Goal: Task Accomplishment & Management: Use online tool/utility

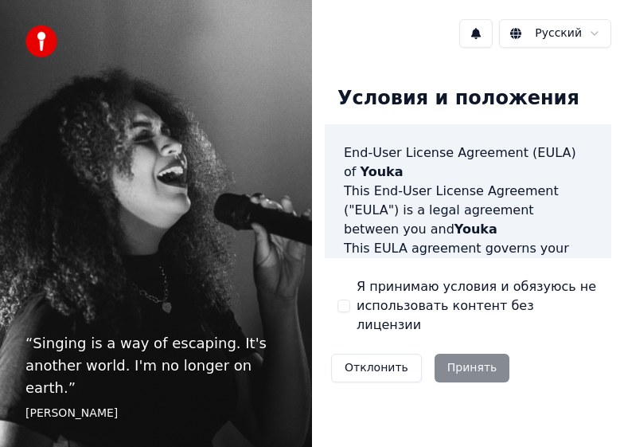
click at [410, 299] on label "Я принимаю условия и обязуюсь не использовать контент без лицензии" at bounding box center [478, 305] width 242 height 57
click at [350, 299] on button "Я принимаю условия и обязуюсь не использовать контент без лицензии" at bounding box center [344, 305] width 13 height 13
click at [470, 353] on button "Принять" at bounding box center [473, 367] width 76 height 29
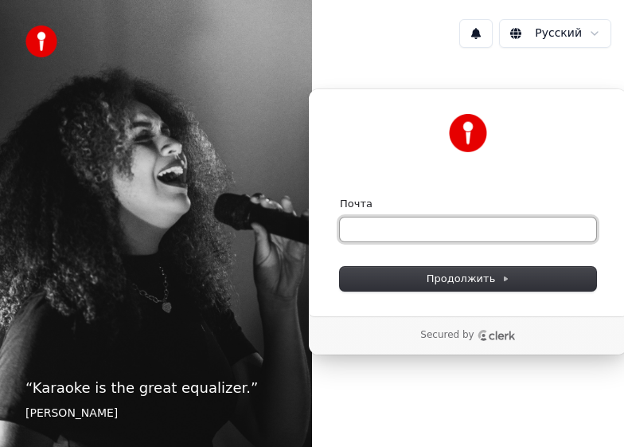
click at [454, 239] on input "Почта" at bounding box center [468, 229] width 256 height 24
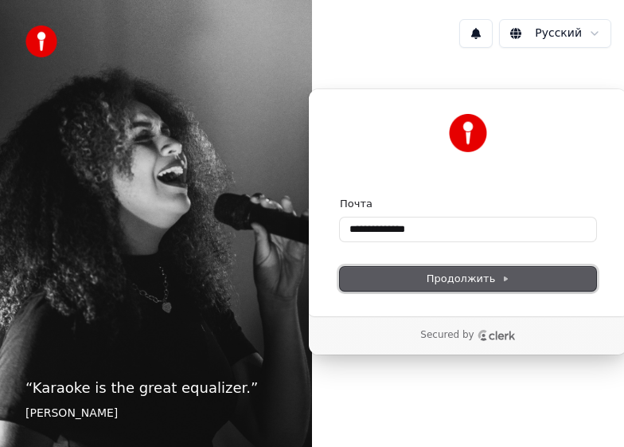
click at [471, 289] on button "Продолжить" at bounding box center [468, 279] width 256 height 24
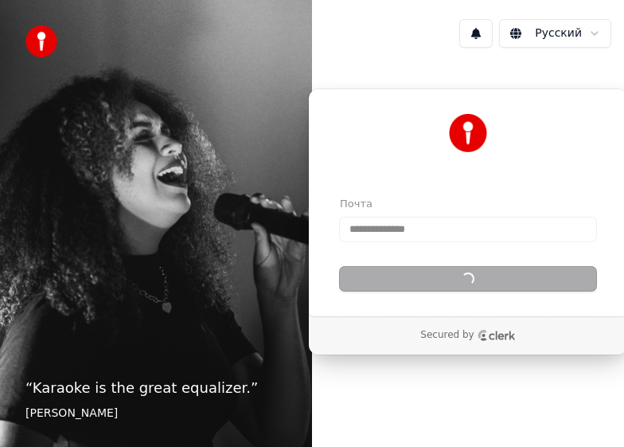
type input "**********"
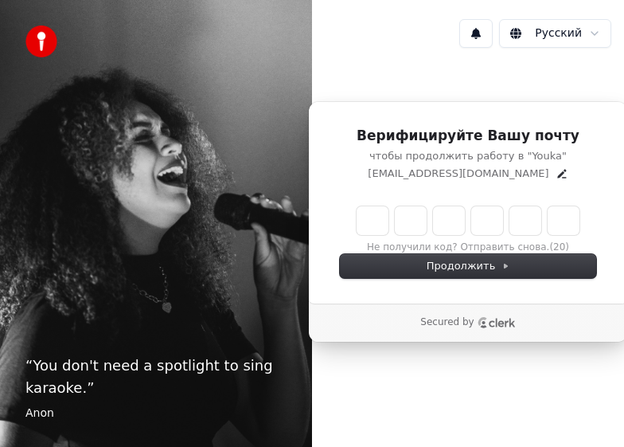
click at [375, 218] on input "Enter verification code" at bounding box center [468, 220] width 223 height 29
type input "******"
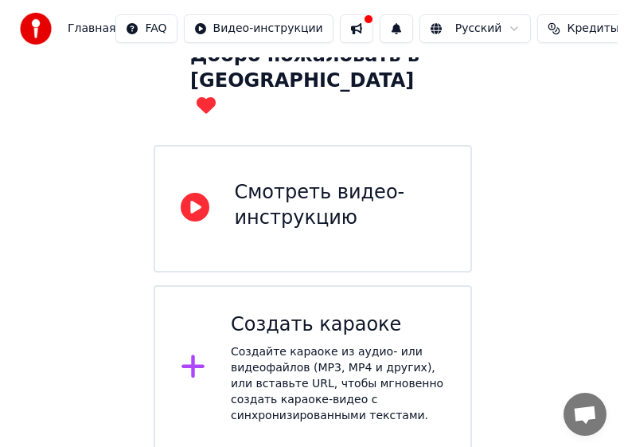
scroll to position [131, 0]
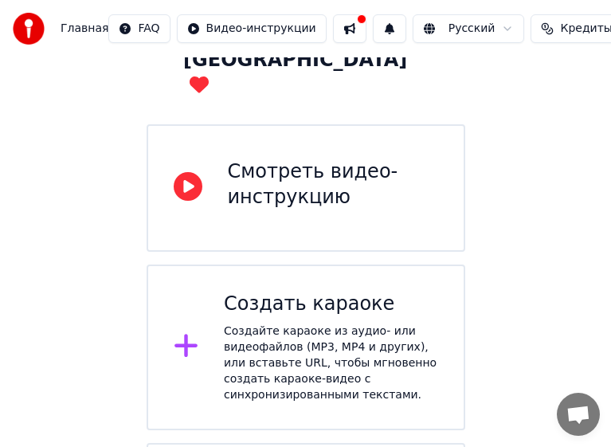
click at [375, 323] on div "Создайте караоке из аудио- или видеофайлов (MP3, MP4 и других), или вставьте UR…" at bounding box center [331, 363] width 214 height 80
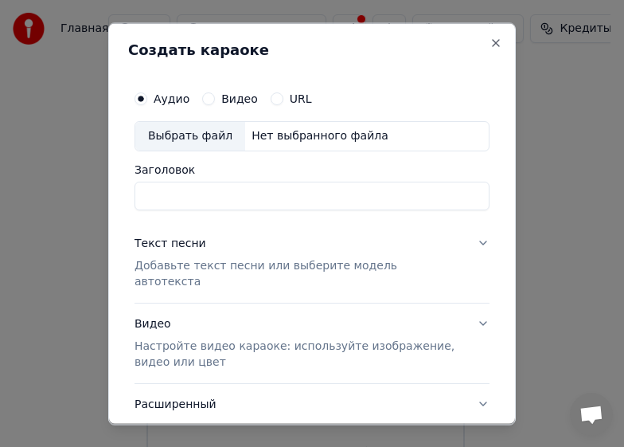
click at [214, 203] on input "Заголовок" at bounding box center [312, 195] width 355 height 29
type input "*"
type input "********"
click at [227, 100] on label "Видео" at bounding box center [239, 97] width 37 height 11
click at [215, 100] on button "Видео" at bounding box center [208, 98] width 13 height 13
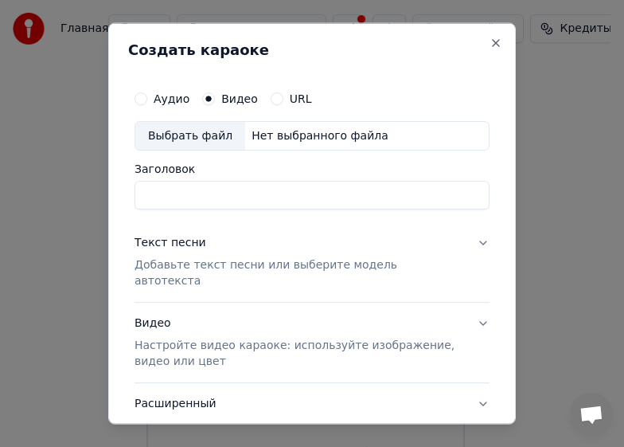
click at [228, 208] on input "Заголовок" at bounding box center [312, 195] width 355 height 29
type input "********"
click at [264, 269] on p "Добавьте текст песни или выберите модель автотекста" at bounding box center [300, 273] width 330 height 32
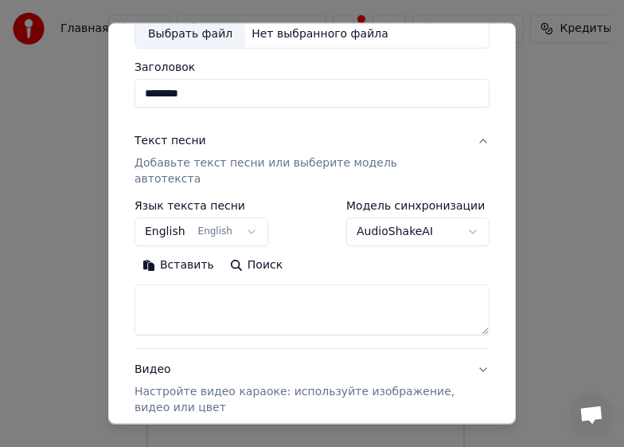
scroll to position [115, 0]
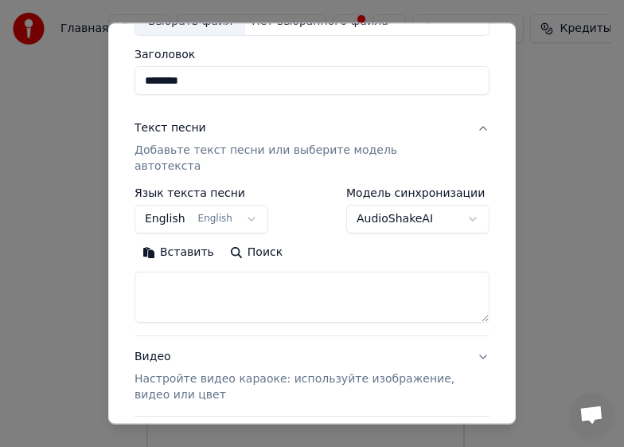
click at [247, 205] on button "English English" at bounding box center [202, 219] width 134 height 29
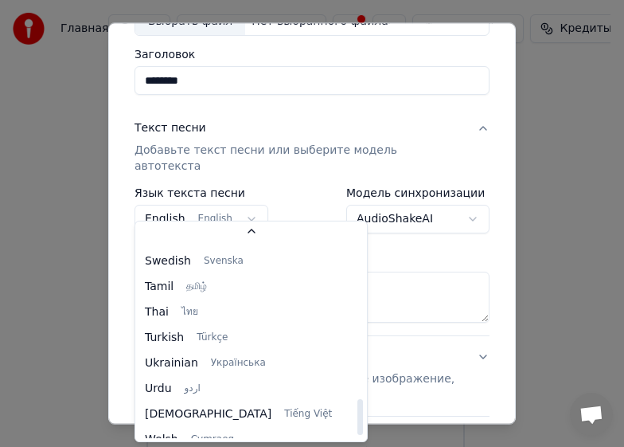
scroll to position [1222, 0]
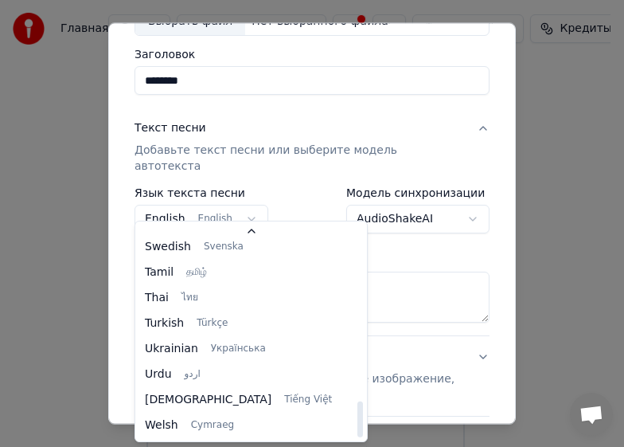
drag, startPoint x: 311, startPoint y: 248, endPoint x: 317, endPoint y: 430, distance: 181.6
click at [357, 430] on div at bounding box center [360, 419] width 6 height 36
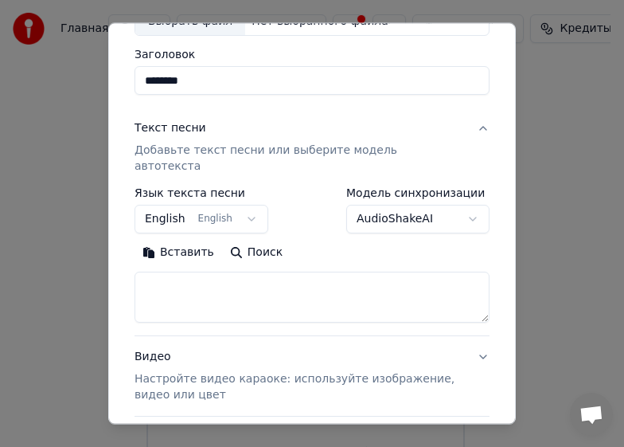
click at [361, 303] on body "Главная FAQ Видео-инструкции Русский Кредиты 15 Настройки Добро пожаловать в Yo…" at bounding box center [305, 243] width 611 height 748
click at [254, 282] on textarea at bounding box center [312, 296] width 355 height 51
click at [157, 240] on button "Вставить" at bounding box center [179, 252] width 88 height 25
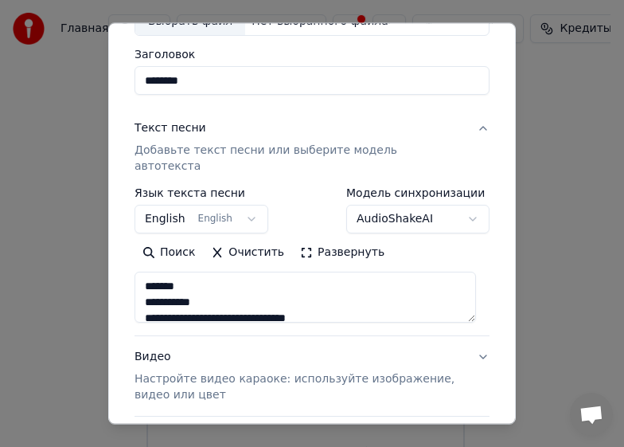
drag, startPoint x: 243, startPoint y: 275, endPoint x: 82, endPoint y: 236, distance: 165.5
click at [82, 236] on body "Главная FAQ Видео-инструкции Русский Кредиты 15 Настройки Добро пожаловать в Yo…" at bounding box center [305, 243] width 611 height 748
drag, startPoint x: 171, startPoint y: 270, endPoint x: 182, endPoint y: 261, distance: 13.6
click at [182, 271] on textarea "**********" at bounding box center [306, 296] width 342 height 51
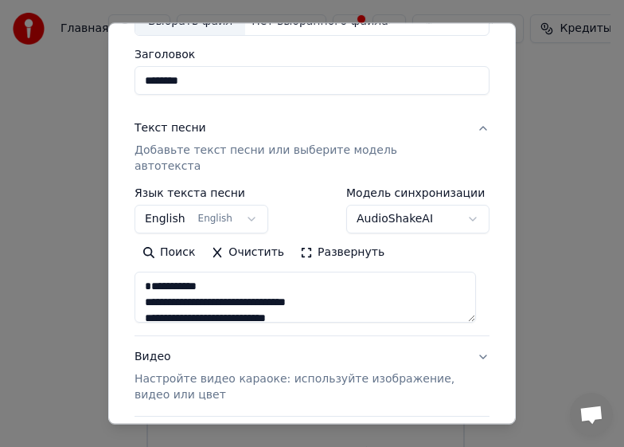
click at [173, 305] on textarea "**********" at bounding box center [306, 296] width 342 height 51
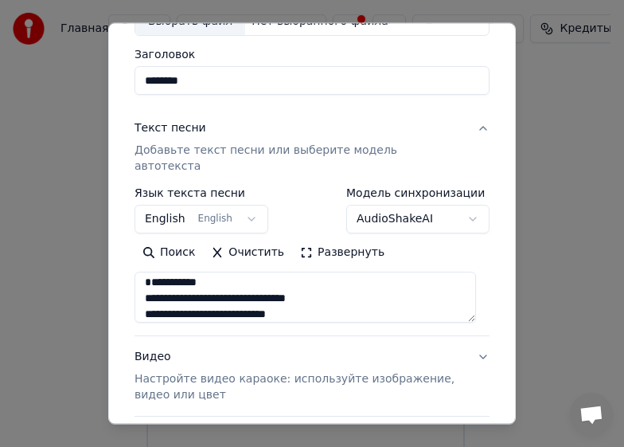
scroll to position [36, 0]
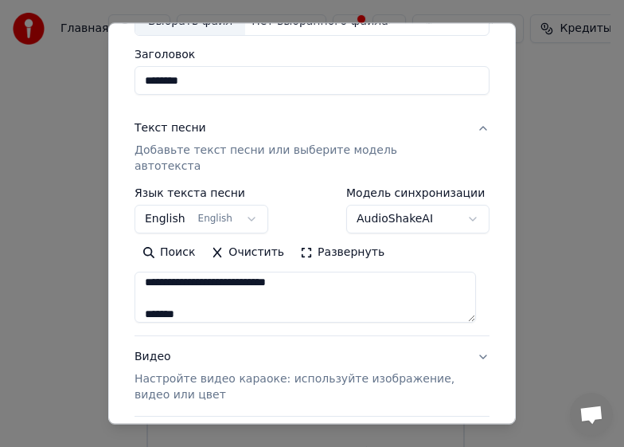
drag, startPoint x: 271, startPoint y: 282, endPoint x: 281, endPoint y: 279, distance: 10.8
click at [281, 279] on textarea "**********" at bounding box center [306, 296] width 342 height 51
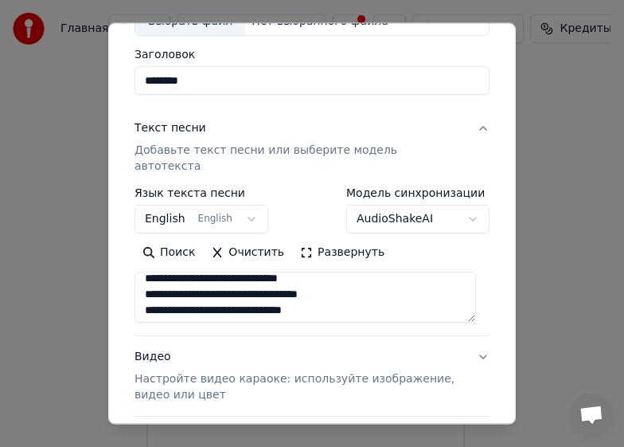
scroll to position [0, 0]
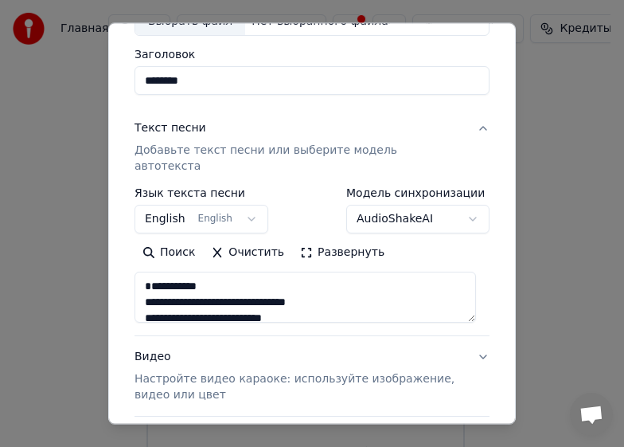
drag, startPoint x: 325, startPoint y: 285, endPoint x: 146, endPoint y: 251, distance: 182.4
click at [146, 251] on div "**********" at bounding box center [312, 281] width 355 height 83
drag, startPoint x: 232, startPoint y: 265, endPoint x: 133, endPoint y: 196, distance: 121.3
click at [133, 196] on div "**********" at bounding box center [312, 230] width 368 height 538
click at [296, 275] on textarea "**********" at bounding box center [306, 296] width 342 height 51
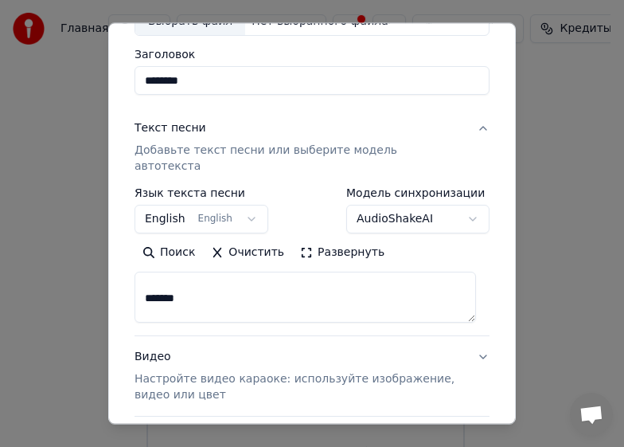
scroll to position [68, 0]
drag, startPoint x: 188, startPoint y: 287, endPoint x: 135, endPoint y: 283, distance: 52.7
click at [135, 283] on textarea "**********" at bounding box center [306, 296] width 342 height 51
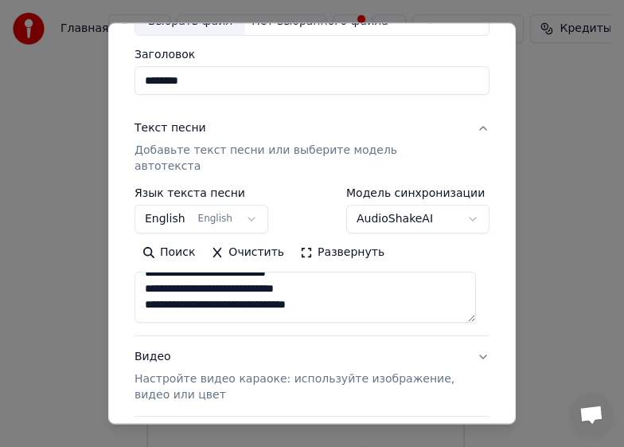
scroll to position [163, 0]
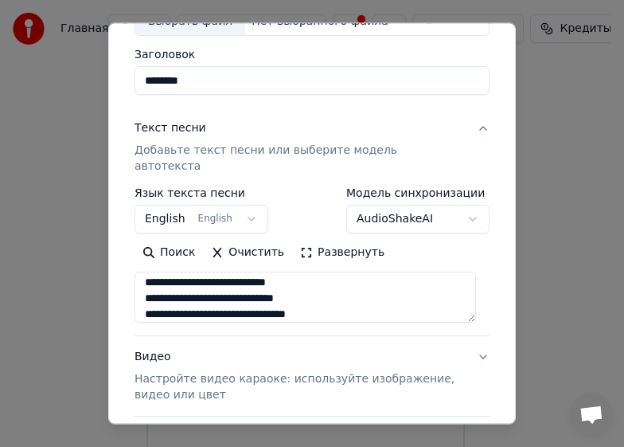
click at [290, 279] on textarea "**********" at bounding box center [306, 296] width 342 height 51
drag, startPoint x: 256, startPoint y: 274, endPoint x: 209, endPoint y: 261, distance: 48.7
click at [209, 271] on textarea "**********" at bounding box center [306, 296] width 342 height 51
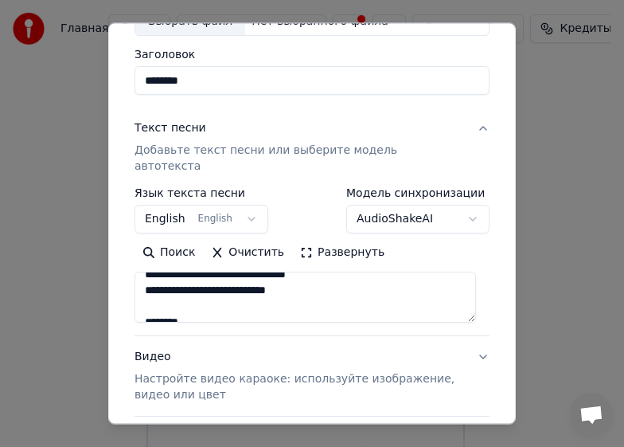
scroll to position [260, 0]
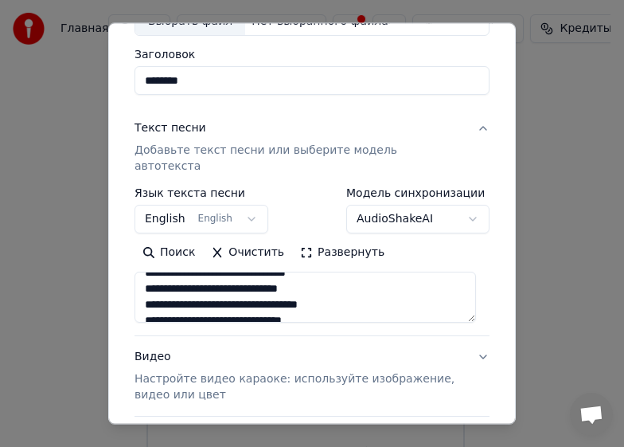
click at [174, 271] on textarea "**********" at bounding box center [306, 296] width 342 height 51
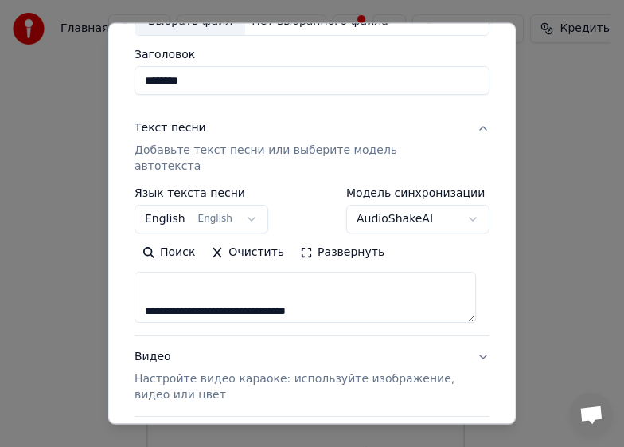
click at [351, 285] on textarea "**********" at bounding box center [306, 296] width 342 height 51
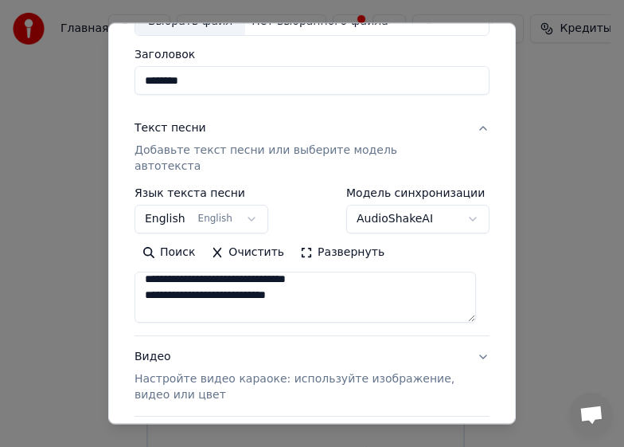
click at [174, 282] on textarea "**********" at bounding box center [306, 296] width 342 height 51
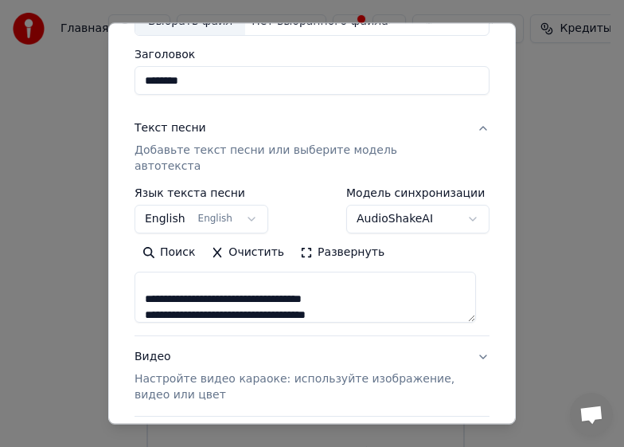
drag, startPoint x: 270, startPoint y: 298, endPoint x: 279, endPoint y: 250, distance: 48.7
click at [279, 250] on div "**********" at bounding box center [312, 281] width 355 height 83
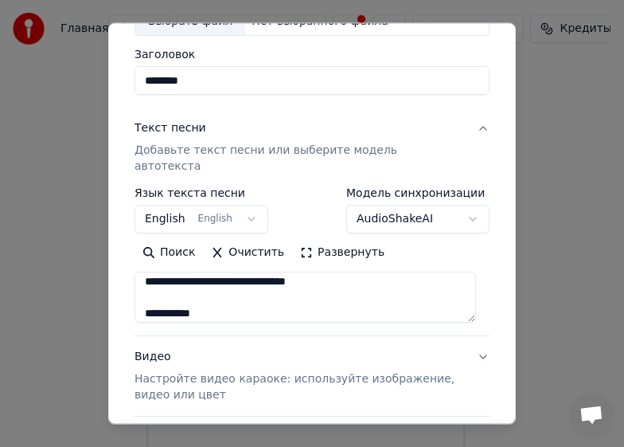
click at [287, 281] on textarea "**********" at bounding box center [306, 296] width 342 height 51
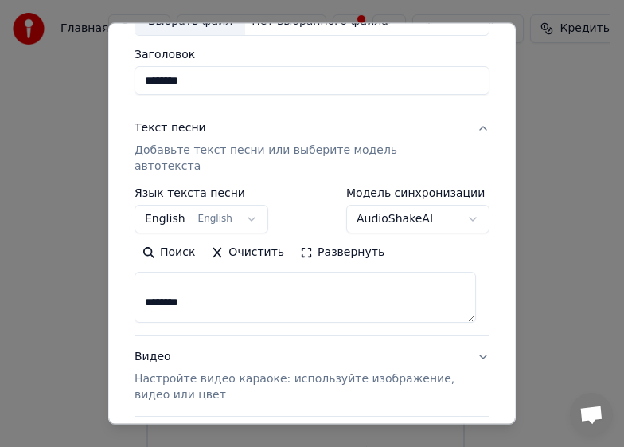
scroll to position [260, 0]
click at [280, 281] on textarea "**********" at bounding box center [306, 296] width 342 height 51
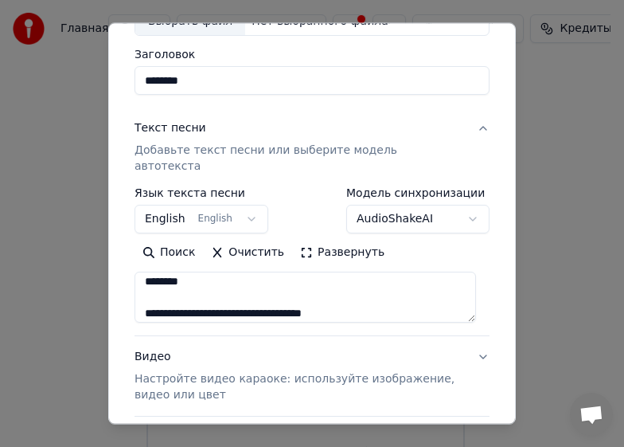
drag, startPoint x: 201, startPoint y: 286, endPoint x: 137, endPoint y: 283, distance: 63.8
click at [137, 283] on textarea "**********" at bounding box center [306, 296] width 342 height 51
drag, startPoint x: 223, startPoint y: 279, endPoint x: 146, endPoint y: 279, distance: 76.4
click at [146, 279] on textarea "**********" at bounding box center [306, 296] width 342 height 51
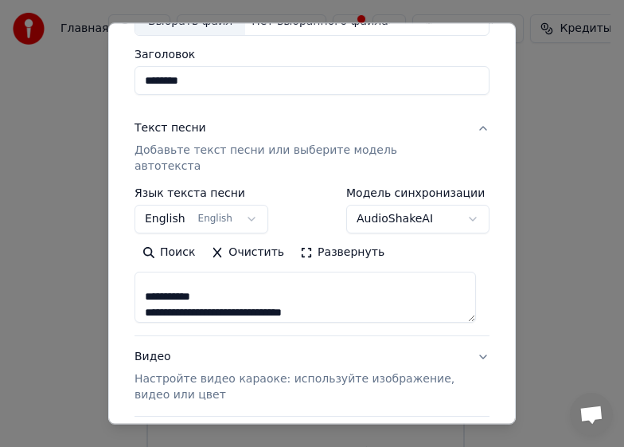
scroll to position [388, 0]
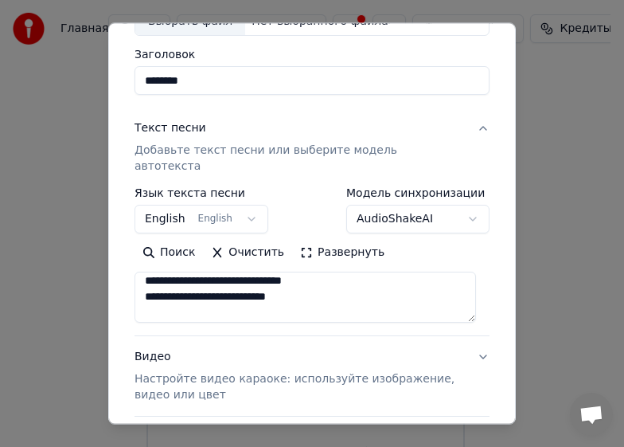
click at [174, 278] on textarea "**********" at bounding box center [306, 296] width 342 height 51
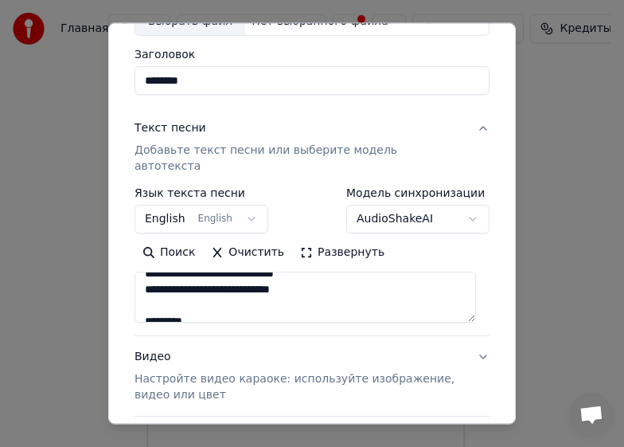
drag, startPoint x: 272, startPoint y: 299, endPoint x: 274, endPoint y: 291, distance: 8.9
click at [275, 293] on textarea "**********" at bounding box center [306, 296] width 342 height 51
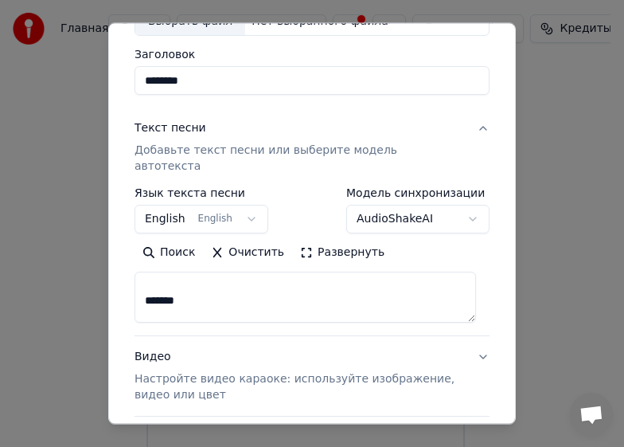
scroll to position [400, 0]
click at [276, 290] on textarea "**********" at bounding box center [306, 296] width 342 height 51
click at [279, 286] on textarea "**********" at bounding box center [306, 296] width 342 height 51
drag, startPoint x: 156, startPoint y: 286, endPoint x: 189, endPoint y: 291, distance: 33.1
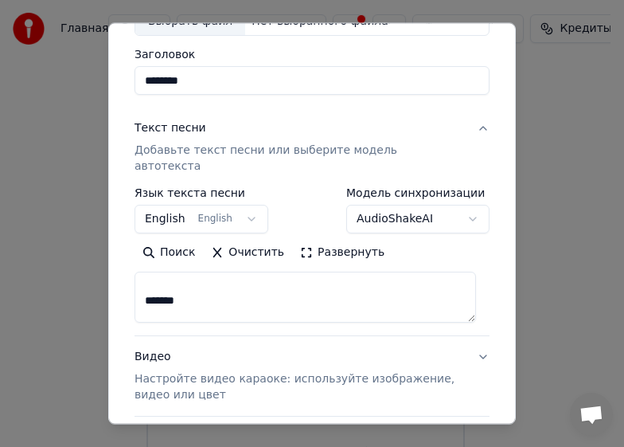
click at [189, 291] on textarea "**********" at bounding box center [306, 296] width 342 height 51
drag, startPoint x: 190, startPoint y: 286, endPoint x: 135, endPoint y: 289, distance: 55.8
click at [135, 289] on textarea "**********" at bounding box center [306, 296] width 342 height 51
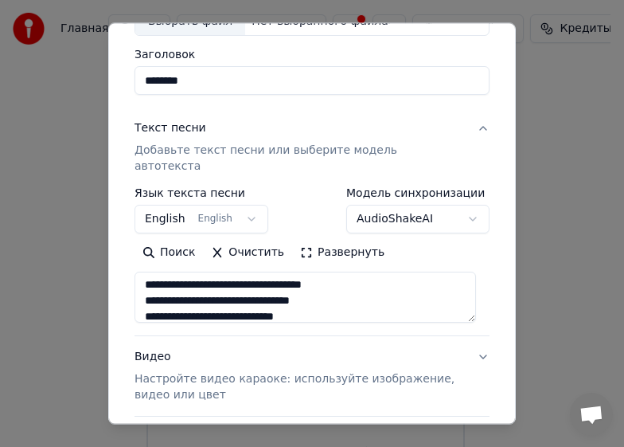
click at [177, 282] on textarea "**********" at bounding box center [306, 296] width 342 height 51
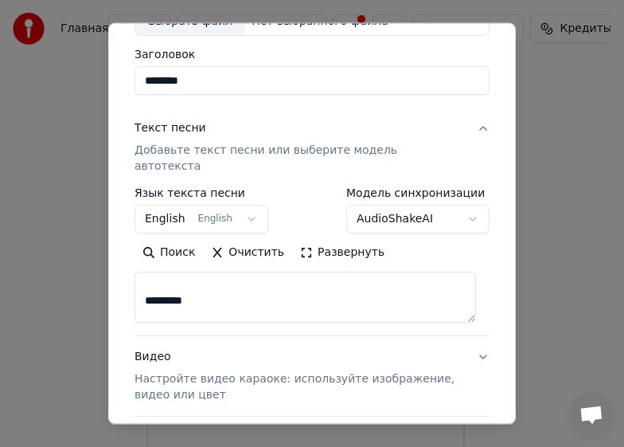
scroll to position [559, 0]
click at [201, 271] on textarea "**********" at bounding box center [306, 296] width 342 height 51
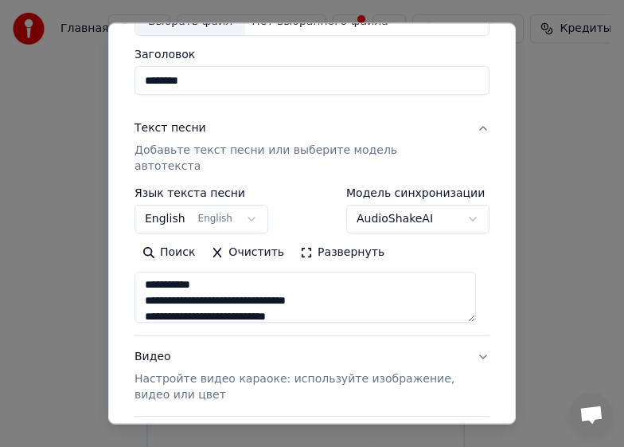
scroll to position [547, 0]
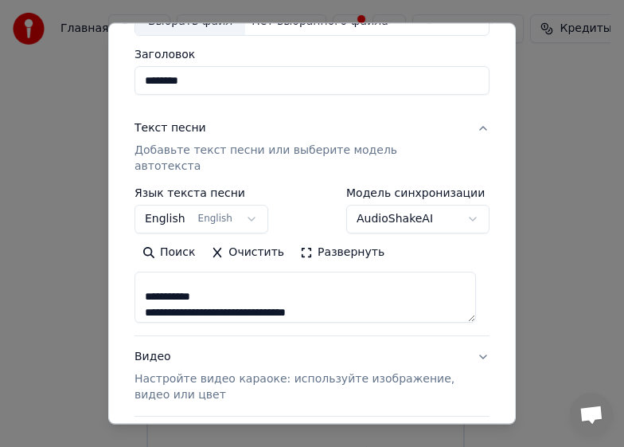
click at [200, 275] on textarea "**********" at bounding box center [306, 296] width 342 height 51
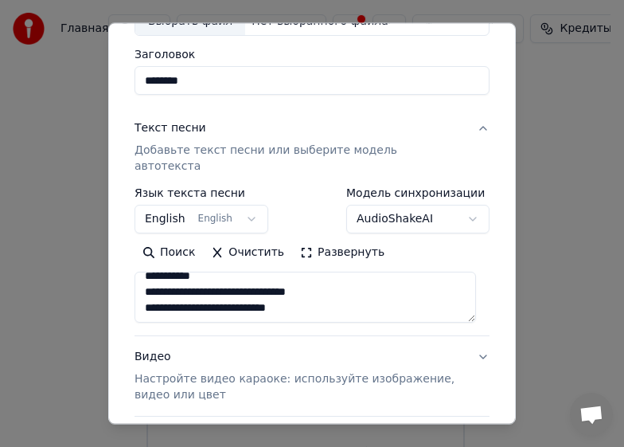
click at [172, 275] on textarea "**********" at bounding box center [306, 296] width 342 height 51
click at [275, 294] on textarea "**********" at bounding box center [306, 296] width 342 height 51
type textarea "**********"
click at [345, 371] on p "Настройте видео караоке: используйте изображение, видео или цвет" at bounding box center [300, 387] width 330 height 32
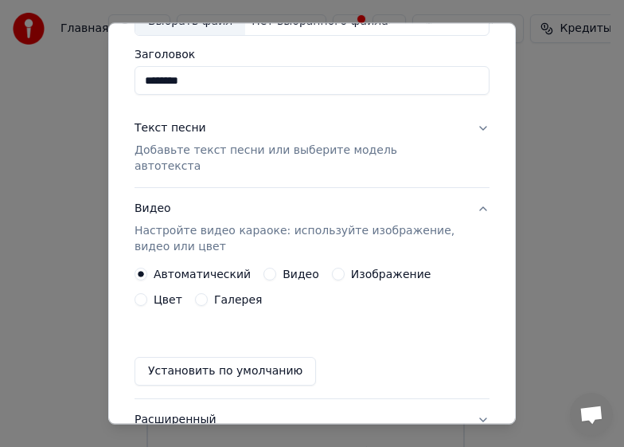
click at [351, 268] on label "Изображение" at bounding box center [391, 273] width 80 height 11
click at [345, 268] on button "Изображение" at bounding box center [338, 274] width 13 height 13
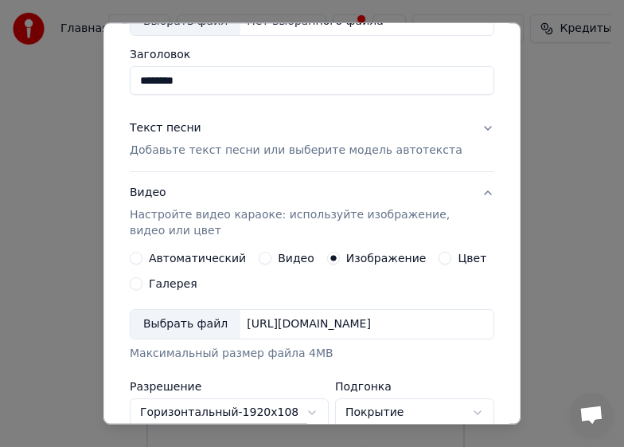
click at [165, 322] on div "Выбрать файл" at bounding box center [186, 324] width 110 height 29
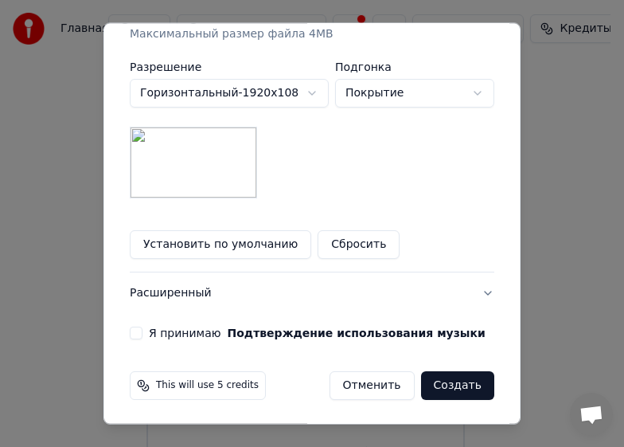
scroll to position [435, 0]
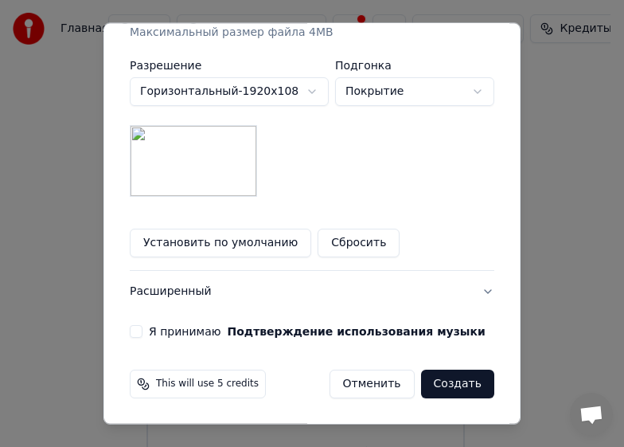
click at [459, 387] on button "Создать" at bounding box center [457, 383] width 73 height 29
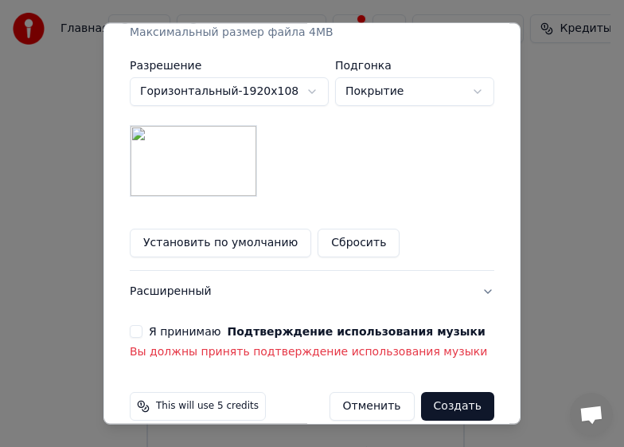
click at [130, 327] on button "Я принимаю Подтверждение использования музыки" at bounding box center [136, 331] width 13 height 13
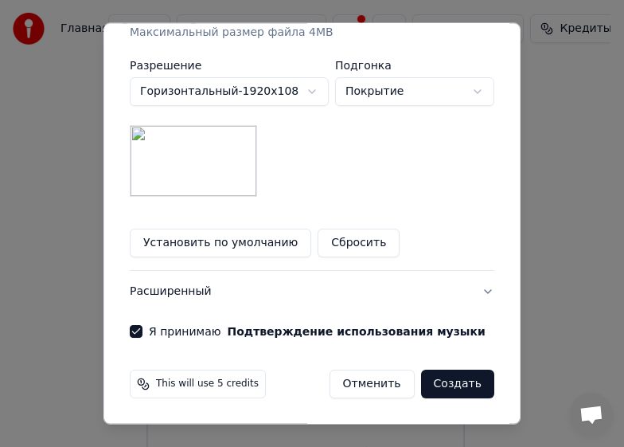
click at [480, 386] on button "Создать" at bounding box center [457, 383] width 73 height 29
click at [460, 385] on button "Создать" at bounding box center [457, 383] width 73 height 29
click at [463, 382] on button "Создать" at bounding box center [457, 383] width 73 height 29
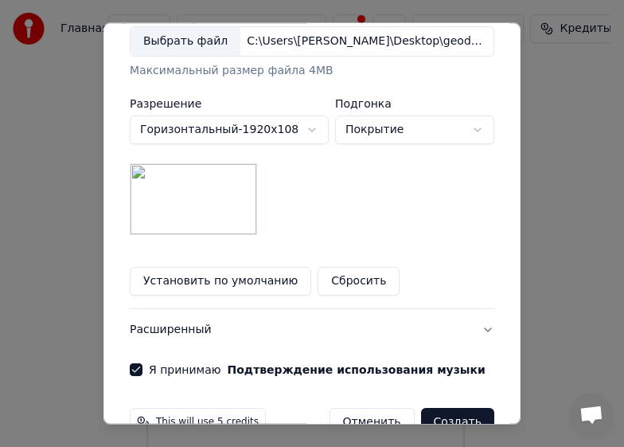
scroll to position [423, 0]
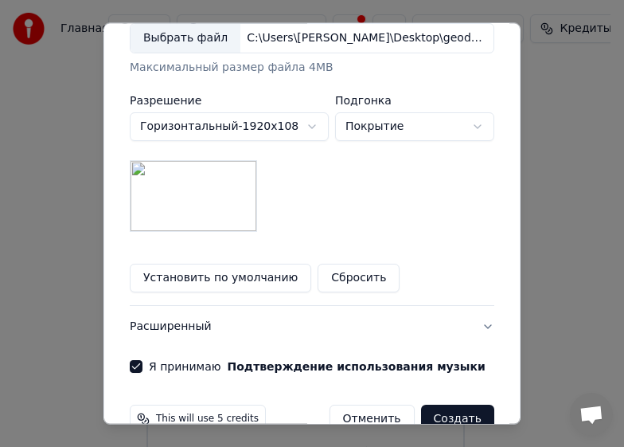
click at [458, 415] on button "Создать" at bounding box center [457, 418] width 73 height 29
click at [456, 416] on button "Создать" at bounding box center [457, 418] width 73 height 29
click at [459, 412] on button "Создать" at bounding box center [457, 418] width 73 height 29
click at [461, 413] on button "Создать" at bounding box center [457, 418] width 73 height 29
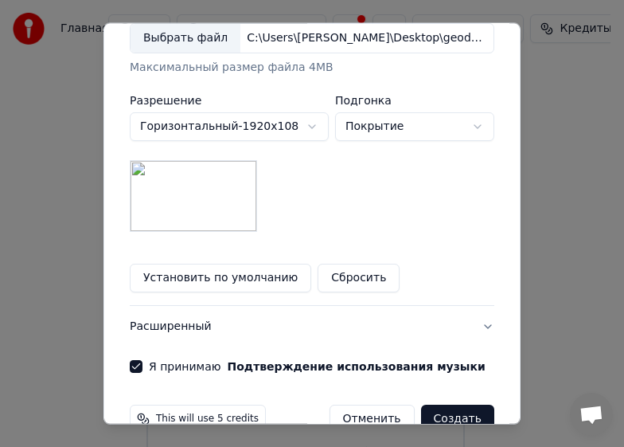
click at [461, 413] on button "Создать" at bounding box center [457, 418] width 73 height 29
click at [460, 414] on button "Создать" at bounding box center [457, 418] width 73 height 29
click at [459, 420] on button "Создать" at bounding box center [457, 418] width 73 height 29
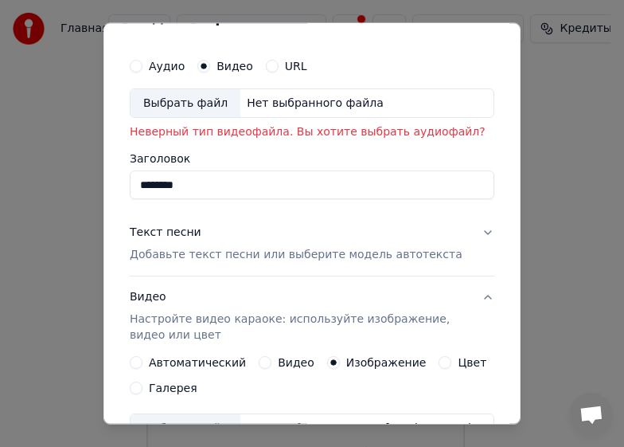
scroll to position [0, 0]
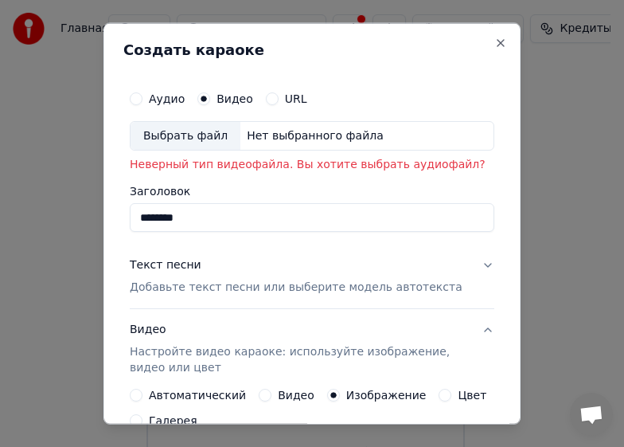
click at [414, 163] on p "Неверный тип видеофайла. Вы хотите выбрать аудиофайл?" at bounding box center [312, 165] width 365 height 16
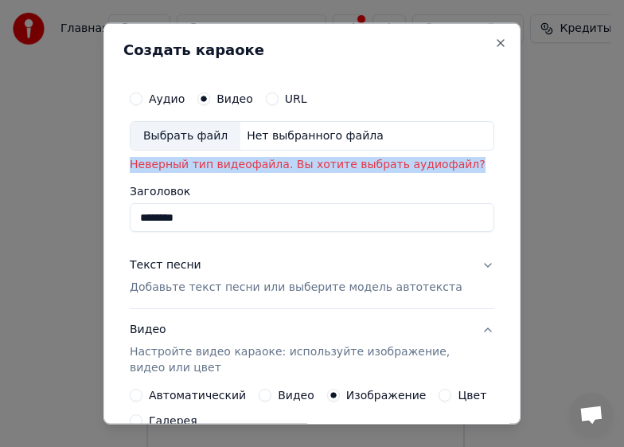
drag, startPoint x: 361, startPoint y: 147, endPoint x: 396, endPoint y: 183, distance: 50.7
click at [396, 183] on div "Аудио Видео URL Выбрать файл Нет выбранного файла Неверный тип видеофайла. Вы х…" at bounding box center [312, 157] width 365 height 150
click at [373, 188] on label "Заголовок" at bounding box center [312, 191] width 365 height 11
click at [373, 203] on input "********" at bounding box center [312, 217] width 365 height 29
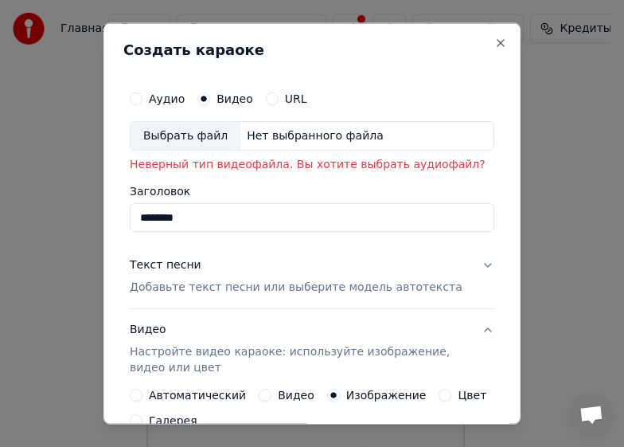
click at [350, 139] on div "Нет выбранного файла" at bounding box center [315, 135] width 150 height 16
click at [168, 94] on label "Аудио" at bounding box center [167, 97] width 36 height 11
click at [143, 94] on button "Аудио" at bounding box center [136, 98] width 13 height 13
click at [186, 145] on div "Выбрать файл" at bounding box center [186, 135] width 110 height 29
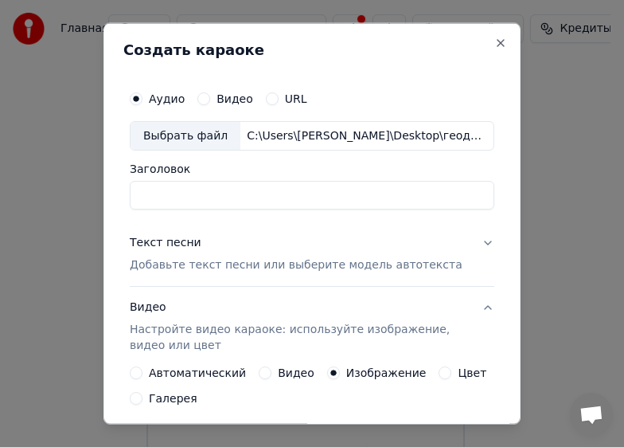
type input "********"
click at [286, 220] on div "**********" at bounding box center [311, 428] width 377 height 704
click at [257, 193] on input "********" at bounding box center [312, 195] width 365 height 29
click at [325, 272] on p "Добавьте текст песни или выберите модель автотекста" at bounding box center [296, 265] width 333 height 16
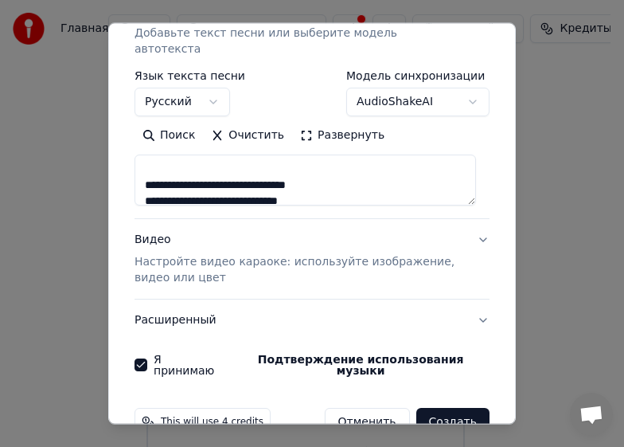
scroll to position [236, 0]
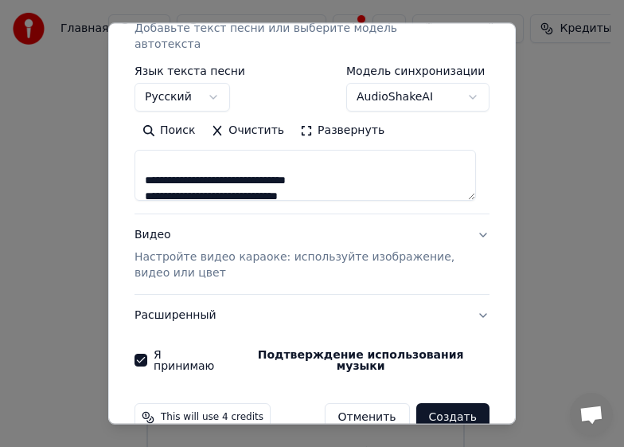
click at [325, 249] on p "Настройте видео караоке: используйте изображение, видео или цвет" at bounding box center [300, 265] width 330 height 32
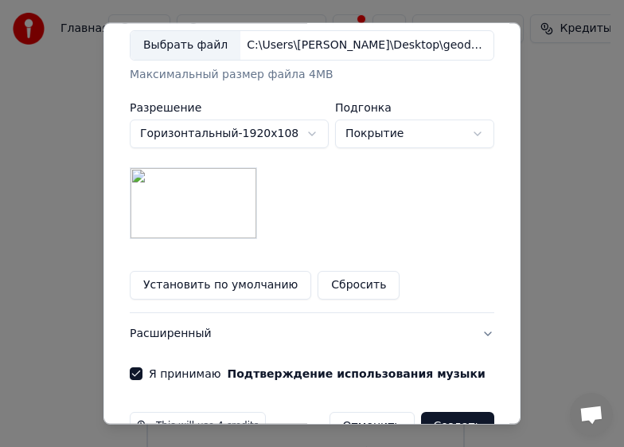
scroll to position [435, 0]
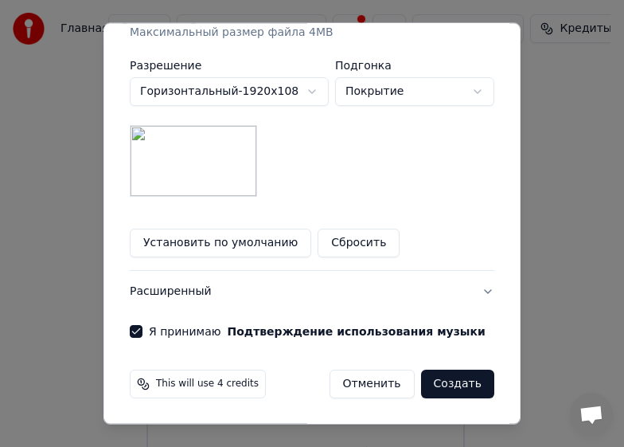
click at [447, 380] on button "Создать" at bounding box center [457, 383] width 73 height 29
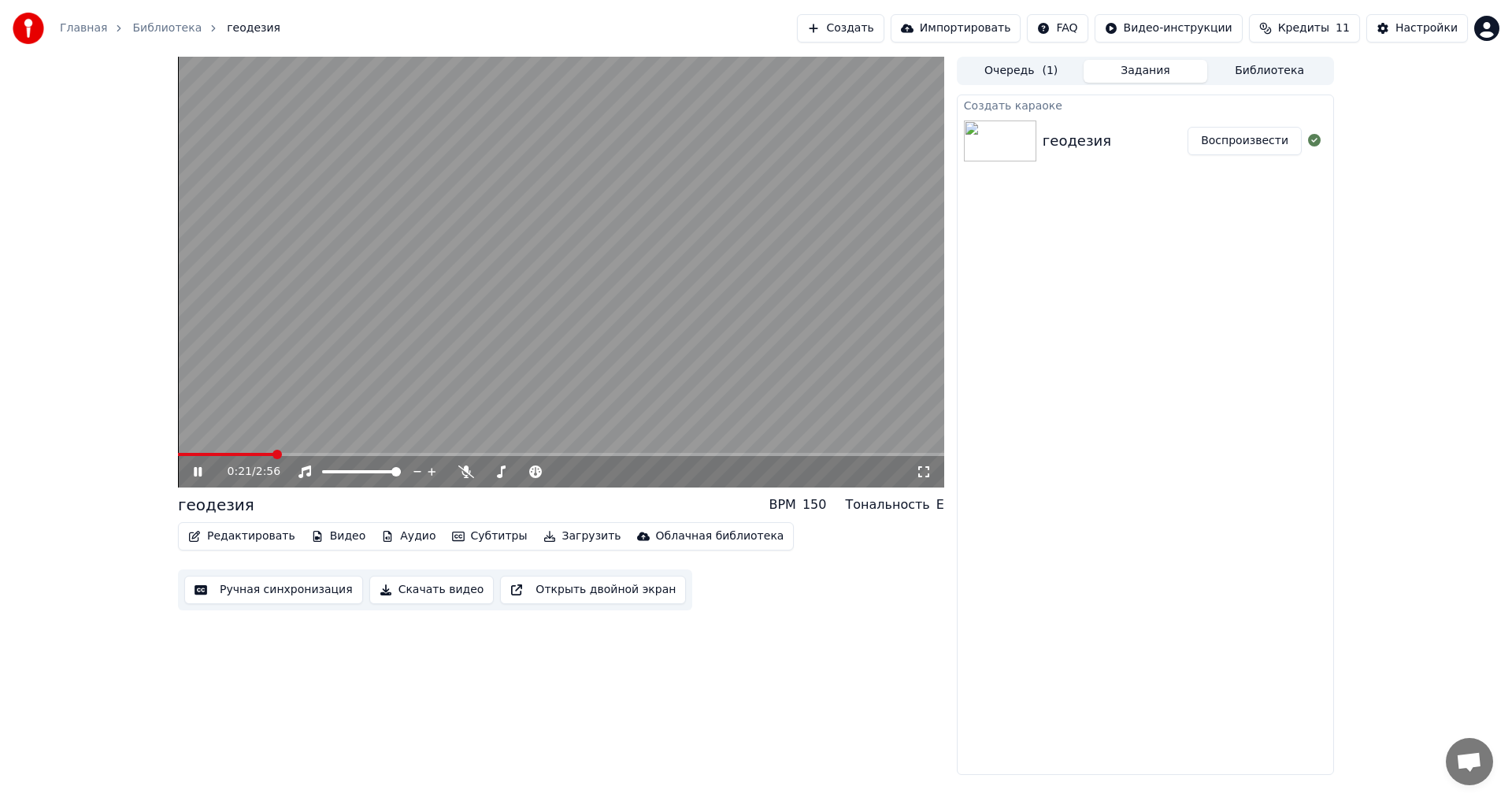
click at [236, 441] on button "Редактировать" at bounding box center [241, 536] width 120 height 22
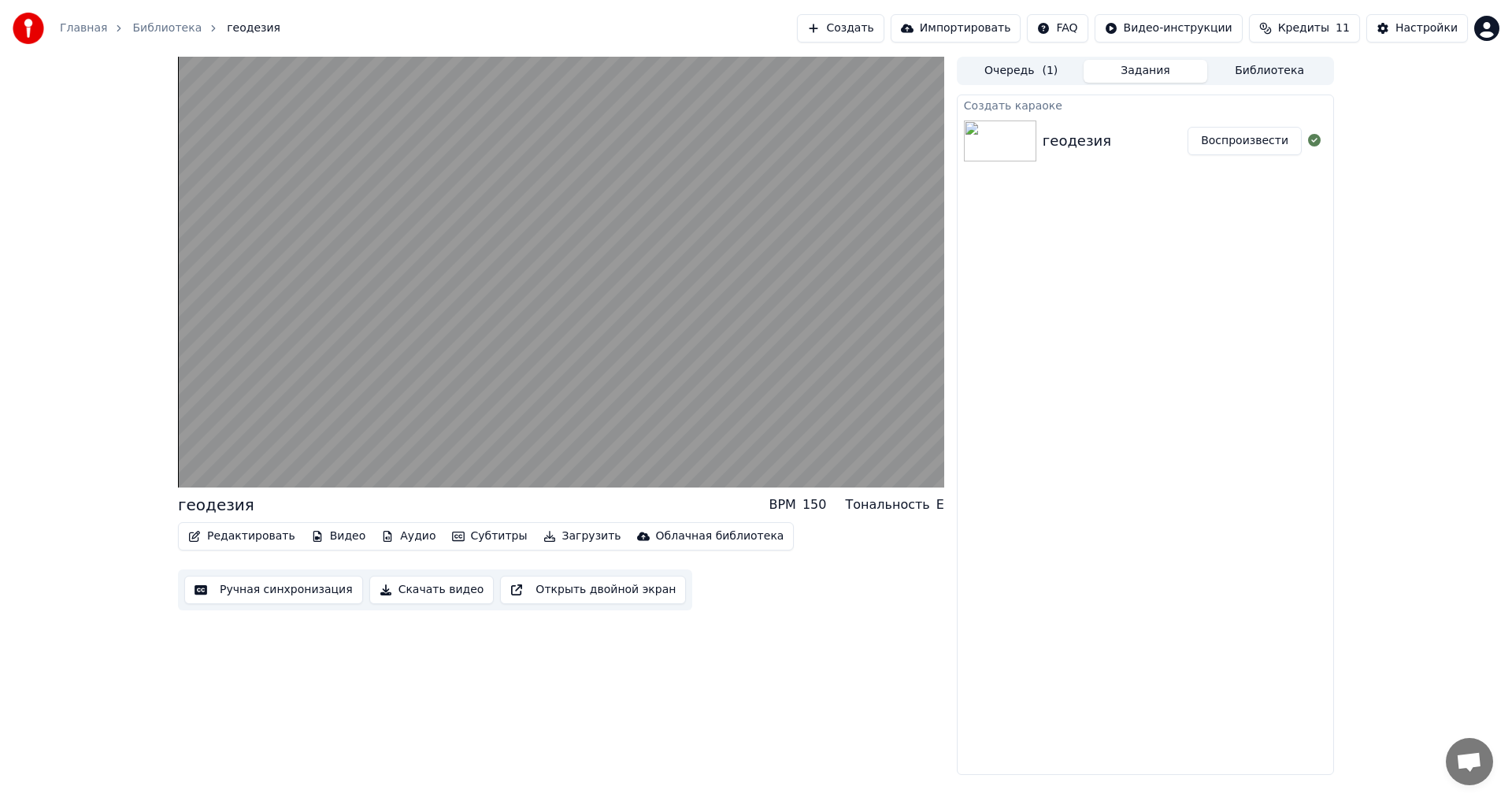
click at [616, 441] on div "геодезия BPM 150 Тональность E Редактировать Видео Аудио Субтитры Загрузить Обл…" at bounding box center [561, 415] width 766 height 718
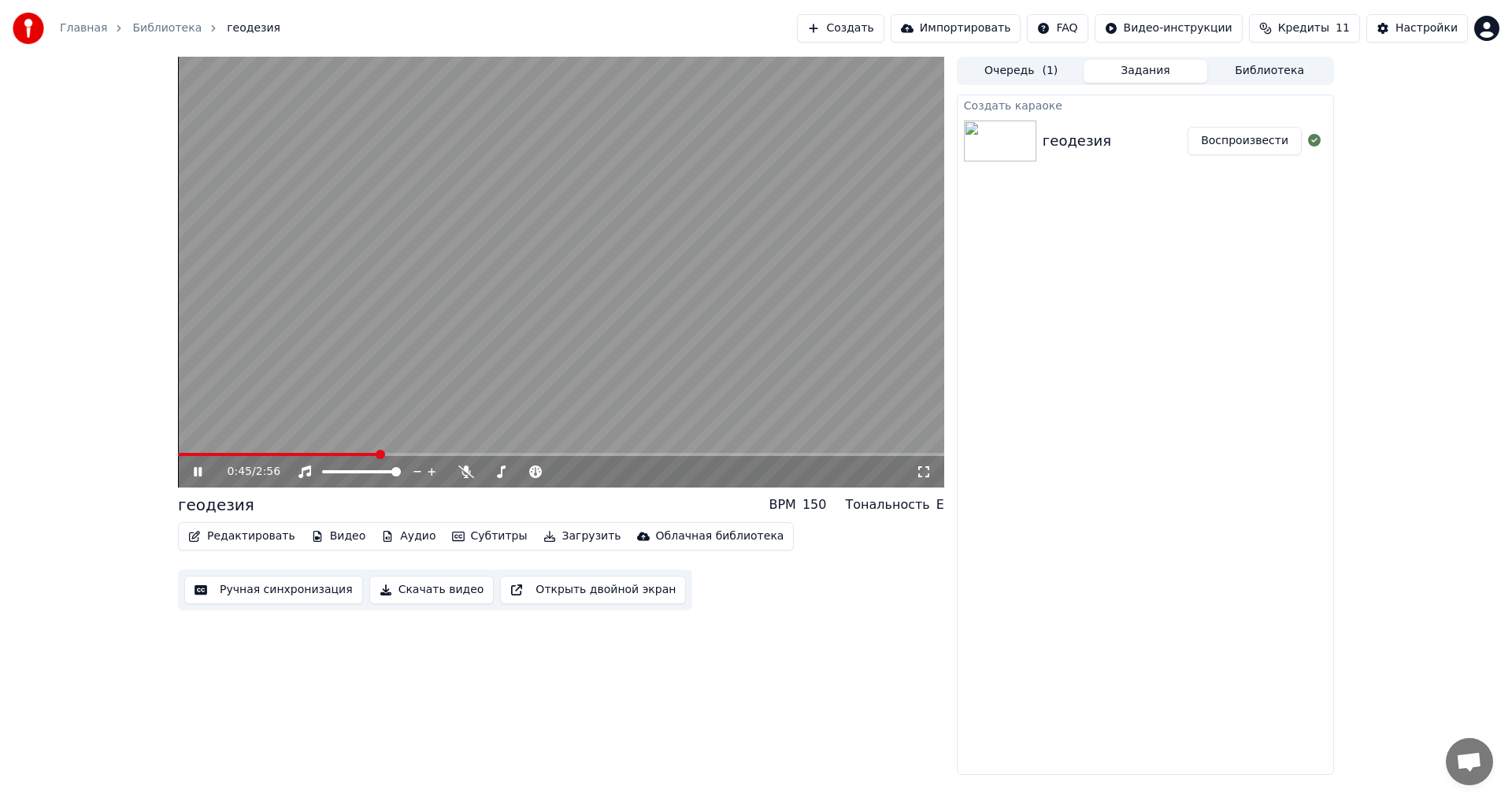
click at [199, 441] on icon at bounding box center [198, 472] width 8 height 10
click at [616, 441] on body "Главная Библиотека геодезия Создать Импортировать FAQ Видео-инструкции Кредиты …" at bounding box center [756, 400] width 1512 height 801
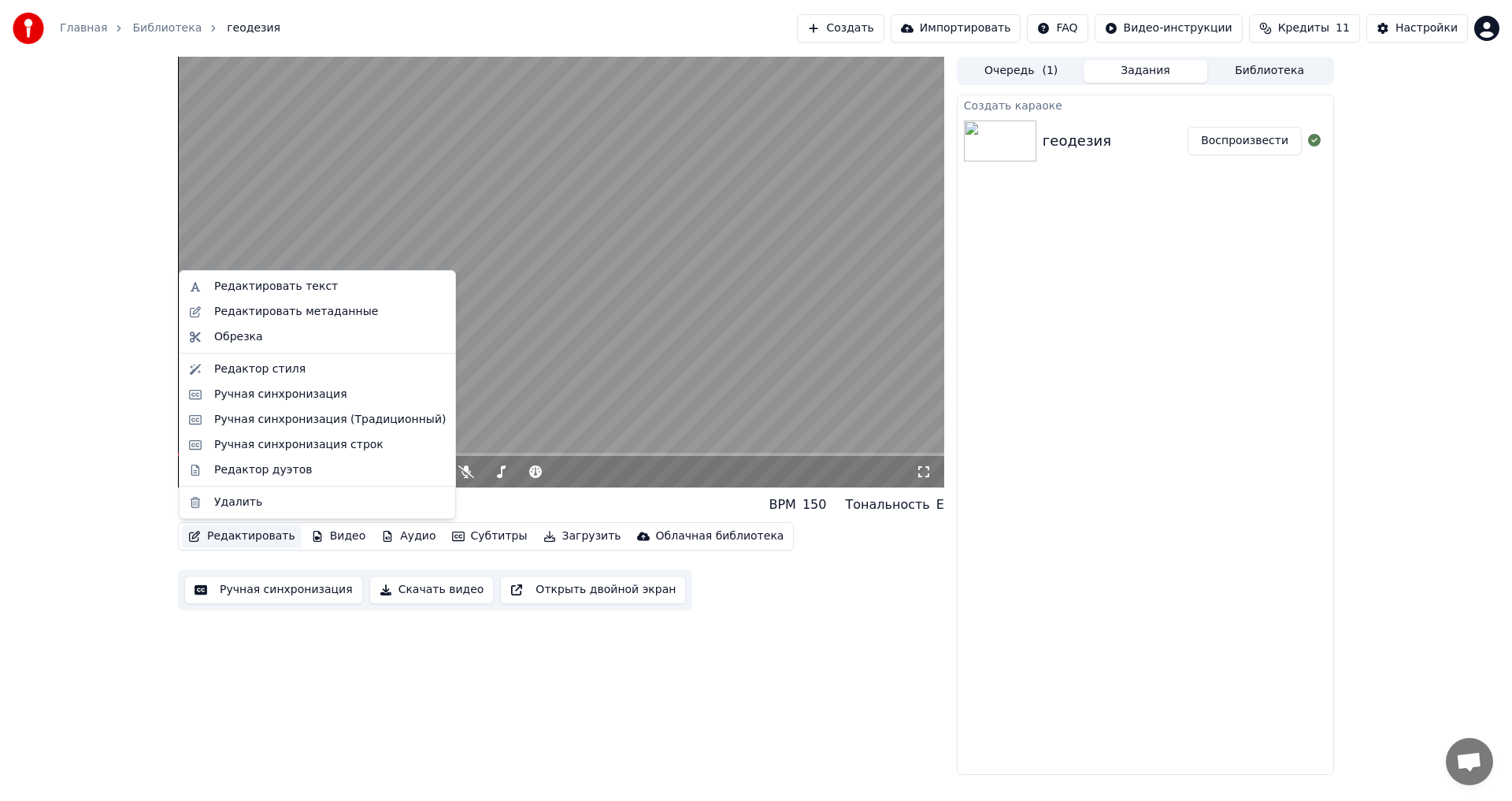
click at [225, 441] on button "Редактировать" at bounding box center [241, 536] width 120 height 22
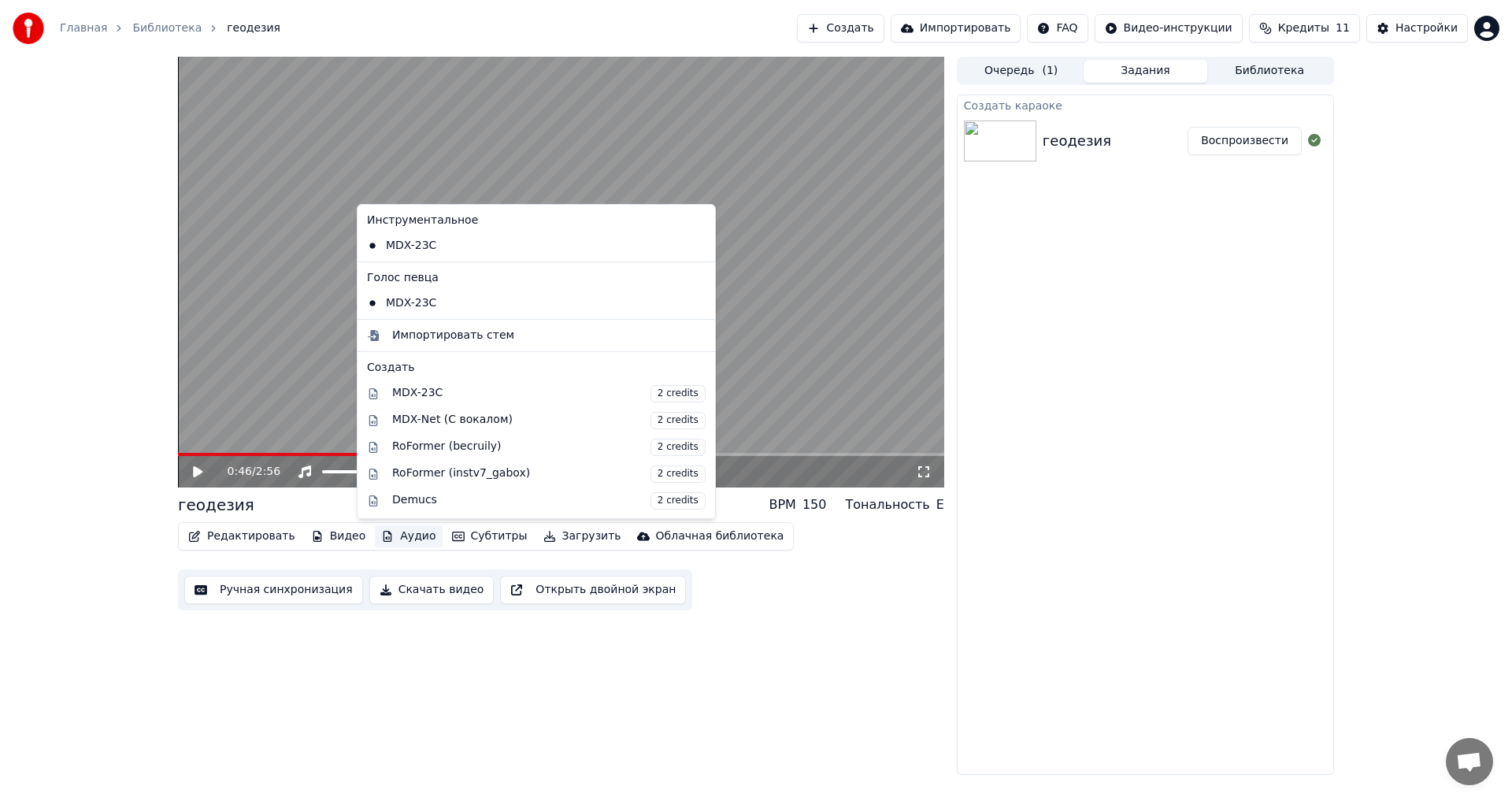
click at [392, 441] on button "Аудио" at bounding box center [408, 536] width 67 height 22
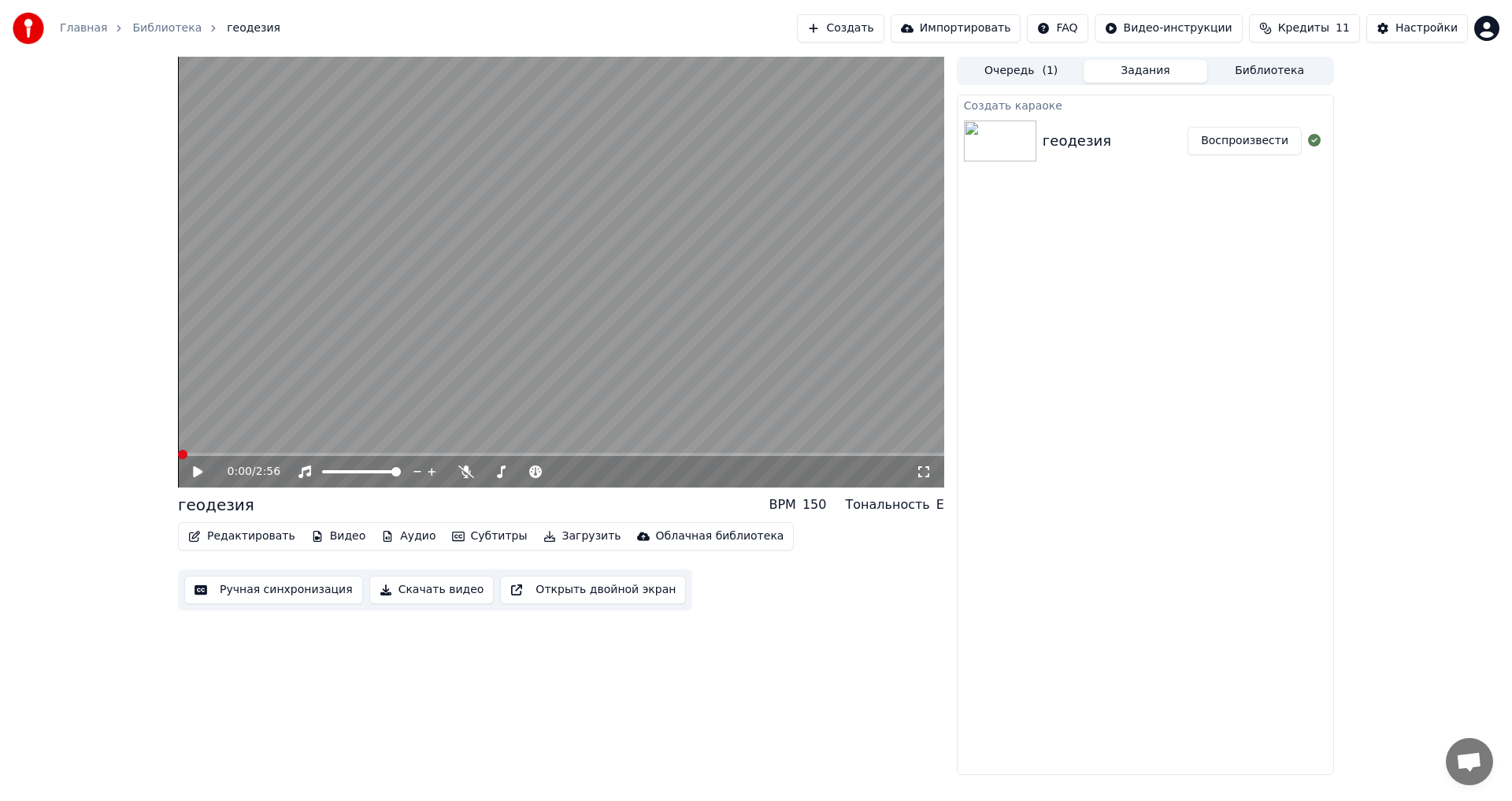
click at [178, 441] on span at bounding box center [561, 454] width 766 height 3
click at [204, 441] on icon at bounding box center [209, 472] width 37 height 13
click at [196, 441] on icon at bounding box center [209, 472] width 37 height 13
click at [253, 441] on button "Редактировать" at bounding box center [241, 536] width 120 height 22
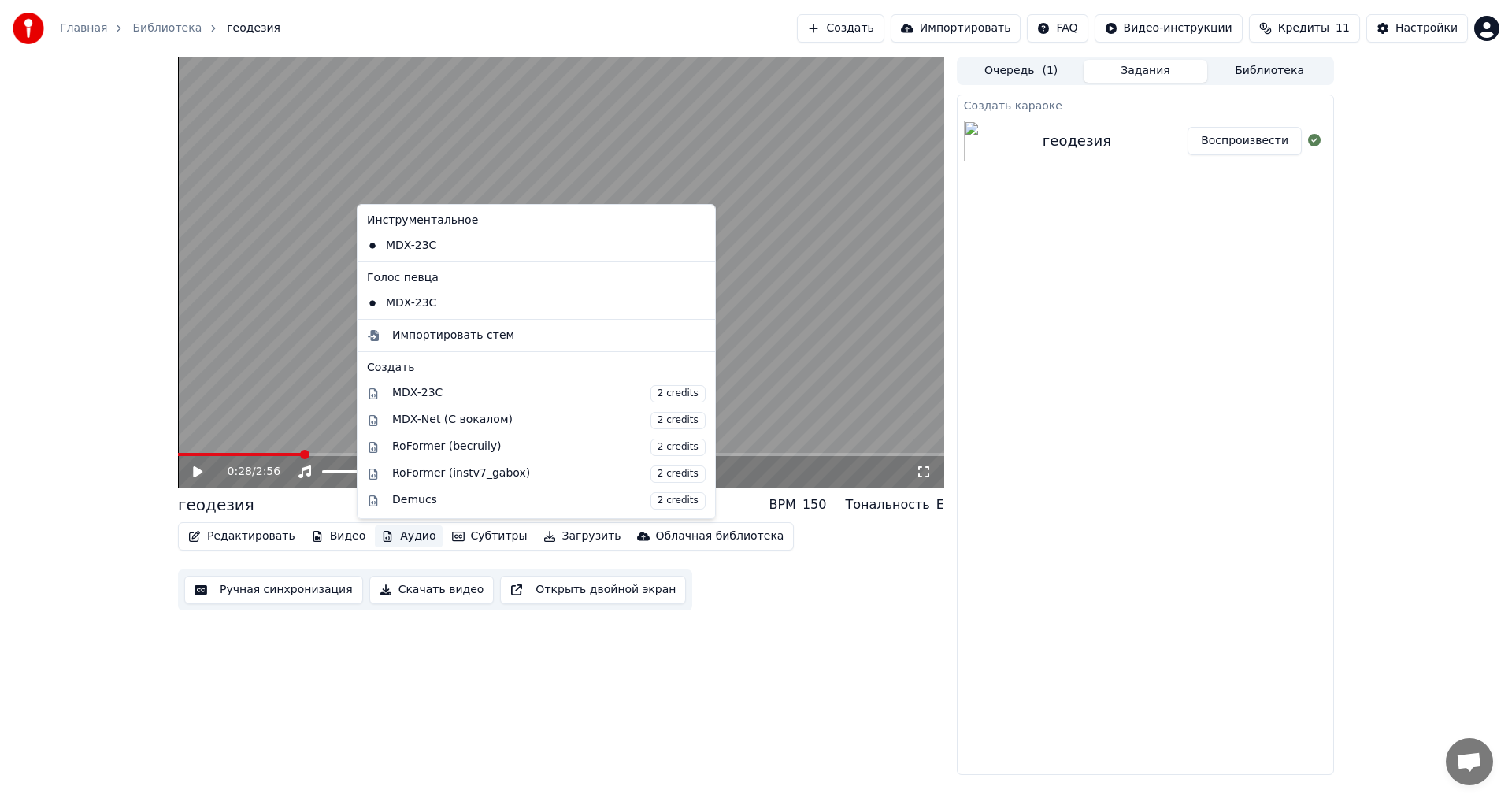
click at [616, 441] on div "0:28 / 2:56 геодезия BPM 150 Тональность E Редактировать Видео Аудио Субтитры З…" at bounding box center [561, 415] width 766 height 718
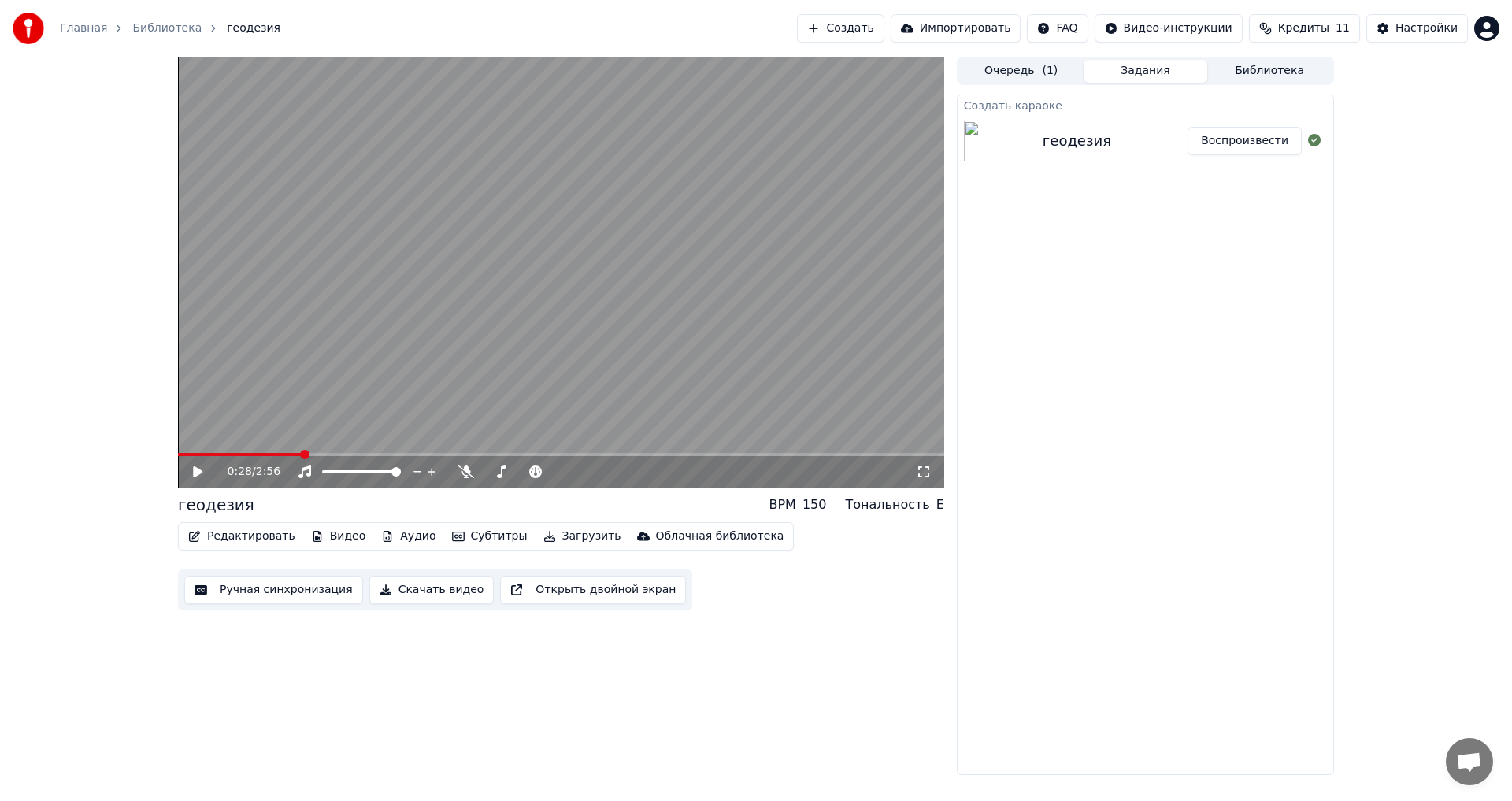
click at [389, 441] on button "Аудио" at bounding box center [408, 536] width 67 height 22
click at [598, 441] on div "0:28 / 2:56 геодезия BPM 150 Тональность E Редактировать Видео Аудио Субтитры З…" at bounding box center [561, 415] width 766 height 718
click at [477, 441] on button "Субтитры" at bounding box center [489, 536] width 88 height 22
click at [475, 441] on button "Субтитры" at bounding box center [489, 536] width 88 height 22
click at [399, 441] on button "Аудио" at bounding box center [408, 536] width 67 height 22
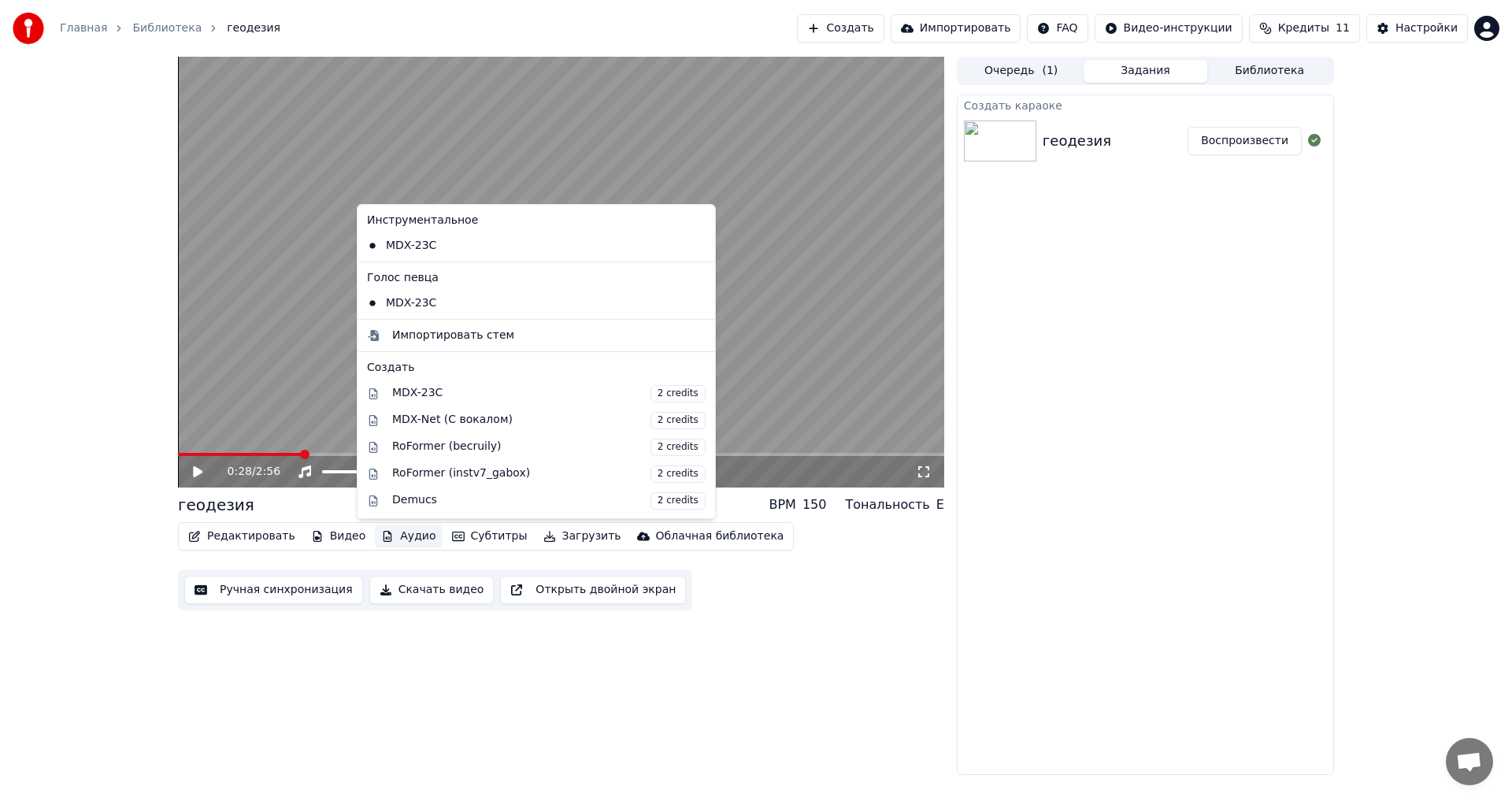
click at [403, 275] on div "Голос певца" at bounding box center [536, 277] width 351 height 25
click at [444, 306] on div "MDX-23C" at bounding box center [524, 303] width 327 height 25
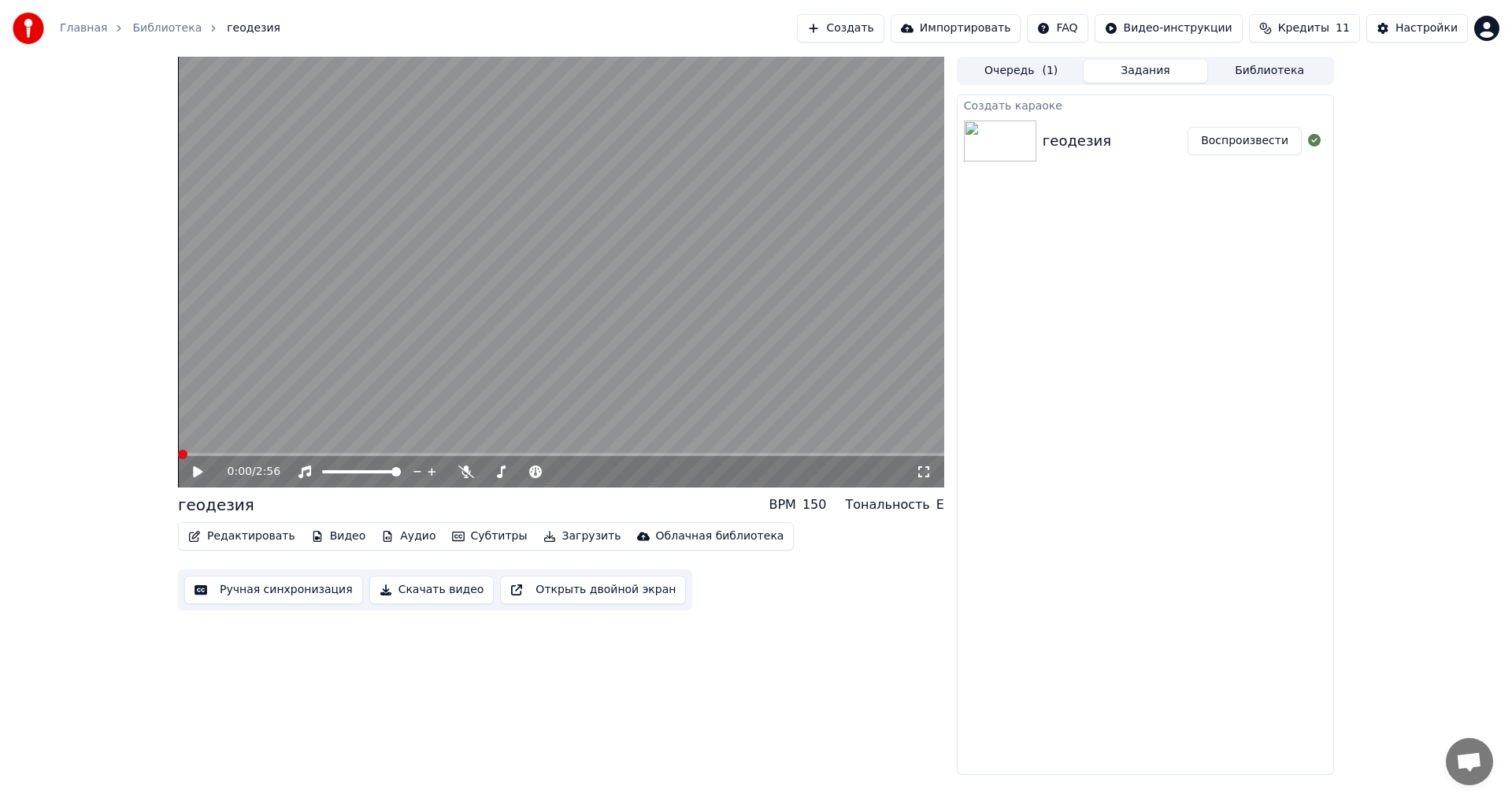
click at [207, 441] on icon at bounding box center [209, 472] width 37 height 13
click at [225, 441] on span at bounding box center [561, 454] width 766 height 3
click at [192, 441] on icon at bounding box center [209, 472] width 37 height 13
click at [404, 441] on button "Аудио" at bounding box center [408, 536] width 67 height 22
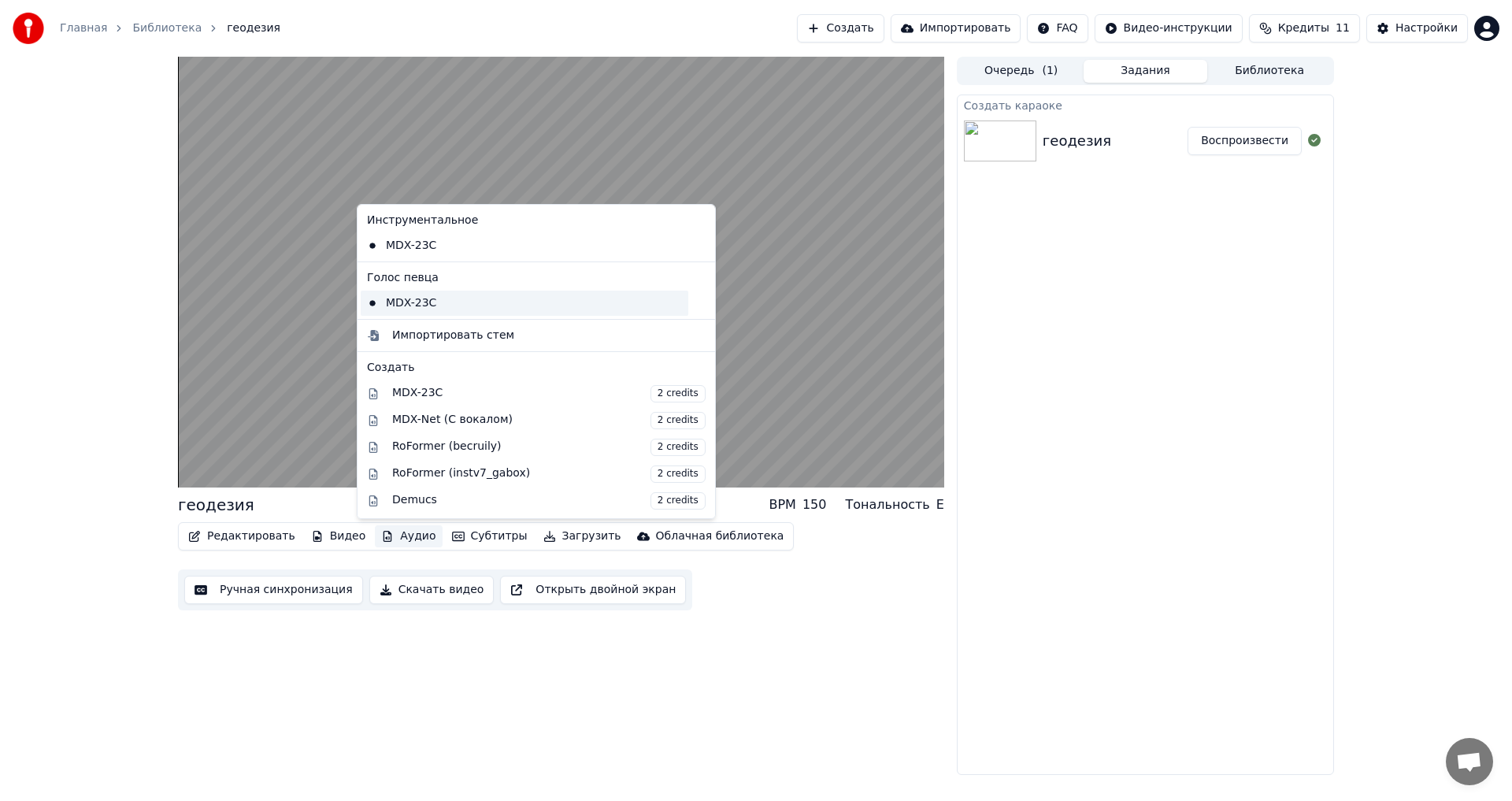
click at [368, 298] on div "MDX-23C" at bounding box center [524, 303] width 327 height 25
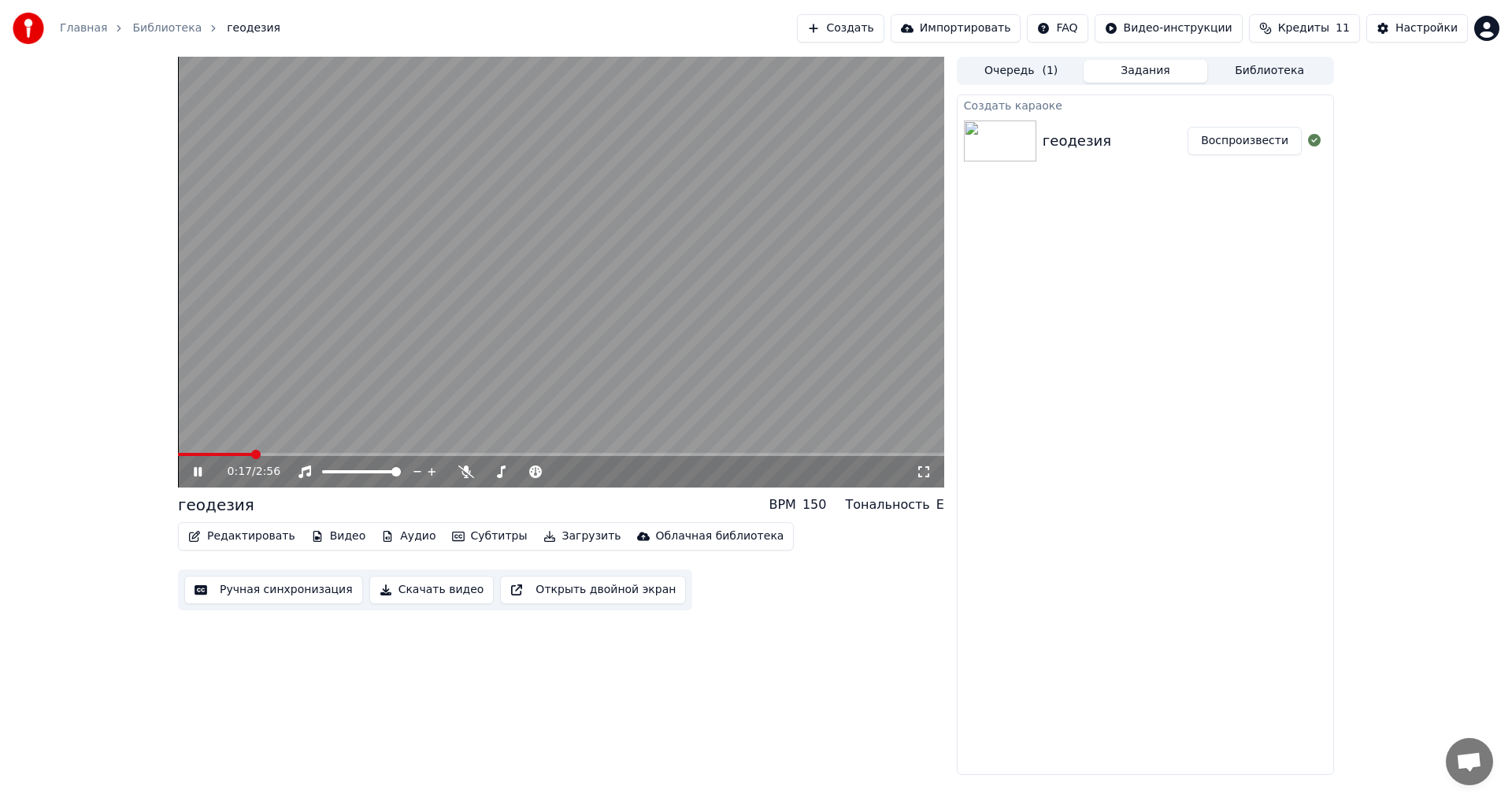
click at [339, 360] on video at bounding box center [561, 271] width 766 height 430
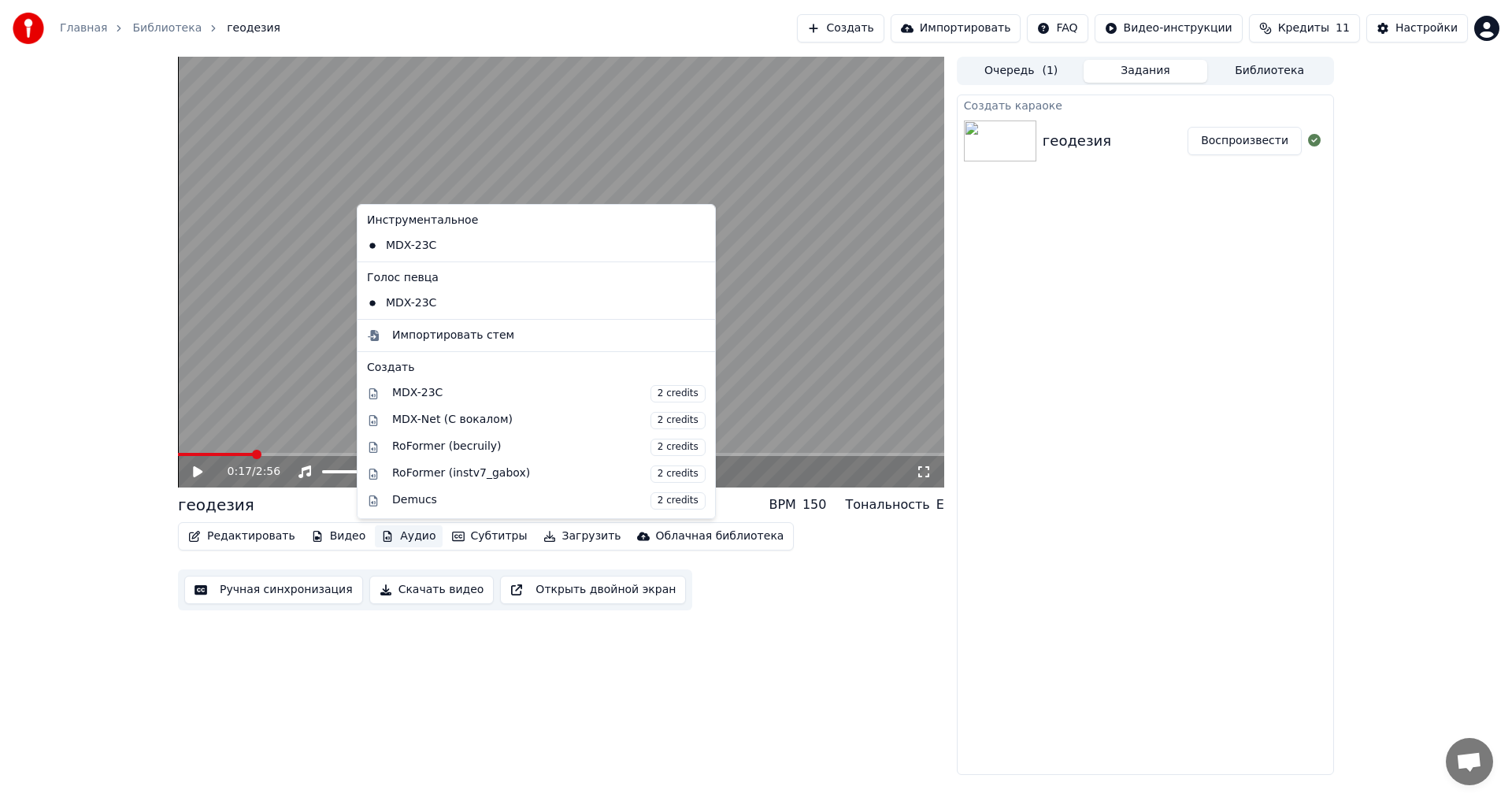
click at [400, 441] on button "Аудио" at bounding box center [408, 536] width 67 height 22
click at [421, 335] on div "Импортировать стем" at bounding box center [452, 335] width 122 height 16
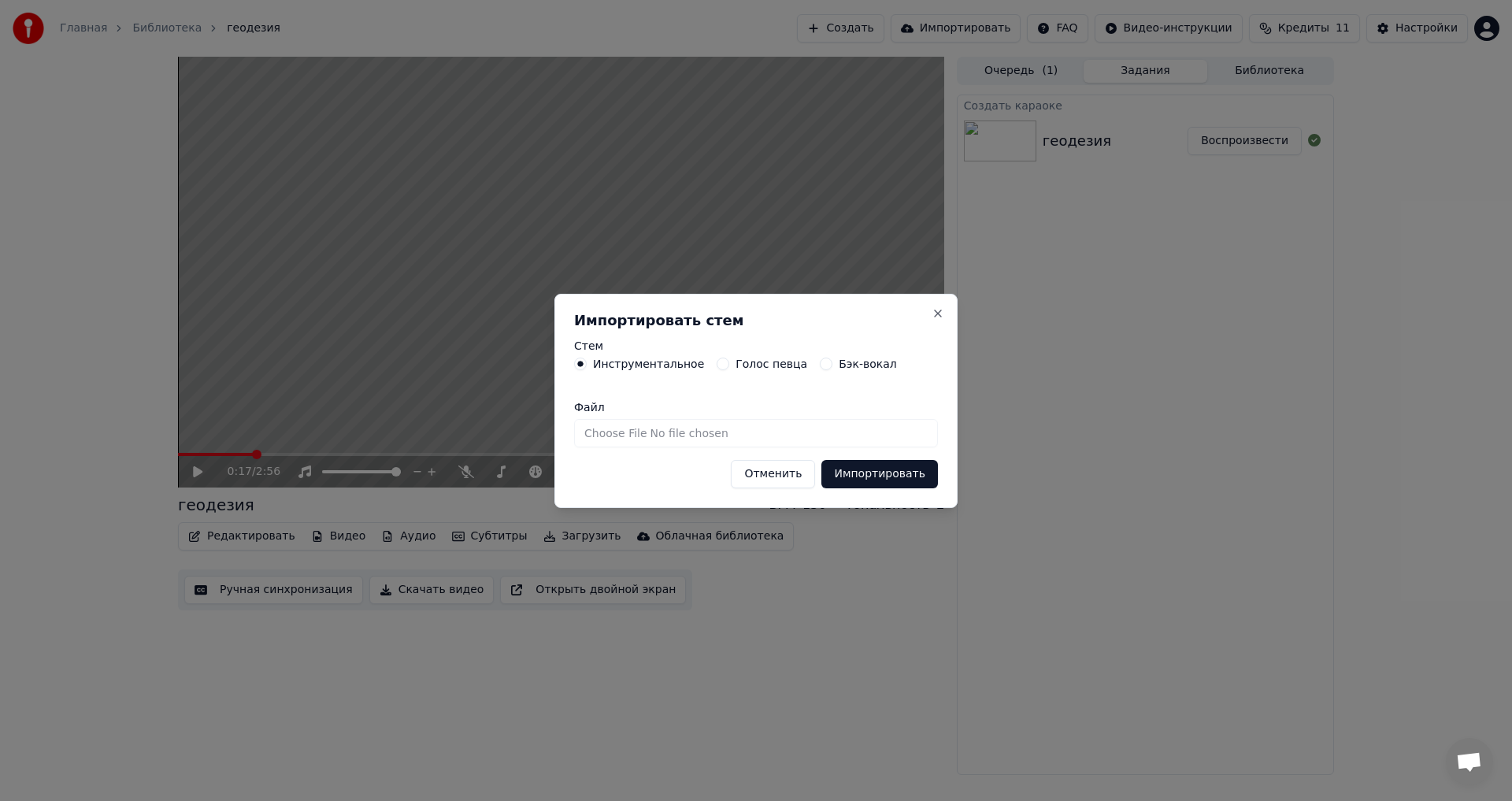
click at [616, 436] on input "Файл" at bounding box center [756, 433] width 364 height 29
click at [616, 358] on label "Голос певца" at bounding box center [771, 363] width 71 height 11
click at [616, 357] on button "Голос певца" at bounding box center [722, 363] width 13 height 13
click at [616, 434] on input "Файл" at bounding box center [756, 433] width 364 height 29
type input "**********"
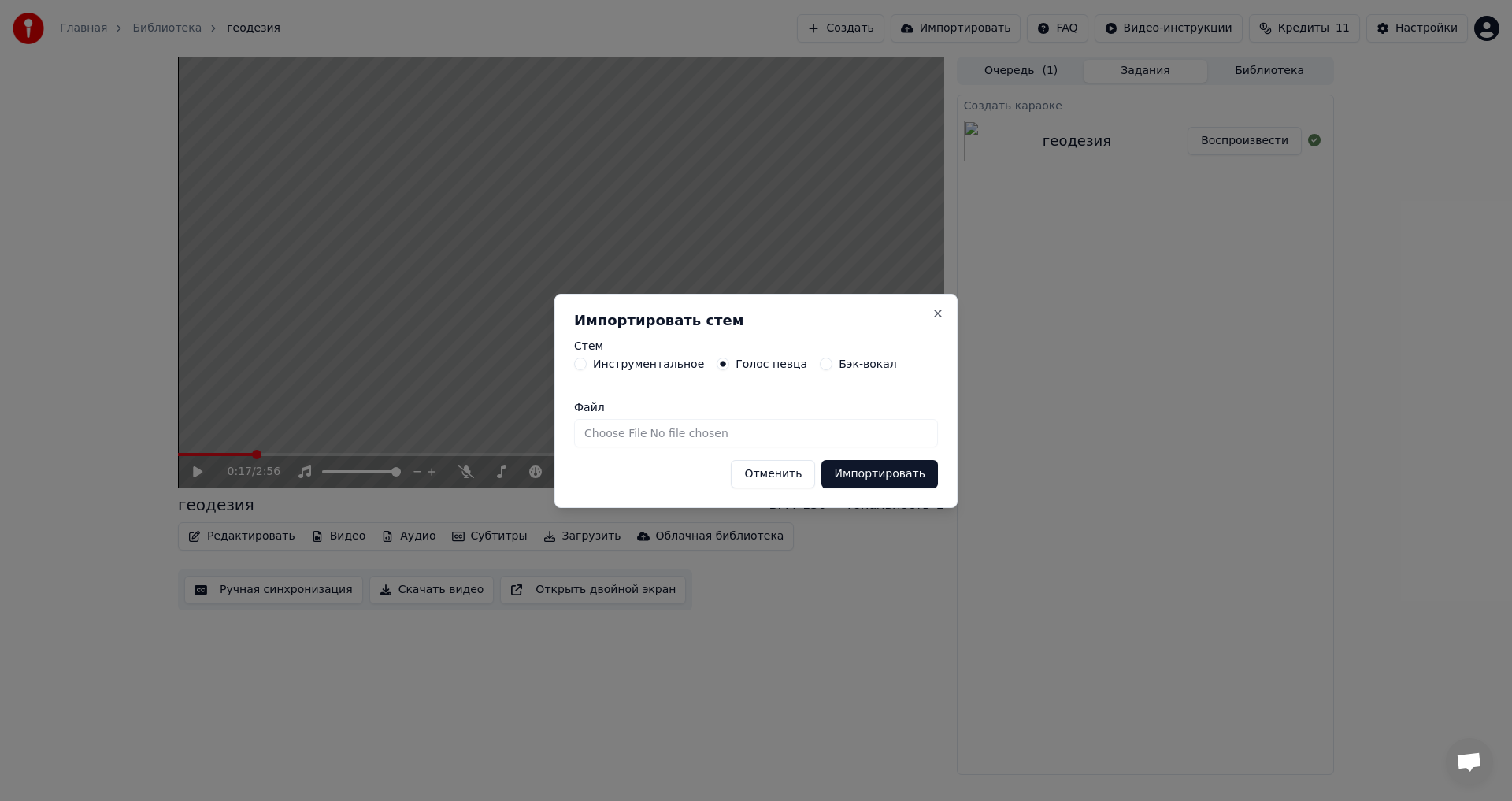
click at [616, 441] on button "Импортировать" at bounding box center [879, 474] width 117 height 29
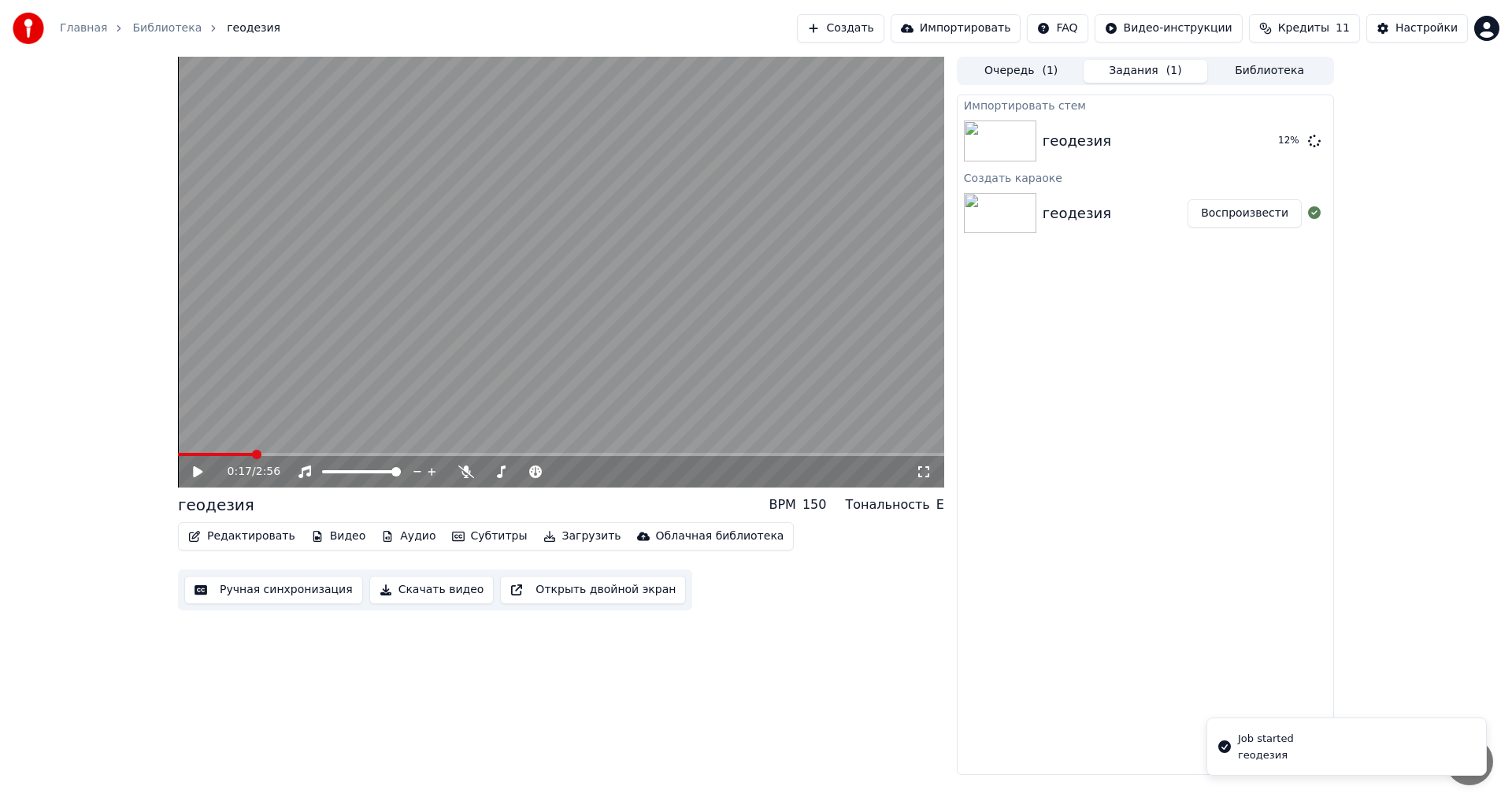
click at [200, 441] on div "0:17 / 2:56" at bounding box center [561, 472] width 754 height 16
click at [195, 441] on icon at bounding box center [198, 471] width 10 height 11
click at [616, 211] on button "Воспроизвести" at bounding box center [1244, 213] width 114 height 29
click at [200, 441] on icon at bounding box center [198, 472] width 8 height 10
click at [178, 441] on span at bounding box center [183, 455] width 10 height 10
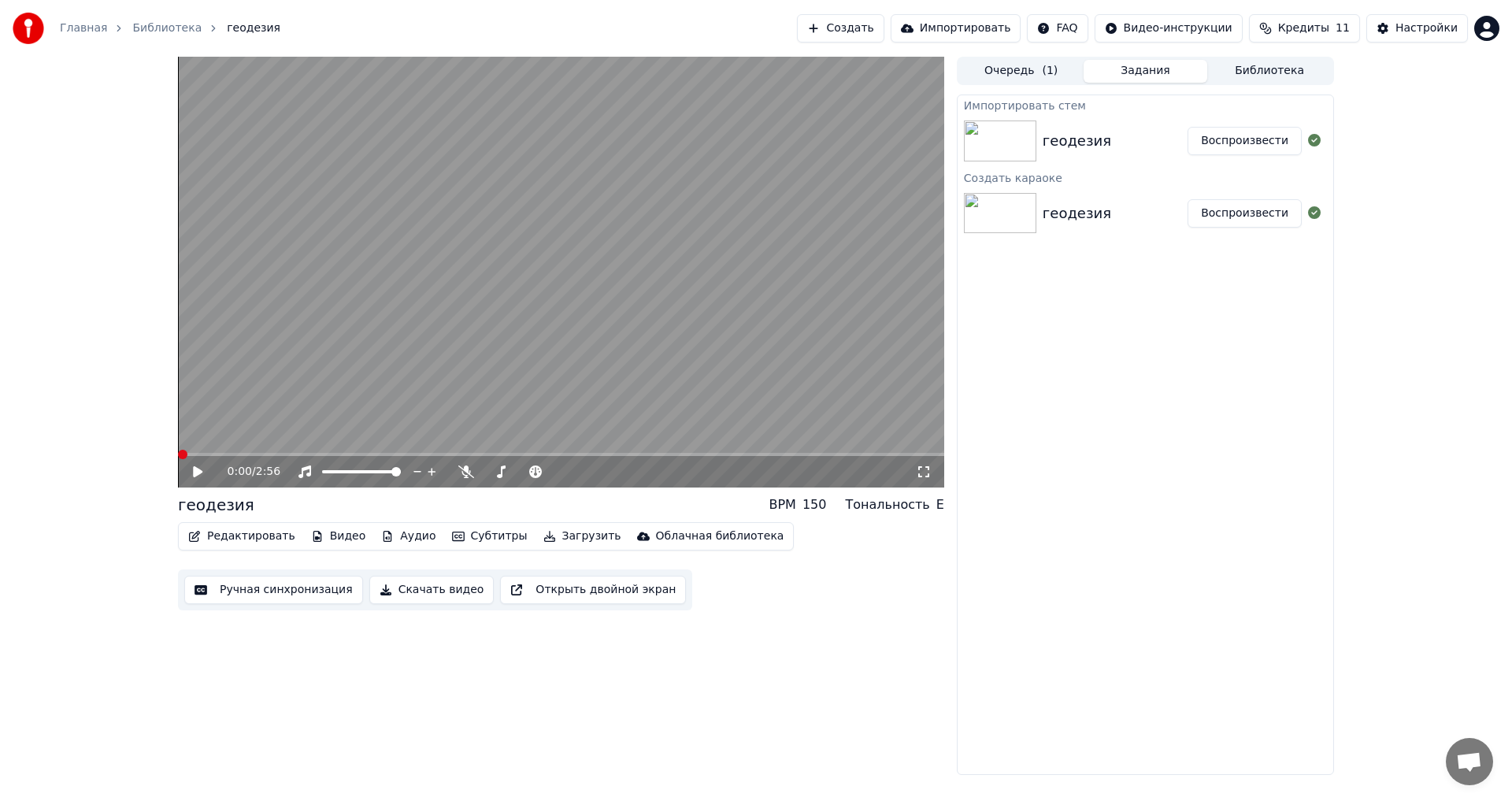
click at [200, 441] on icon at bounding box center [209, 472] width 37 height 13
click at [415, 441] on span at bounding box center [561, 454] width 766 height 3
click at [519, 441] on span at bounding box center [561, 454] width 766 height 3
click at [616, 141] on div "геодезия" at bounding box center [1114, 140] width 144 height 22
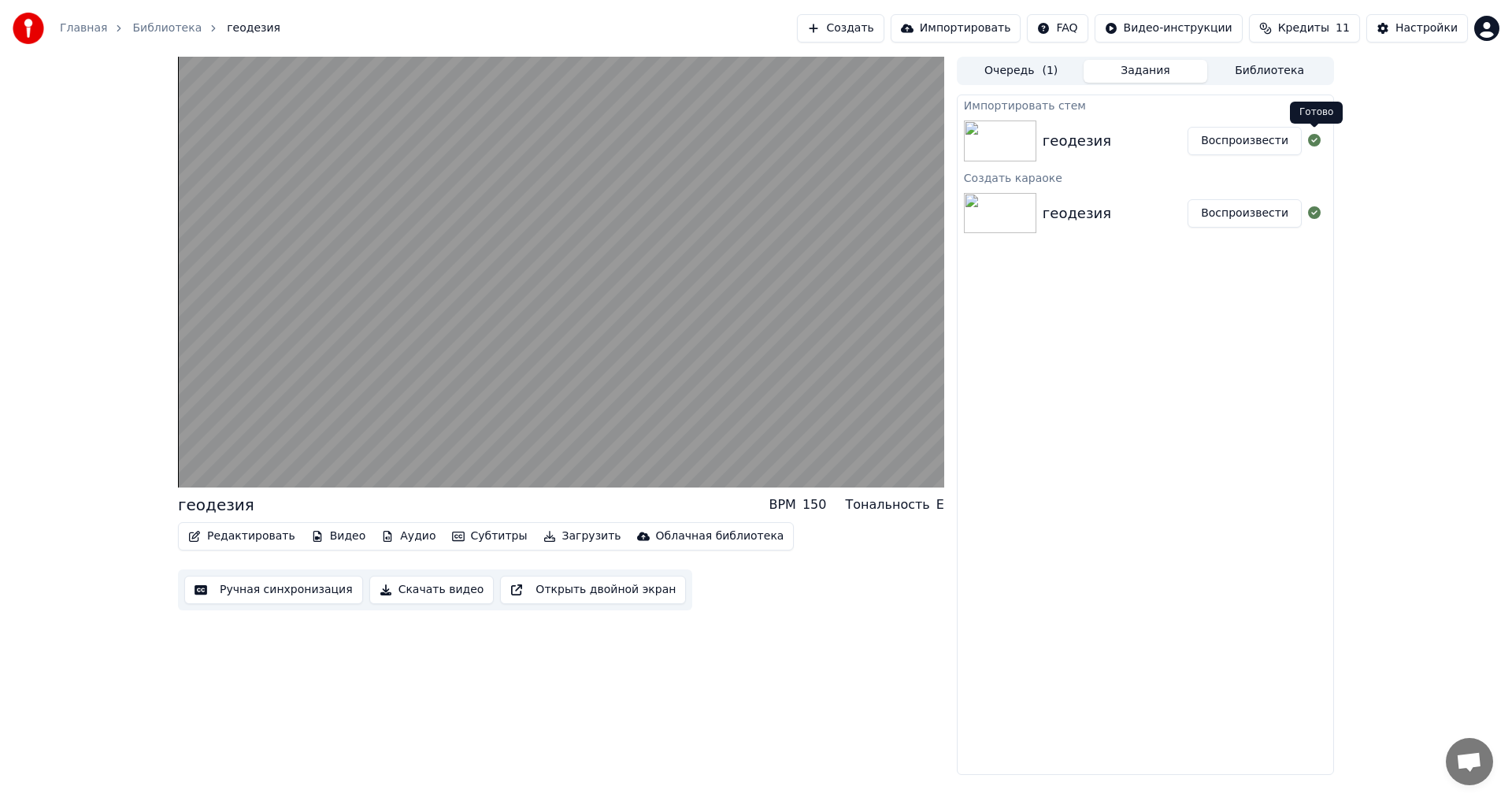
click at [616, 138] on div at bounding box center [1313, 140] width 25 height 19
click at [616, 141] on icon at bounding box center [1313, 139] width 13 height 13
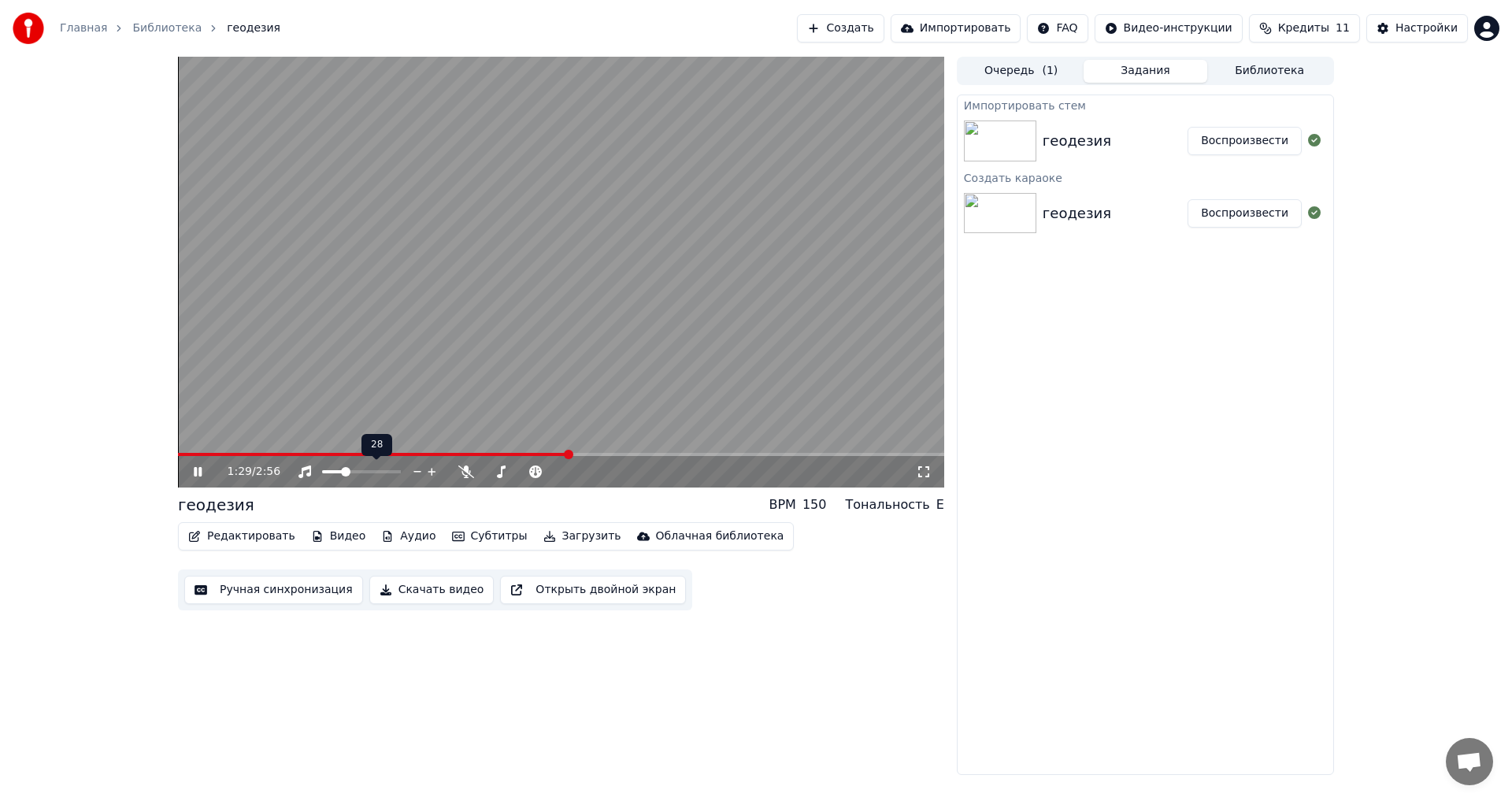
click at [344, 441] on span at bounding box center [333, 471] width 22 height 3
click at [373, 441] on span at bounding box center [374, 472] width 10 height 10
click at [529, 441] on span at bounding box center [523, 471] width 79 height 3
drag, startPoint x: 300, startPoint y: 452, endPoint x: 71, endPoint y: 448, distance: 229.0
click at [71, 441] on div "1:38 / 2:56 геодезия BPM 150 Тональность E Редактировать Видео Аудио Субтитры З…" at bounding box center [756, 415] width 1512 height 718
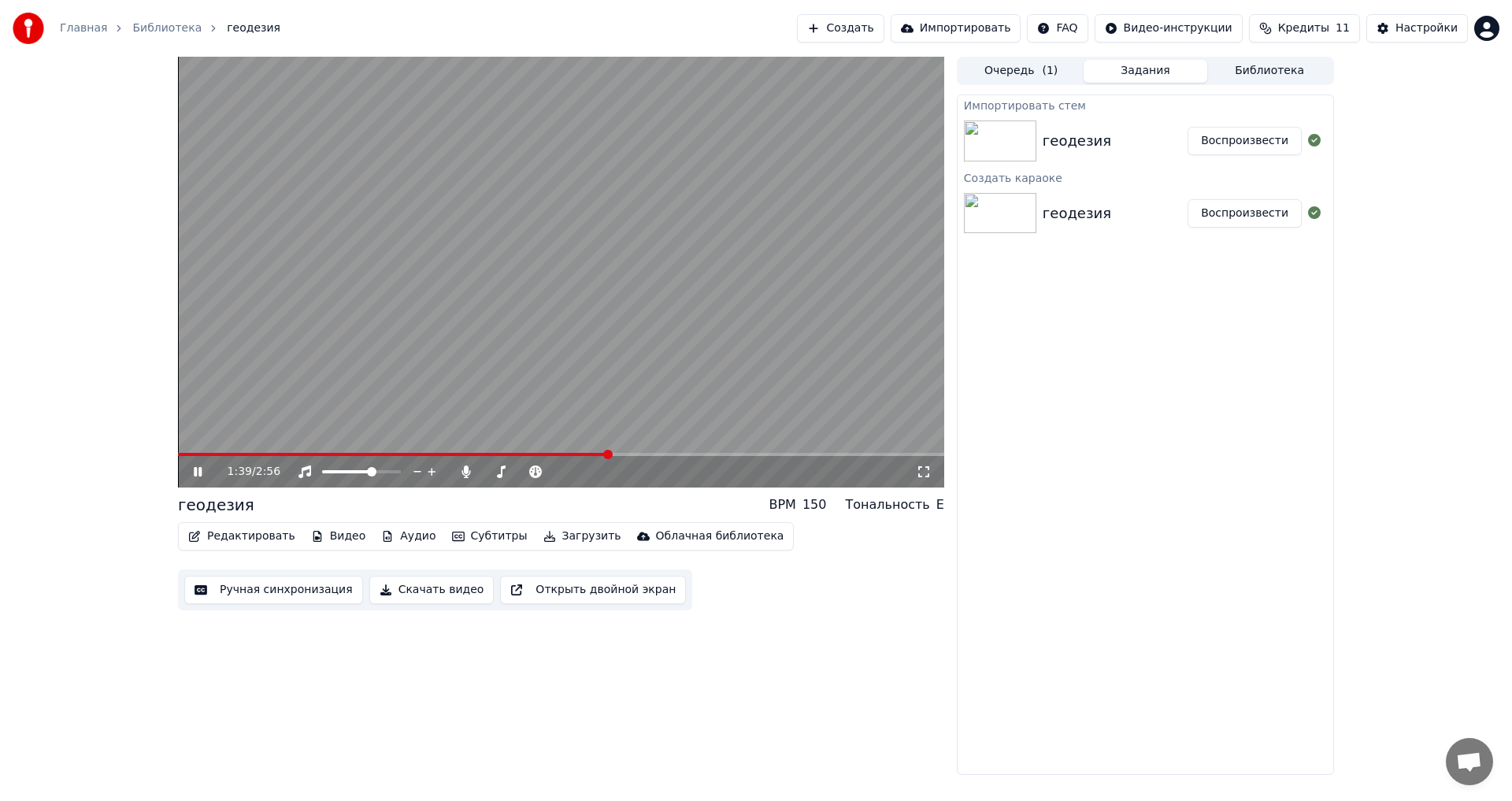
click at [186, 441] on span at bounding box center [393, 454] width 430 height 3
click at [184, 441] on div "0:04 / 2:56" at bounding box center [561, 472] width 754 height 16
click at [195, 441] on icon at bounding box center [209, 472] width 37 height 13
click at [616, 140] on button "Воспроизвести" at bounding box center [1244, 140] width 114 height 29
click at [201, 441] on icon at bounding box center [198, 472] width 8 height 10
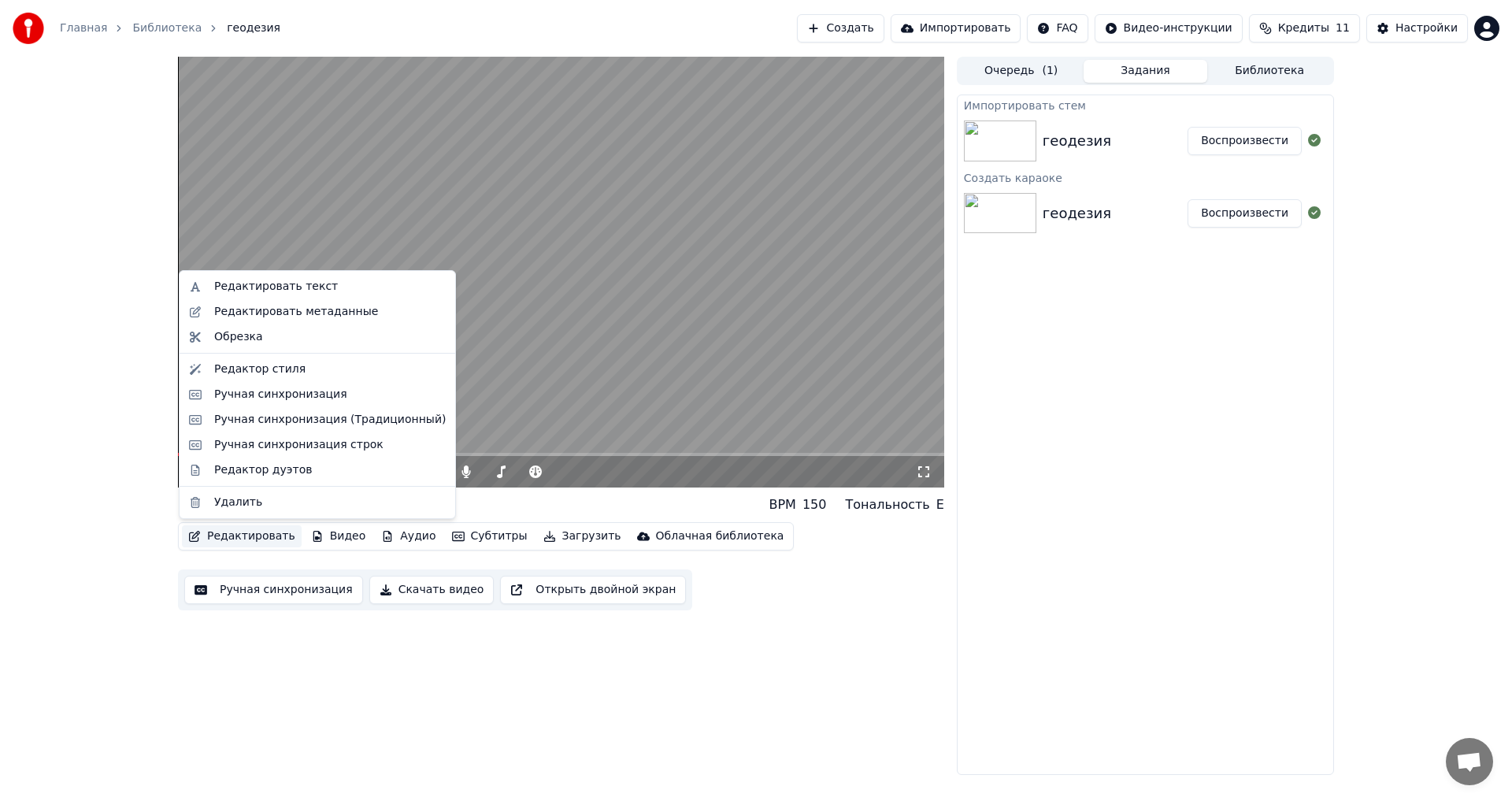
click at [259, 441] on button "Редактировать" at bounding box center [241, 536] width 120 height 22
click at [281, 373] on div "Редактор стиля" at bounding box center [260, 369] width 91 height 16
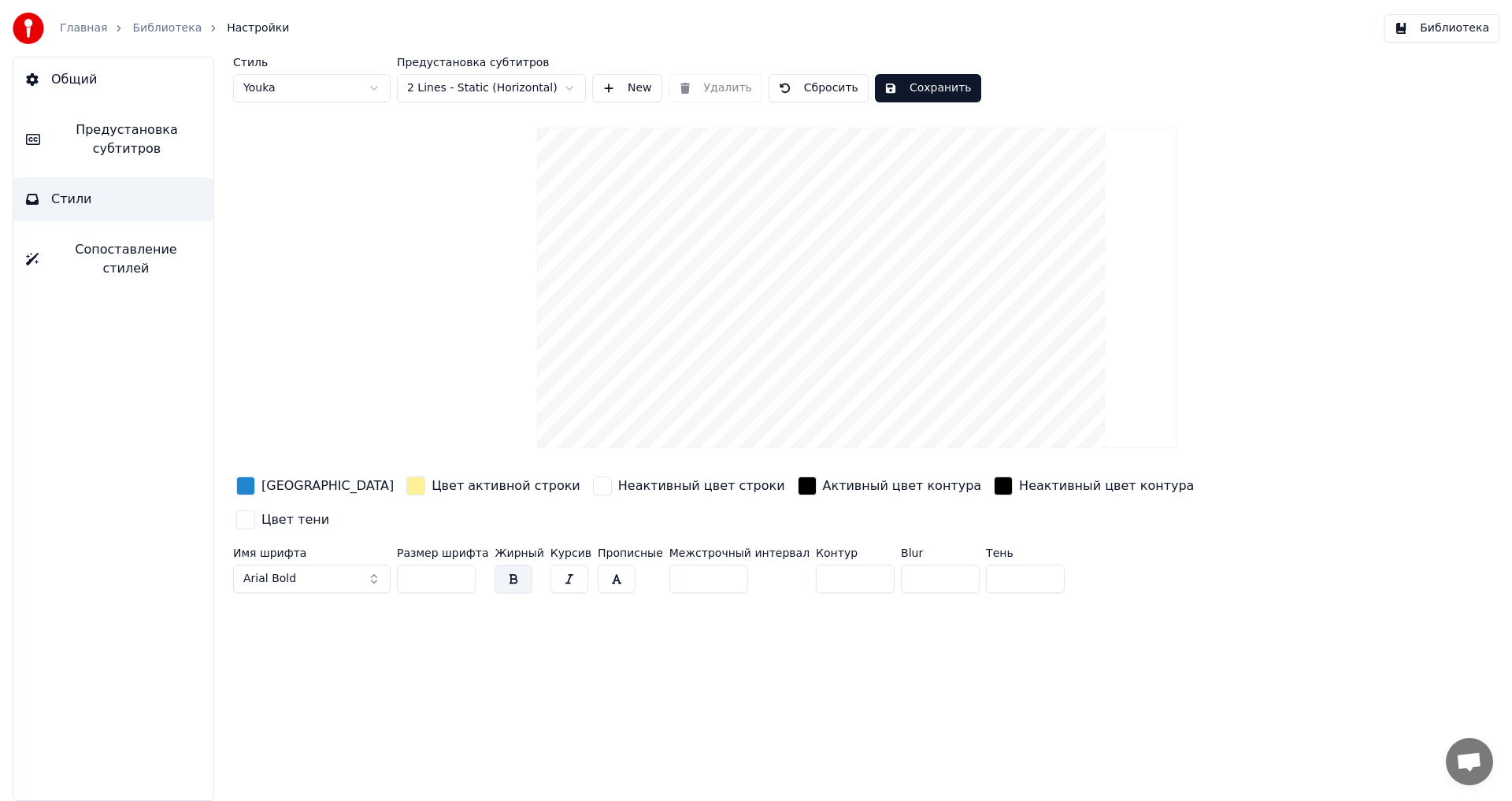
click at [616, 79] on button "Сохранить" at bounding box center [928, 88] width 106 height 29
click at [71, 23] on link "Главная" at bounding box center [84, 29] width 47 height 16
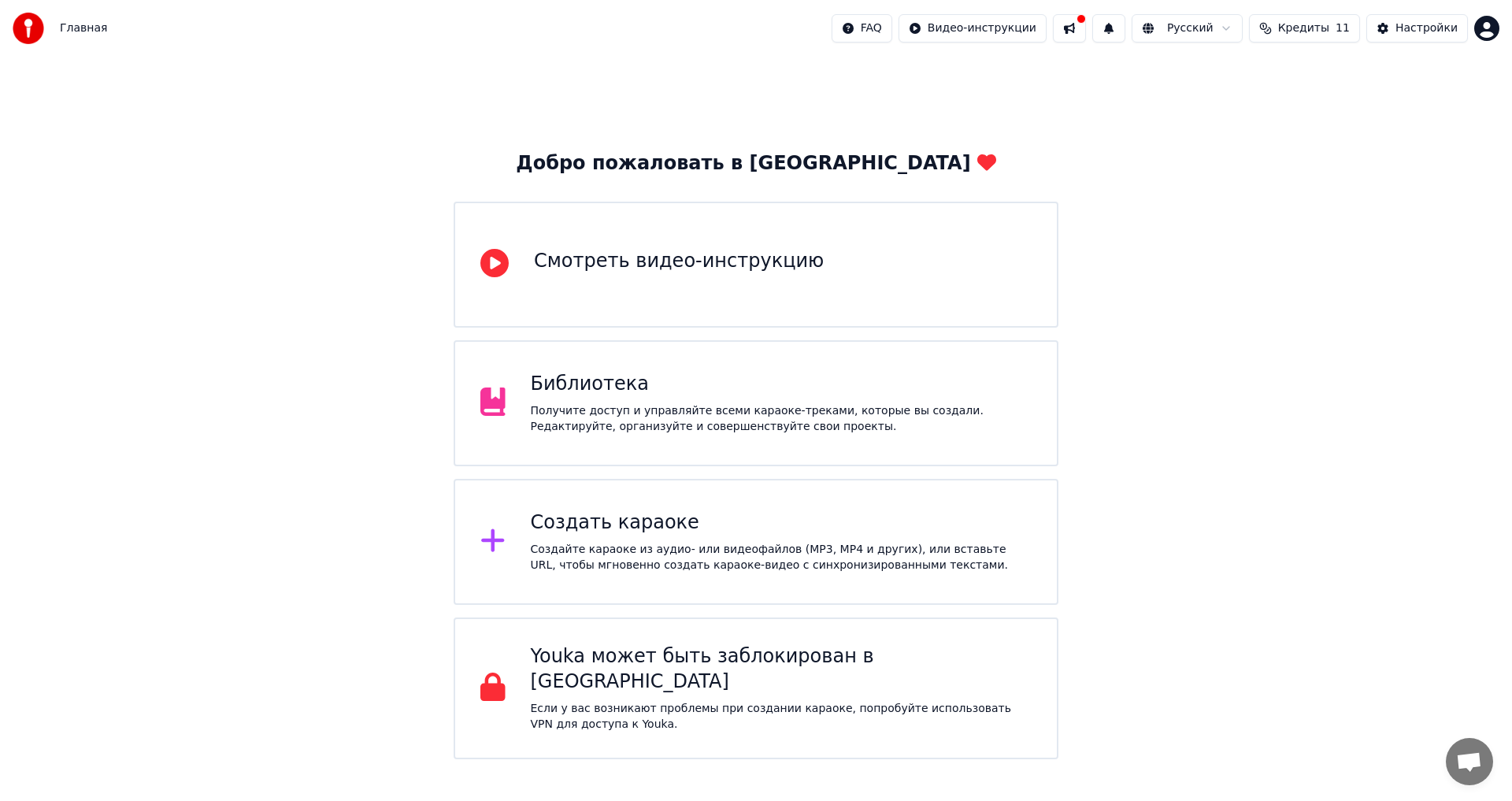
click at [616, 415] on div "Получите доступ и управляйте всеми караоке-треками, которые вы создали. Редакти…" at bounding box center [781, 419] width 501 height 32
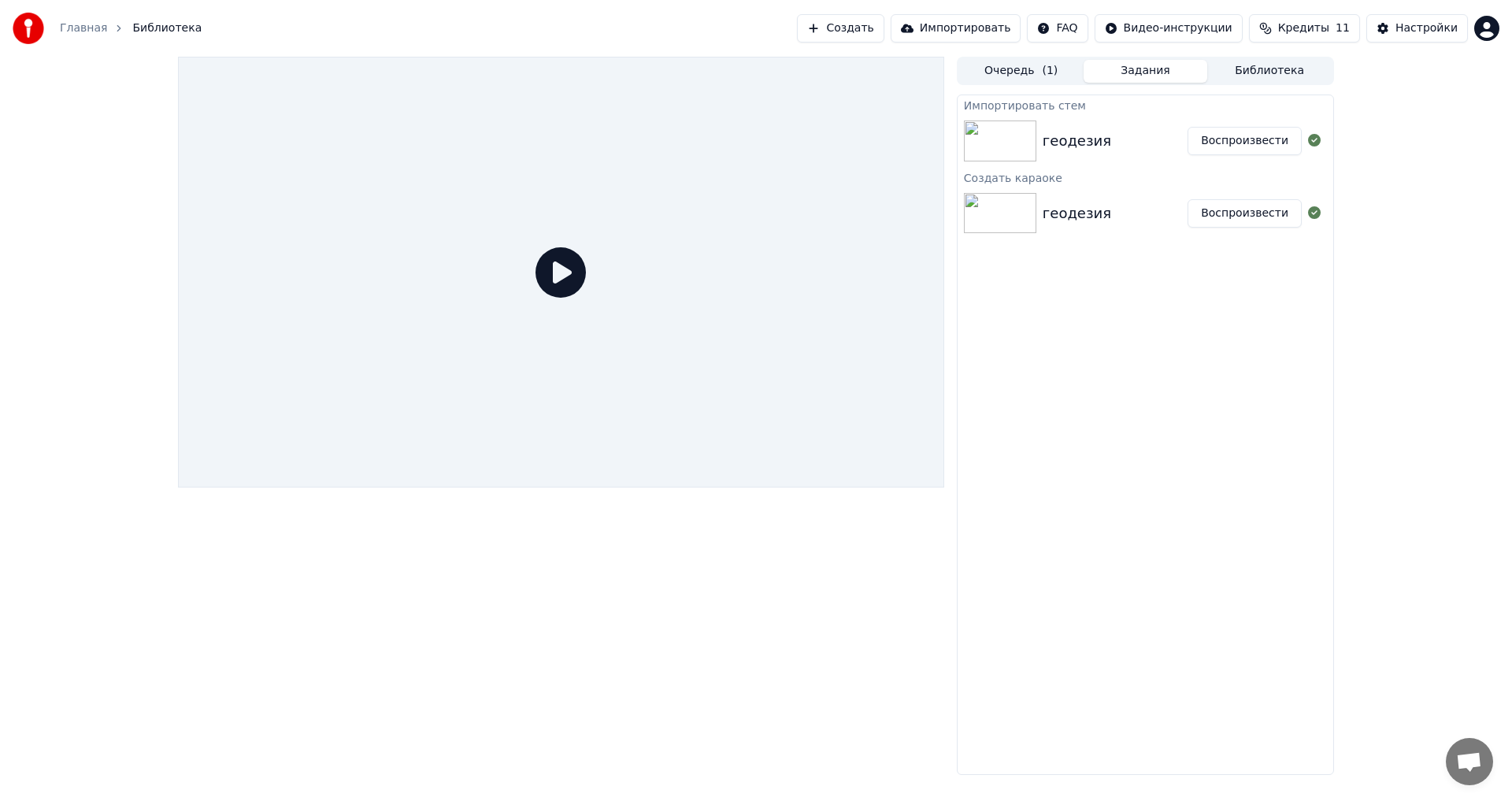
click at [551, 283] on icon at bounding box center [560, 272] width 50 height 50
click at [616, 135] on div "геодезия" at bounding box center [1114, 140] width 144 height 22
click at [616, 156] on div "Очередь ( 1 ) Задания Библиотека Импортировать стем геодезия Воспроизвести Созд…" at bounding box center [756, 415] width 1181 height 718
click at [616, 142] on img at bounding box center [999, 140] width 72 height 41
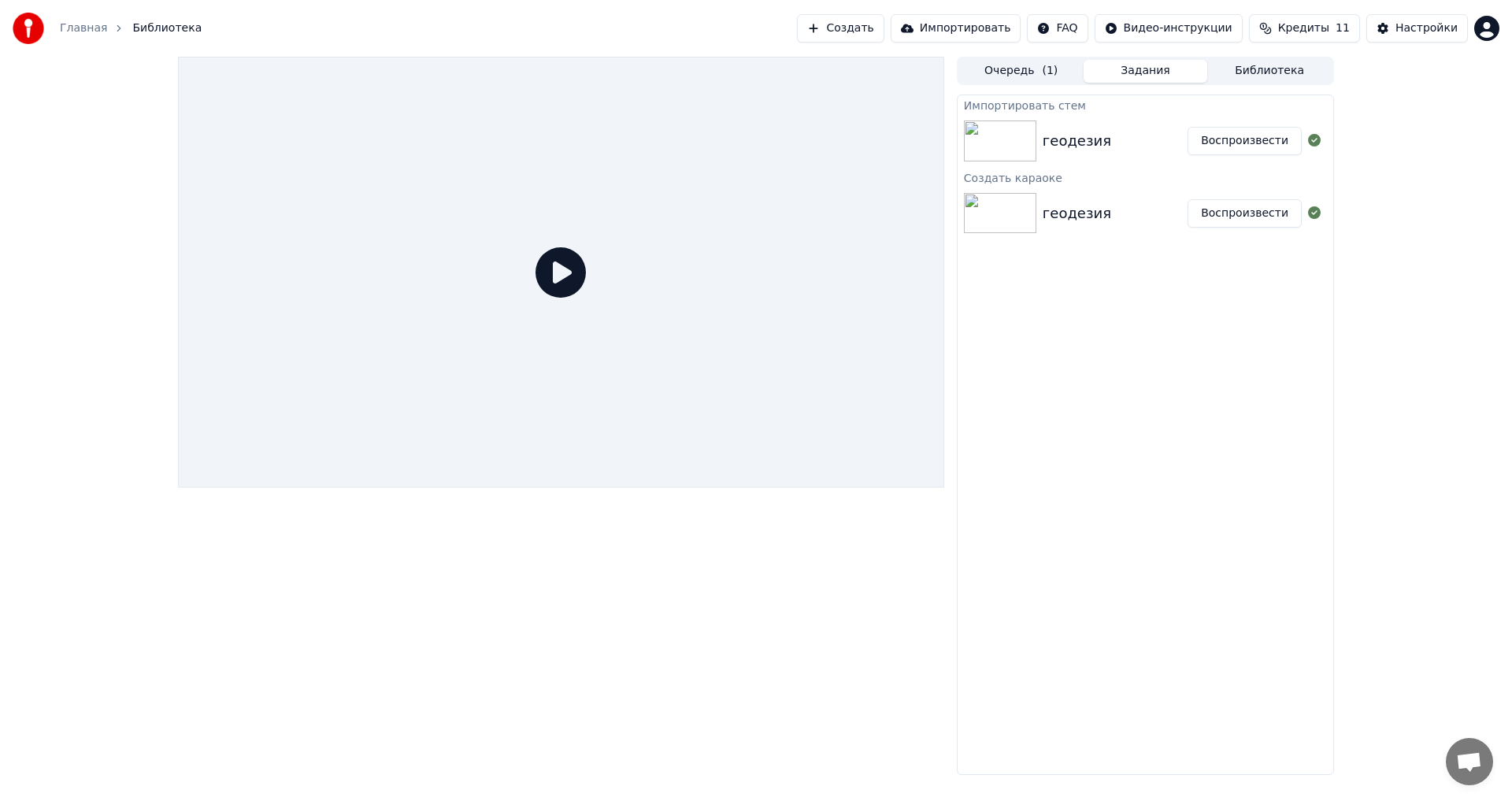
click at [616, 145] on div "геодезия" at bounding box center [1114, 140] width 144 height 22
drag, startPoint x: 552, startPoint y: 269, endPoint x: 568, endPoint y: 265, distance: 16.5
click at [548, 271] on icon at bounding box center [560, 272] width 50 height 50
drag, startPoint x: 578, startPoint y: 261, endPoint x: 554, endPoint y: 281, distance: 31.2
click at [554, 283] on icon at bounding box center [560, 272] width 50 height 50
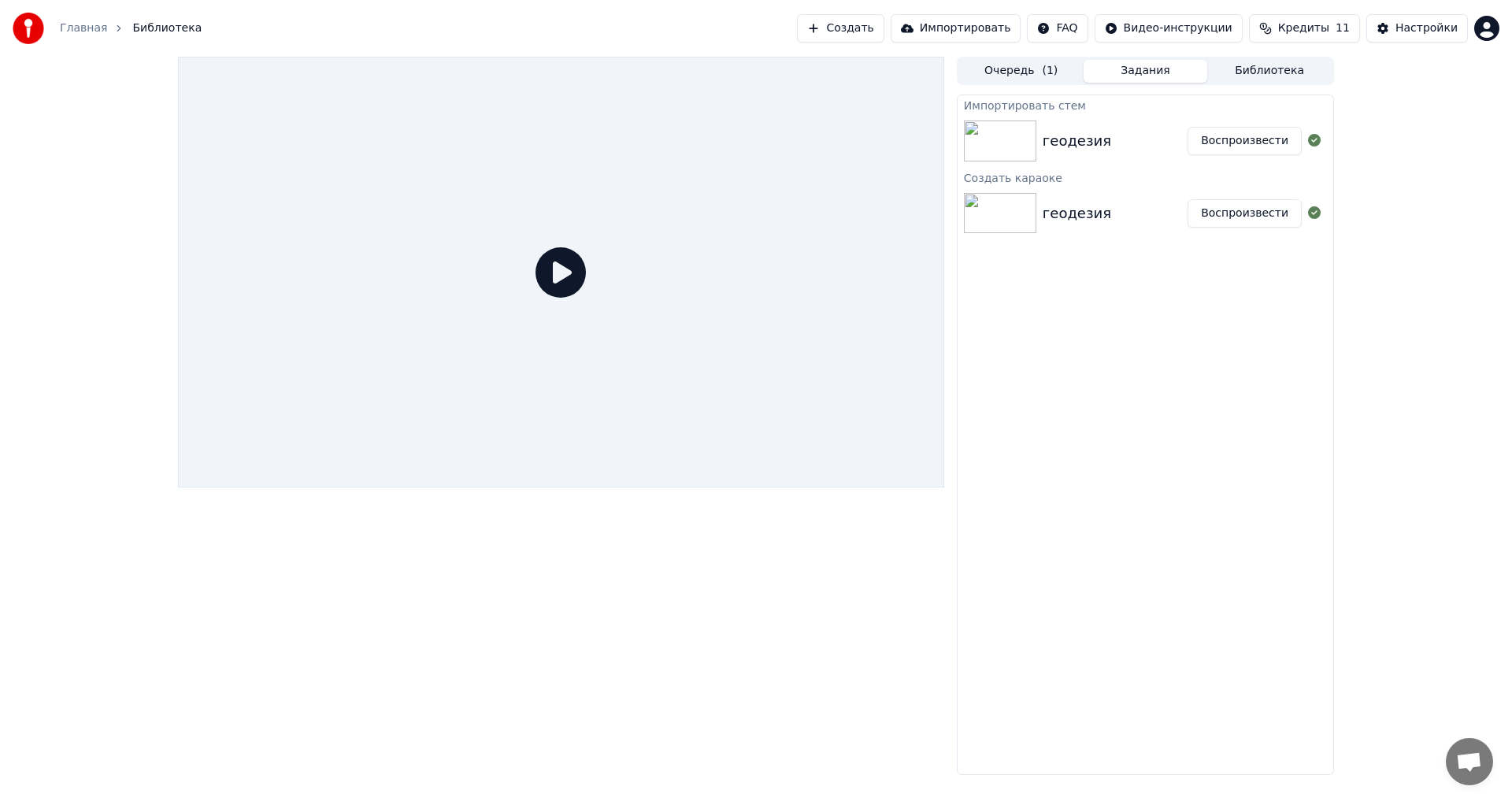
click at [546, 280] on icon at bounding box center [560, 272] width 50 height 50
click at [559, 271] on icon at bounding box center [560, 272] width 50 height 50
click at [562, 265] on icon at bounding box center [560, 272] width 50 height 50
drag, startPoint x: 744, startPoint y: 692, endPoint x: 859, endPoint y: 344, distance: 366.5
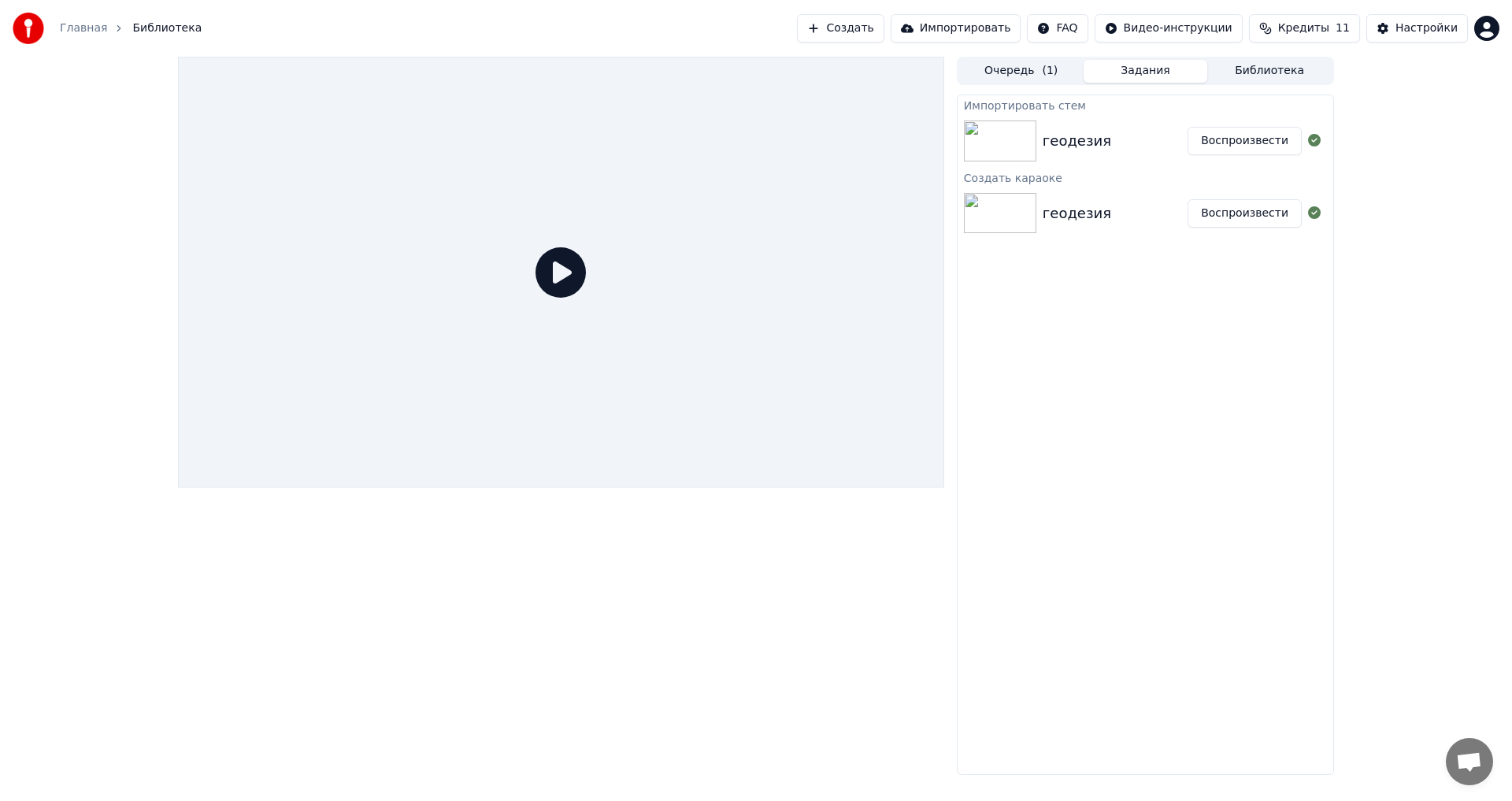
click at [616, 441] on div at bounding box center [561, 415] width 766 height 718
click at [547, 260] on icon at bounding box center [560, 272] width 50 height 50
drag, startPoint x: 567, startPoint y: 292, endPoint x: 549, endPoint y: 296, distance: 18.4
click at [568, 292] on icon at bounding box center [560, 272] width 50 height 50
drag, startPoint x: 549, startPoint y: 296, endPoint x: 1188, endPoint y: 205, distance: 645.4
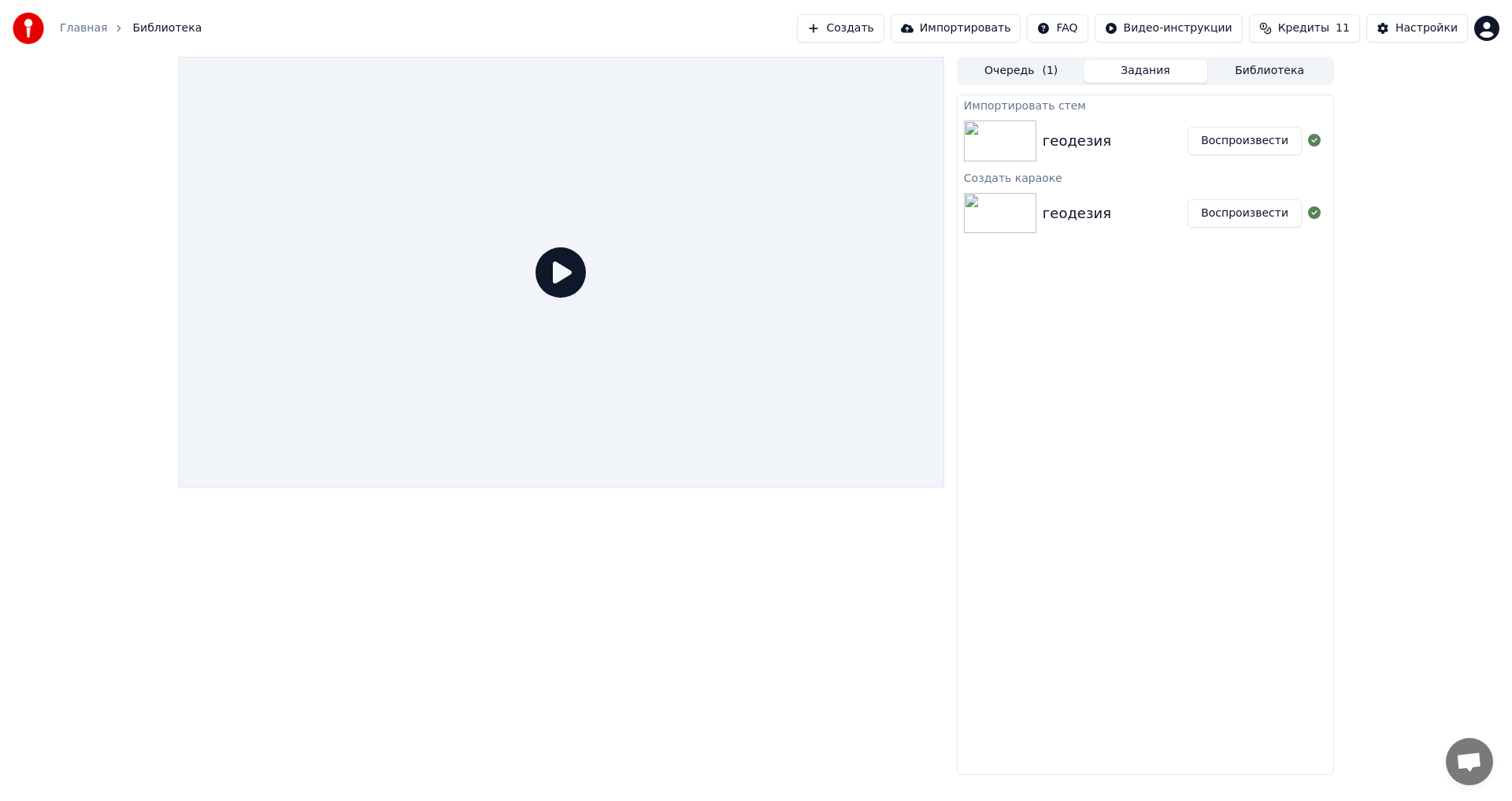
click at [551, 296] on icon at bounding box center [560, 272] width 50 height 50
click at [616, 207] on div "геодезия" at bounding box center [1114, 214] width 144 height 22
click at [616, 219] on div "геодезия" at bounding box center [1114, 214] width 144 height 22
click at [442, 272] on div at bounding box center [561, 271] width 766 height 430
drag, startPoint x: 578, startPoint y: 276, endPoint x: 558, endPoint y: 276, distance: 20.0
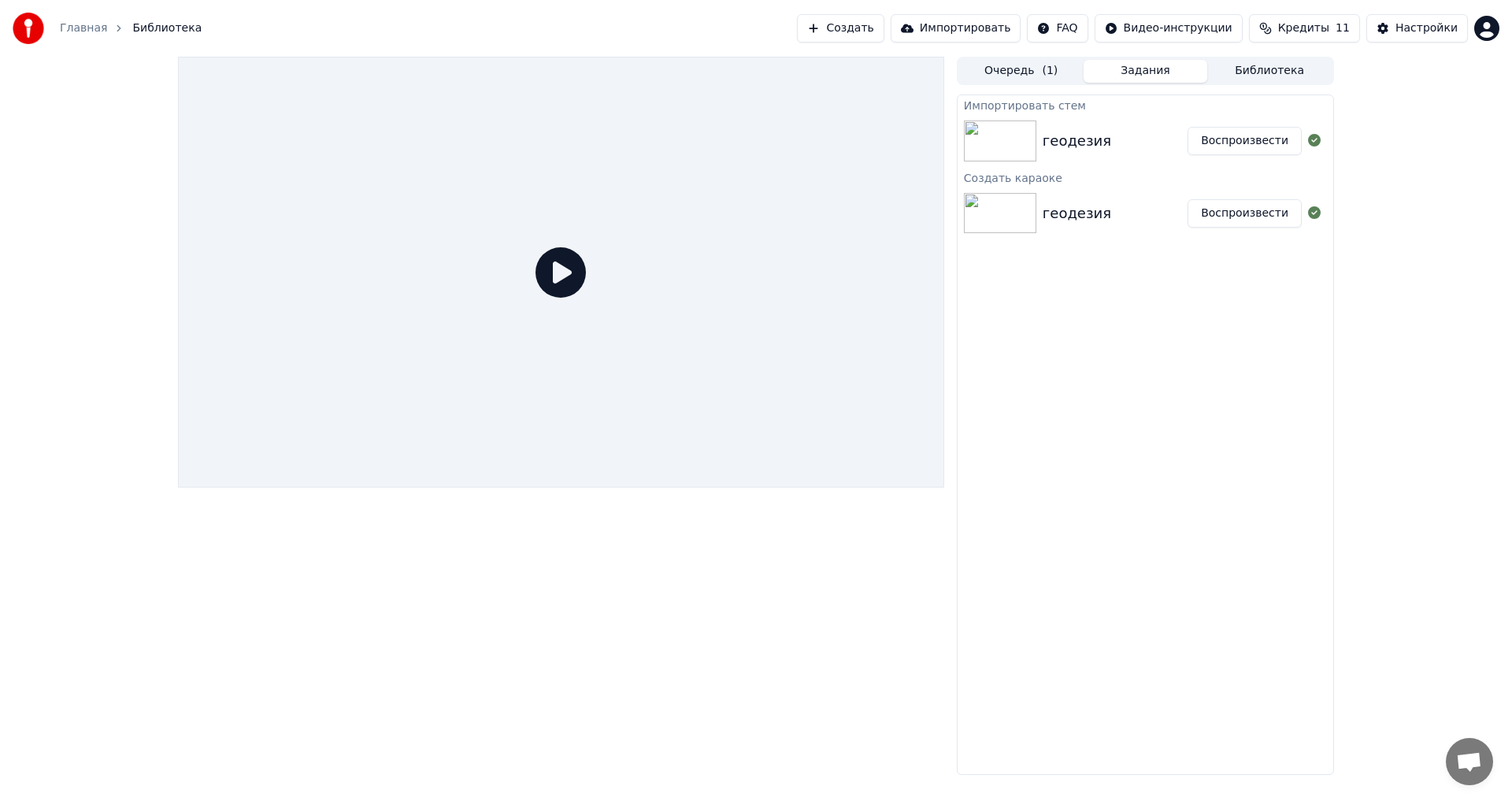
click at [575, 277] on icon at bounding box center [560, 272] width 50 height 50
click at [558, 276] on icon at bounding box center [560, 272] width 50 height 50
click at [551, 280] on icon at bounding box center [560, 272] width 50 height 50
click at [545, 283] on icon at bounding box center [560, 272] width 50 height 50
click at [546, 284] on icon at bounding box center [560, 272] width 50 height 50
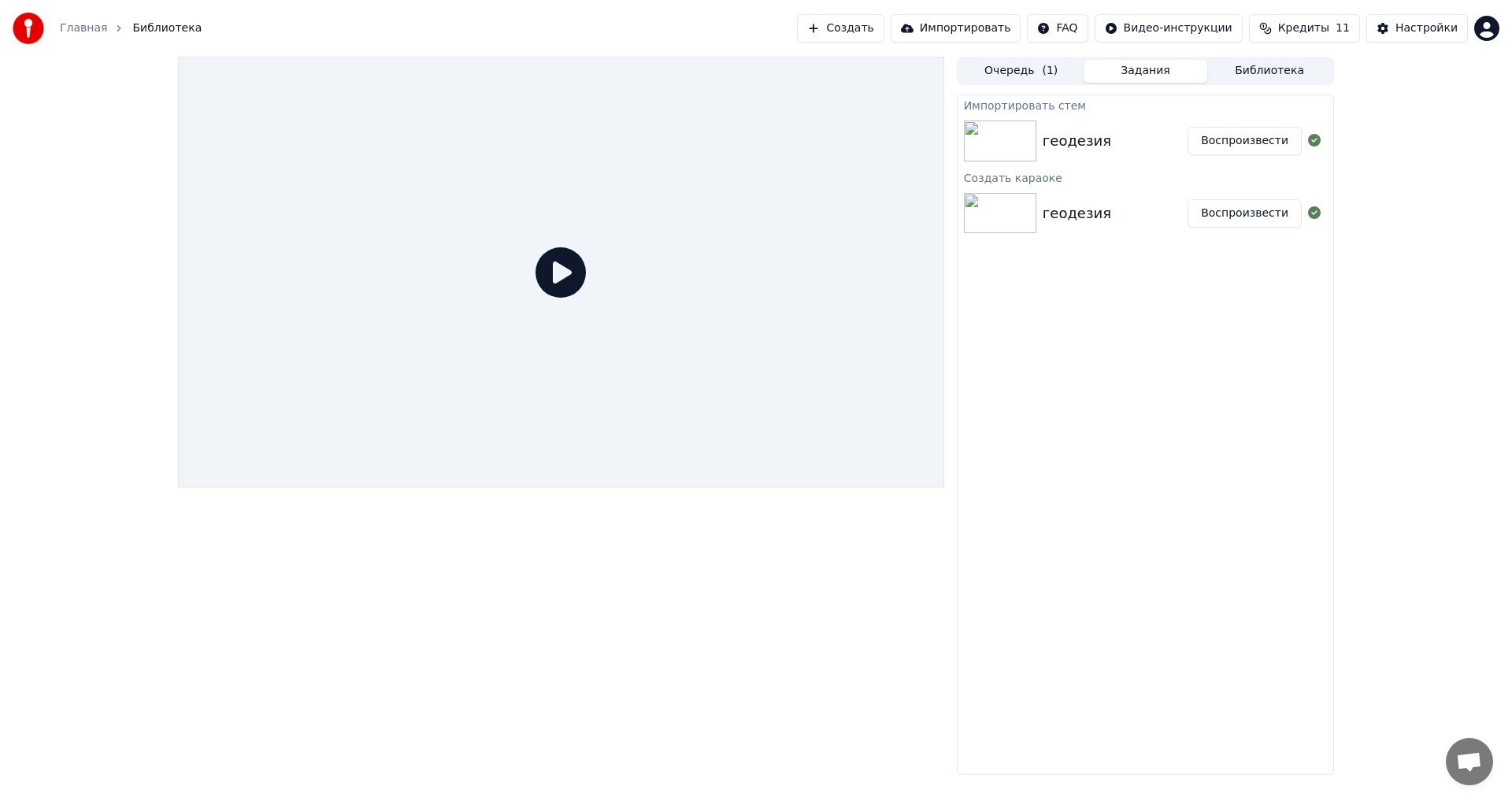
click at [547, 284] on icon at bounding box center [560, 272] width 50 height 50
click at [616, 69] on button "Очередь ( 1 )" at bounding box center [1022, 71] width 125 height 23
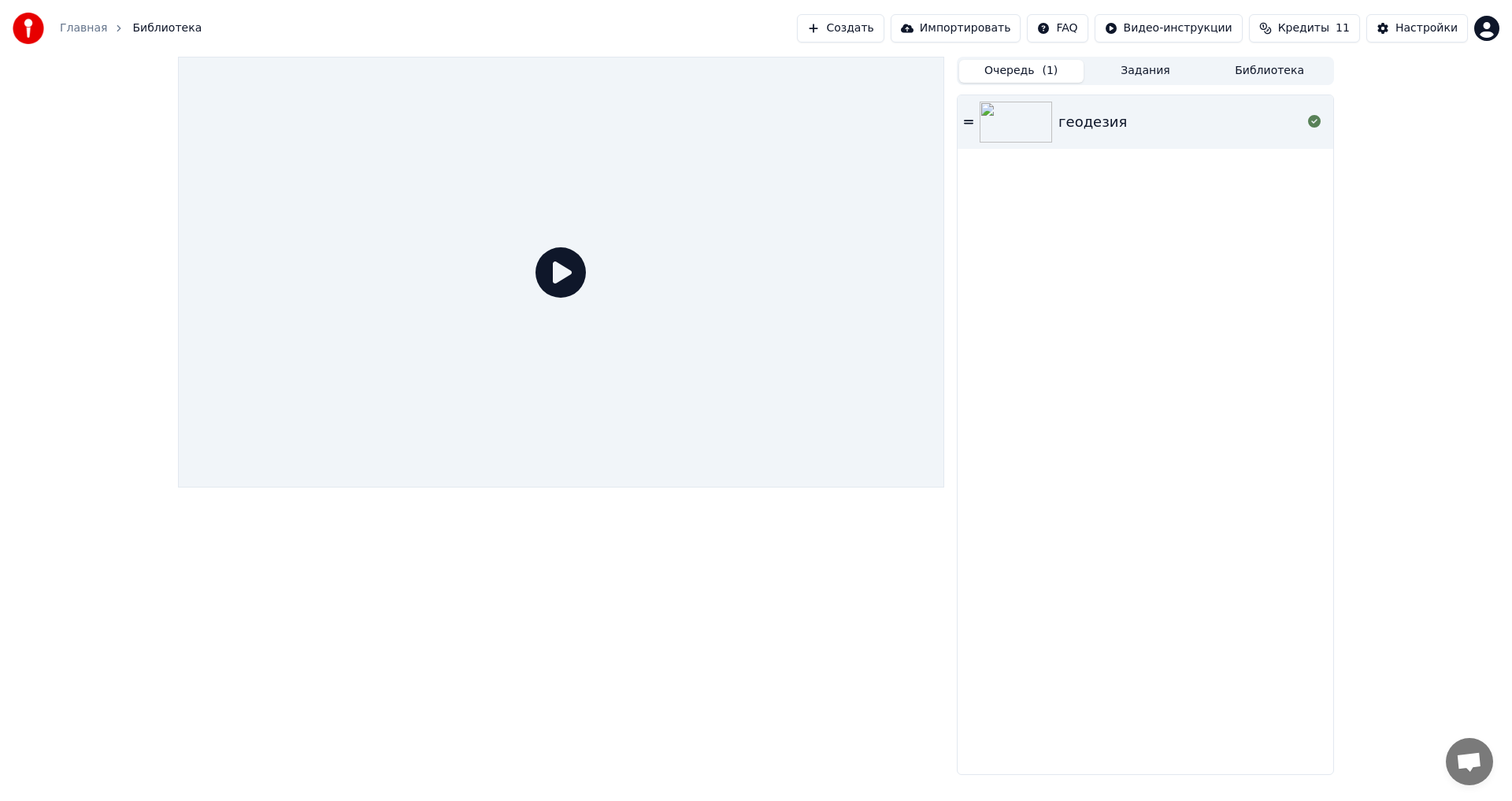
click at [616, 126] on div "геодезия" at bounding box center [1180, 122] width 243 height 22
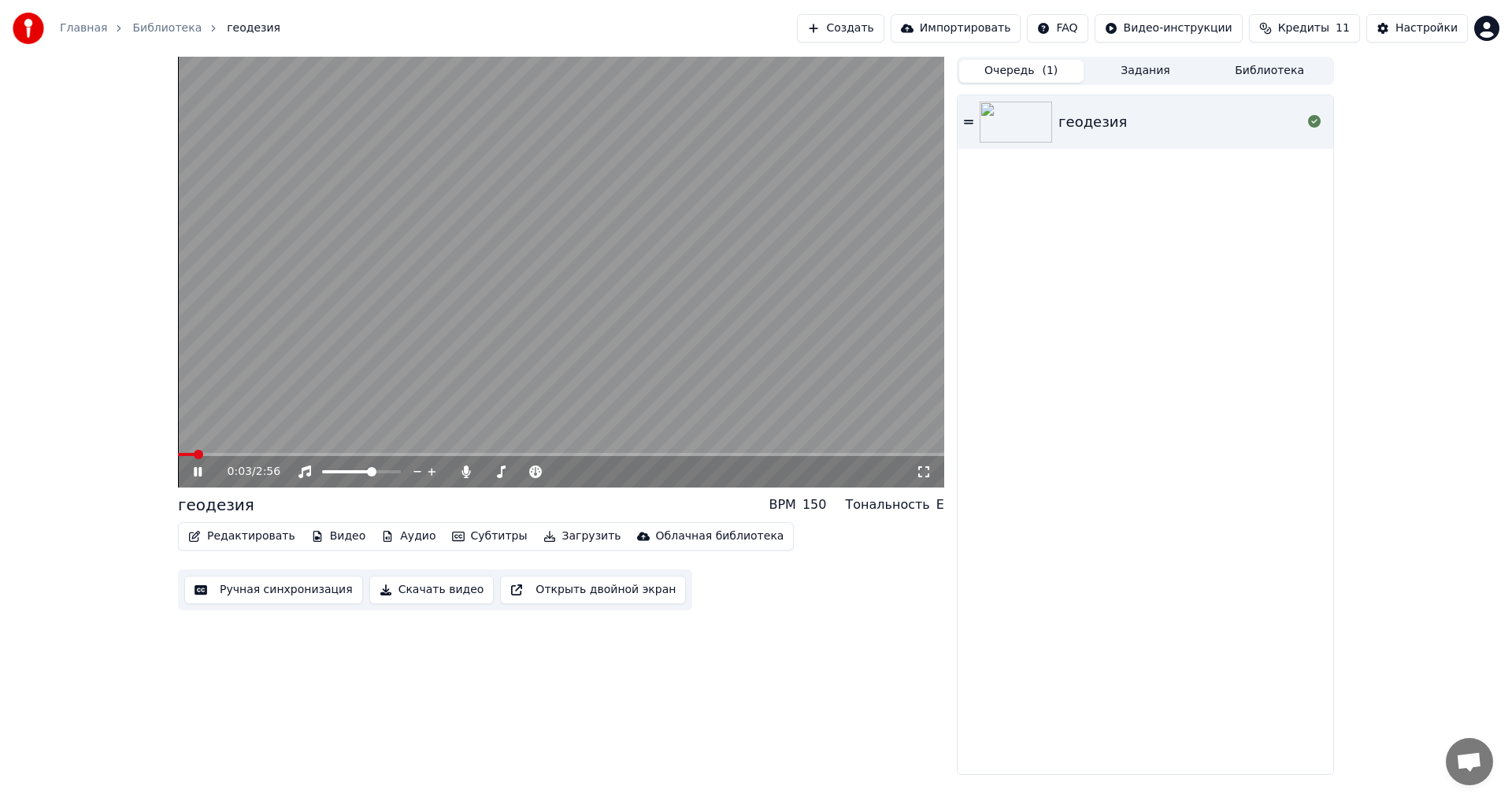
click at [202, 441] on icon at bounding box center [198, 472] width 8 height 10
click at [251, 441] on button "Редактировать" at bounding box center [241, 536] width 120 height 22
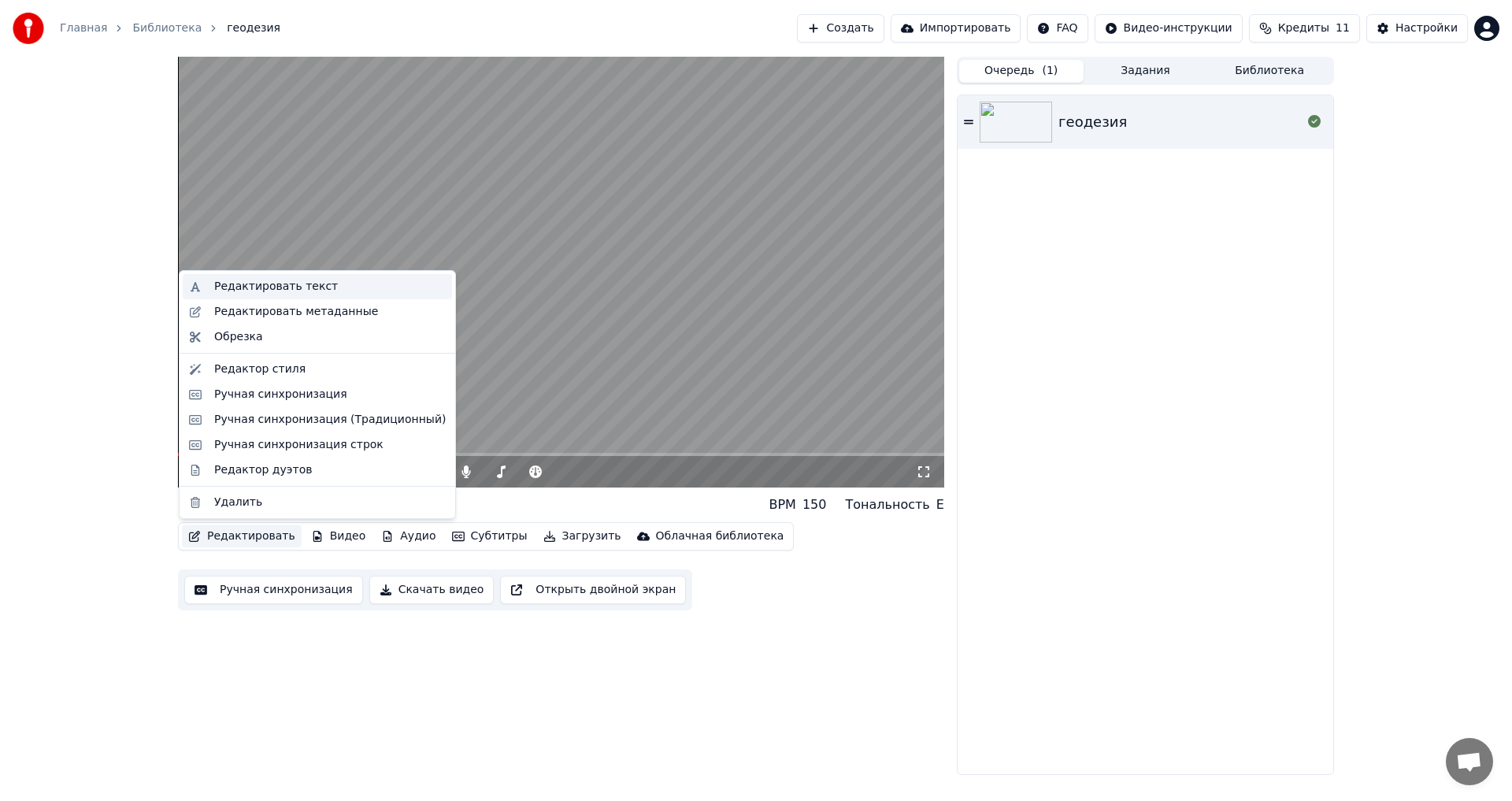
click at [314, 283] on div "Редактировать текст" at bounding box center [276, 287] width 124 height 16
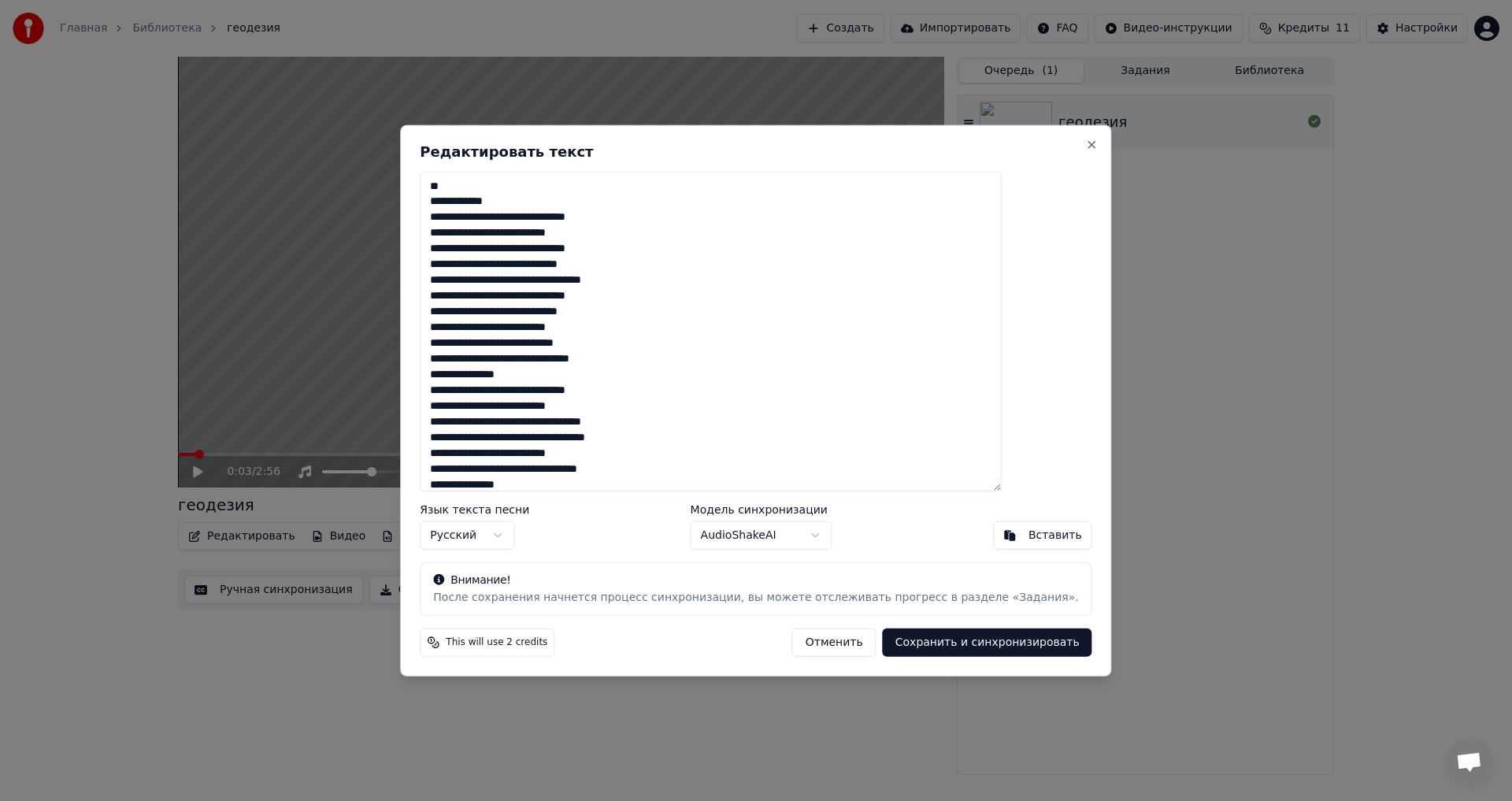
click at [477, 199] on textarea "**********" at bounding box center [710, 331] width 581 height 320
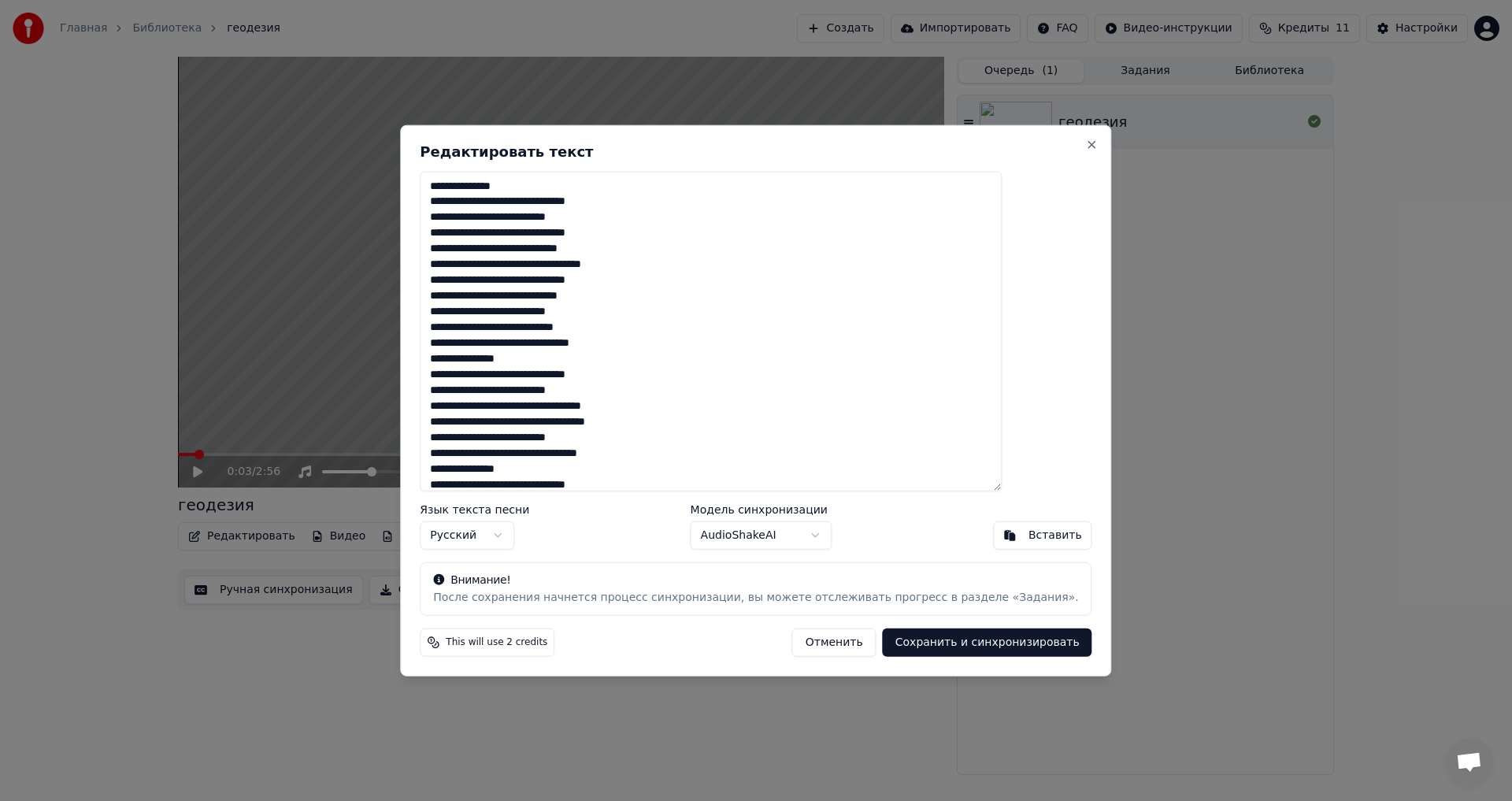
scroll to position [25, 0]
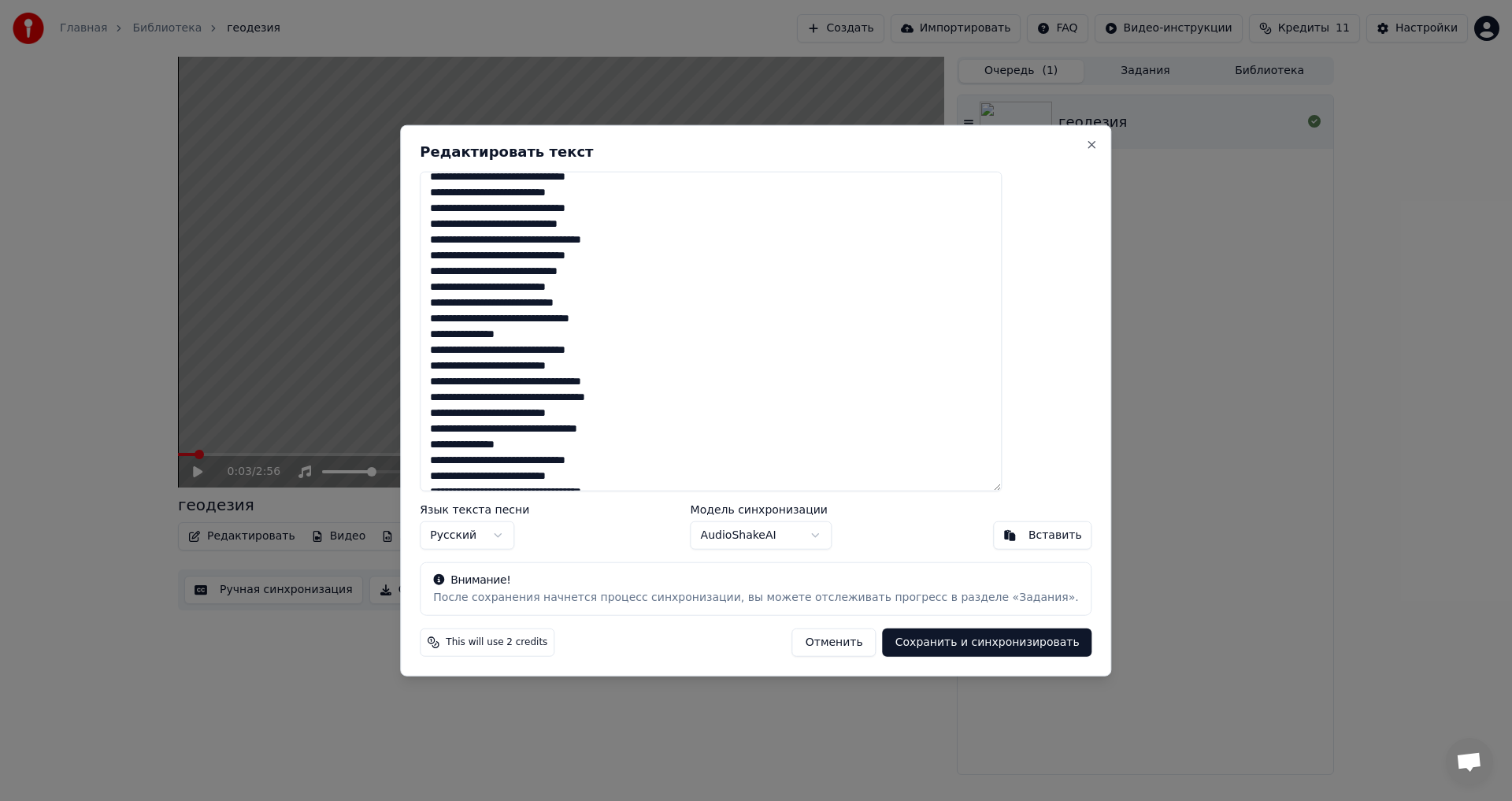
drag, startPoint x: 1046, startPoint y: 349, endPoint x: 1065, endPoint y: 408, distance: 62.0
click at [616, 408] on div "**********" at bounding box center [755, 400] width 711 height 552
type textarea "**********"
click at [616, 441] on div "После сохранения начнется процесс синхронизации, вы можете отслеживать прогресс…" at bounding box center [756, 597] width 645 height 16
click at [616, 441] on button "Сохранить и синхронизировать" at bounding box center [987, 642] width 210 height 29
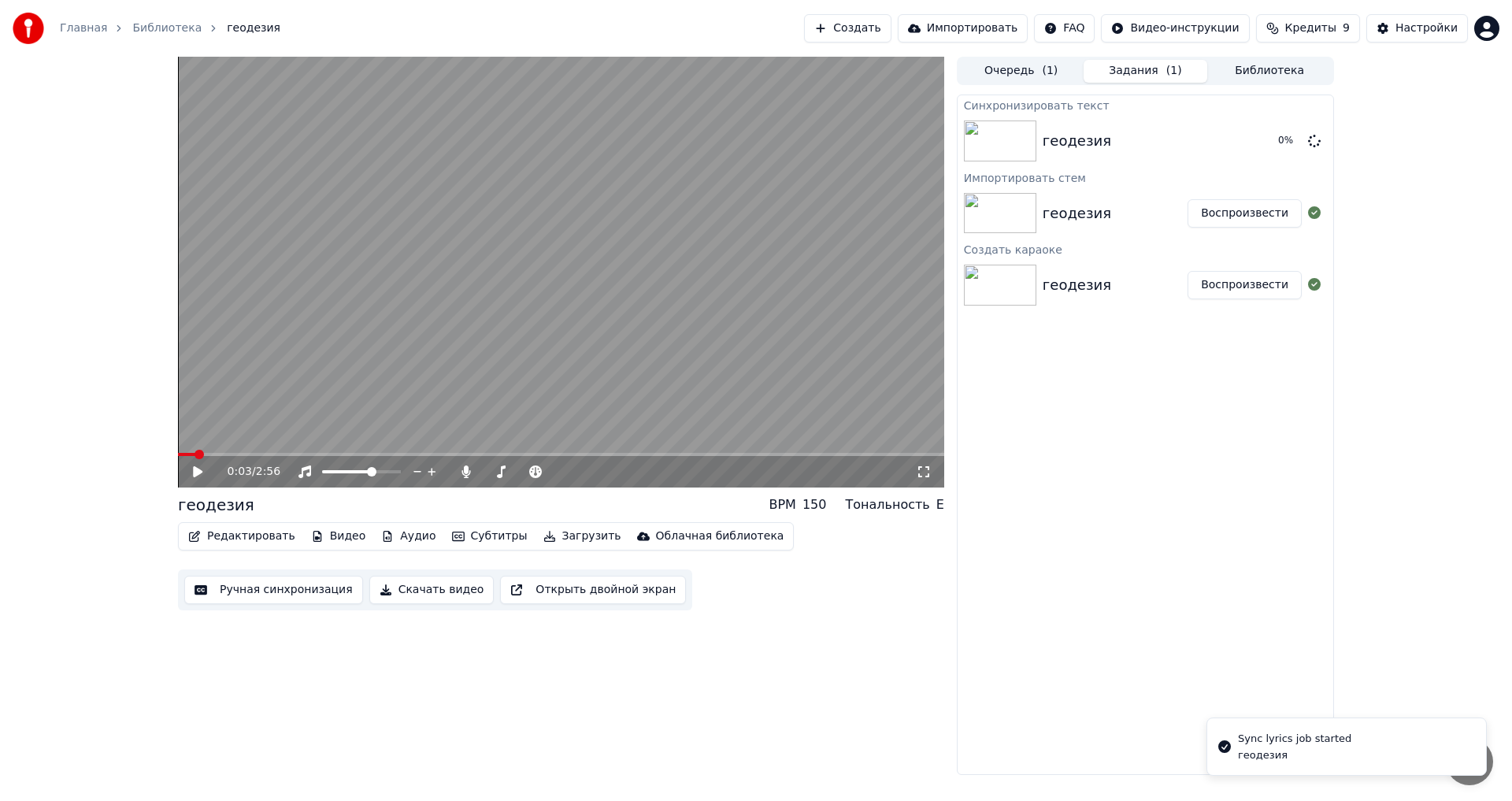
click at [616, 58] on div "Очередь ( 1 ) Задания ( 1 ) Библиотека" at bounding box center [1144, 70] width 377 height 29
click at [616, 71] on button "Очередь ( 1 )" at bounding box center [1022, 71] width 125 height 23
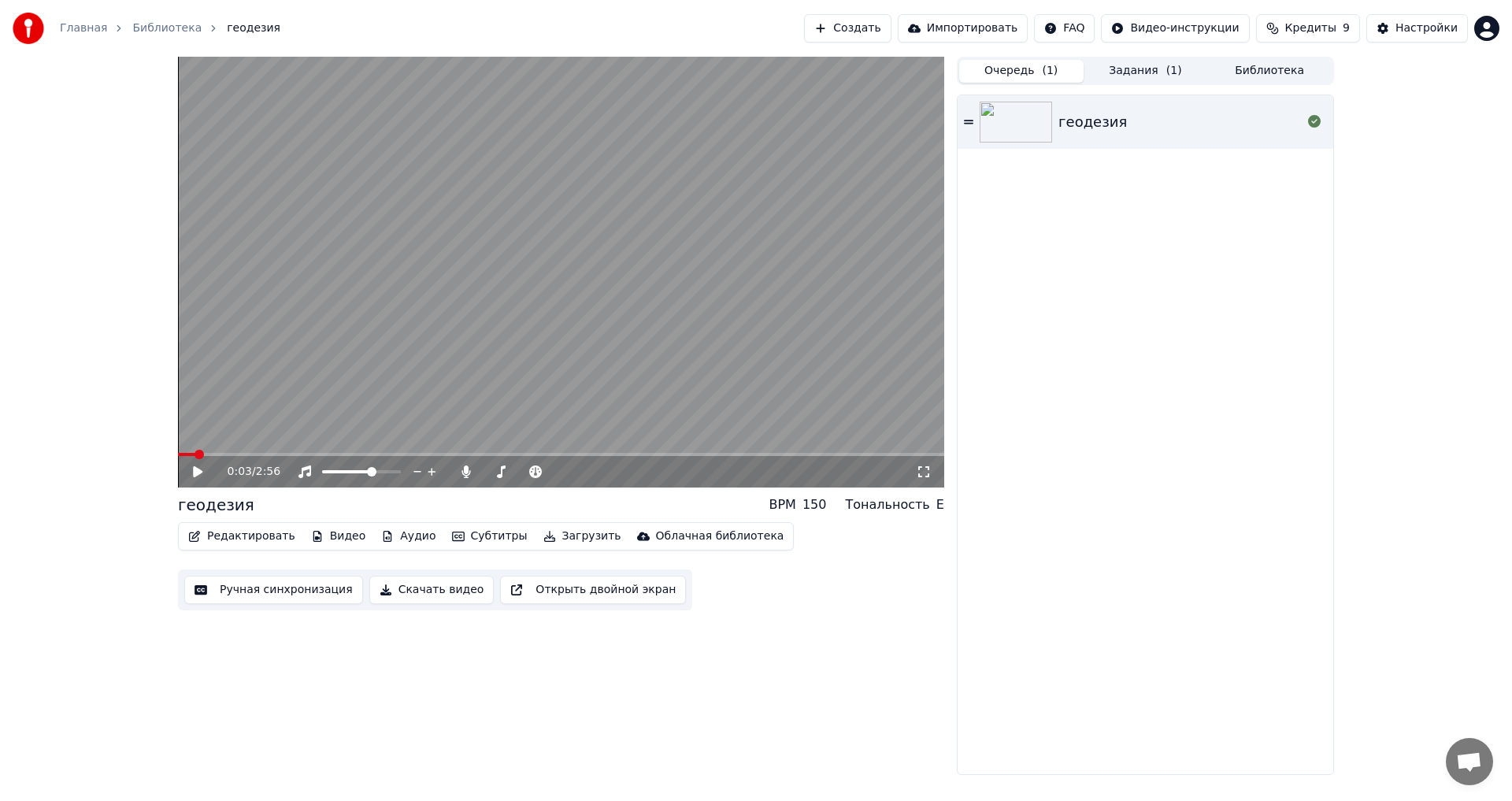
click at [195, 441] on span at bounding box center [200, 455] width 10 height 10
drag, startPoint x: 181, startPoint y: 446, endPoint x: 174, endPoint y: 451, distance: 8.6
click at [180, 441] on video at bounding box center [561, 271] width 766 height 430
click at [191, 441] on div "0:02 / 2:56" at bounding box center [561, 472] width 766 height 32
click at [202, 441] on icon at bounding box center [209, 472] width 37 height 13
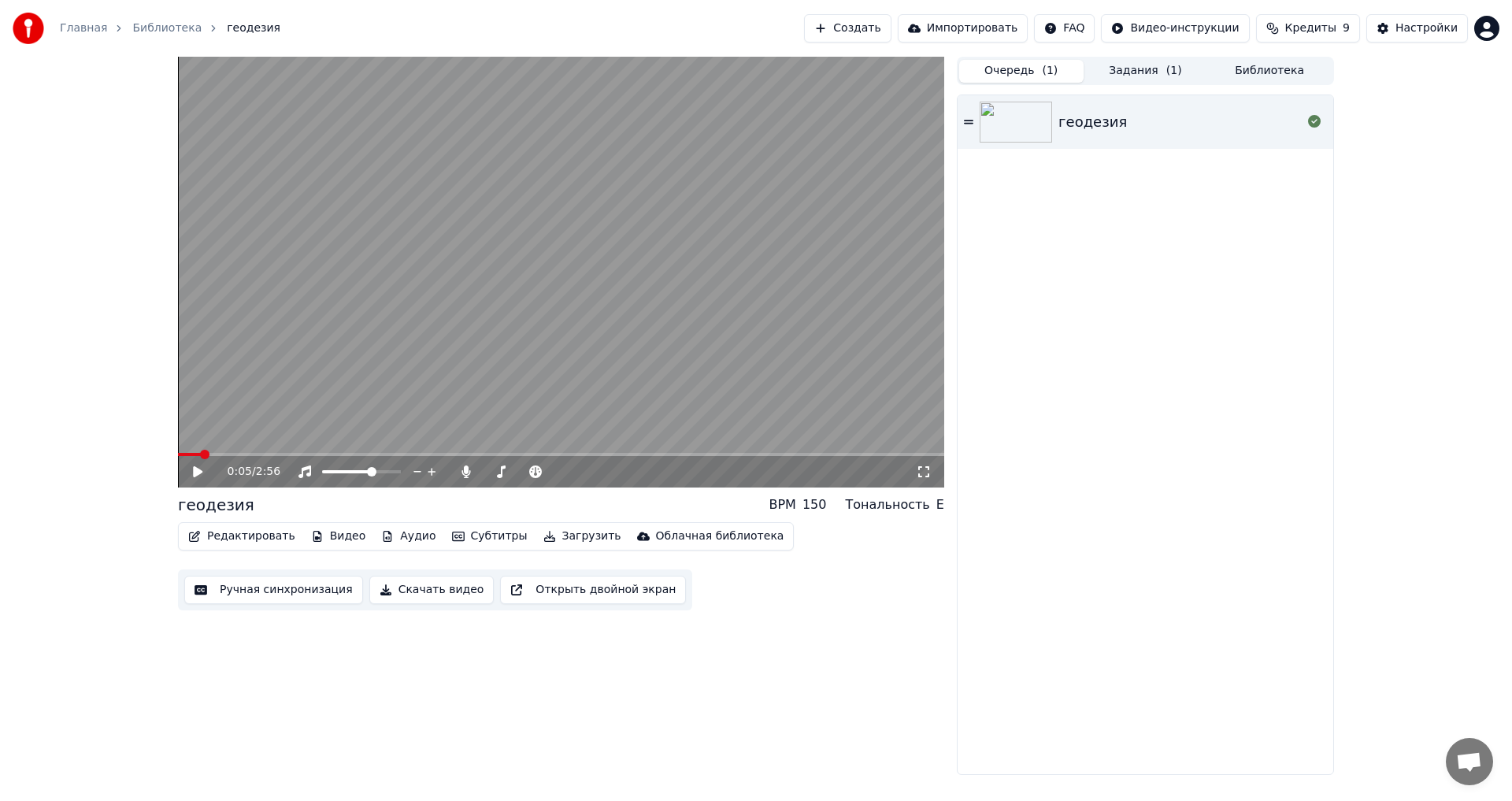
click at [228, 441] on button "Редактировать" at bounding box center [241, 536] width 120 height 22
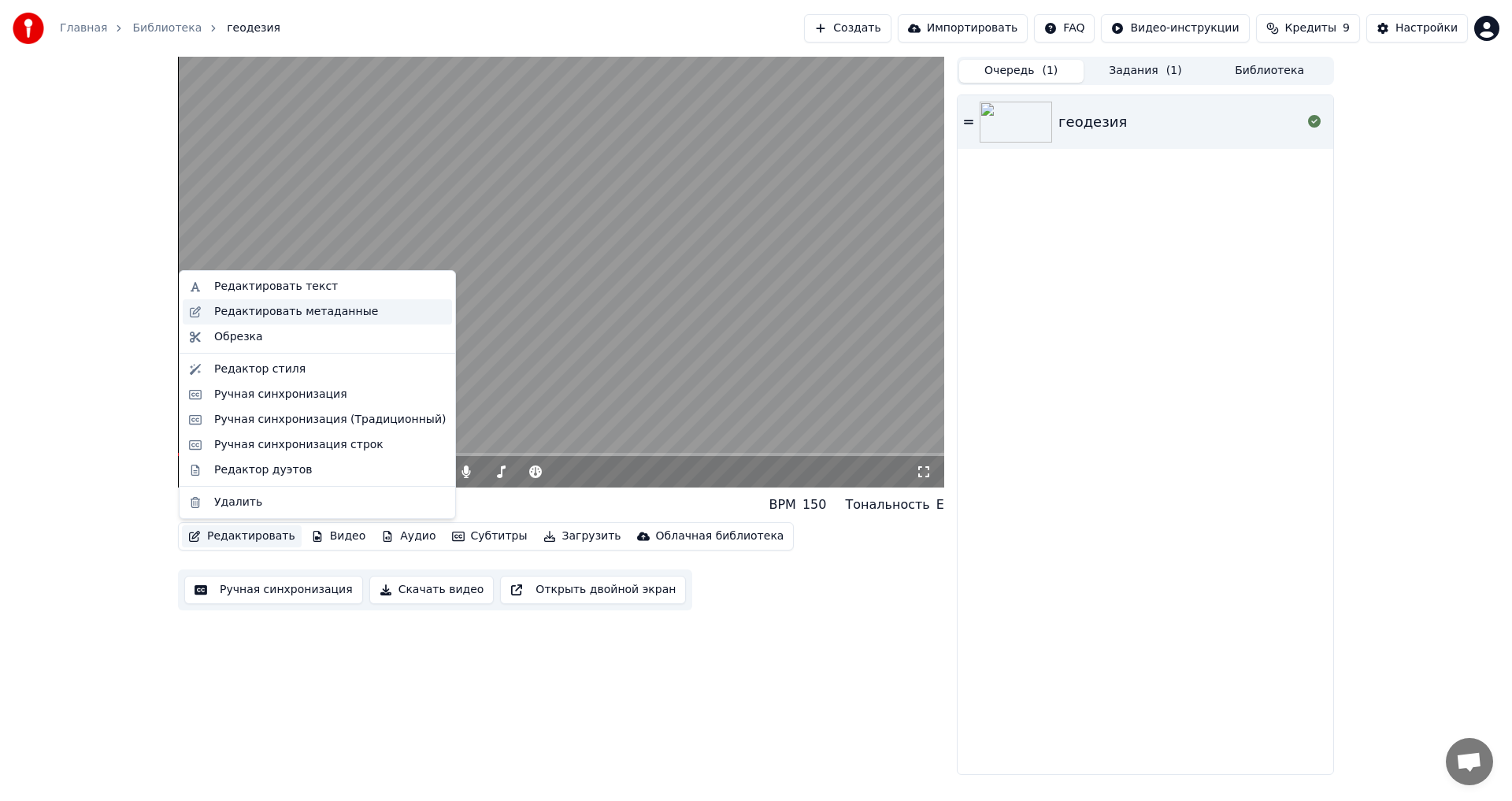
click at [276, 316] on div "Редактировать метаданные" at bounding box center [297, 312] width 164 height 16
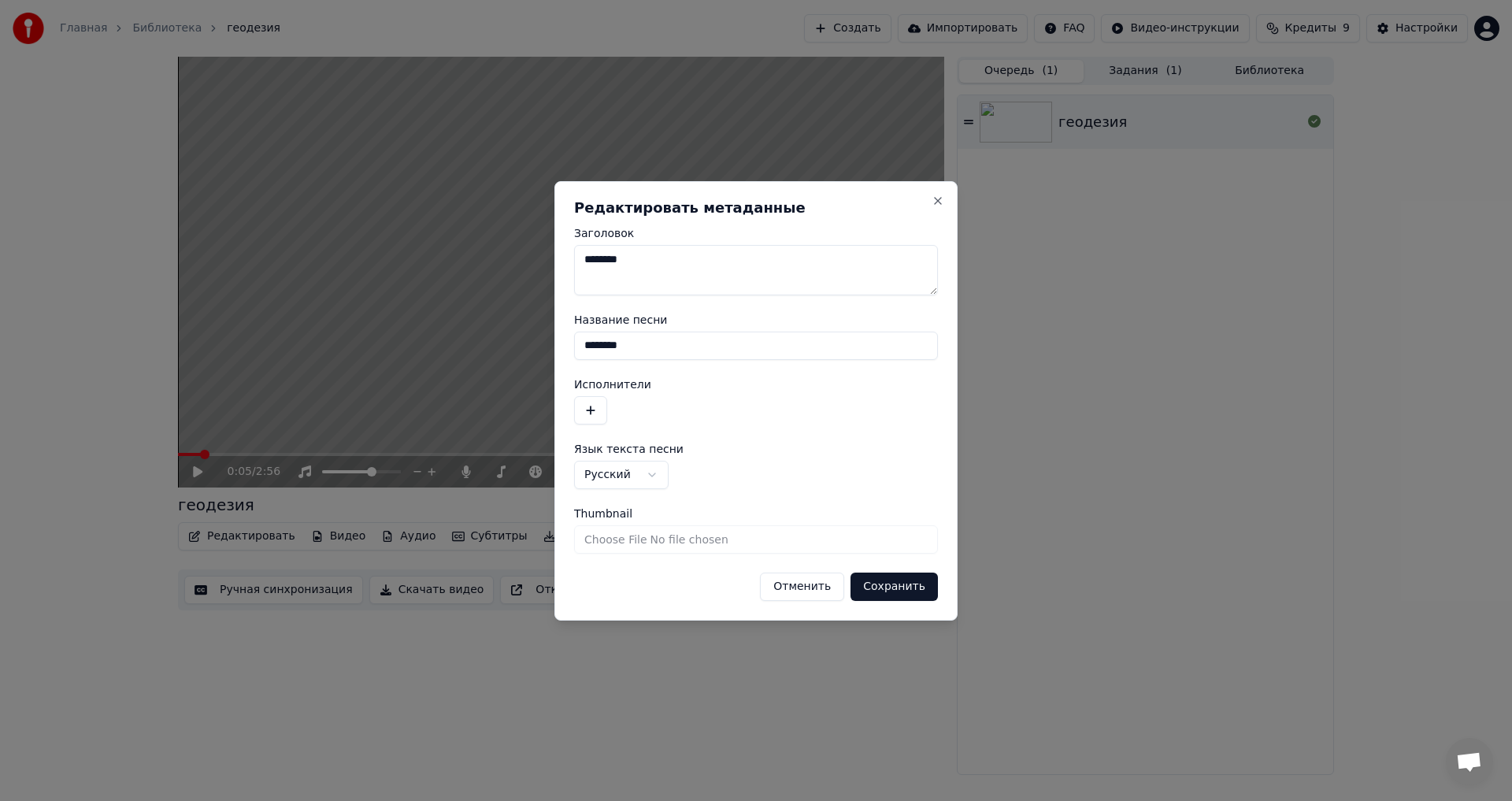
drag, startPoint x: 693, startPoint y: 282, endPoint x: 449, endPoint y: 243, distance: 247.1
click at [449, 243] on body "**********" at bounding box center [756, 400] width 1512 height 801
click at [616, 344] on input "********" at bounding box center [756, 345] width 364 height 29
type input "*"
click at [616, 441] on button "Сохранить" at bounding box center [894, 586] width 87 height 29
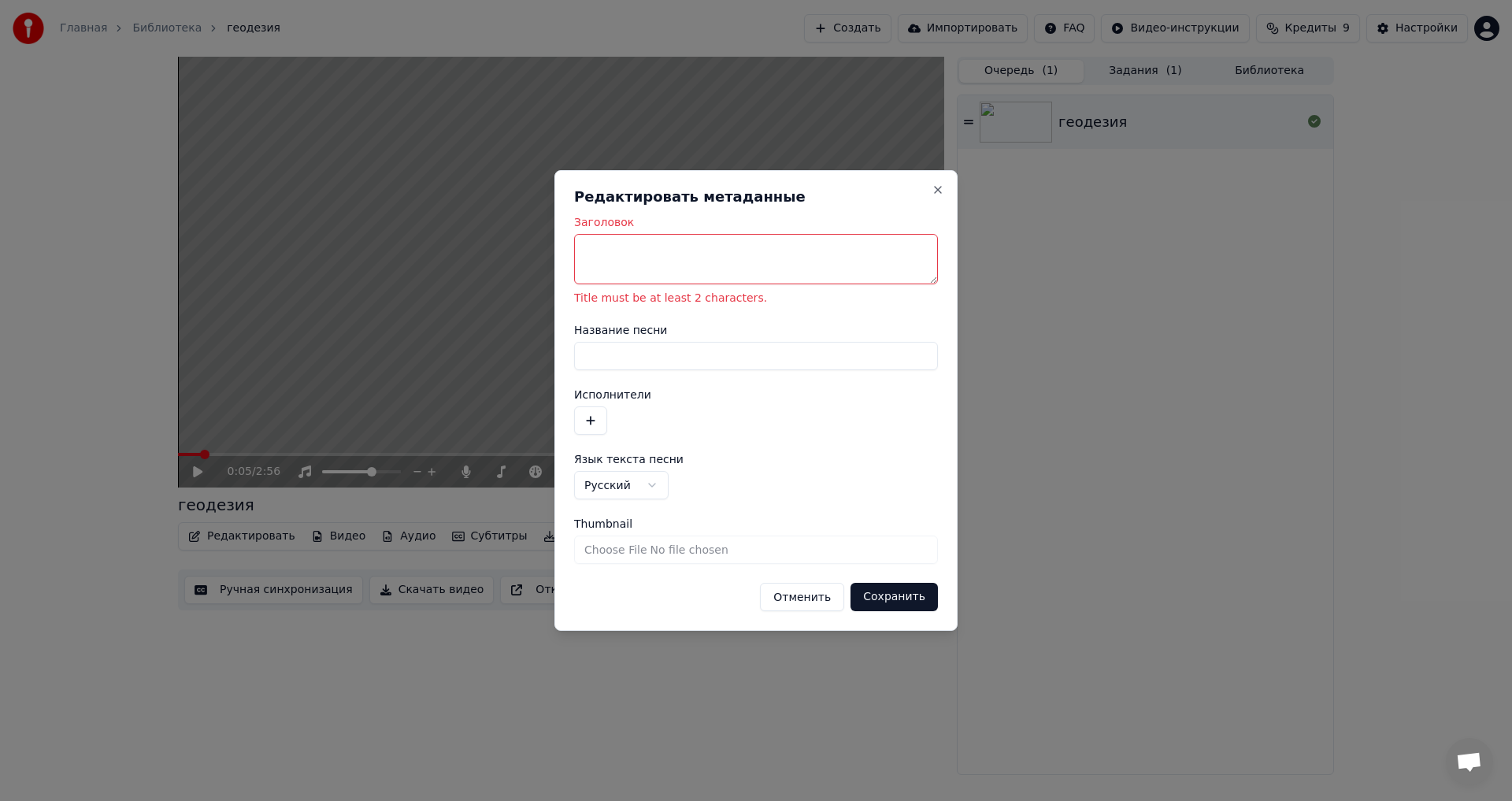
type textarea "*"
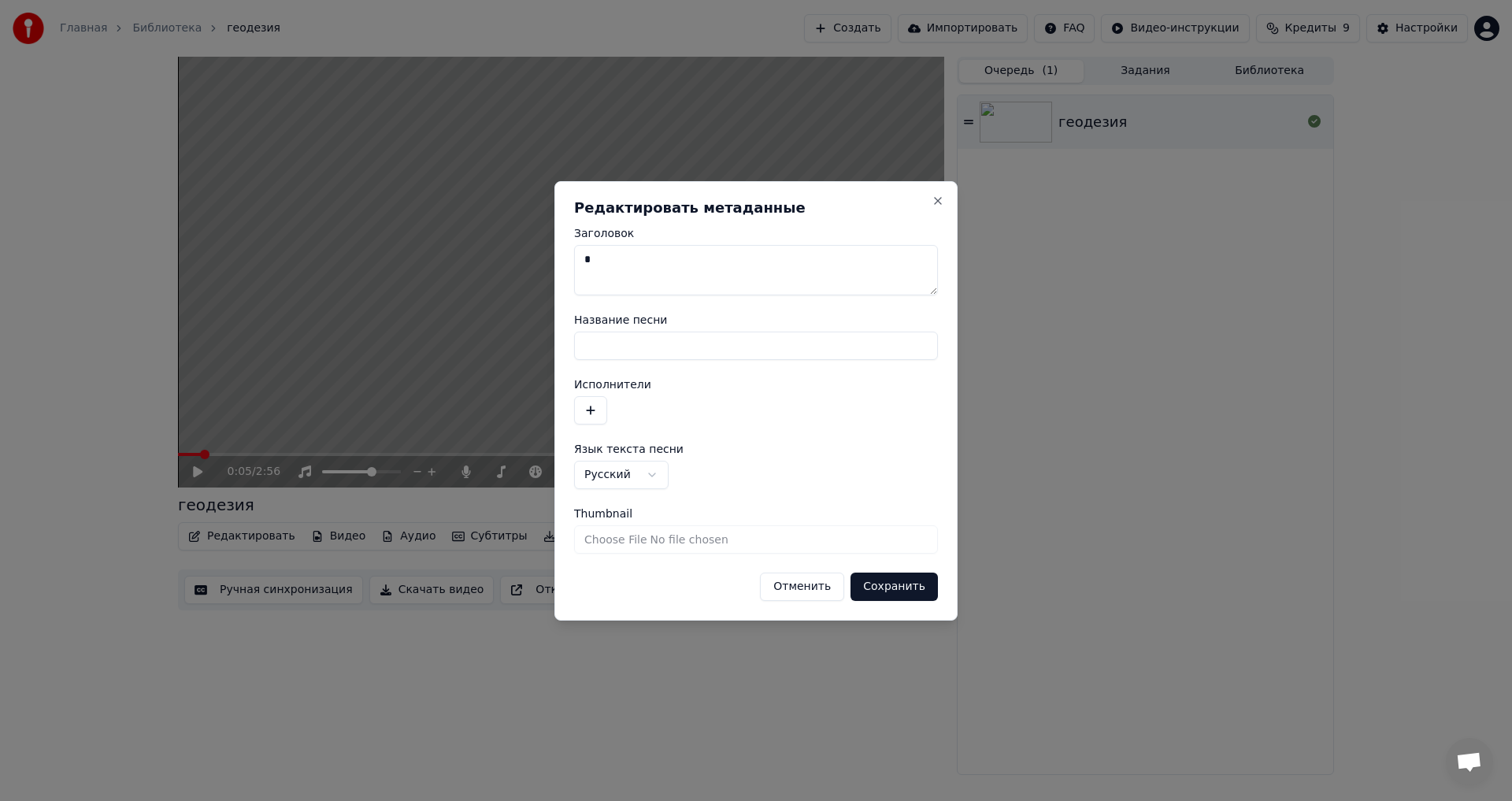
type textarea "********"
type input "********"
type textarea "********"
click at [616, 441] on button "Сохранить" at bounding box center [894, 586] width 87 height 29
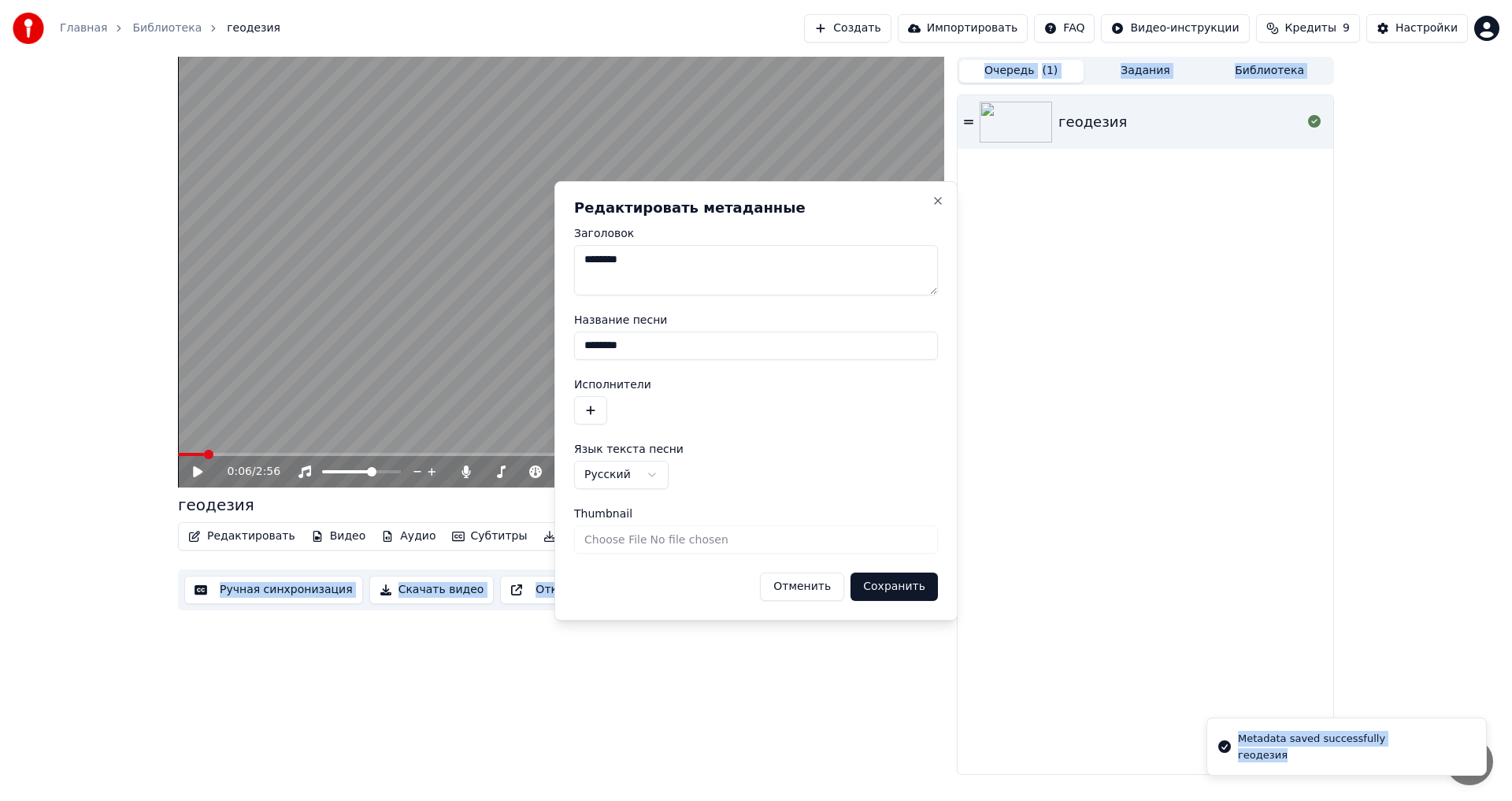
drag, startPoint x: 745, startPoint y: 273, endPoint x: 475, endPoint y: 253, distance: 270.7
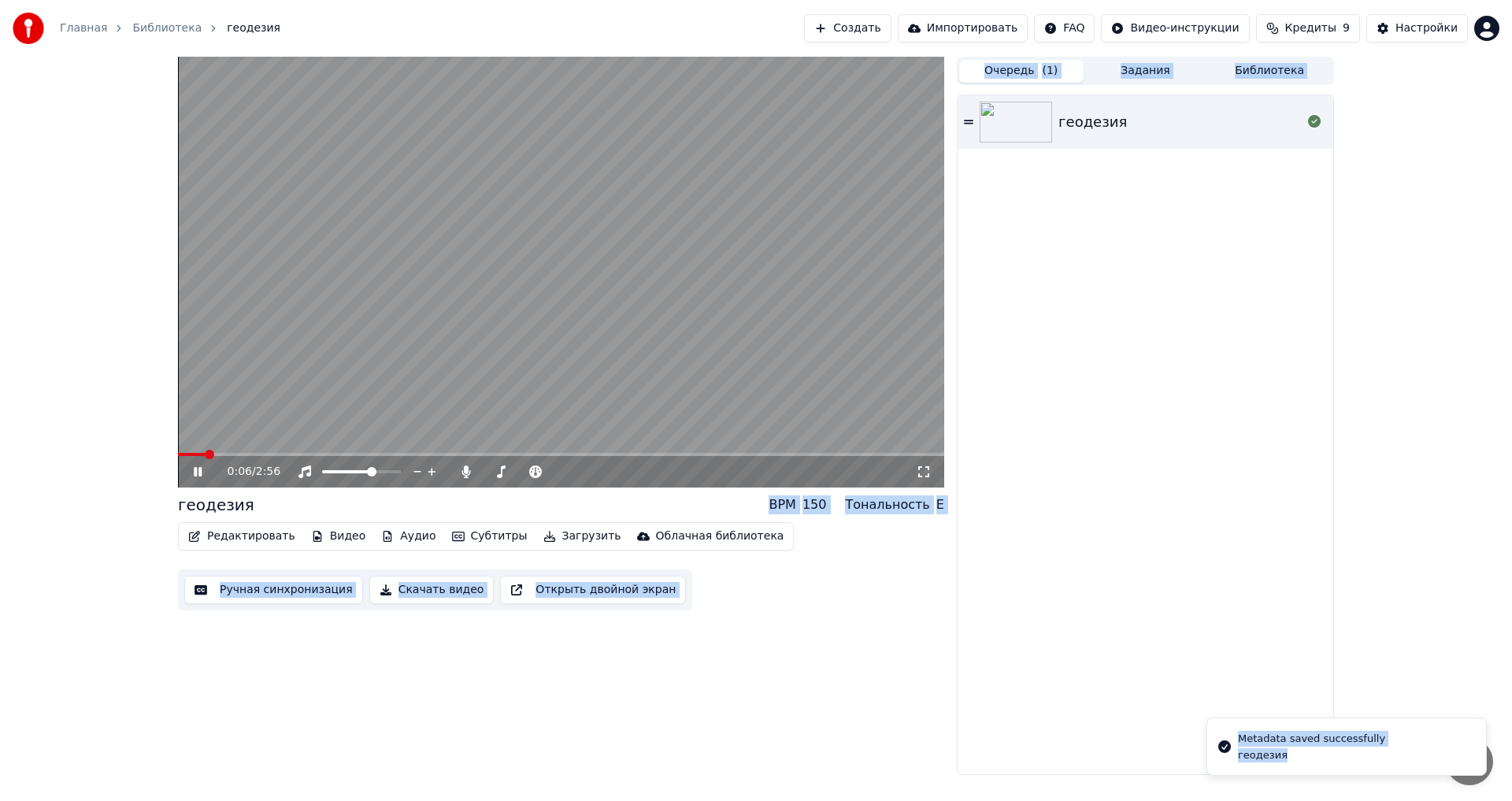
click at [183, 441] on video at bounding box center [561, 271] width 766 height 430
click at [181, 441] on div "0:06 / 2:56" at bounding box center [561, 472] width 766 height 32
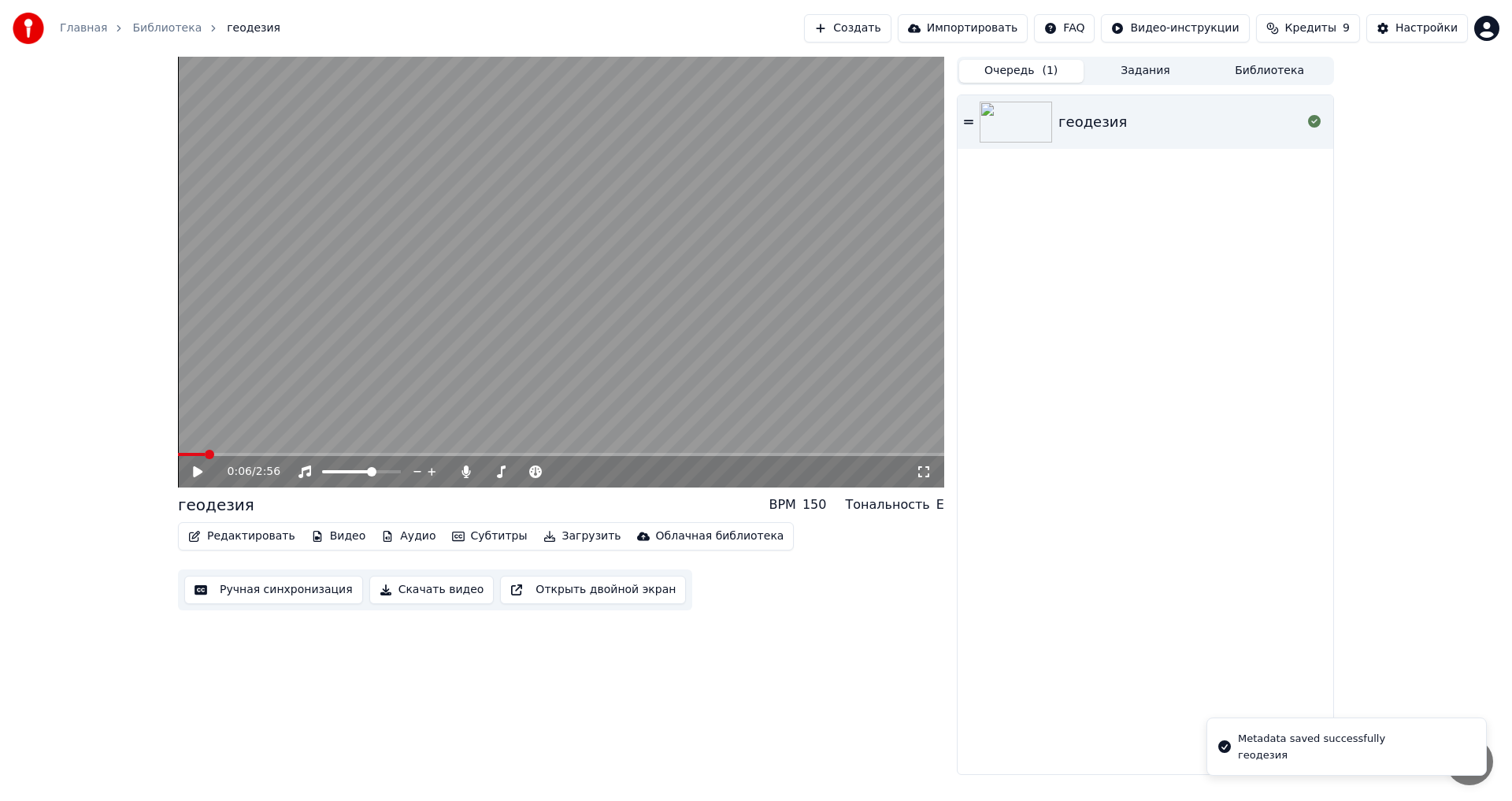
drag, startPoint x: 184, startPoint y: 451, endPoint x: 192, endPoint y: 453, distance: 8.2
click at [181, 441] on video at bounding box center [561, 271] width 766 height 430
drag, startPoint x: 204, startPoint y: 451, endPoint x: 164, endPoint y: 454, distance: 40.1
click at [164, 441] on div "0:07 / 2:56 геодезия BPM 150 Тональность E Редактировать Видео Аудио Субтитры З…" at bounding box center [756, 415] width 1512 height 718
click at [214, 441] on video at bounding box center [561, 271] width 766 height 430
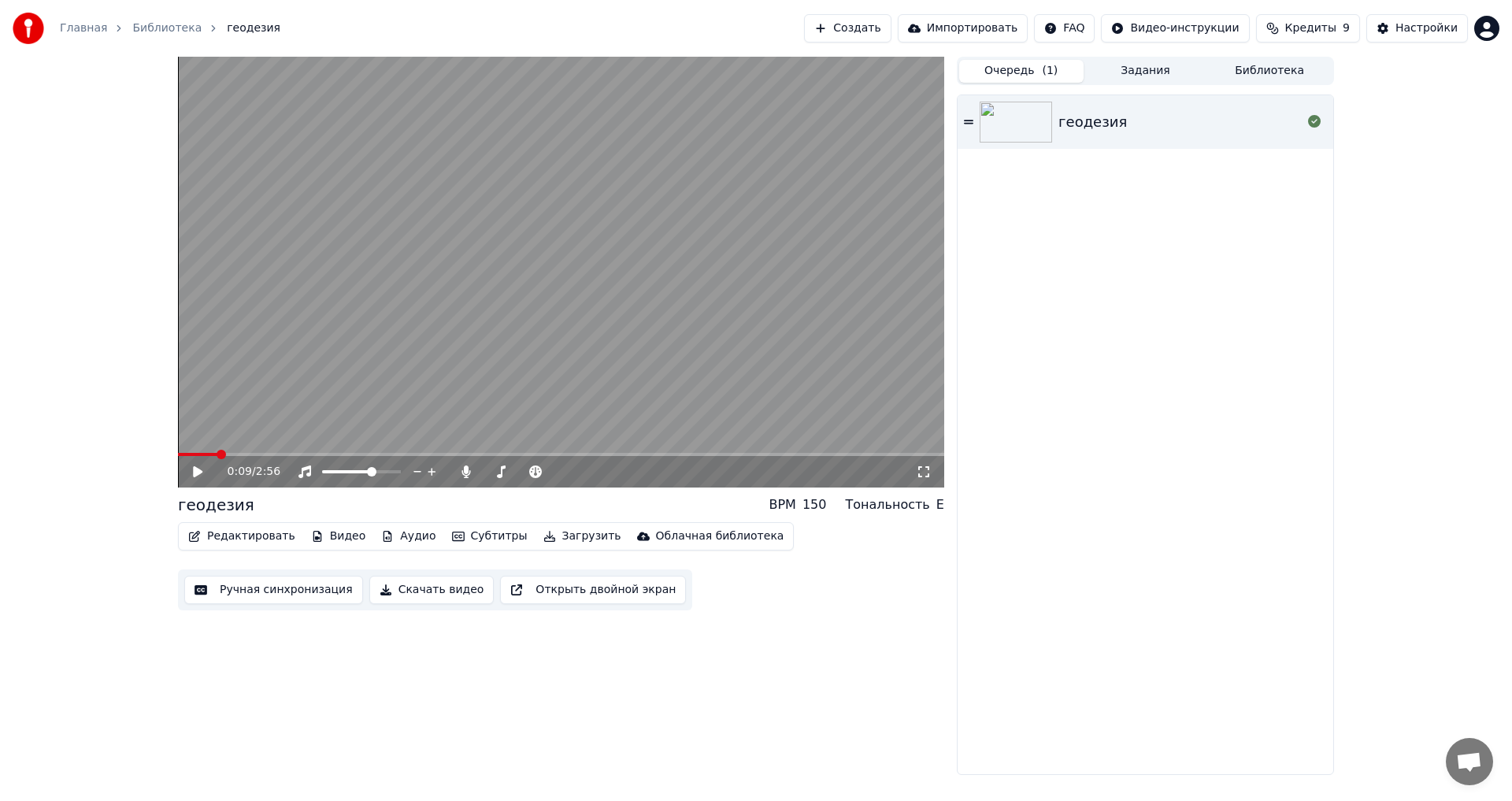
click at [217, 441] on span at bounding box center [222, 455] width 10 height 10
click at [195, 441] on icon at bounding box center [198, 471] width 10 height 11
click at [195, 441] on icon at bounding box center [198, 472] width 8 height 10
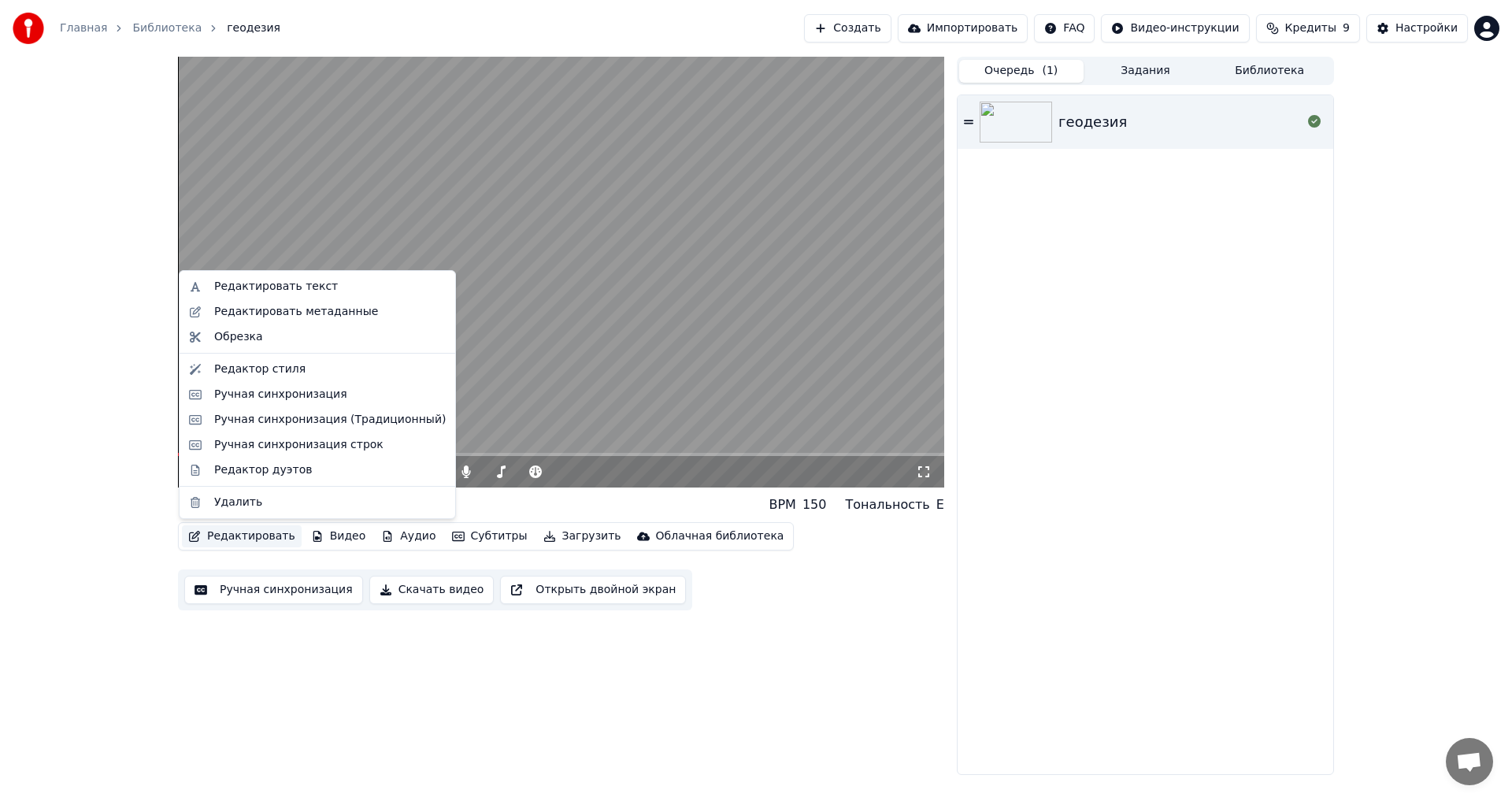
click at [269, 441] on button "Редактировать" at bounding box center [241, 536] width 120 height 22
click at [292, 424] on div "Ручная синхронизация (Традиционный)" at bounding box center [330, 419] width 231 height 16
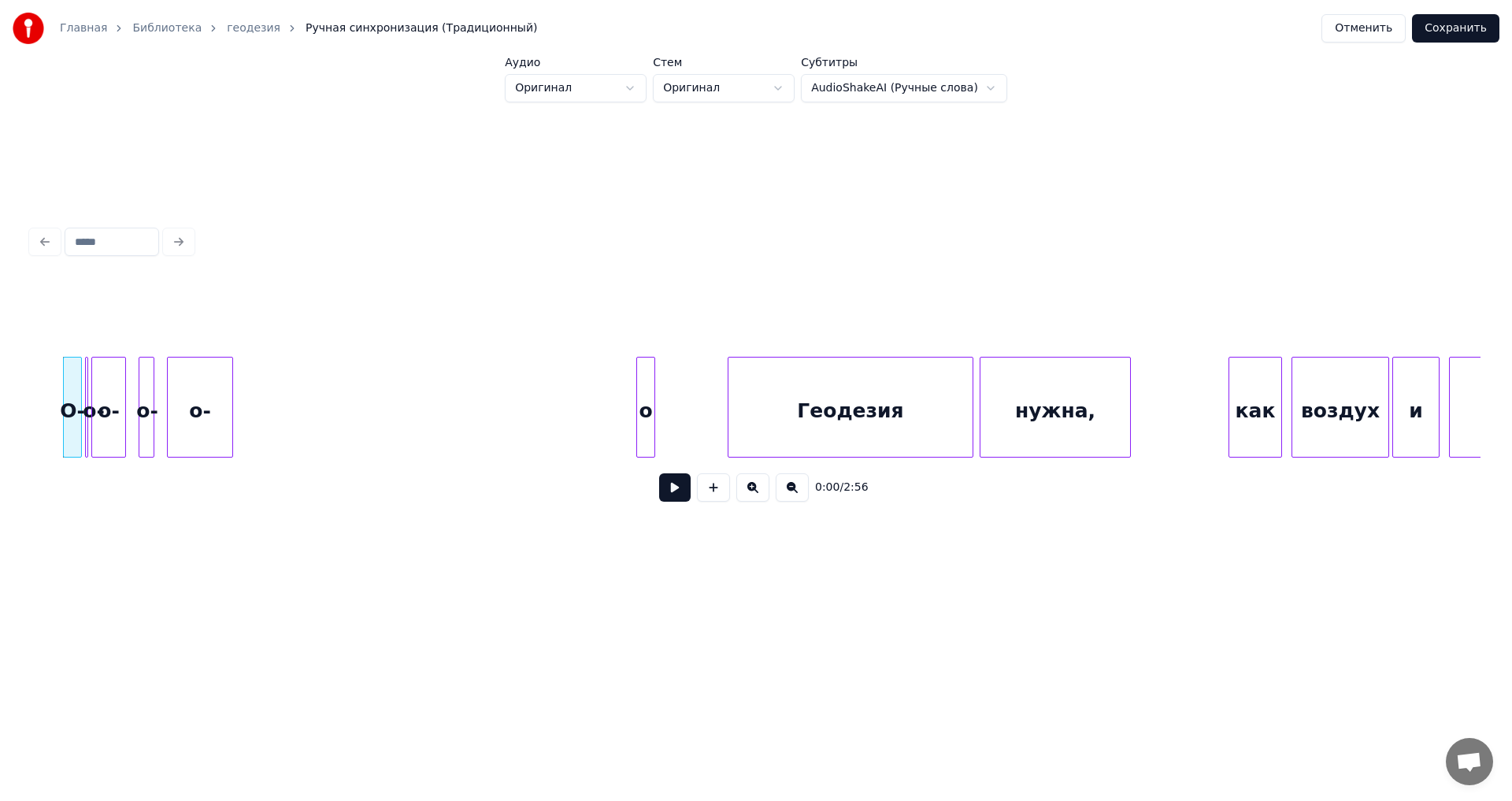
click at [616, 441] on button at bounding box center [674, 487] width 32 height 29
click at [616, 427] on div "о" at bounding box center [620, 410] width 18 height 107
click at [616, 441] on button at bounding box center [674, 487] width 32 height 29
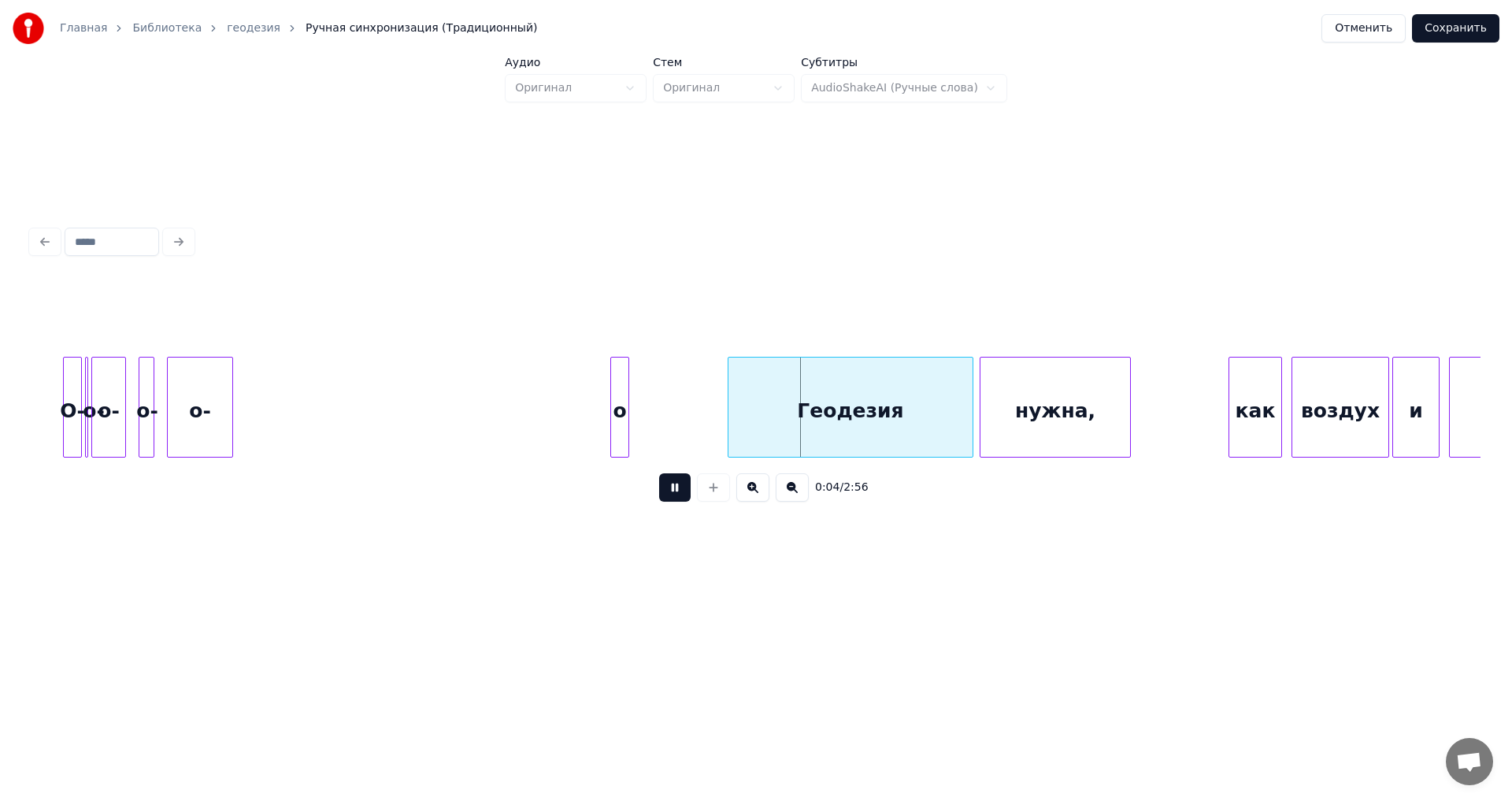
click at [616, 441] on button at bounding box center [674, 487] width 32 height 29
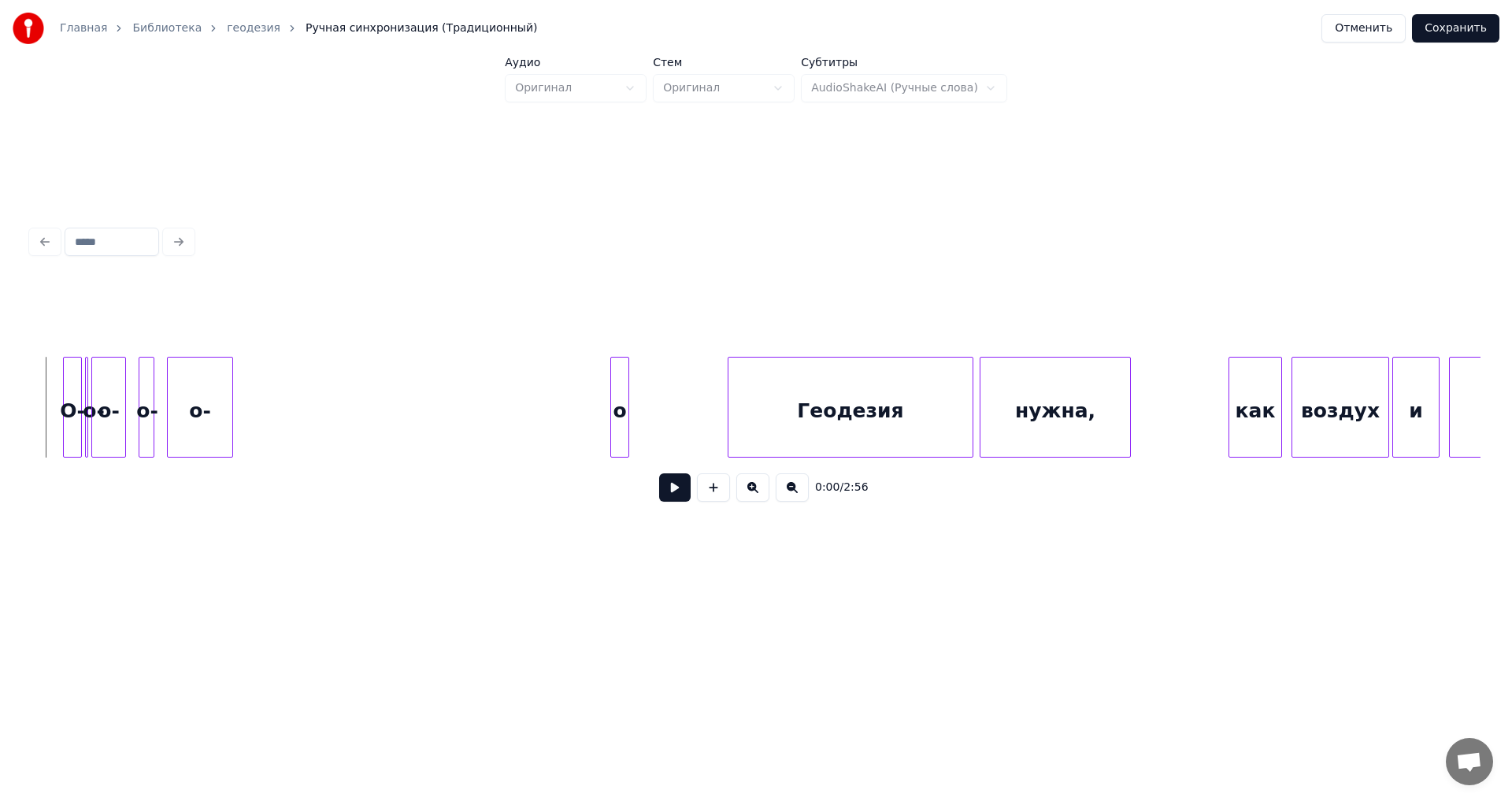
click at [616, 441] on button at bounding box center [674, 487] width 32 height 29
click at [616, 32] on button "Сохранить" at bounding box center [1455, 28] width 87 height 29
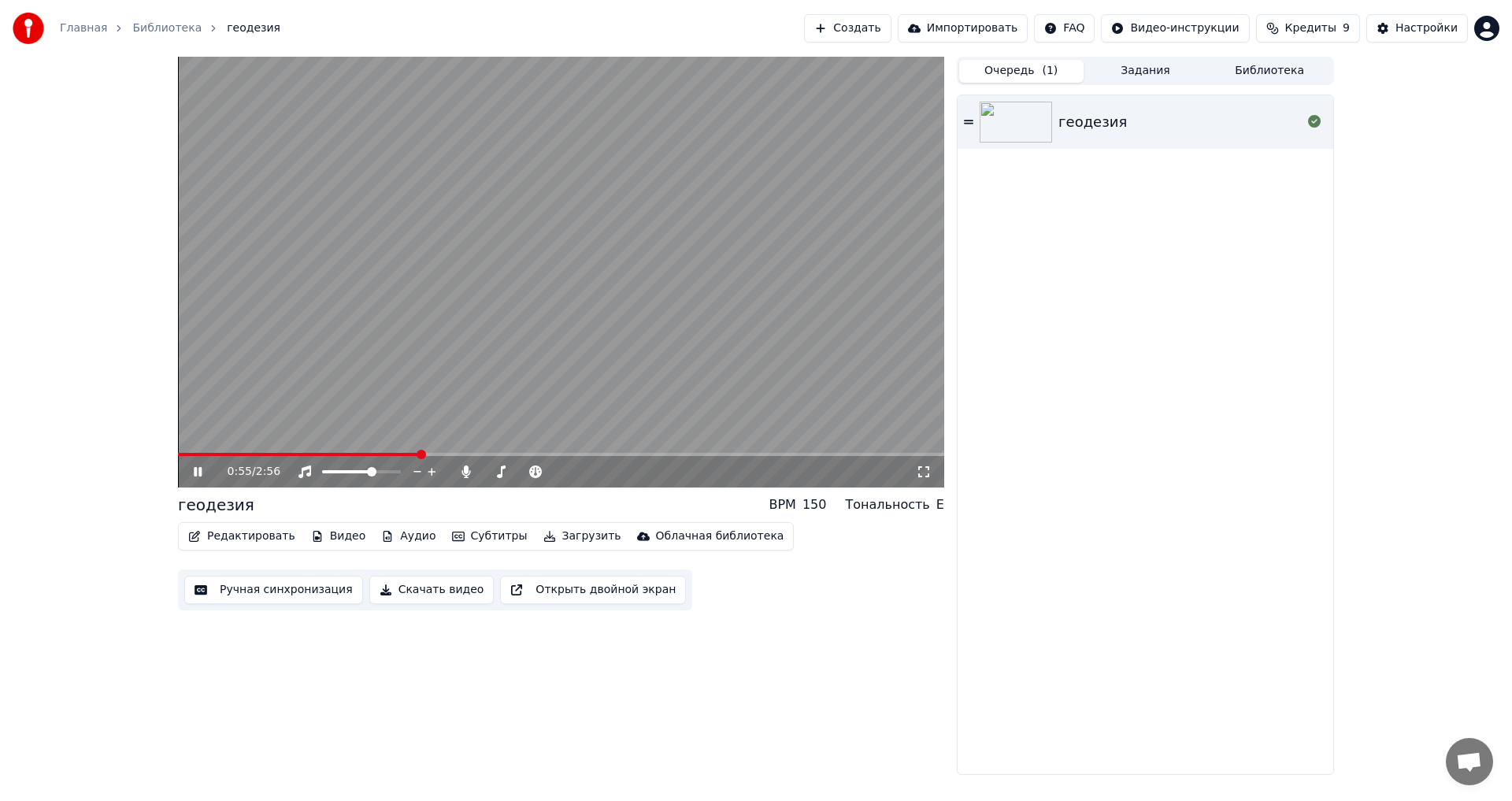
click at [200, 441] on icon at bounding box center [198, 472] width 8 height 10
click at [264, 441] on button "Редактировать" at bounding box center [241, 536] width 120 height 22
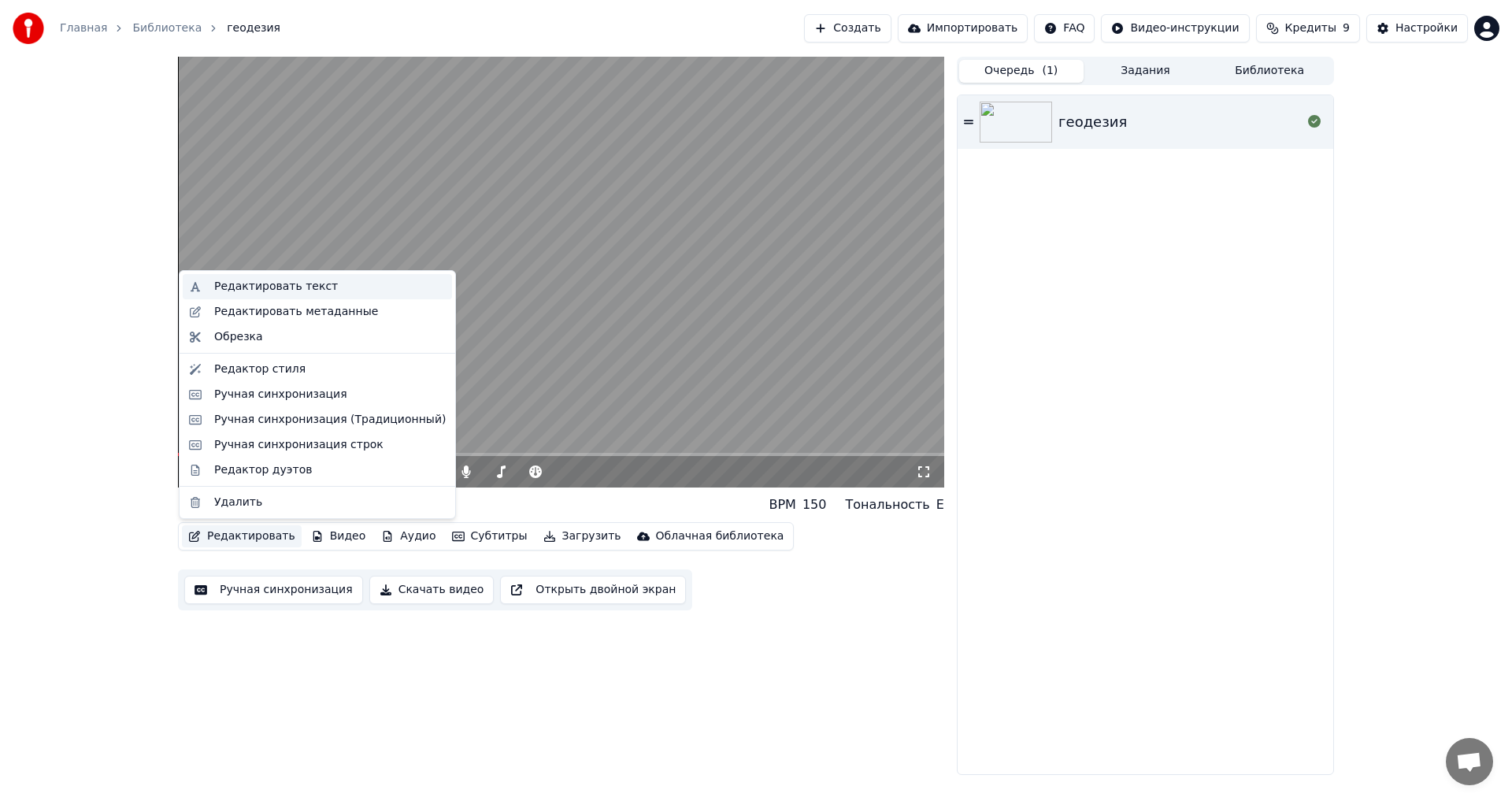
click at [269, 280] on div "Редактировать текст" at bounding box center [276, 287] width 124 height 16
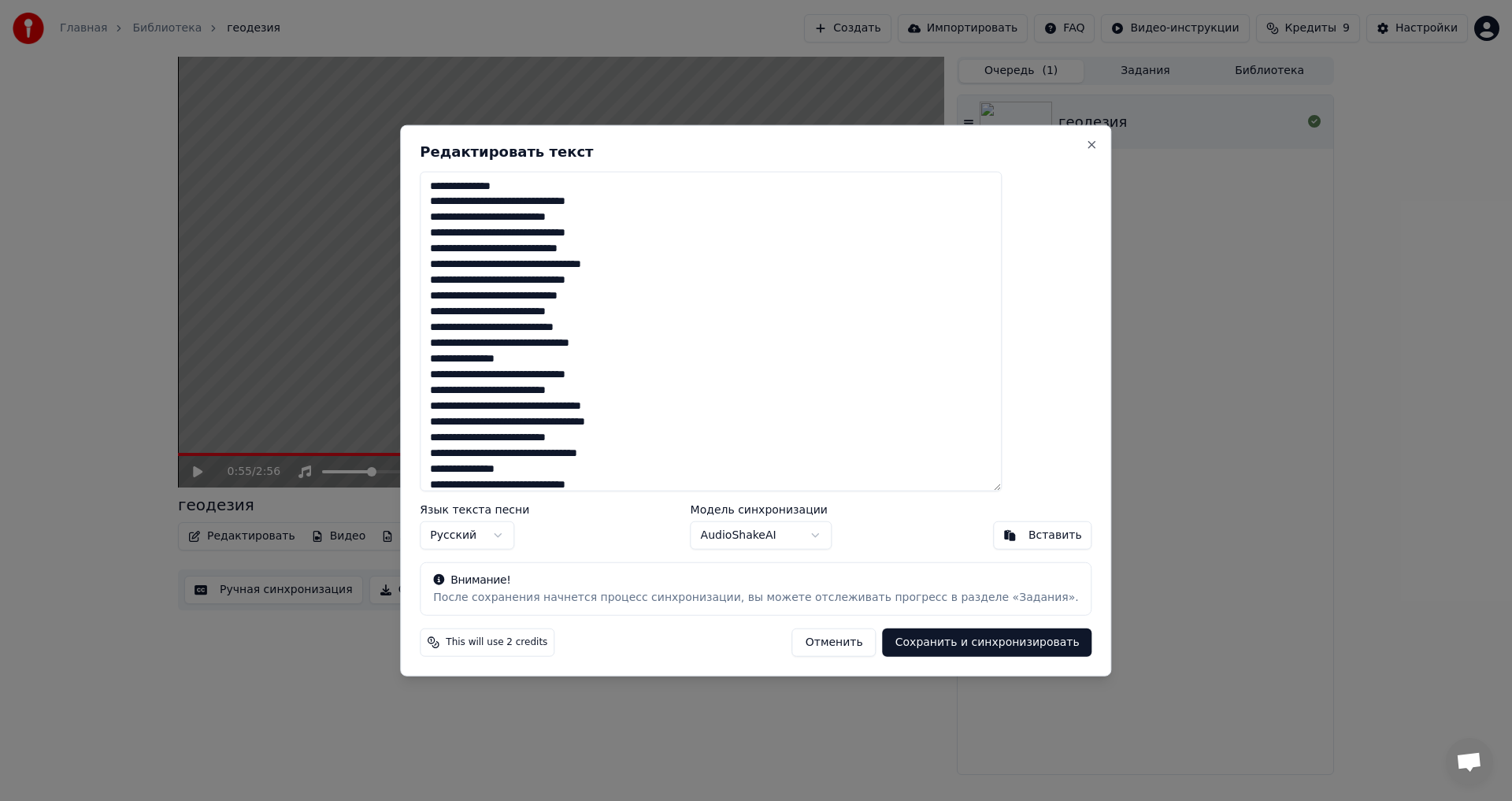
click at [513, 187] on textarea "**********" at bounding box center [710, 331] width 581 height 320
type textarea "**********"
click at [616, 441] on button "Сохранить и синхронизировать" at bounding box center [987, 642] width 210 height 29
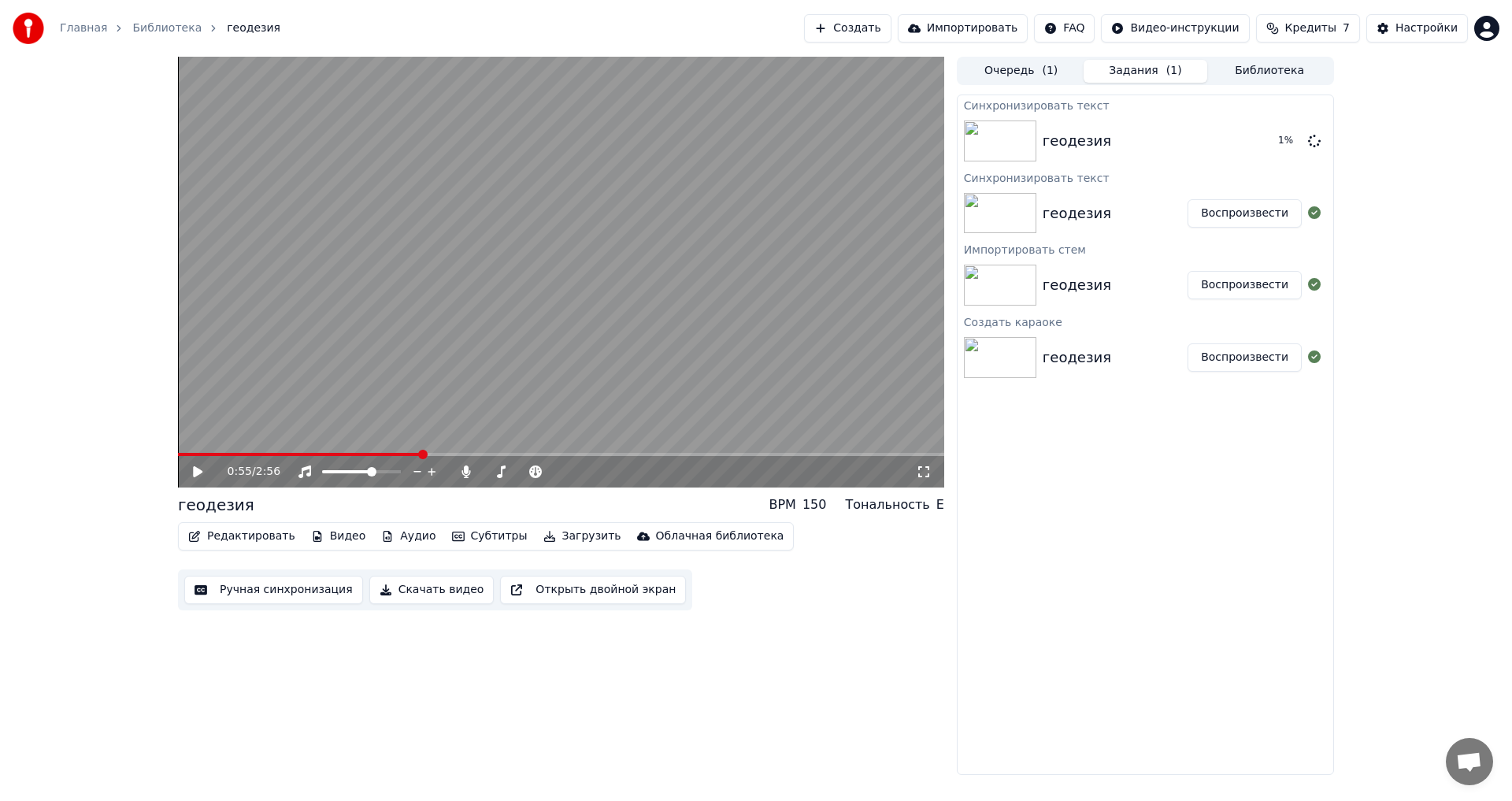
click at [304, 441] on div "0:55 / 2:56" at bounding box center [561, 472] width 766 height 32
drag, startPoint x: 303, startPoint y: 452, endPoint x: 68, endPoint y: 432, distance: 235.8
click at [184, 438] on video at bounding box center [561, 271] width 766 height 430
click at [68, 432] on div "0:55 / 2:56 геодезия BPM 150 Тональность E Редактировать Видео Аудио Субтитры З…" at bounding box center [756, 415] width 1512 height 718
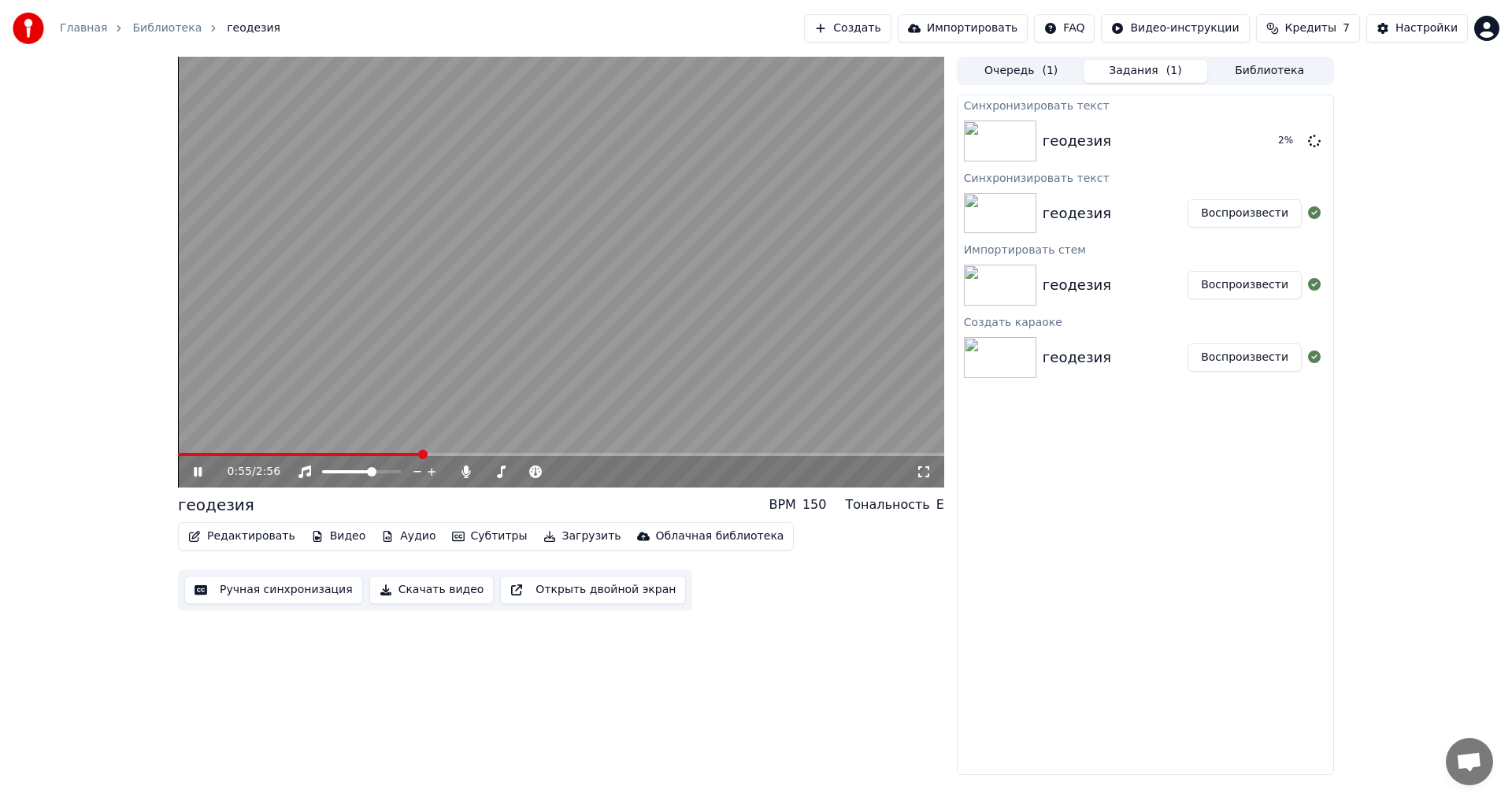
click at [236, 441] on video at bounding box center [561, 271] width 766 height 430
click at [243, 441] on span at bounding box center [211, 454] width 65 height 3
click at [242, 441] on span at bounding box center [247, 455] width 10 height 10
click at [196, 441] on icon at bounding box center [198, 471] width 10 height 11
click at [195, 441] on icon at bounding box center [198, 472] width 8 height 10
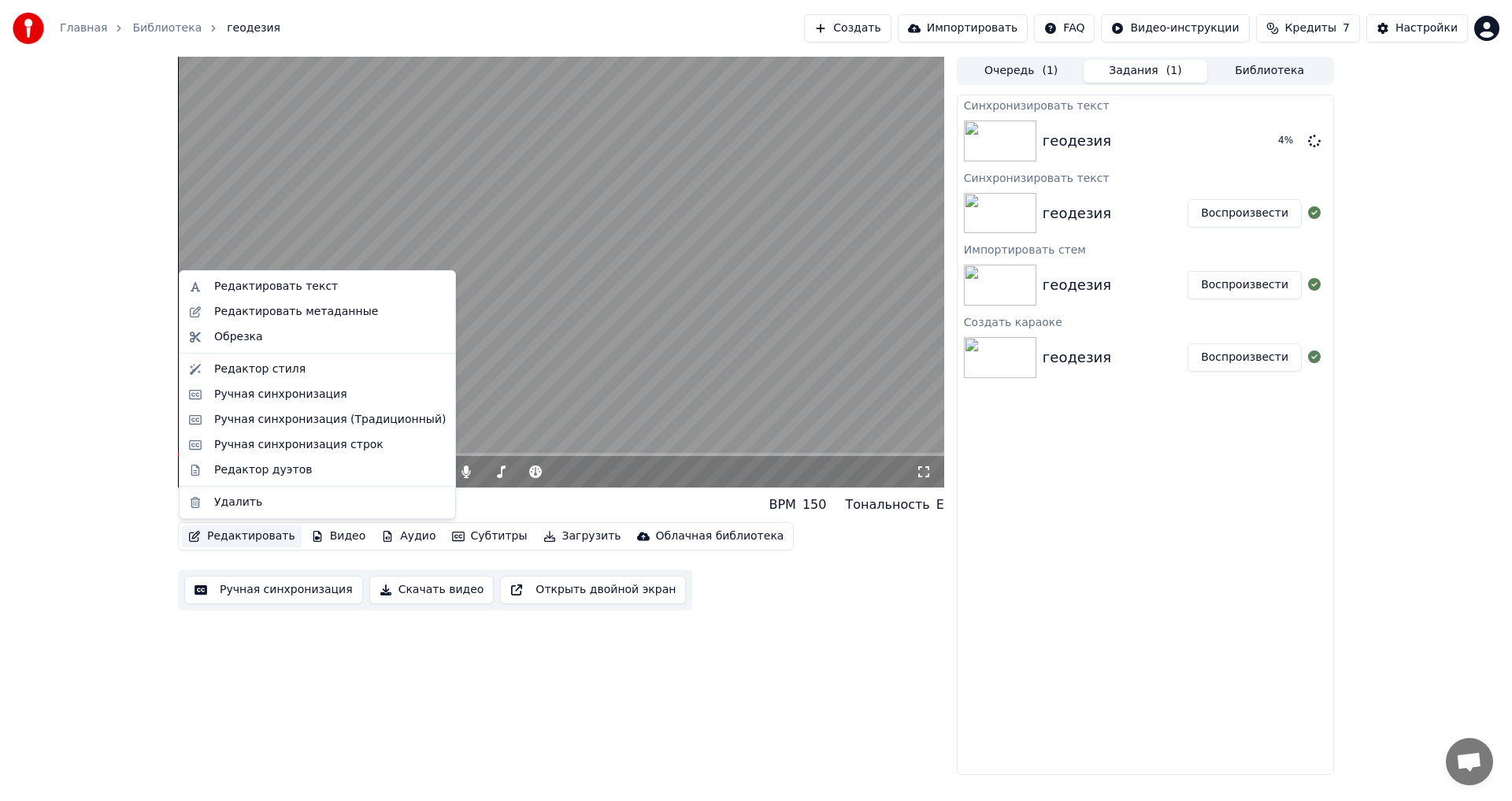
click at [243, 441] on button "Редактировать" at bounding box center [241, 536] width 120 height 22
click at [317, 322] on div "Редактировать метаданные" at bounding box center [317, 312] width 269 height 25
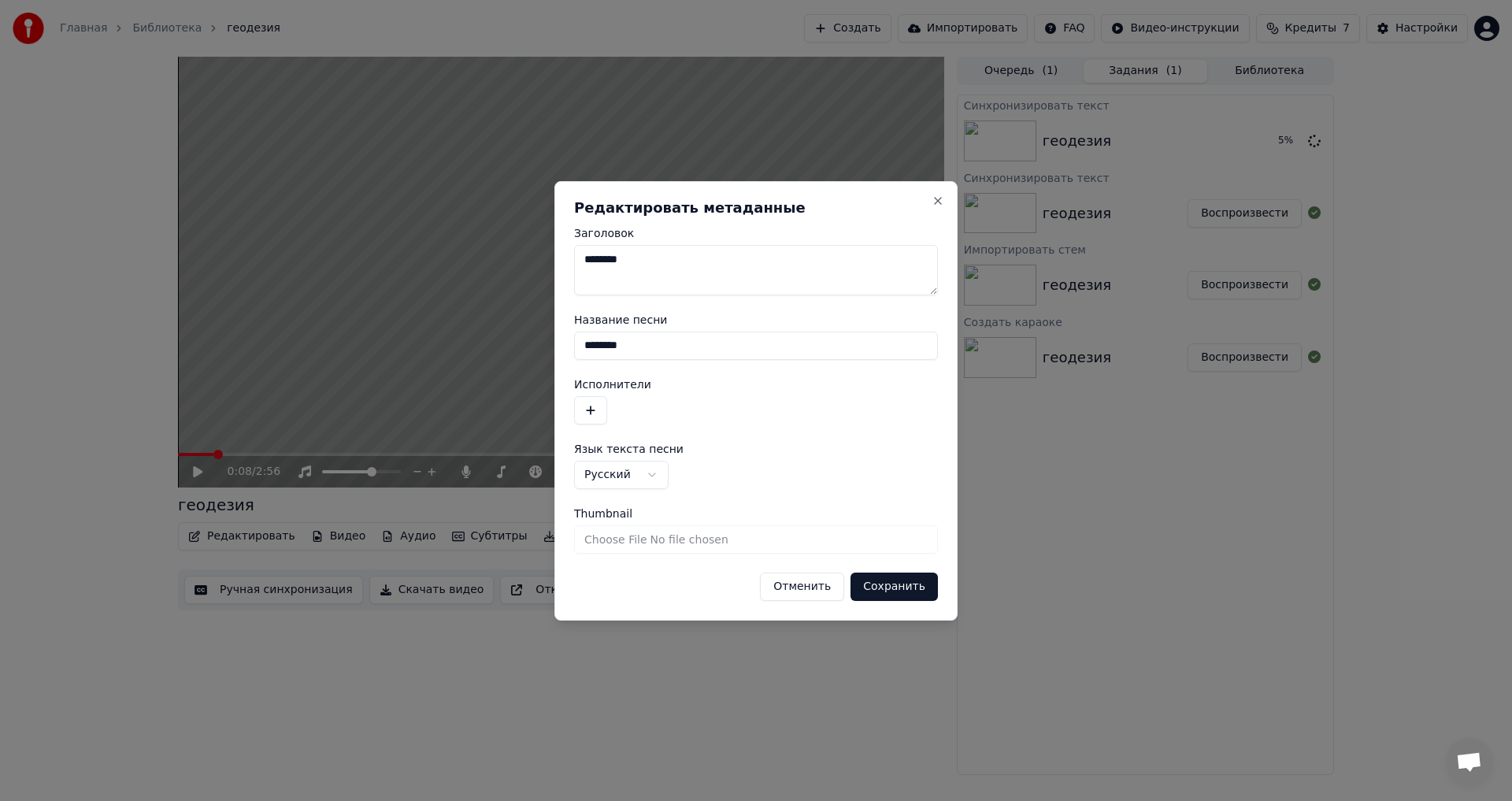
drag, startPoint x: 680, startPoint y: 264, endPoint x: 521, endPoint y: 255, distance: 159.3
click at [521, 255] on body "Главная Библиотека геодезия Создать Импортировать FAQ Видео-инструкции Кредиты …" at bounding box center [756, 400] width 1512 height 801
type textarea "*"
drag, startPoint x: 648, startPoint y: 345, endPoint x: 570, endPoint y: 343, distance: 78.0
click at [570, 343] on div "**********" at bounding box center [756, 400] width 403 height 439
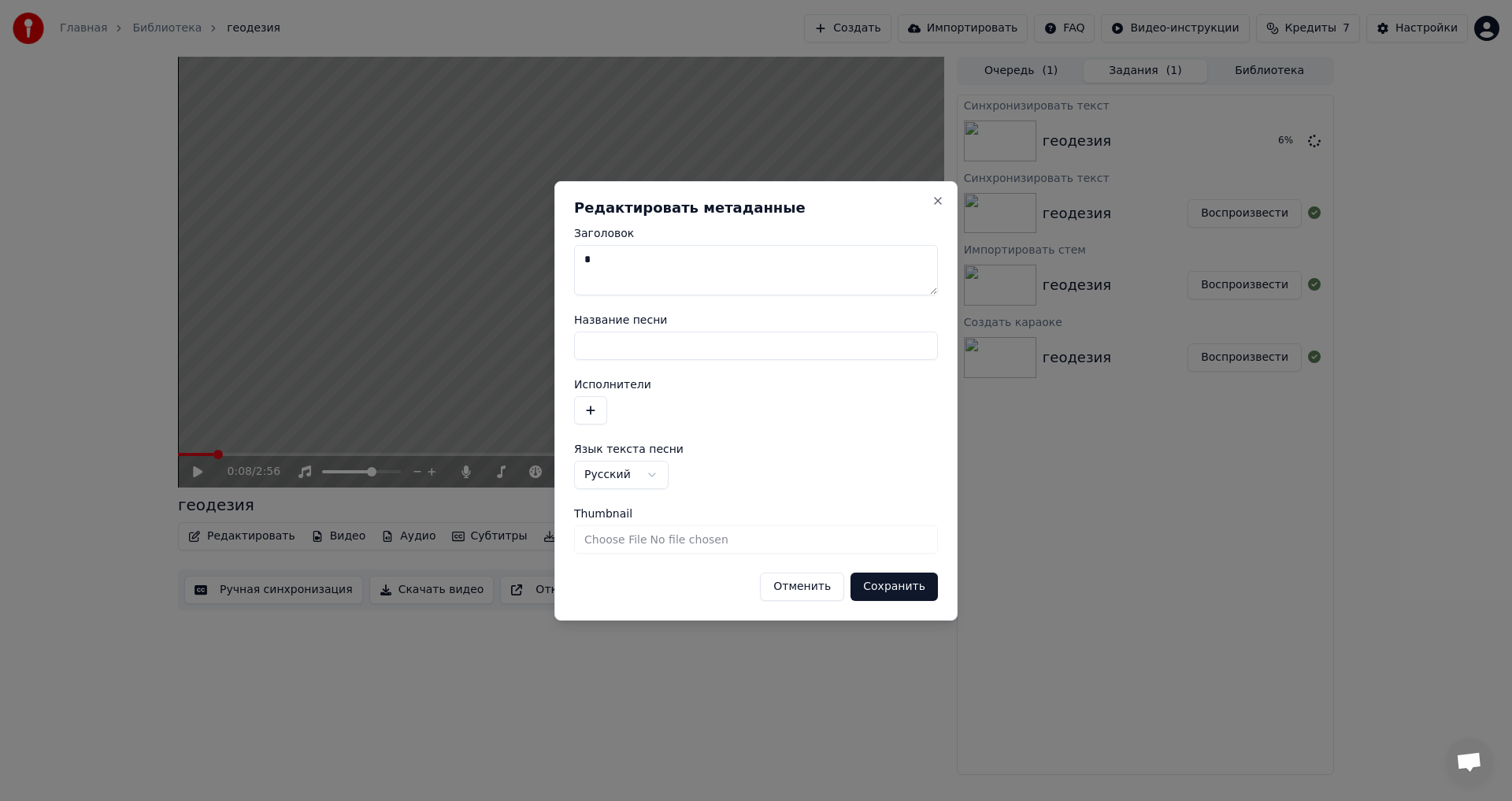
click at [616, 441] on button "Сохранить" at bounding box center [894, 586] width 87 height 29
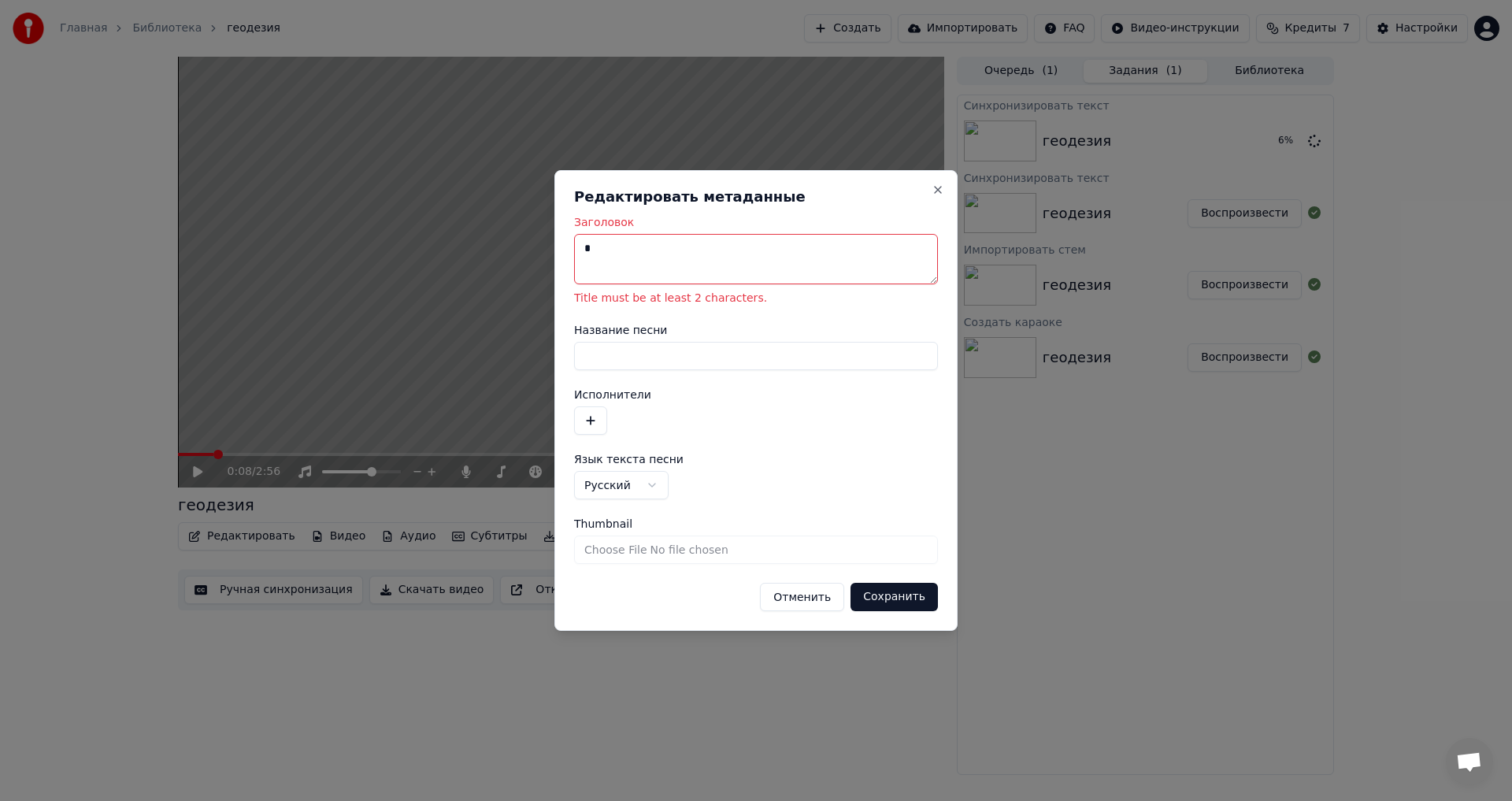
click at [616, 347] on input "Название песни" at bounding box center [756, 356] width 364 height 29
click at [616, 260] on textarea "*" at bounding box center [756, 258] width 364 height 50
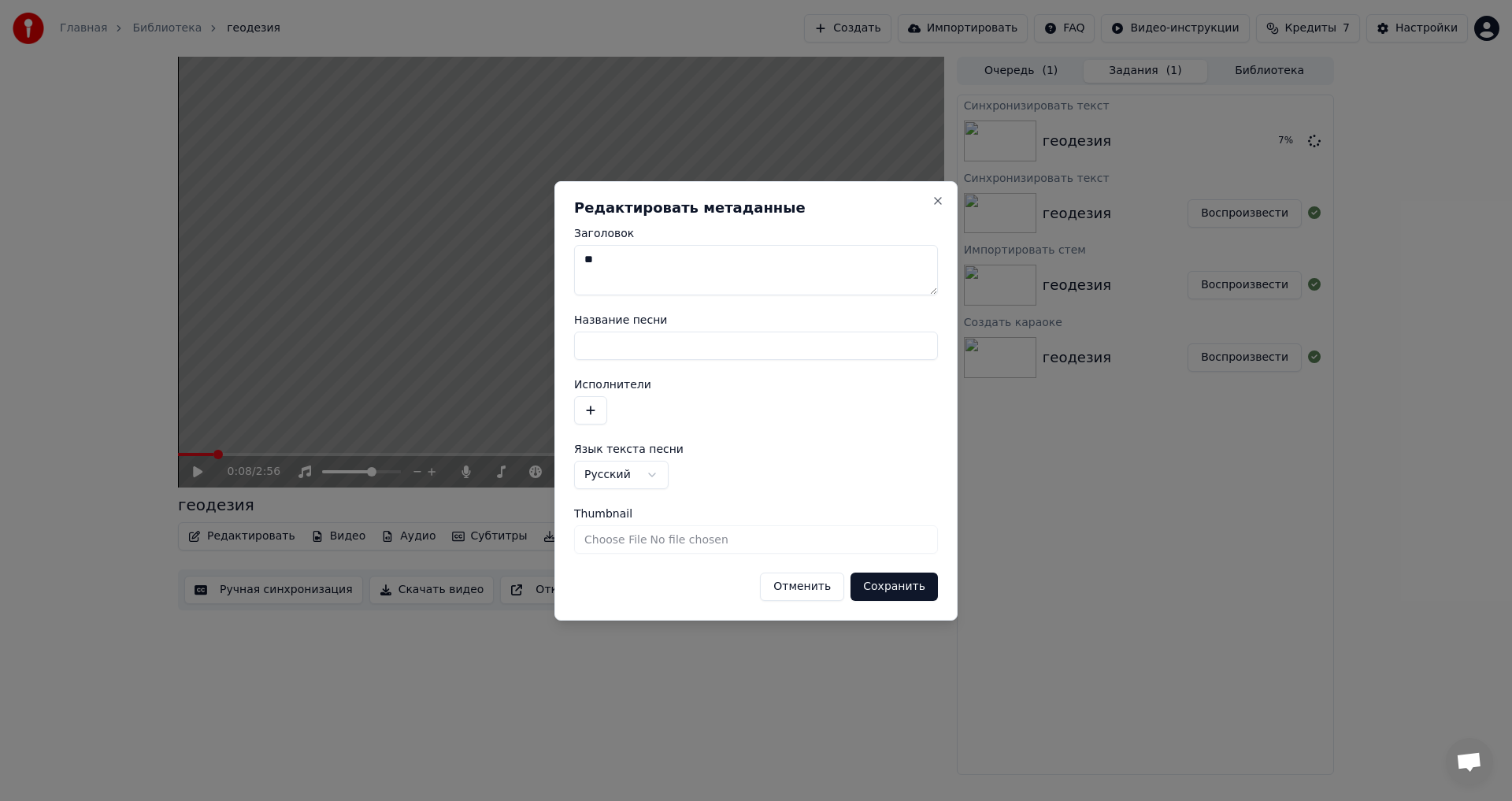
drag, startPoint x: 608, startPoint y: 277, endPoint x: 578, endPoint y: 262, distance: 33.5
click at [583, 263] on textarea "**" at bounding box center [756, 270] width 364 height 50
click at [574, 261] on textarea "**" at bounding box center [756, 270] width 364 height 50
type textarea "*"
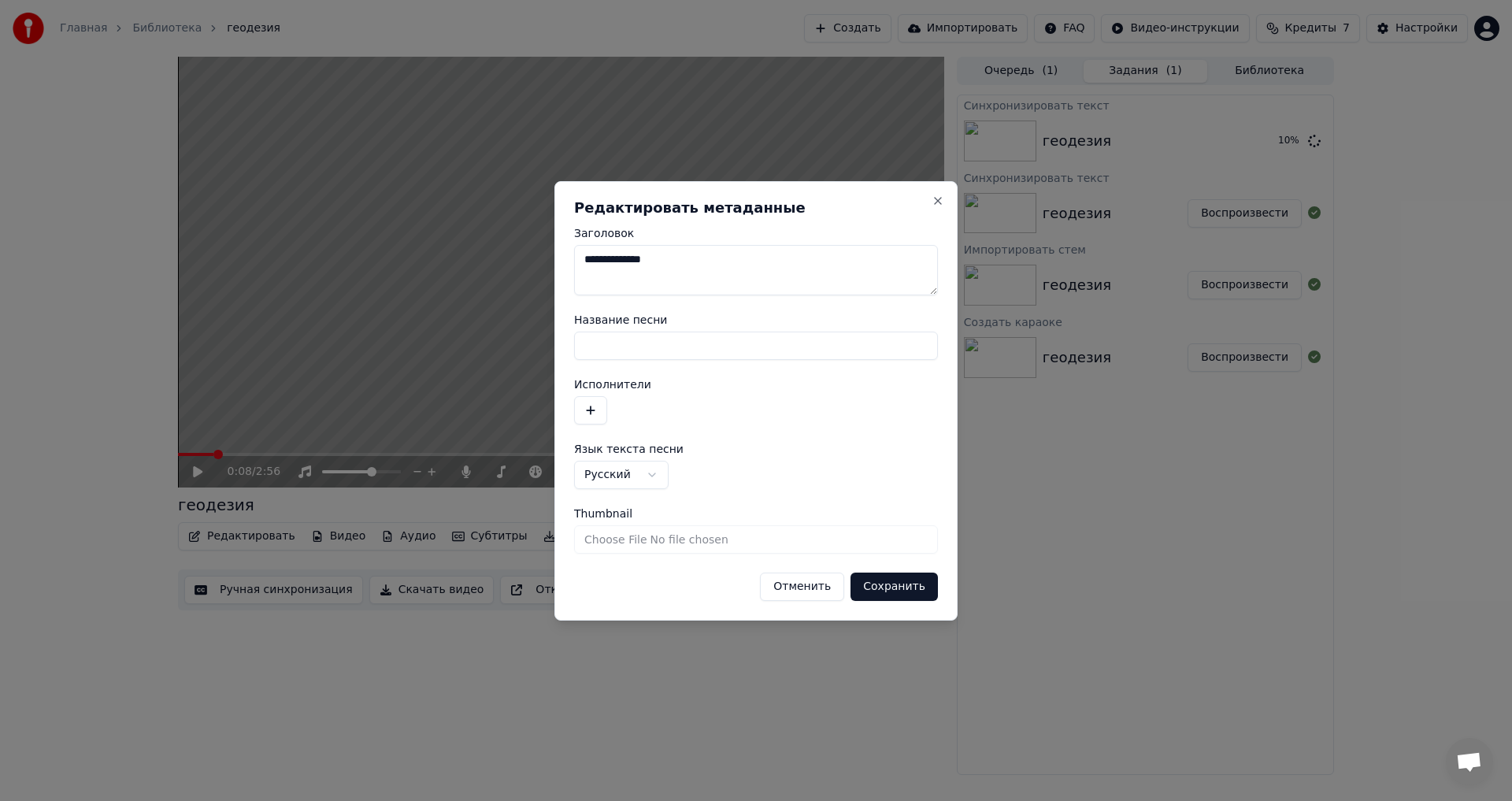
type textarea "**********"
click at [616, 441] on button "Сохранить" at bounding box center [894, 586] width 87 height 29
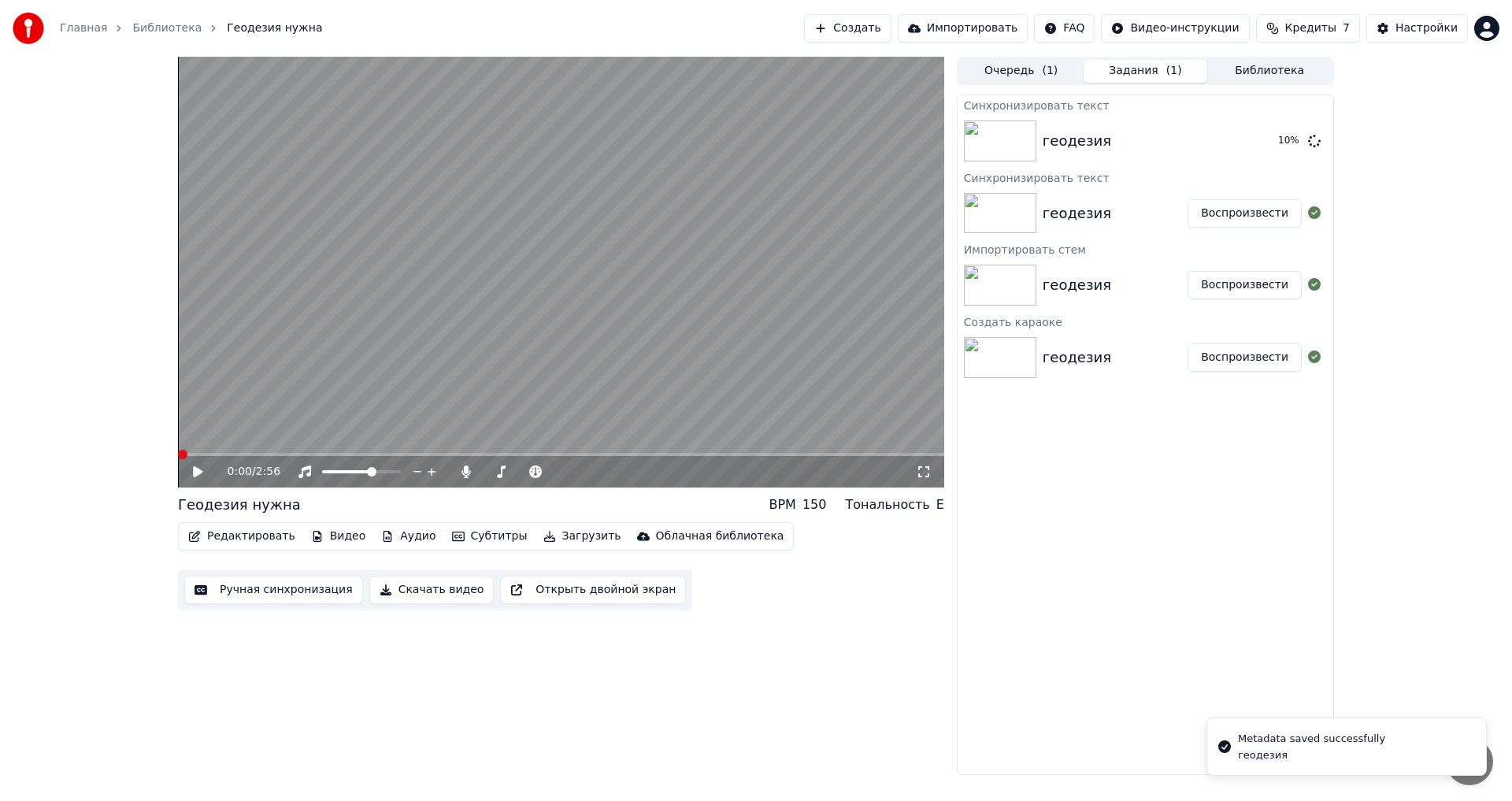
click at [191, 441] on icon at bounding box center [209, 472] width 37 height 13
click at [211, 441] on video at bounding box center [561, 271] width 766 height 430
click at [178, 441] on span at bounding box center [178, 454] width 0 height 3
click at [184, 441] on div "0:00 / 2:56" at bounding box center [561, 472] width 766 height 32
click at [195, 441] on icon at bounding box center [198, 471] width 10 height 11
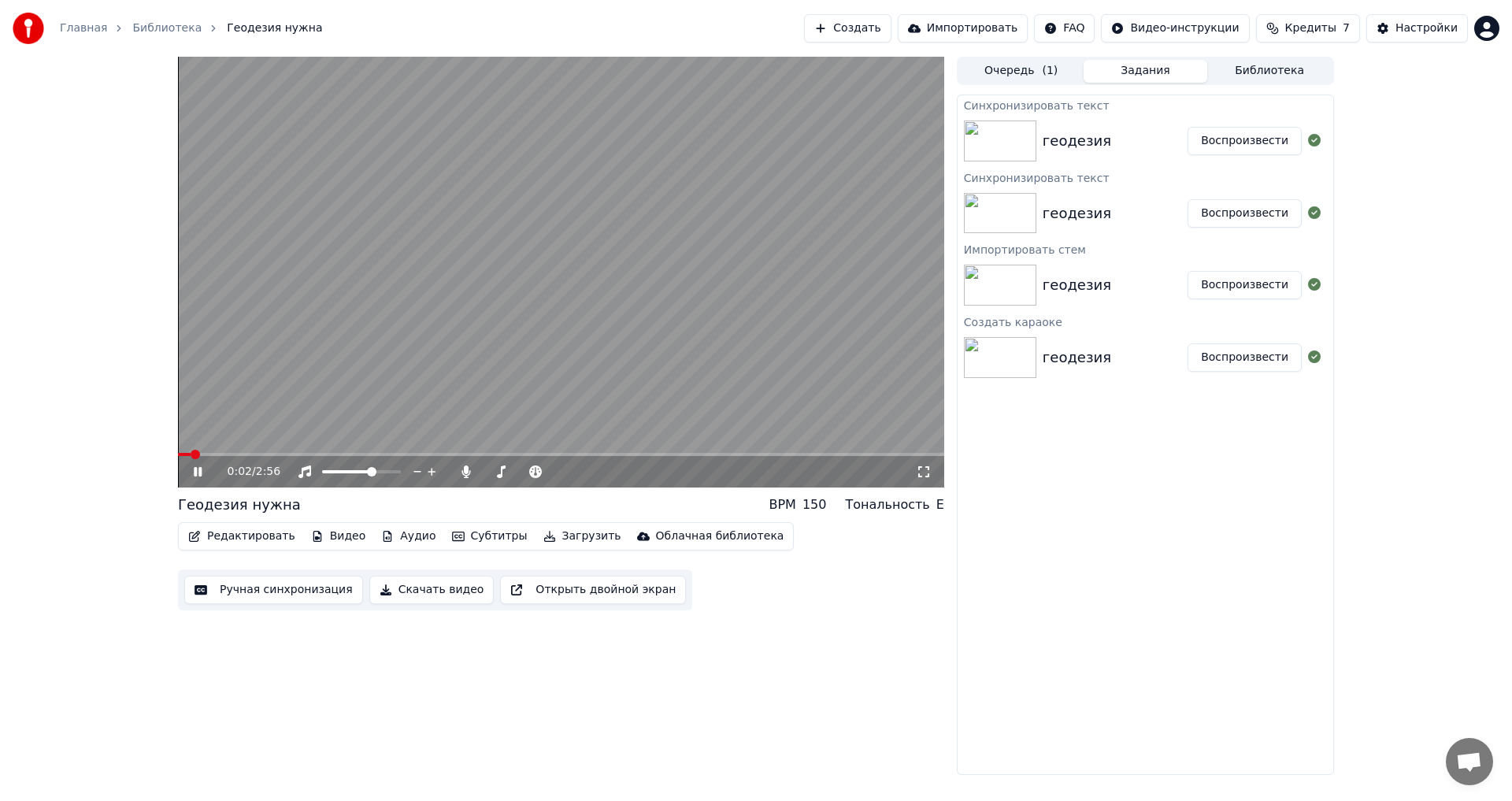
click at [195, 441] on icon at bounding box center [198, 472] width 8 height 10
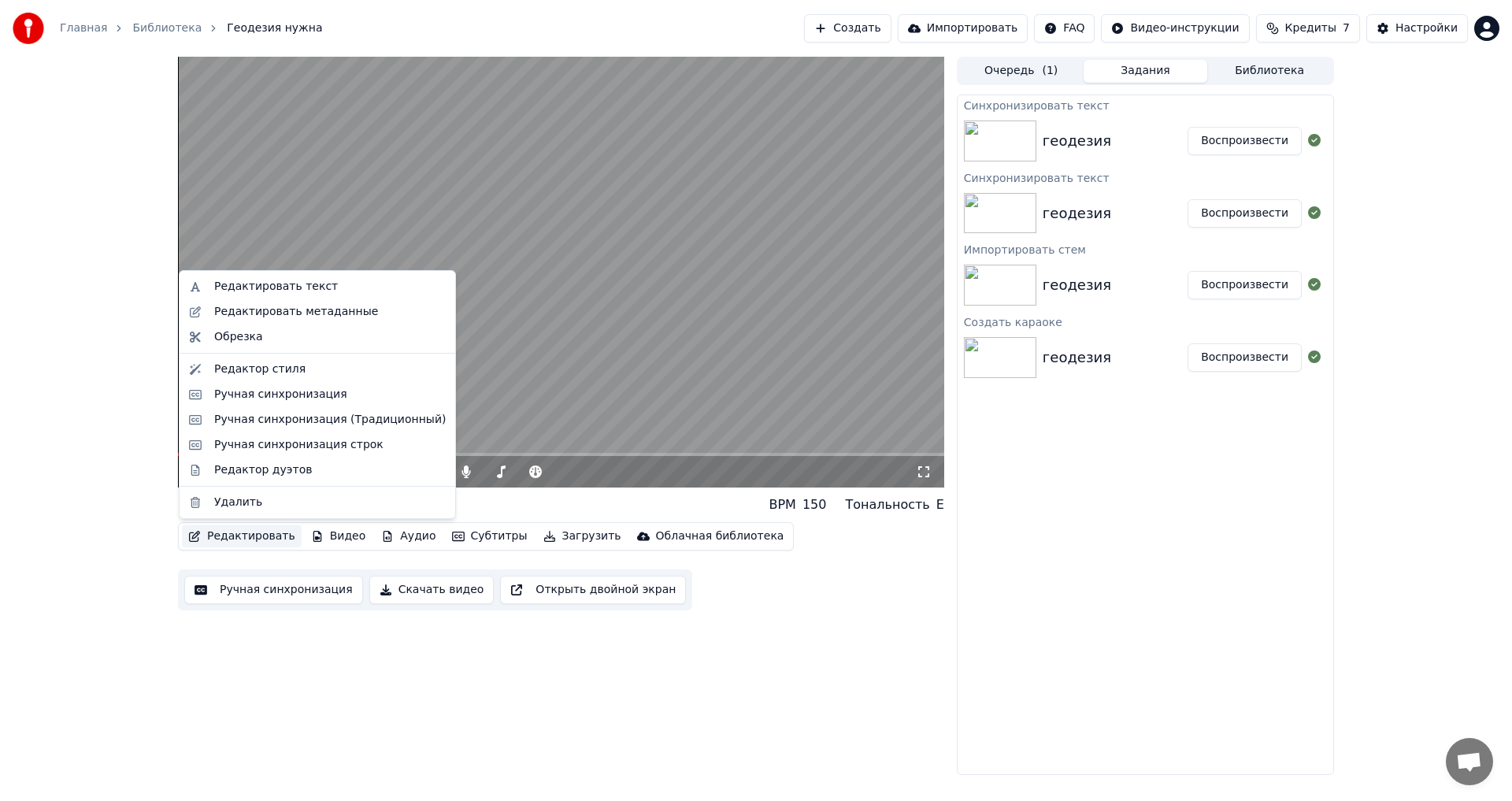
click at [257, 441] on button "Редактировать" at bounding box center [241, 536] width 120 height 22
click at [279, 395] on div "Ручная синхронизация" at bounding box center [281, 395] width 133 height 16
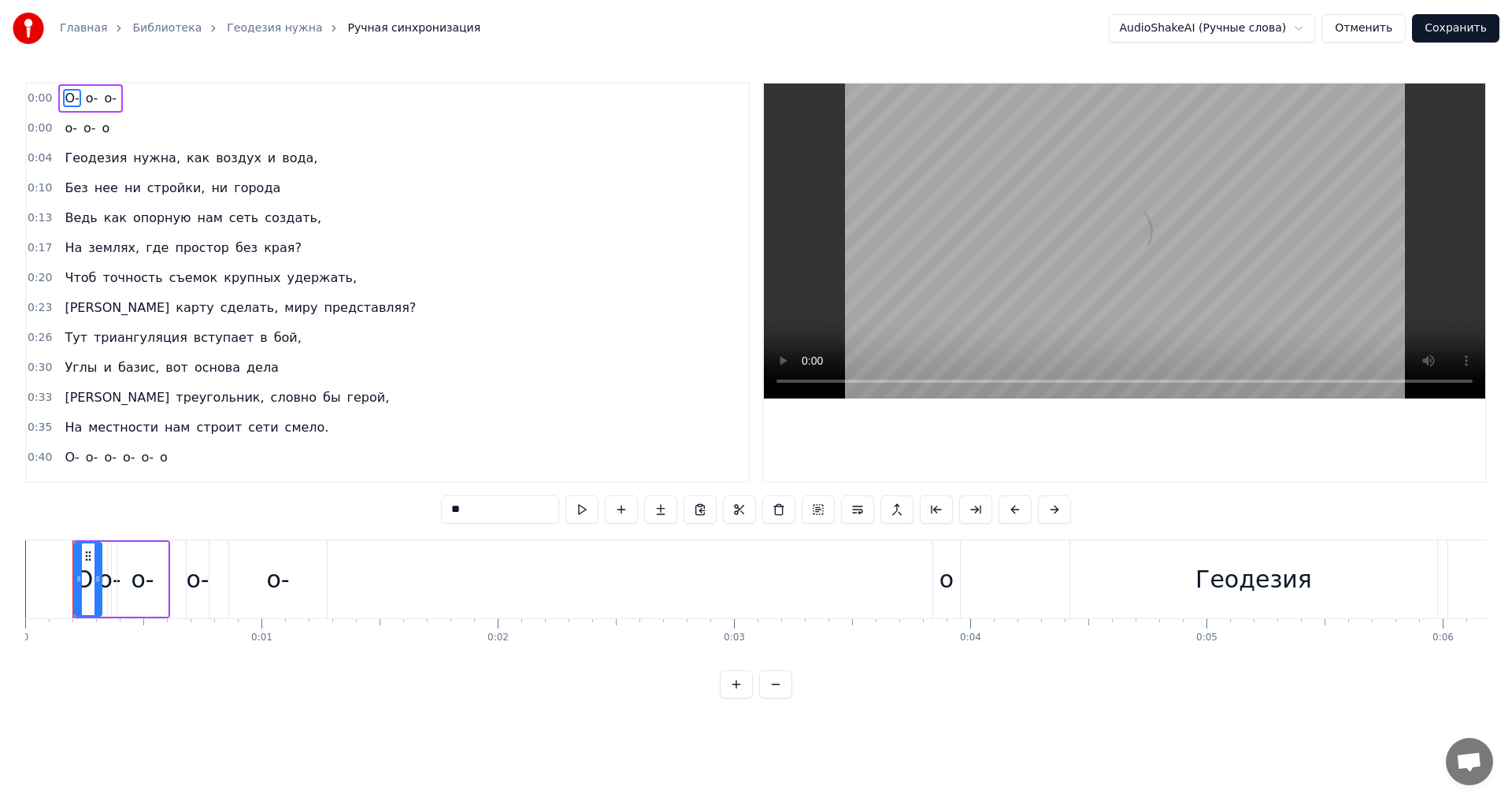
click at [10, 441] on div "Главная Библиотека Геодезия нужна Ручная синхронизация AudioShakeAI (Ручные сло…" at bounding box center [756, 349] width 1512 height 698
click at [6, 441] on div "Главная Библиотека Геодезия нужна Ручная синхронизация AudioShakeAI (Ручные сло…" at bounding box center [756, 349] width 1512 height 698
click at [242, 441] on div "о-" at bounding box center [278, 578] width 98 height 78
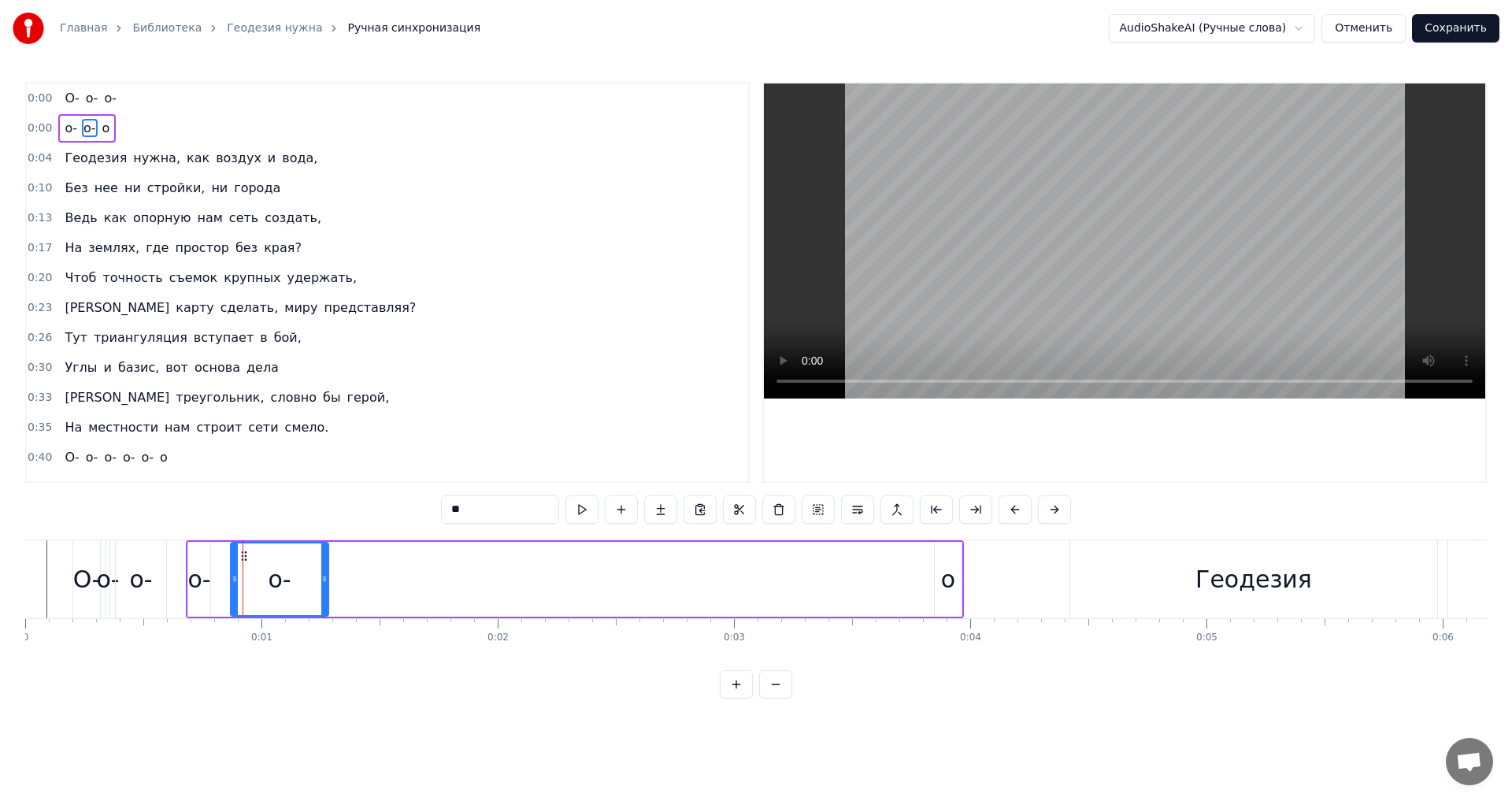
click at [215, 441] on div "о- о- о" at bounding box center [575, 578] width 778 height 78
click at [616, 441] on div "Геодезия" at bounding box center [1253, 578] width 367 height 78
click at [243, 441] on div at bounding box center [242, 578] width 1 height 78
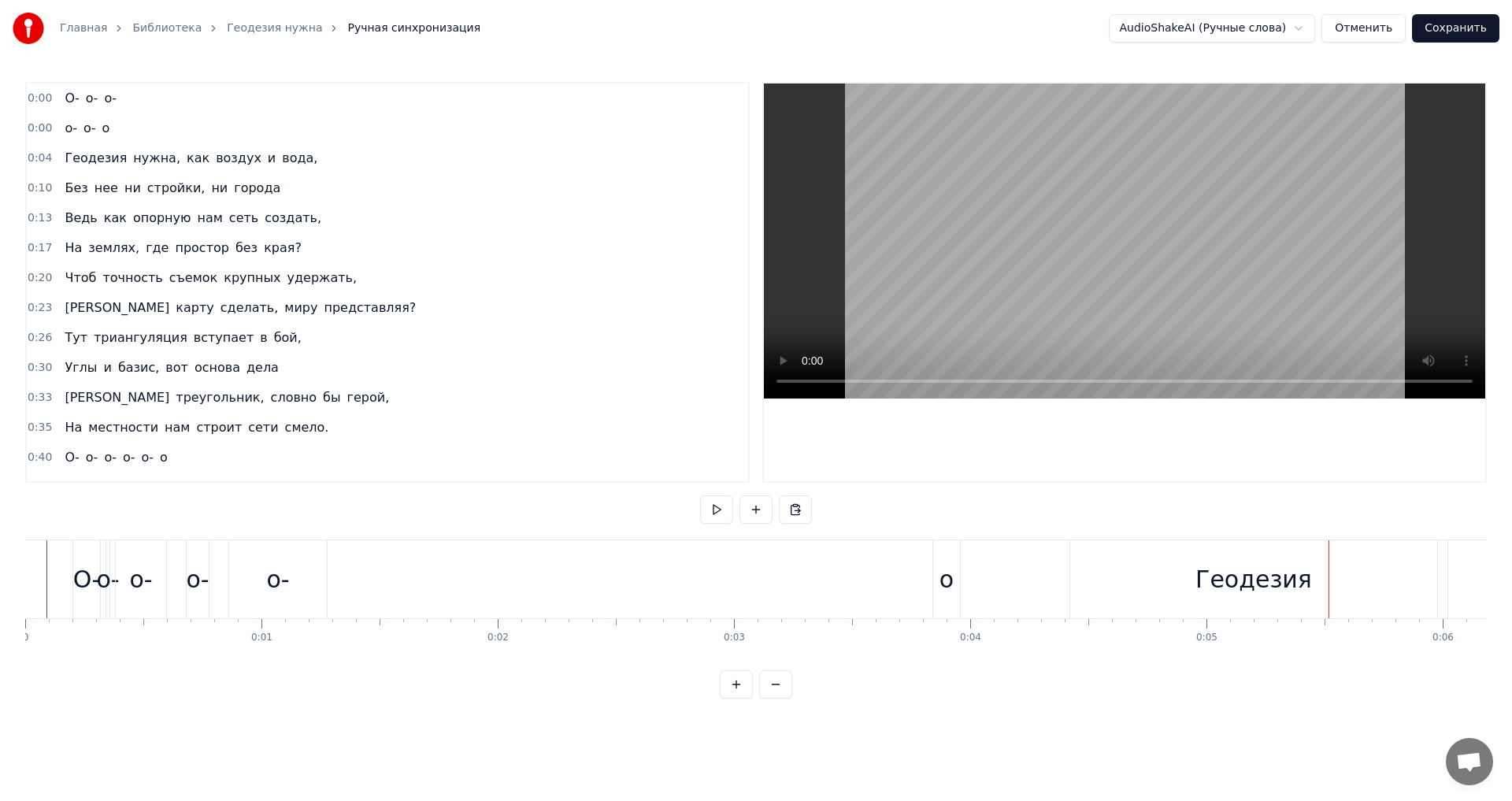
click at [616, 441] on div "Геодезия" at bounding box center [1254, 579] width 117 height 36
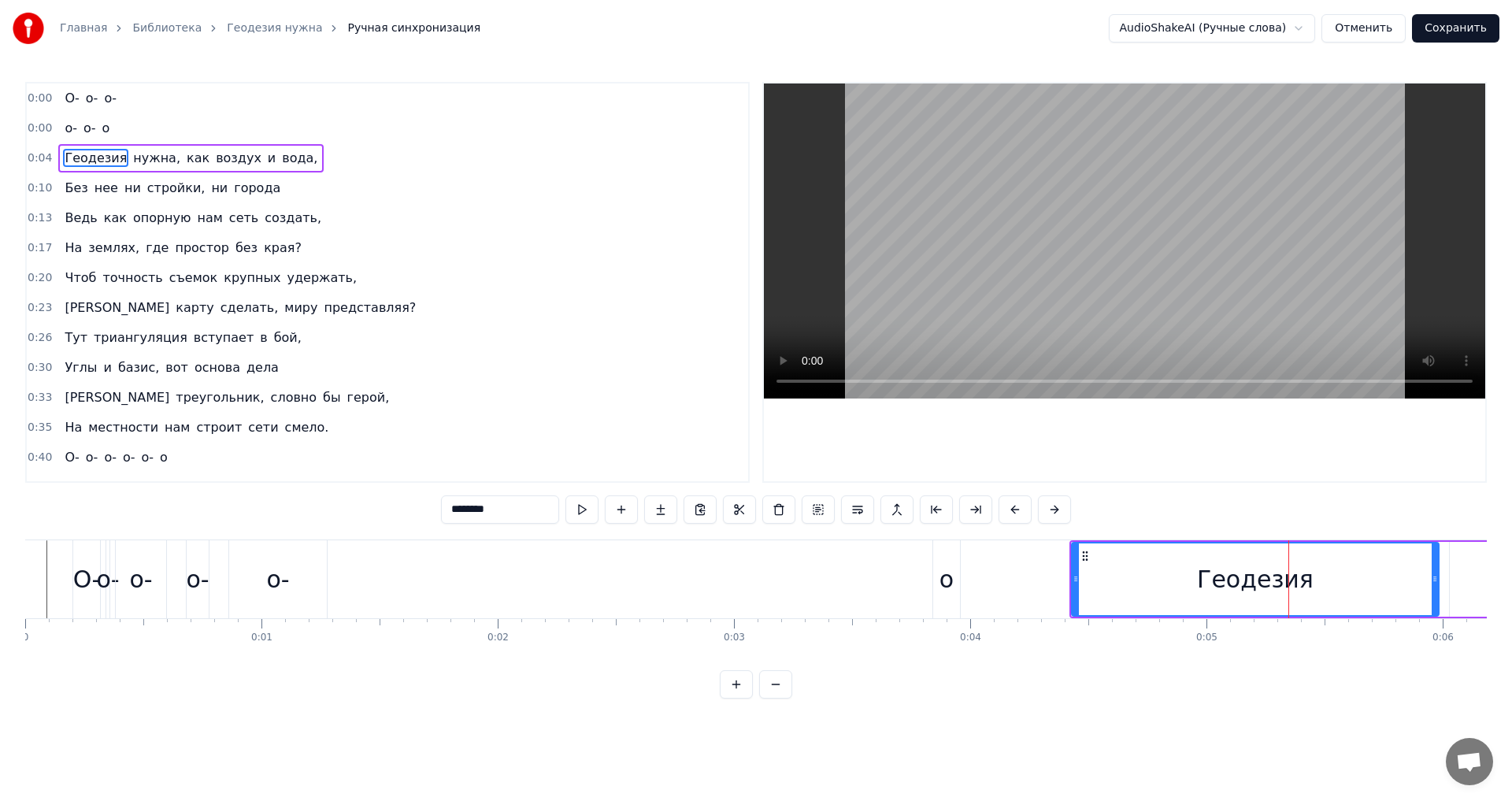
click at [616, 27] on button "Отменить" at bounding box center [1363, 28] width 84 height 29
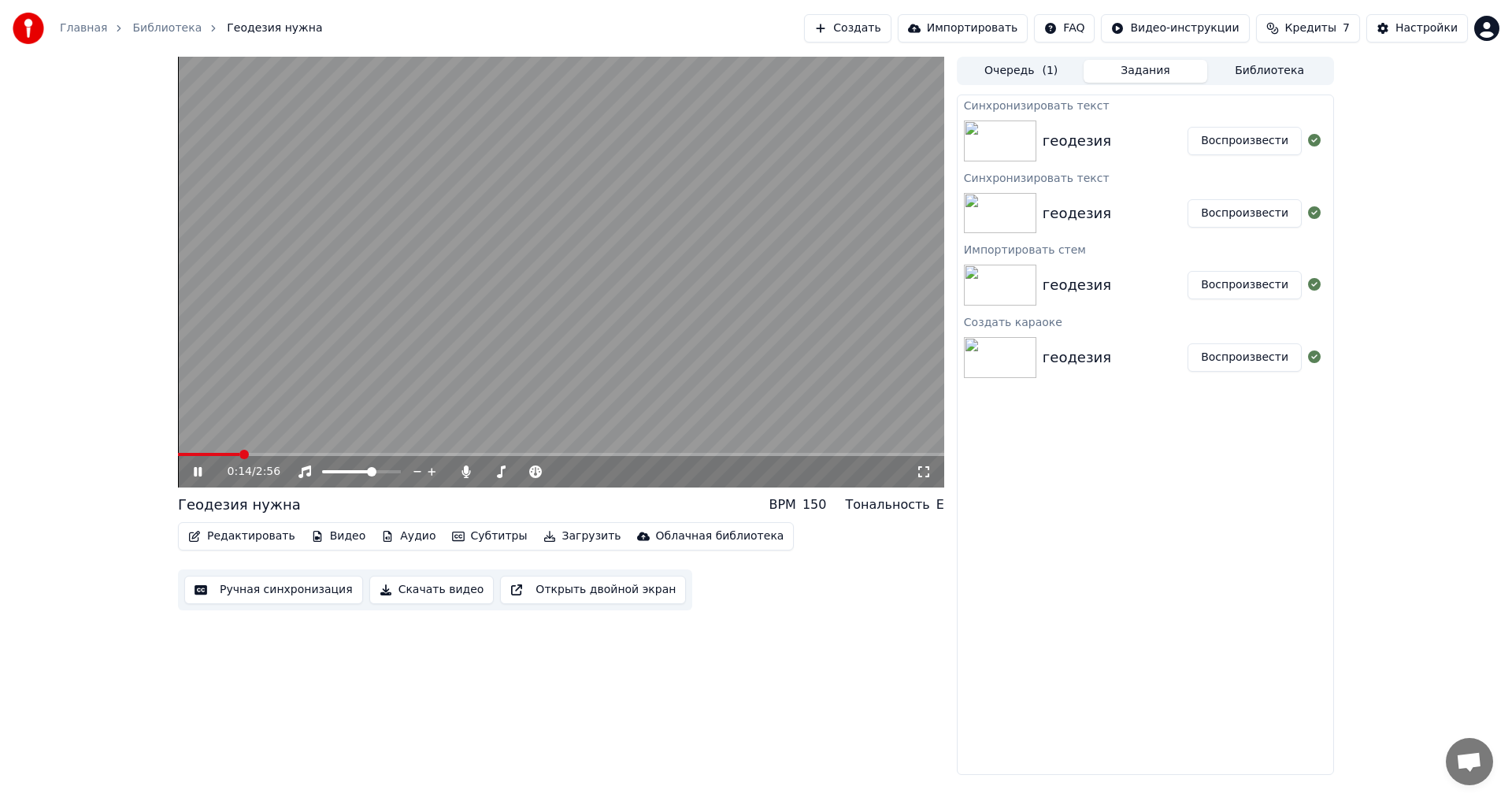
click at [196, 441] on icon at bounding box center [198, 472] width 8 height 10
click at [178, 441] on span at bounding box center [183, 455] width 10 height 10
click at [251, 441] on button "Редактировать" at bounding box center [241, 536] width 120 height 22
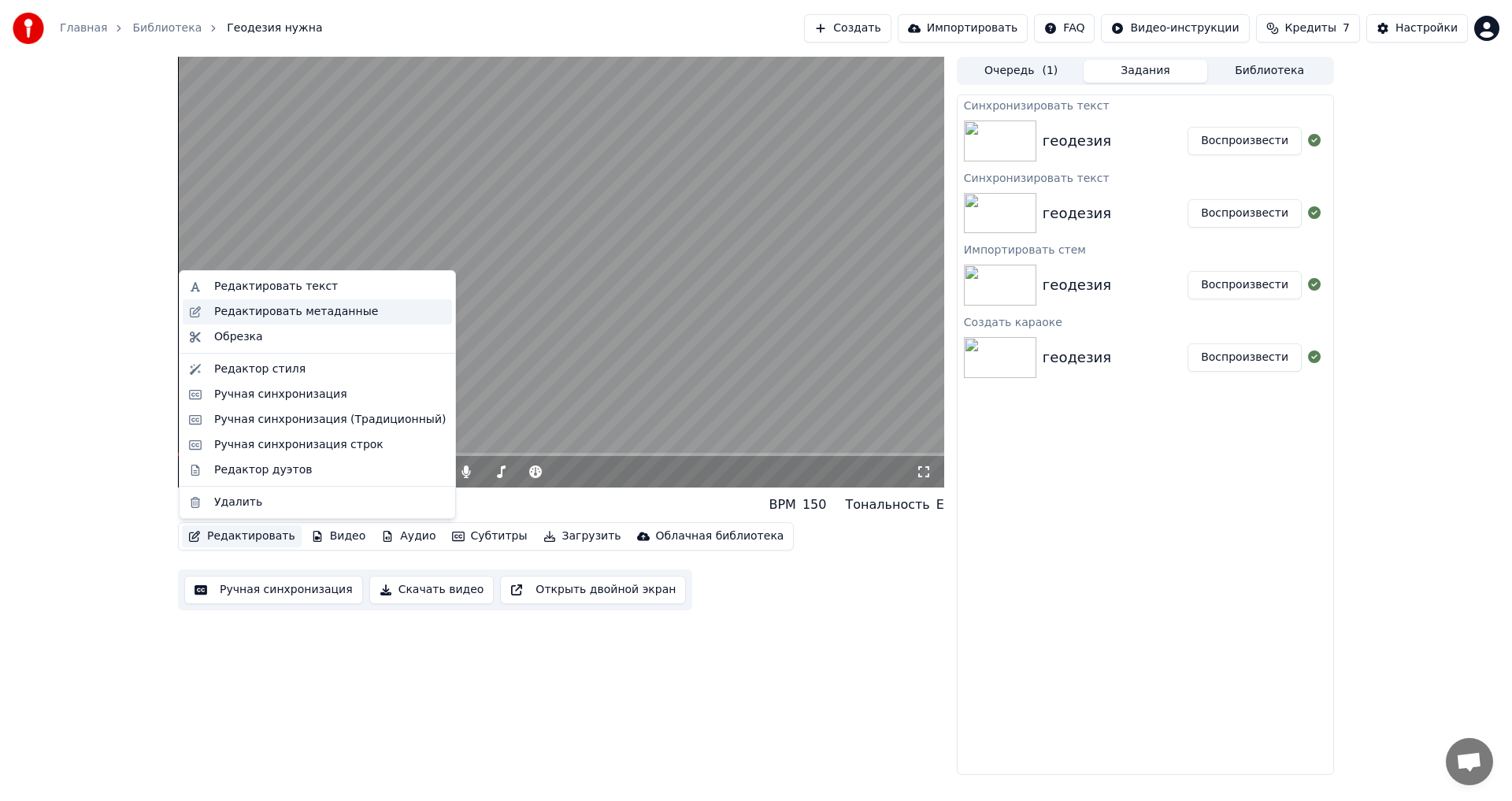
click at [269, 313] on div "Редактировать метаданные" at bounding box center [297, 312] width 164 height 16
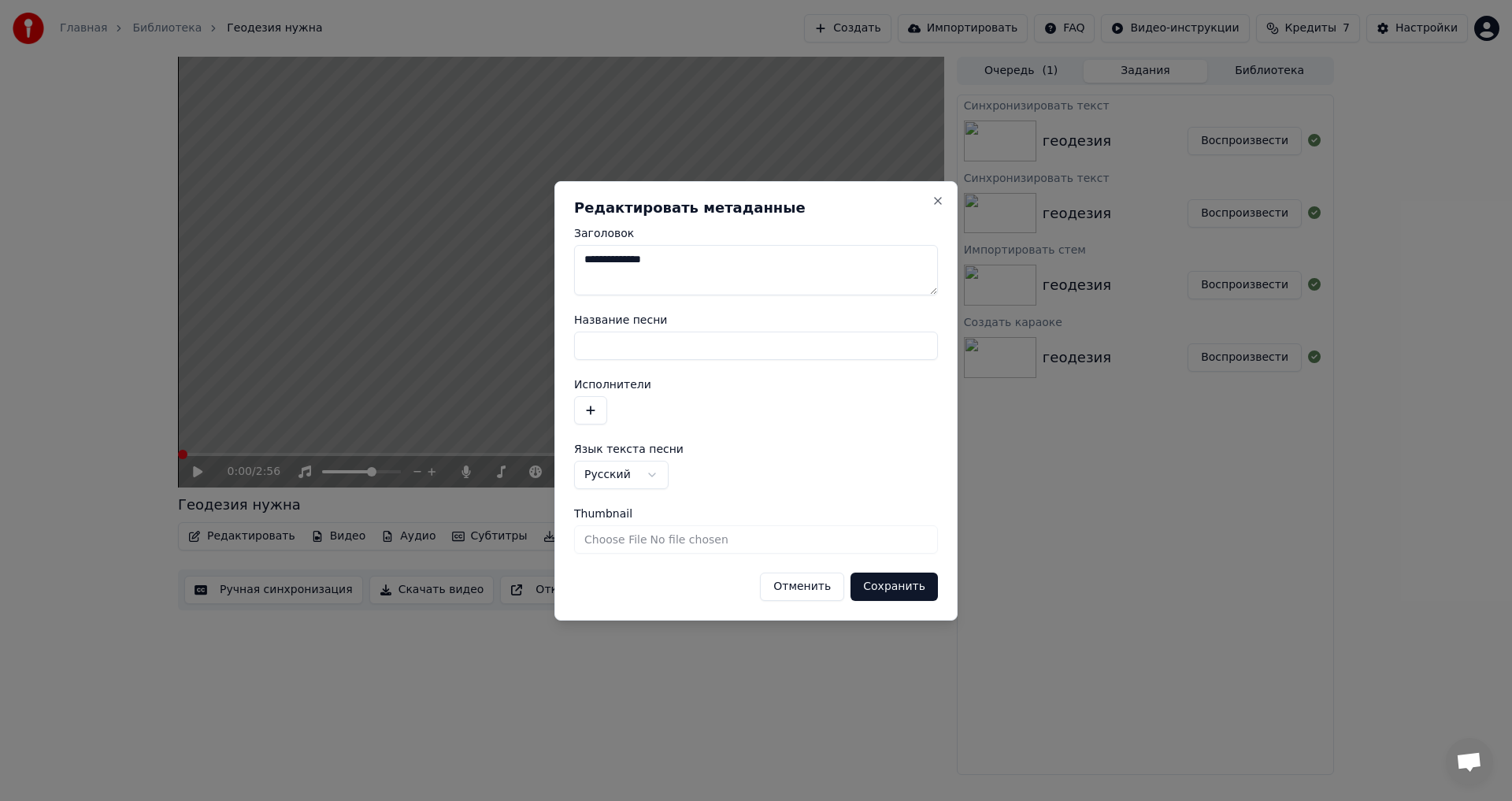
click at [616, 319] on label "Название песни" at bounding box center [756, 319] width 364 height 11
click at [616, 331] on input "Название песни" at bounding box center [756, 345] width 364 height 29
click at [616, 247] on textarea "**********" at bounding box center [756, 270] width 364 height 50
click at [616, 253] on textarea "**********" at bounding box center [756, 270] width 364 height 50
drag, startPoint x: 742, startPoint y: 270, endPoint x: 558, endPoint y: 266, distance: 184.0
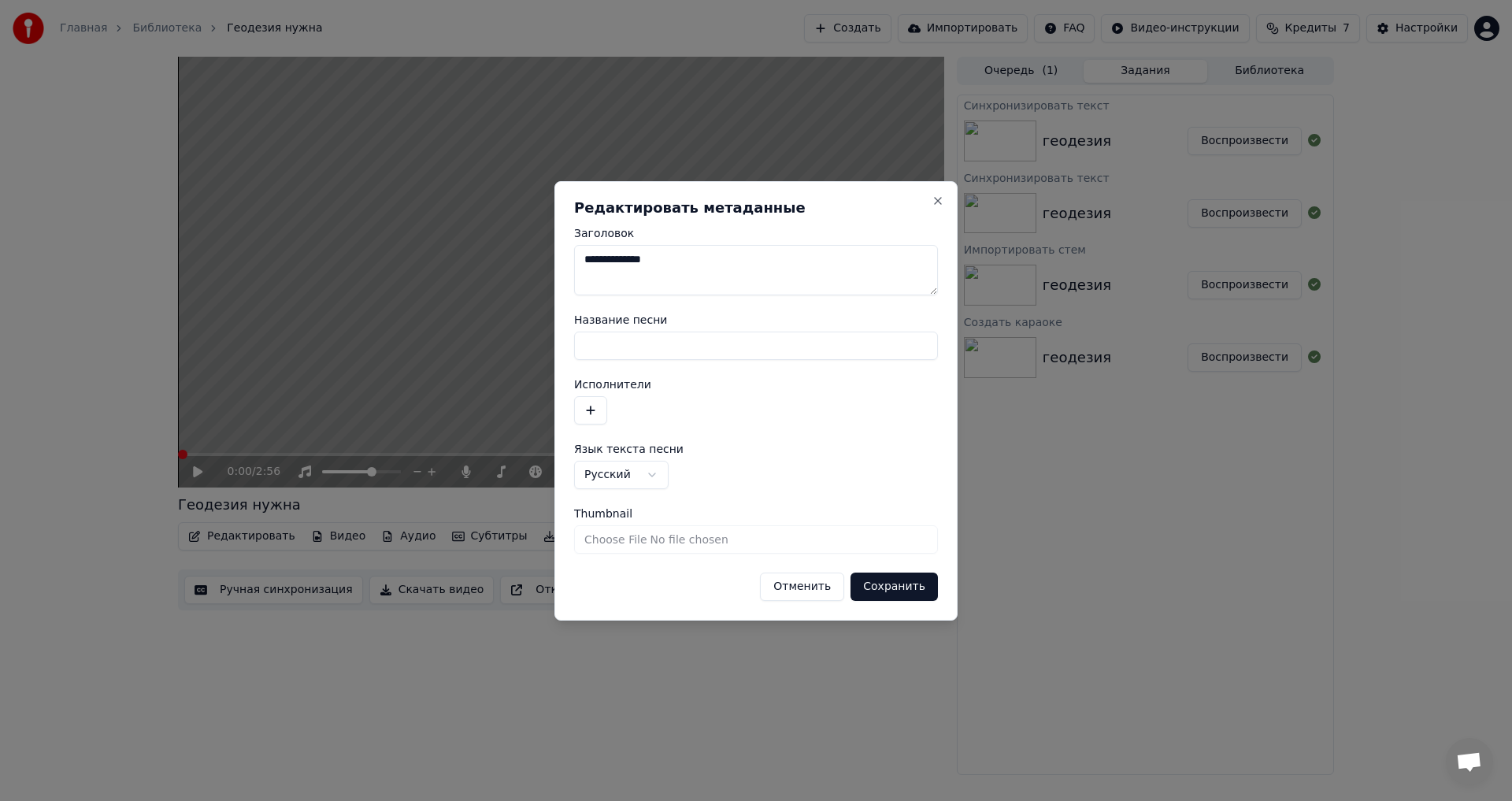
click at [558, 266] on div "**********" at bounding box center [756, 400] width 403 height 439
click at [554, 265] on div "**********" at bounding box center [756, 400] width 403 height 439
click at [616, 342] on input "Название песни" at bounding box center [756, 345] width 364 height 29
click at [616, 331] on input "Название песни" at bounding box center [756, 345] width 364 height 29
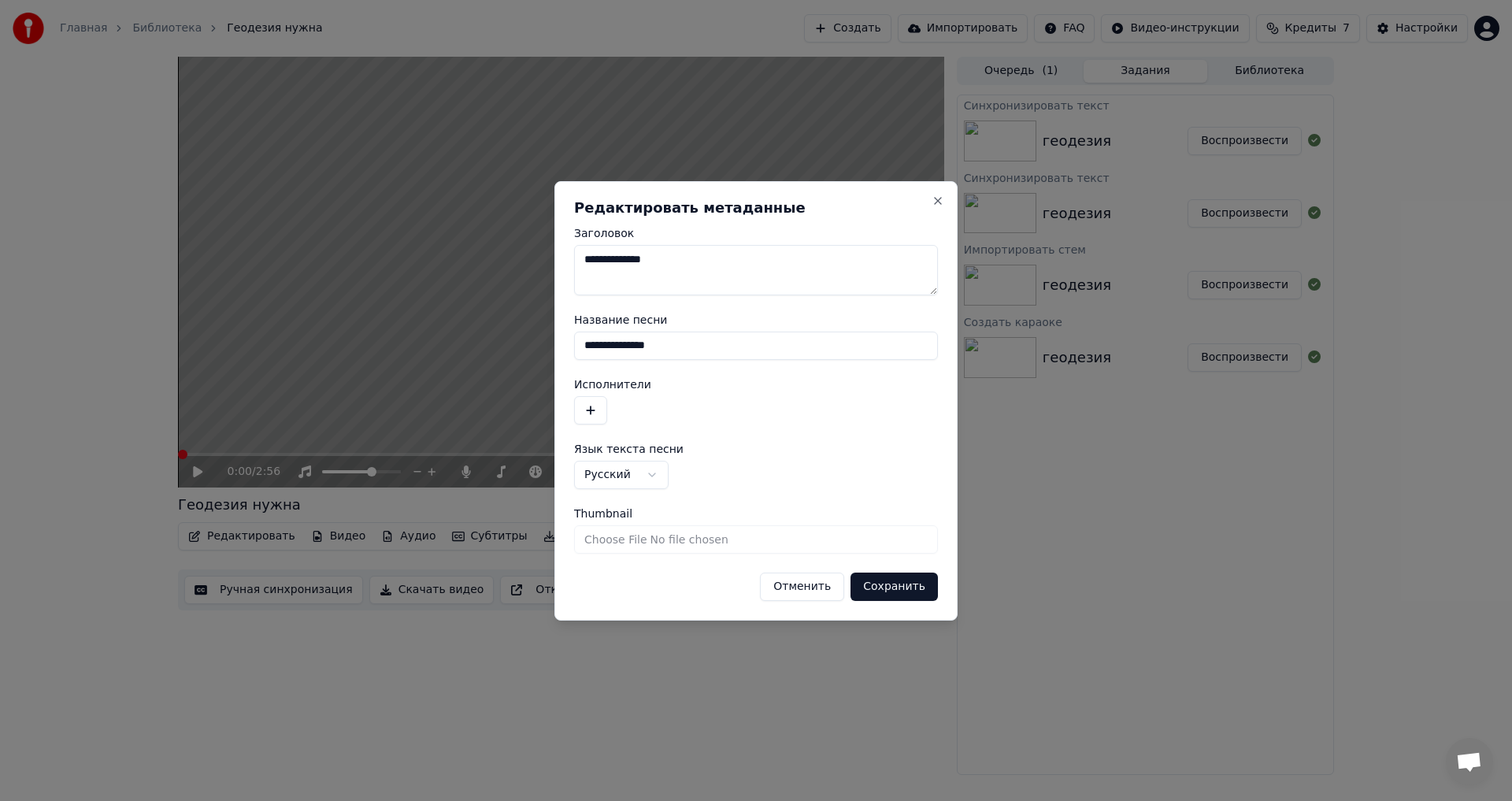
click at [615, 353] on input "**********" at bounding box center [756, 345] width 364 height 29
type input "**********"
click at [616, 441] on button "Сохранить" at bounding box center [894, 586] width 87 height 29
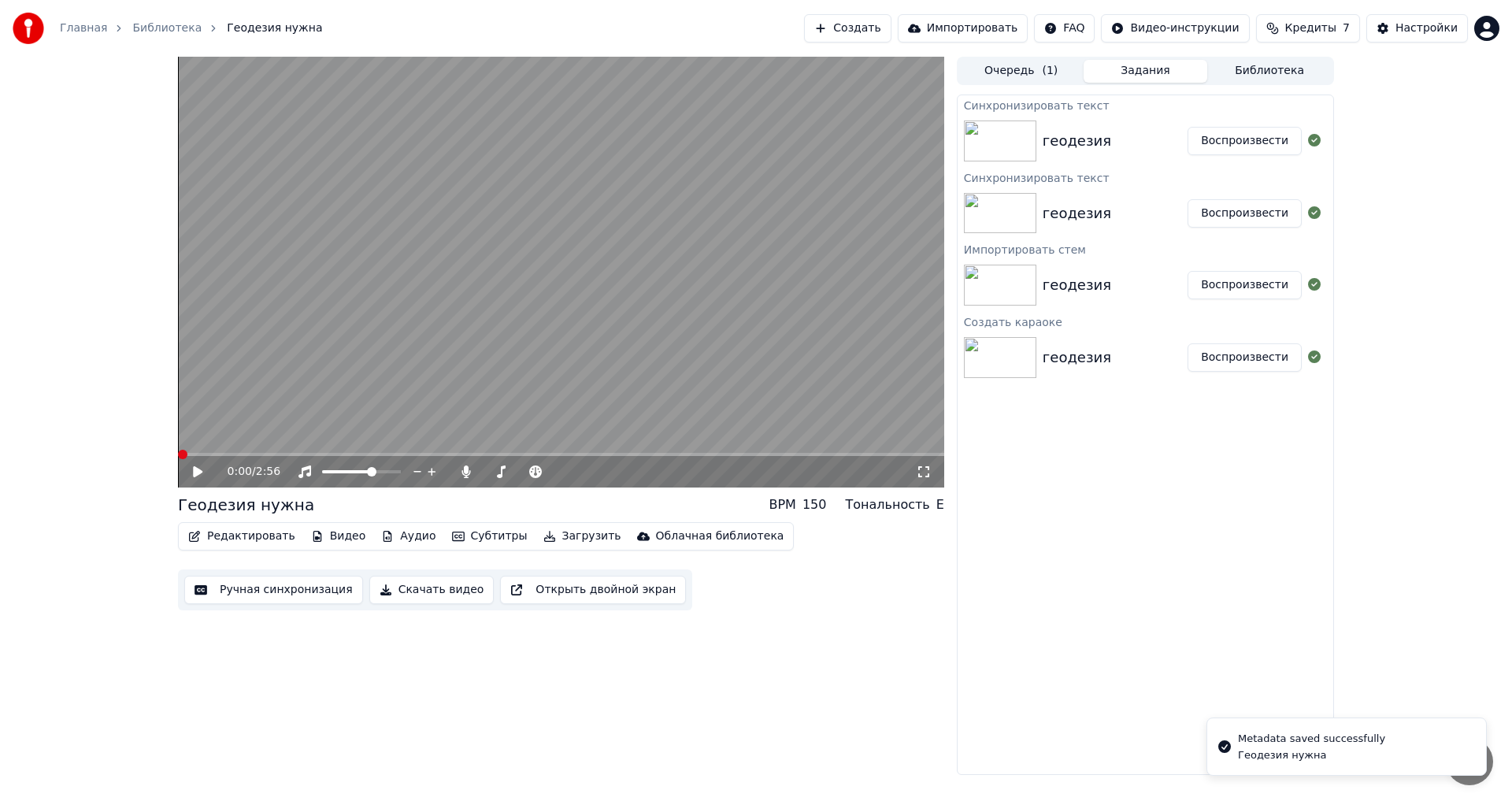
click at [191, 441] on div "0:00 / 2:56" at bounding box center [561, 472] width 754 height 16
click at [199, 441] on icon at bounding box center [198, 471] width 10 height 11
click at [199, 441] on icon at bounding box center [198, 472] width 8 height 10
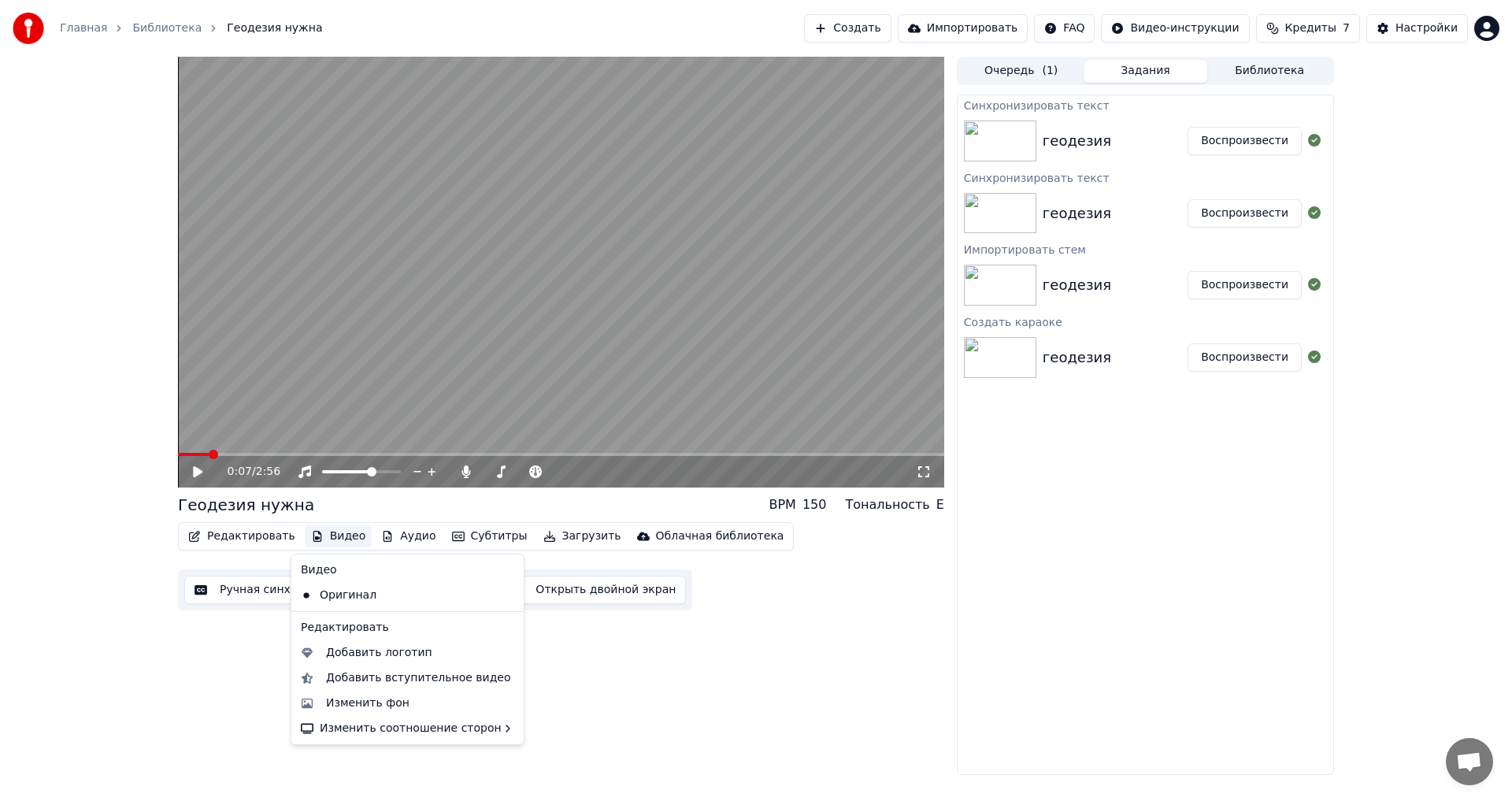
click at [338, 441] on button "Видео" at bounding box center [338, 536] width 67 height 22
click at [400, 441] on div "Добавить вступительное видео" at bounding box center [418, 678] width 185 height 16
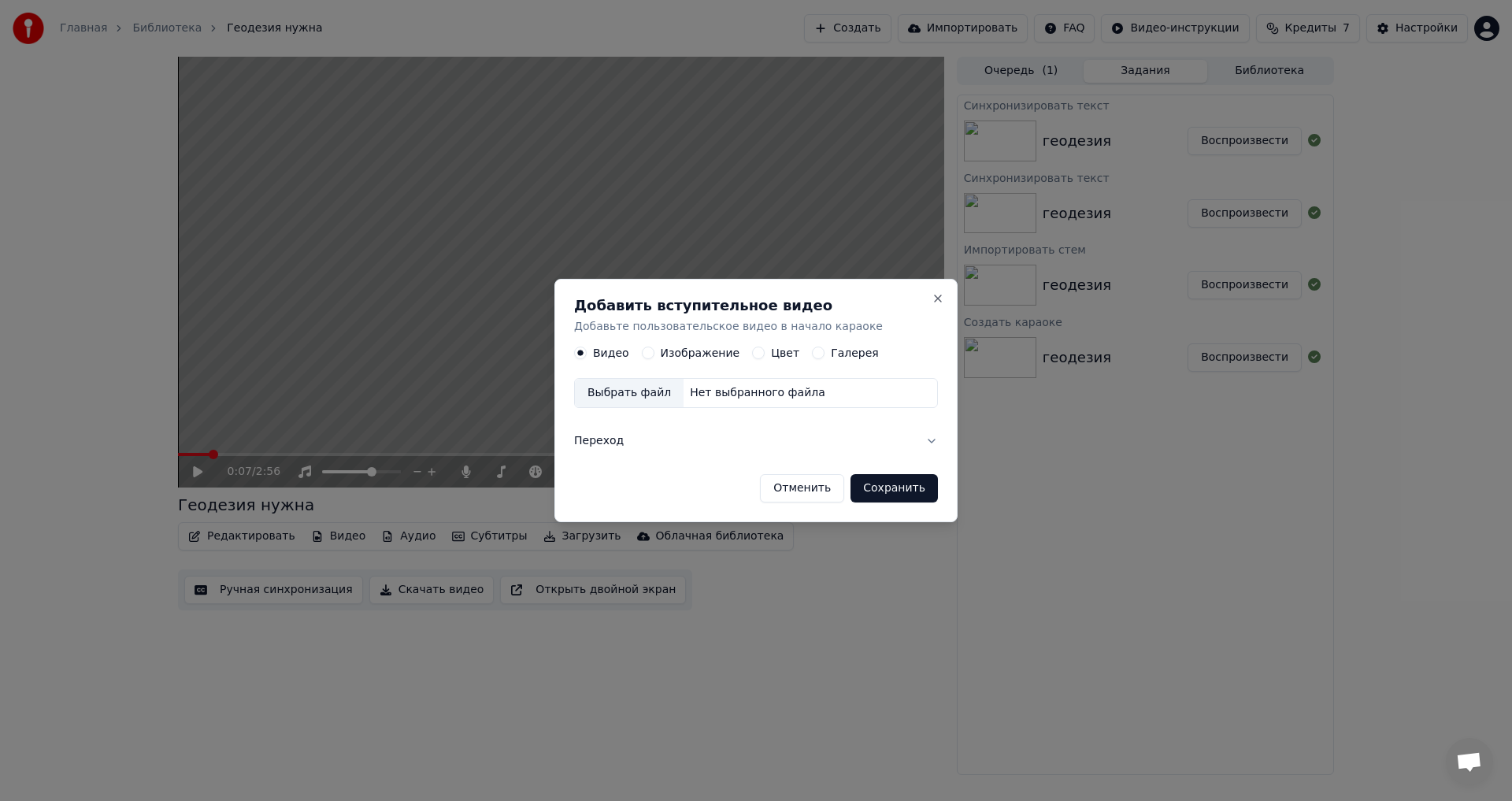
click at [616, 441] on form "Видео Изображение Цвет Галерея Выбрать файл Нет выбранного файла Переход Отмени…" at bounding box center [756, 425] width 364 height 156
click at [613, 441] on button "Переход" at bounding box center [756, 440] width 364 height 41
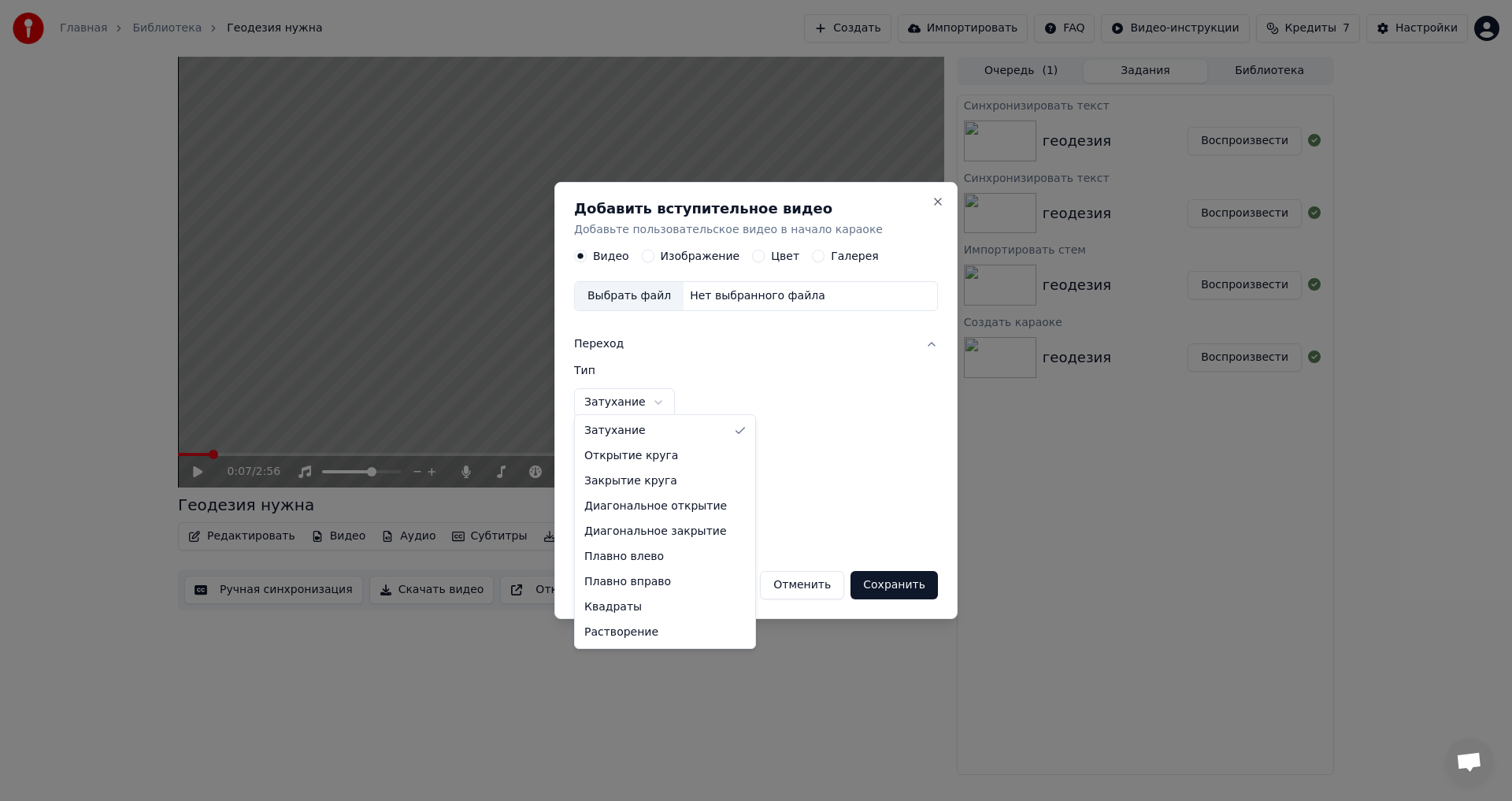
click at [616, 391] on body "Главная Библиотека Геодезия нужна Создать Импортировать FAQ Видео-инструкции Кр…" at bounding box center [756, 400] width 1512 height 801
select select "**********"
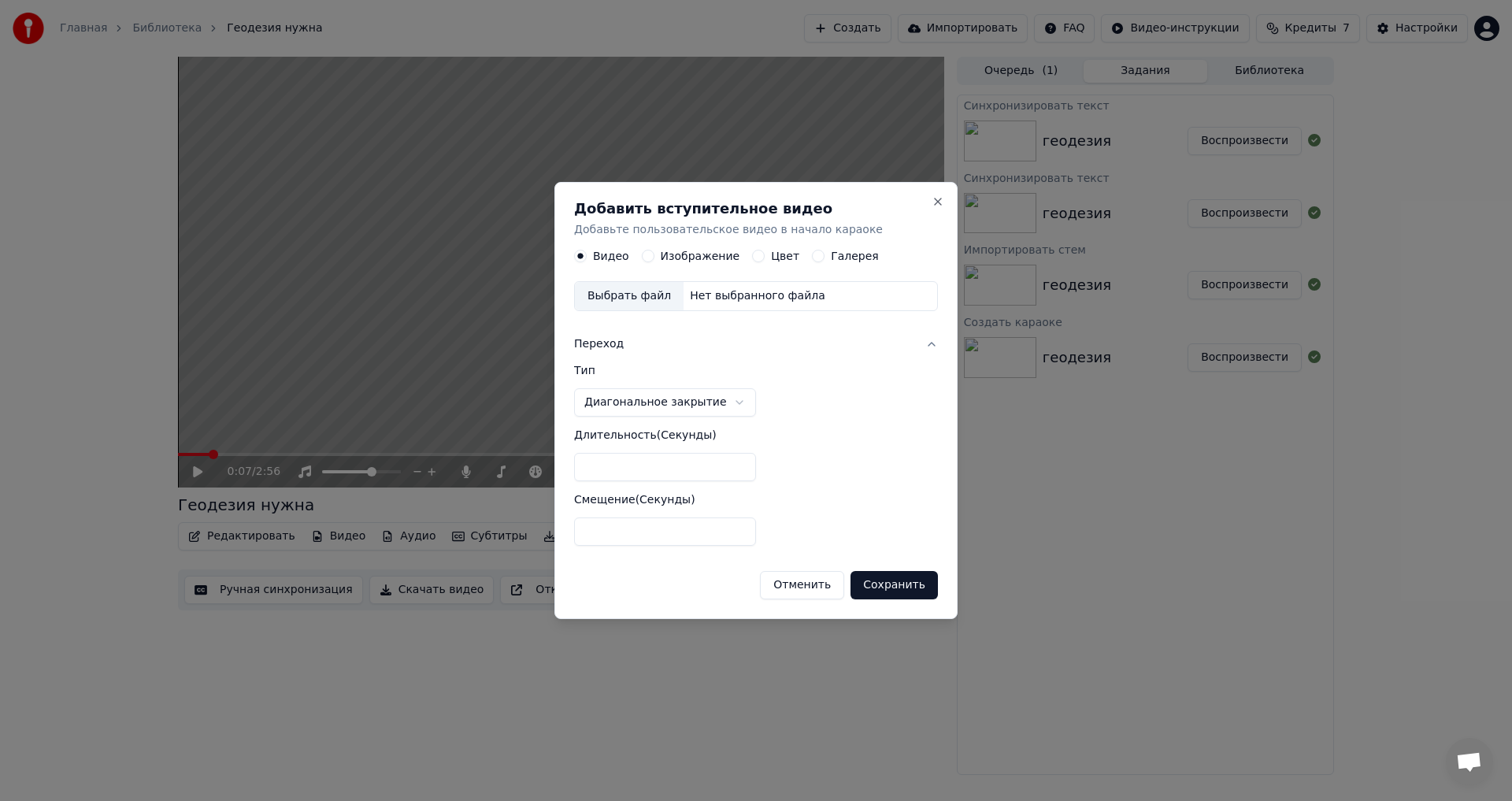
click at [616, 441] on input "*" at bounding box center [665, 531] width 182 height 29
type input "**"
click at [616, 257] on label "Изображение" at bounding box center [700, 256] width 79 height 11
click at [616, 257] on button "Изображение" at bounding box center [648, 256] width 13 height 13
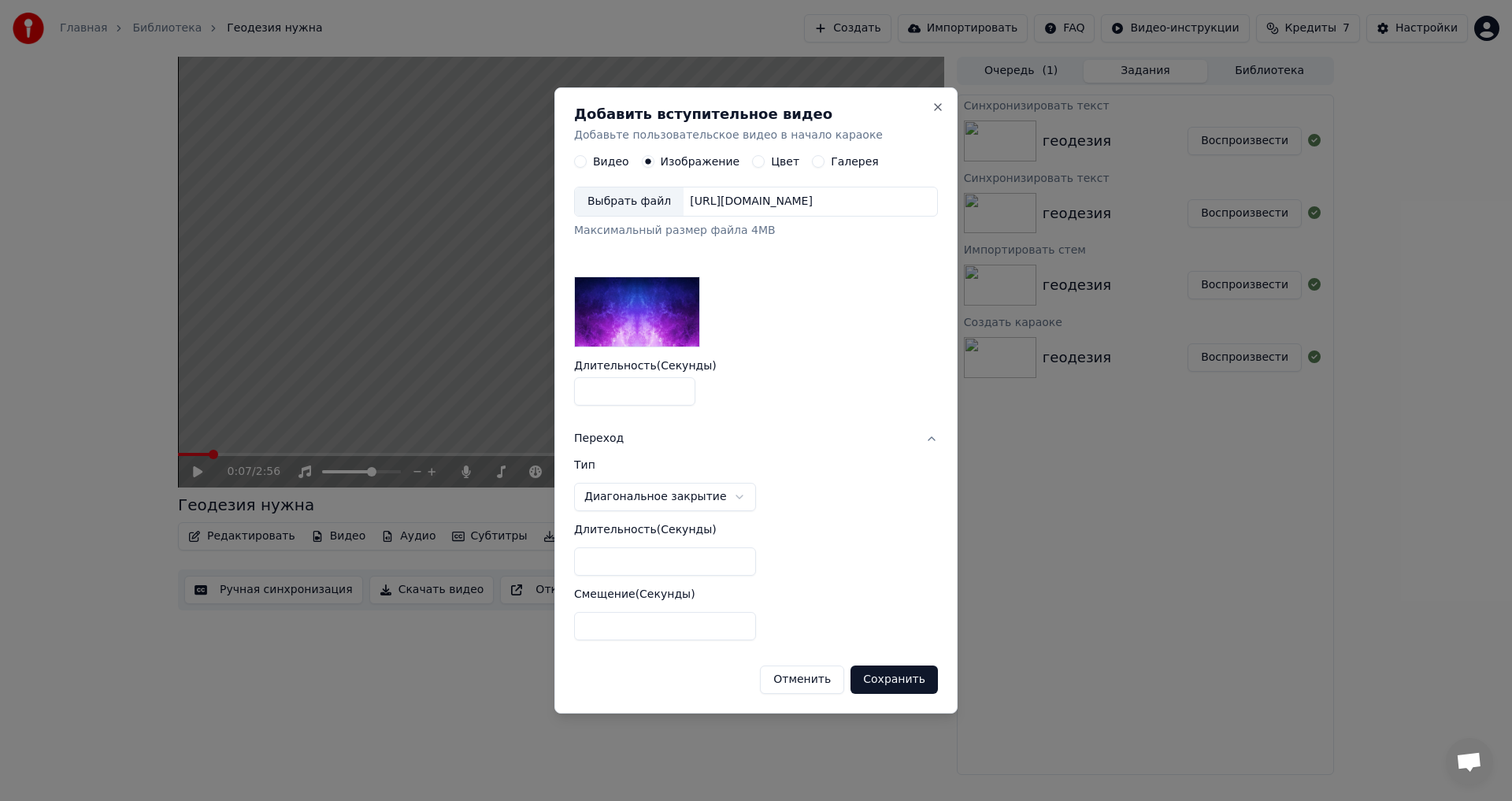
click at [592, 166] on label "Видео" at bounding box center [610, 161] width 37 height 11
click at [586, 166] on button "Видео" at bounding box center [579, 162] width 13 height 13
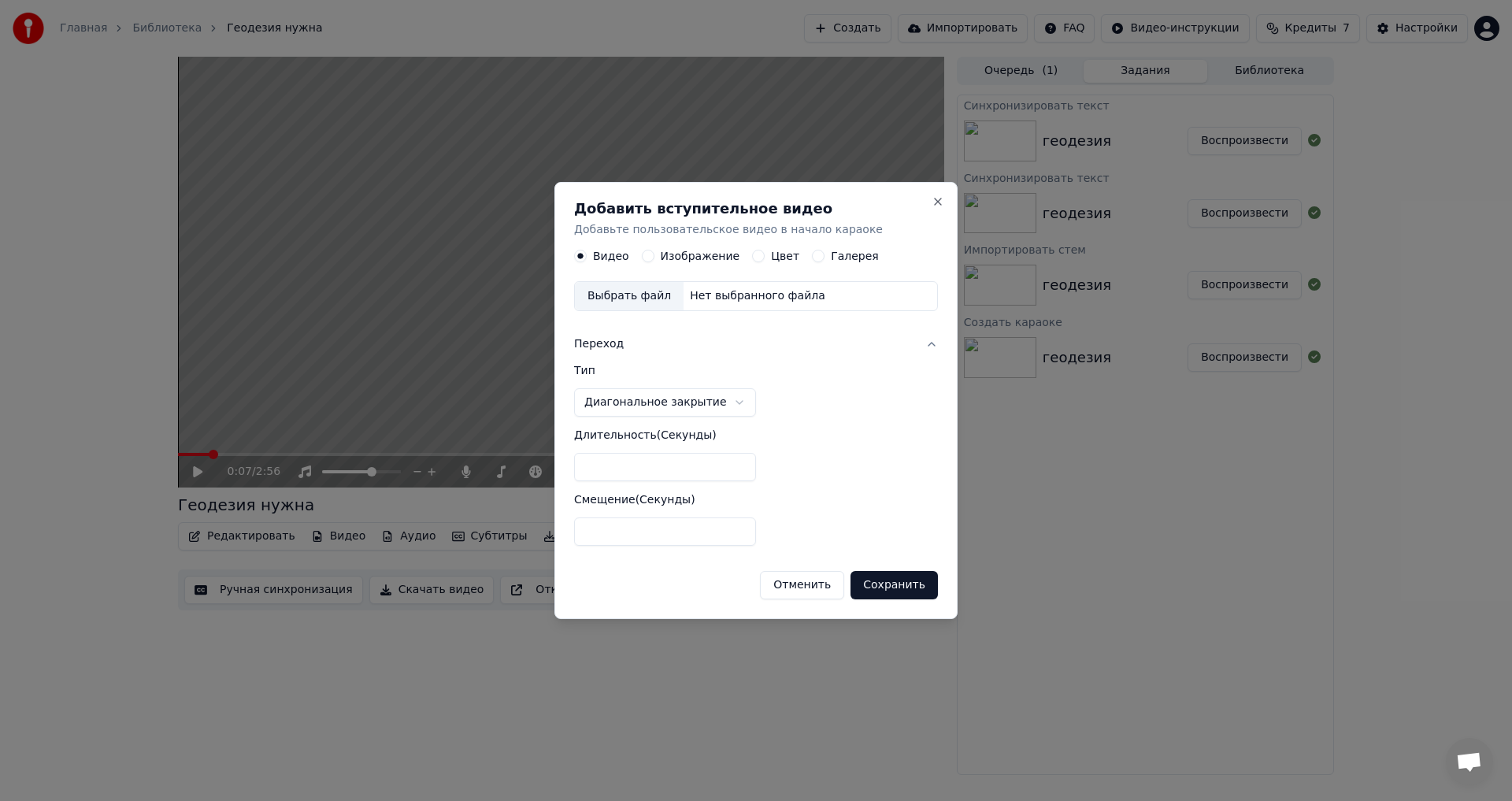
click at [616, 257] on label "Изображение" at bounding box center [700, 256] width 79 height 11
click at [616, 257] on button "Изображение" at bounding box center [648, 256] width 13 height 13
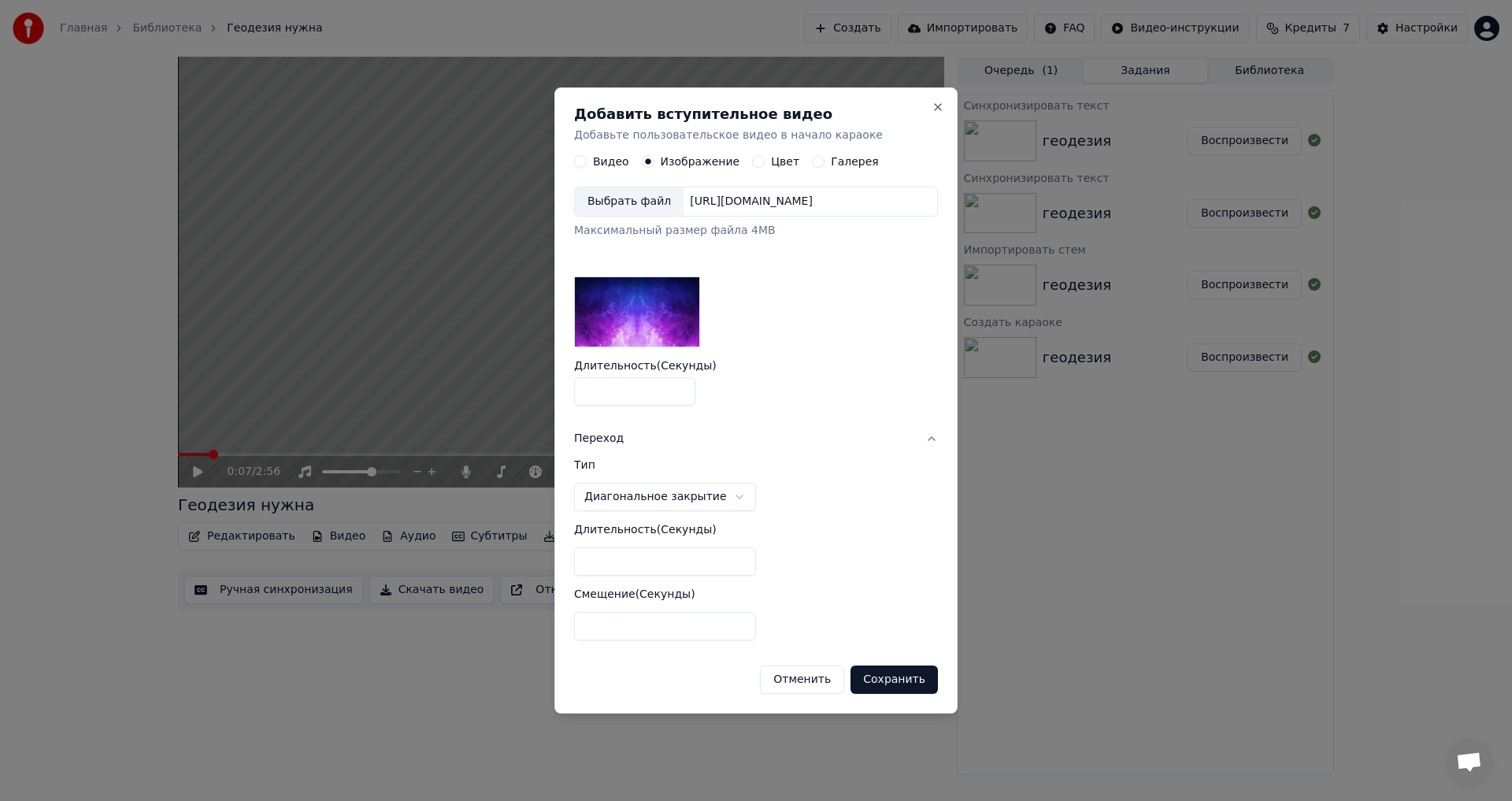
click at [616, 203] on div "Выбрать файл" at bounding box center [629, 202] width 109 height 29
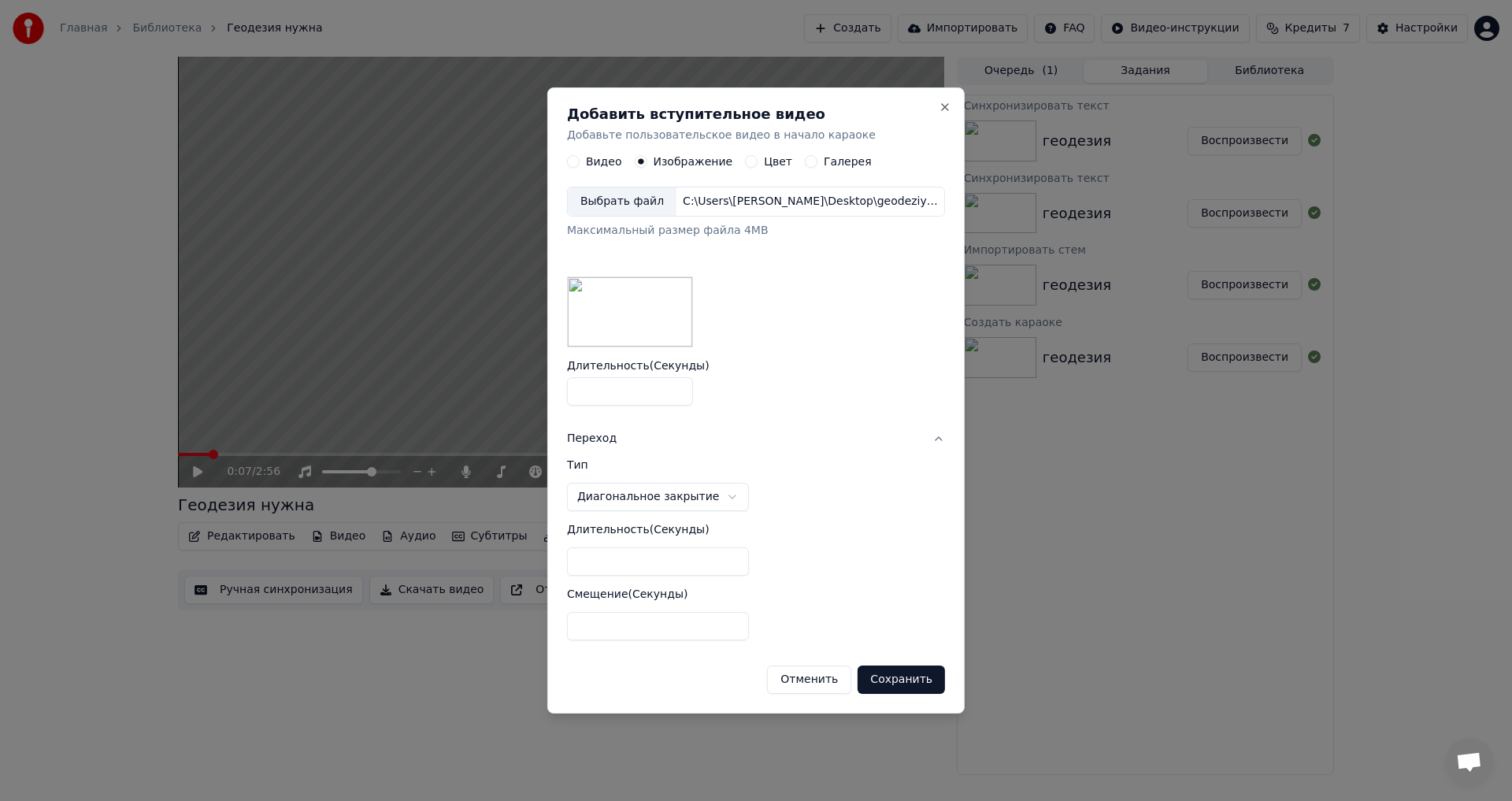
click at [616, 441] on button "Сохранить" at bounding box center [901, 679] width 87 height 29
select select "****"
type input "*"
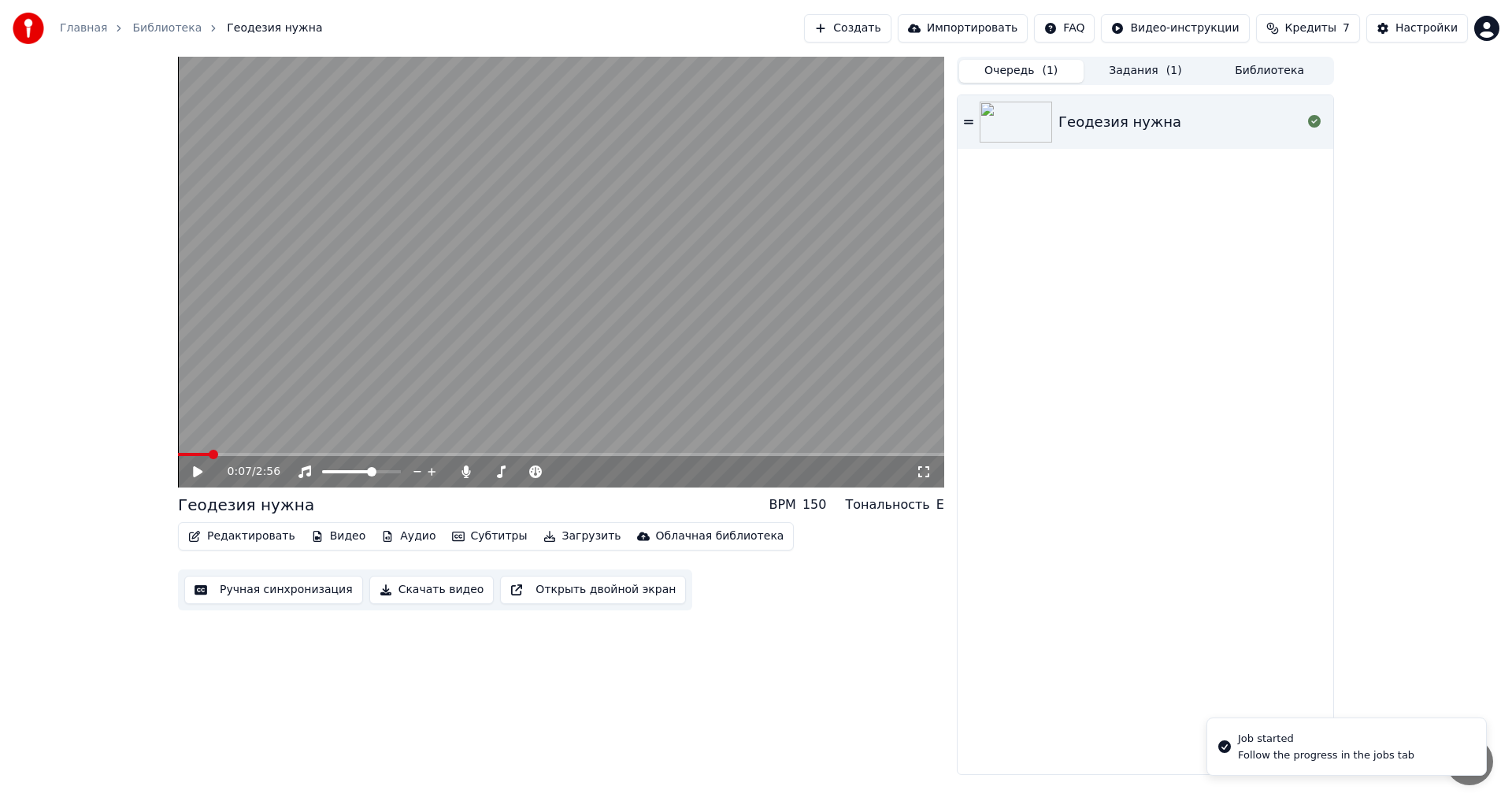
click at [616, 68] on button "Очередь ( 1 )" at bounding box center [1022, 71] width 125 height 23
click at [616, 70] on button "Задания ( 1 )" at bounding box center [1146, 71] width 125 height 23
click at [616, 71] on button "Очередь ( 1 )" at bounding box center [1022, 71] width 125 height 23
click at [616, 122] on img at bounding box center [1015, 122] width 72 height 41
click at [199, 441] on icon at bounding box center [209, 472] width 37 height 13
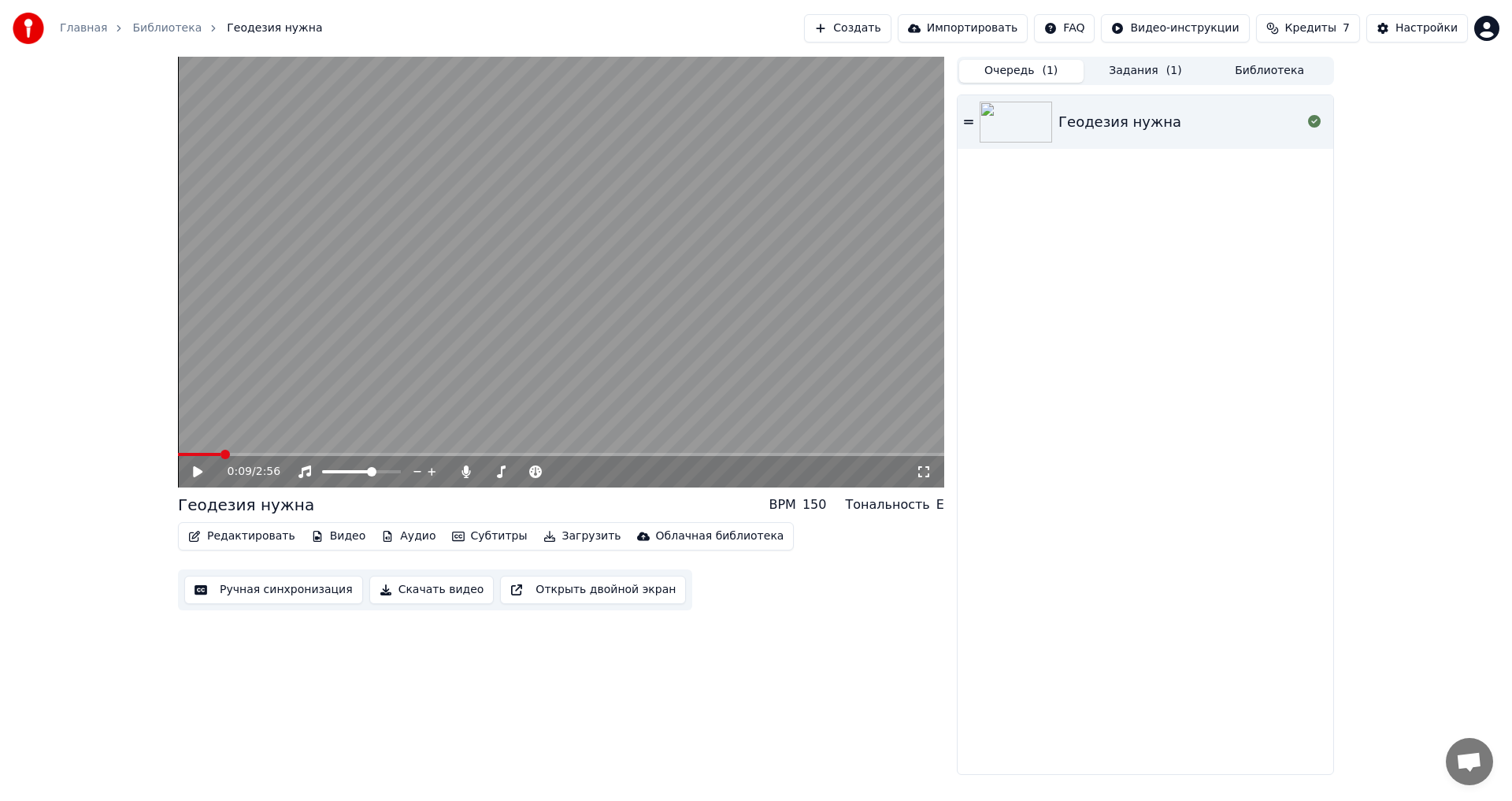
click at [616, 109] on div "Геодезия нужна" at bounding box center [1145, 122] width 376 height 53
click at [178, 441] on span at bounding box center [178, 454] width 0 height 3
click at [193, 441] on icon at bounding box center [209, 472] width 37 height 13
click at [616, 72] on button "Задания ( 1 )" at bounding box center [1146, 71] width 125 height 23
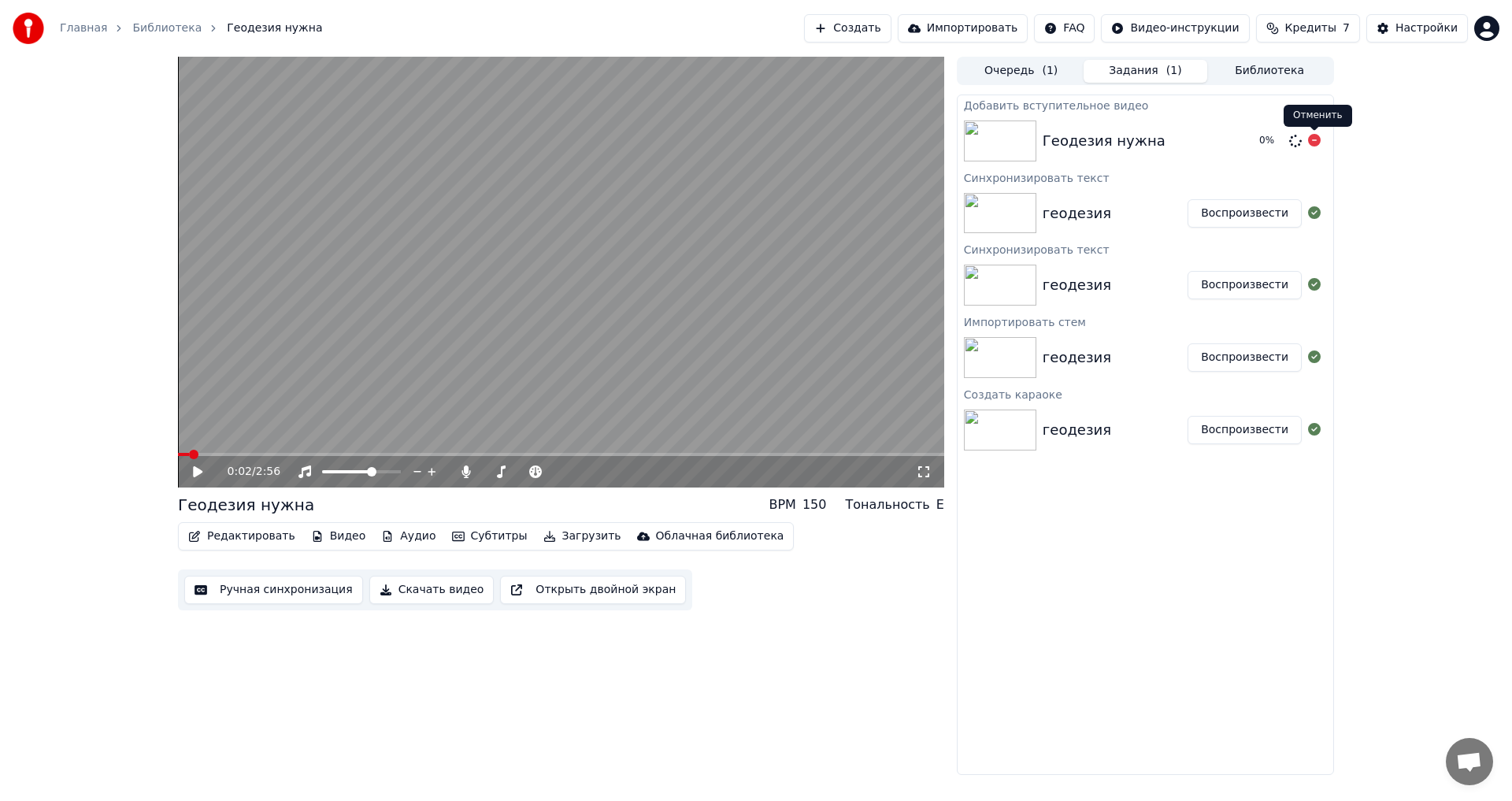
click at [616, 140] on icon at bounding box center [1313, 139] width 13 height 13
click at [616, 206] on div "геодезия" at bounding box center [1076, 214] width 68 height 22
click at [616, 211] on div "геодезия" at bounding box center [1114, 214] width 144 height 22
click at [616, 212] on button "Воспроизвести" at bounding box center [1244, 213] width 114 height 29
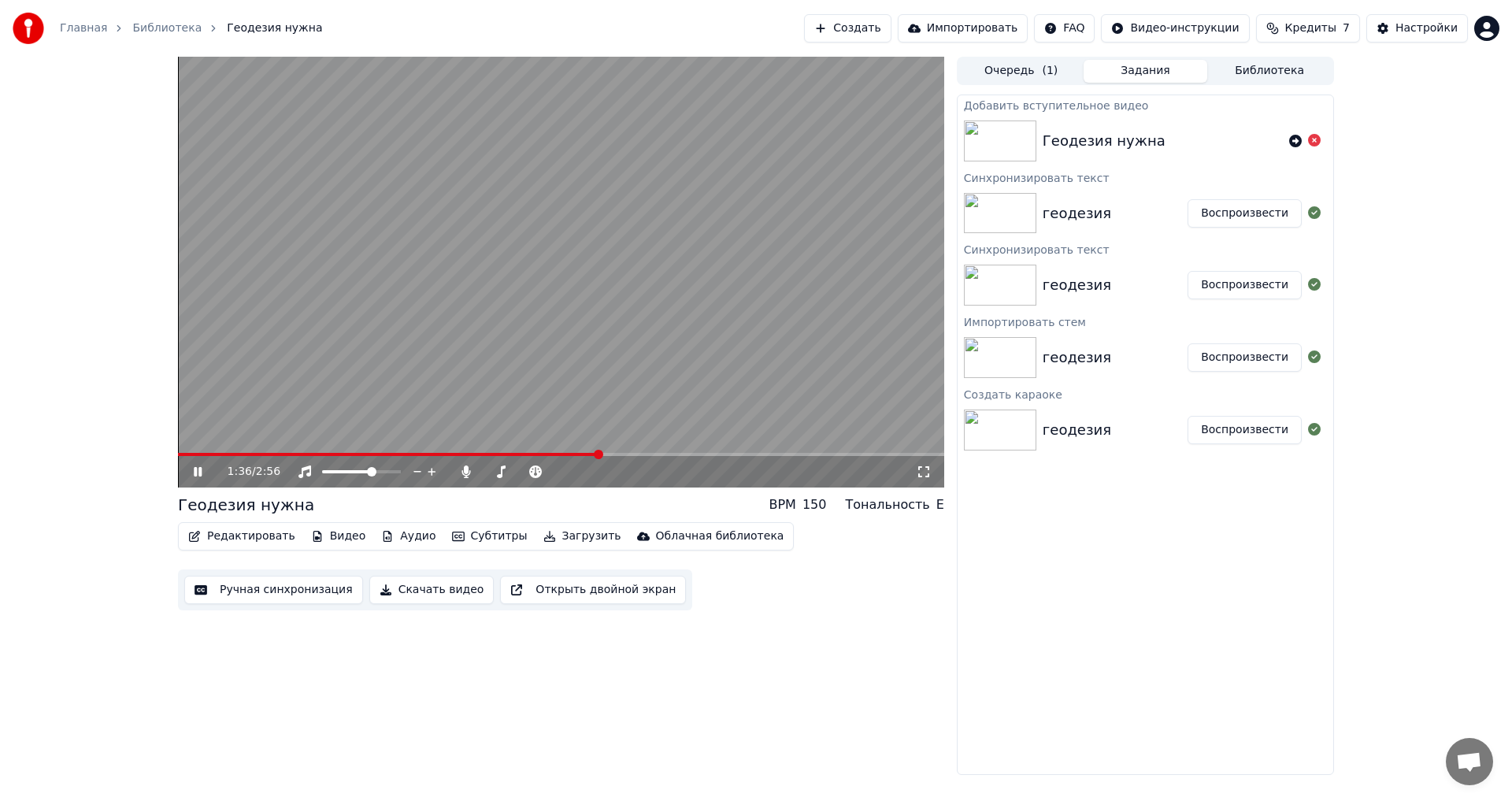
click at [589, 371] on video at bounding box center [561, 271] width 766 height 430
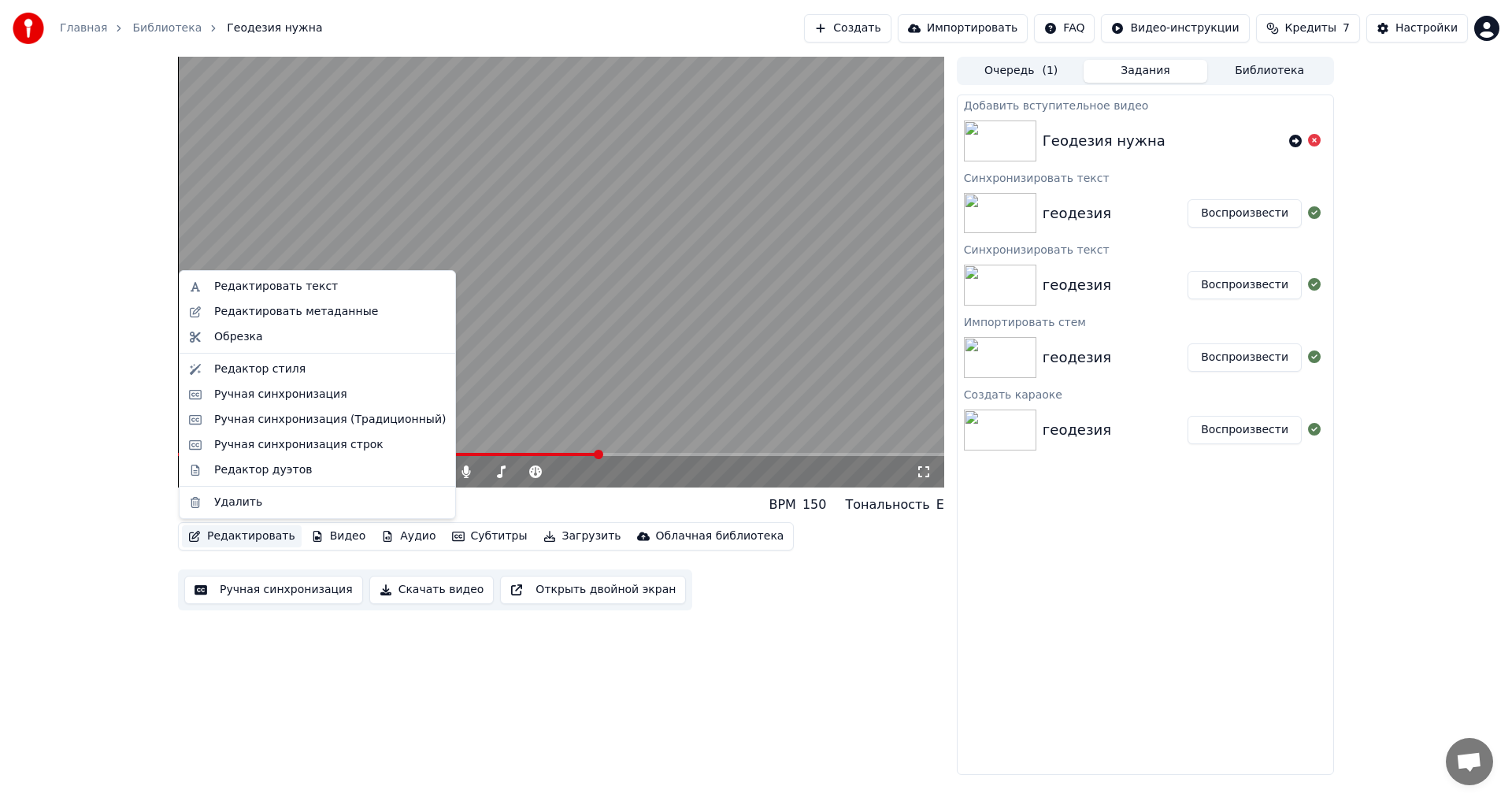
click at [255, 441] on button "Редактировать" at bounding box center [241, 536] width 120 height 22
click at [299, 280] on div "Редактировать текст" at bounding box center [276, 287] width 124 height 16
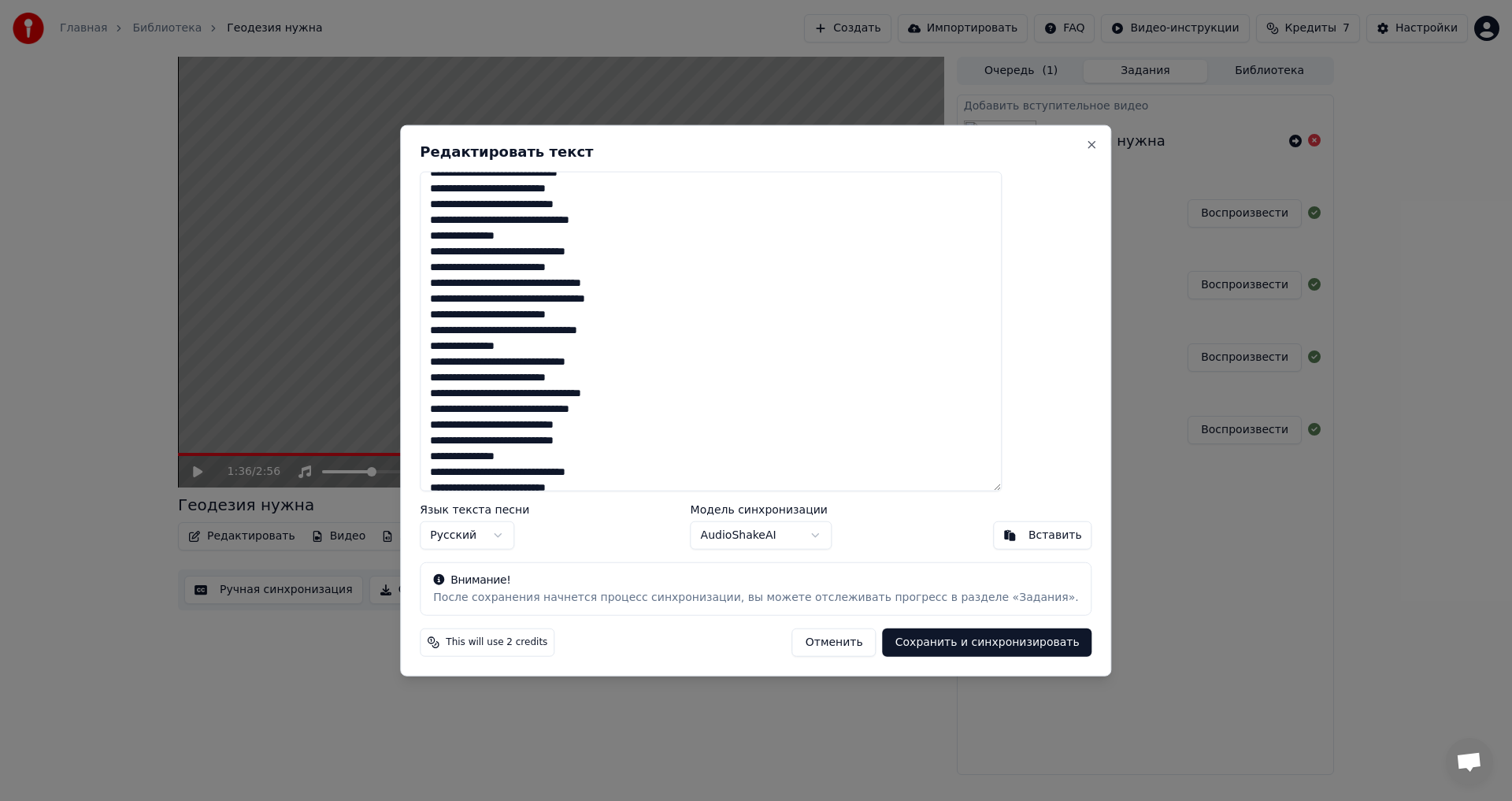
scroll to position [150, 0]
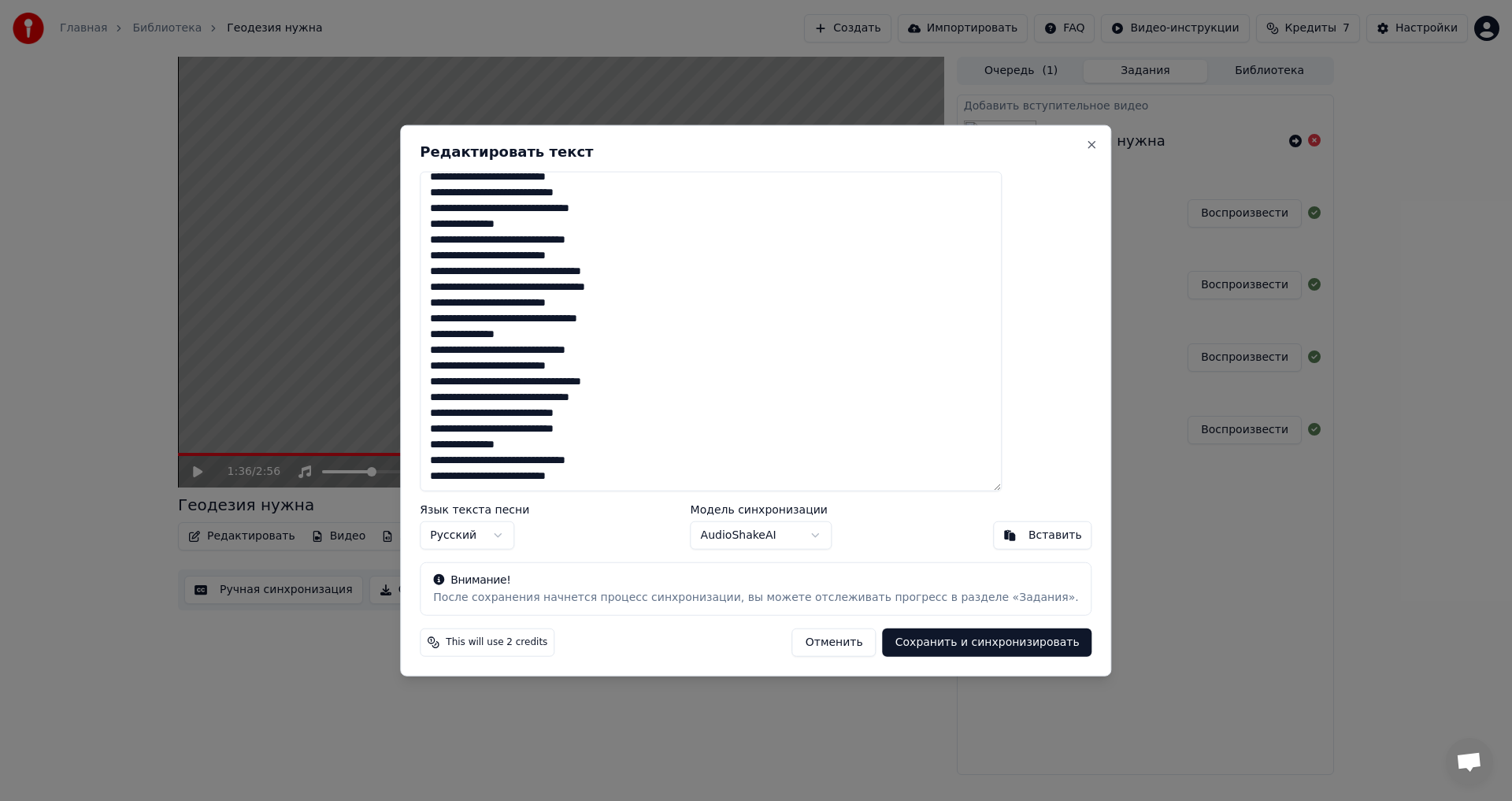
drag, startPoint x: 638, startPoint y: 365, endPoint x: 475, endPoint y: 363, distance: 163.0
click at [475, 363] on textarea "**********" at bounding box center [710, 331] width 581 height 320
click at [616, 368] on textarea "**********" at bounding box center [710, 331] width 581 height 320
click at [515, 362] on textarea "**********" at bounding box center [710, 331] width 581 height 320
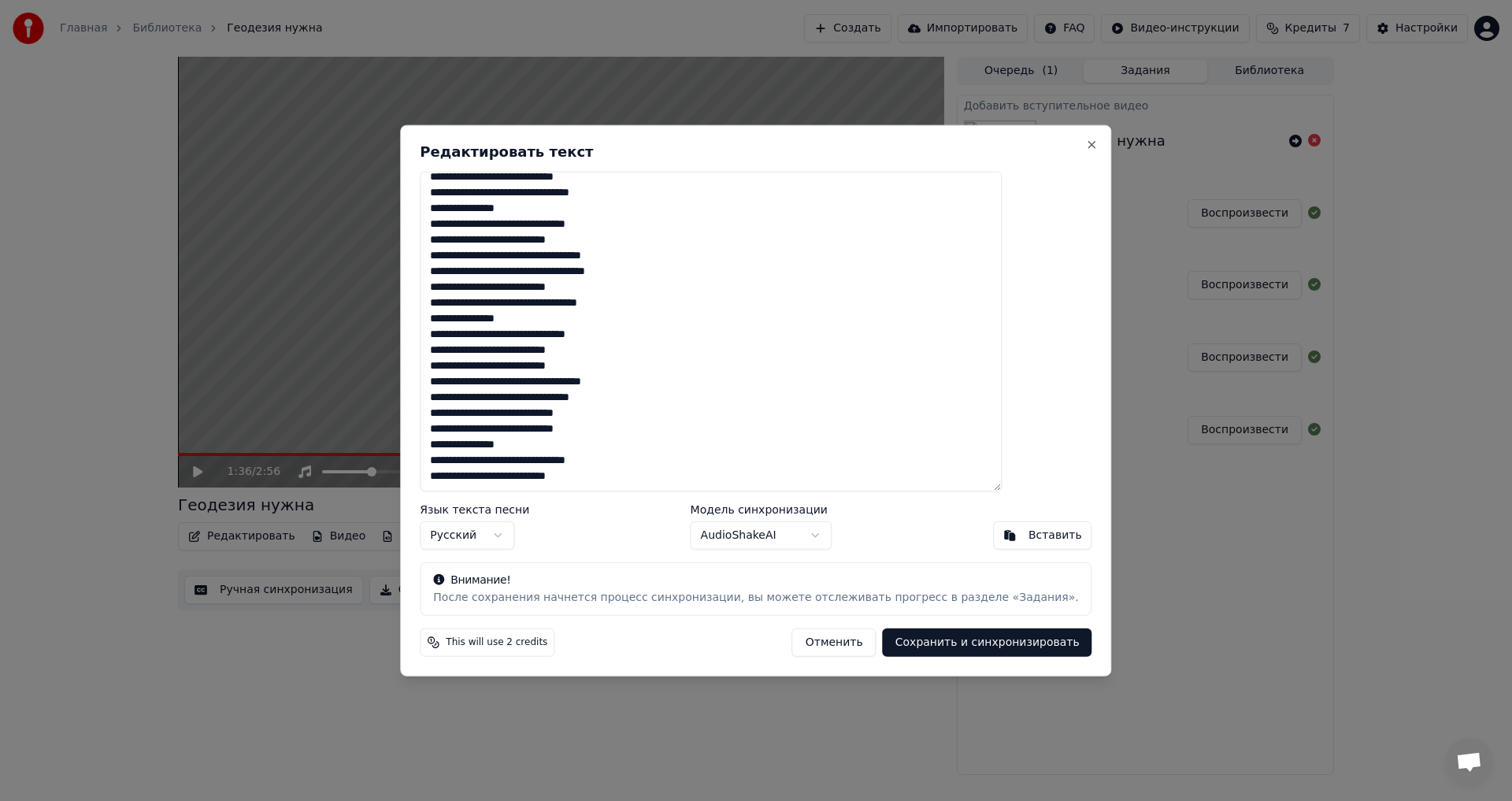
type textarea "**********"
click at [616, 441] on button "Сохранить и синхронизировать" at bounding box center [987, 642] width 210 height 29
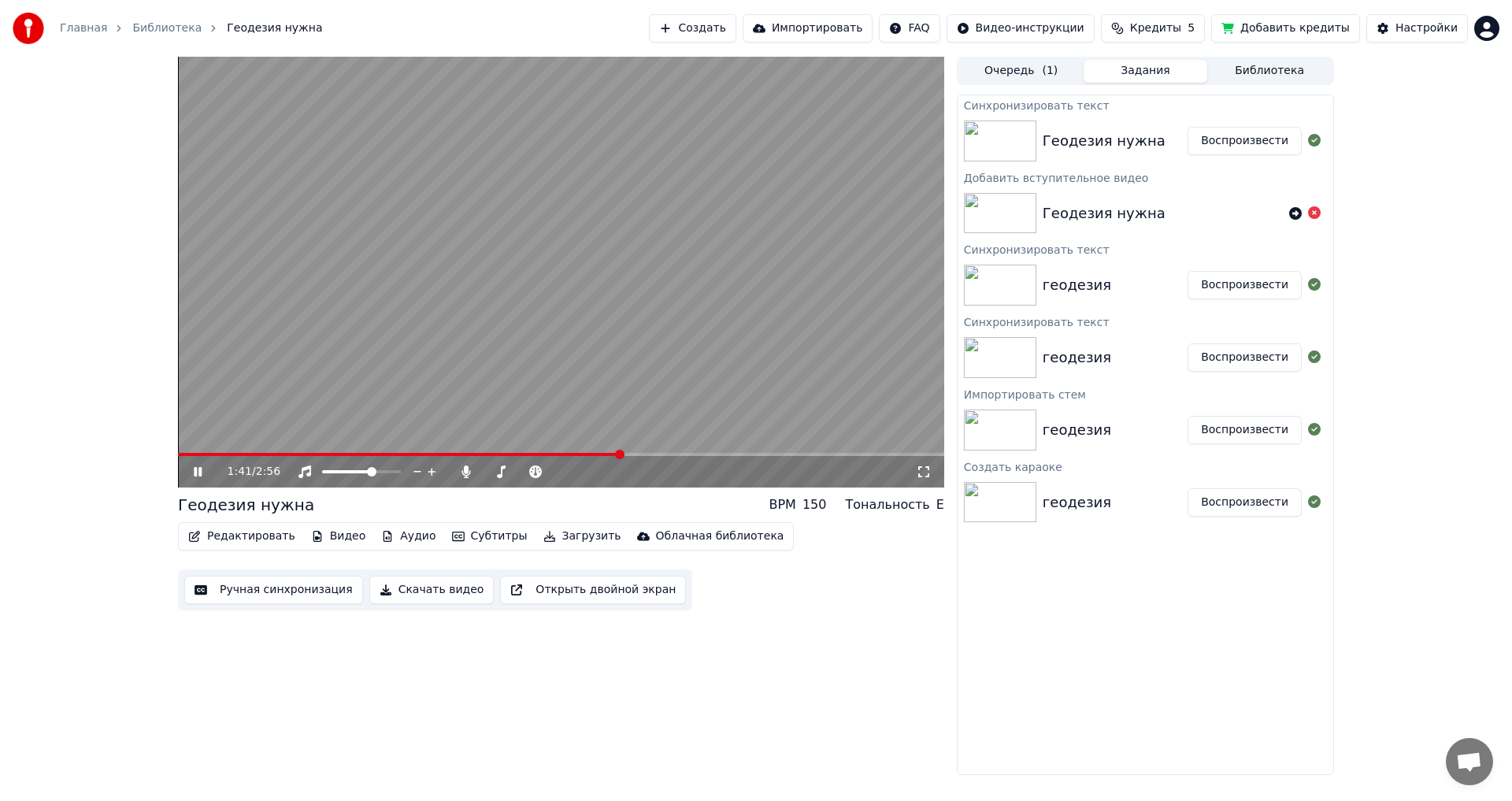
click at [577, 441] on span at bounding box center [399, 454] width 442 height 3
click at [616, 441] on span at bounding box center [421, 454] width 488 height 3
click at [205, 441] on icon at bounding box center [209, 472] width 37 height 13
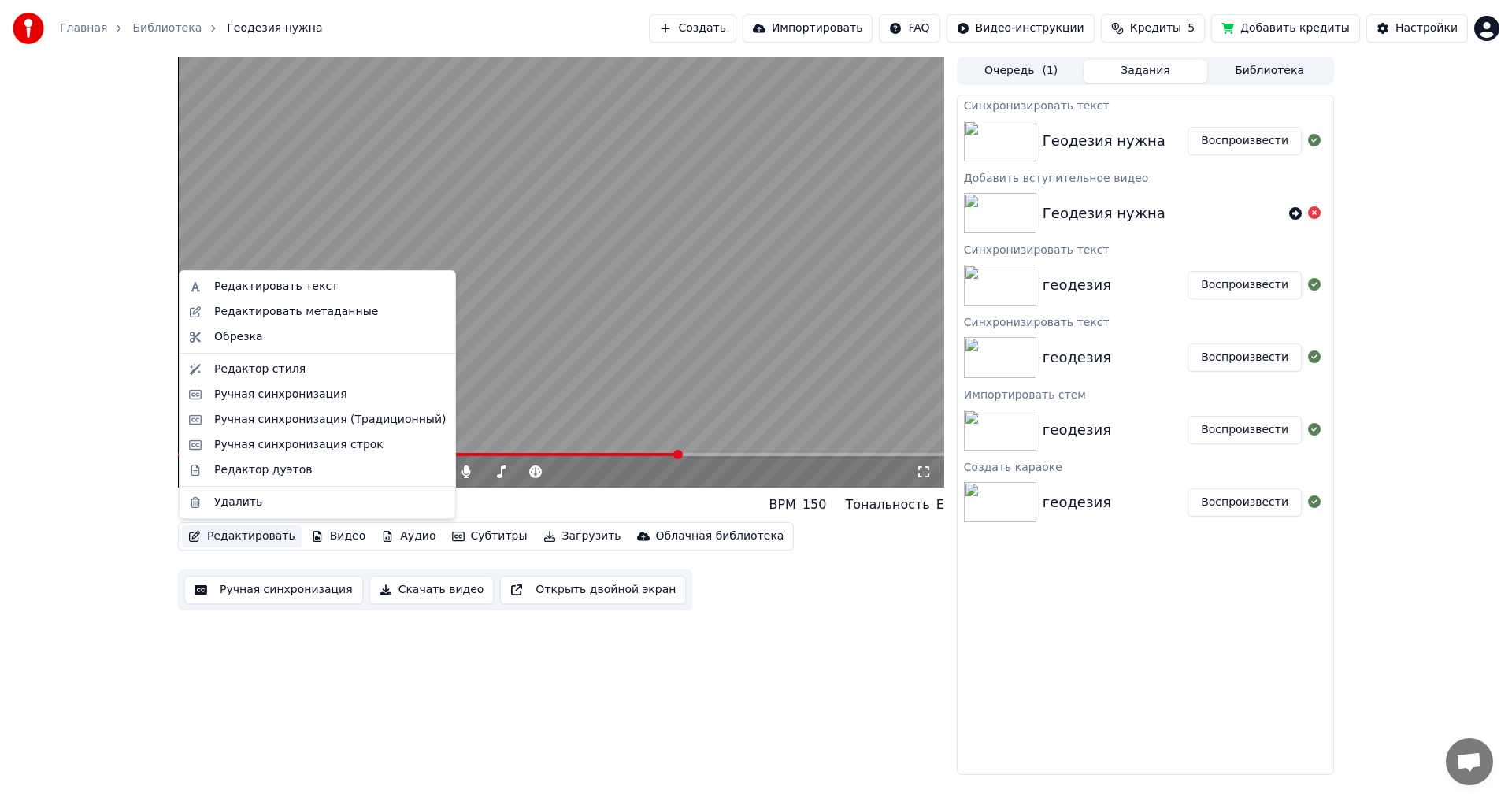
click at [266, 441] on button "Редактировать" at bounding box center [241, 536] width 120 height 22
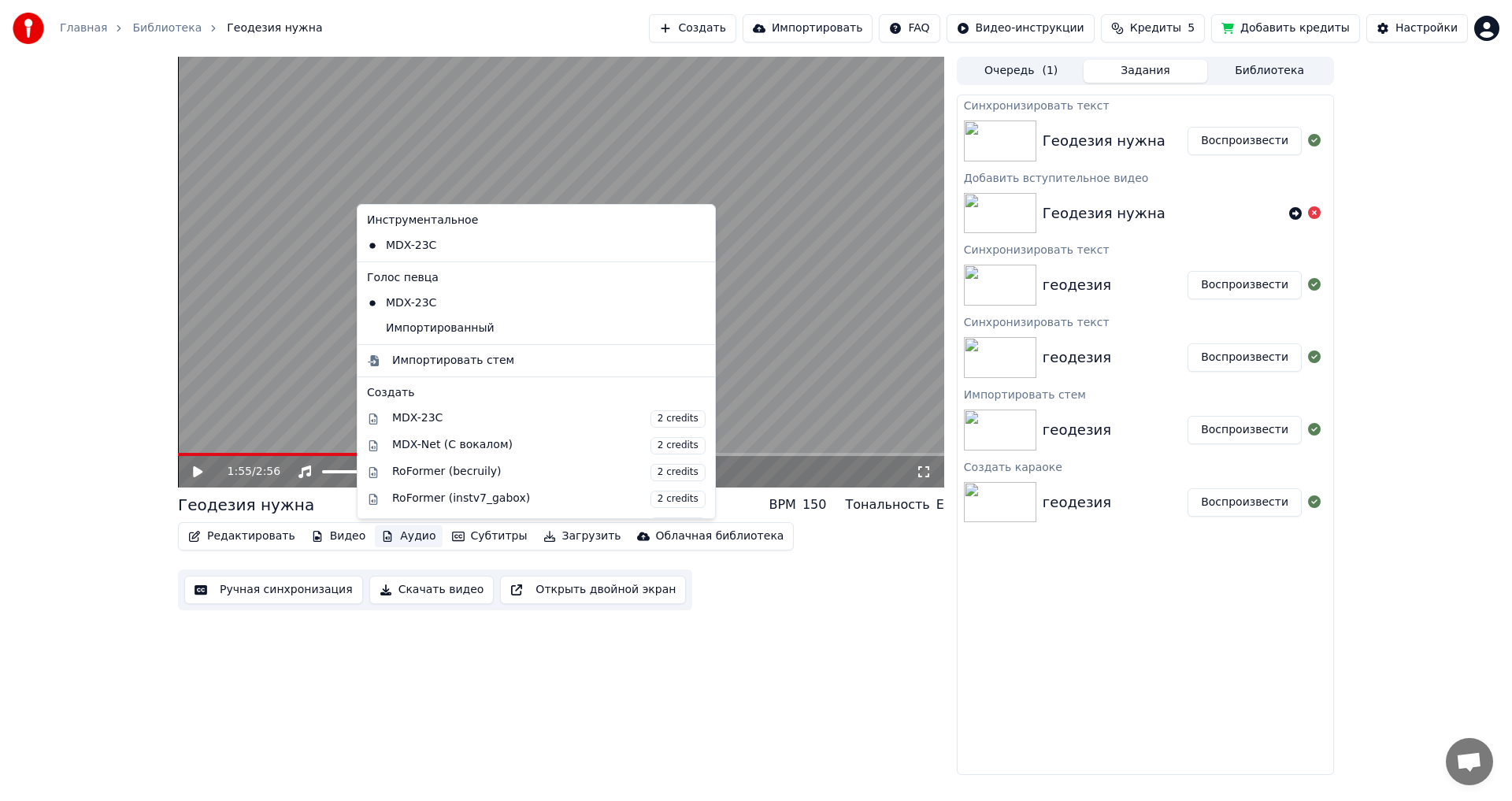
click at [192, 441] on video at bounding box center [561, 271] width 766 height 430
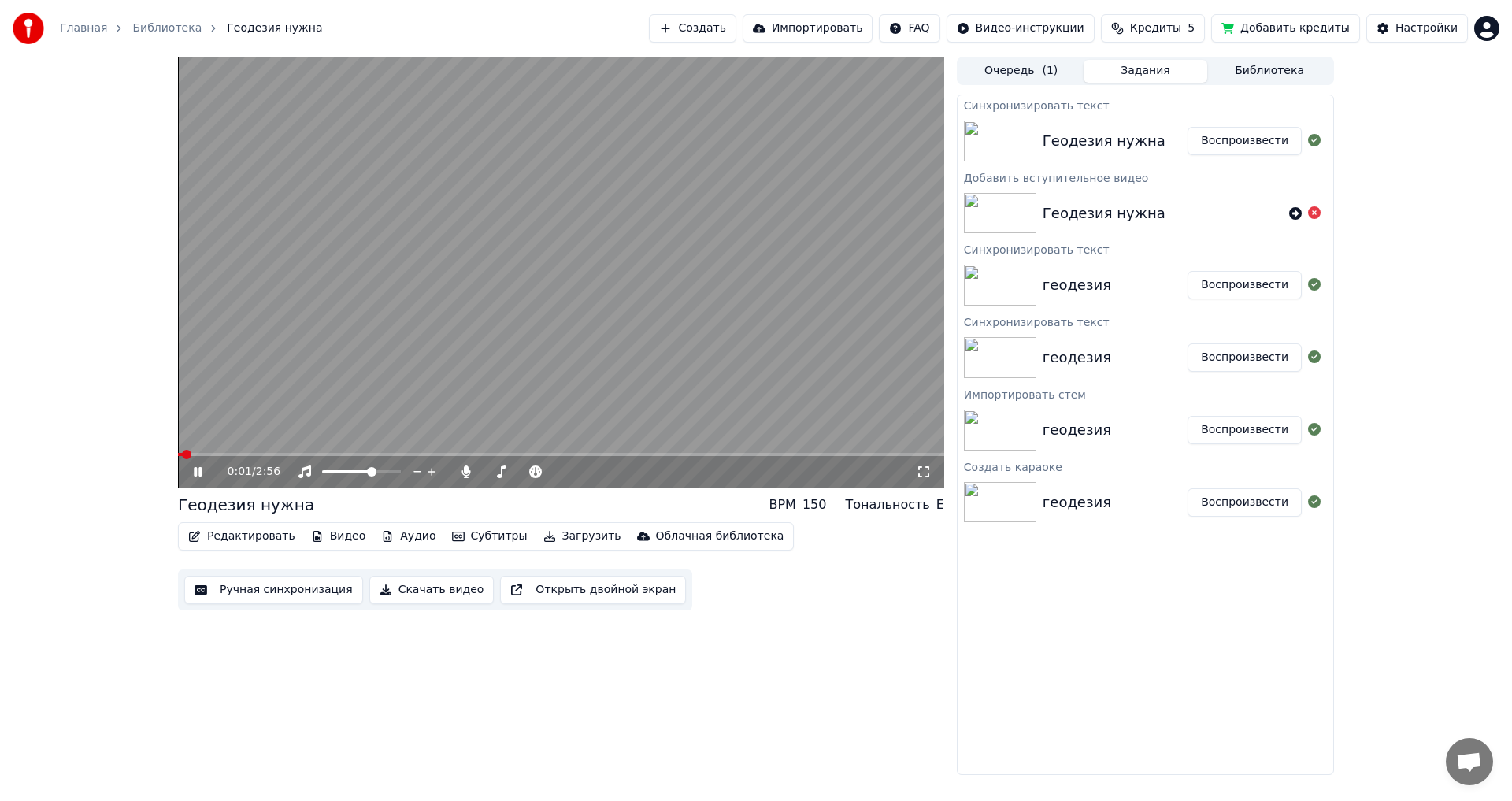
click at [183, 441] on span at bounding box center [180, 454] width 5 height 3
click at [200, 441] on icon at bounding box center [198, 472] width 8 height 10
click at [189, 441] on span at bounding box center [194, 455] width 10 height 10
click at [192, 441] on icon at bounding box center [209, 472] width 37 height 13
click at [199, 441] on icon at bounding box center [209, 472] width 37 height 13
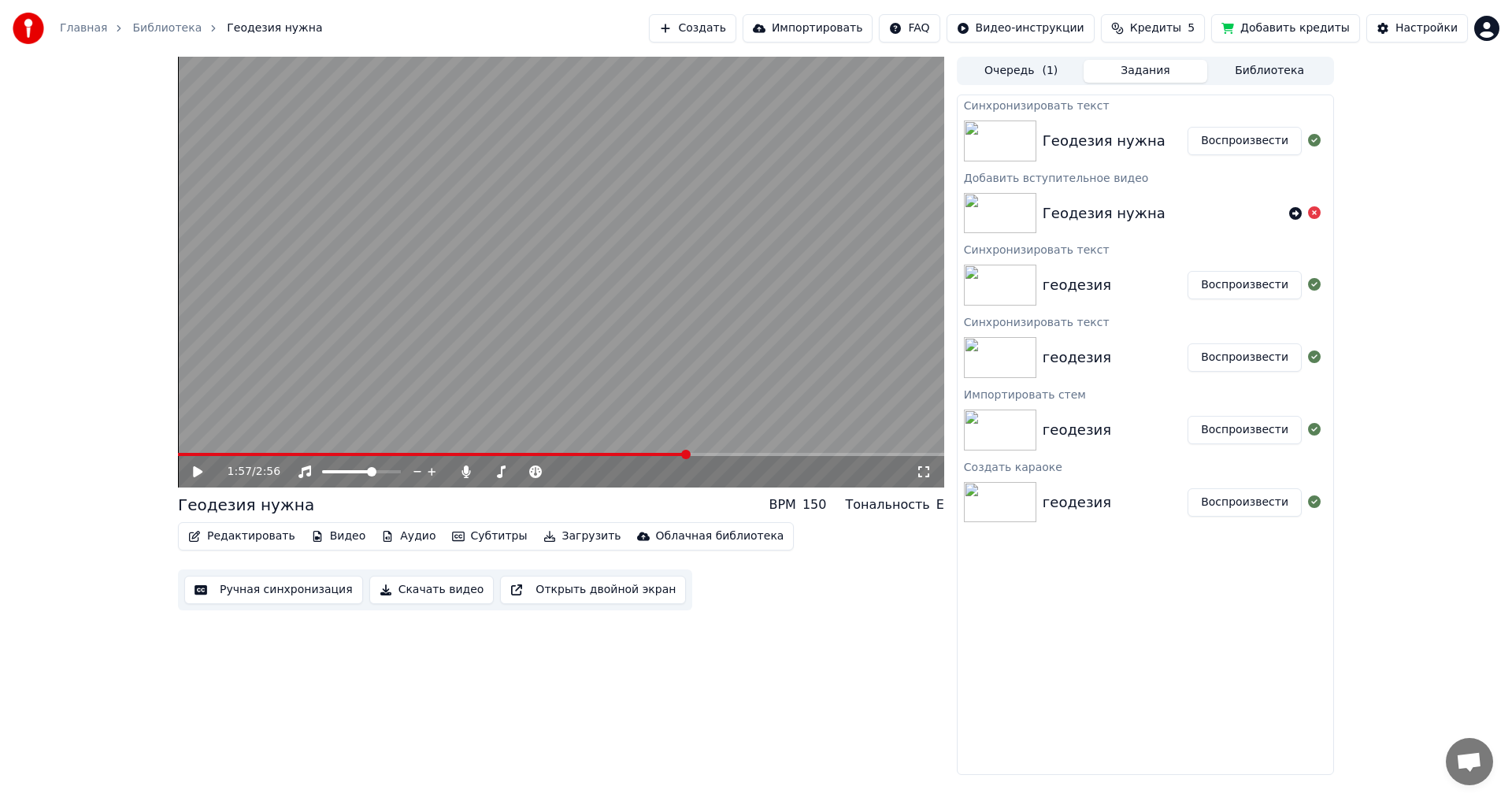
click at [234, 441] on button "Редактировать" at bounding box center [241, 536] width 120 height 22
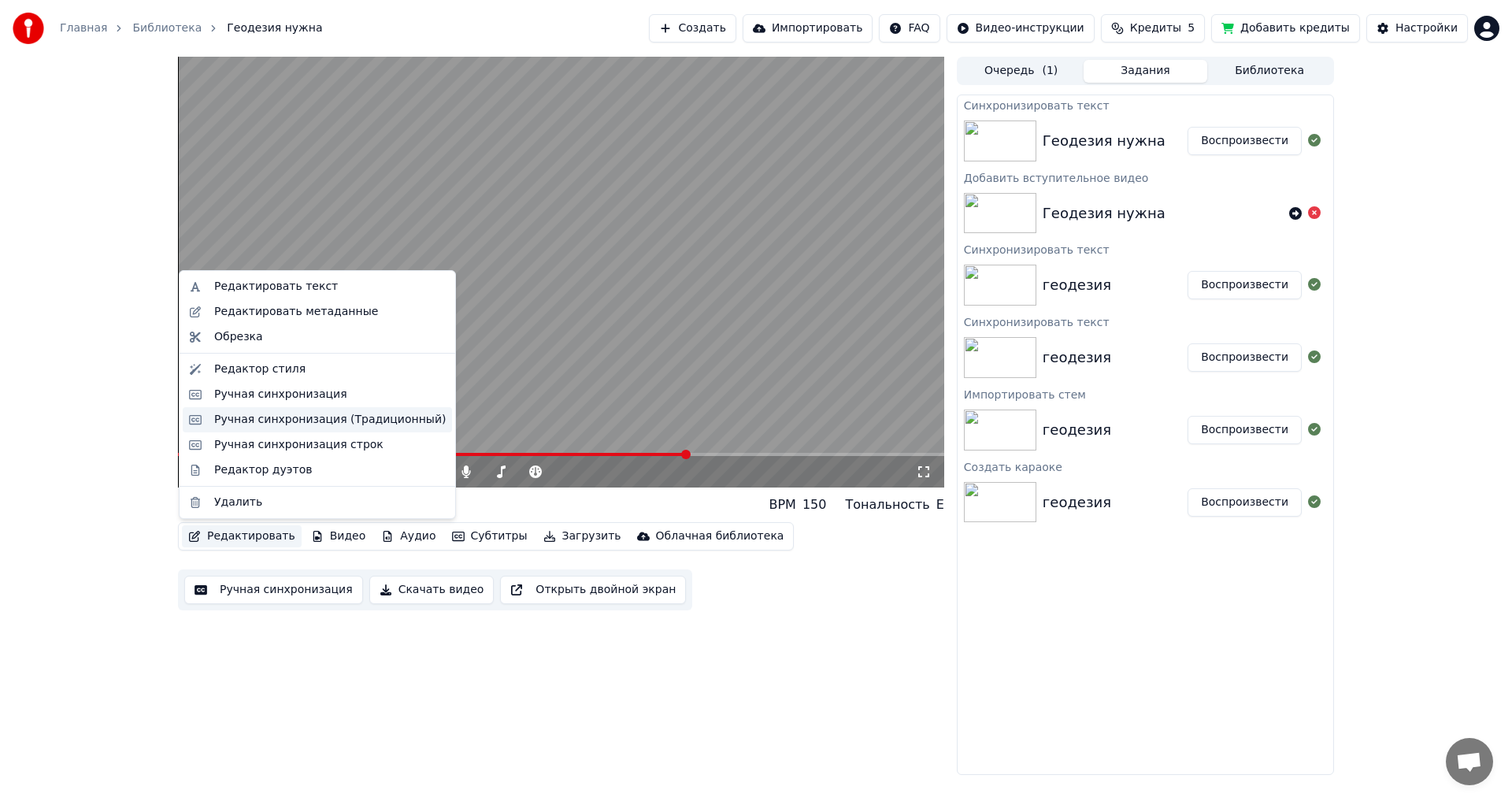
click at [318, 422] on div "Ручная синхронизация (Традиционный)" at bounding box center [330, 419] width 231 height 16
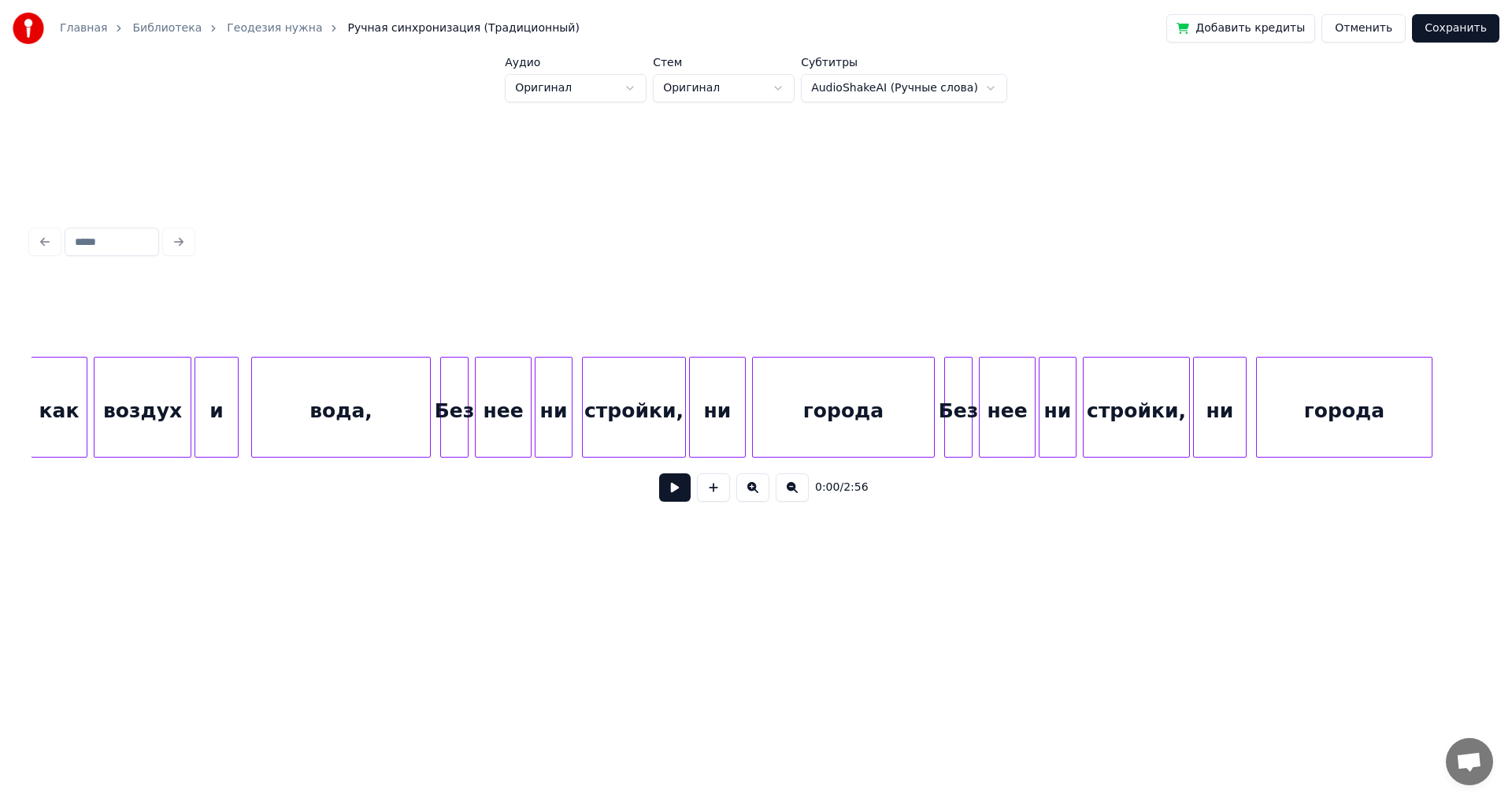
scroll to position [0, 14690]
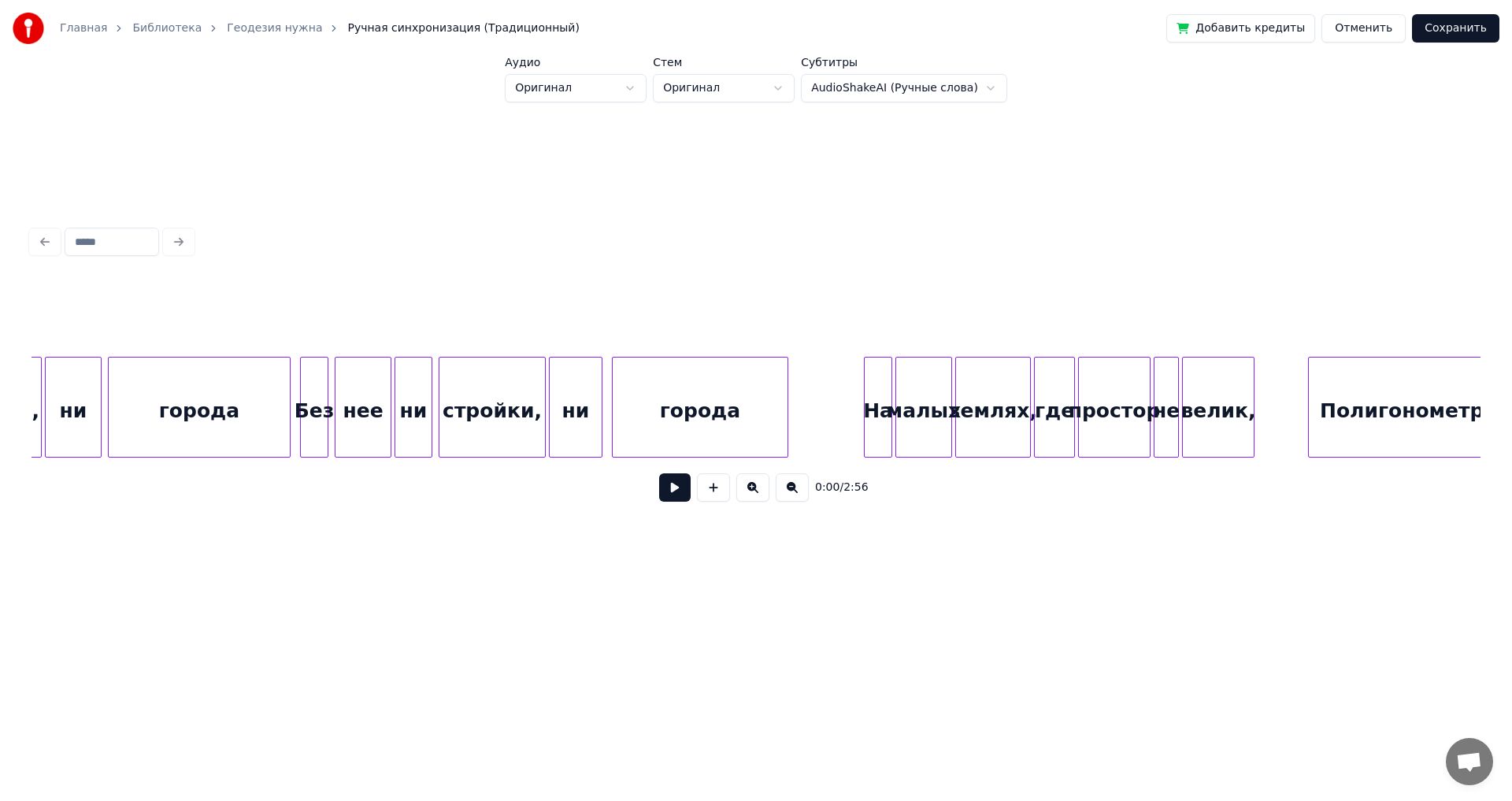
click at [616, 441] on div "0:00 / 2:56" at bounding box center [756, 487] width 1423 height 35
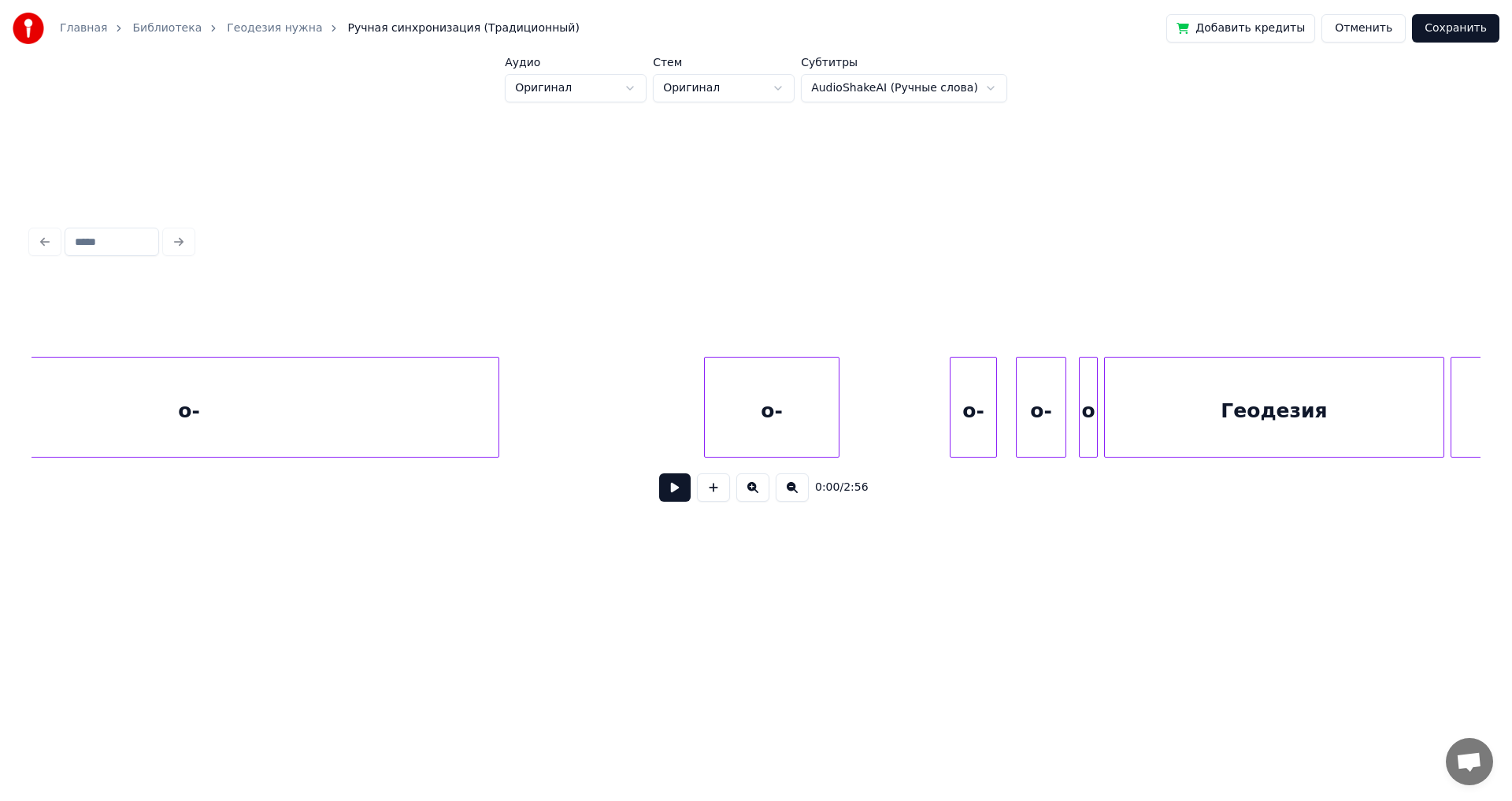
scroll to position [0, 17684]
click at [541, 389] on div "о-" at bounding box center [551, 410] width 133 height 107
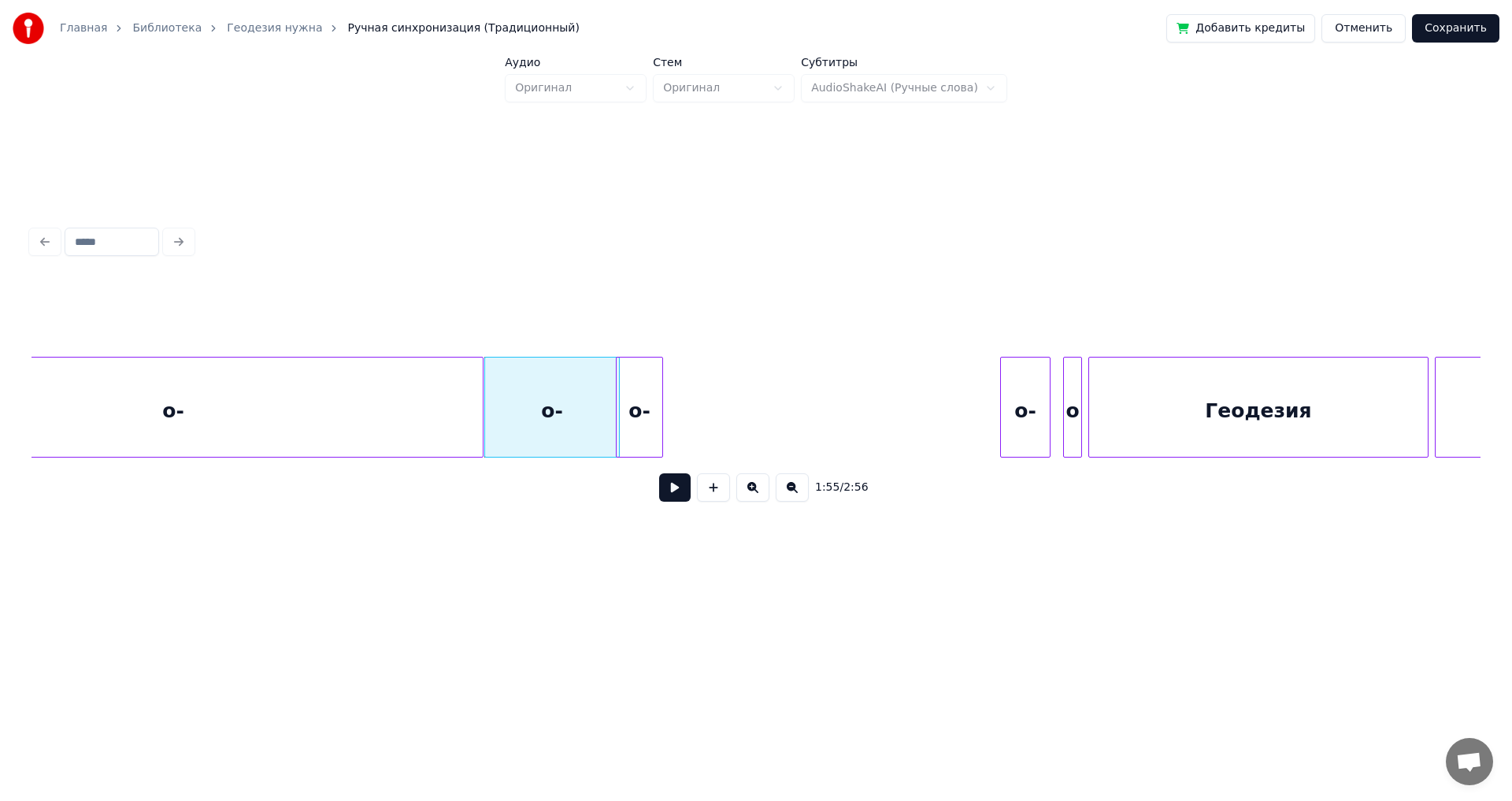
click at [616, 401] on div "о-" at bounding box center [639, 410] width 45 height 107
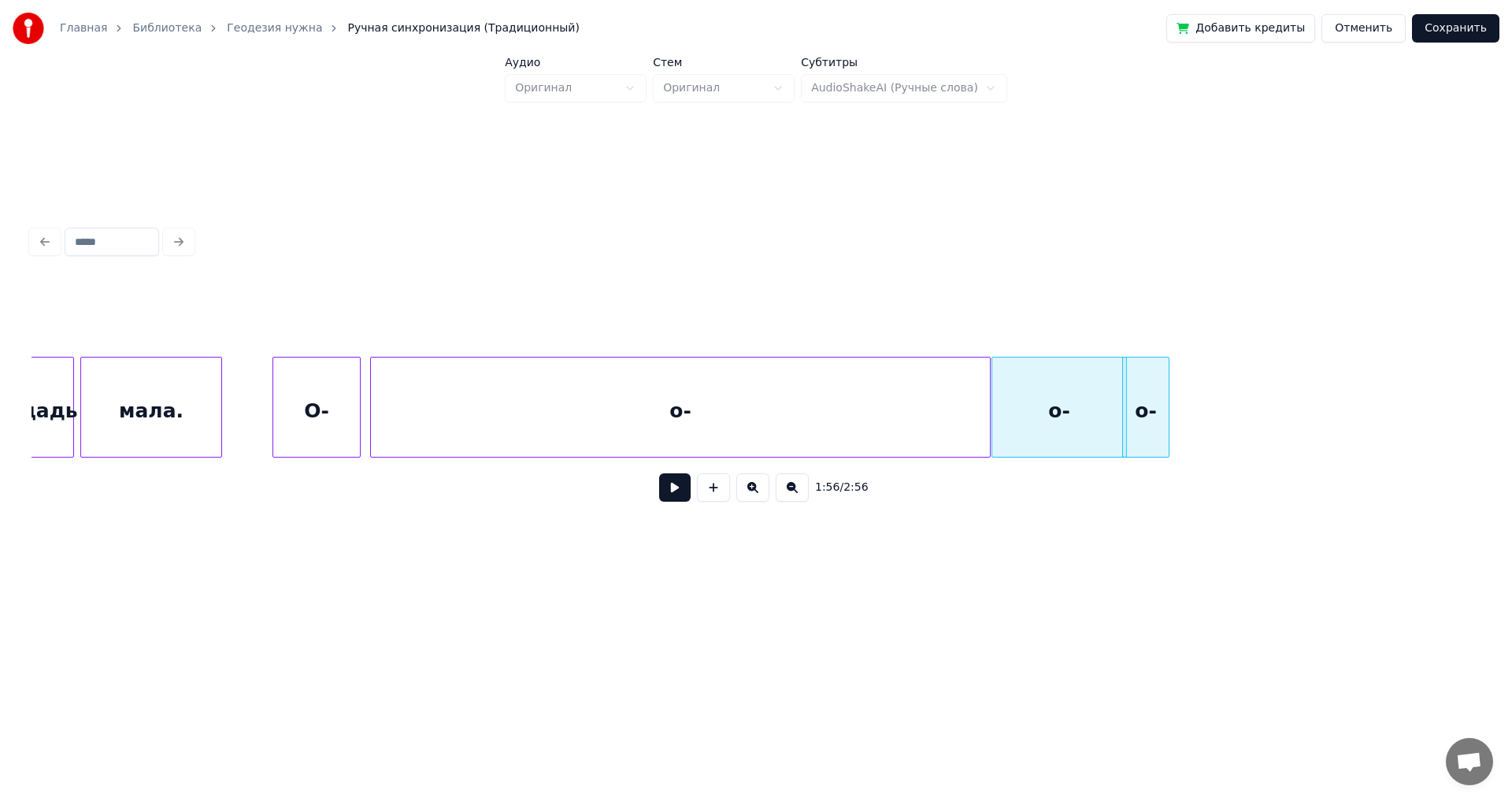
scroll to position [0, 17392]
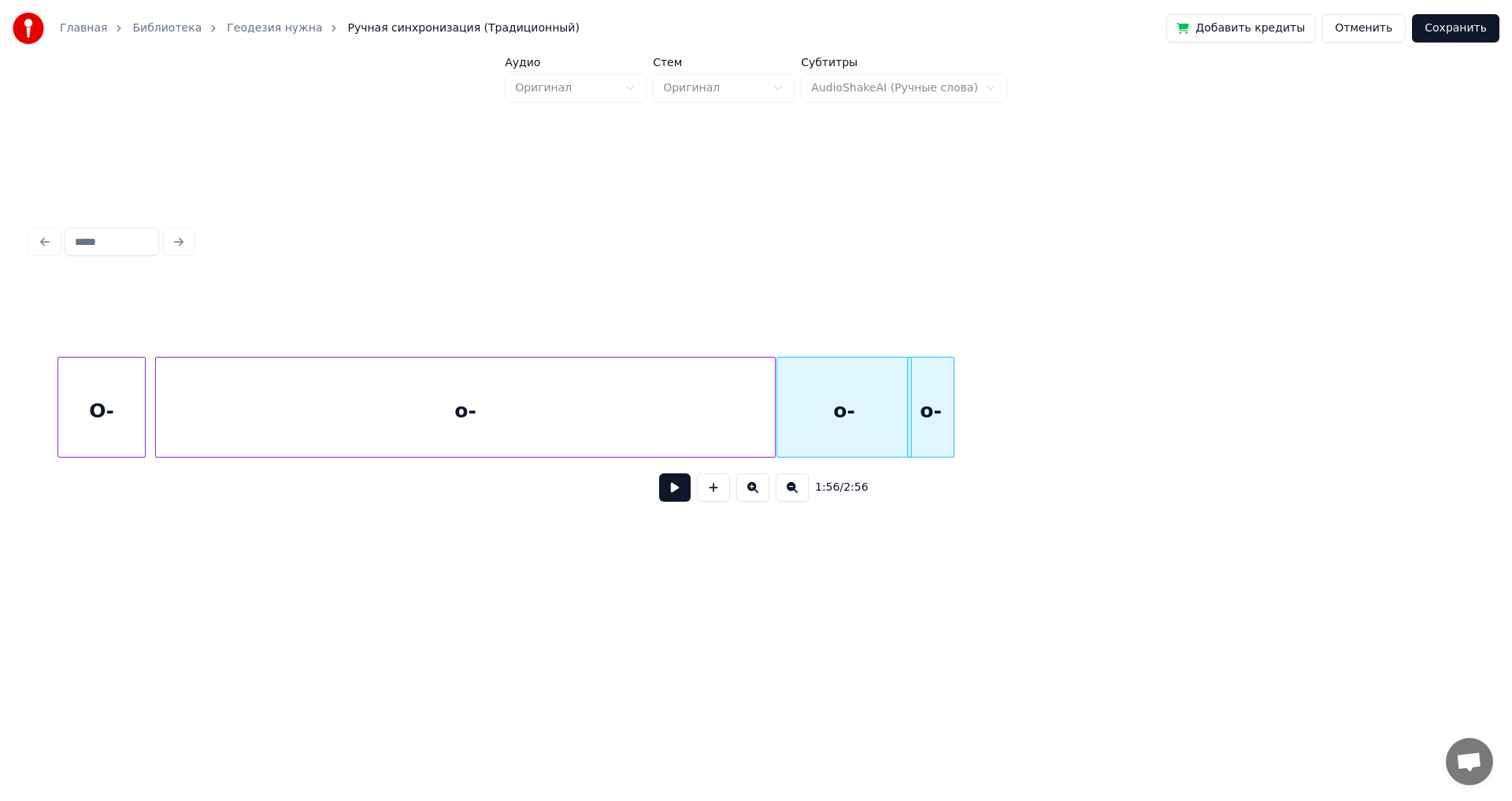
drag, startPoint x: 937, startPoint y: 459, endPoint x: 985, endPoint y: 463, distance: 48.2
click at [616, 441] on div "1:56 / 2:56" at bounding box center [756, 488] width 1449 height 60
click at [616, 441] on button at bounding box center [674, 487] width 32 height 29
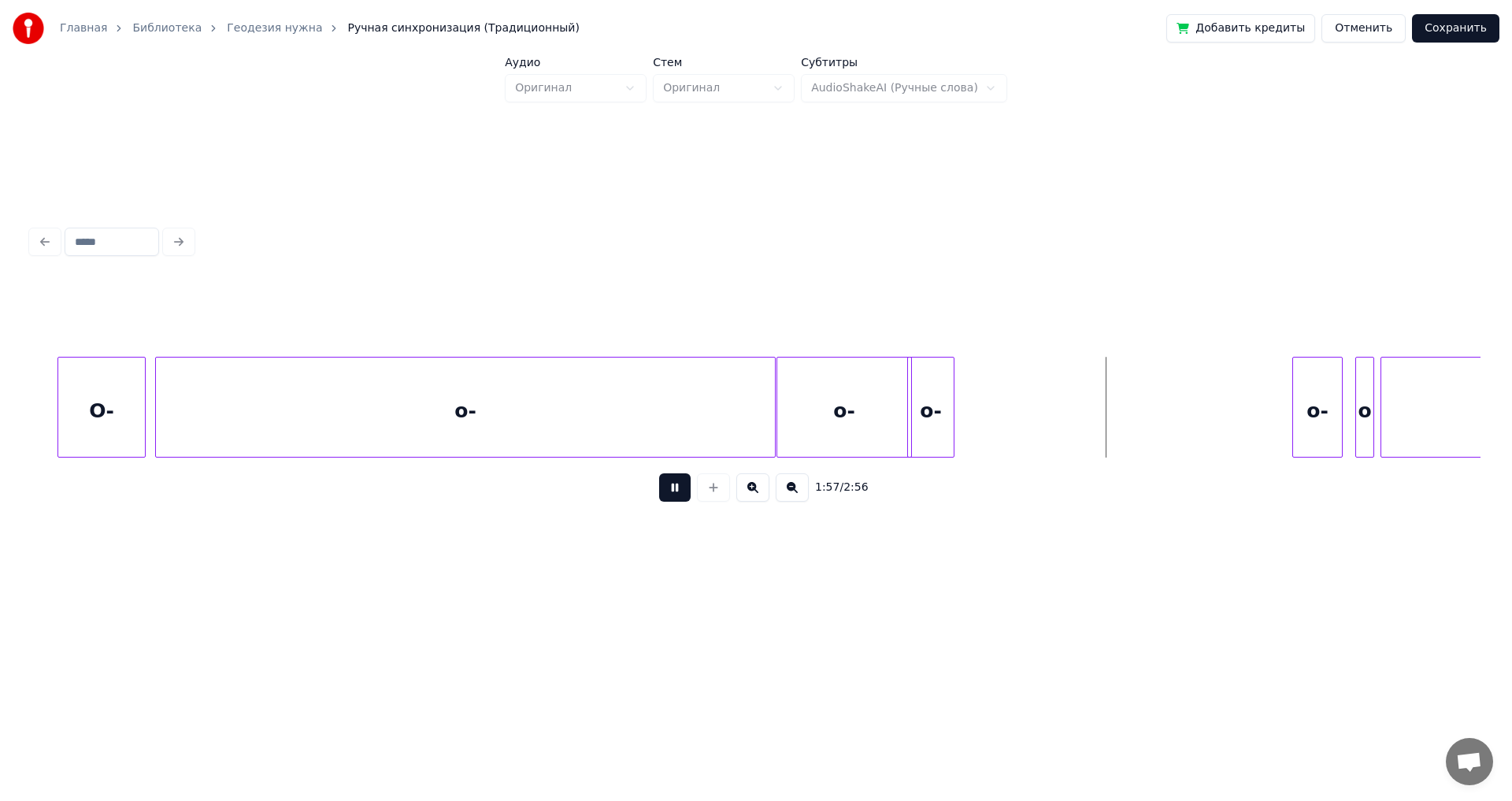
click at [616, 441] on button at bounding box center [674, 487] width 32 height 29
click at [616, 400] on div "о-" at bounding box center [466, 410] width 619 height 107
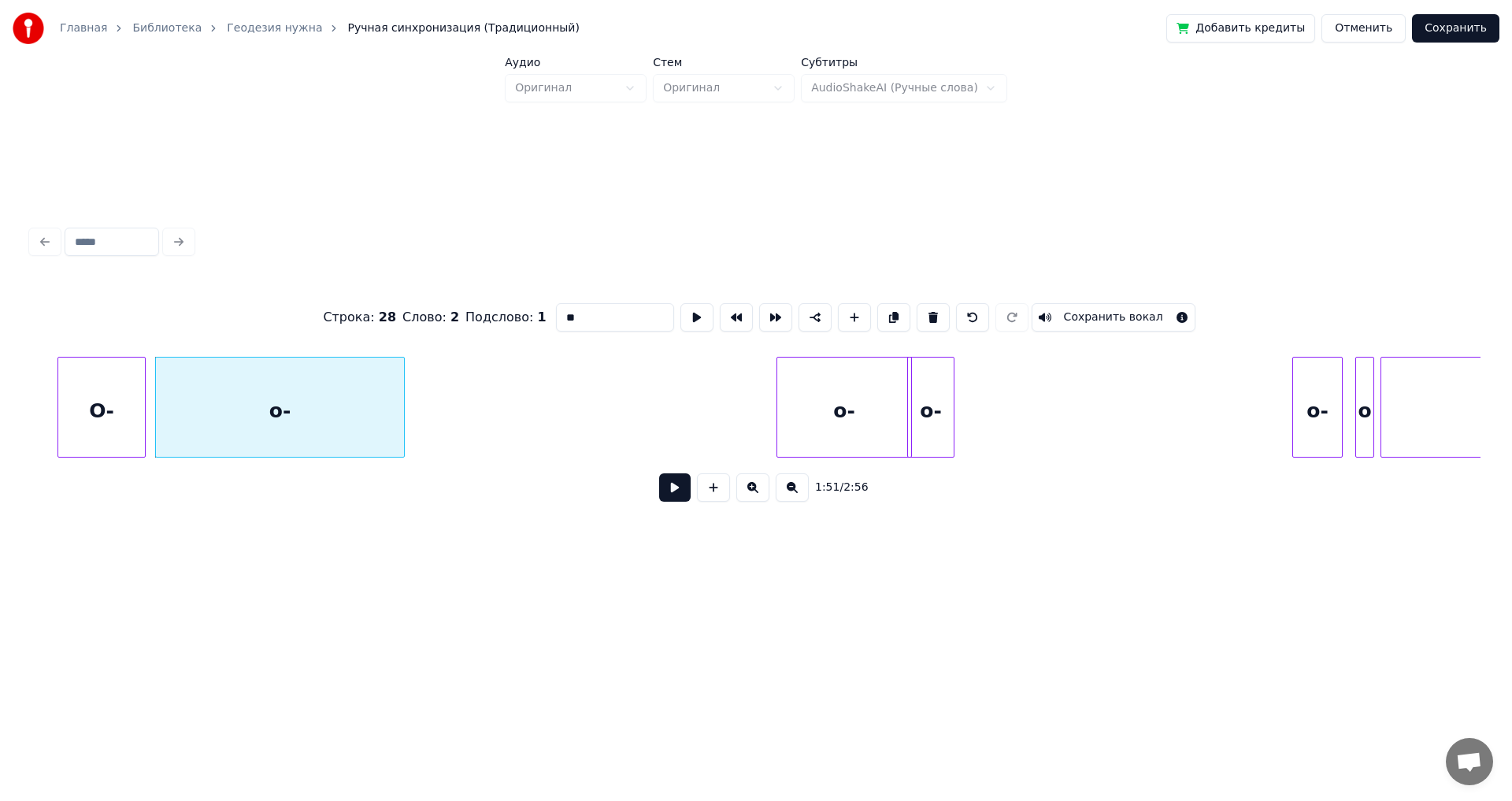
click at [402, 406] on div at bounding box center [401, 406] width 5 height 99
click at [446, 415] on div "о-" at bounding box center [474, 410] width 133 height 107
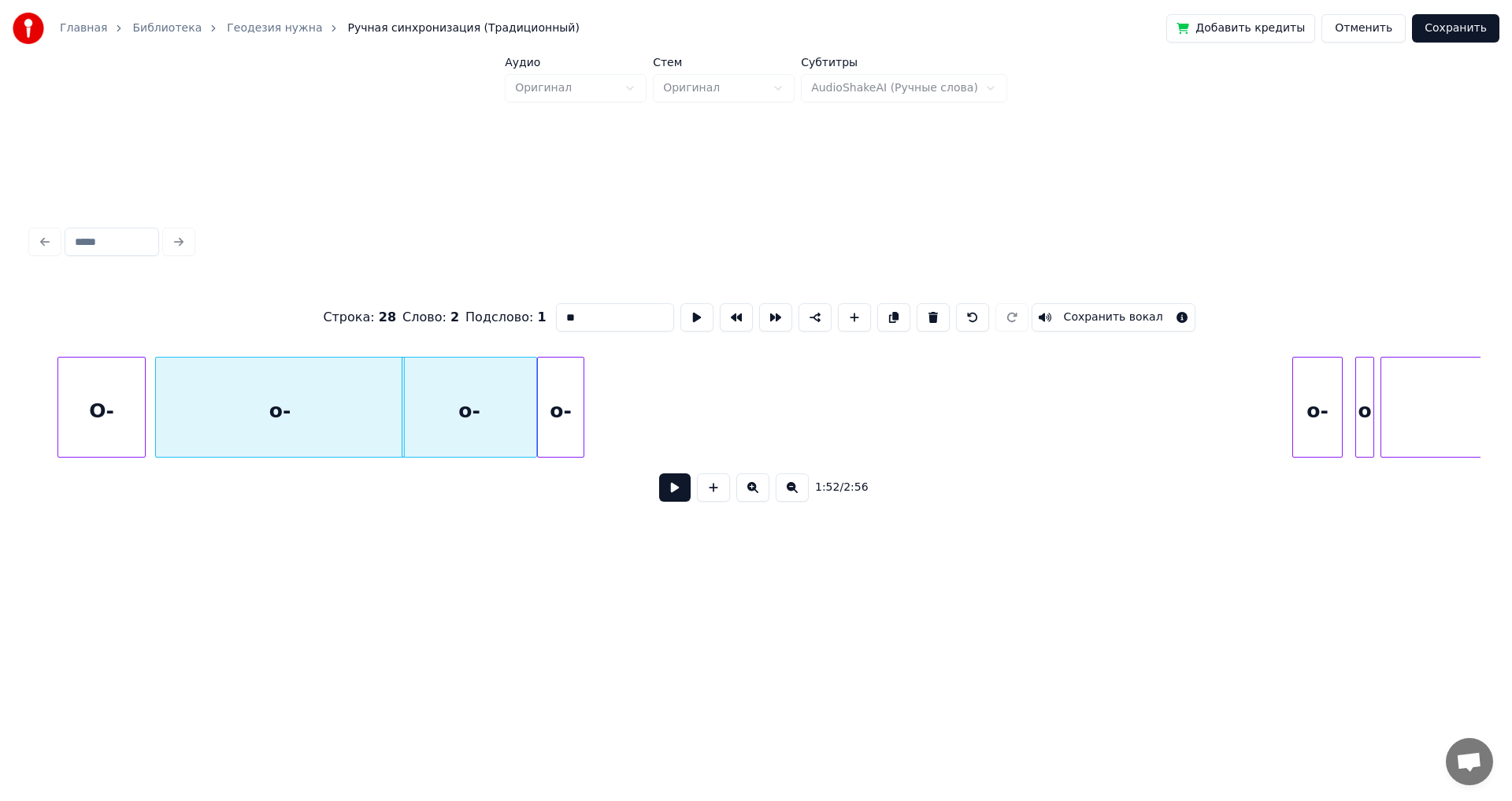
click at [569, 416] on div "о-" at bounding box center [561, 410] width 45 height 107
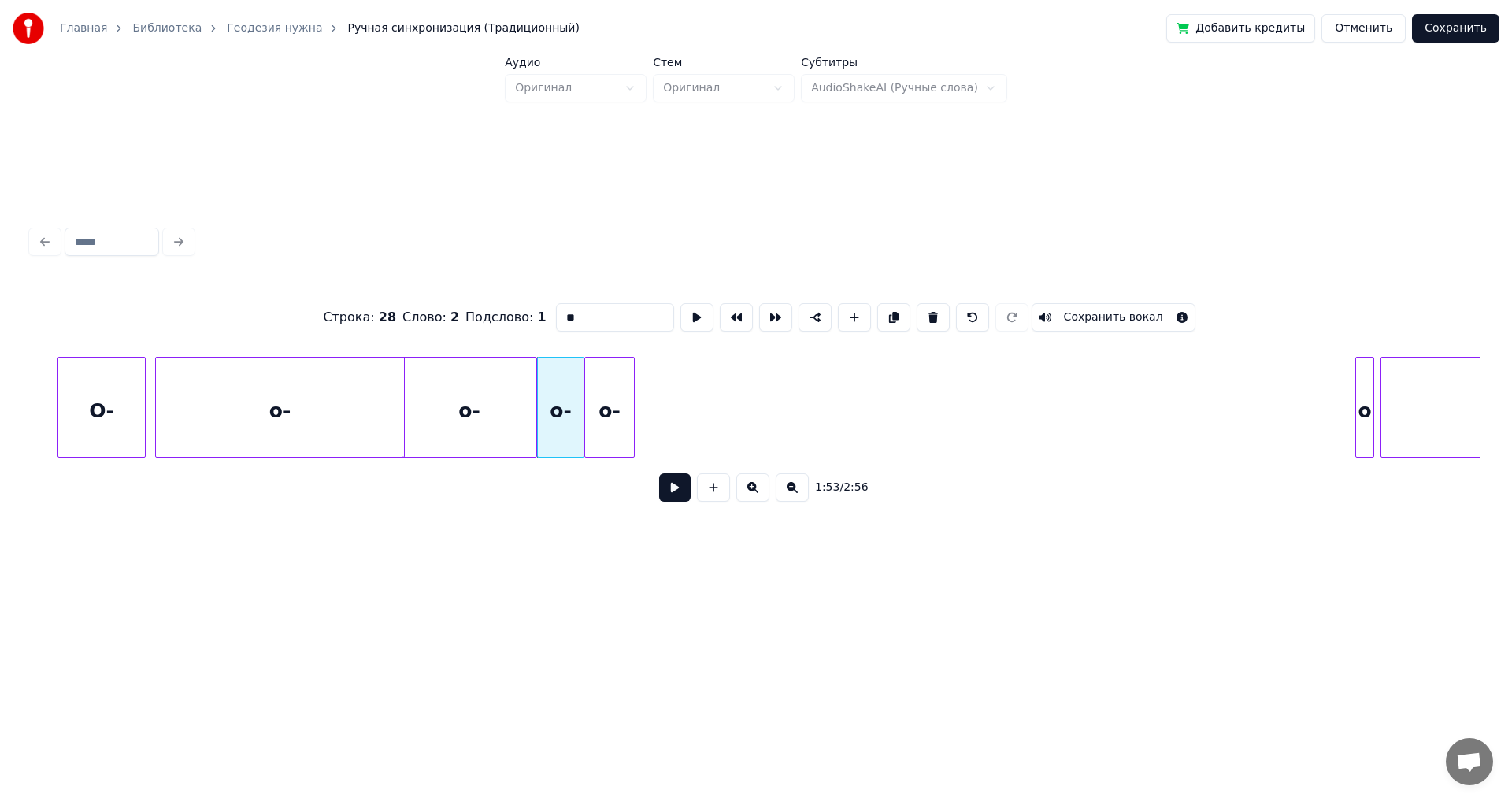
click at [614, 423] on div "о-" at bounding box center [609, 410] width 48 height 107
click at [616, 434] on div "о" at bounding box center [652, 410] width 18 height 107
drag, startPoint x: 1366, startPoint y: 425, endPoint x: 647, endPoint y: 434, distance: 719.1
click at [616, 434] on div "о" at bounding box center [646, 410] width 18 height 107
type input "*"
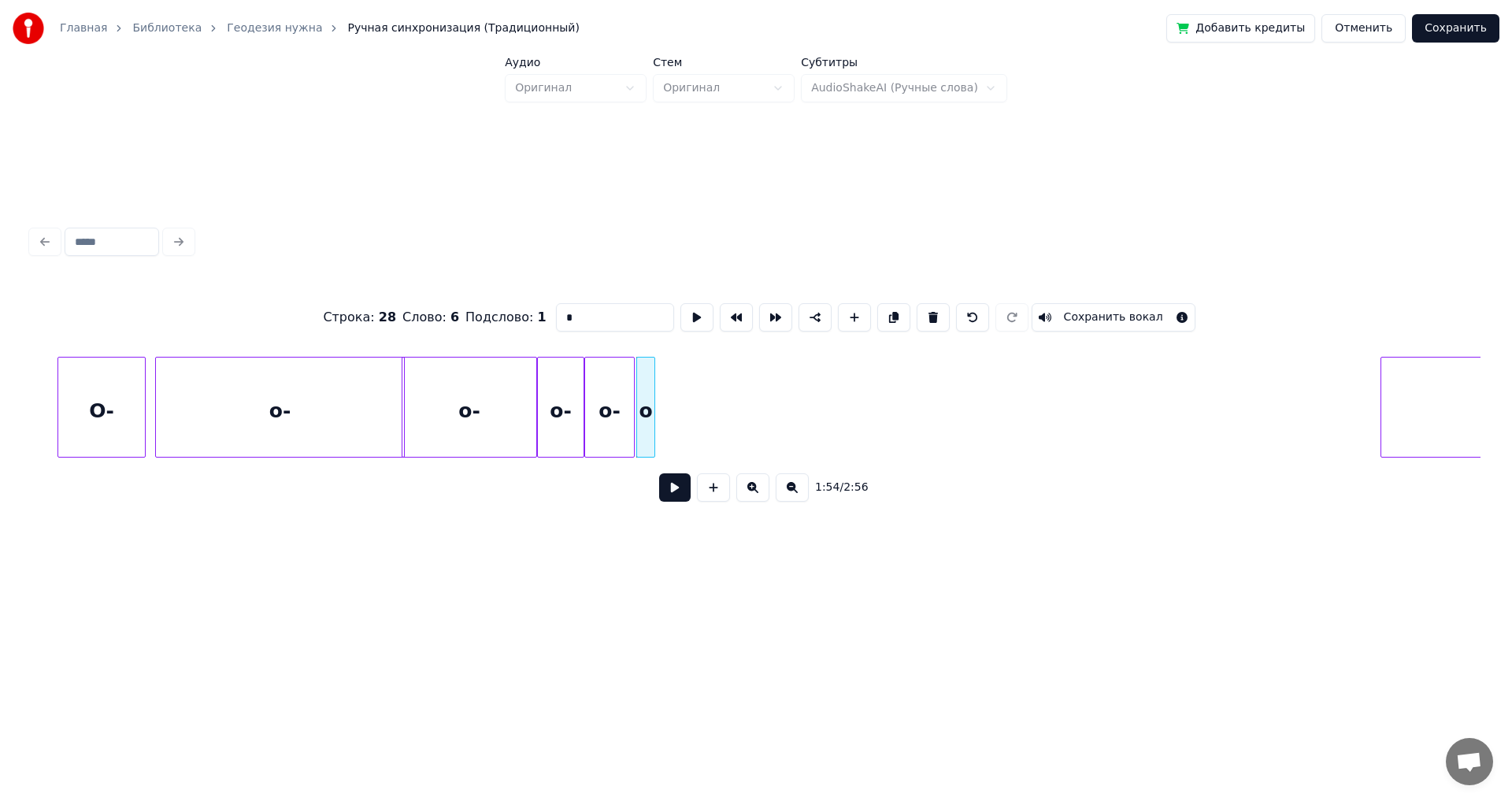
click at [616, 441] on button at bounding box center [674, 487] width 32 height 29
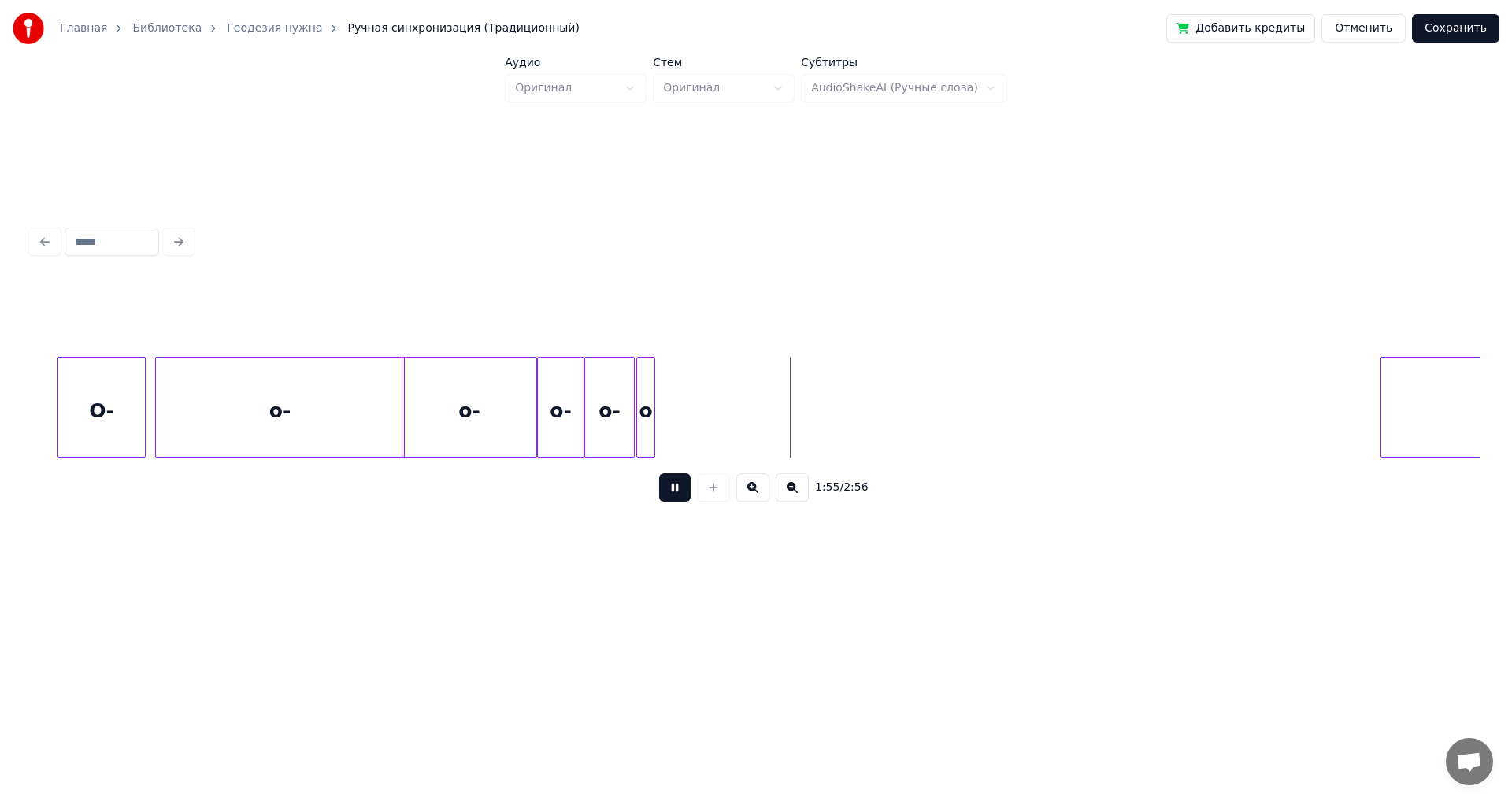
drag, startPoint x: 673, startPoint y: 499, endPoint x: 956, endPoint y: 513, distance: 283.3
click at [616, 441] on button at bounding box center [674, 487] width 32 height 29
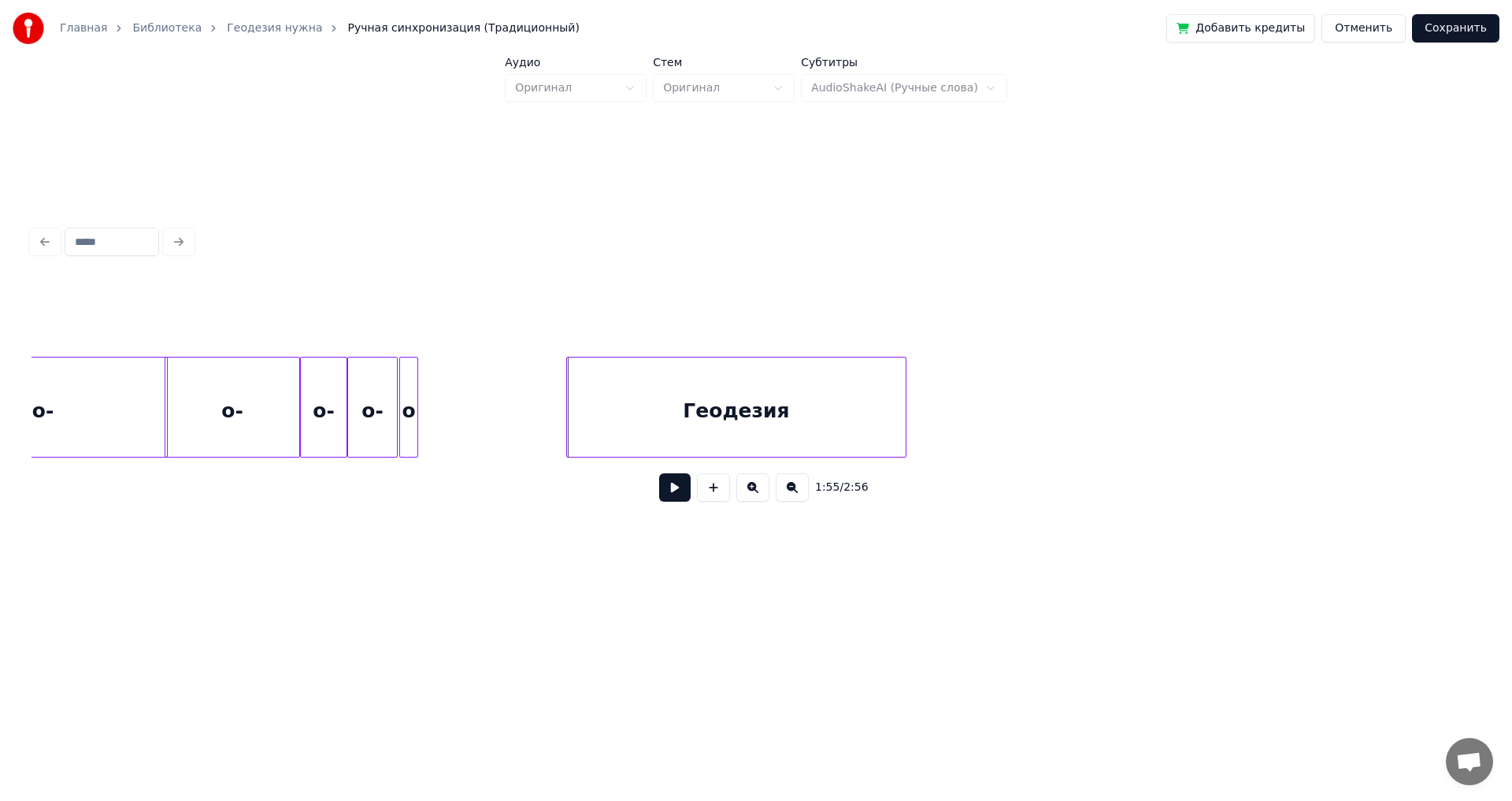
click at [616, 416] on div "Геодезия" at bounding box center [736, 410] width 338 height 107
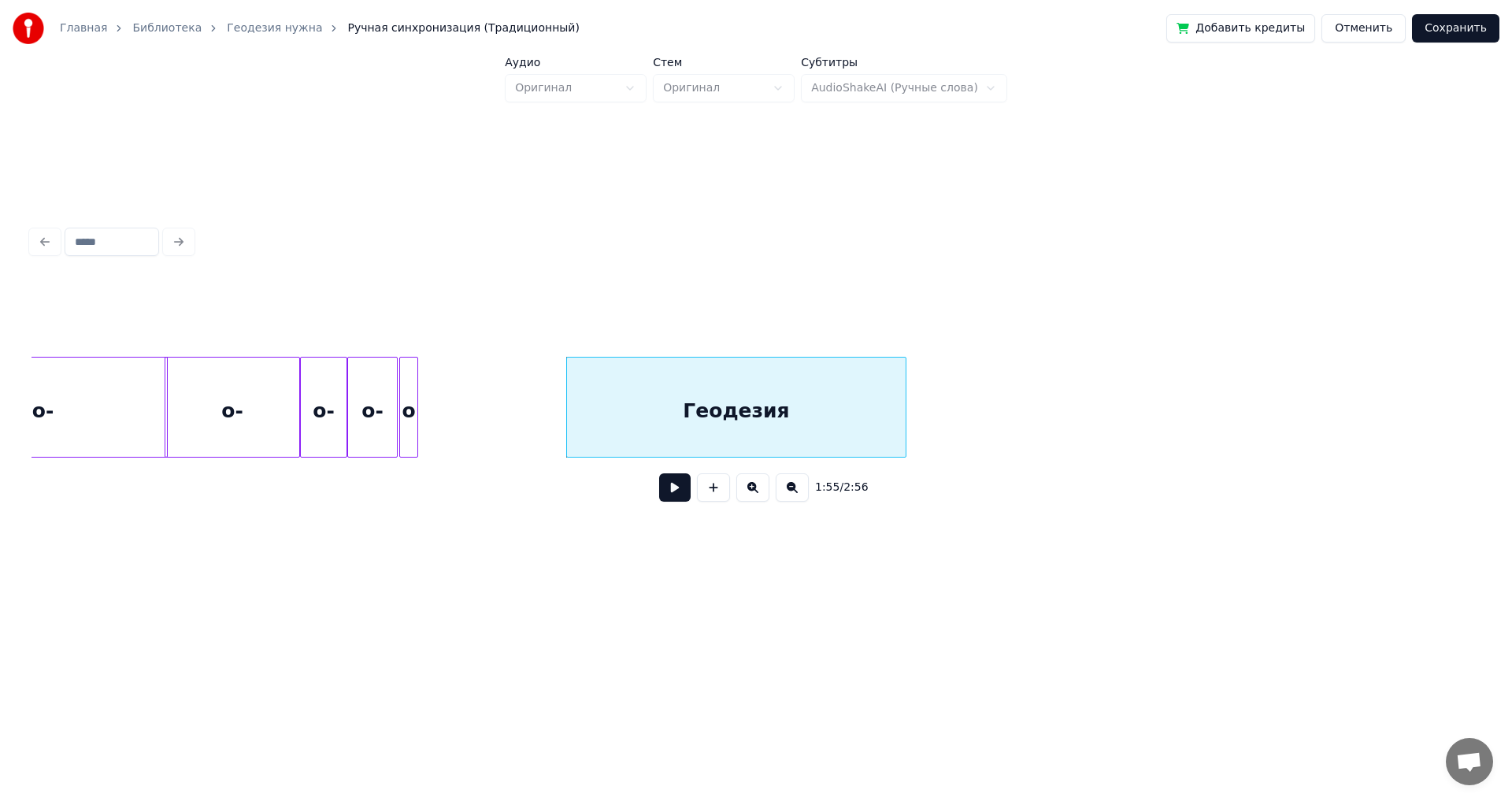
click at [616, 441] on button at bounding box center [674, 487] width 32 height 29
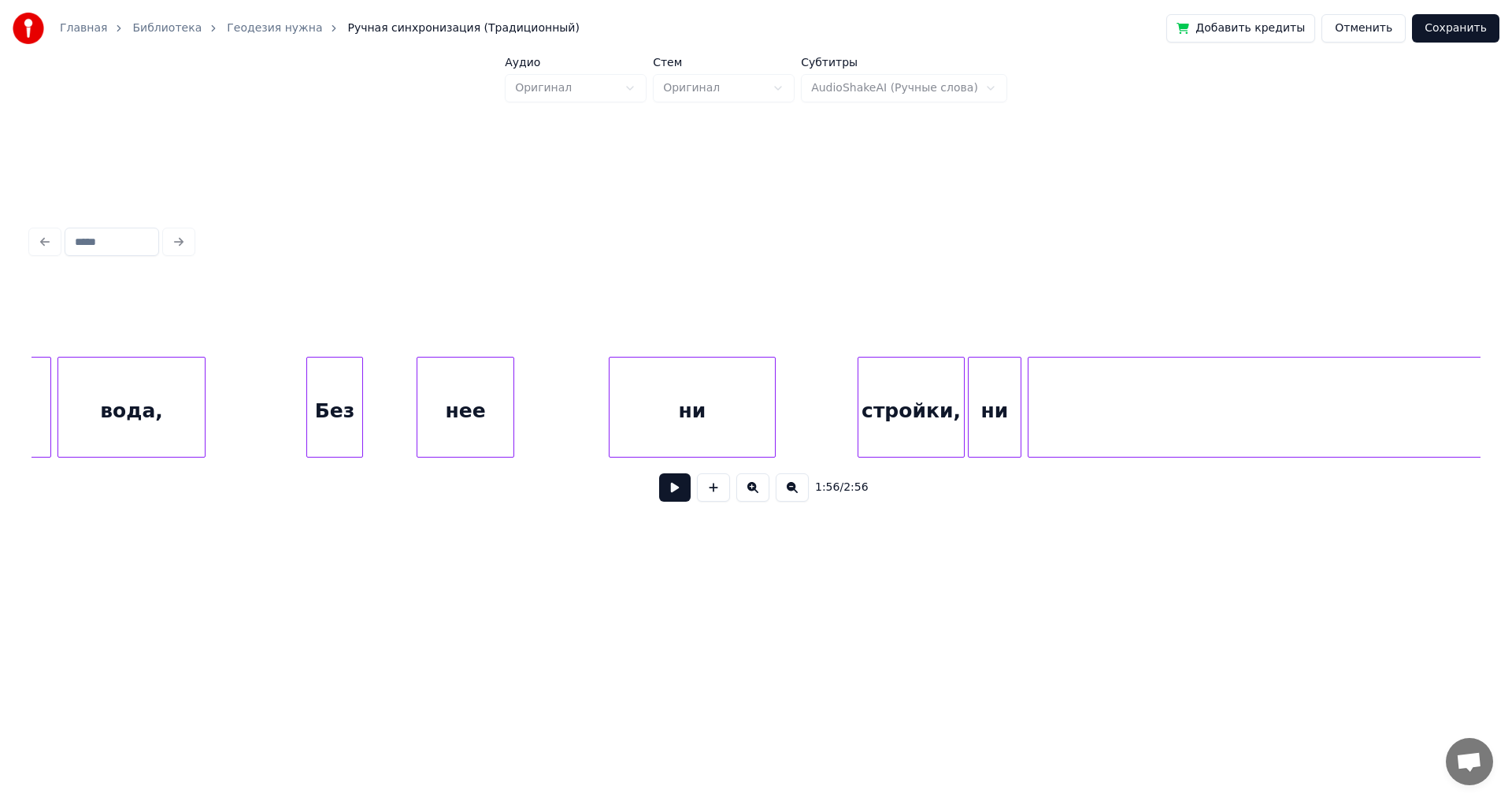
scroll to position [0, 26280]
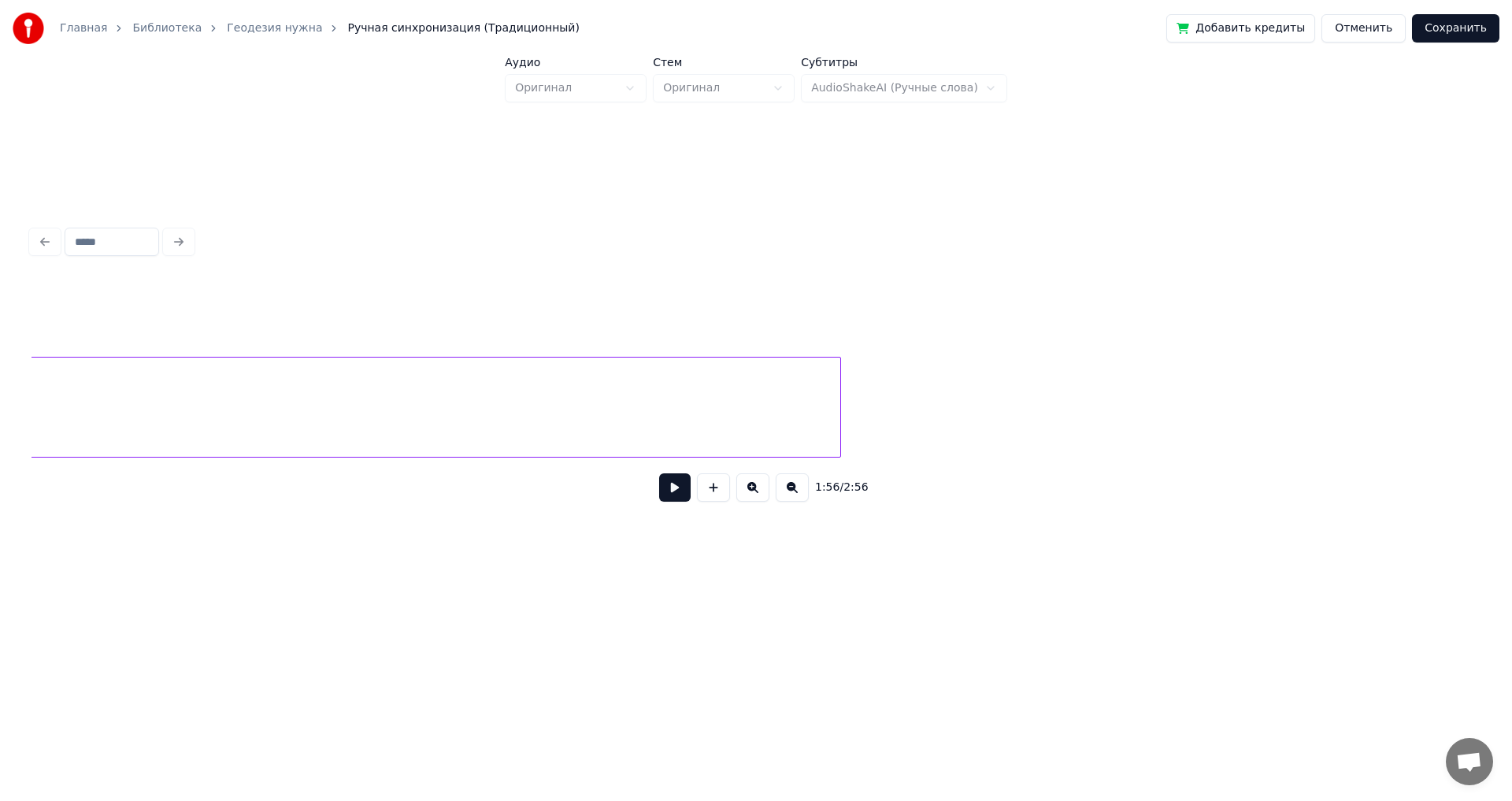
drag, startPoint x: 1486, startPoint y: 528, endPoint x: 1258, endPoint y: 504, distance: 229.3
click at [616, 441] on div "Главная Библиотека Геодезия нужна Ручная синхронизация (Традиционный) Добавить …" at bounding box center [756, 304] width 1512 height 608
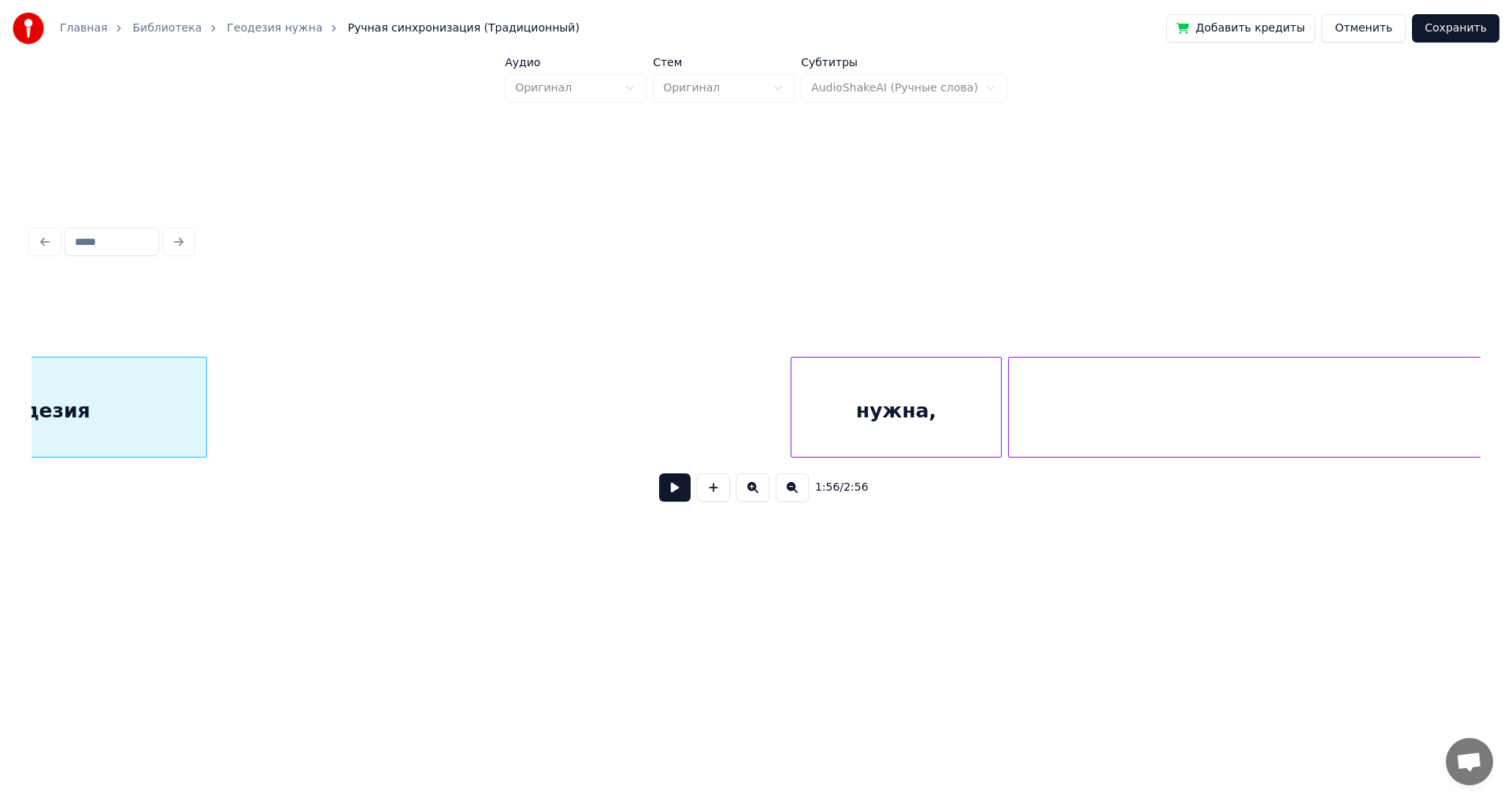
scroll to position [0, 18359]
click at [616, 422] on div "нужна," at bounding box center [865, 410] width 210 height 107
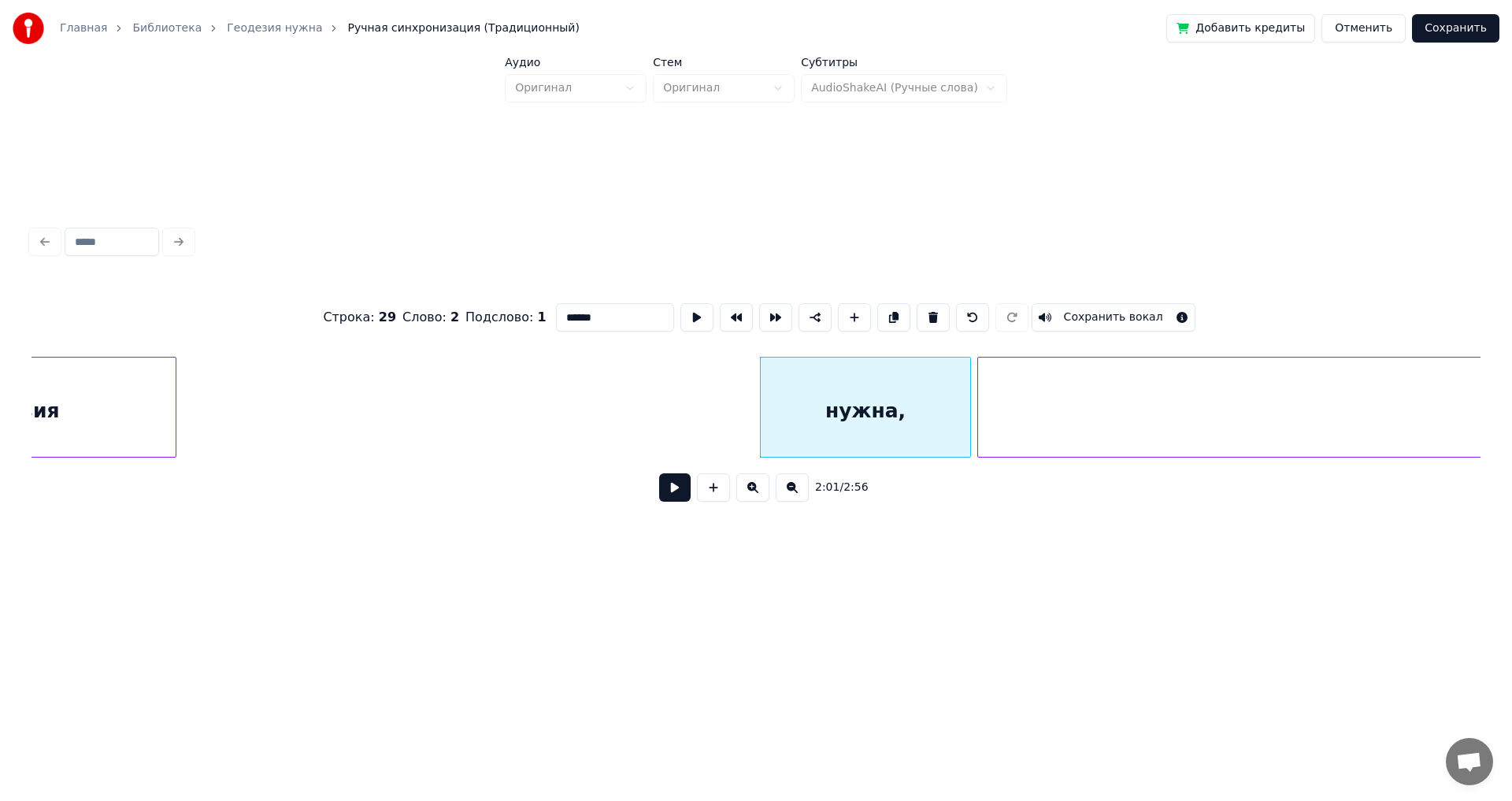
type input "***"
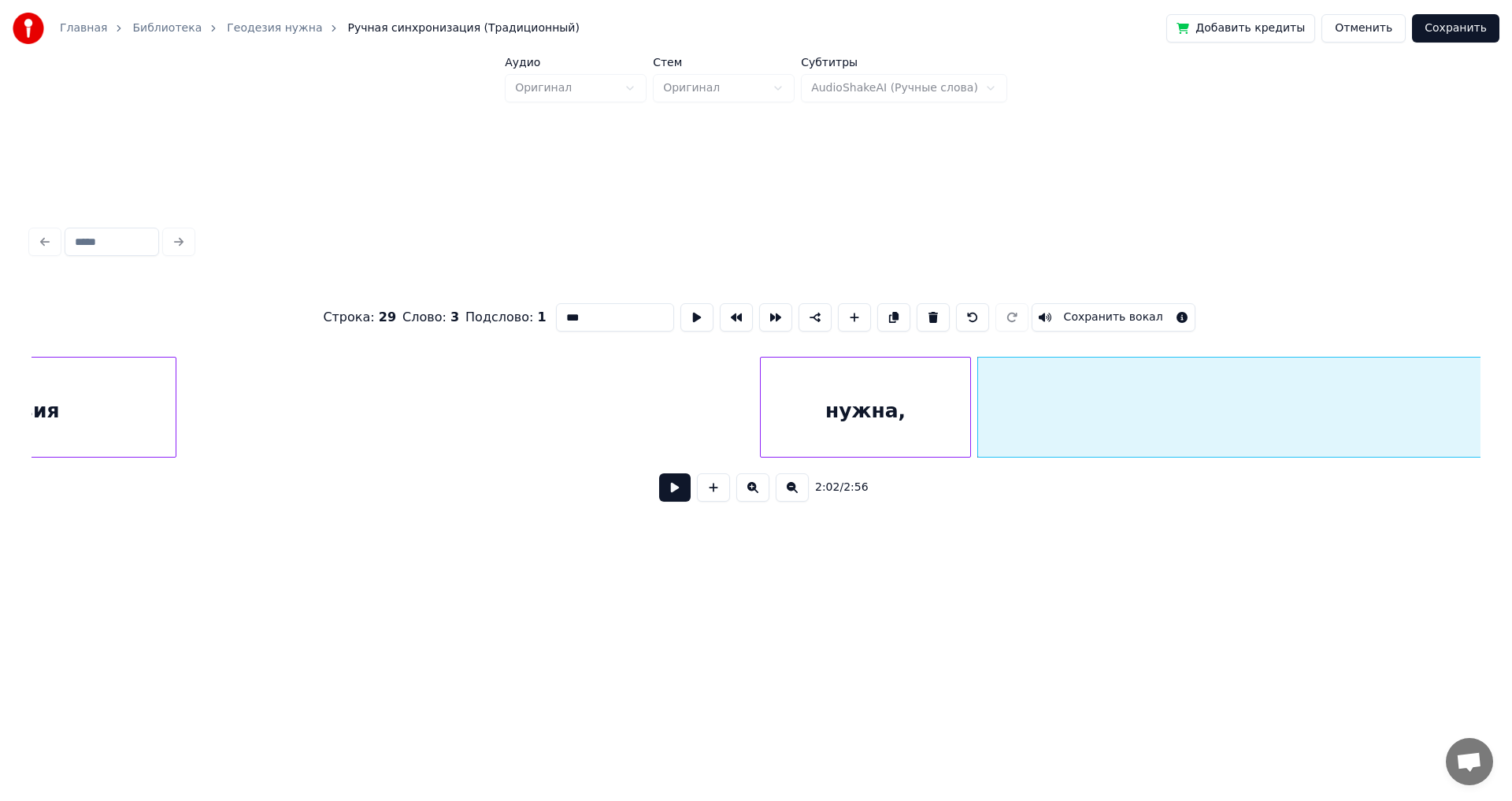
drag, startPoint x: 674, startPoint y: 411, endPoint x: 570, endPoint y: 395, distance: 105.2
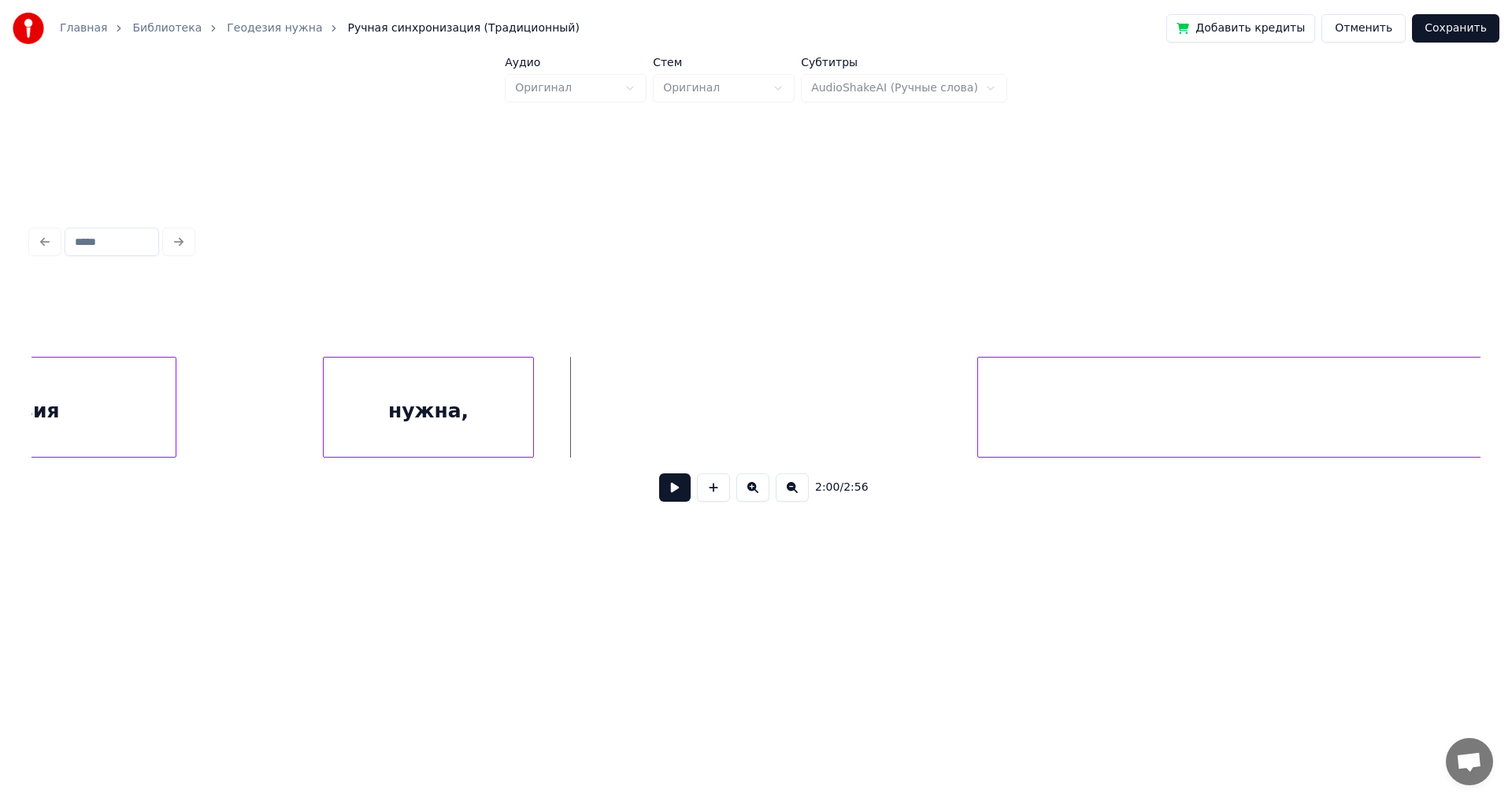
click at [400, 383] on div "нужна," at bounding box center [428, 410] width 210 height 107
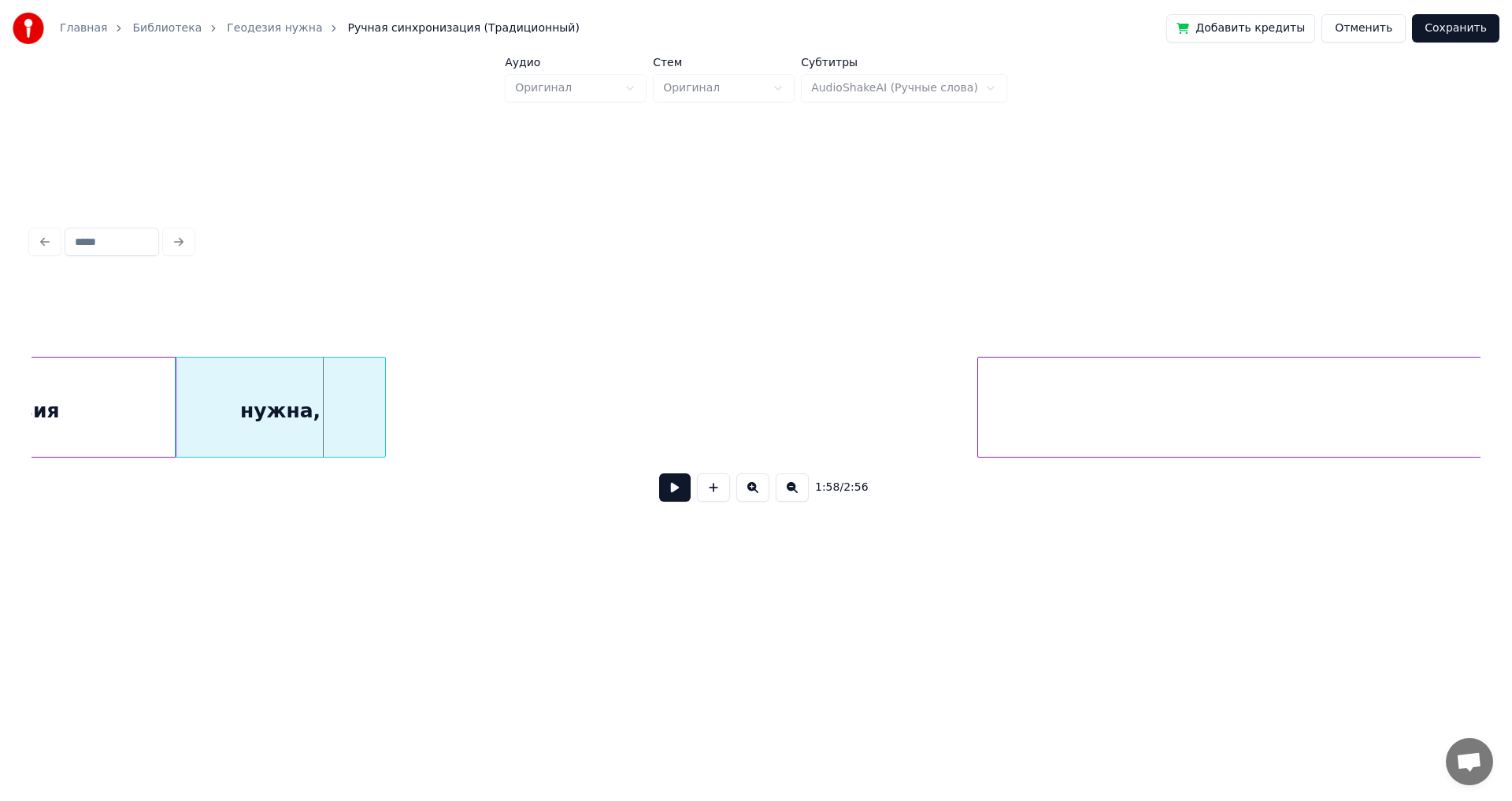
click at [259, 387] on div "нужна," at bounding box center [281, 410] width 210 height 107
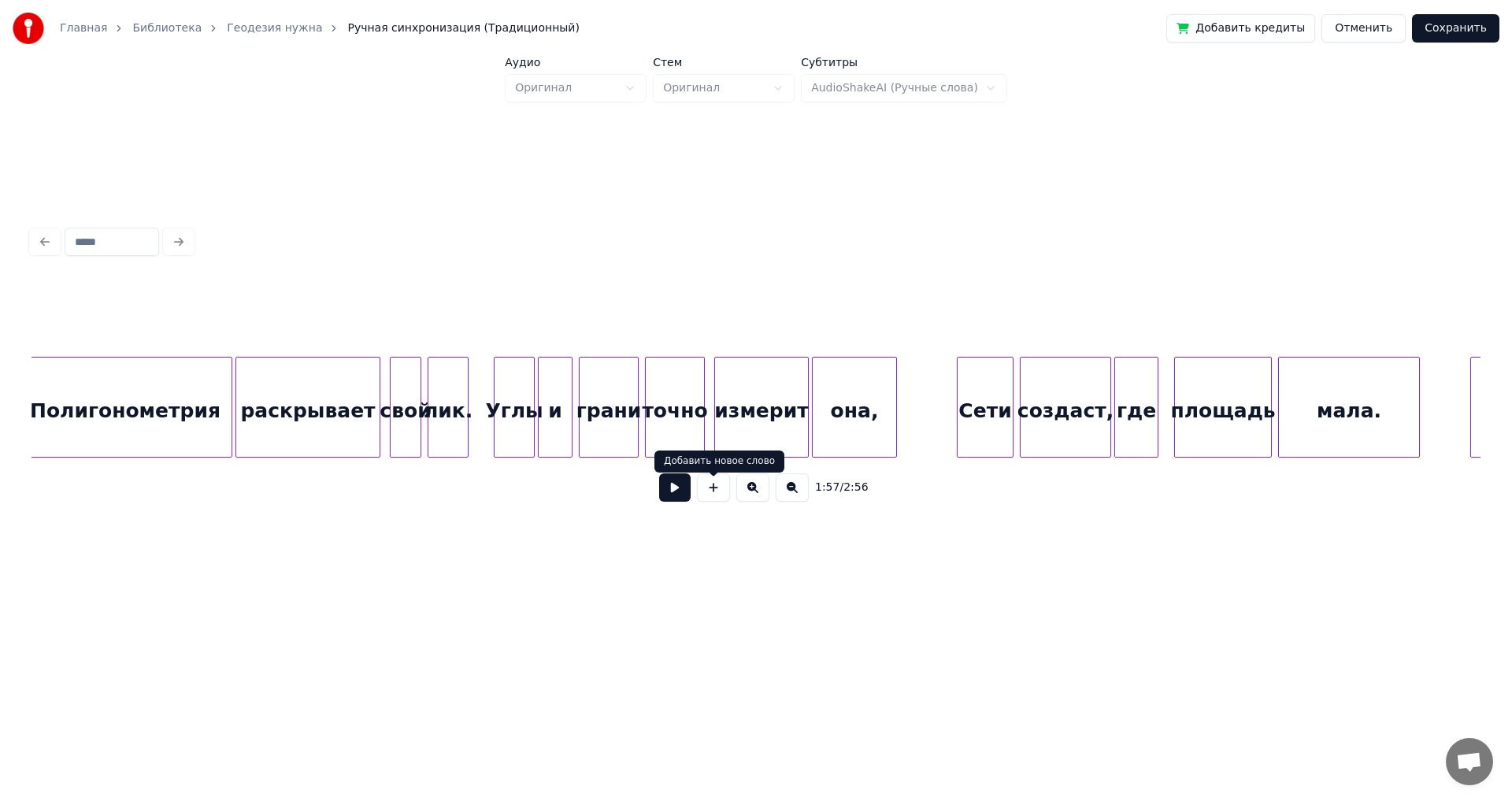
click at [616, 441] on button at bounding box center [674, 487] width 32 height 29
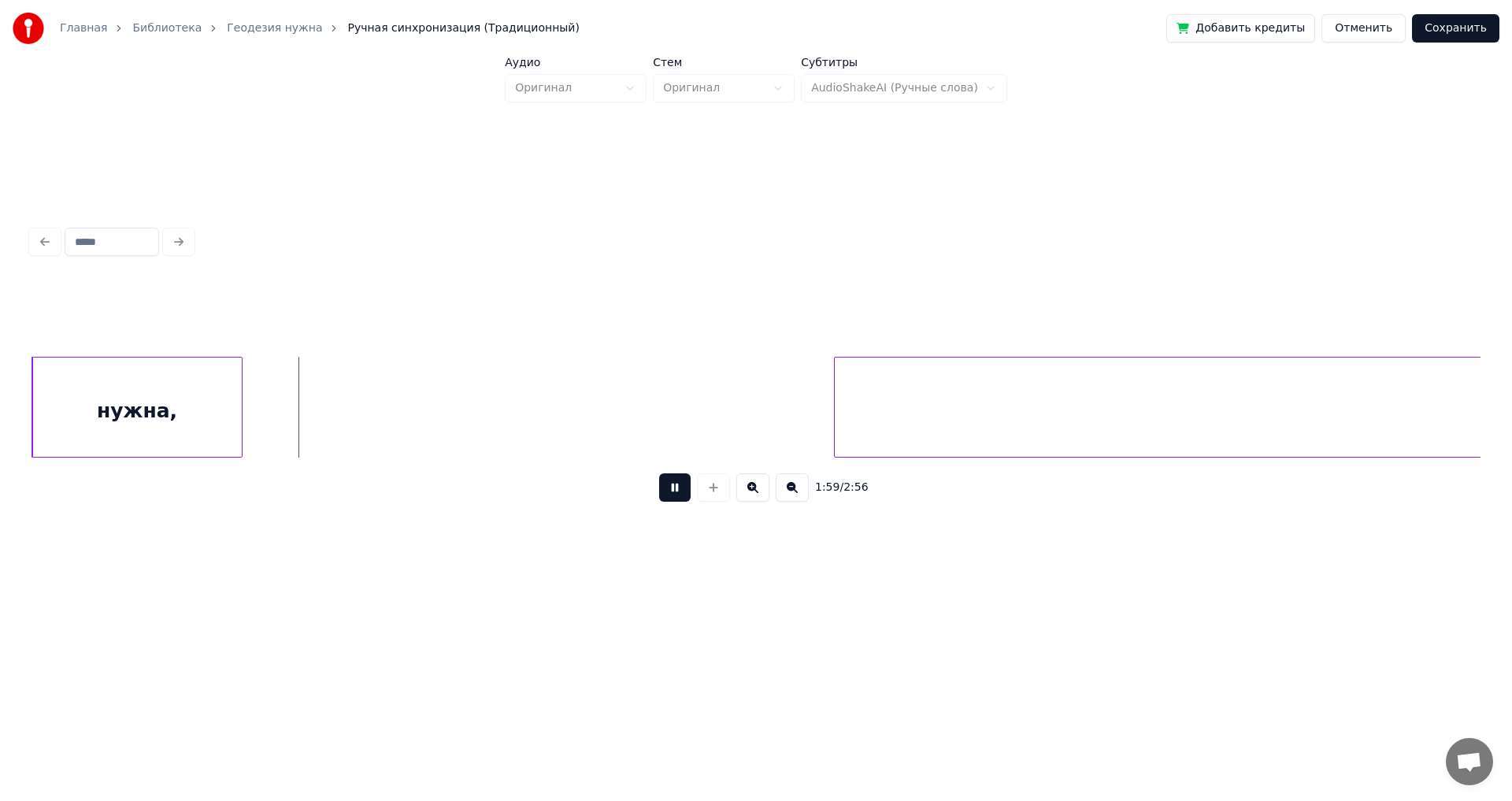
click at [616, 441] on button at bounding box center [674, 487] width 32 height 29
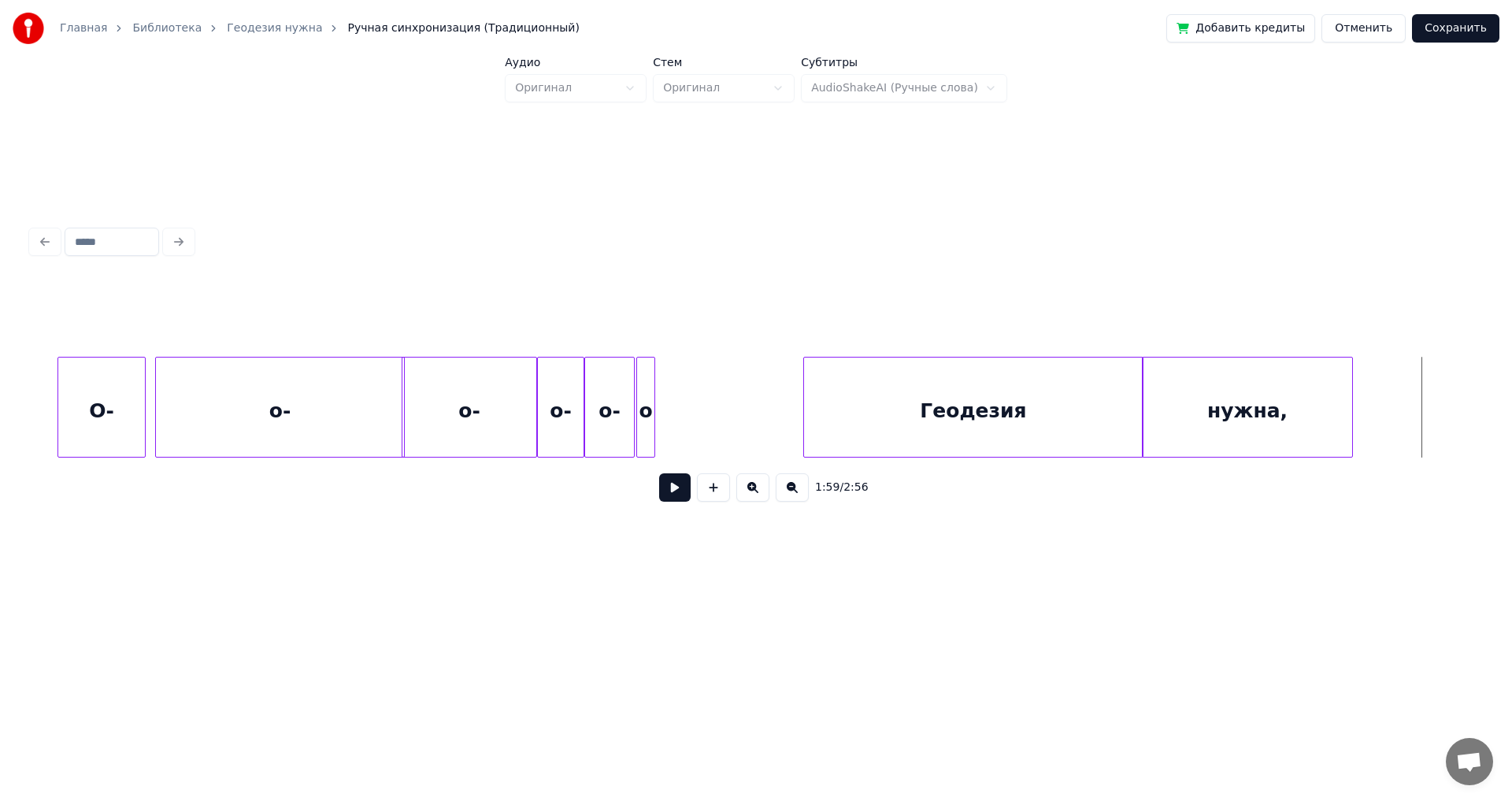
scroll to position [0, 17454]
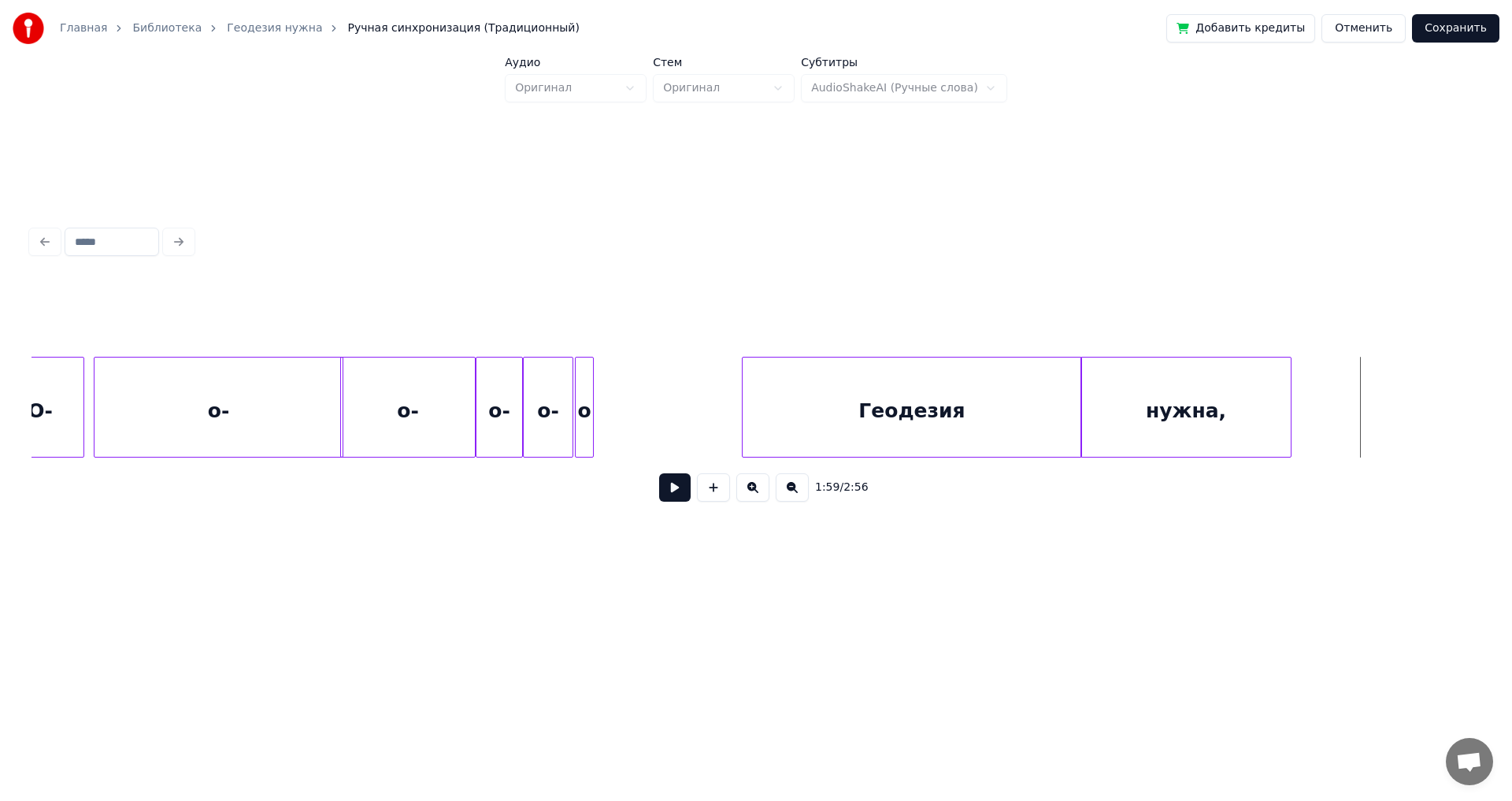
click at [616, 403] on div "Геодезия" at bounding box center [912, 410] width 338 height 107
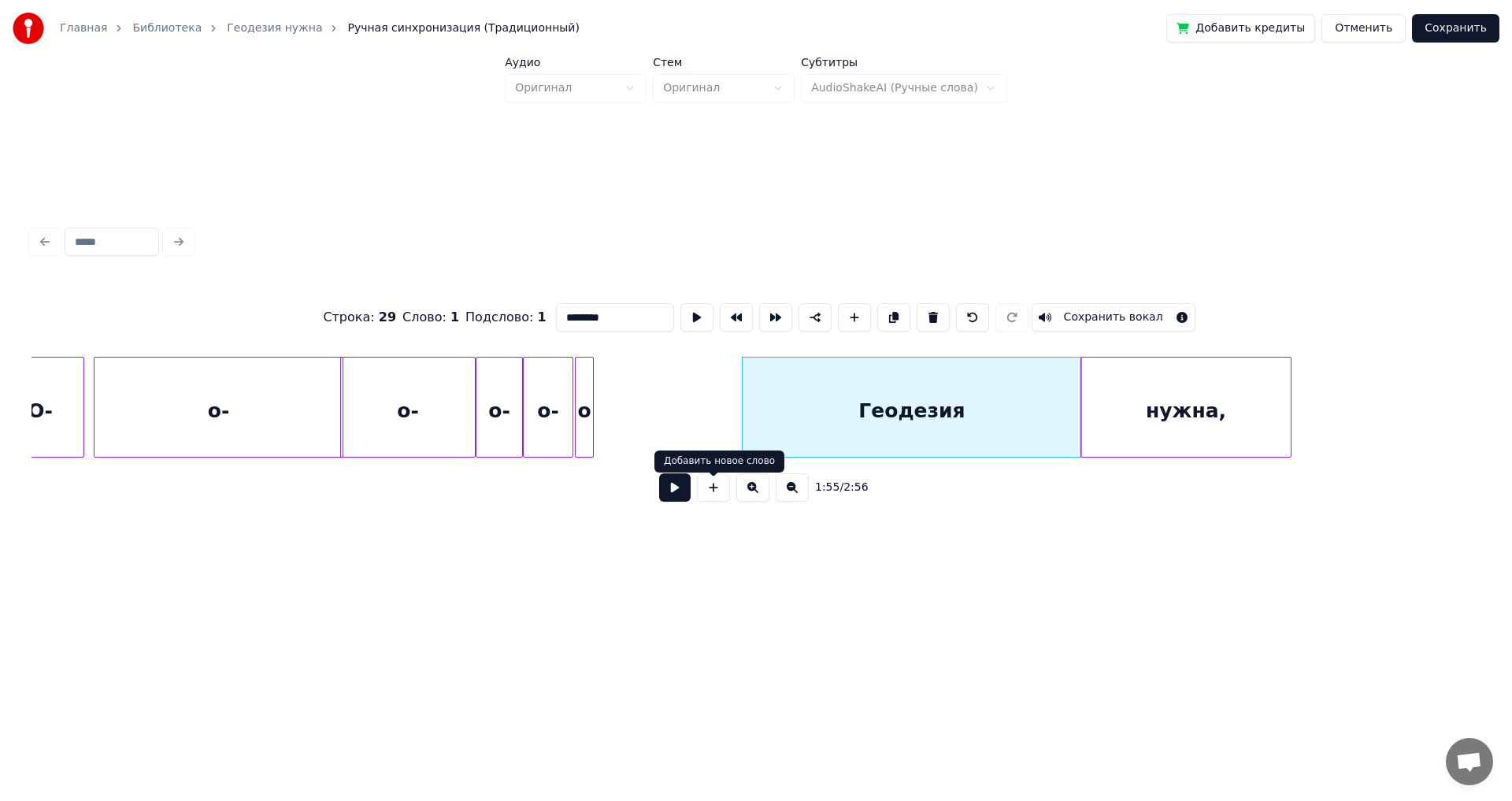
click at [616, 441] on button at bounding box center [674, 487] width 32 height 29
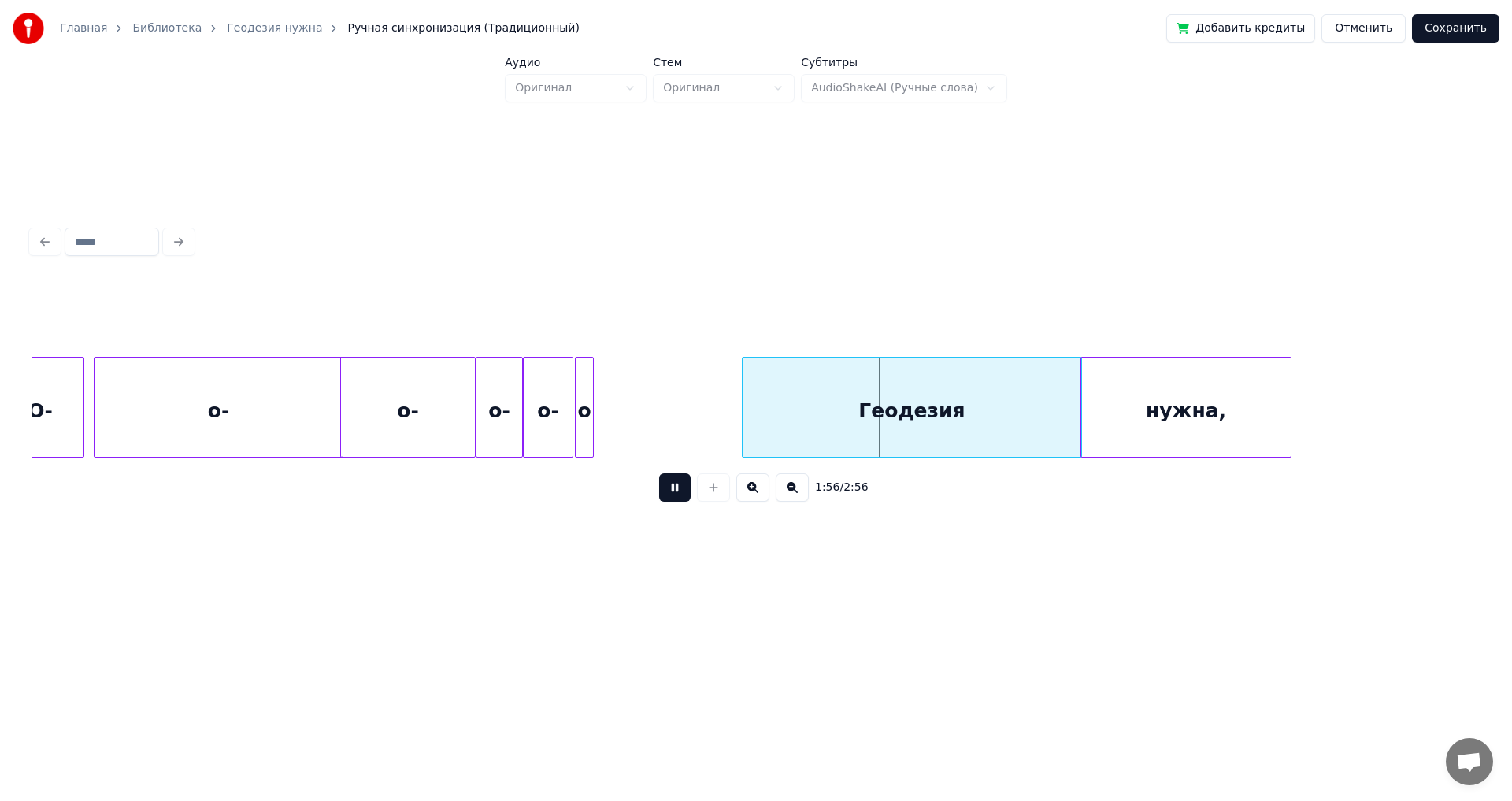
click at [616, 441] on button at bounding box center [674, 487] width 32 height 29
click at [616, 403] on div "Геодезия" at bounding box center [883, 410] width 338 height 107
click at [616, 413] on div "нужна," at bounding box center [1157, 410] width 210 height 107
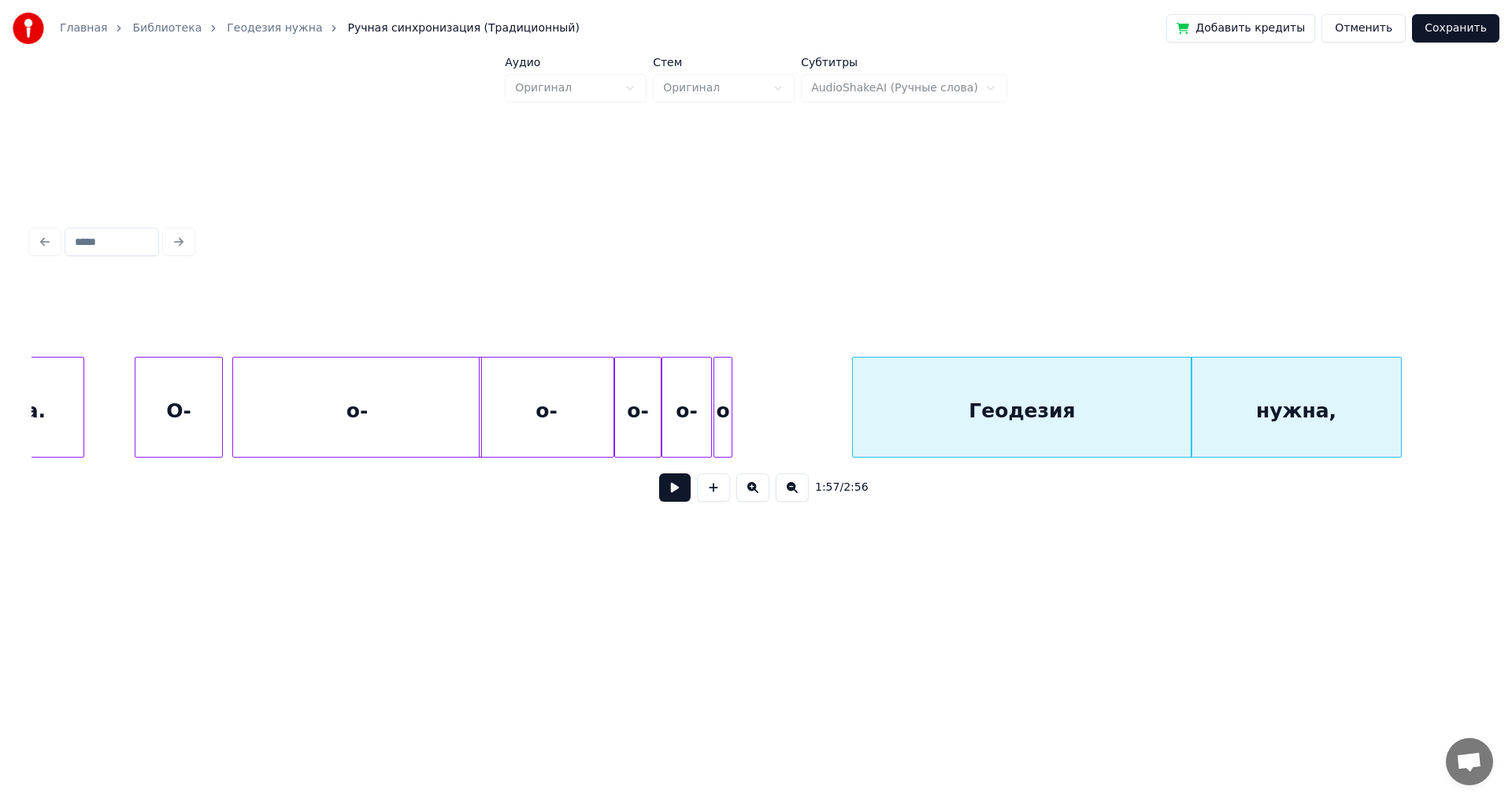
scroll to position [0, 17285]
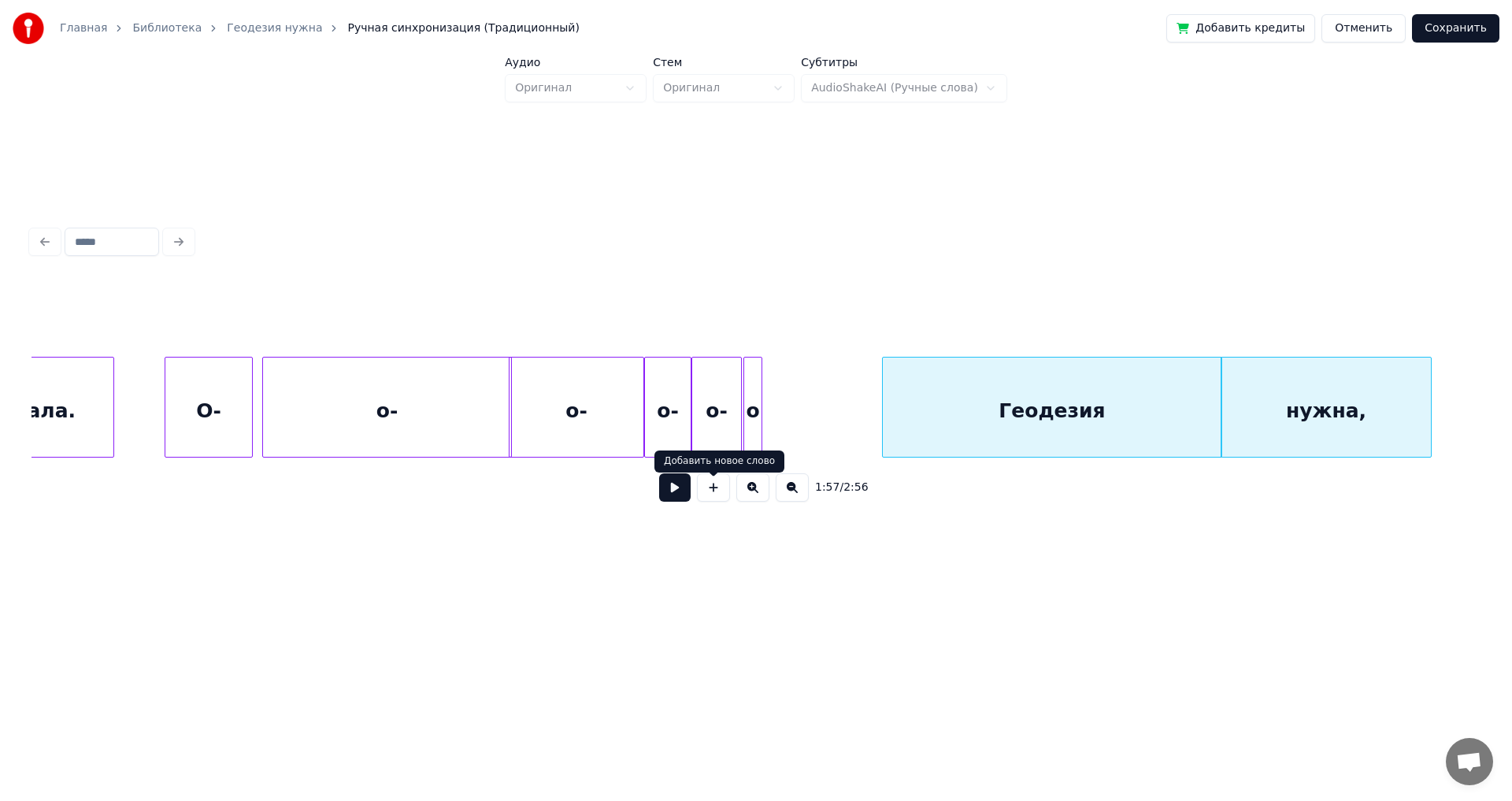
click at [616, 441] on button at bounding box center [674, 487] width 32 height 29
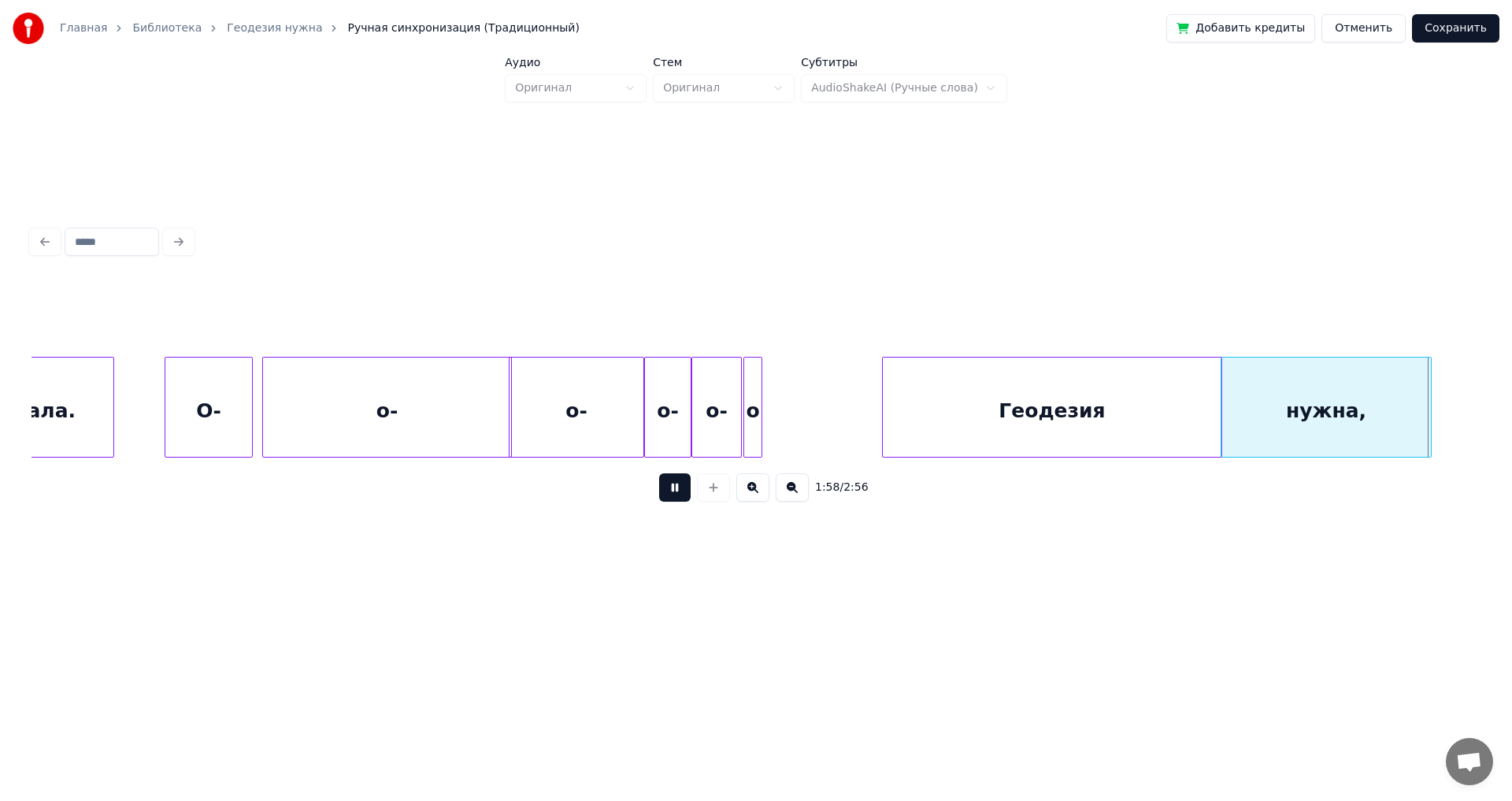
click at [616, 441] on button at bounding box center [674, 487] width 32 height 29
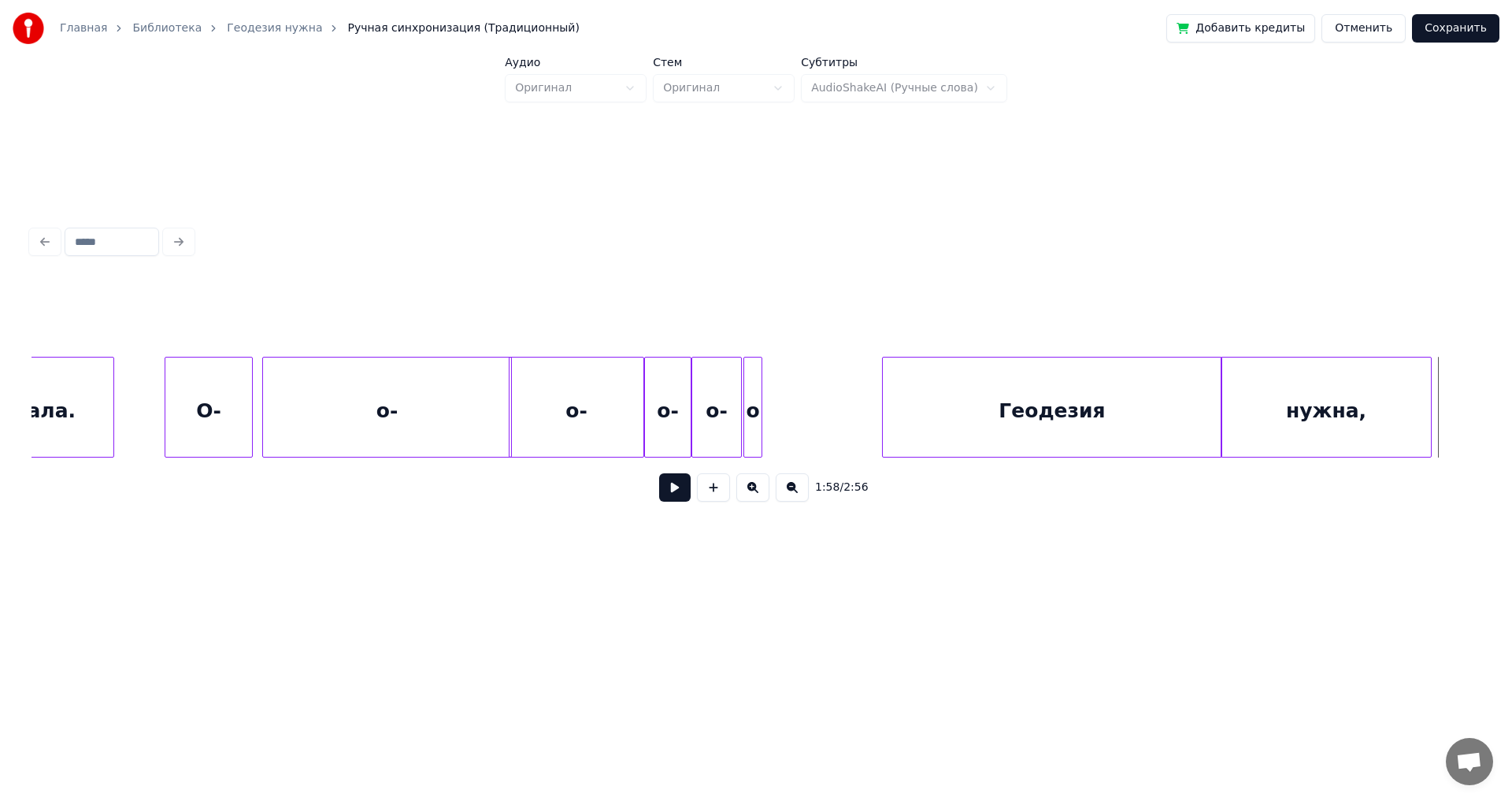
click at [213, 406] on div "О-" at bounding box center [209, 410] width 87 height 107
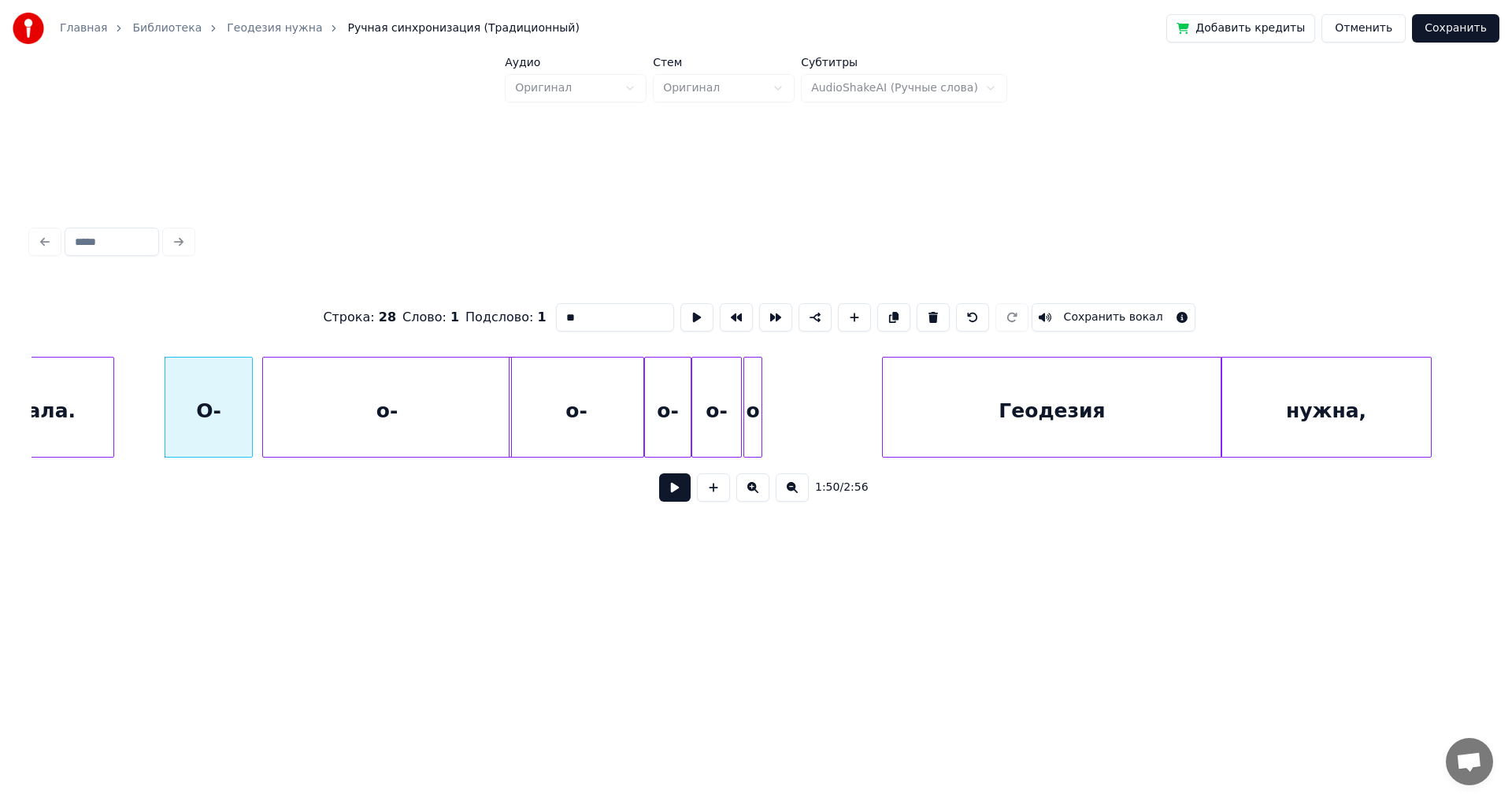
click at [616, 441] on button at bounding box center [674, 487] width 32 height 29
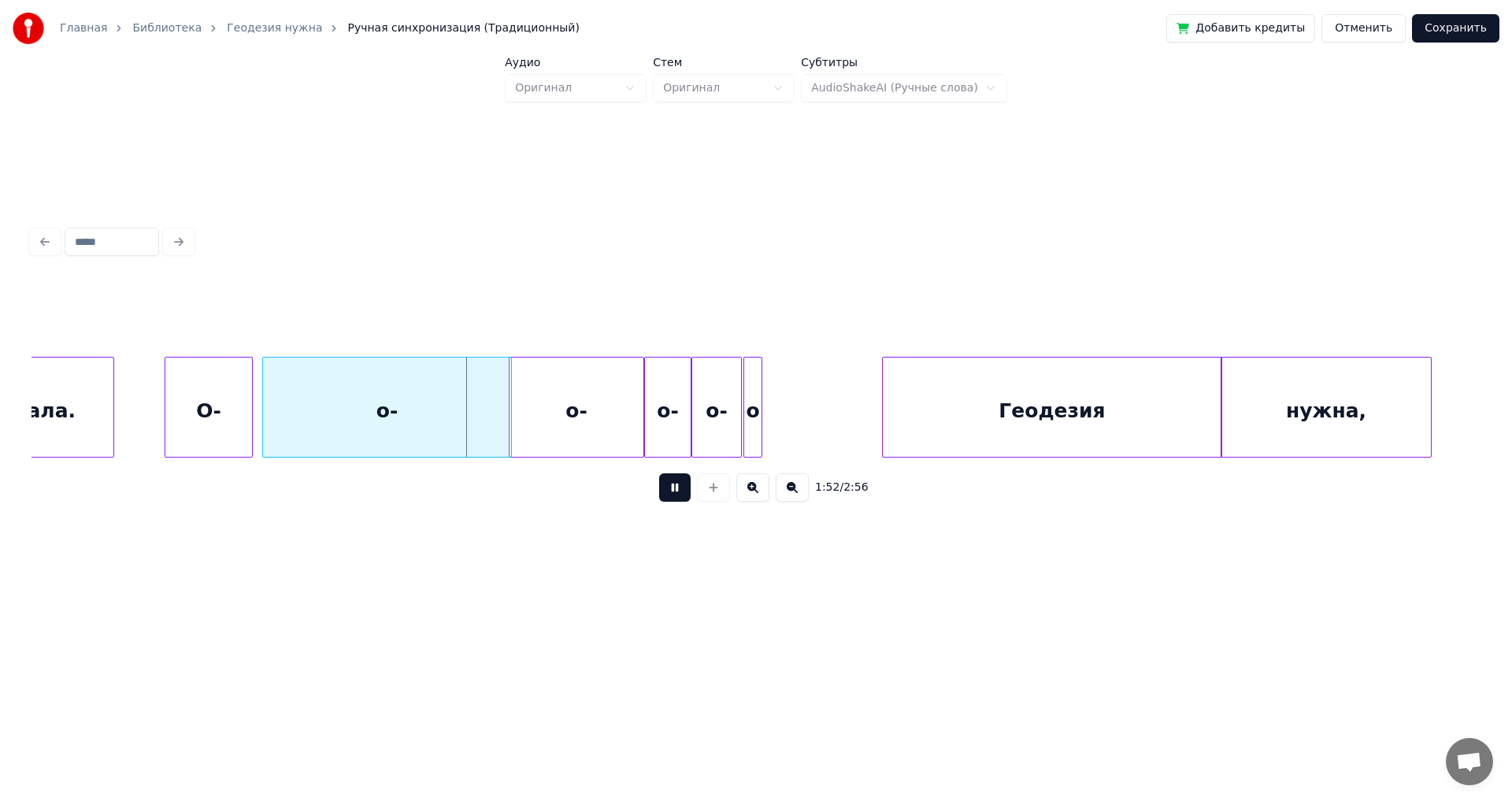
click at [616, 441] on button at bounding box center [674, 487] width 32 height 29
click at [460, 404] on div "о-" at bounding box center [387, 410] width 248 height 107
click at [443, 414] on div "о-" at bounding box center [387, 410] width 248 height 107
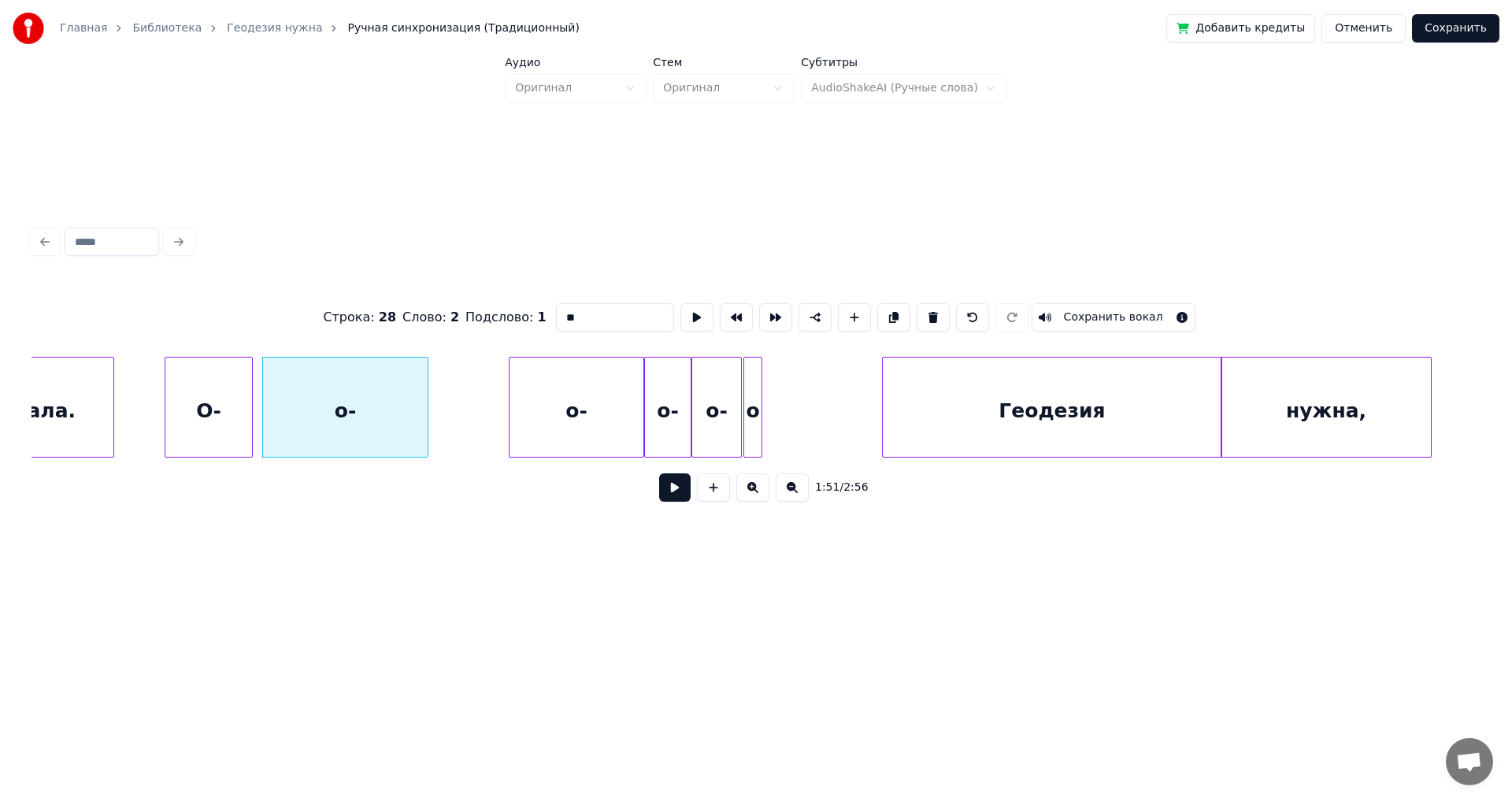
click at [423, 415] on div at bounding box center [425, 406] width 5 height 99
click at [455, 422] on div "о-" at bounding box center [484, 410] width 133 height 107
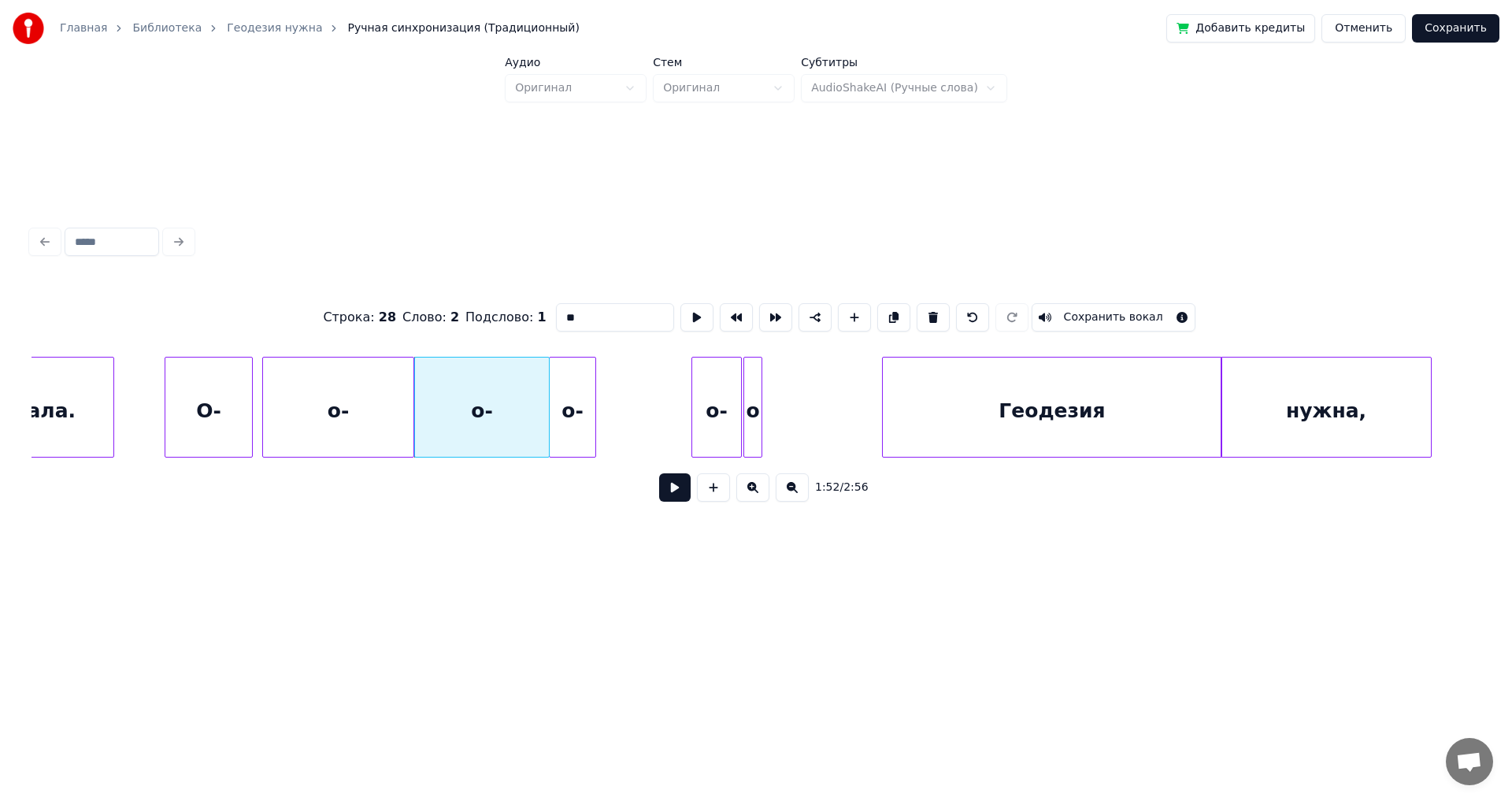
click at [569, 410] on div "о-" at bounding box center [573, 410] width 45 height 107
click at [616, 402] on div "о-" at bounding box center [620, 410] width 48 height 107
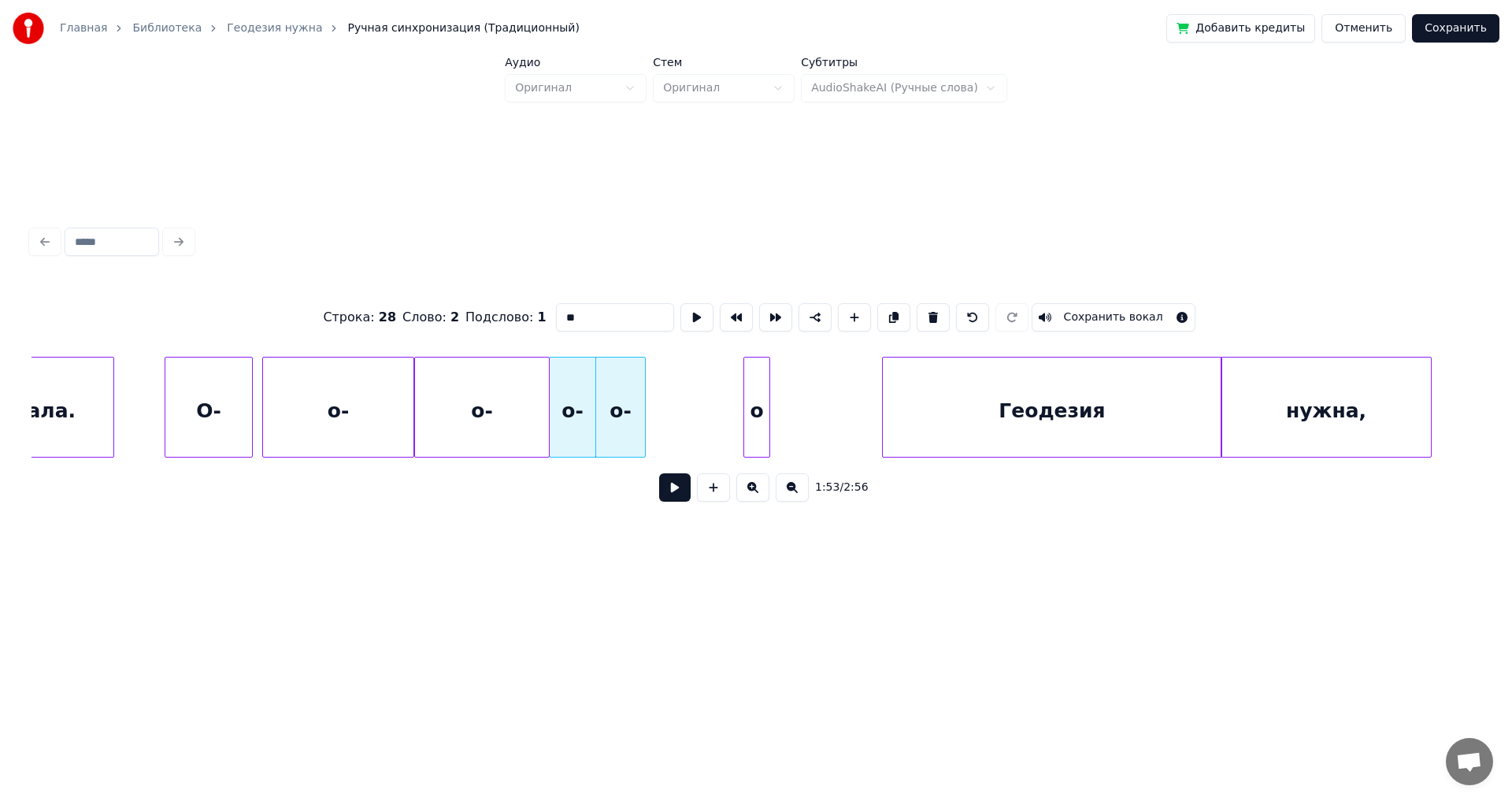
click at [616, 407] on div at bounding box center [766, 406] width 5 height 99
click at [616, 397] on div "о" at bounding box center [659, 410] width 25 height 107
click at [225, 400] on div "О-" at bounding box center [209, 410] width 87 height 107
type input "**"
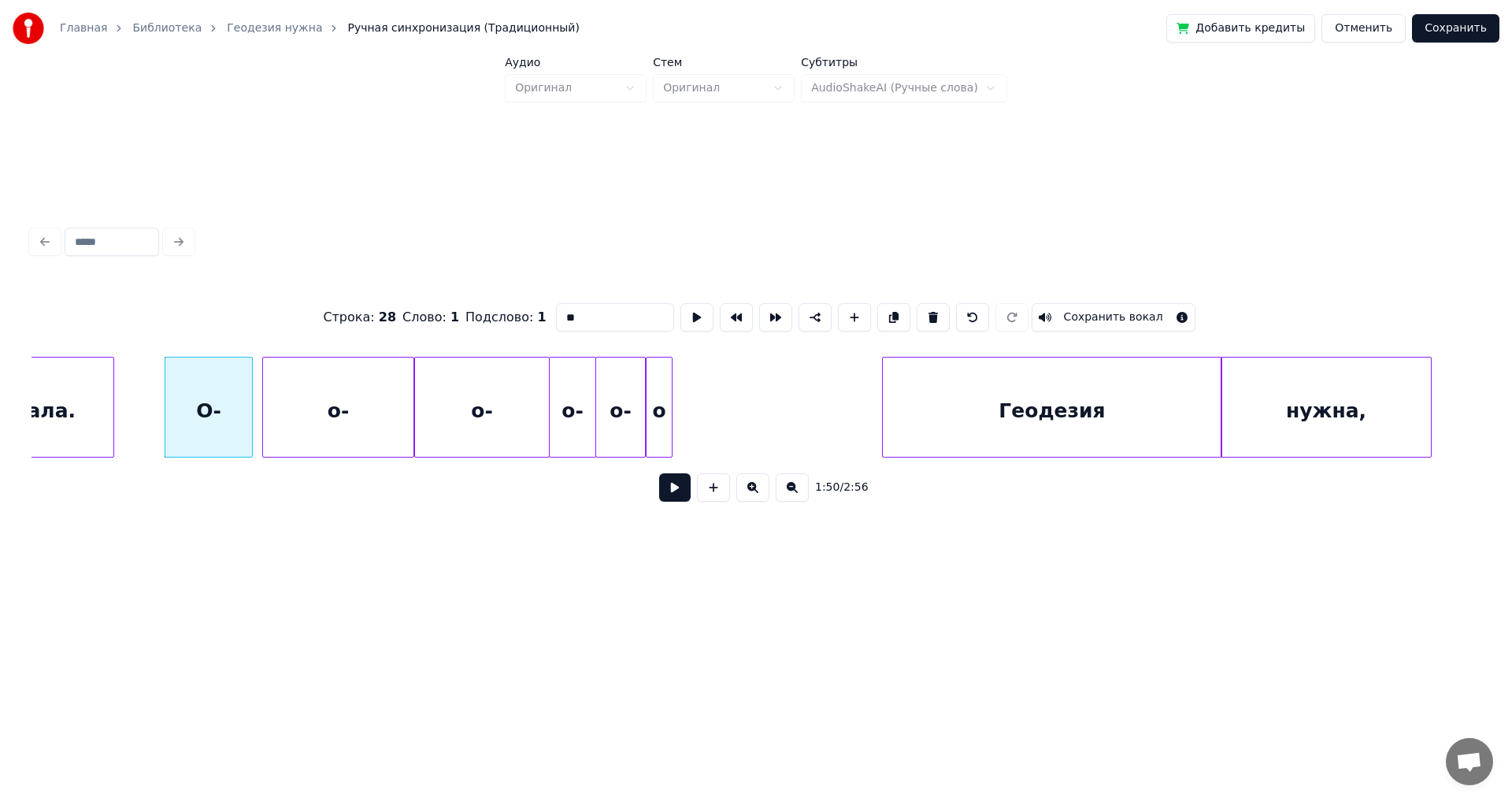
click at [616, 441] on button at bounding box center [674, 487] width 32 height 29
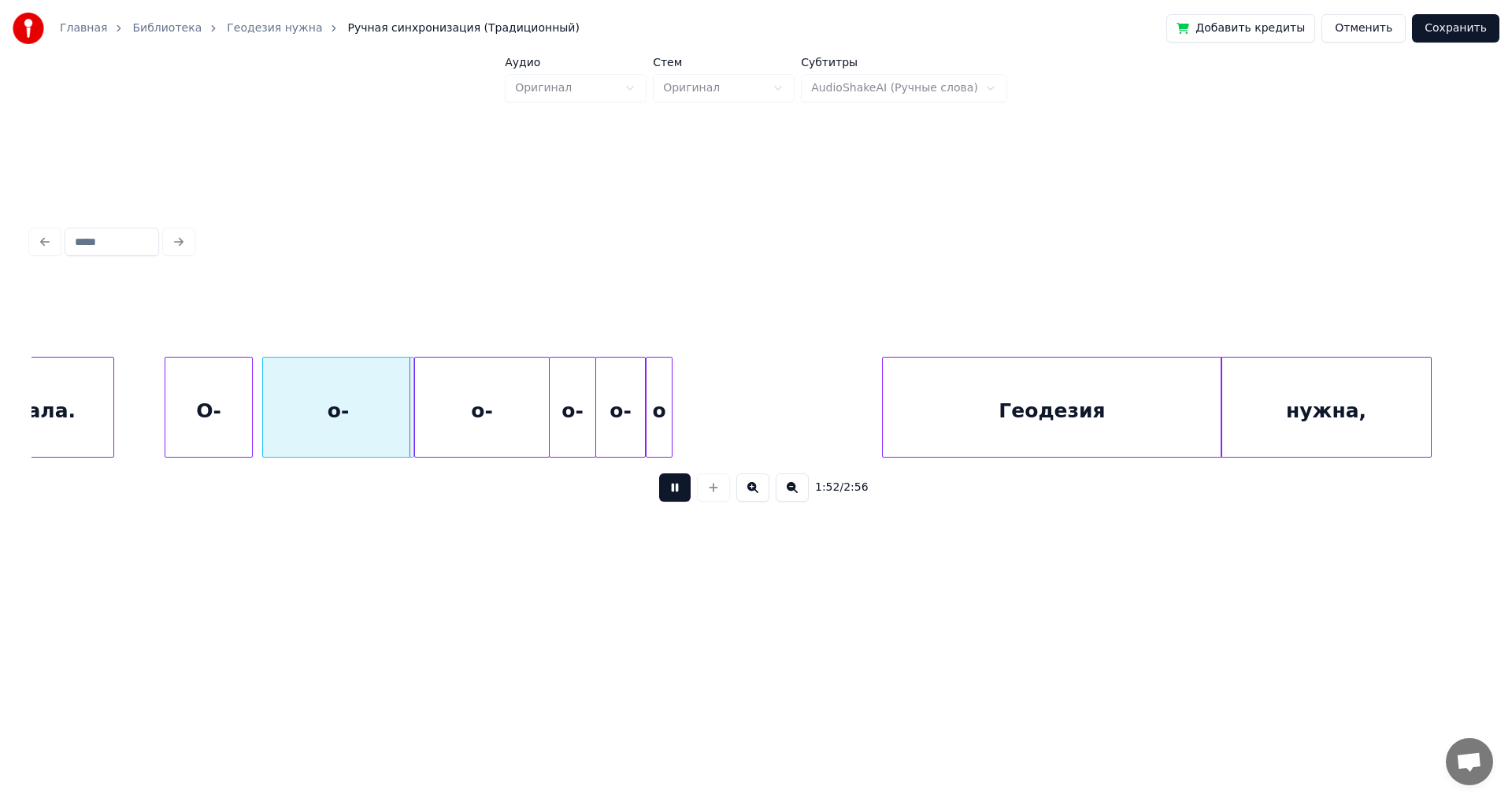
click at [616, 441] on button at bounding box center [674, 487] width 32 height 29
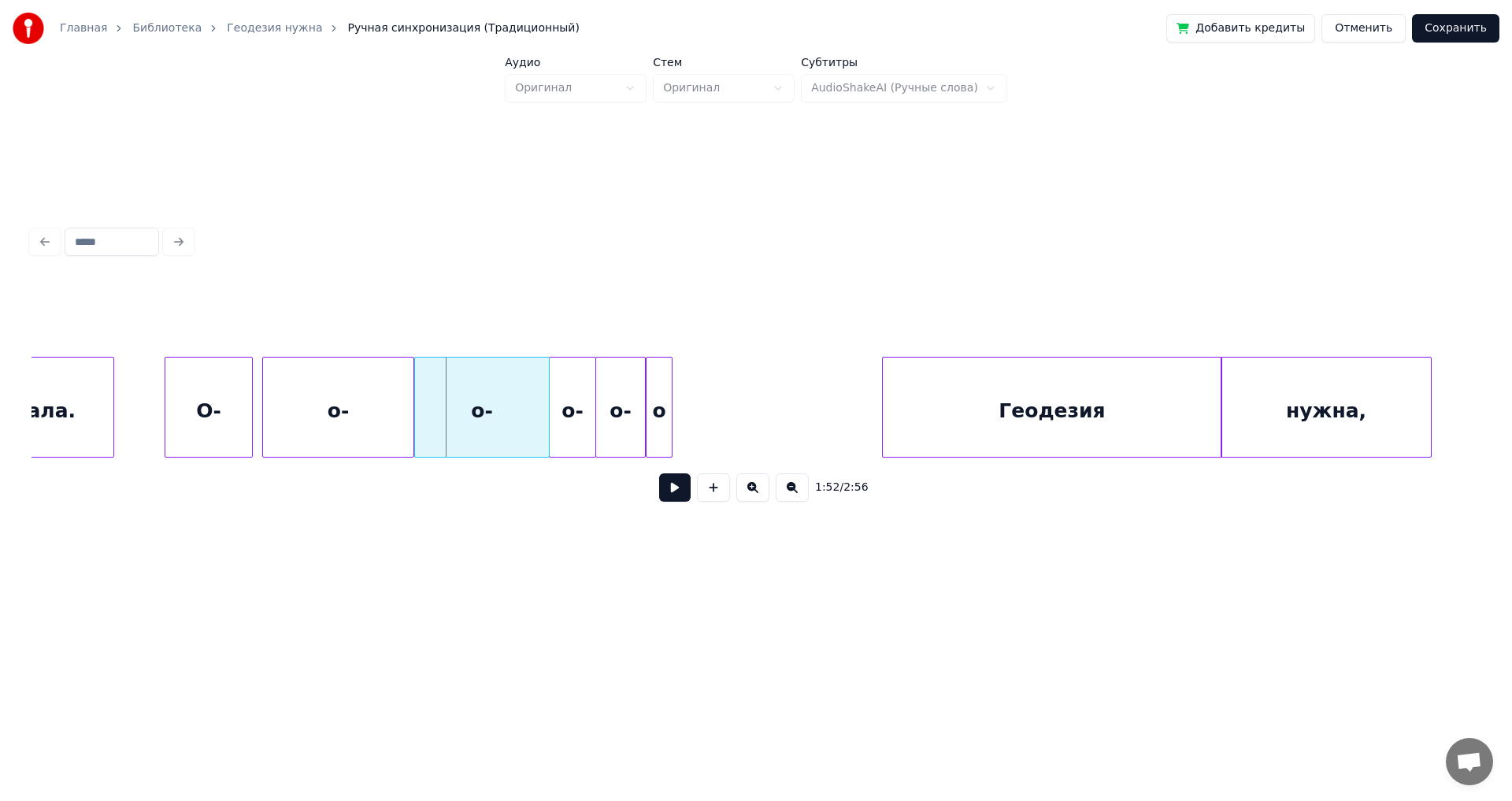
click at [395, 419] on div "о-" at bounding box center [338, 410] width 150 height 107
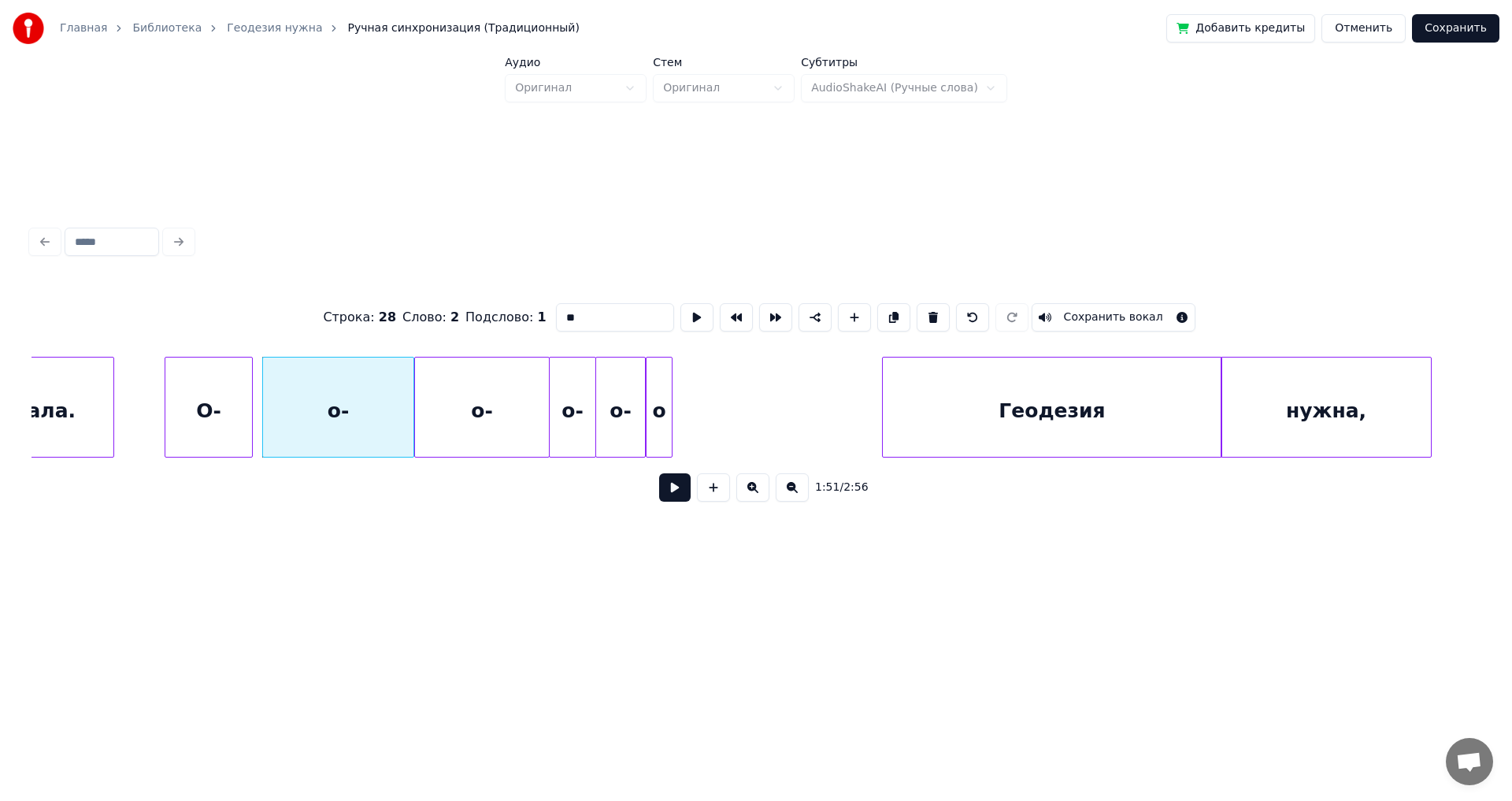
click at [381, 407] on div "о-" at bounding box center [338, 410] width 150 height 107
click at [389, 406] on div at bounding box center [391, 406] width 5 height 99
click at [446, 413] on div "о-" at bounding box center [453, 410] width 133 height 107
click at [544, 415] on div "о-" at bounding box center [543, 410] width 45 height 107
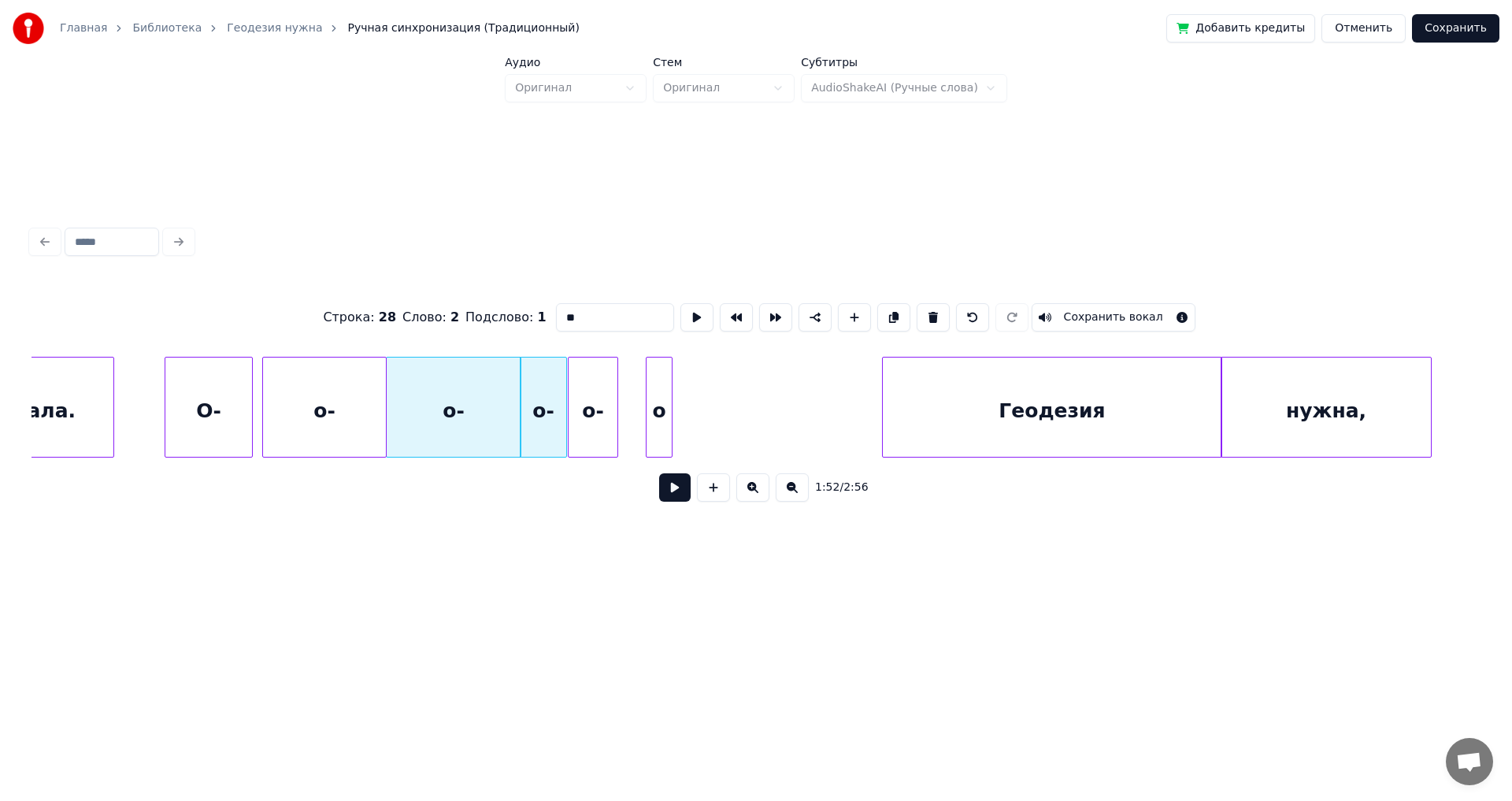
click at [585, 407] on div "о-" at bounding box center [592, 410] width 48 height 107
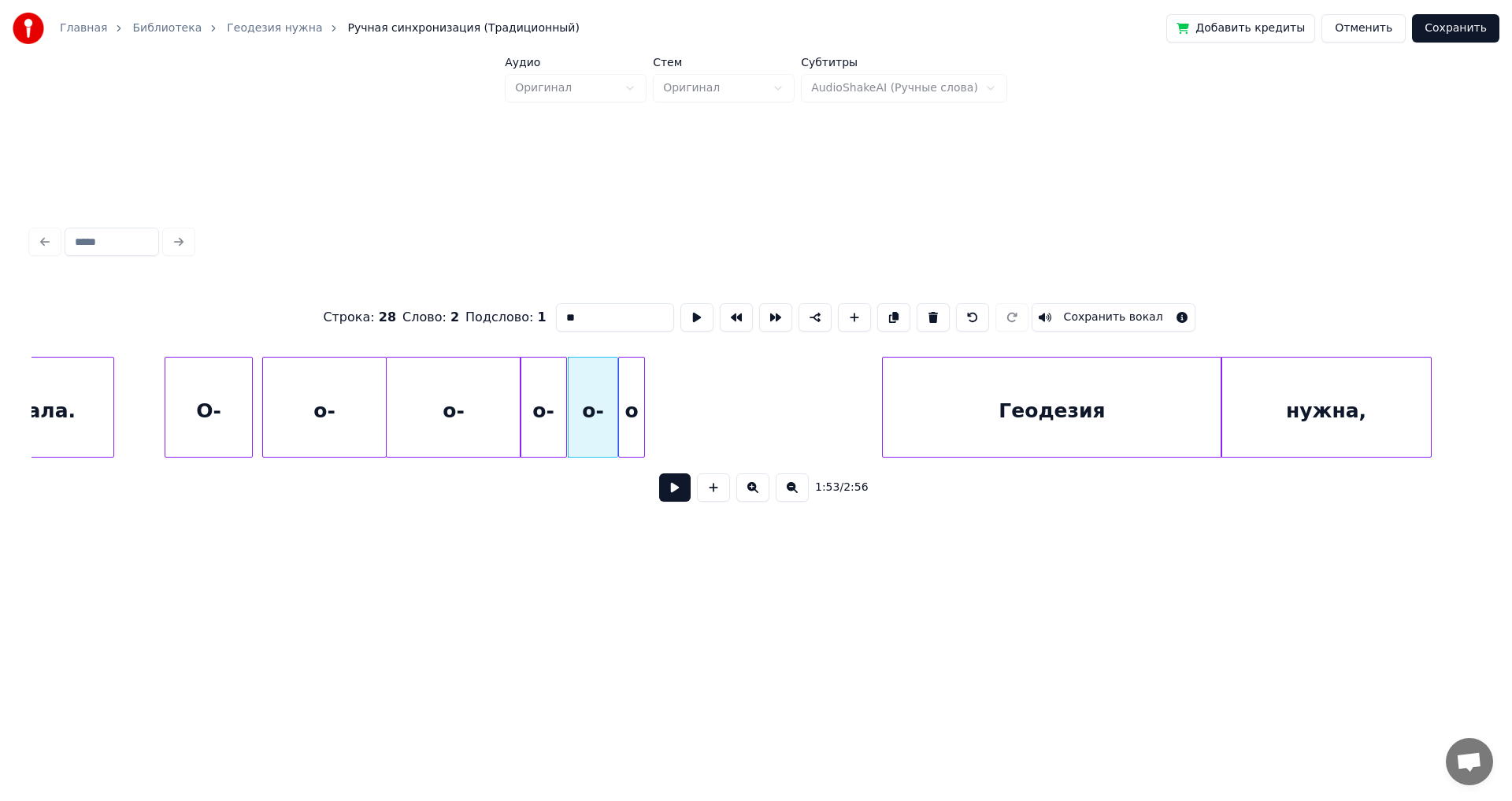
click at [616, 411] on div "о" at bounding box center [631, 410] width 25 height 107
click at [238, 396] on div "О-" at bounding box center [209, 410] width 87 height 107
type input "**"
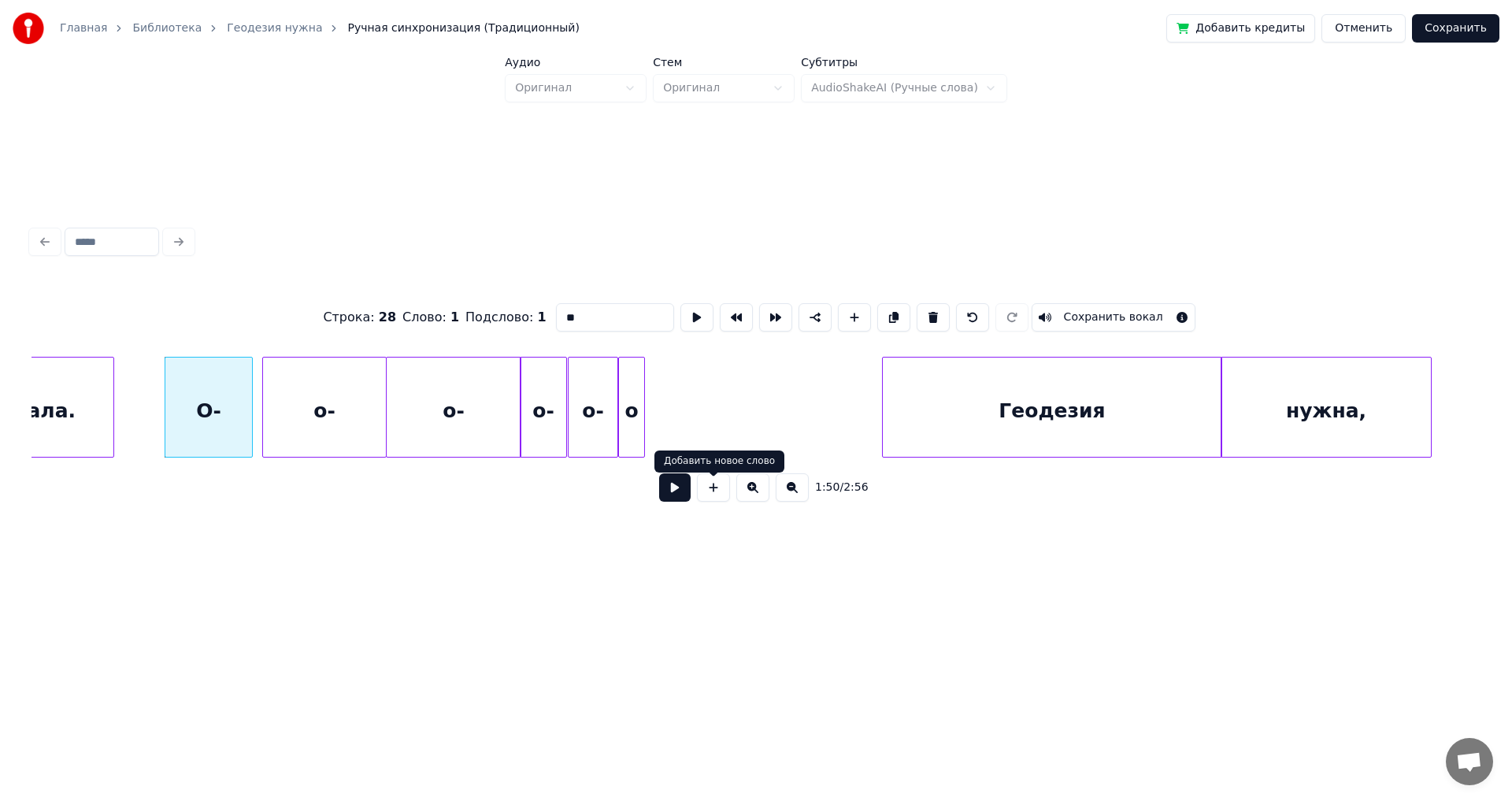
click at [616, 441] on button at bounding box center [674, 487] width 32 height 29
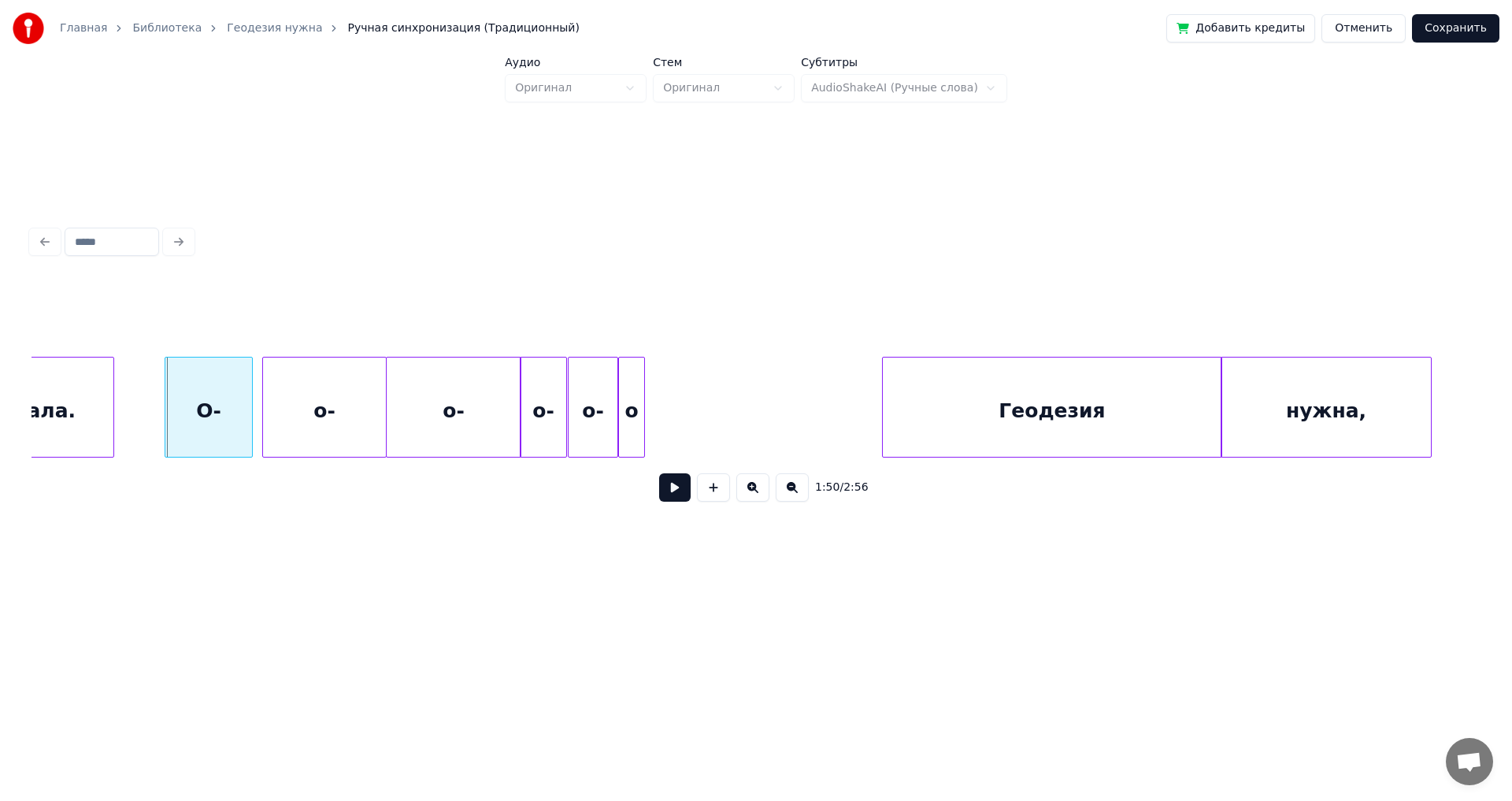
click at [616, 441] on button at bounding box center [674, 487] width 32 height 29
click at [616, 403] on div "о" at bounding box center [631, 410] width 25 height 107
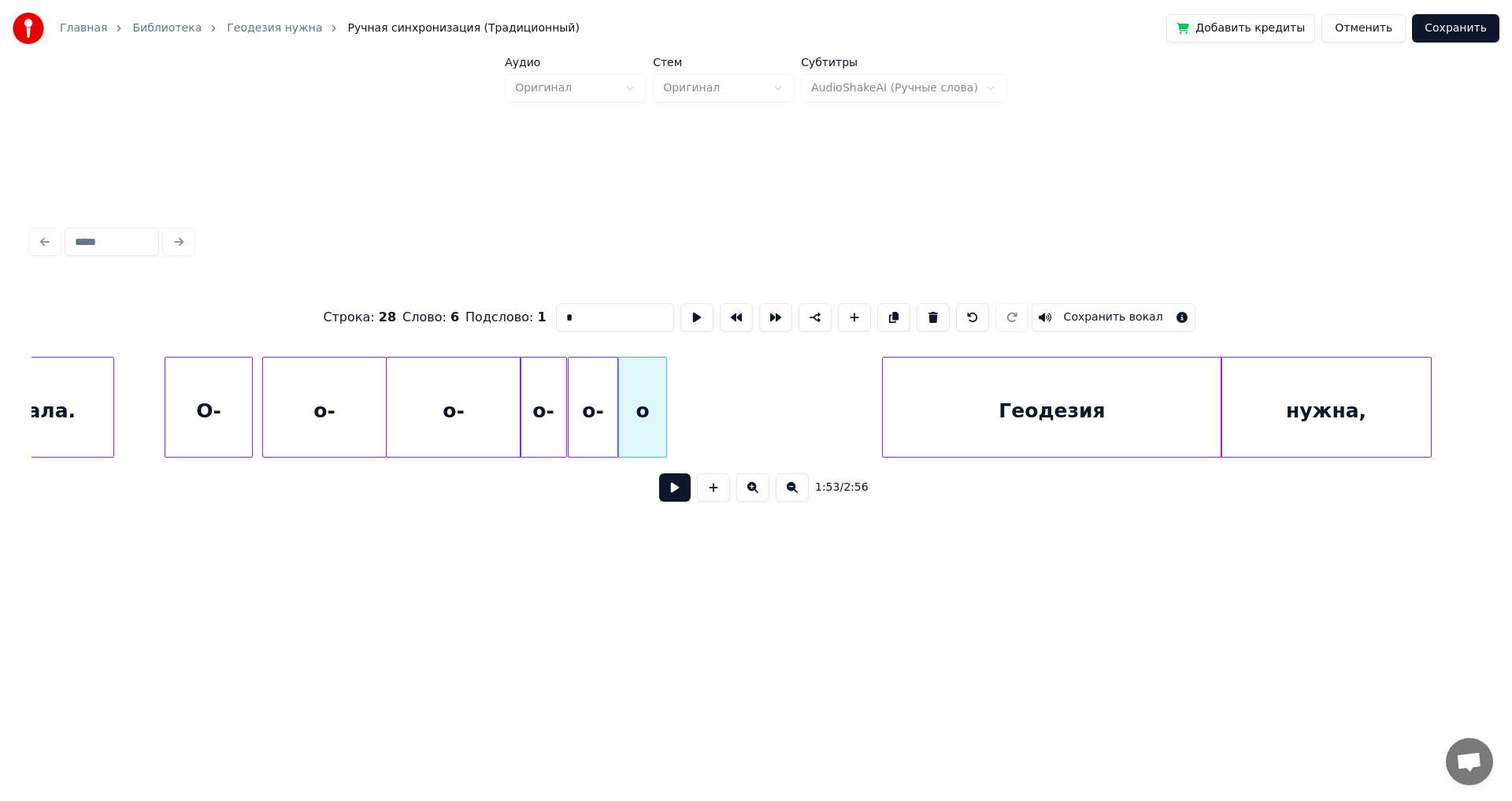
click at [616, 410] on div at bounding box center [664, 406] width 5 height 99
click at [616, 421] on div "о" at bounding box center [665, 410] width 47 height 107
click at [600, 407] on div "о-" at bounding box center [592, 410] width 48 height 107
type input "**"
click at [605, 408] on div "о-" at bounding box center [592, 410] width 48 height 107
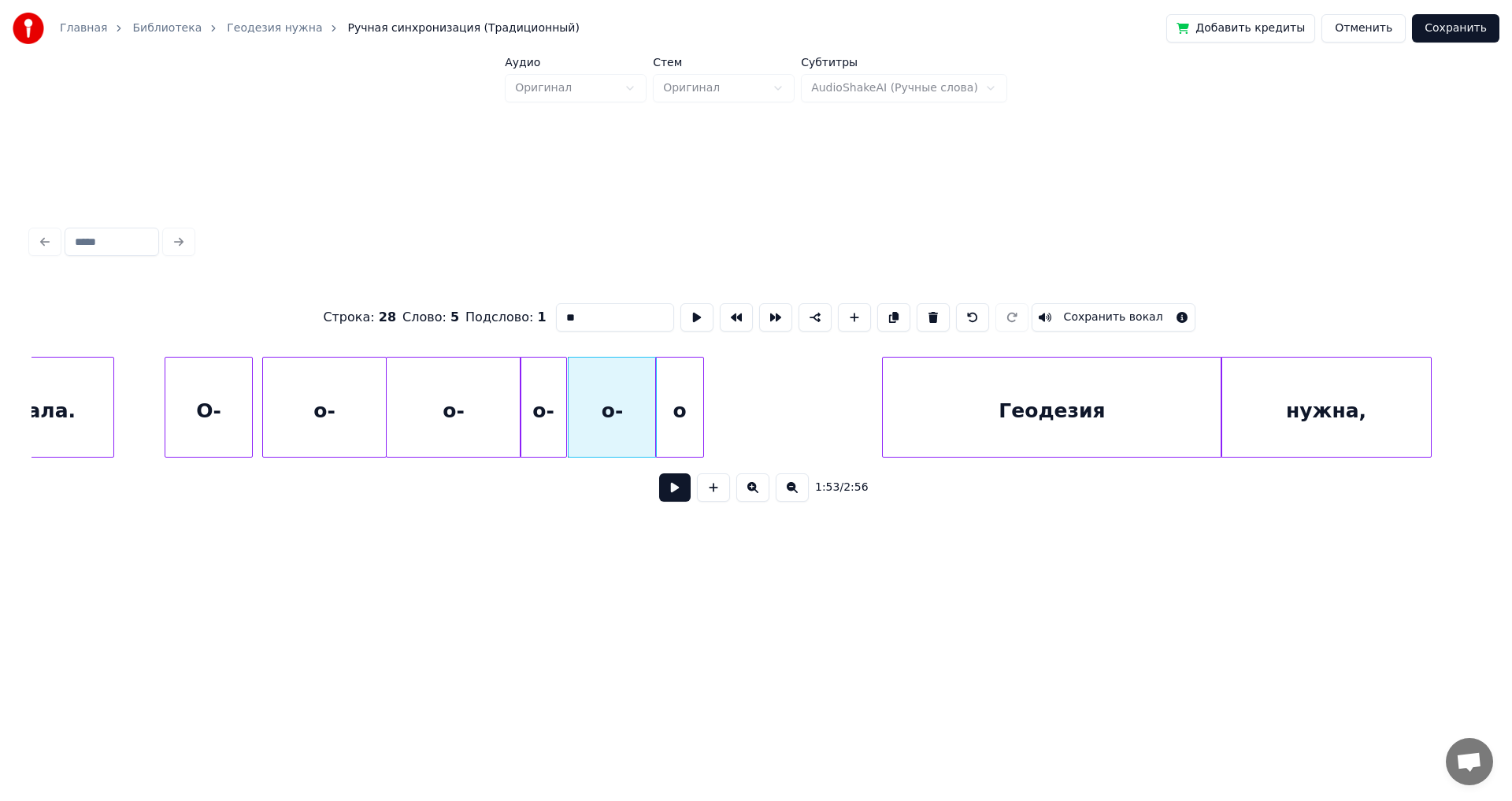
click at [616, 421] on div at bounding box center [653, 406] width 5 height 99
click at [616, 441] on button at bounding box center [674, 487] width 32 height 29
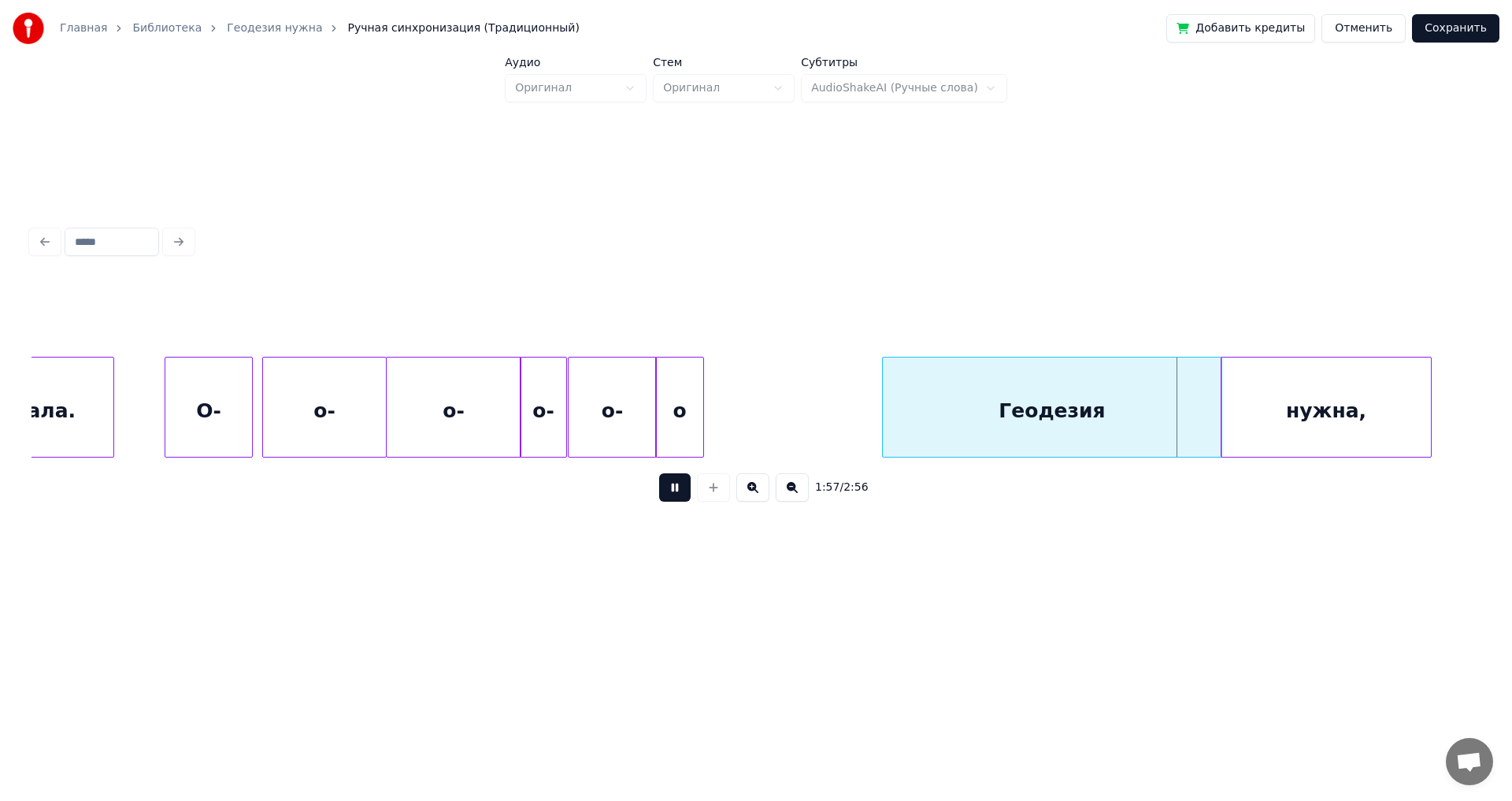
click at [616, 441] on button at bounding box center [674, 487] width 32 height 29
click at [616, 410] on div "Геодезия" at bounding box center [1051, 410] width 338 height 107
click at [616, 402] on div "Геодезия" at bounding box center [1051, 410] width 338 height 107
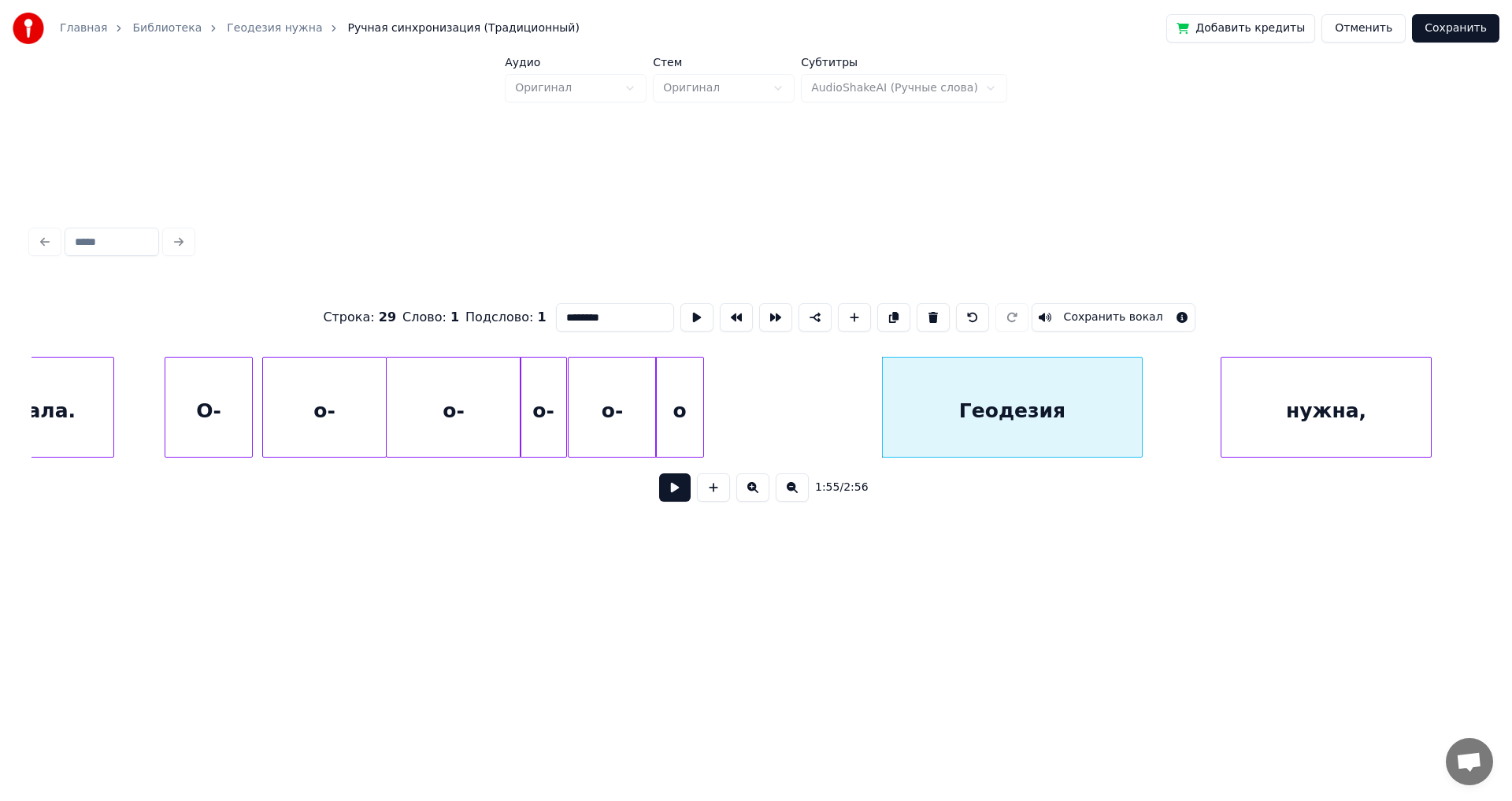
click at [616, 415] on div at bounding box center [1139, 406] width 5 height 99
click at [616, 422] on div "нужна," at bounding box center [1246, 410] width 210 height 107
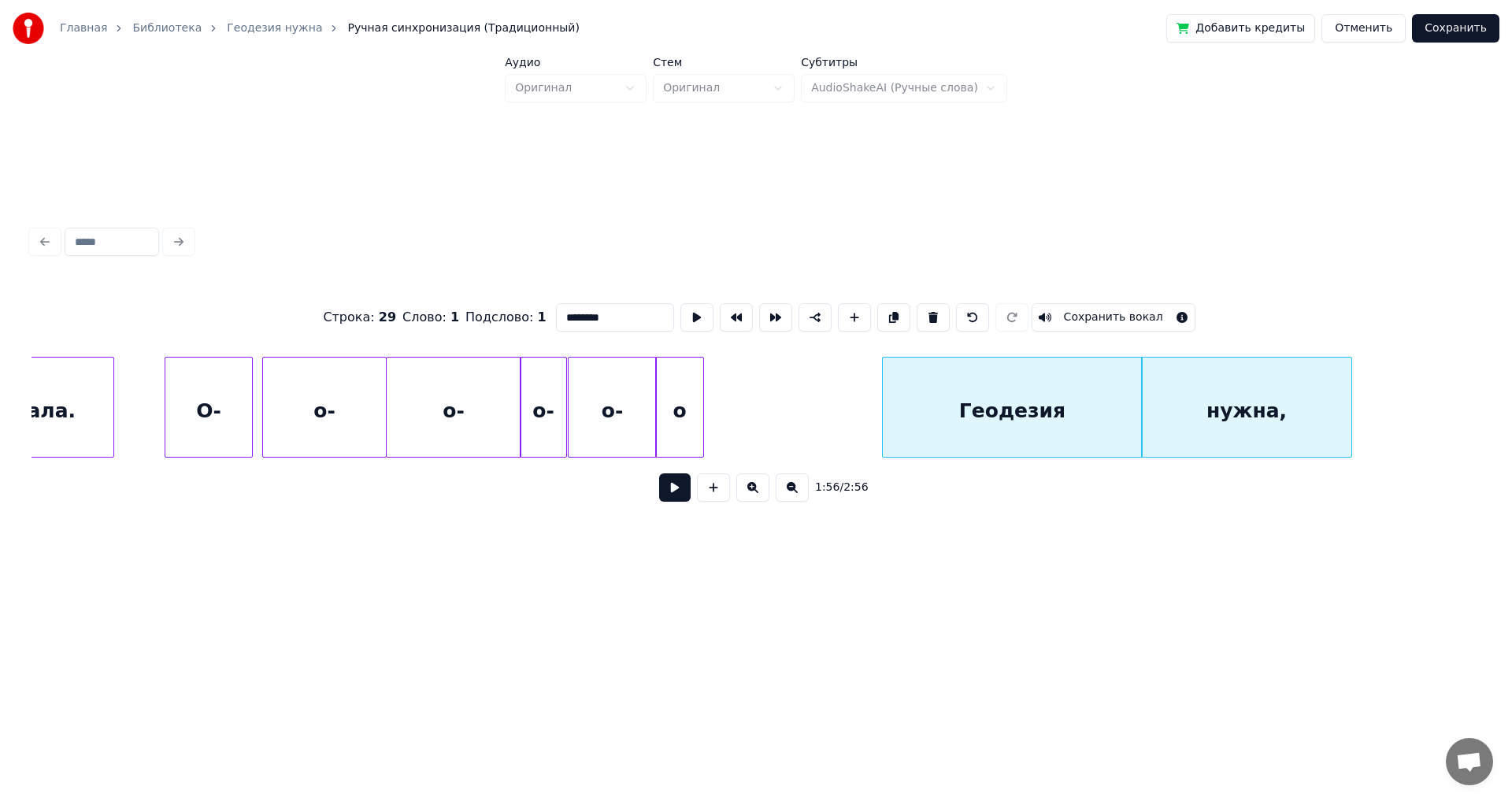
click at [616, 396] on div "Геодезия" at bounding box center [1012, 410] width 259 height 107
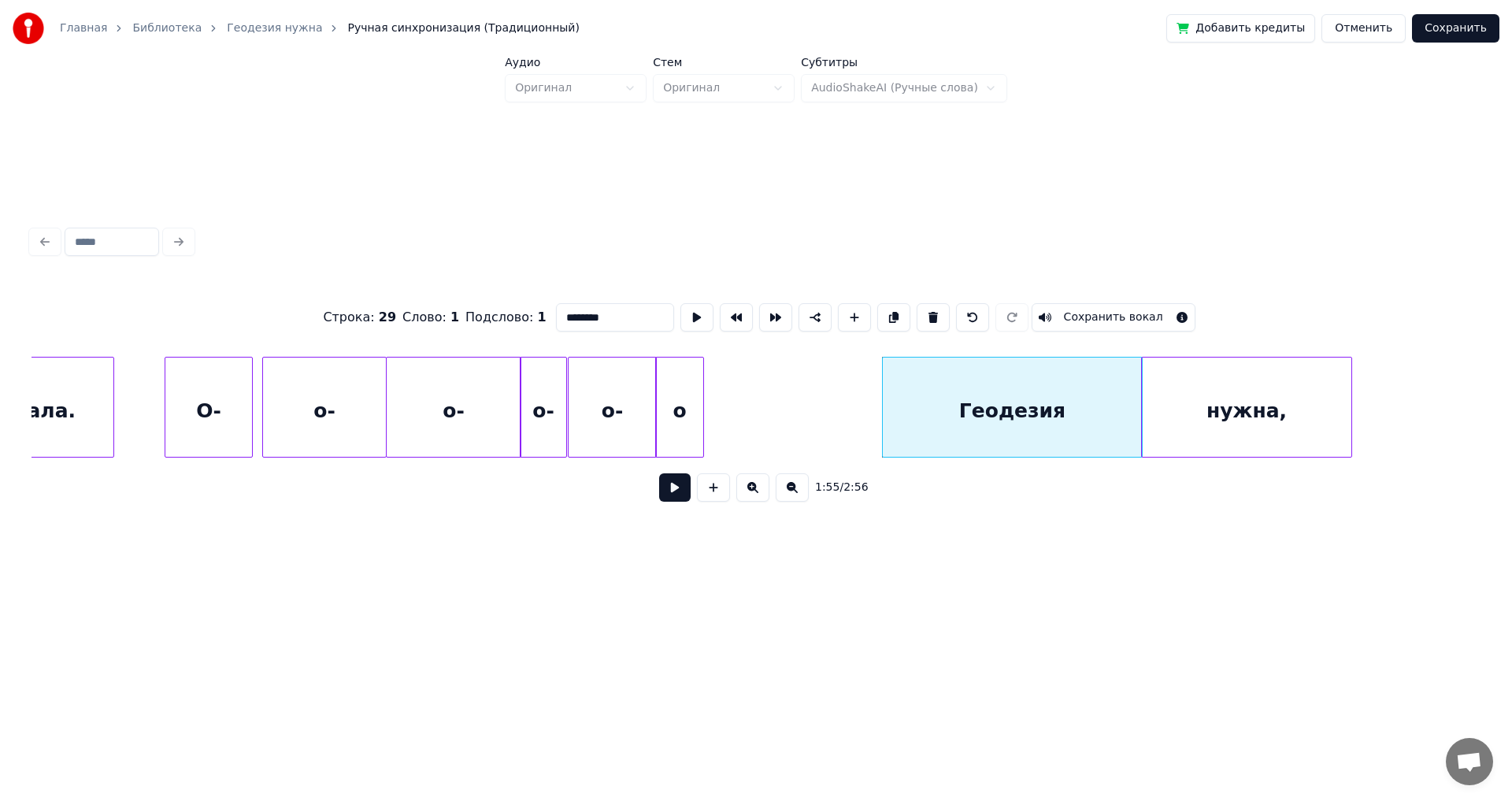
click at [616, 441] on button at bounding box center [674, 487] width 32 height 29
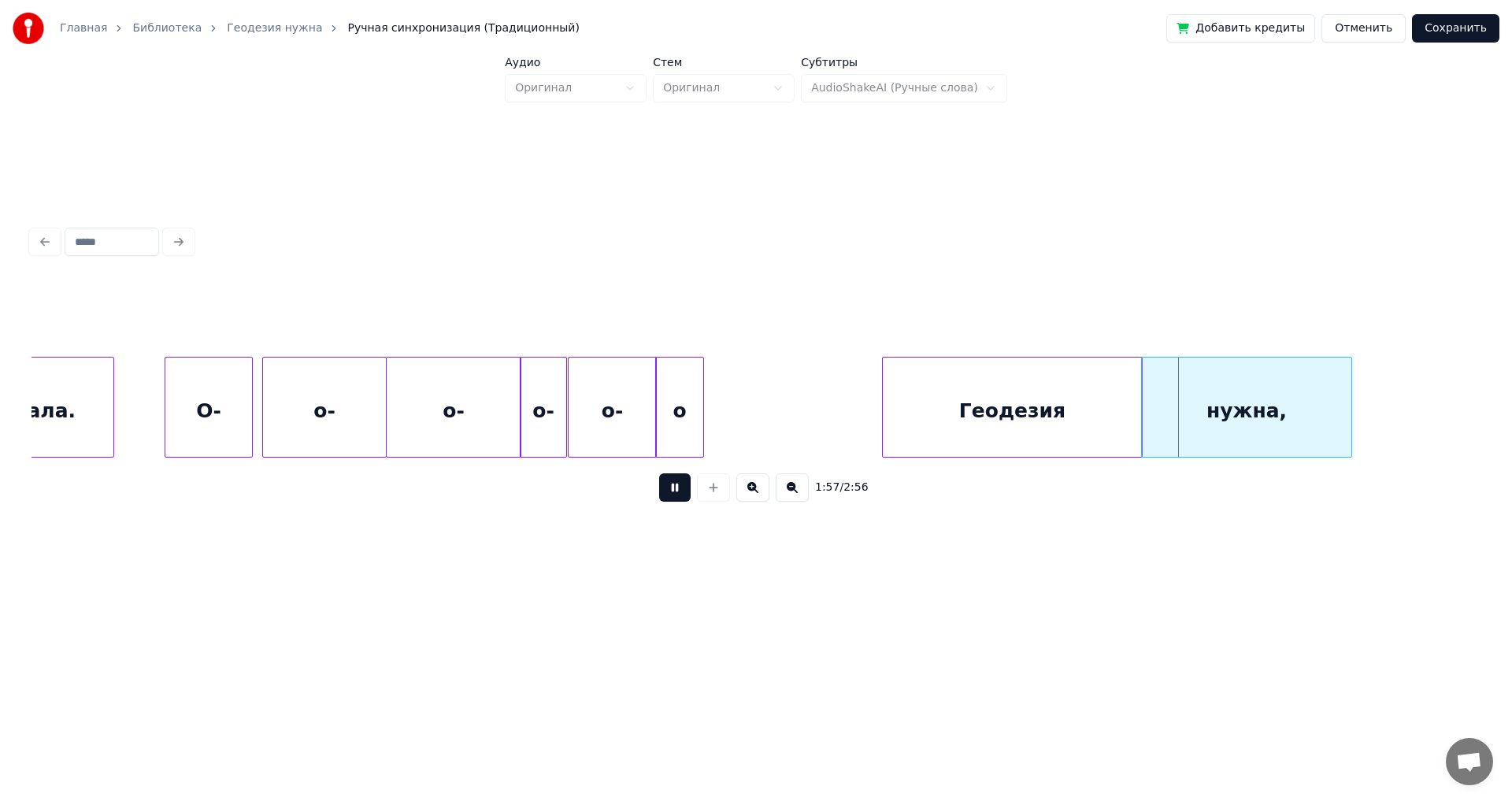
click at [616, 441] on button at bounding box center [674, 487] width 32 height 29
click at [616, 401] on div "Геодезия" at bounding box center [1012, 410] width 259 height 107
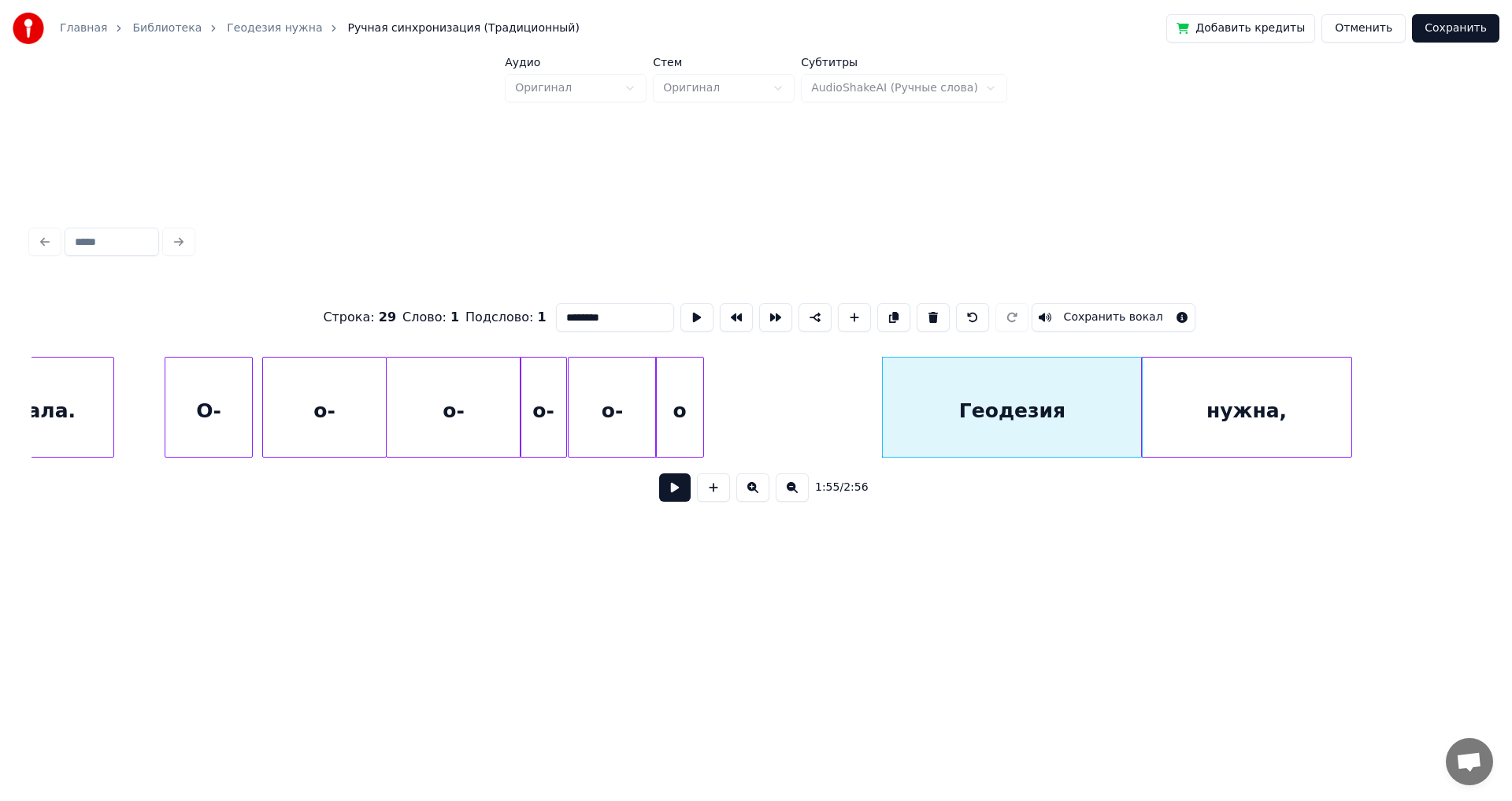
click at [616, 409] on div "Геодезия" at bounding box center [1012, 410] width 259 height 107
click at [616, 407] on div at bounding box center [1127, 406] width 5 height 99
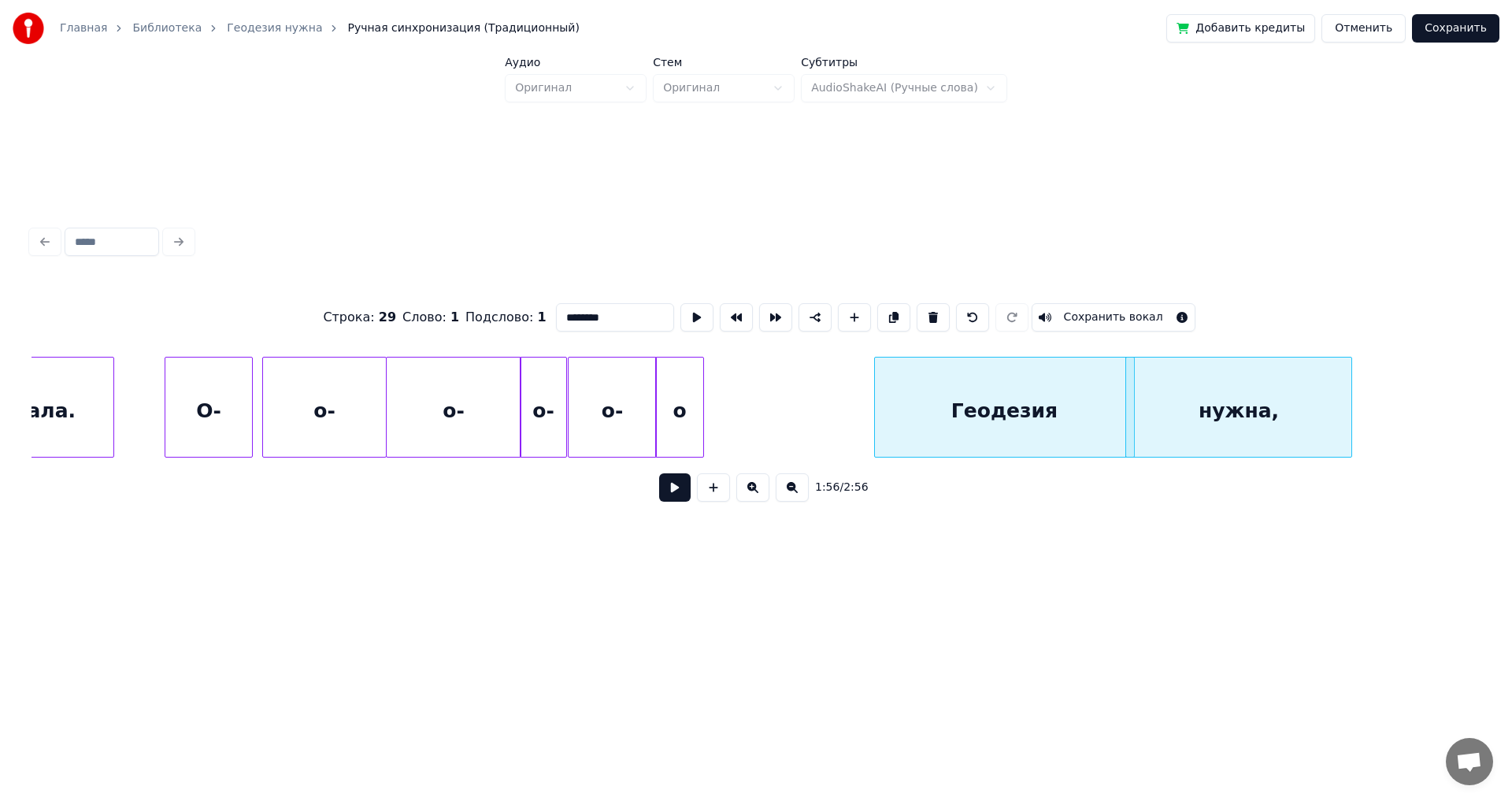
click at [616, 433] on div "Геодезия" at bounding box center [1005, 410] width 259 height 107
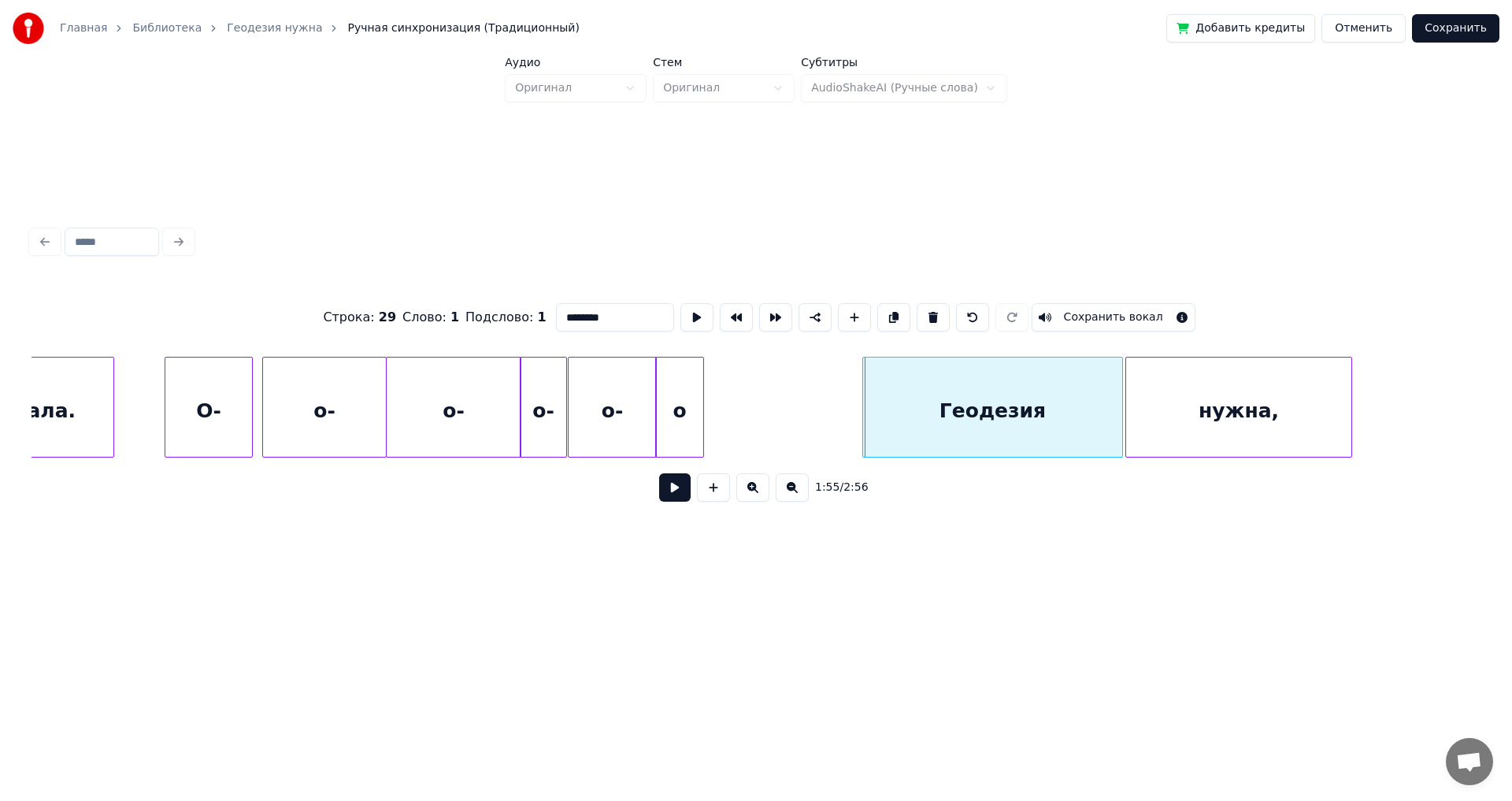
click at [616, 432] on div "Геодезия" at bounding box center [993, 410] width 259 height 107
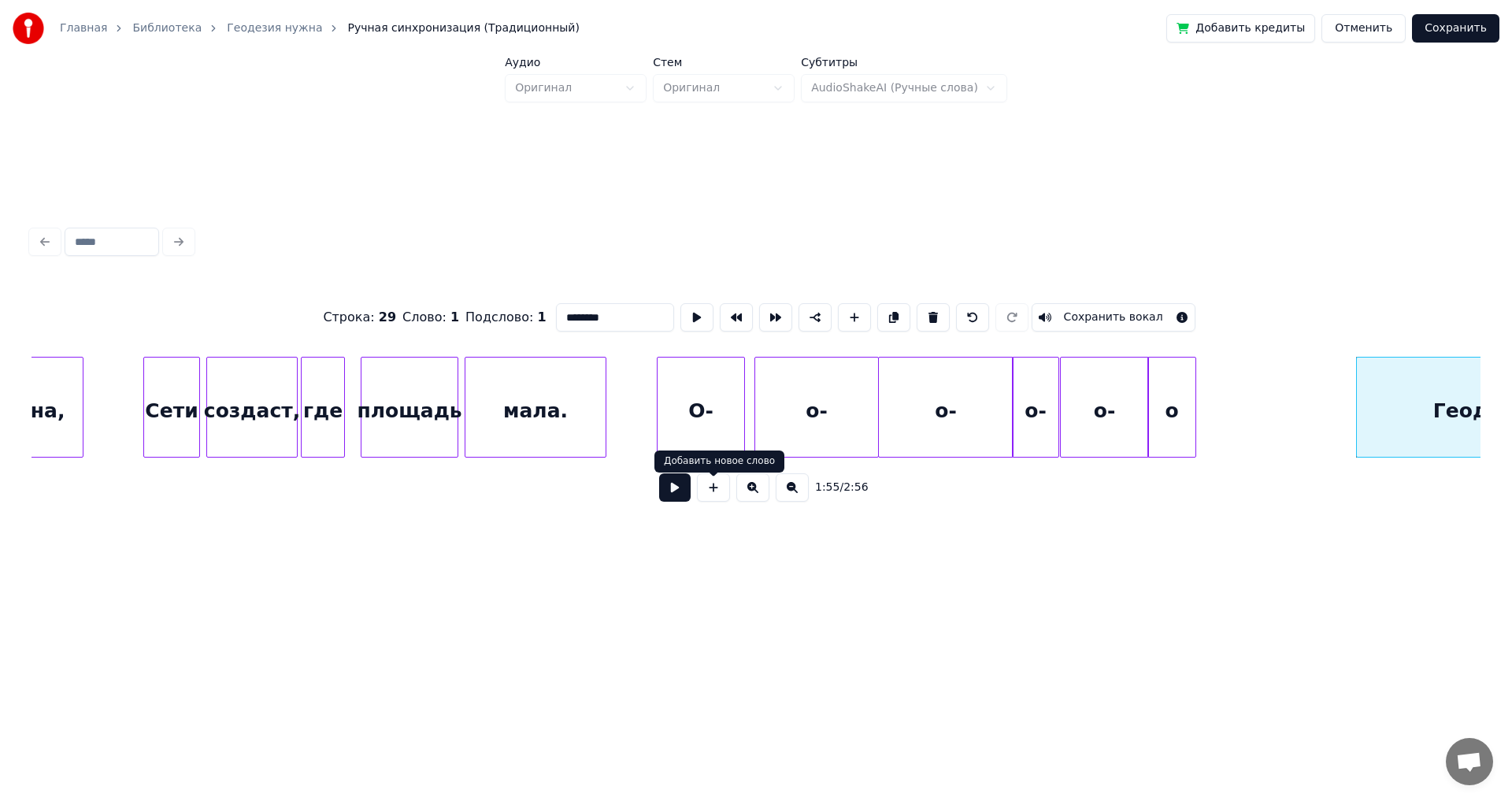
click at [616, 441] on button at bounding box center [674, 487] width 32 height 29
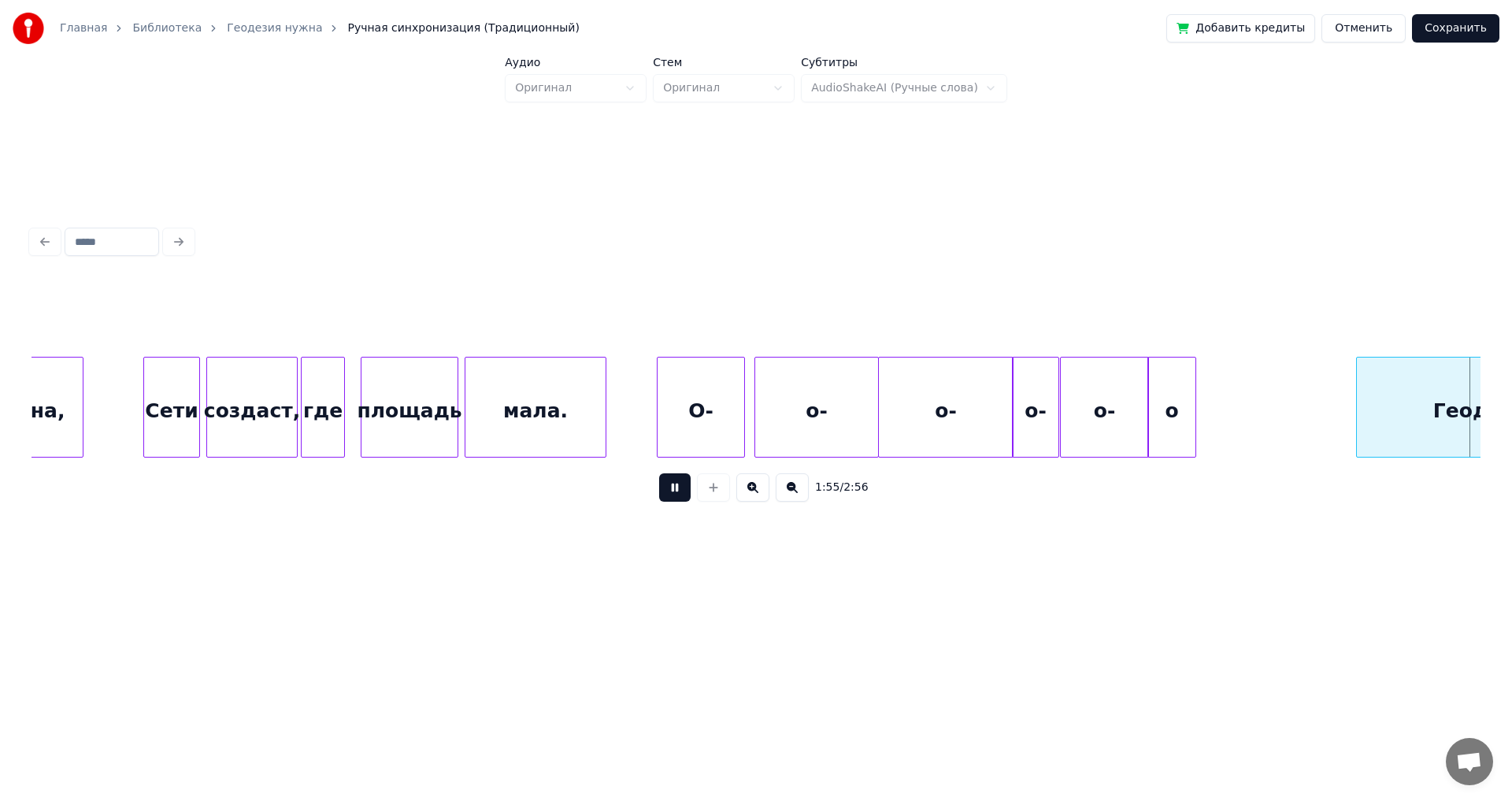
scroll to position [0, 18243]
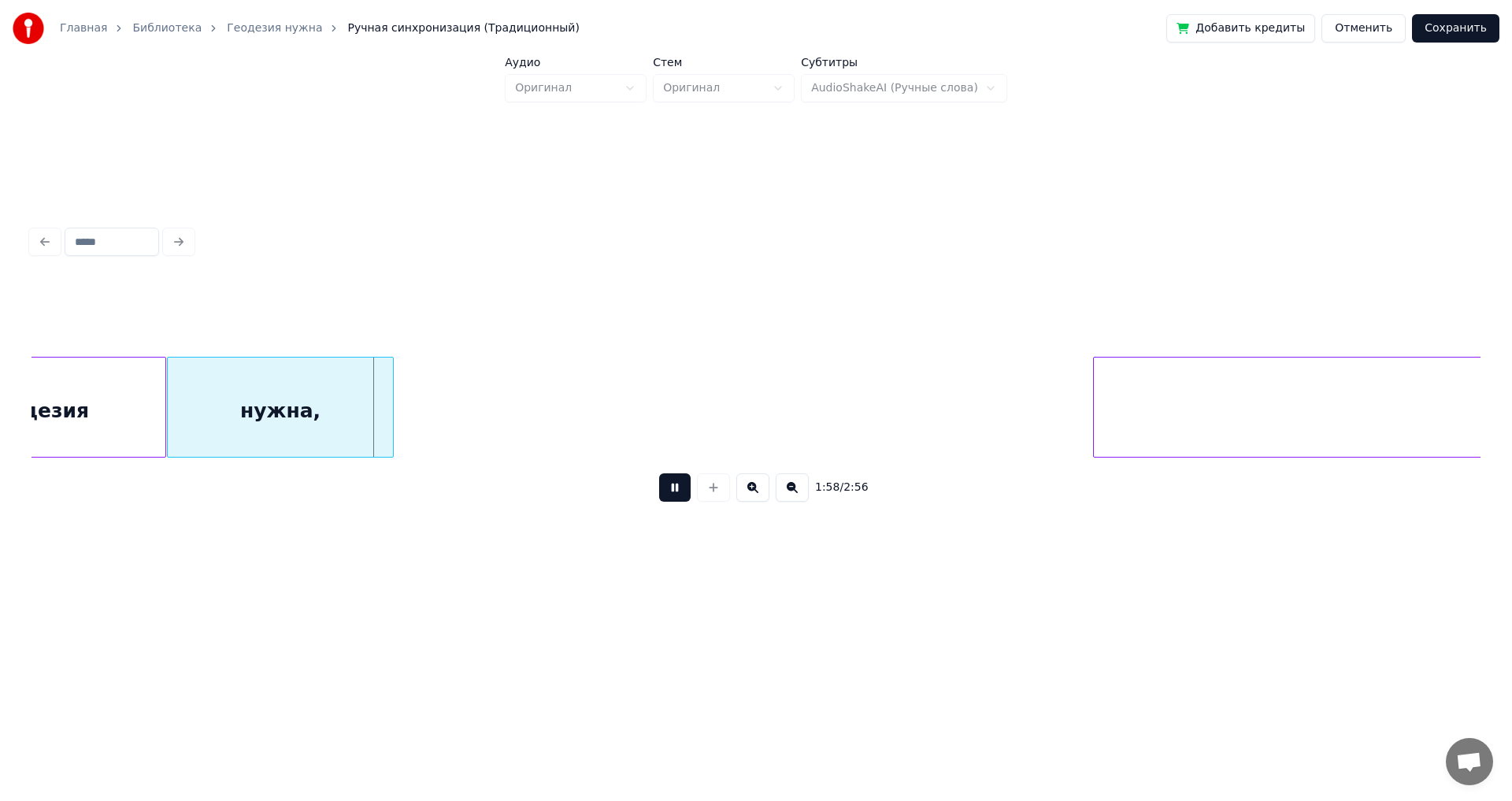
click at [616, 441] on button at bounding box center [674, 487] width 32 height 29
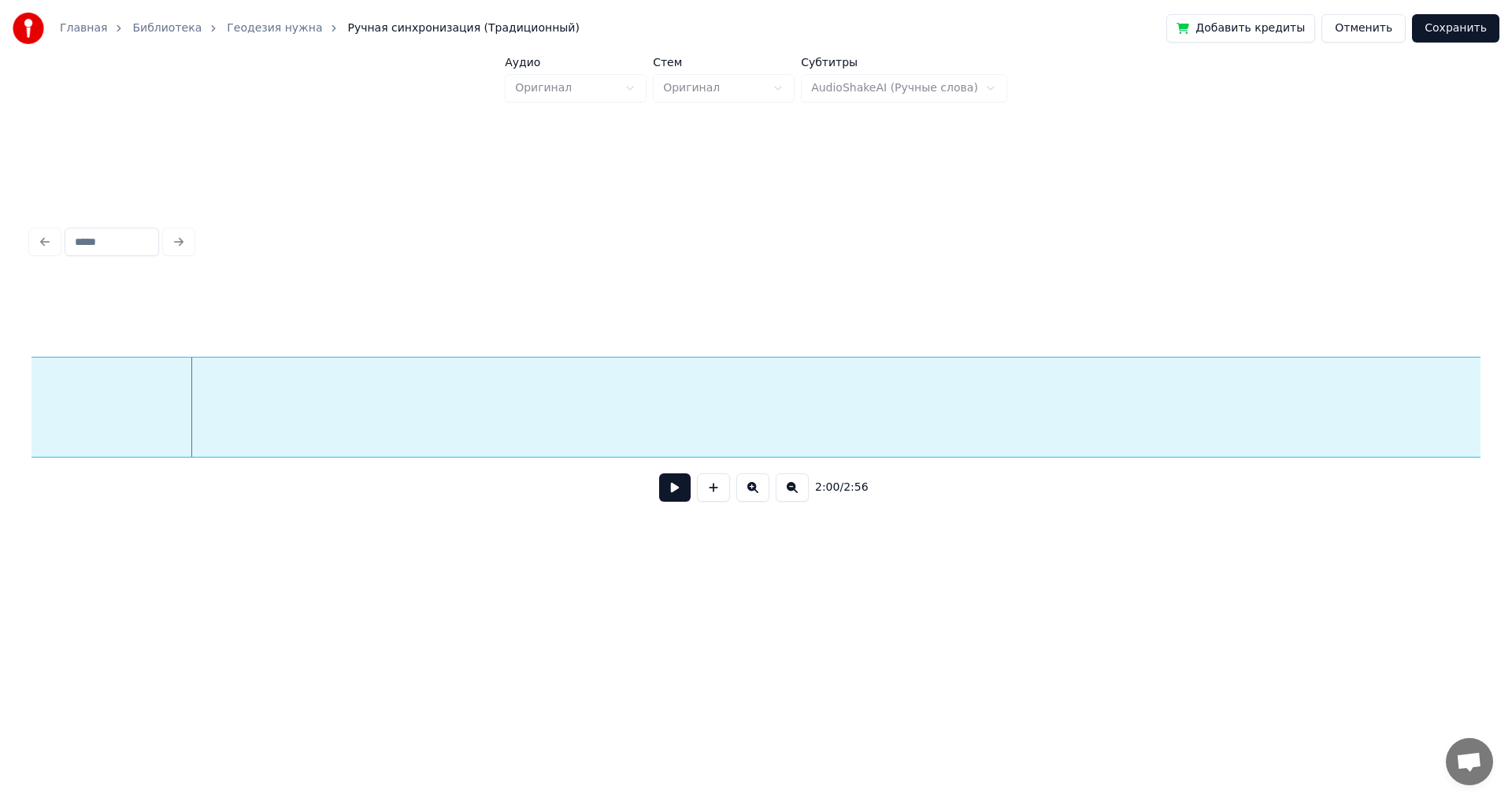
scroll to position [0, 18687]
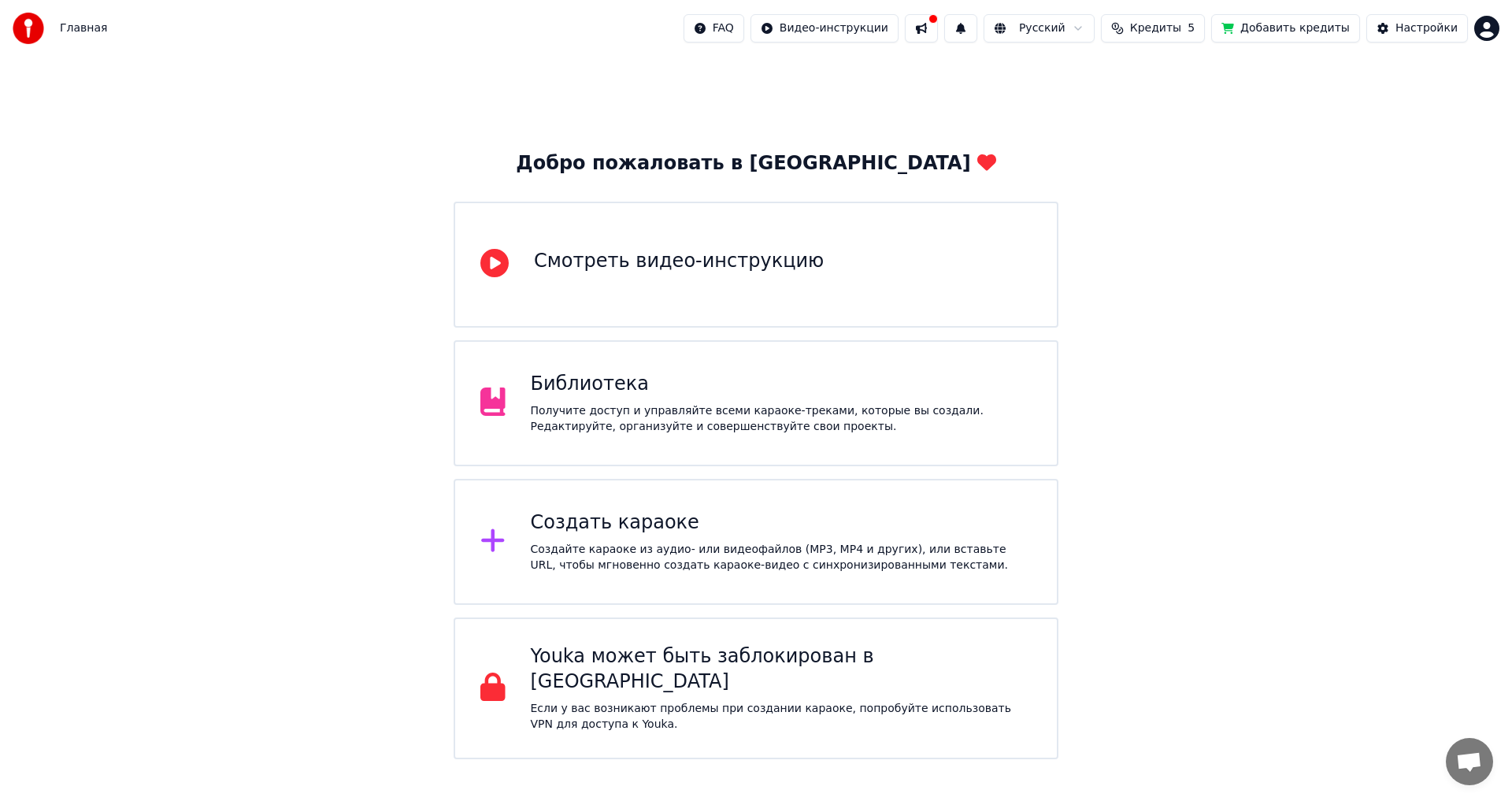
click at [673, 429] on div "Получите доступ и управляйте всеми караоке-треками, которые вы создали. Редакти…" at bounding box center [781, 419] width 501 height 32
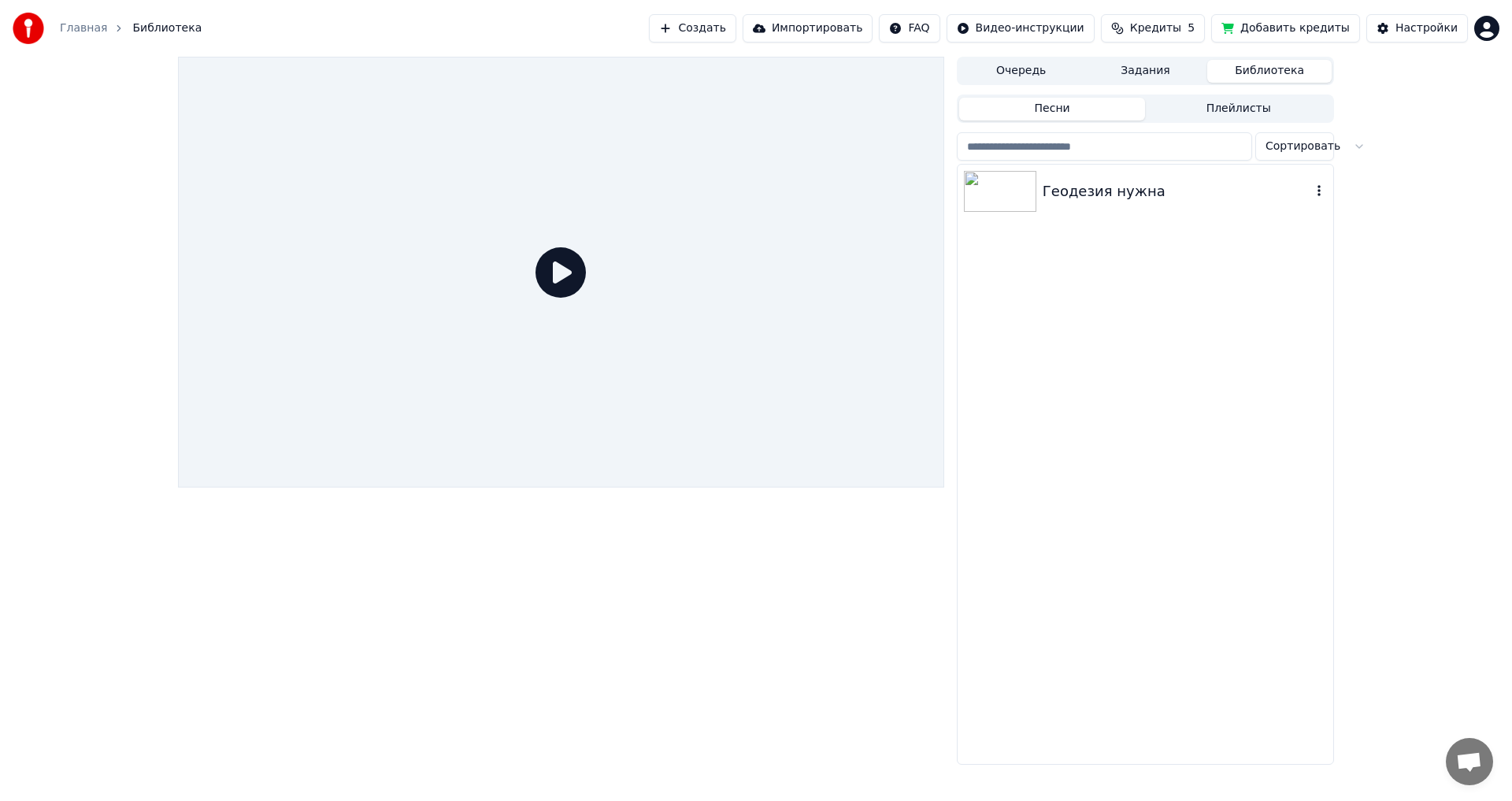
click at [1143, 196] on div "Геодезия нужна" at bounding box center [1176, 191] width 268 height 22
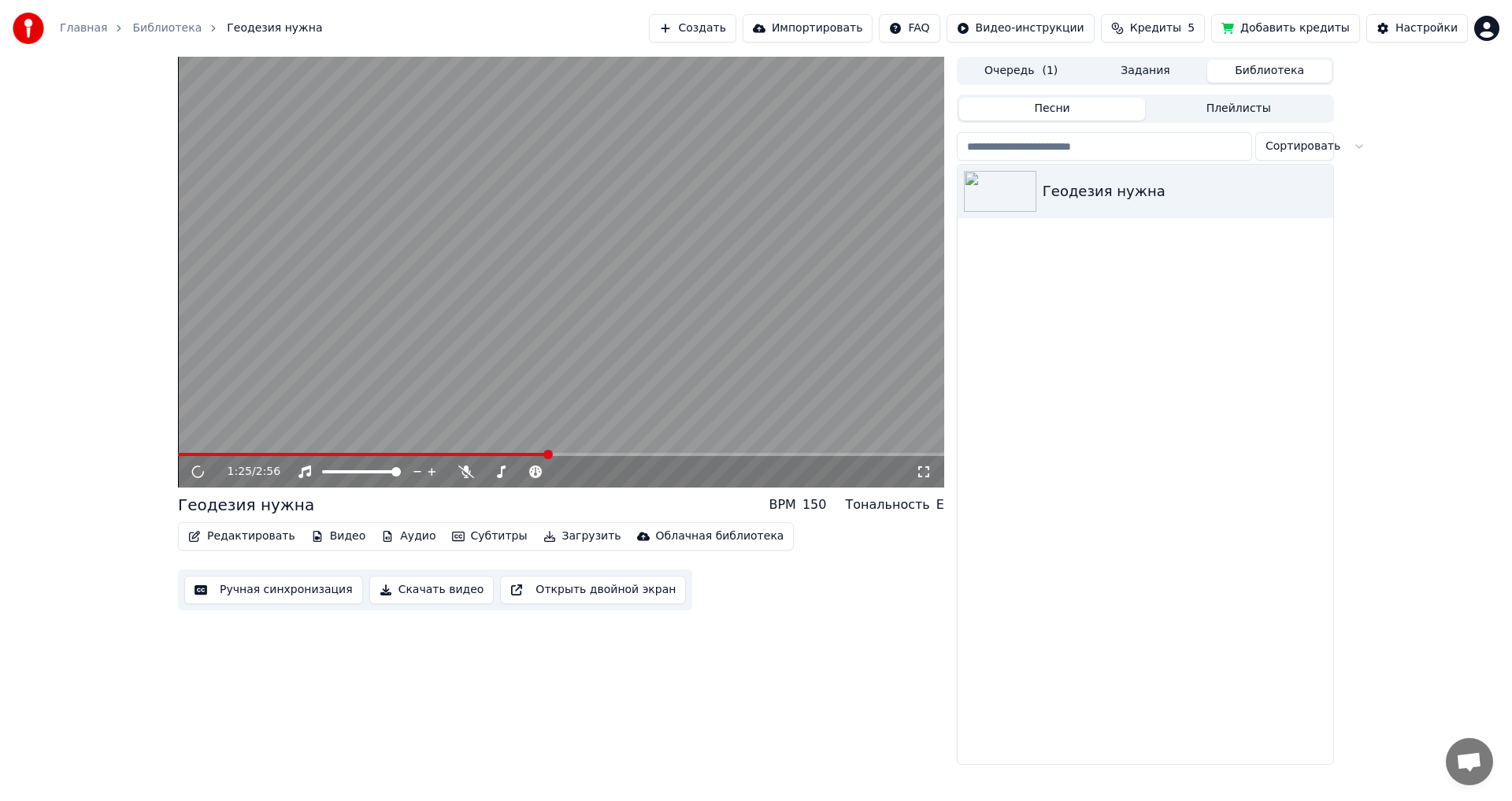
click at [550, 455] on span at bounding box center [561, 454] width 766 height 3
click at [1010, 72] on button "Очередь ( 1 )" at bounding box center [1022, 71] width 125 height 23
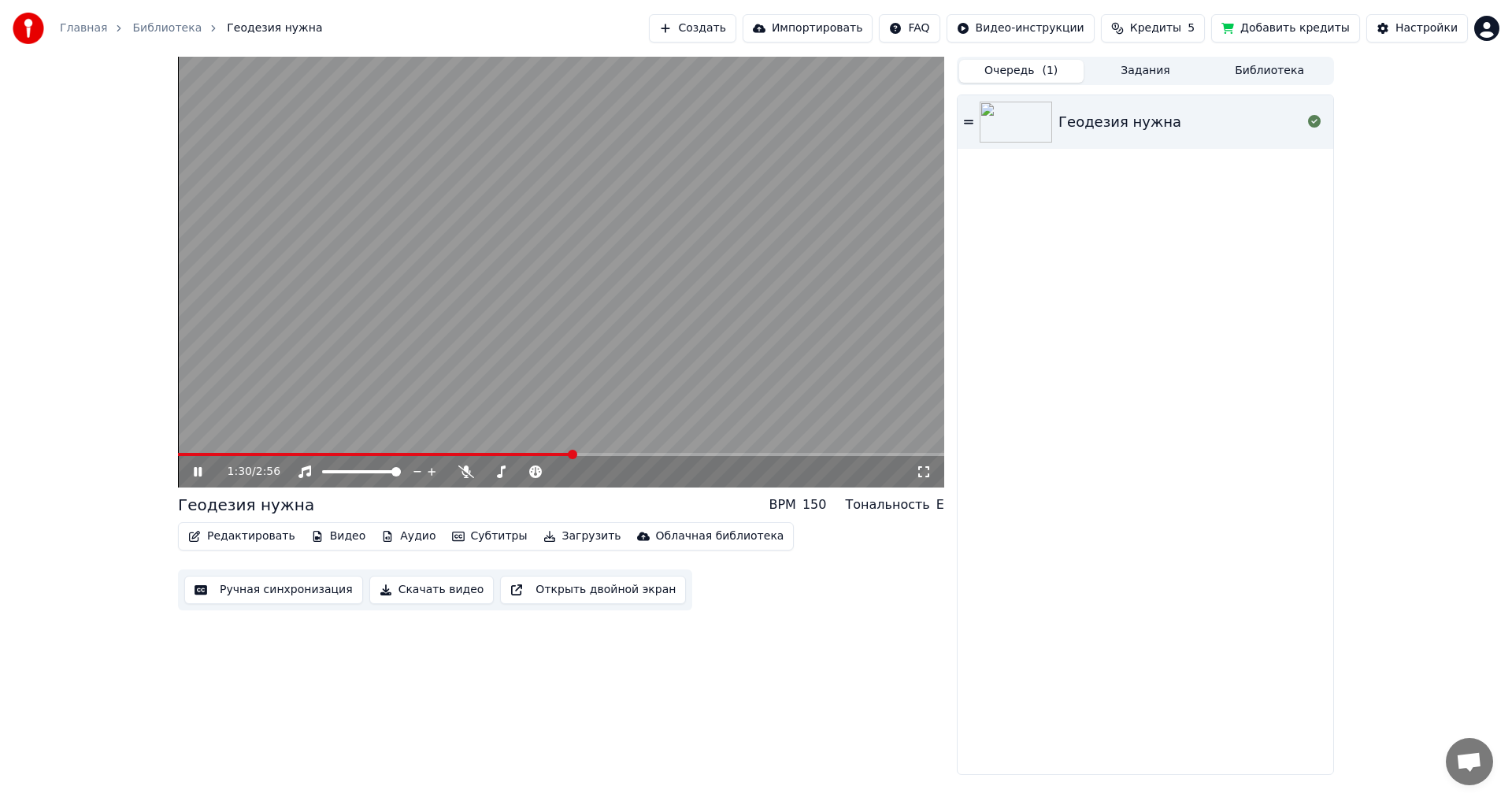
click at [203, 458] on div "1:30 / 2:56" at bounding box center [561, 472] width 766 height 32
click at [194, 472] on icon at bounding box center [209, 472] width 37 height 13
click at [197, 470] on icon at bounding box center [198, 471] width 10 height 11
click at [470, 477] on icon at bounding box center [466, 472] width 16 height 13
click at [622, 392] on video at bounding box center [561, 271] width 766 height 430
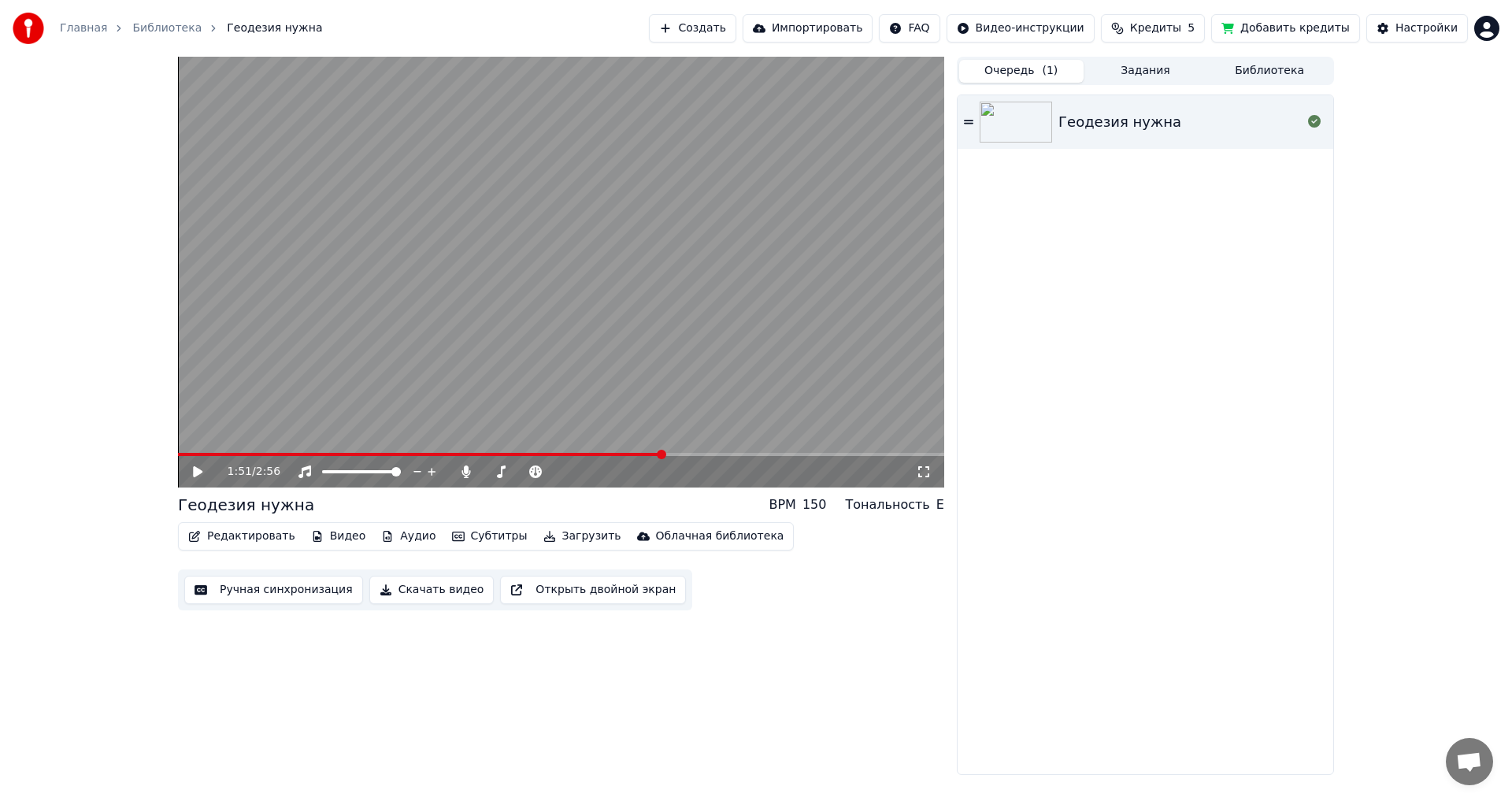
click at [615, 402] on video at bounding box center [561, 271] width 766 height 430
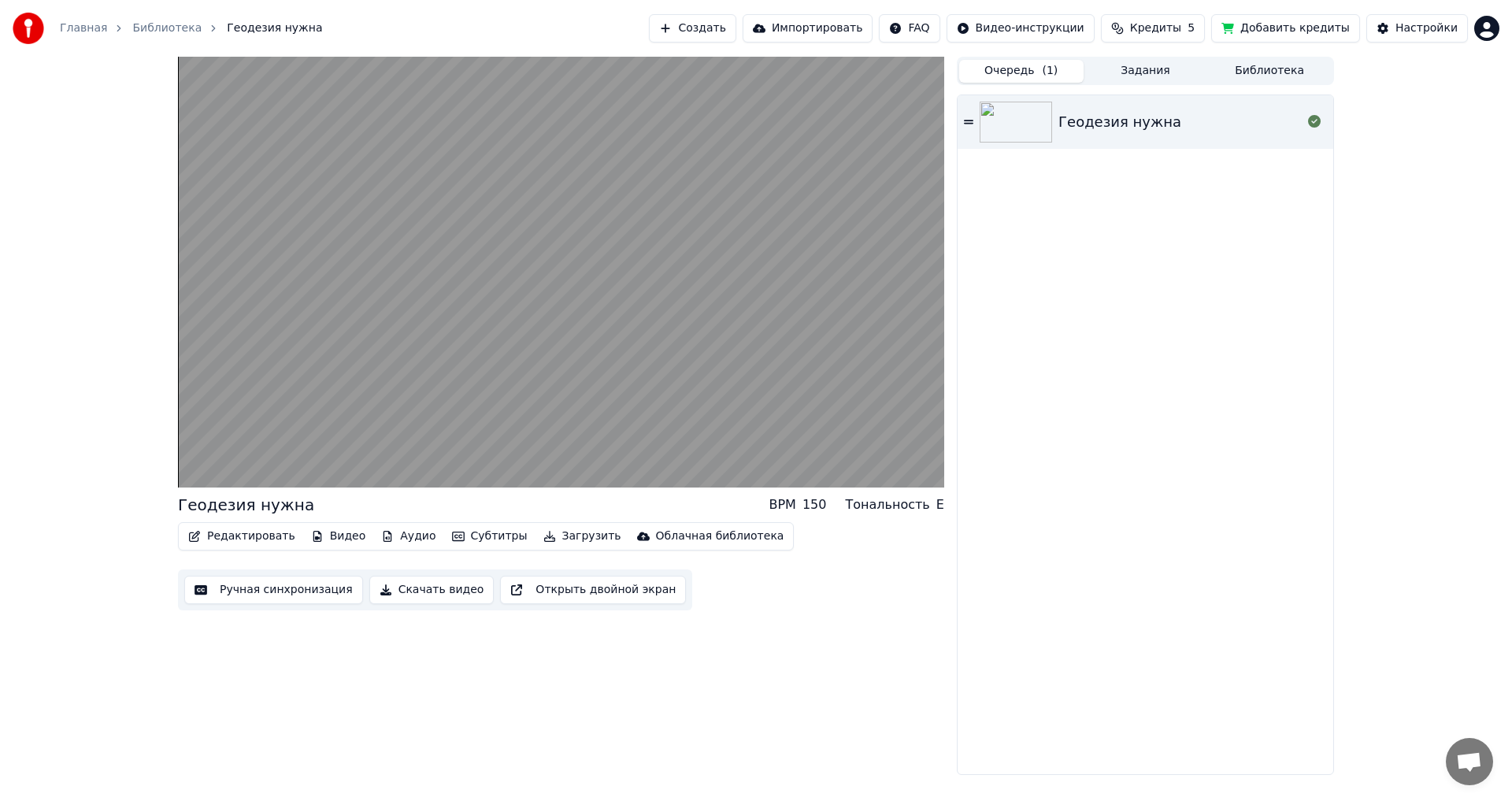
click at [615, 402] on video at bounding box center [561, 271] width 766 height 430
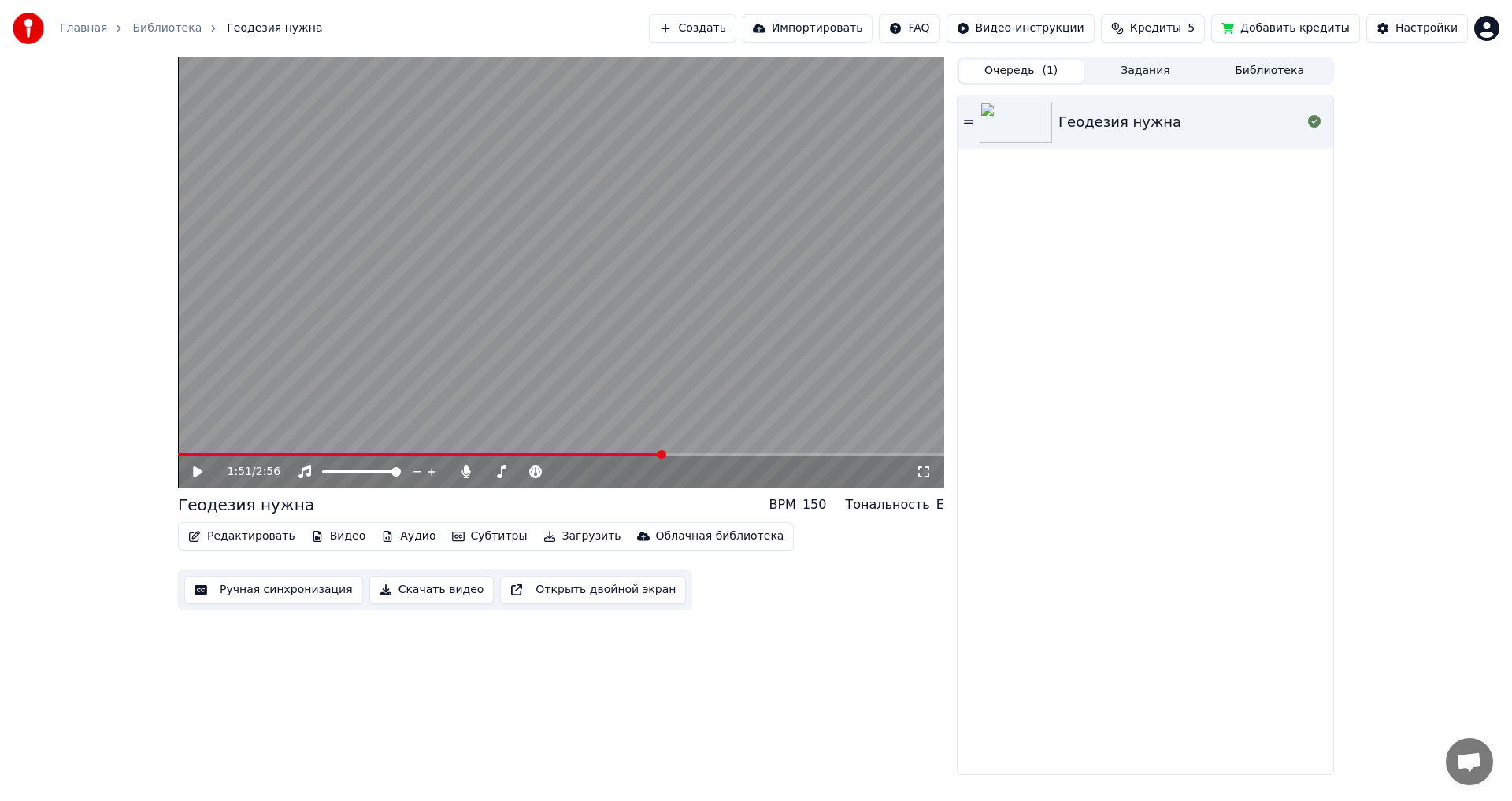
click at [236, 538] on button "Редактировать" at bounding box center [241, 536] width 120 height 22
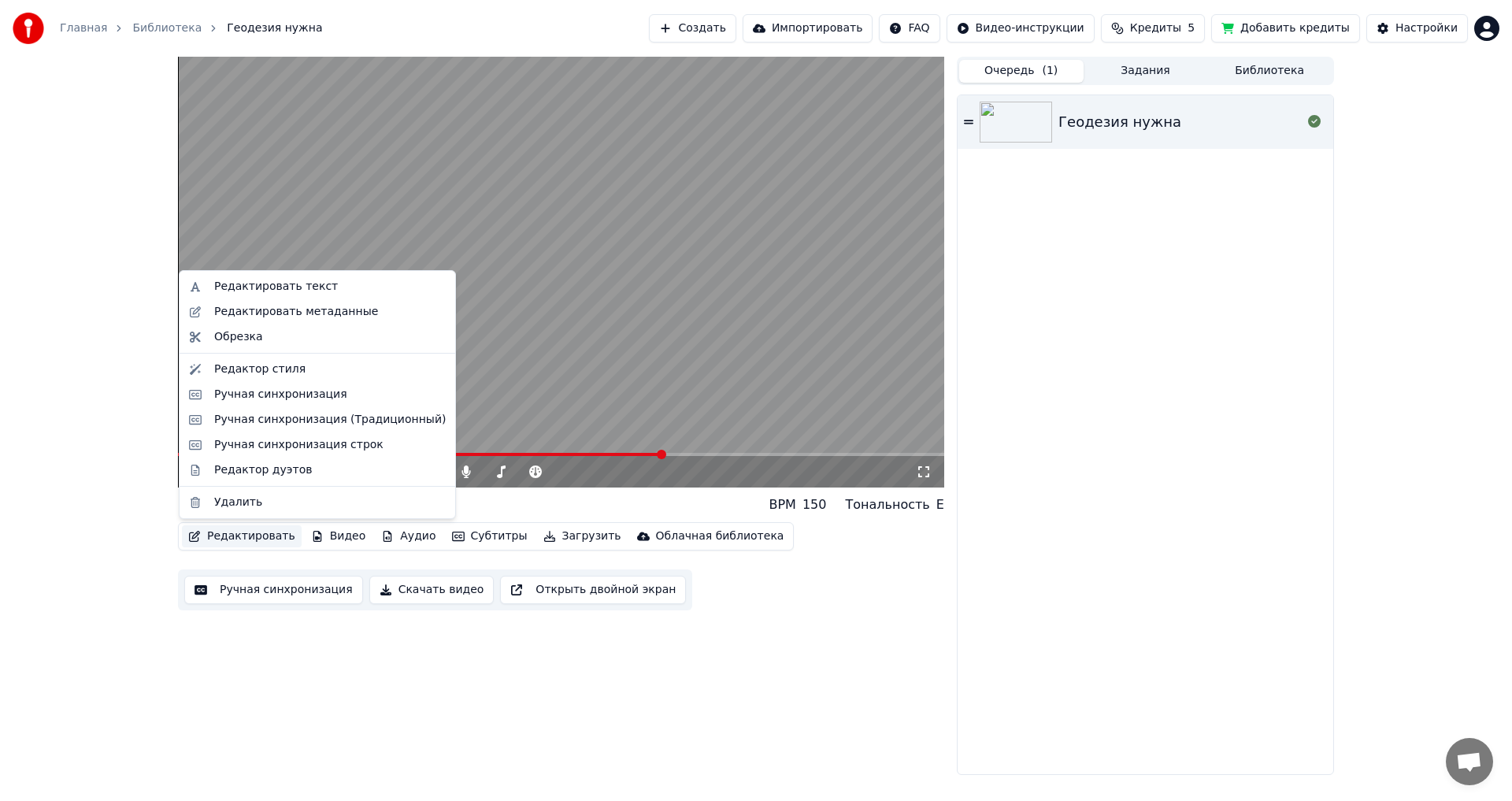
click at [229, 540] on button "Редактировать" at bounding box center [241, 536] width 120 height 22
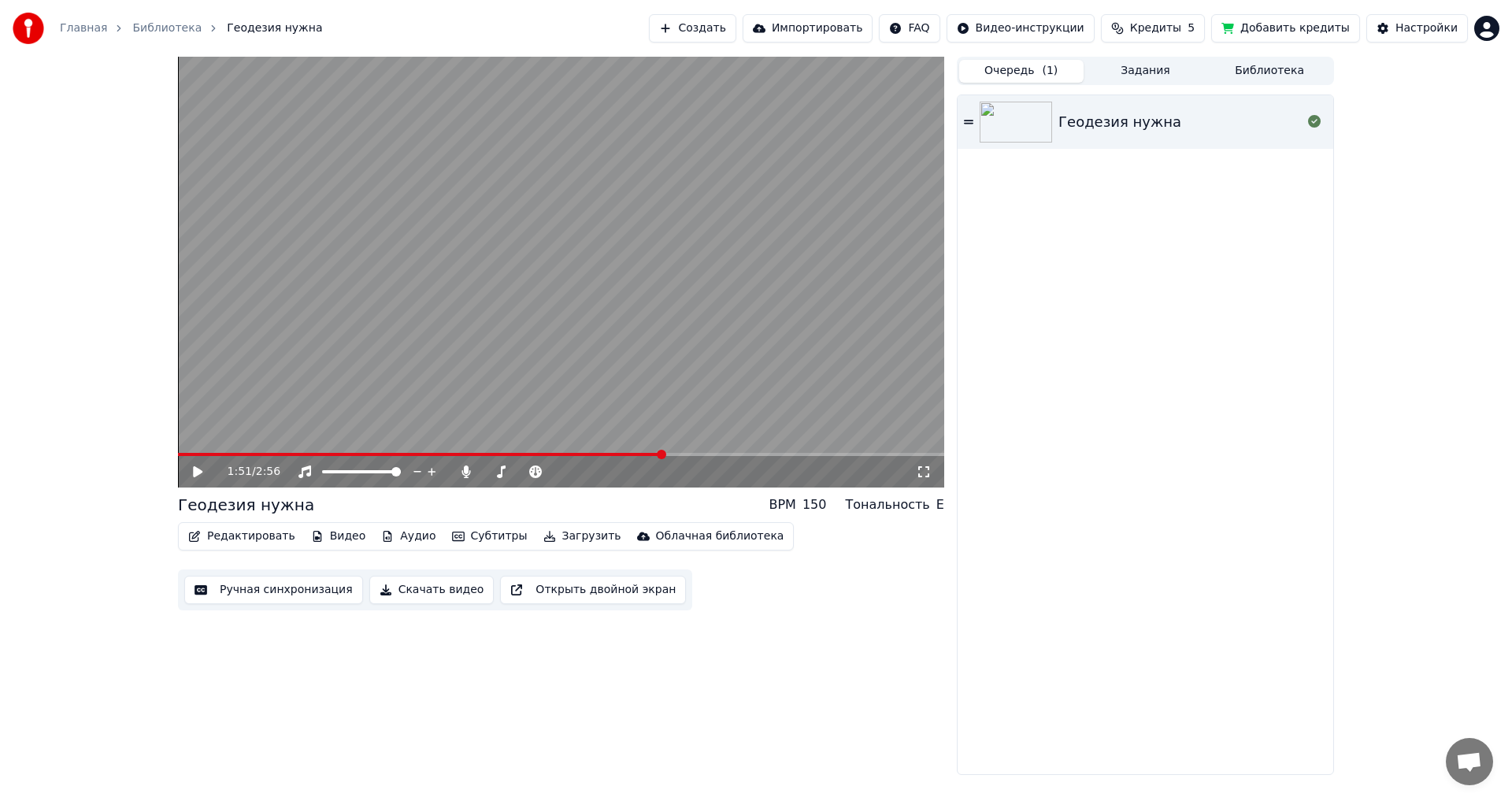
click at [233, 532] on button "Редактировать" at bounding box center [241, 536] width 120 height 22
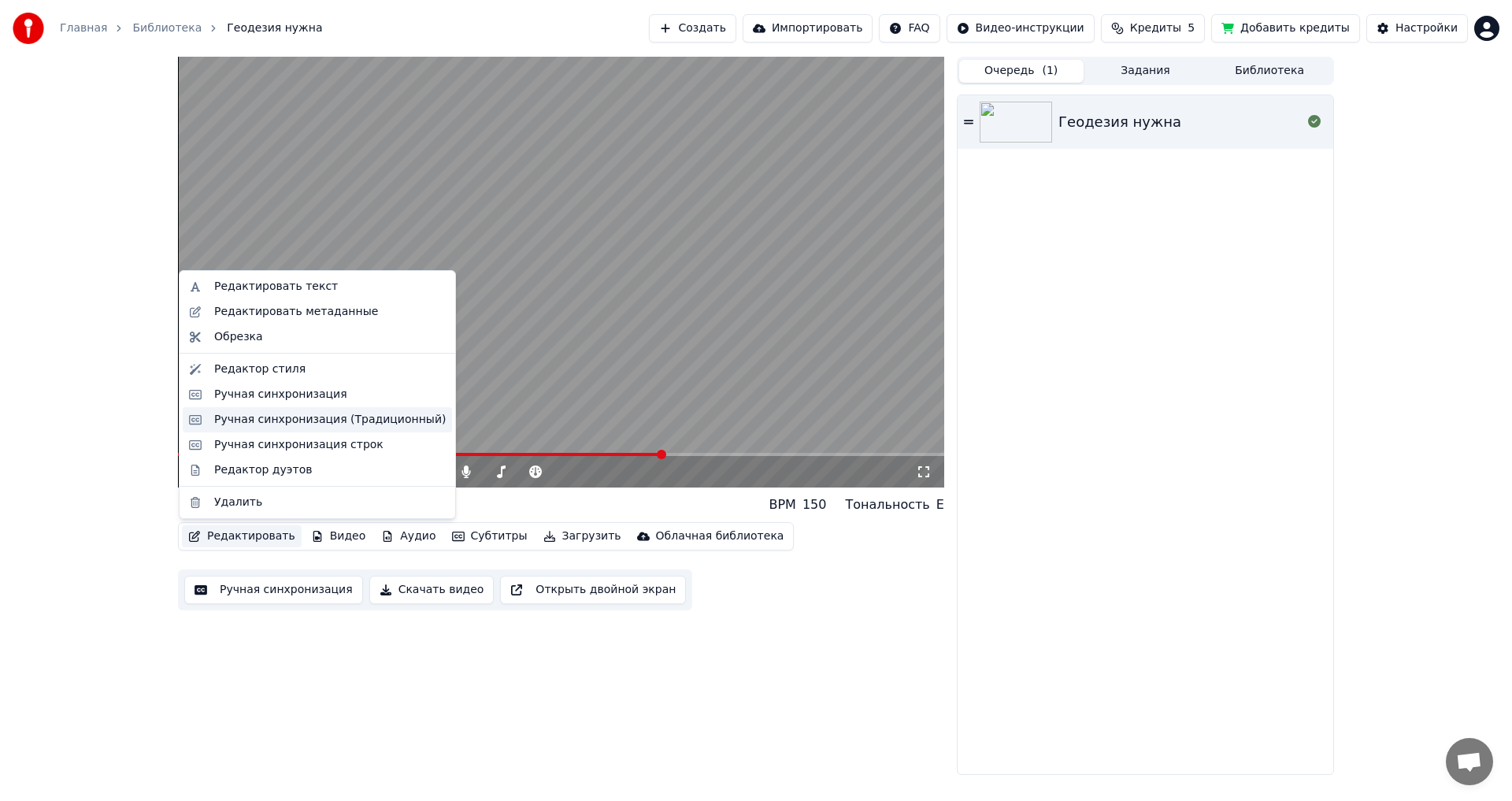
click at [293, 420] on div "Ручная синхронизация (Традиционный)" at bounding box center [330, 419] width 231 height 16
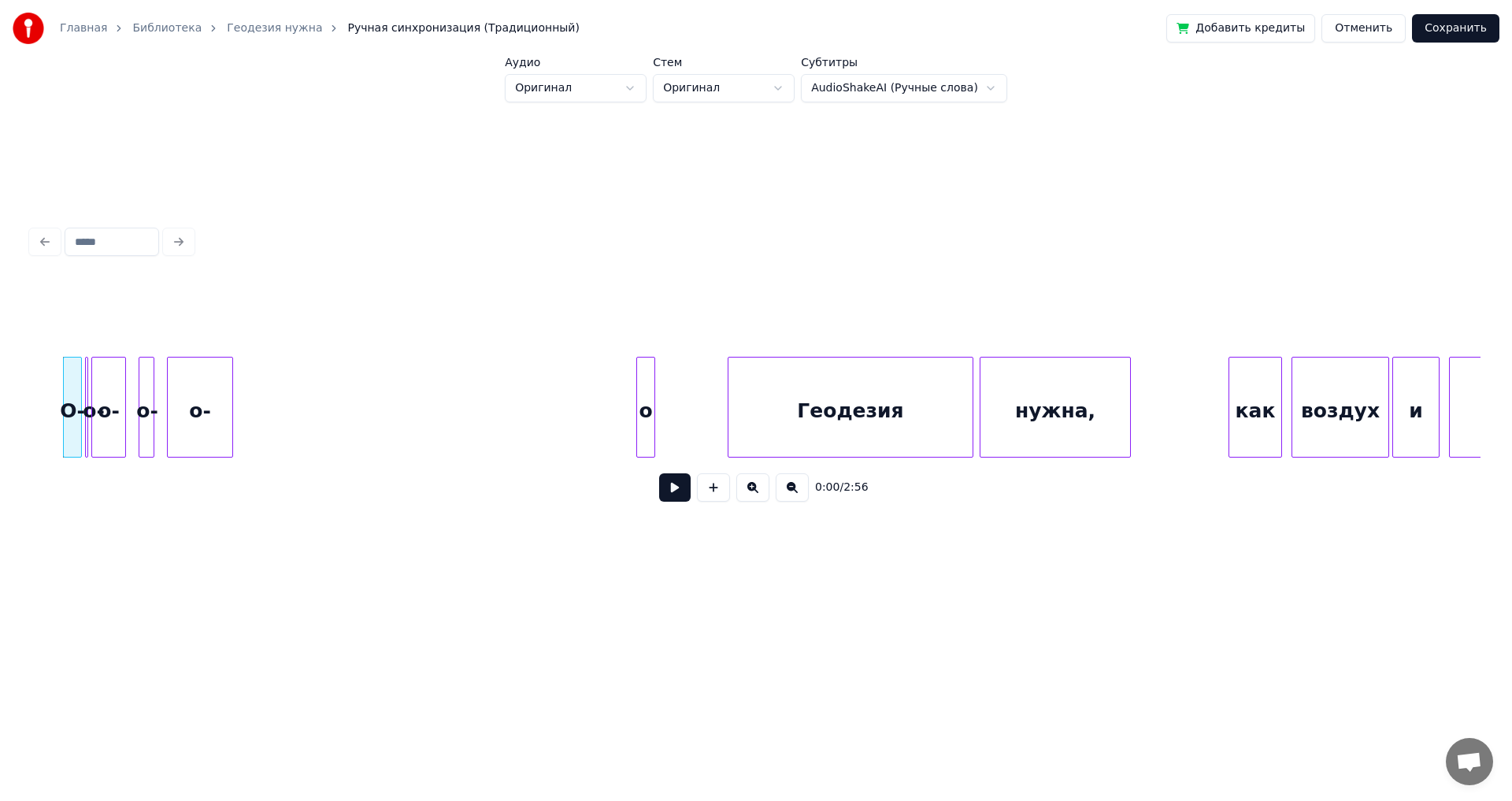
click at [676, 498] on button at bounding box center [674, 487] width 32 height 29
click at [636, 429] on div "о" at bounding box center [645, 407] width 19 height 101
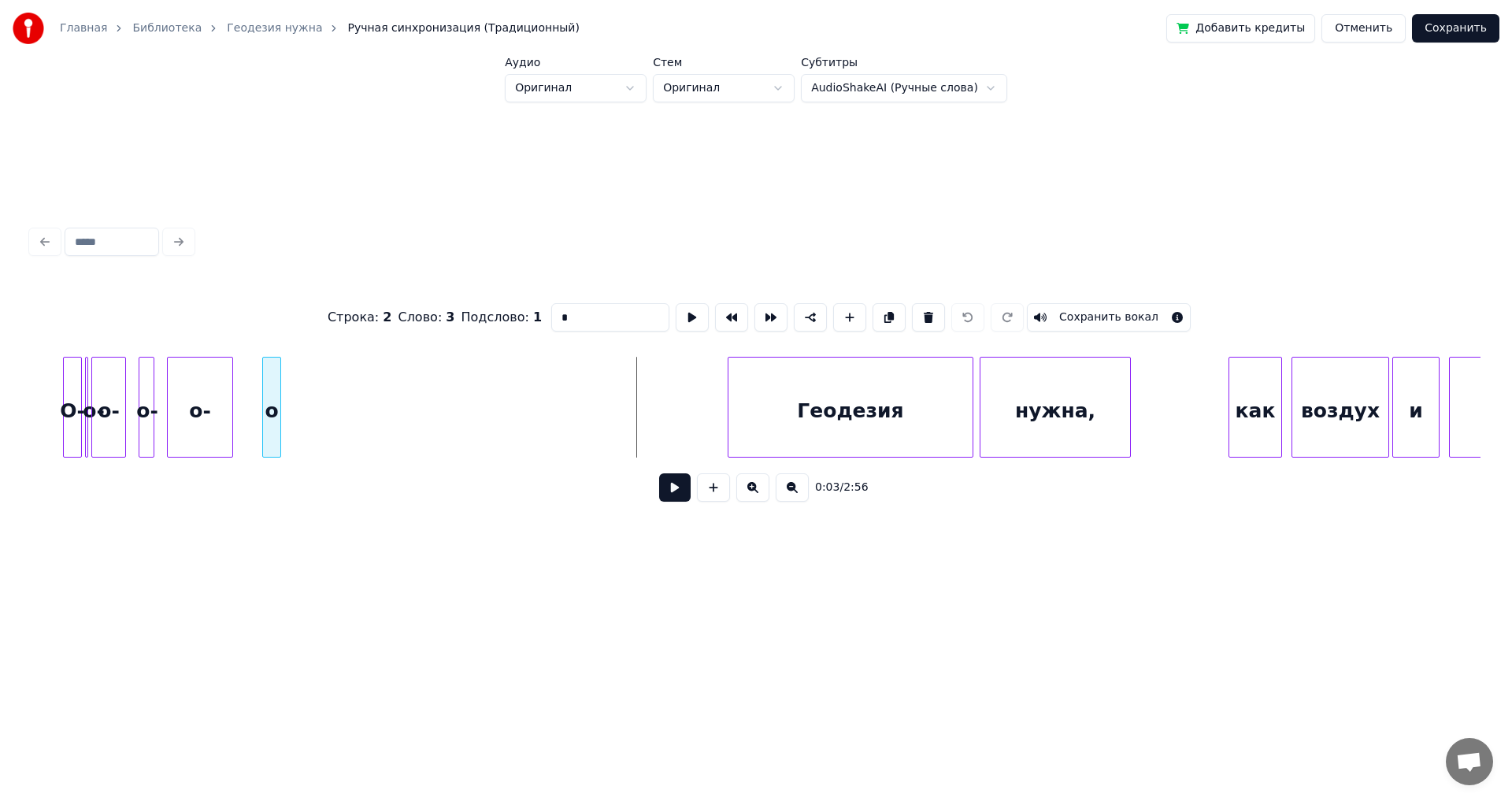
click at [273, 407] on div "о" at bounding box center [272, 410] width 18 height 107
click at [215, 412] on div "о-" at bounding box center [200, 410] width 64 height 107
click at [211, 411] on div "о-" at bounding box center [200, 410] width 64 height 107
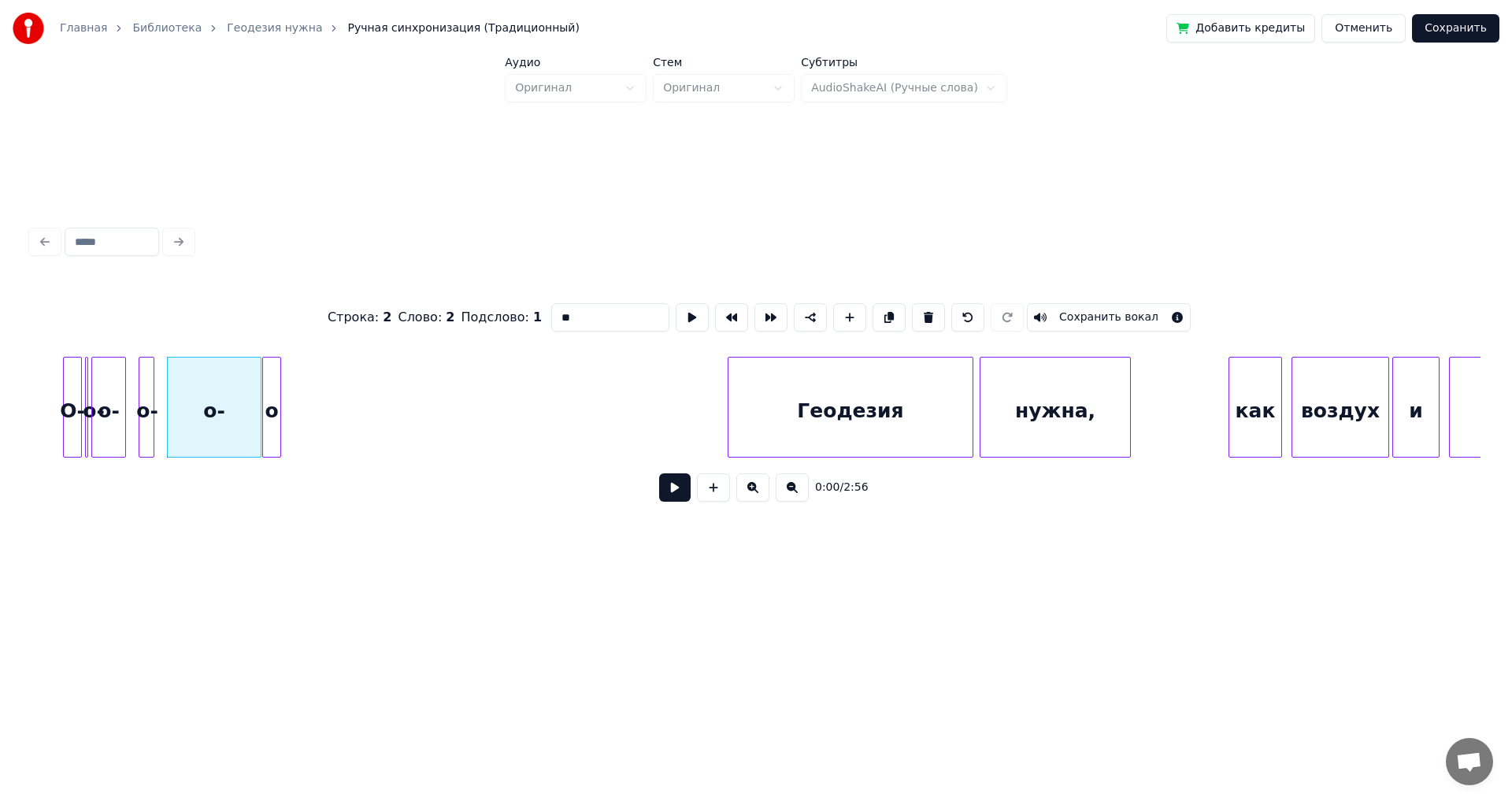
click at [258, 408] on div at bounding box center [258, 406] width 5 height 99
click at [66, 408] on div at bounding box center [65, 406] width 5 height 99
type input "**"
click at [673, 498] on button at bounding box center [674, 487] width 32 height 29
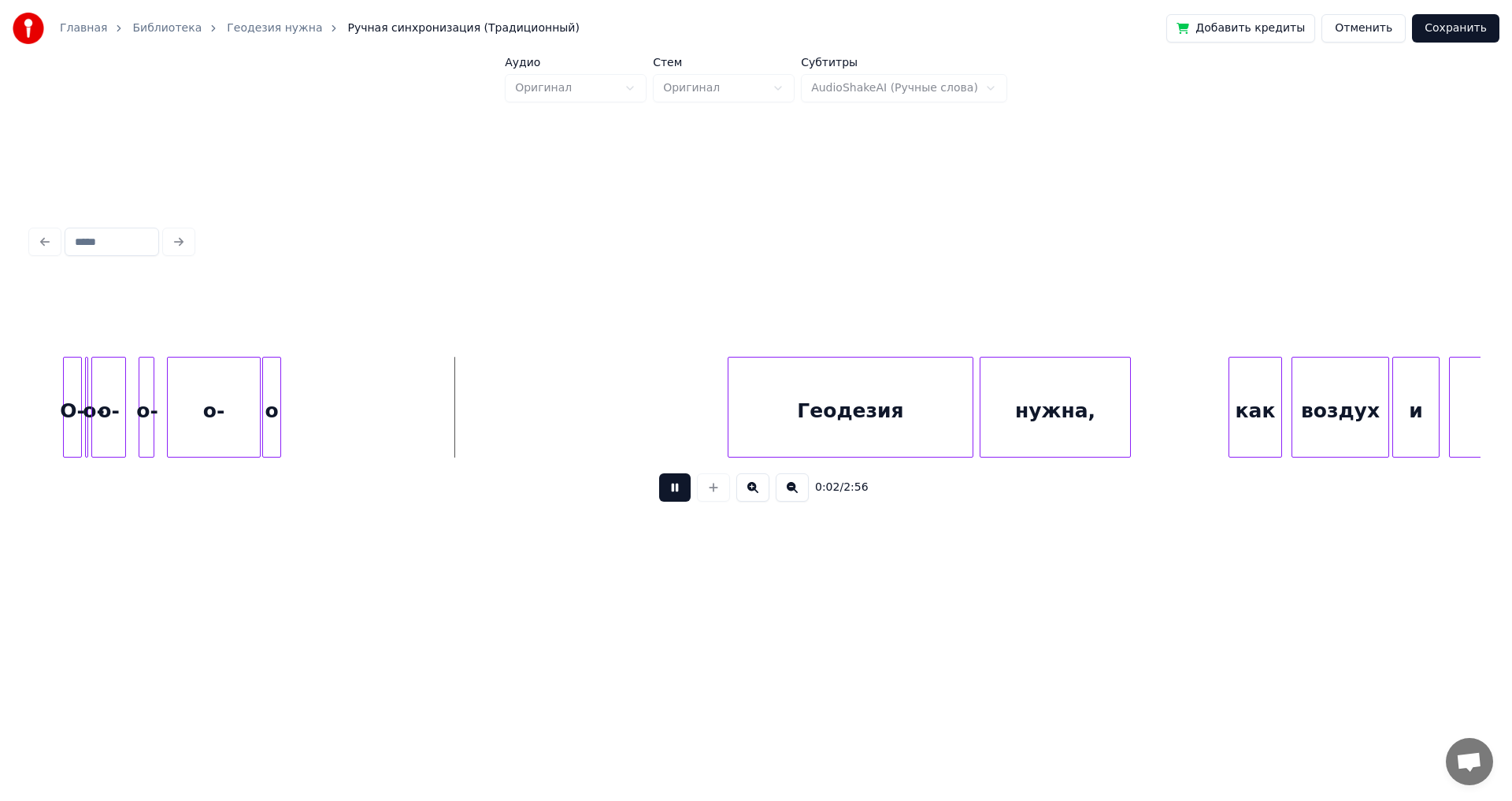
click at [673, 498] on button at bounding box center [674, 487] width 32 height 29
click at [675, 500] on button at bounding box center [674, 487] width 32 height 29
click at [616, 448] on div "о" at bounding box center [617, 410] width 18 height 107
click at [229, 393] on div "о-" at bounding box center [214, 410] width 92 height 107
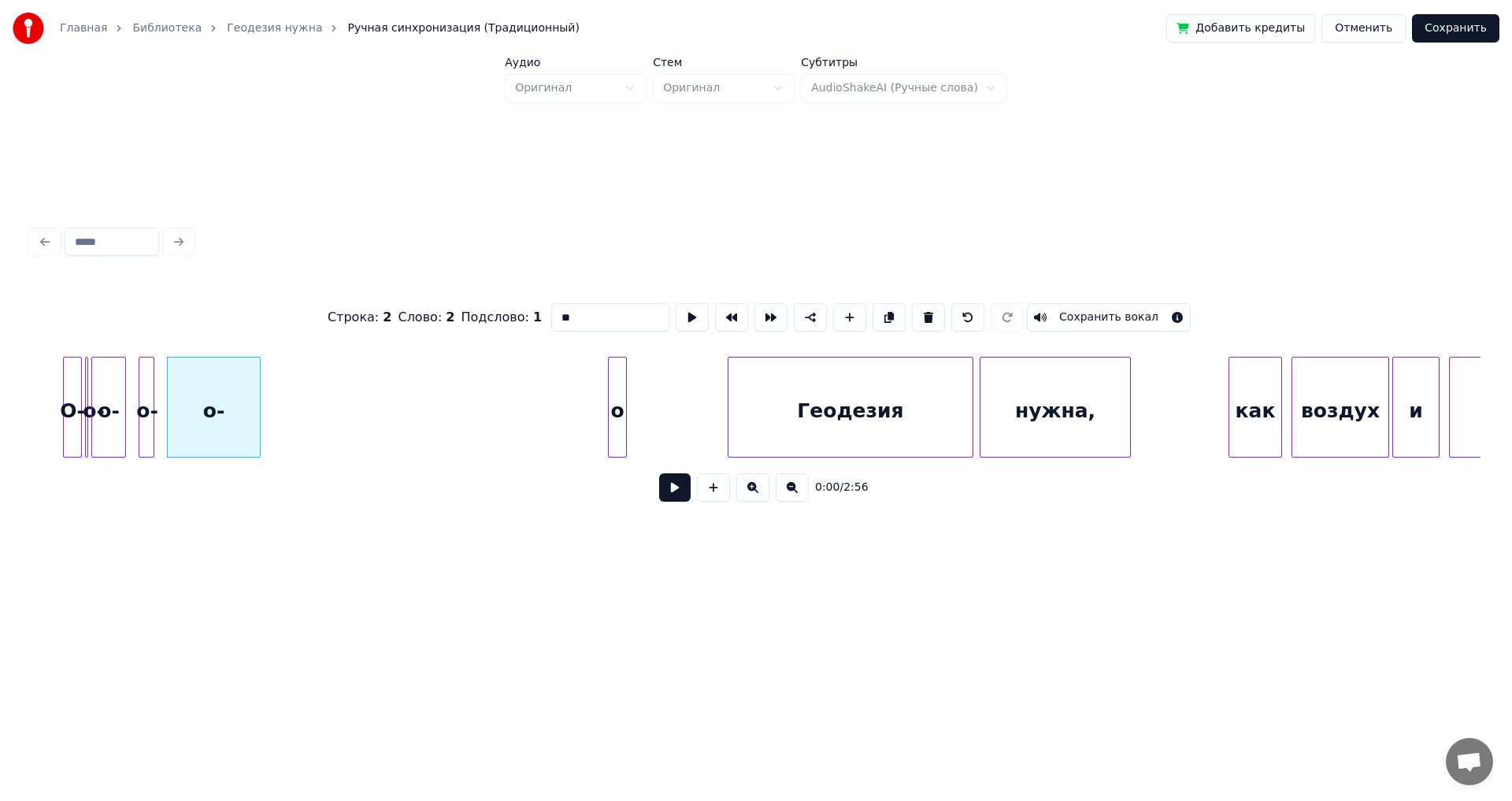
click at [244, 402] on div "о-" at bounding box center [214, 410] width 92 height 107
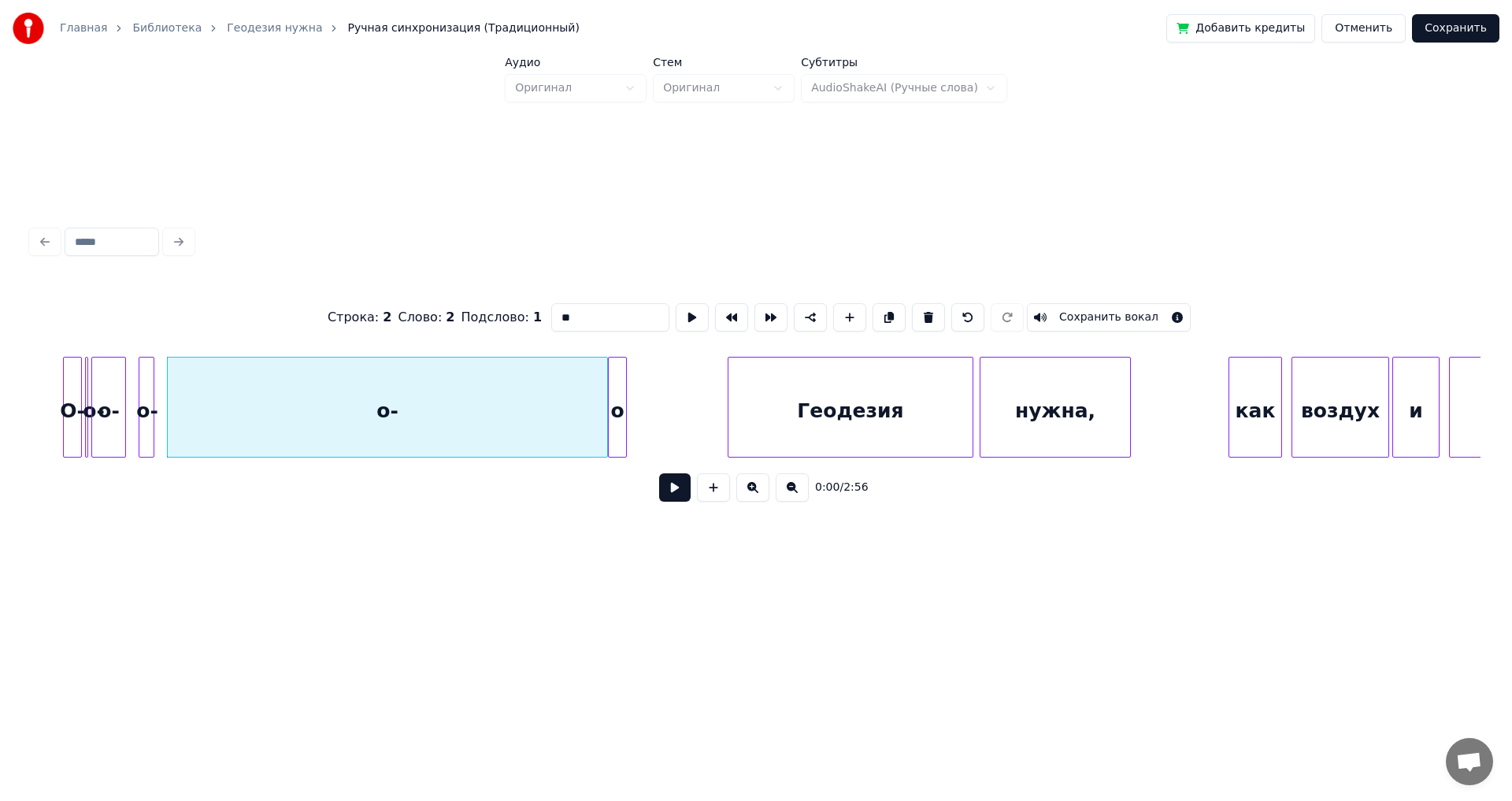
click at [604, 438] on div at bounding box center [604, 406] width 5 height 99
click at [334, 411] on div "о-" at bounding box center [388, 410] width 439 height 107
click at [670, 499] on button at bounding box center [674, 487] width 32 height 29
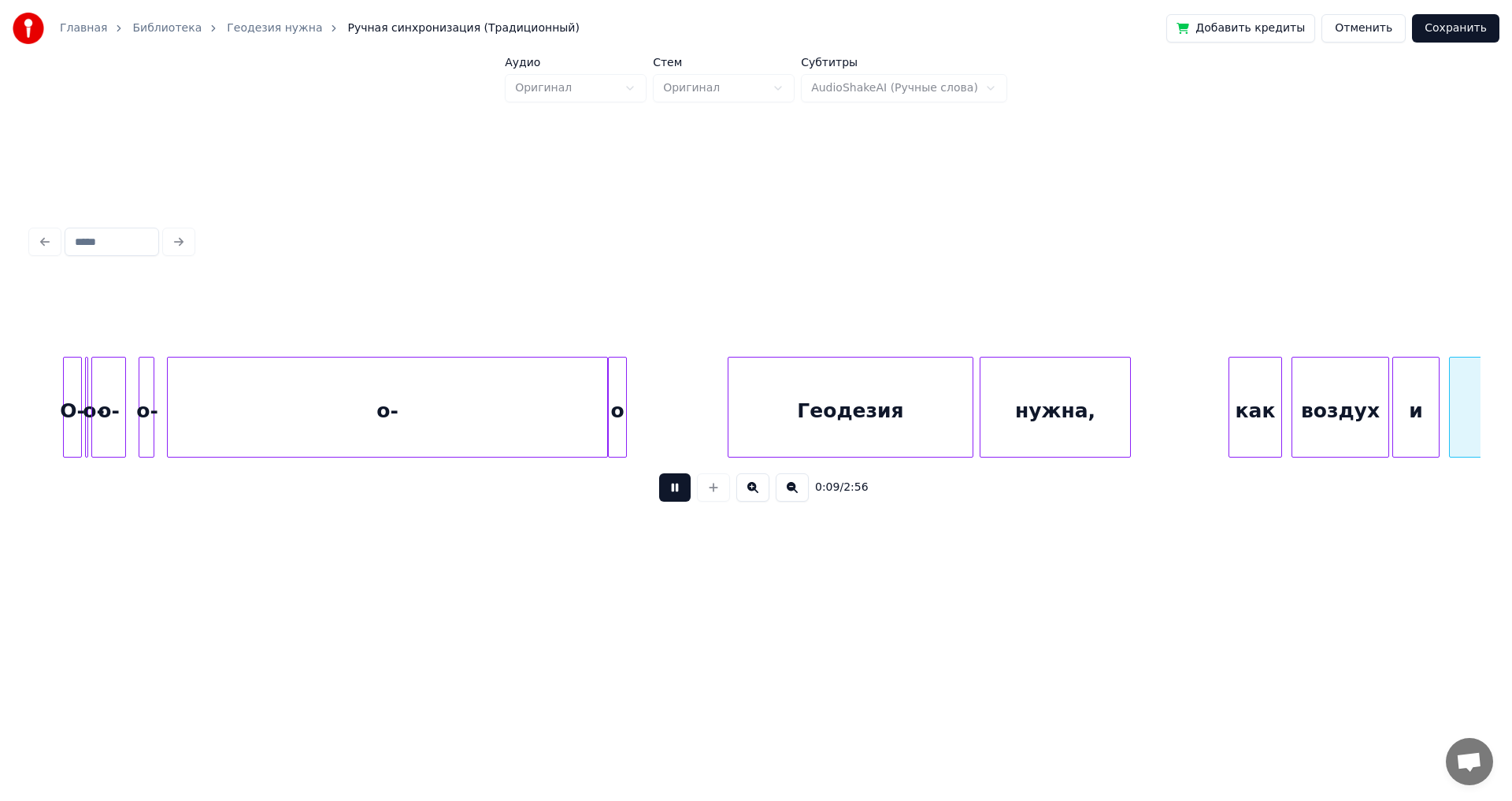
scroll to position [0, 1450]
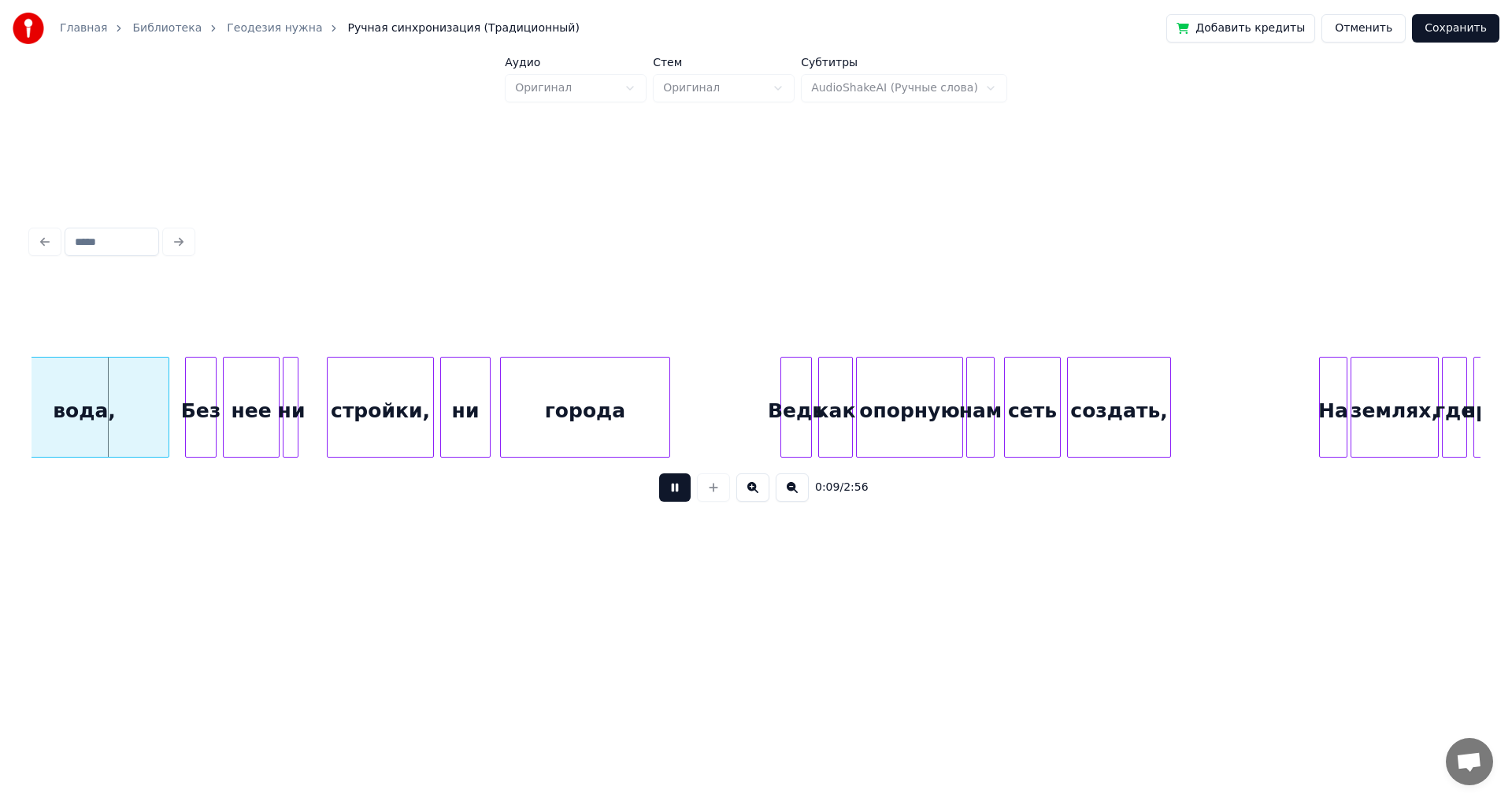
click at [670, 499] on button at bounding box center [674, 487] width 32 height 29
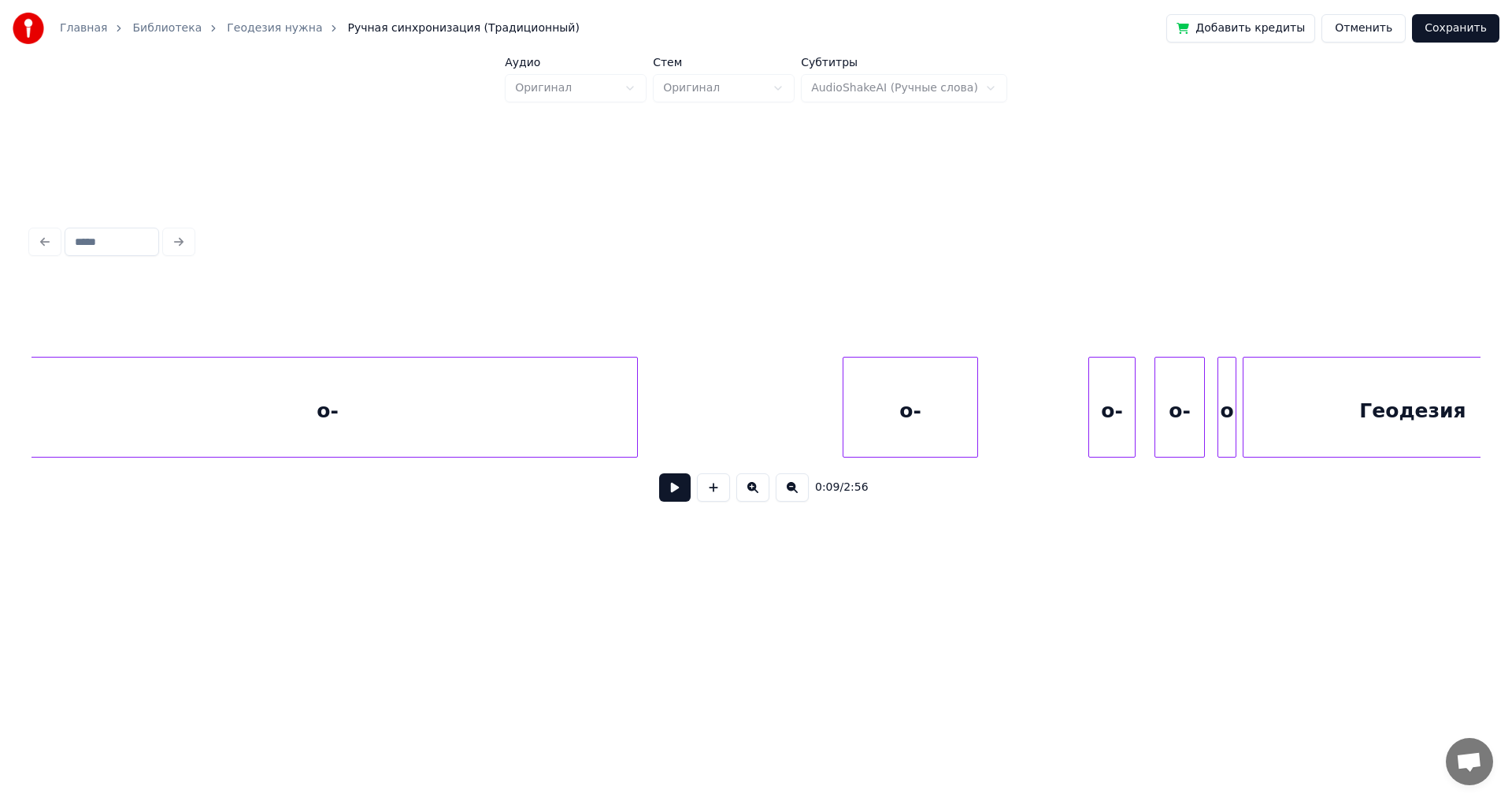
scroll to position [0, 17561]
click at [677, 413] on div "о-" at bounding box center [674, 410] width 133 height 107
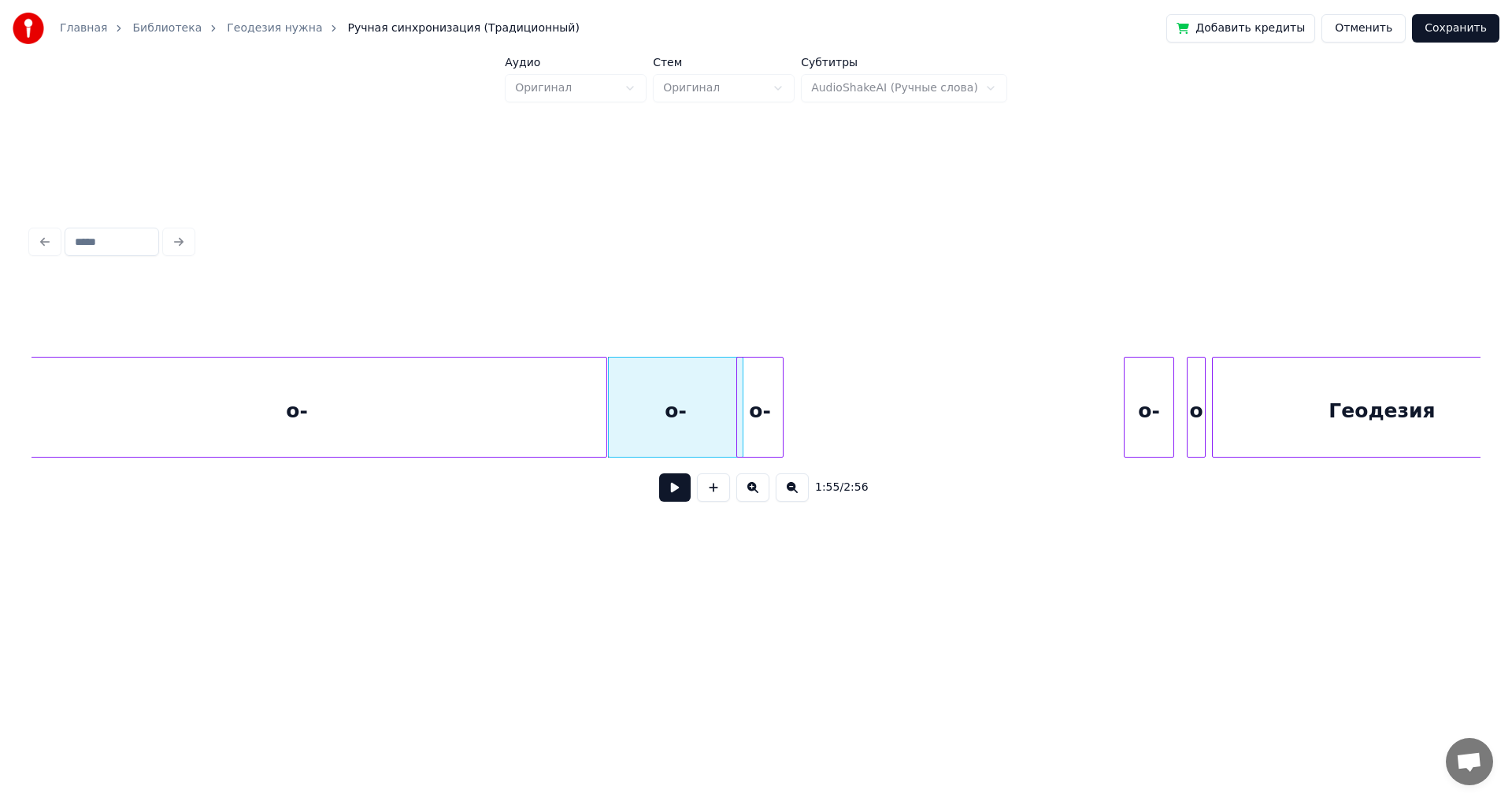
click at [771, 396] on div "о-" at bounding box center [759, 410] width 45 height 107
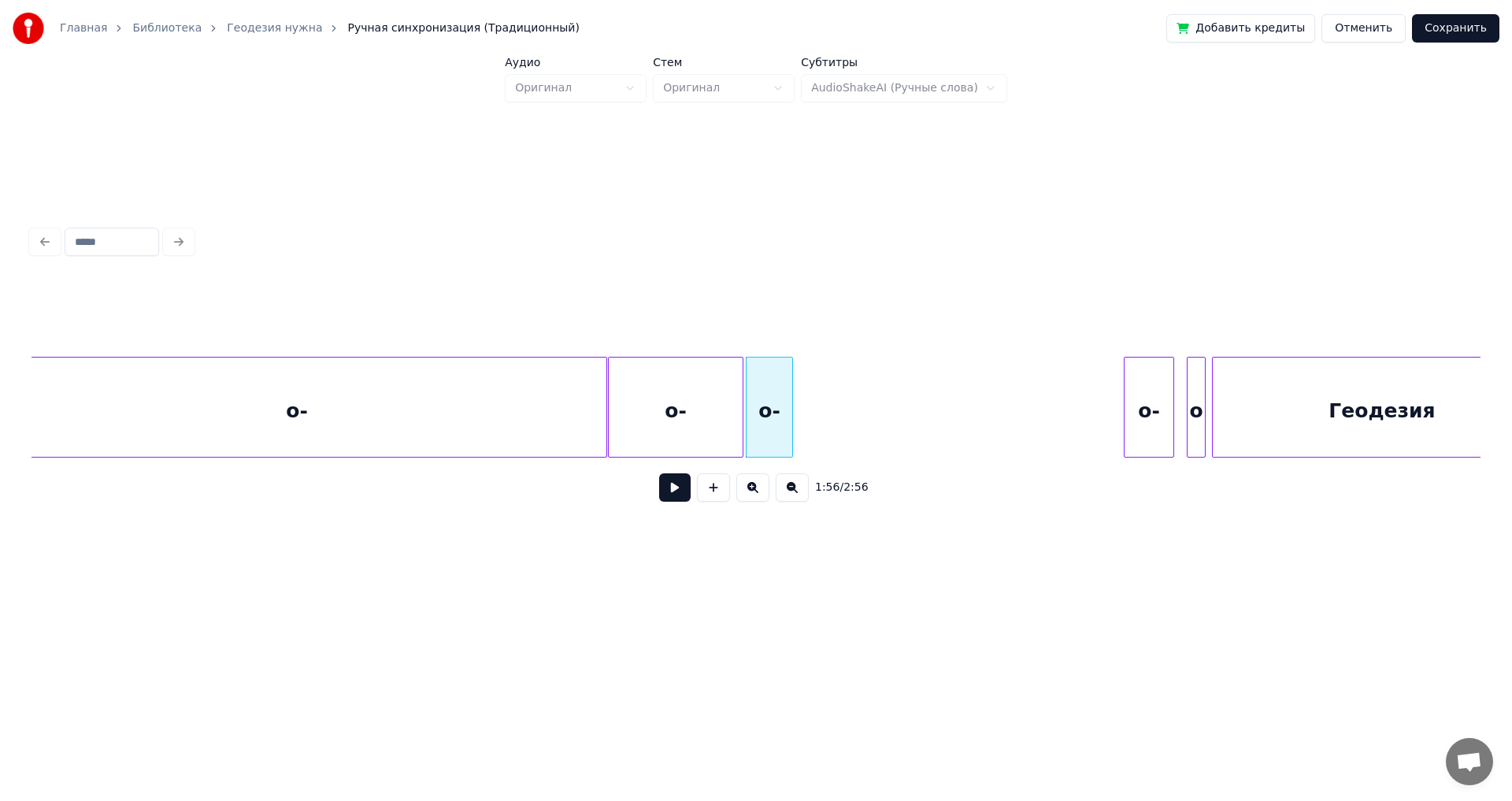
click at [663, 432] on div "о-" at bounding box center [674, 410] width 133 height 107
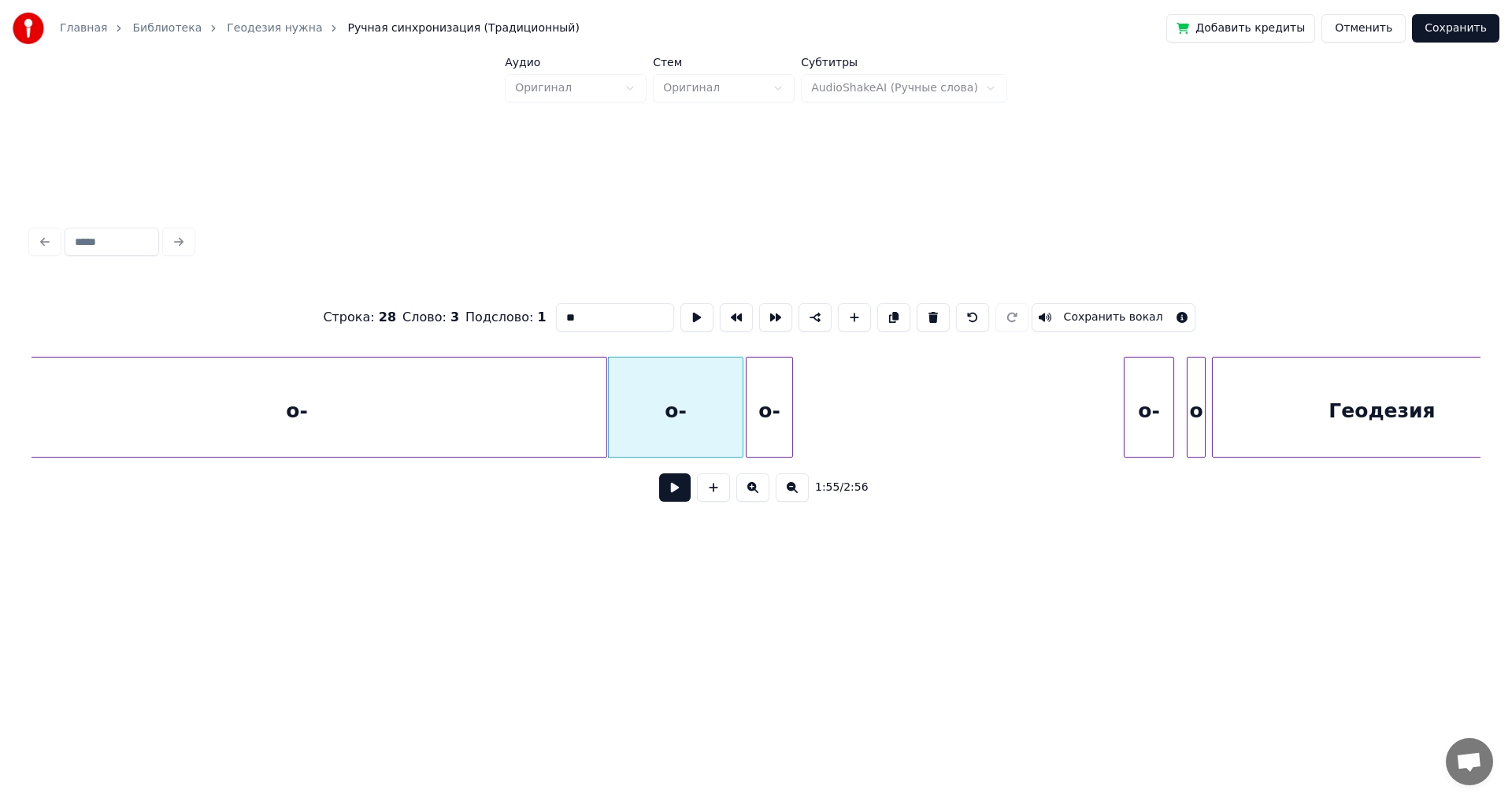
click at [667, 493] on button at bounding box center [674, 487] width 32 height 29
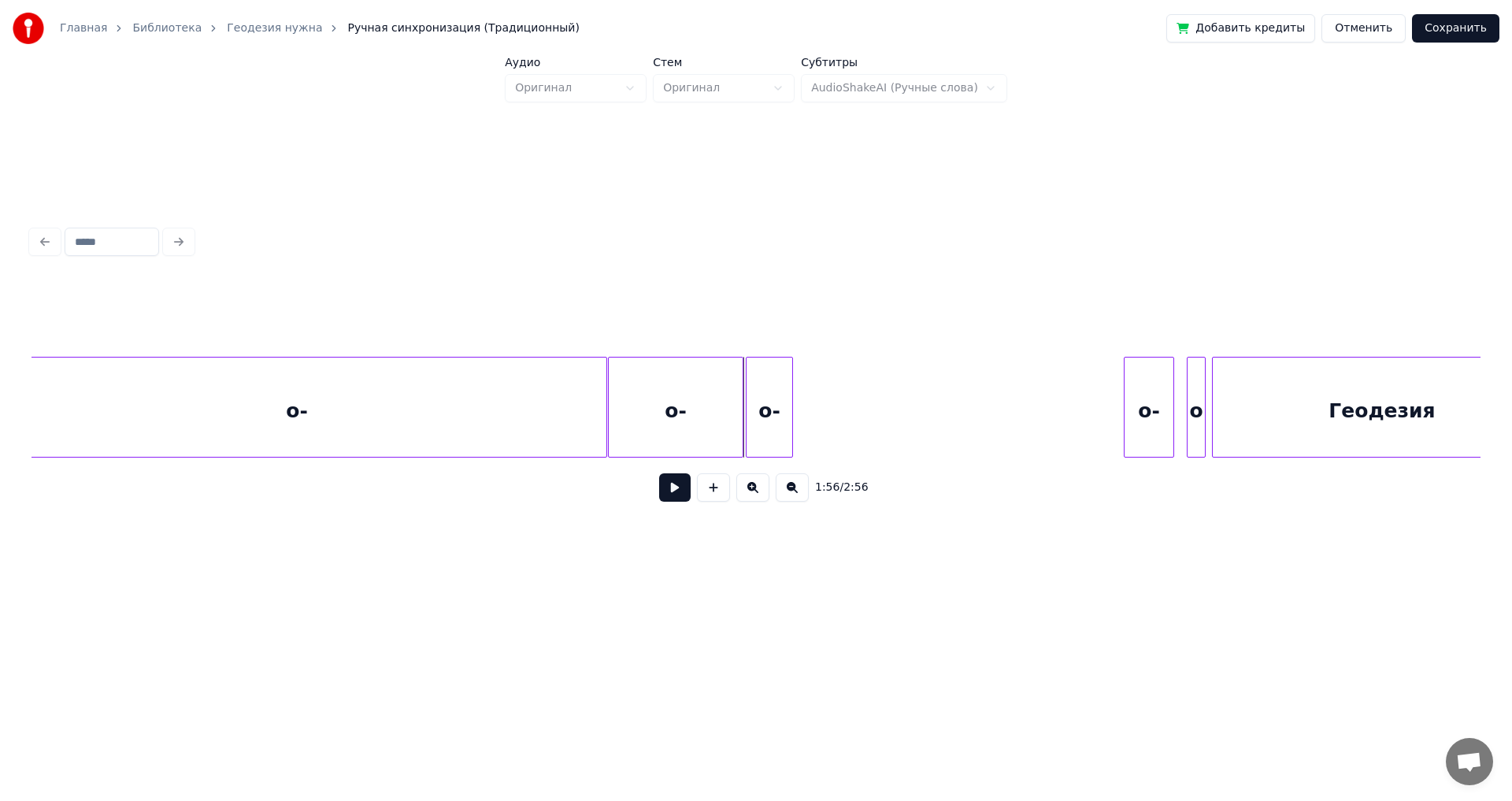
click at [531, 417] on div "о-" at bounding box center [297, 410] width 619 height 107
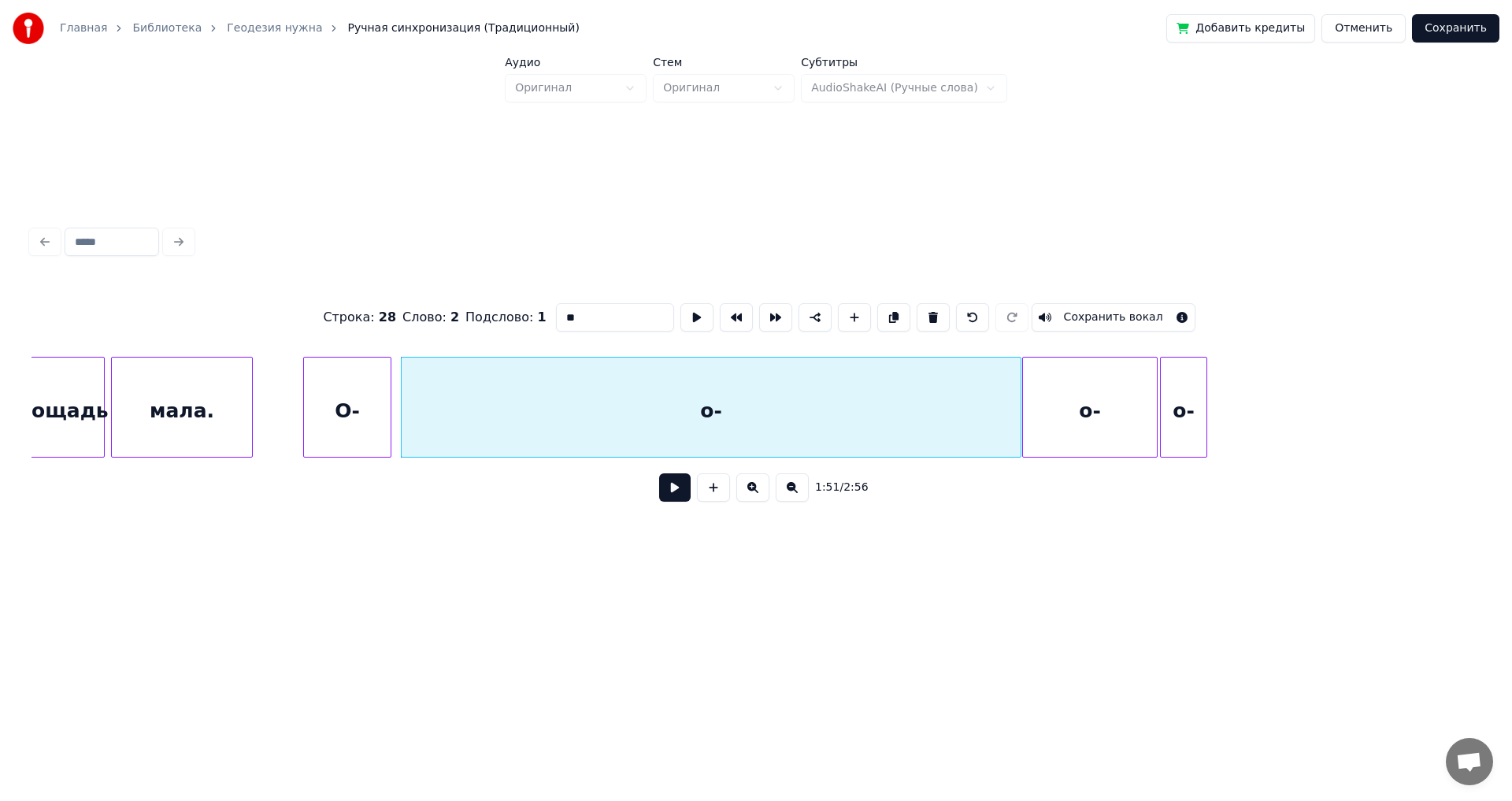
scroll to position [0, 17131]
click at [863, 391] on div "о-" at bounding box center [726, 410] width 619 height 107
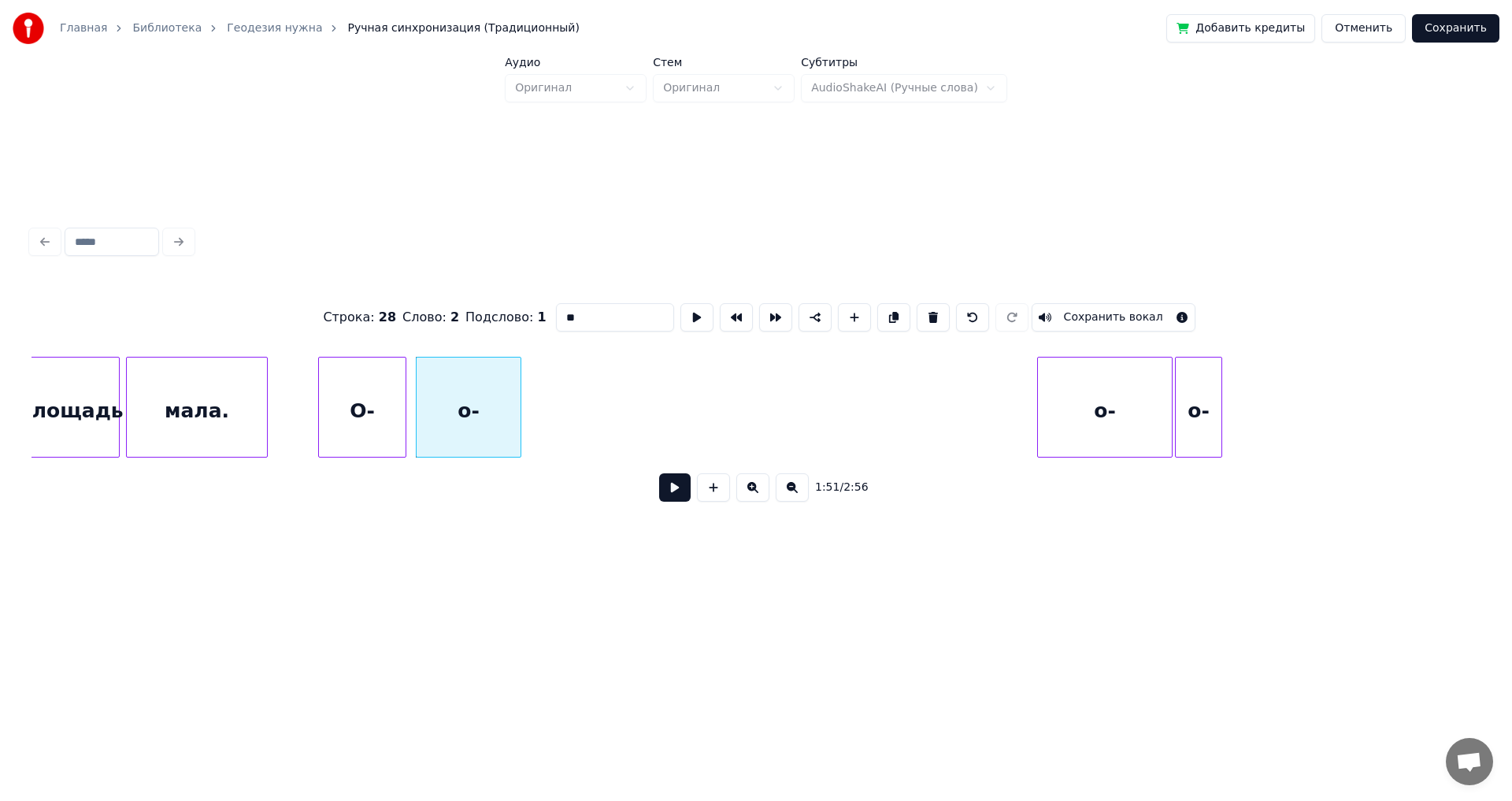
click at [520, 431] on div at bounding box center [517, 406] width 5 height 99
click at [599, 421] on div "о-" at bounding box center [591, 410] width 133 height 107
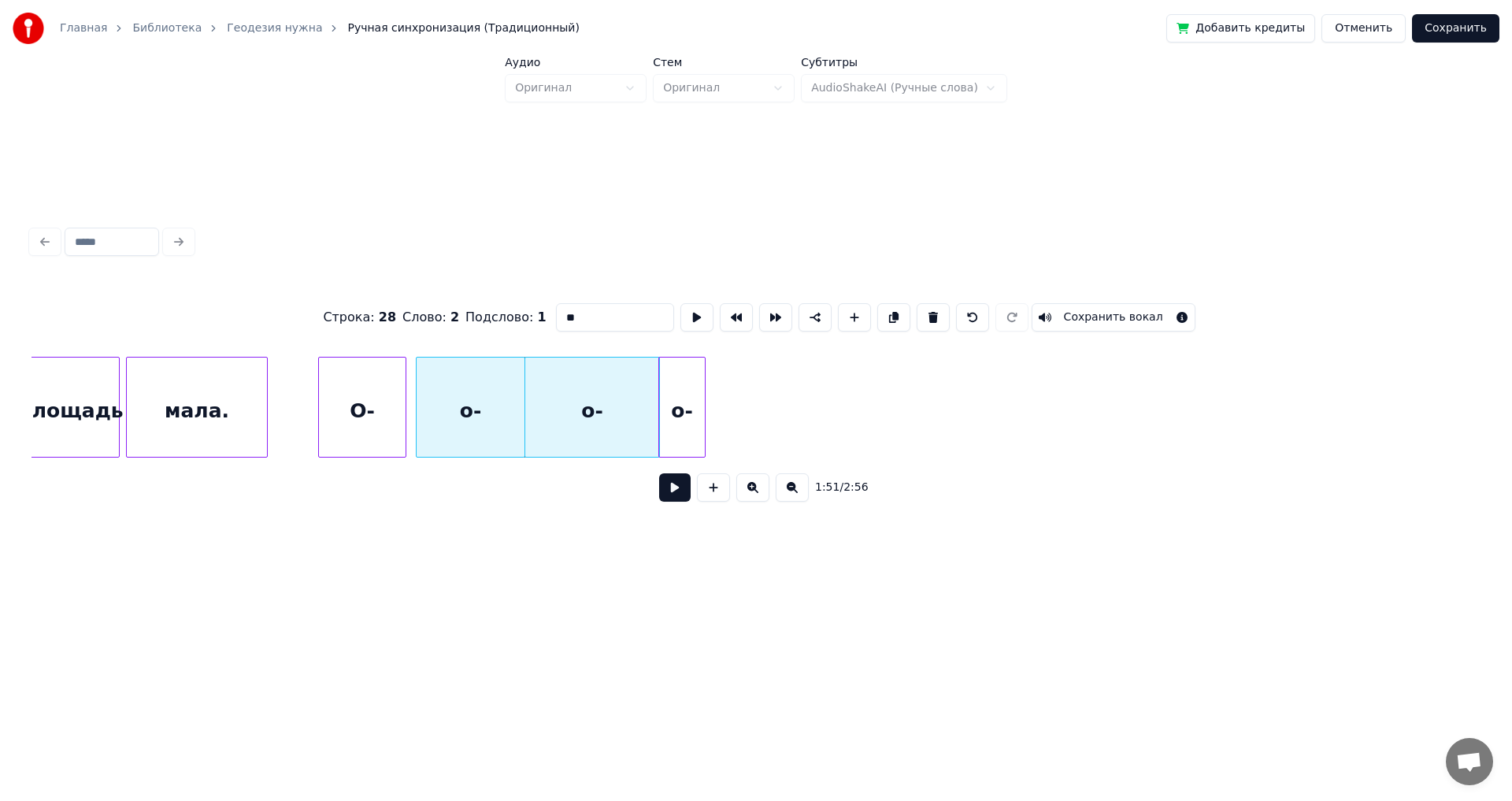
click at [684, 415] on div "о-" at bounding box center [681, 410] width 45 height 107
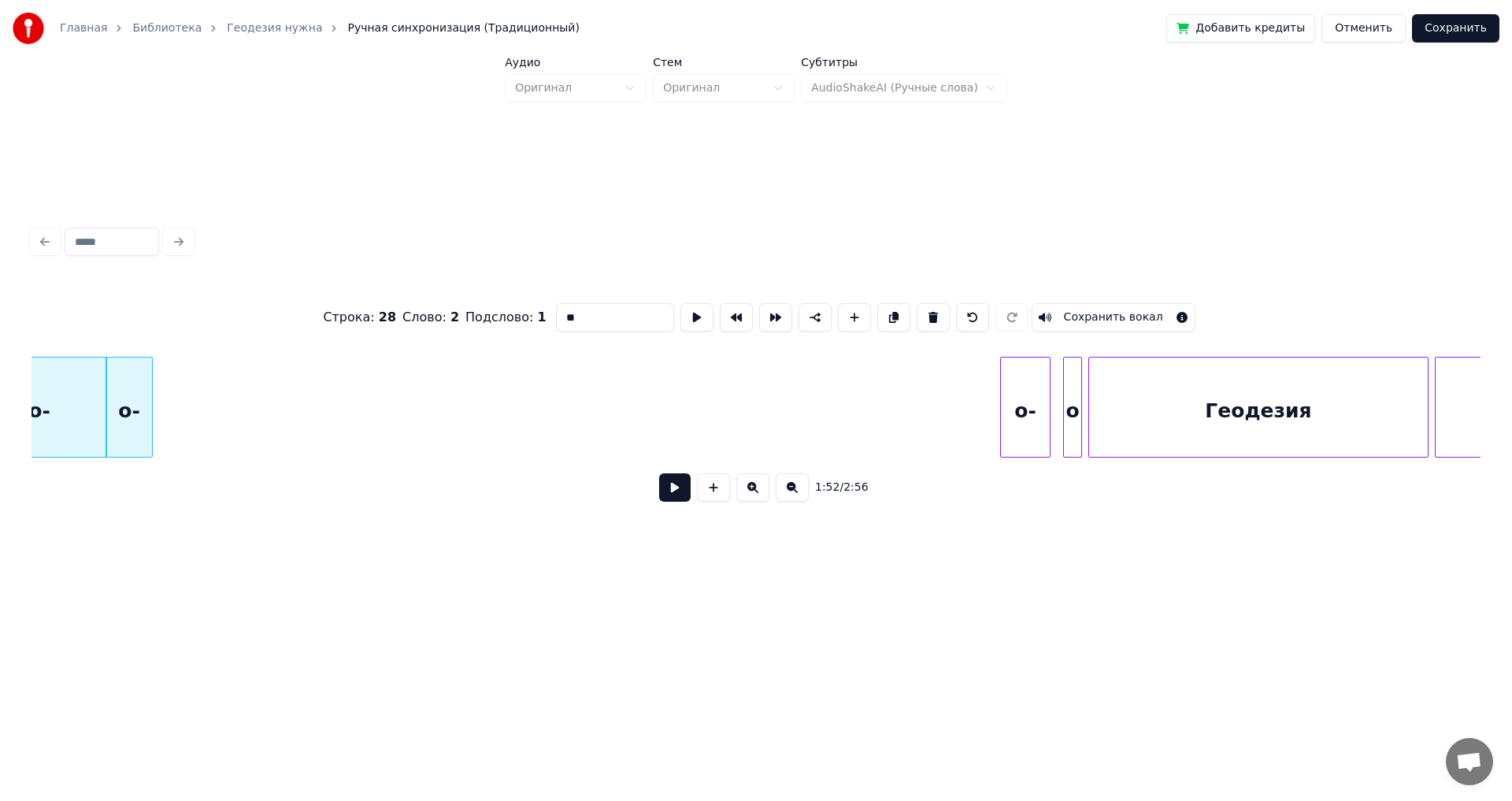
scroll to position [0, 17592]
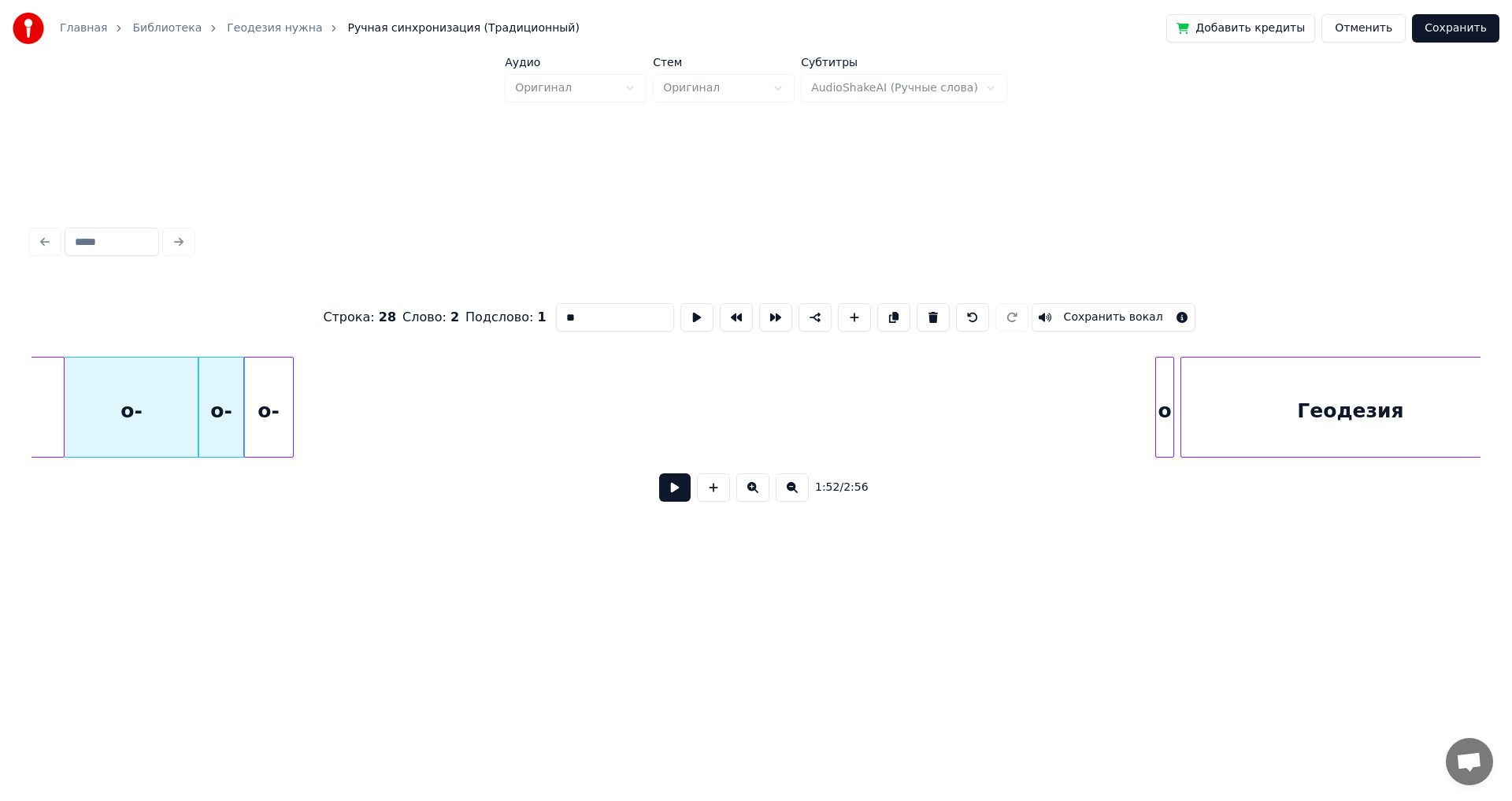
click at [269, 411] on div "о-" at bounding box center [268, 410] width 48 height 107
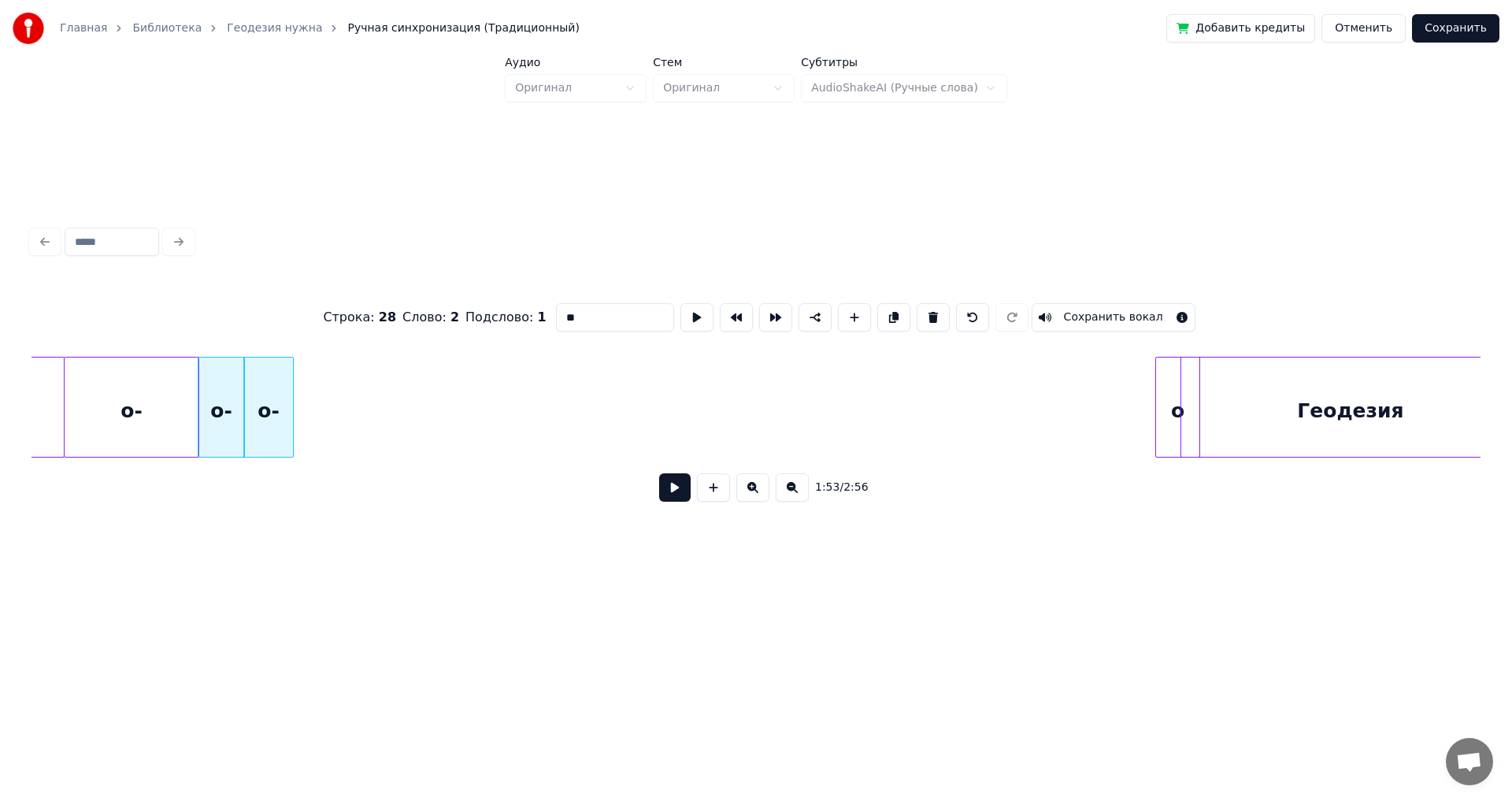
click at [312, 416] on div "о" at bounding box center [315, 410] width 44 height 107
click at [149, 414] on div "о-" at bounding box center [131, 410] width 133 height 107
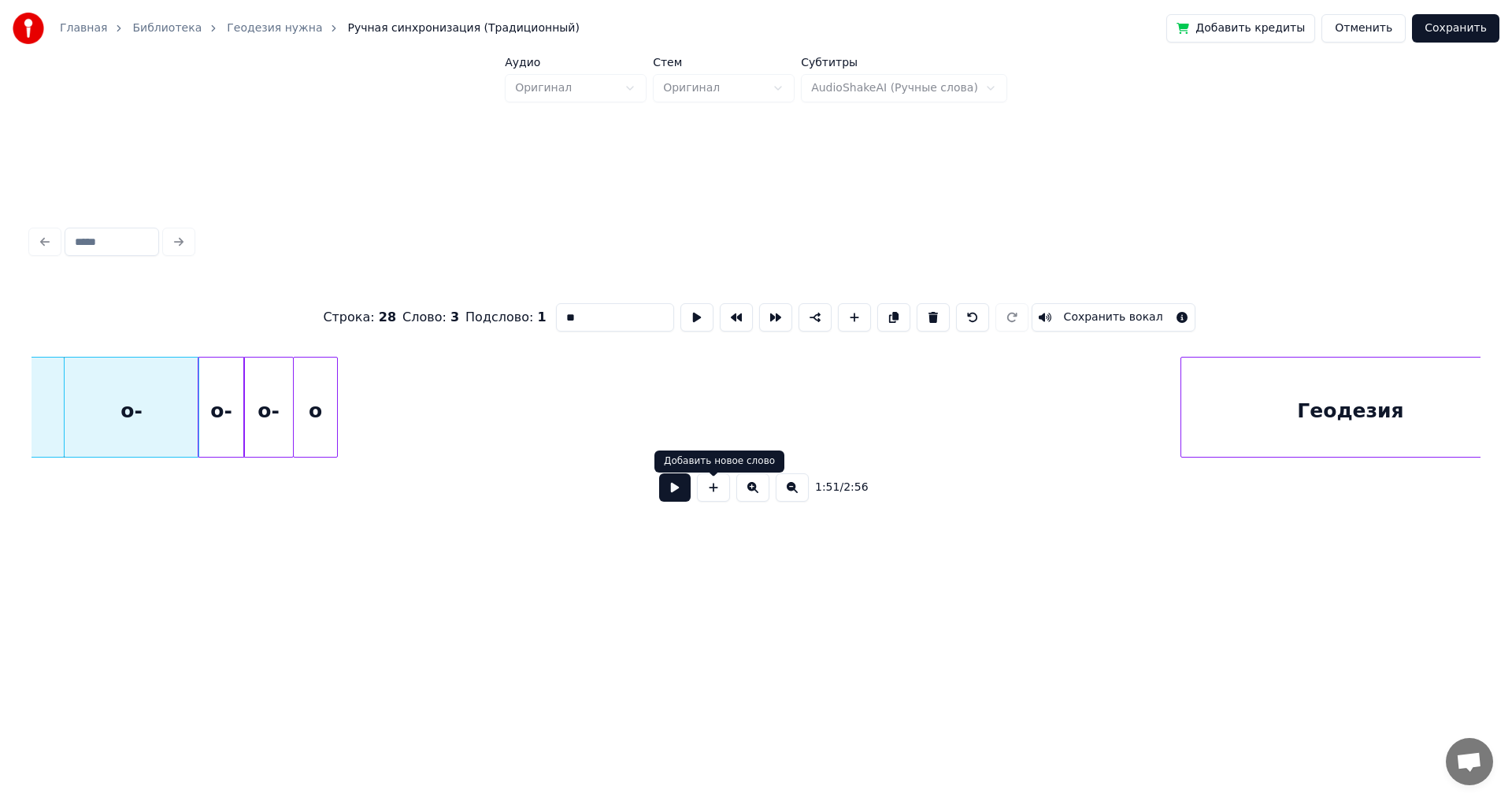
click at [669, 495] on button at bounding box center [674, 487] width 32 height 29
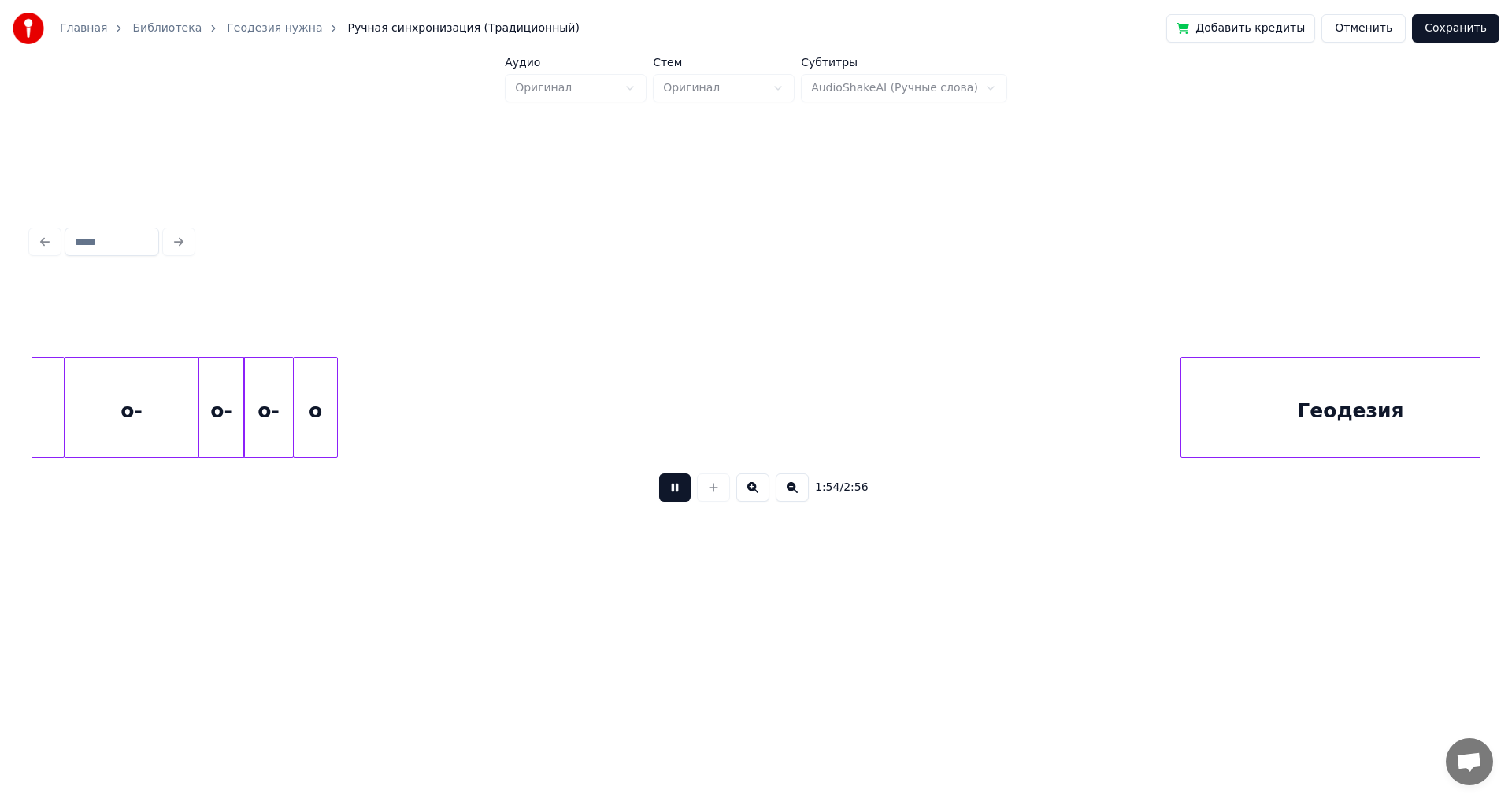
click at [669, 495] on button at bounding box center [674, 487] width 32 height 29
click at [667, 501] on button at bounding box center [674, 487] width 32 height 29
click at [671, 497] on button at bounding box center [674, 487] width 32 height 29
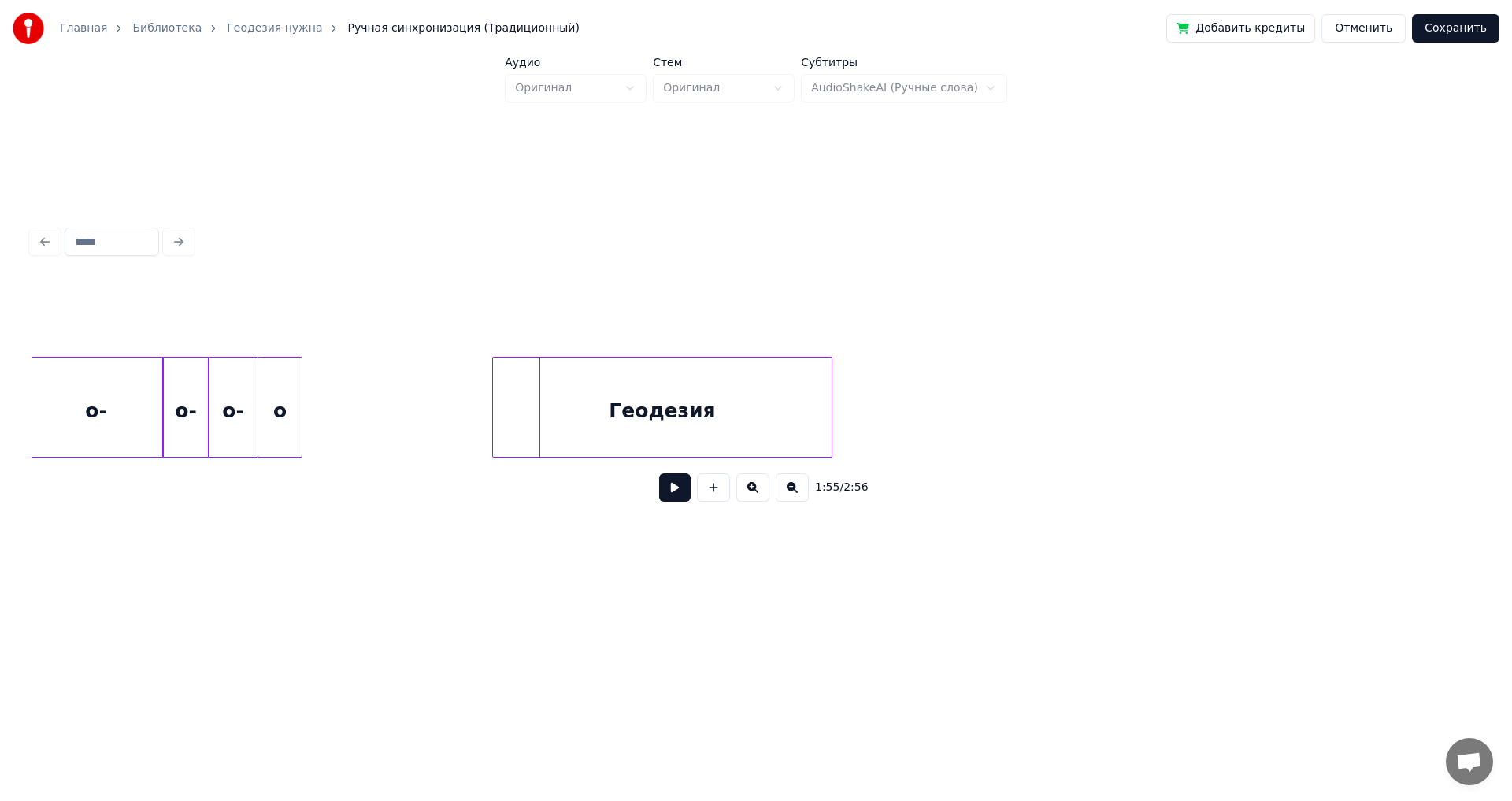
click at [654, 408] on div "Геодезия" at bounding box center [662, 410] width 338 height 107
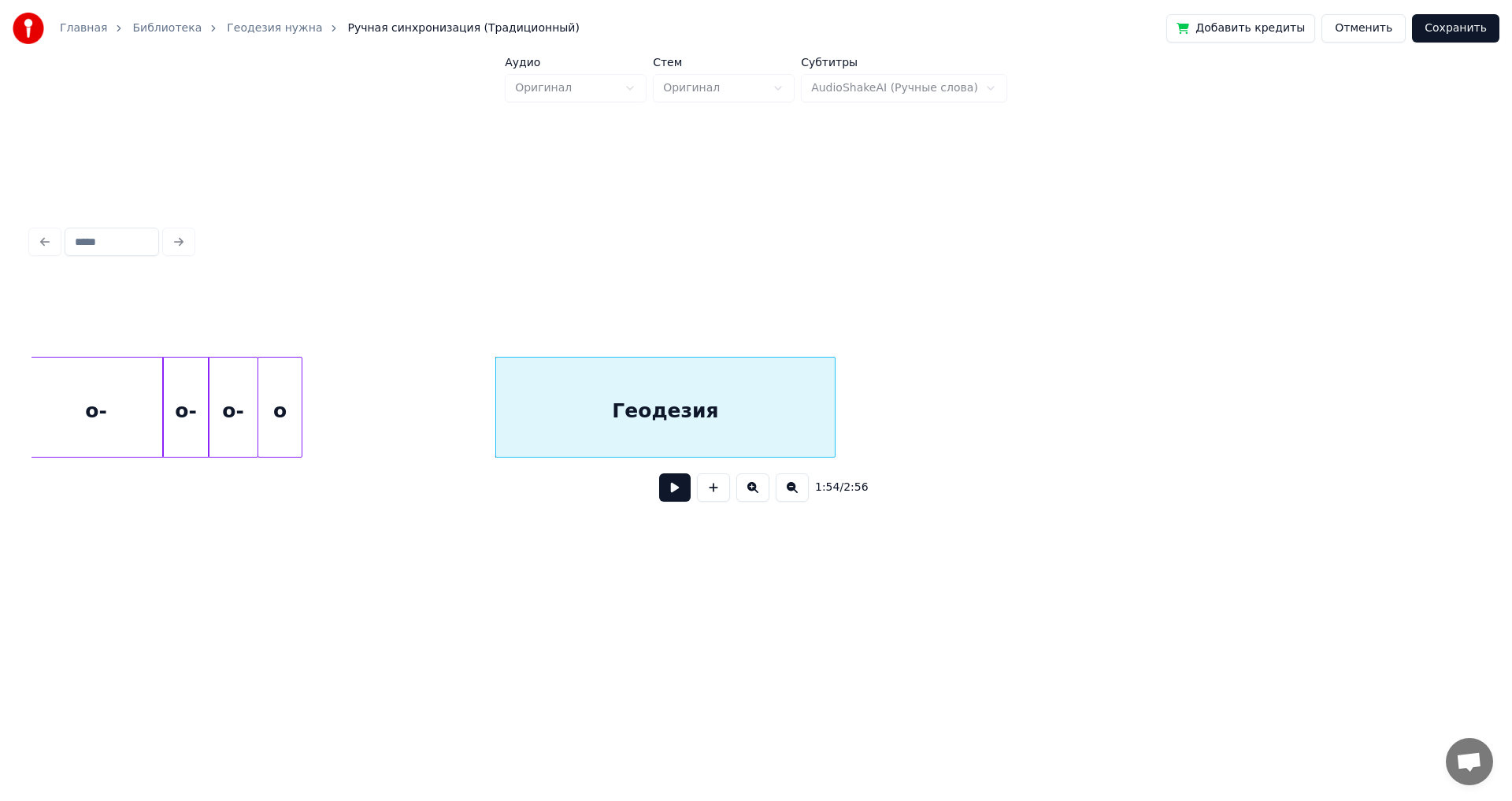
click at [282, 428] on div "о" at bounding box center [280, 410] width 44 height 107
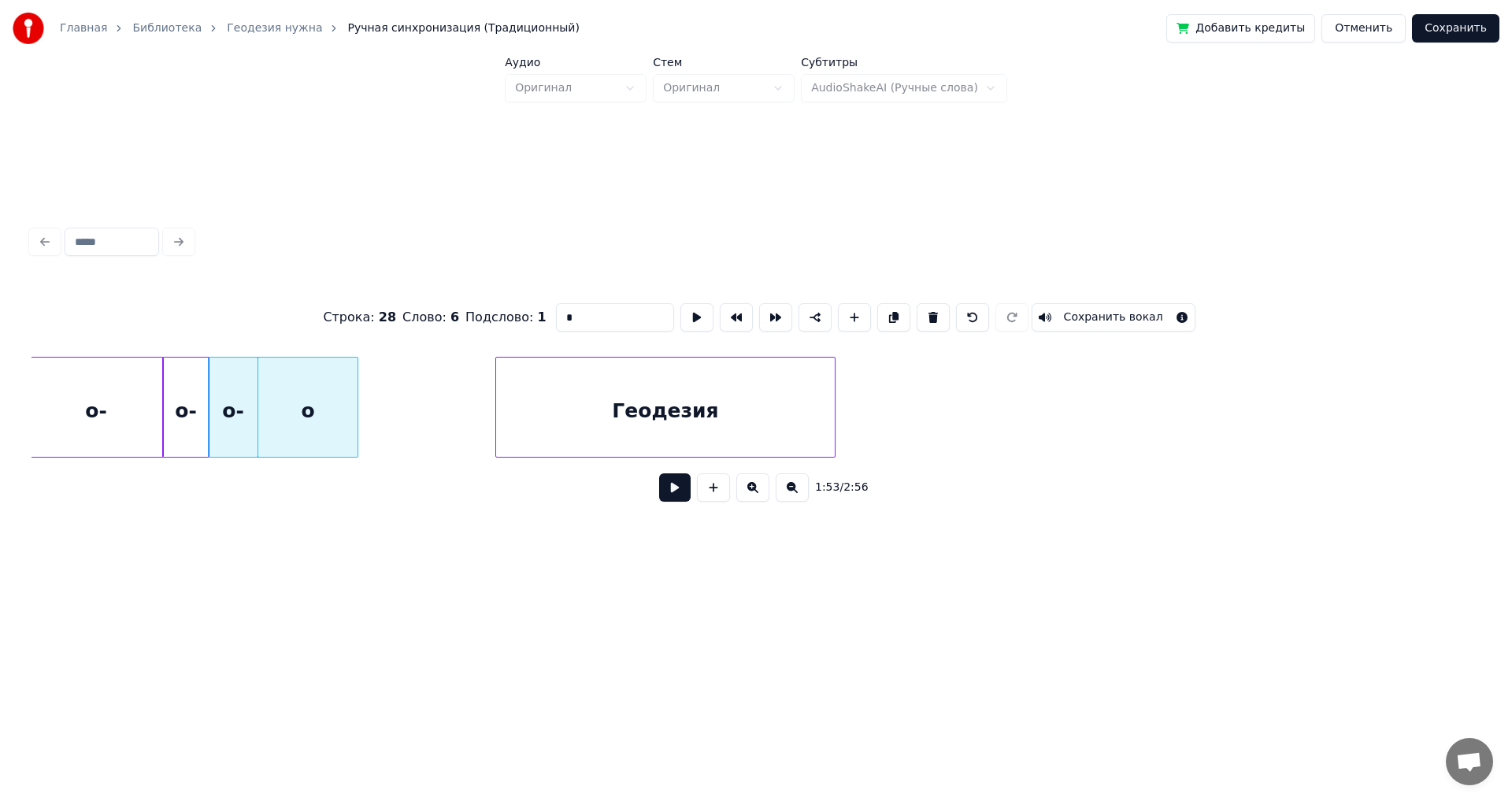
click at [357, 424] on div at bounding box center [355, 406] width 5 height 99
click at [119, 405] on div "о-" at bounding box center [95, 410] width 133 height 107
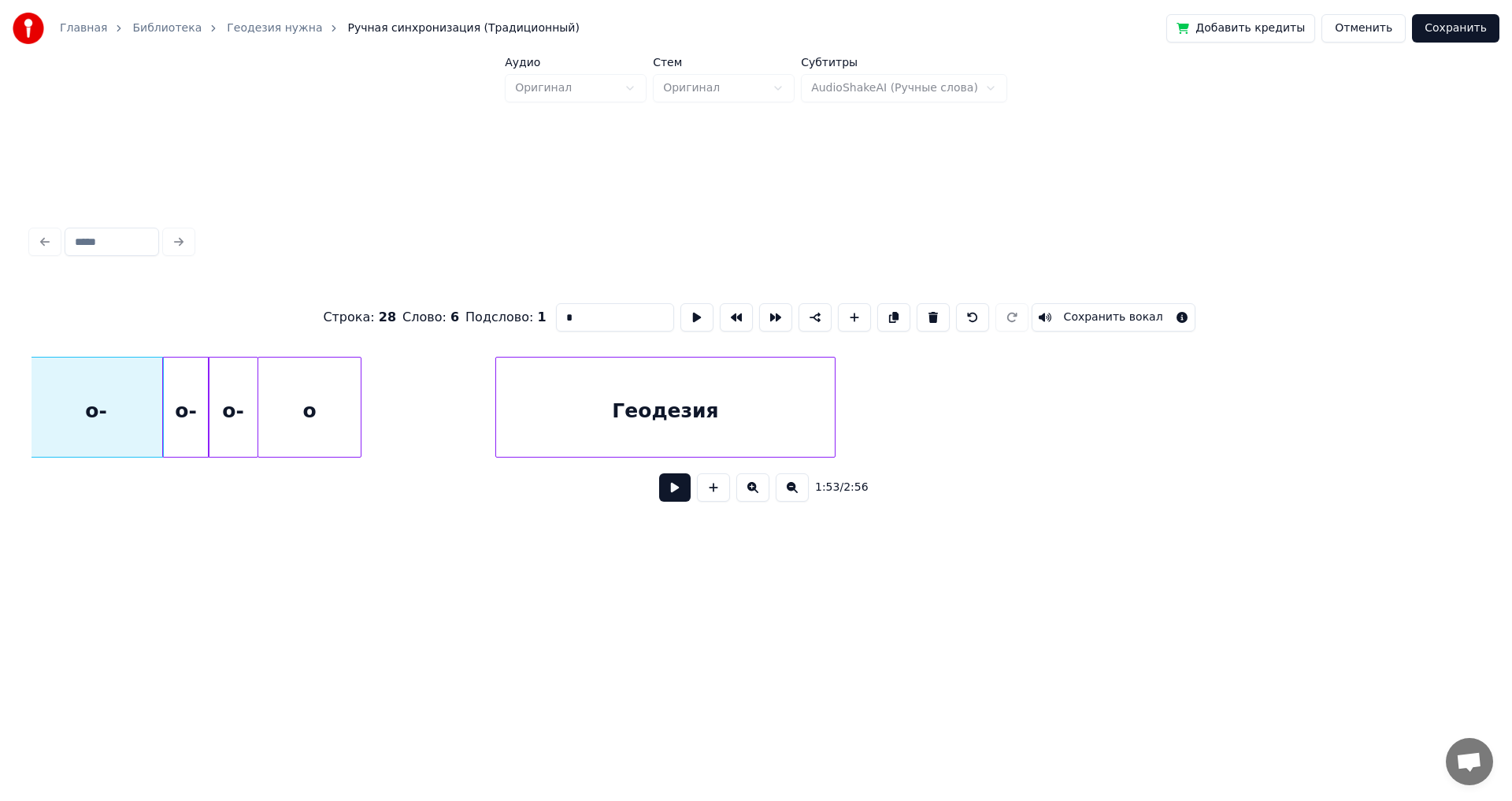
type input "**"
click at [677, 490] on button at bounding box center [674, 487] width 32 height 29
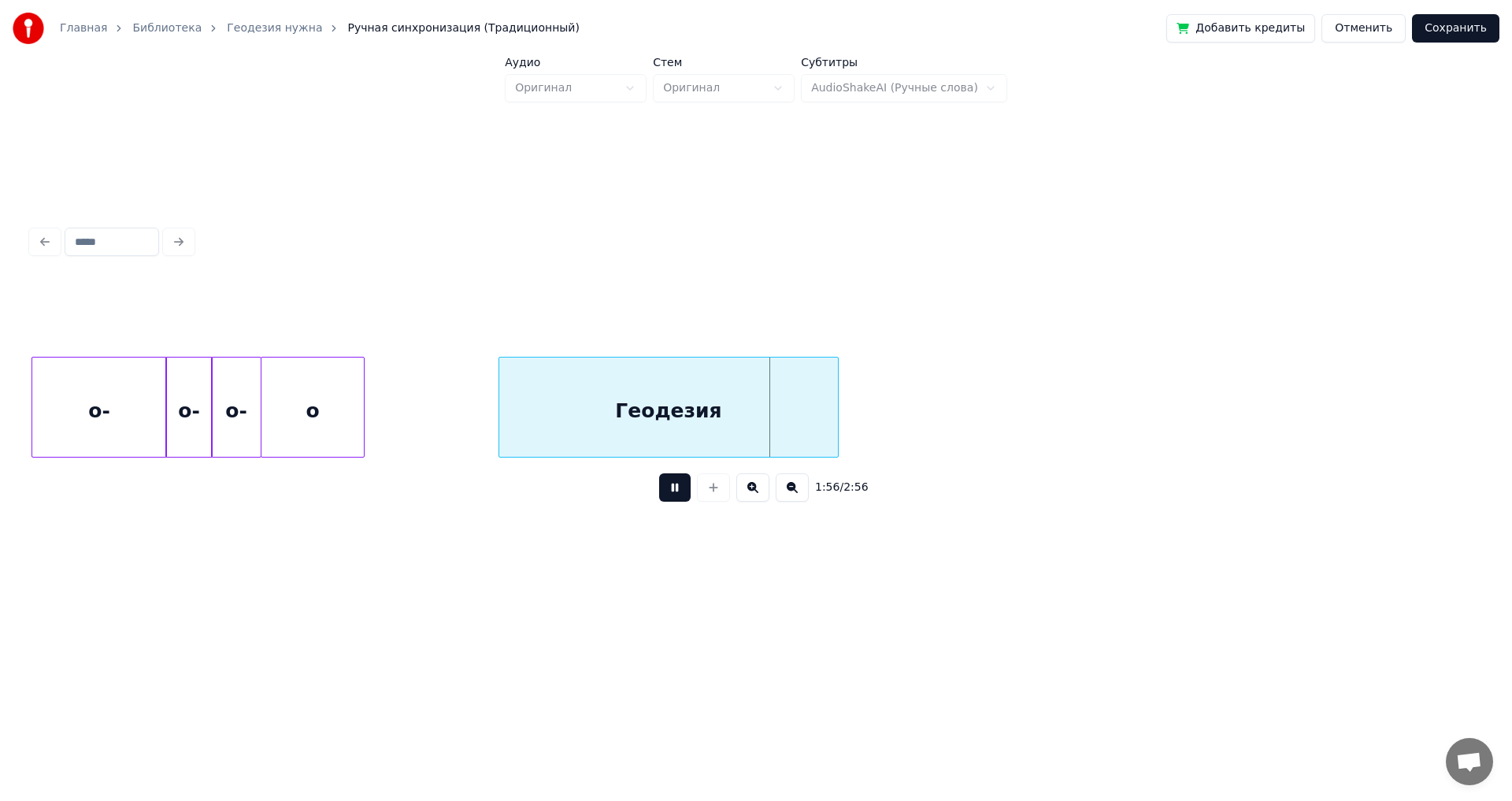
click at [677, 490] on button at bounding box center [674, 487] width 32 height 29
click at [752, 422] on div "Геодезия" at bounding box center [668, 410] width 338 height 107
click at [817, 407] on div "Геодезия" at bounding box center [668, 410] width 338 height 107
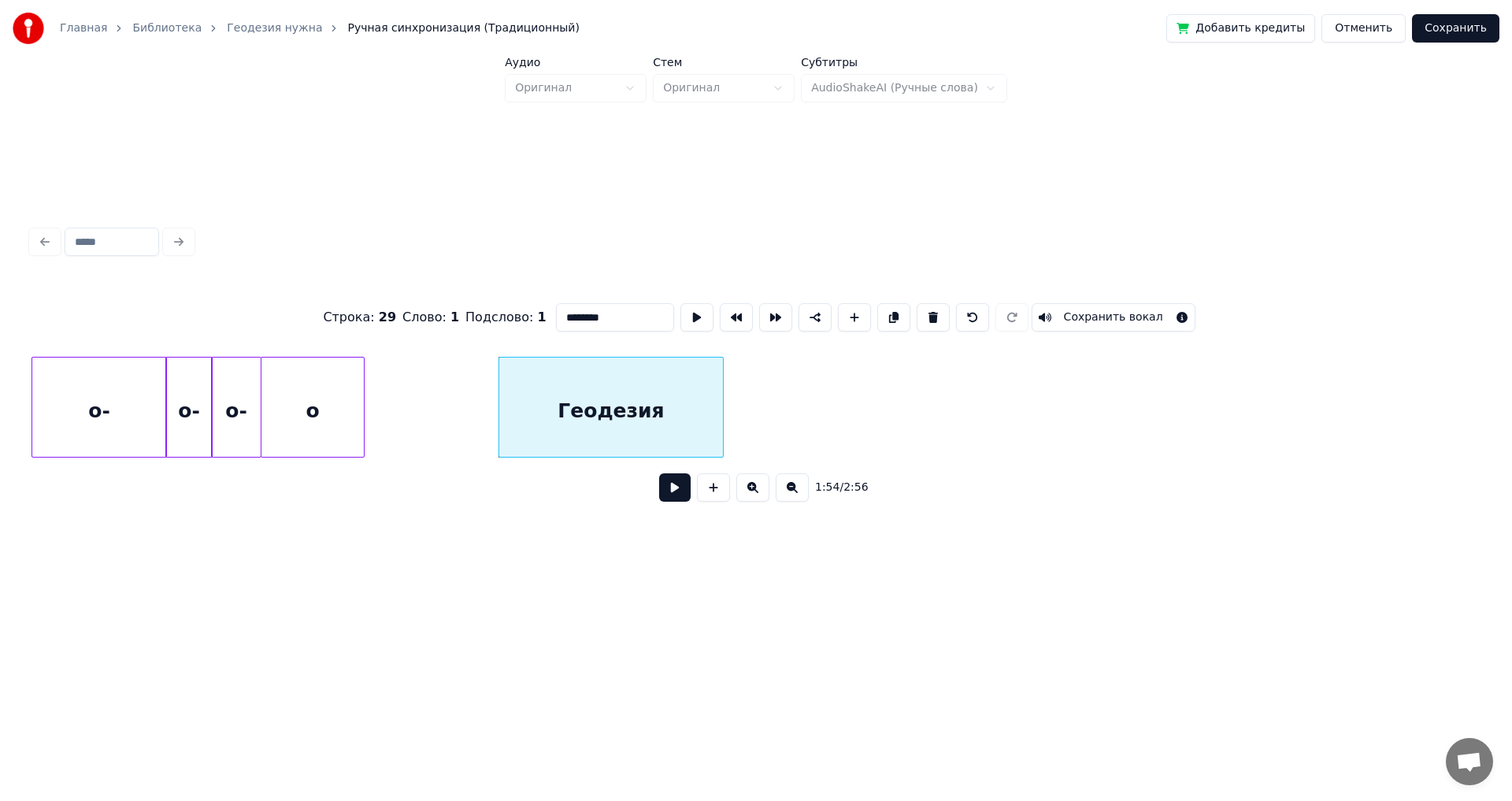
click at [720, 423] on div at bounding box center [720, 406] width 5 height 99
click at [619, 419] on div "Геодезия" at bounding box center [610, 410] width 222 height 107
click at [671, 498] on button at bounding box center [674, 487] width 32 height 29
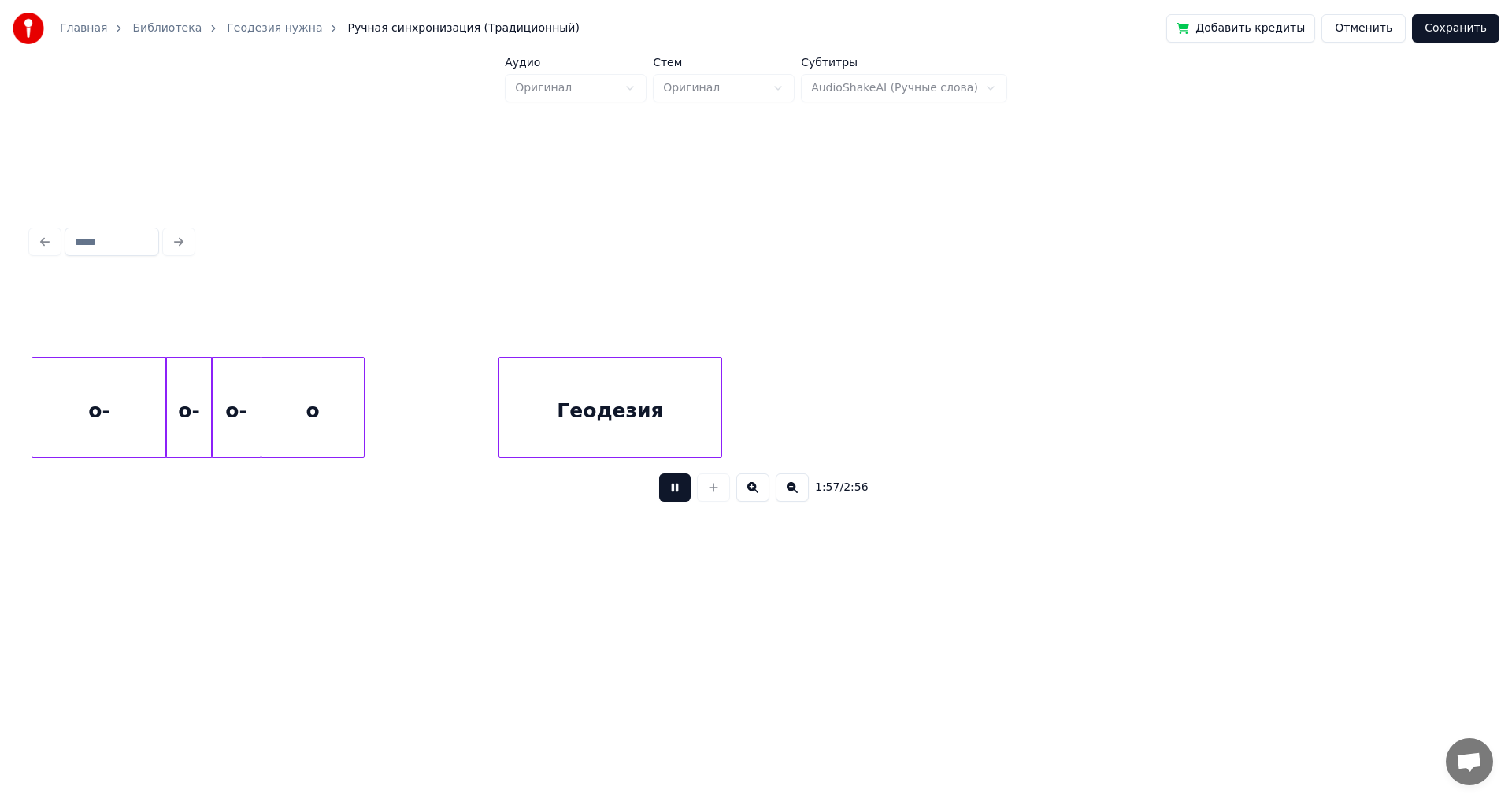
click at [671, 498] on button at bounding box center [674, 487] width 32 height 29
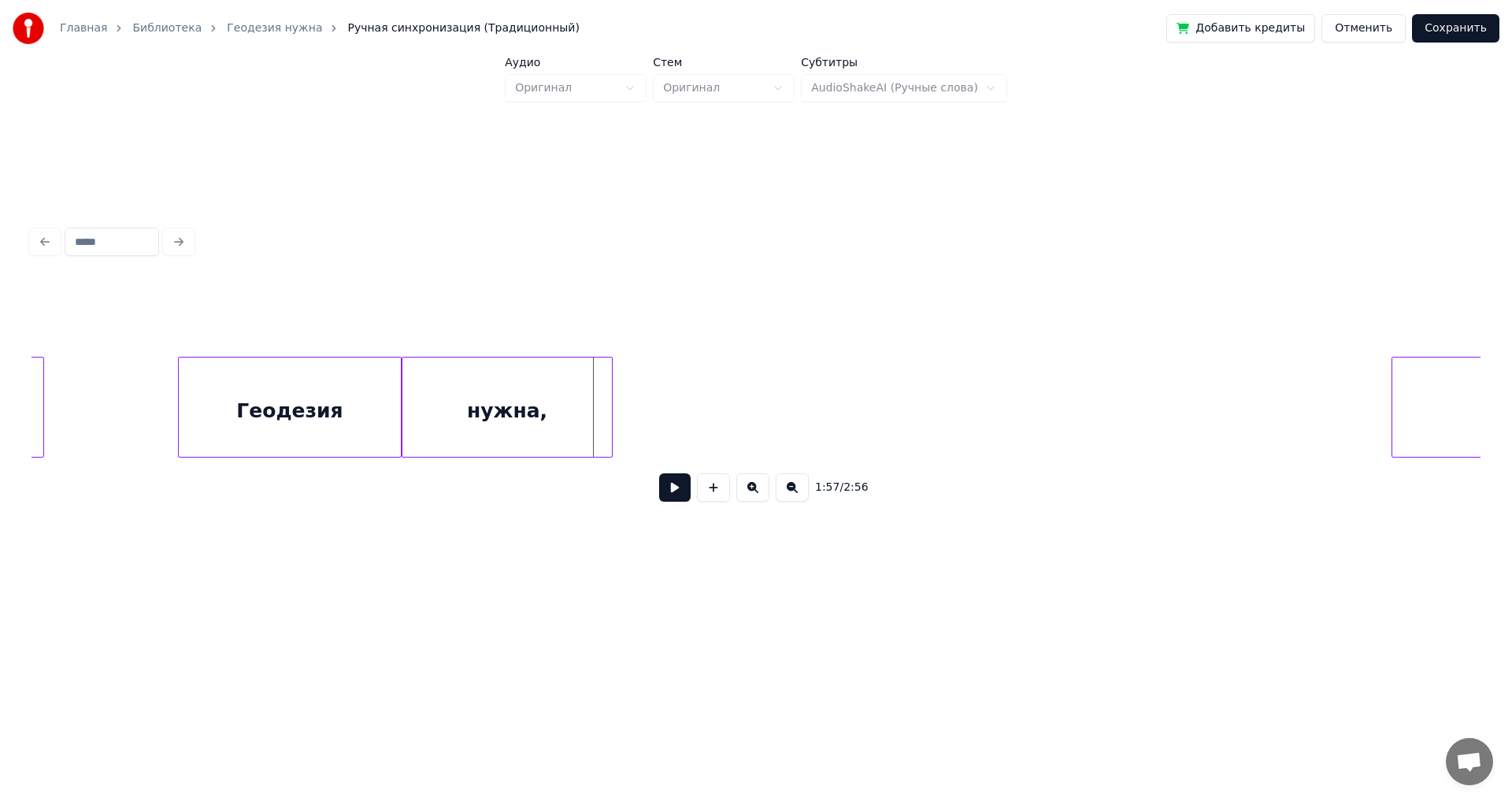
click at [473, 396] on div "нужна," at bounding box center [507, 410] width 210 height 107
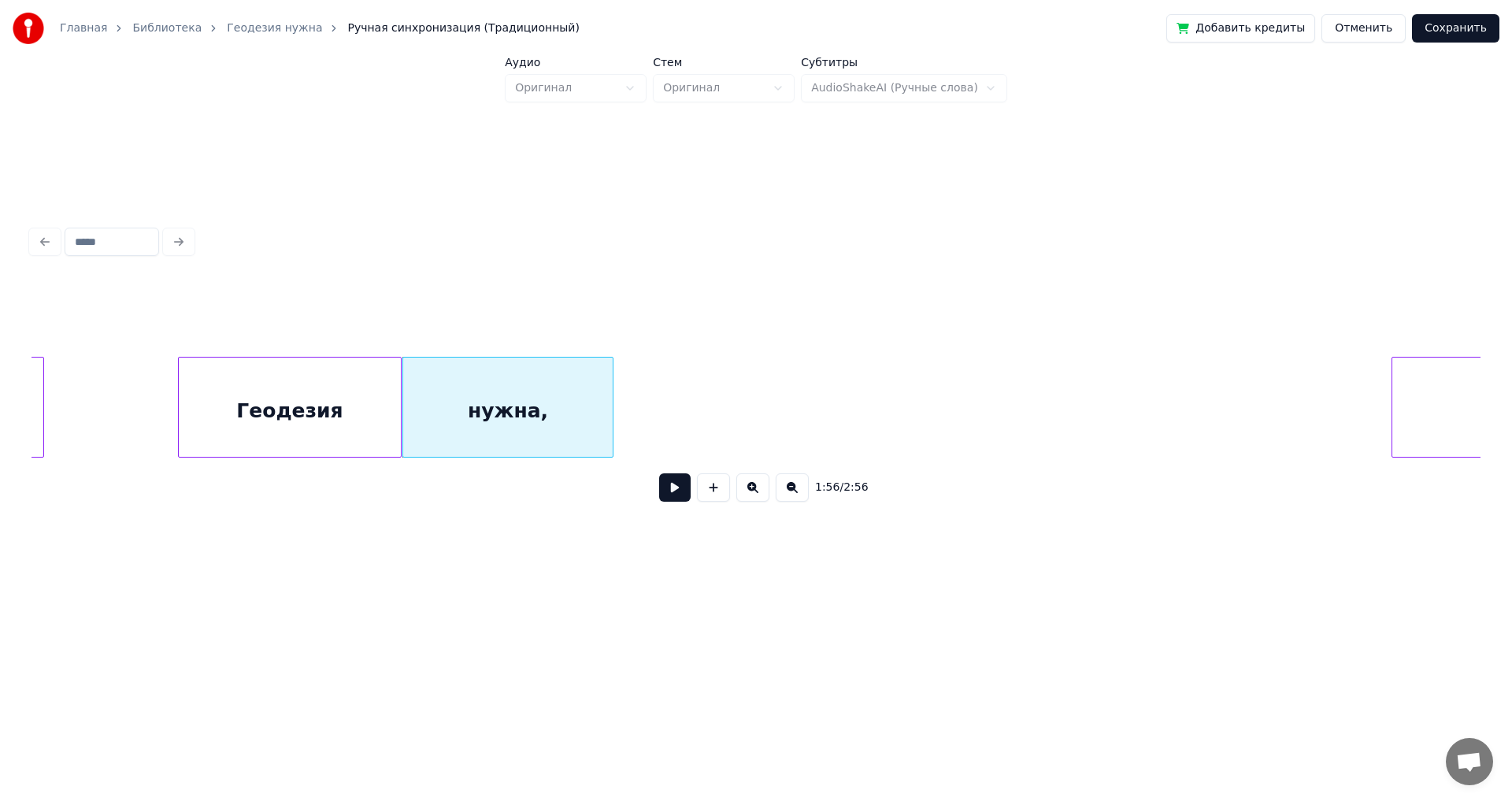
click at [380, 412] on div "Геодезия" at bounding box center [290, 410] width 222 height 107
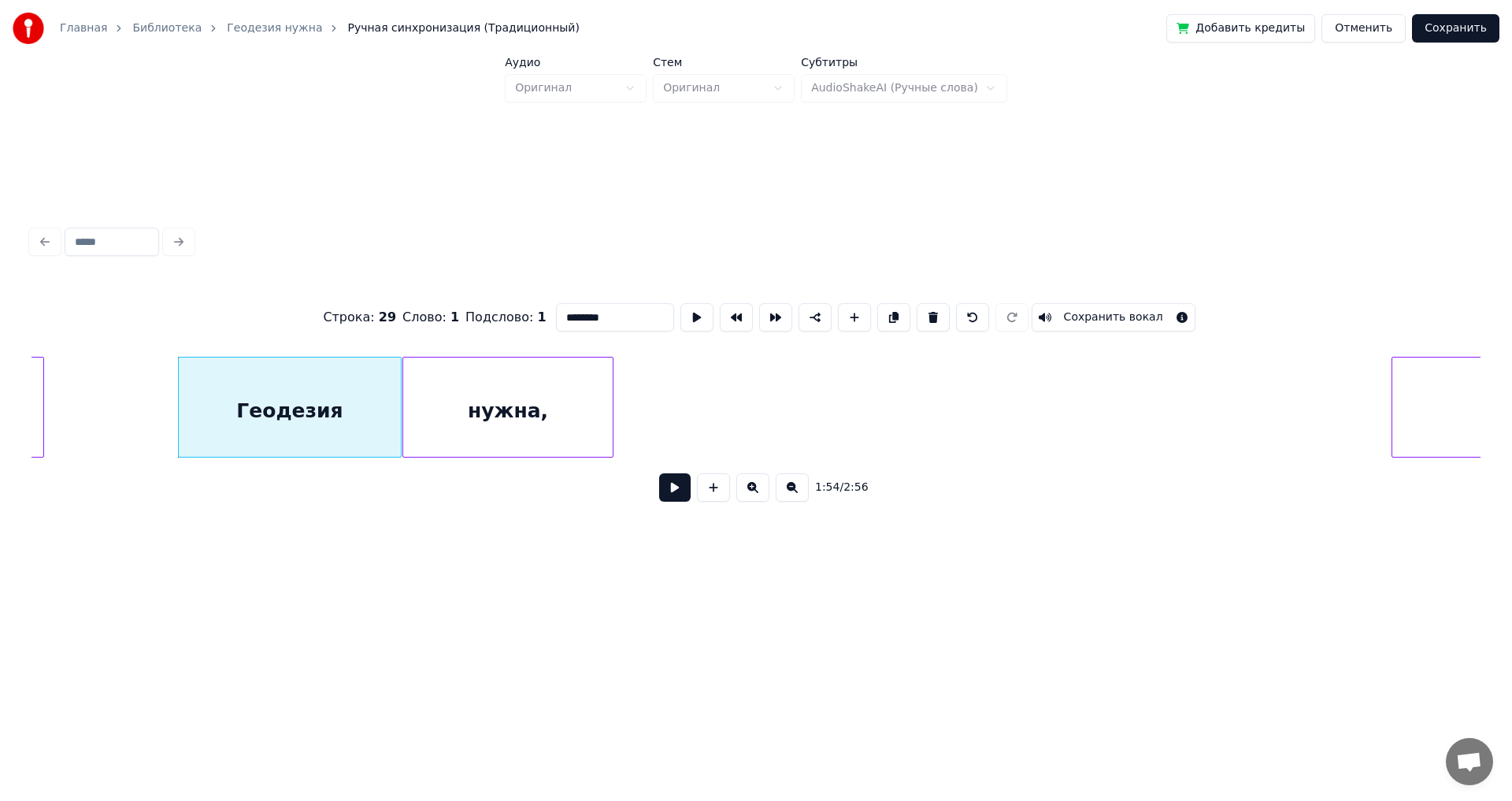
click at [680, 501] on button at bounding box center [674, 487] width 32 height 29
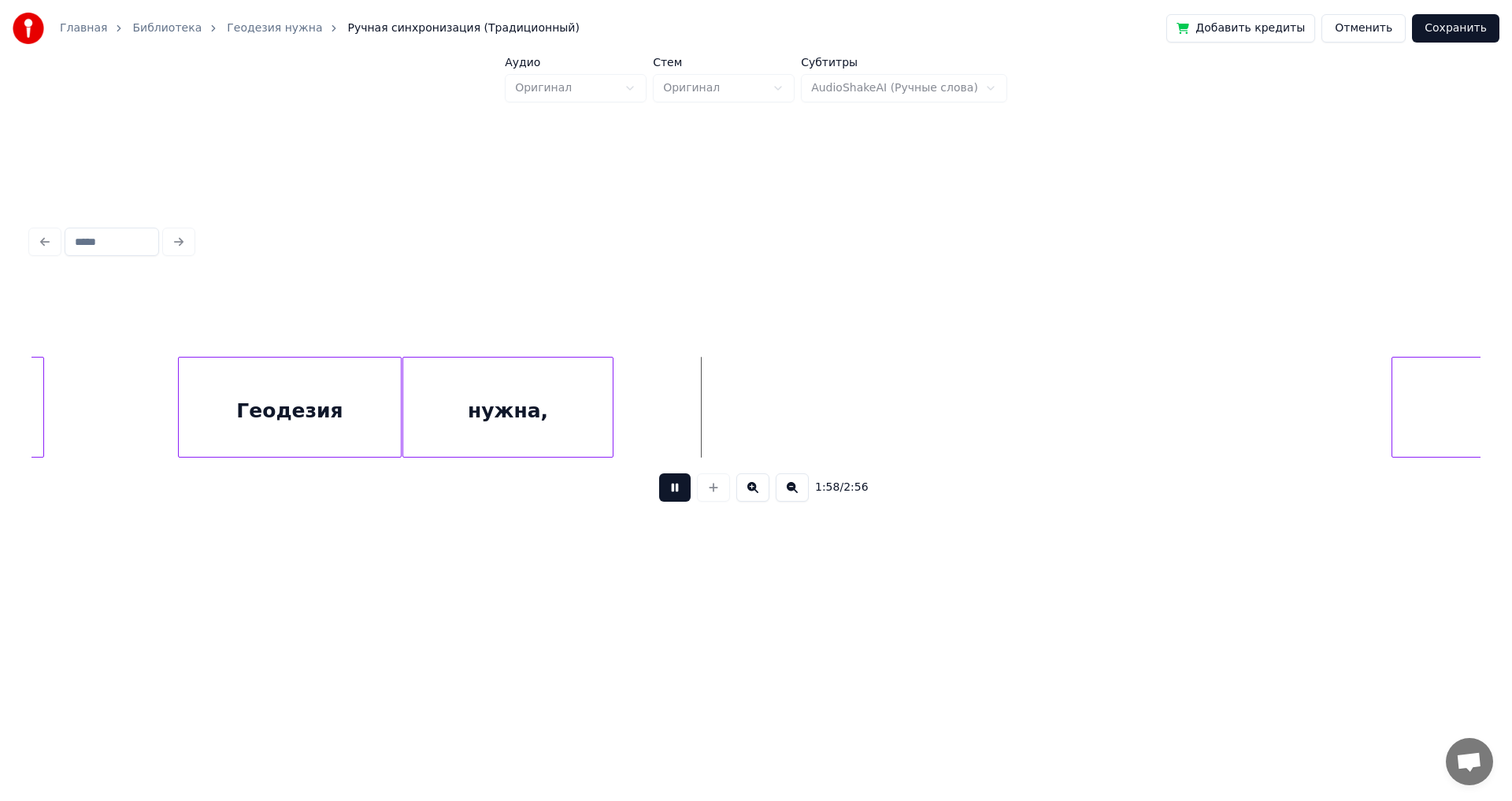
click at [680, 501] on button at bounding box center [674, 487] width 32 height 29
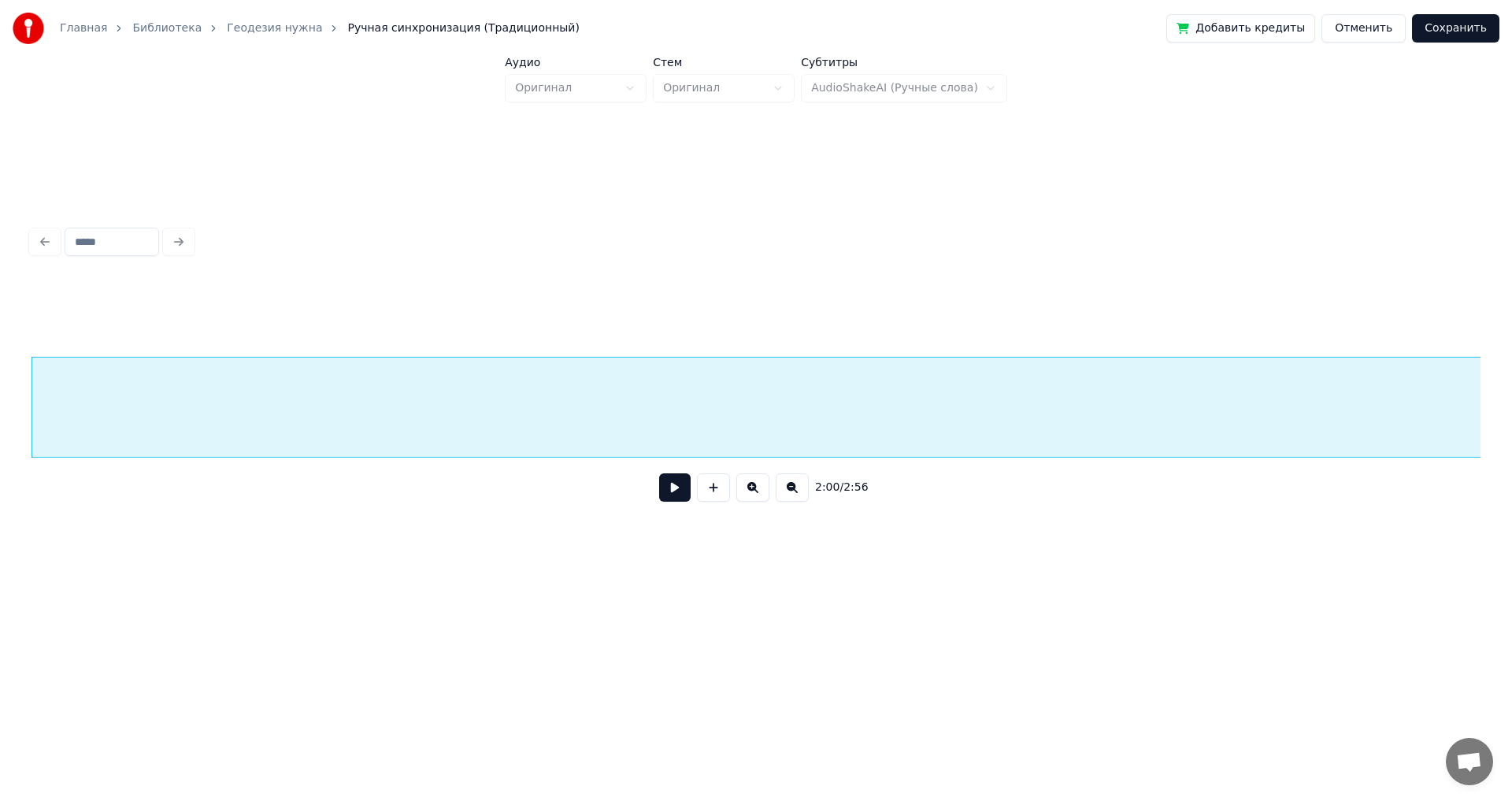
click at [1059, 469] on div "2:00 / 2:56" at bounding box center [756, 488] width 1449 height 60
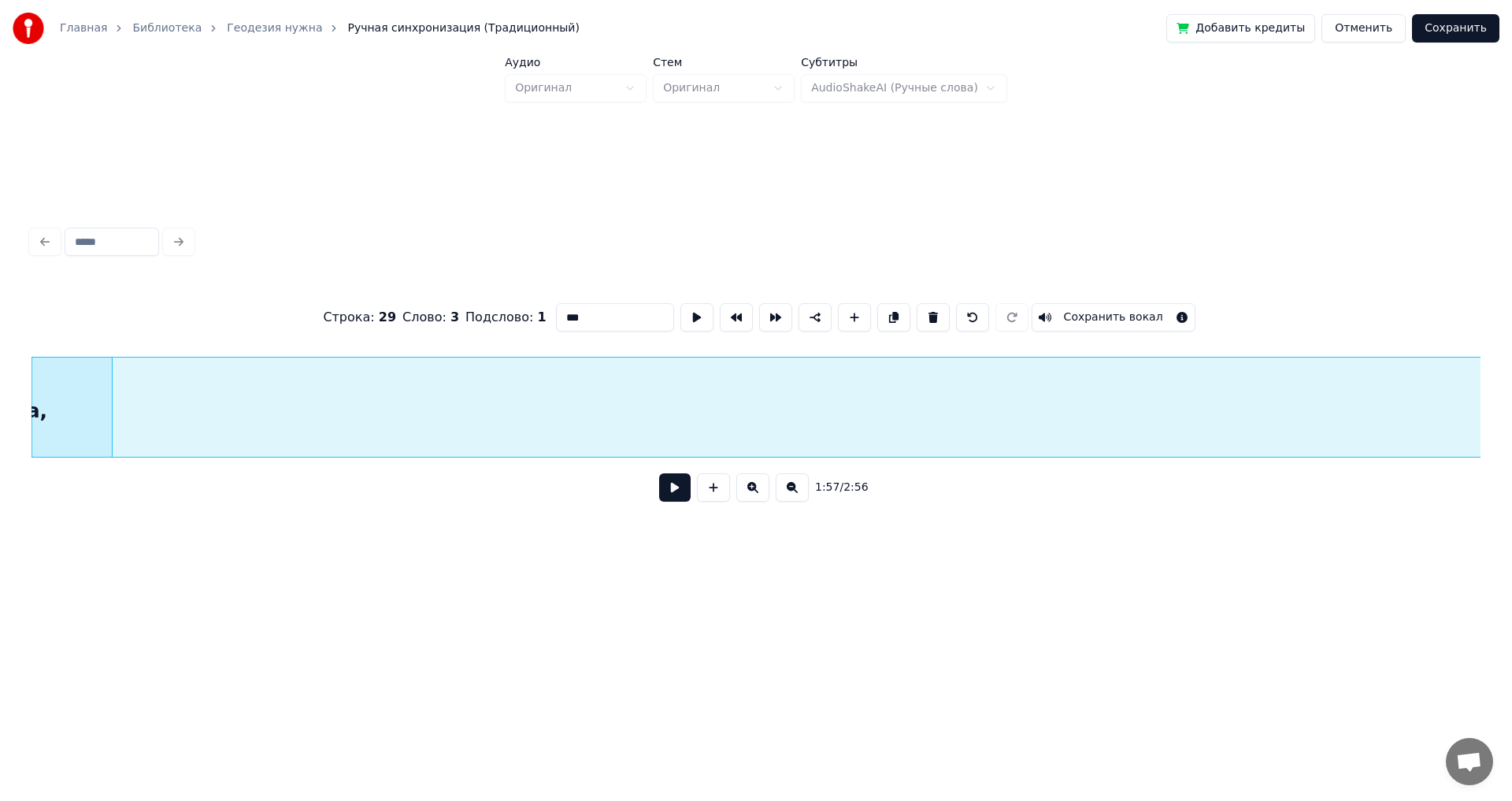
drag, startPoint x: 1017, startPoint y: 466, endPoint x: 972, endPoint y: 458, distance: 45.7
click at [972, 458] on div "Строка : 29 Слово : 3 Подслово : 1 *** Сохранить вокал 1:57 / 2:56" at bounding box center [756, 398] width 1449 height 239
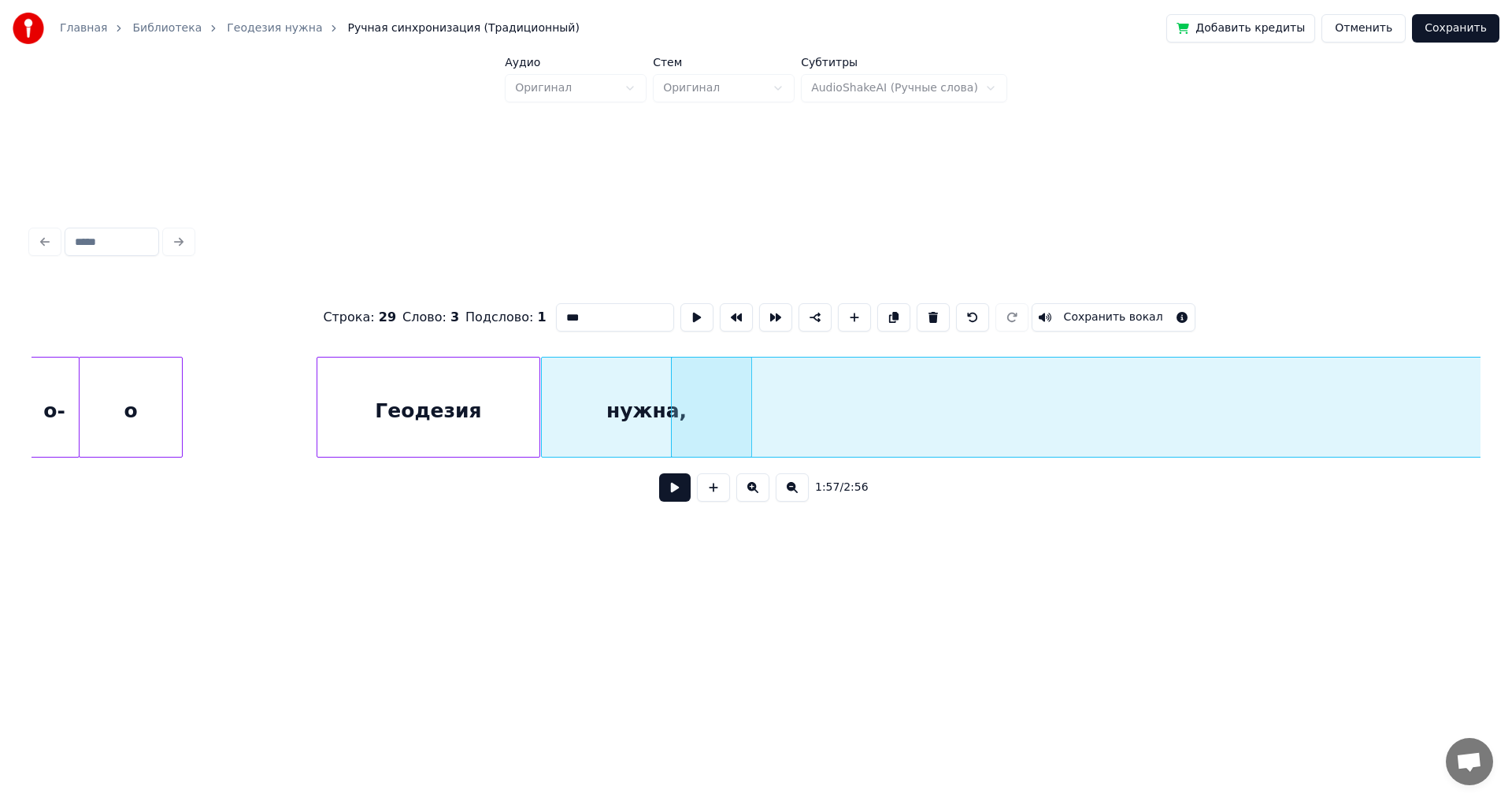
scroll to position [0, 17837]
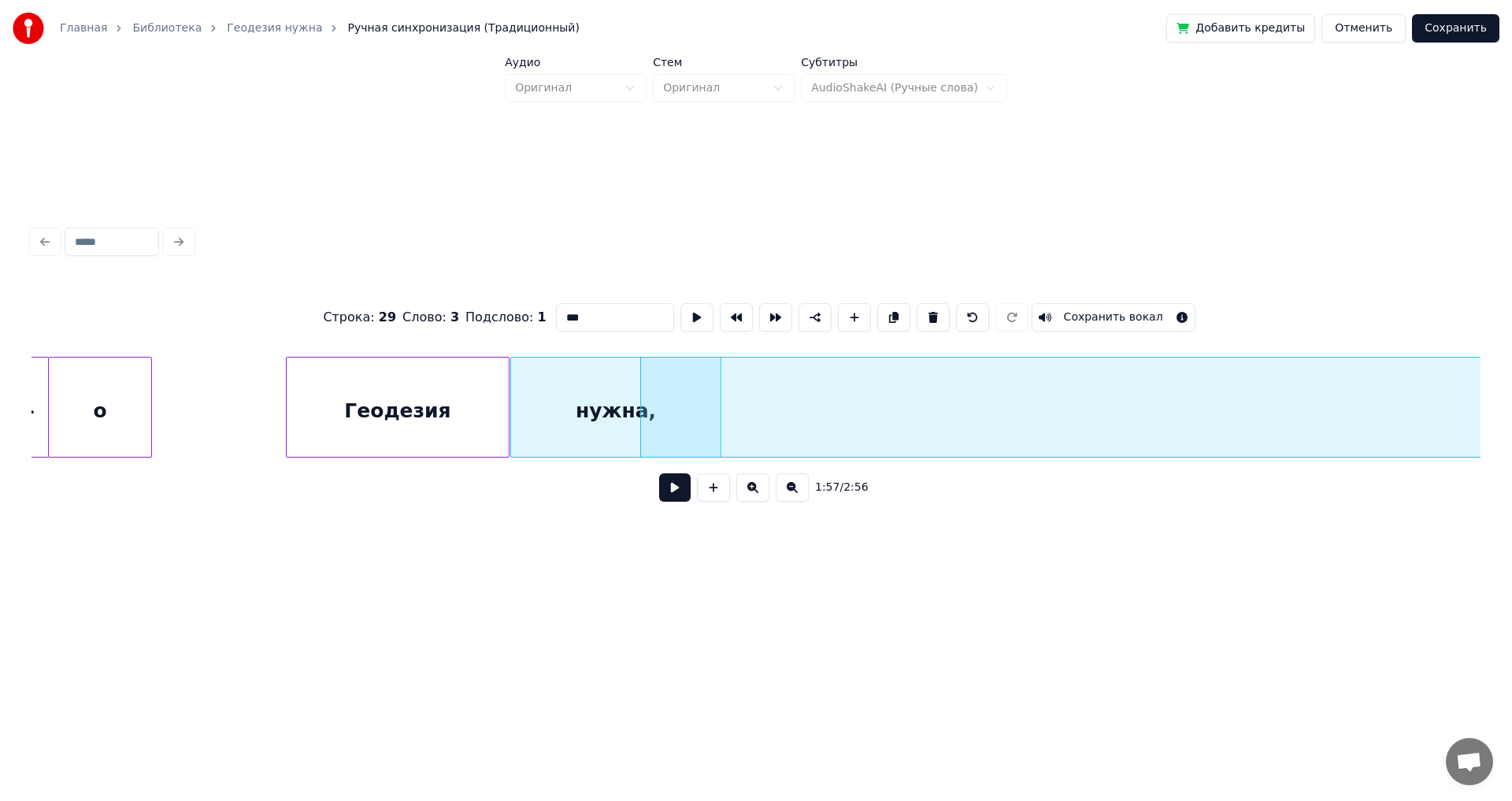
click at [507, 425] on div at bounding box center [506, 406] width 5 height 99
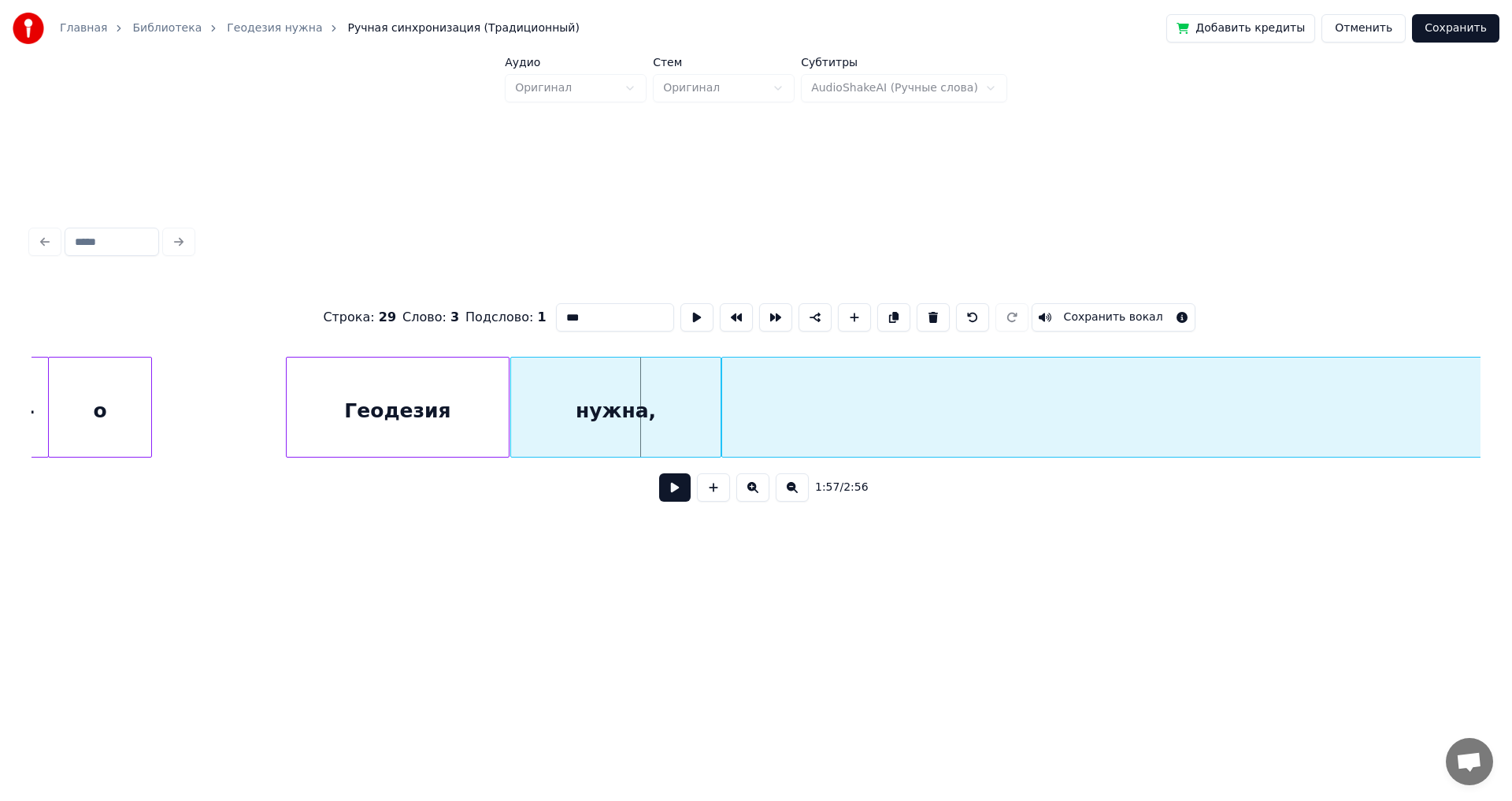
click at [725, 434] on div at bounding box center [724, 406] width 5 height 99
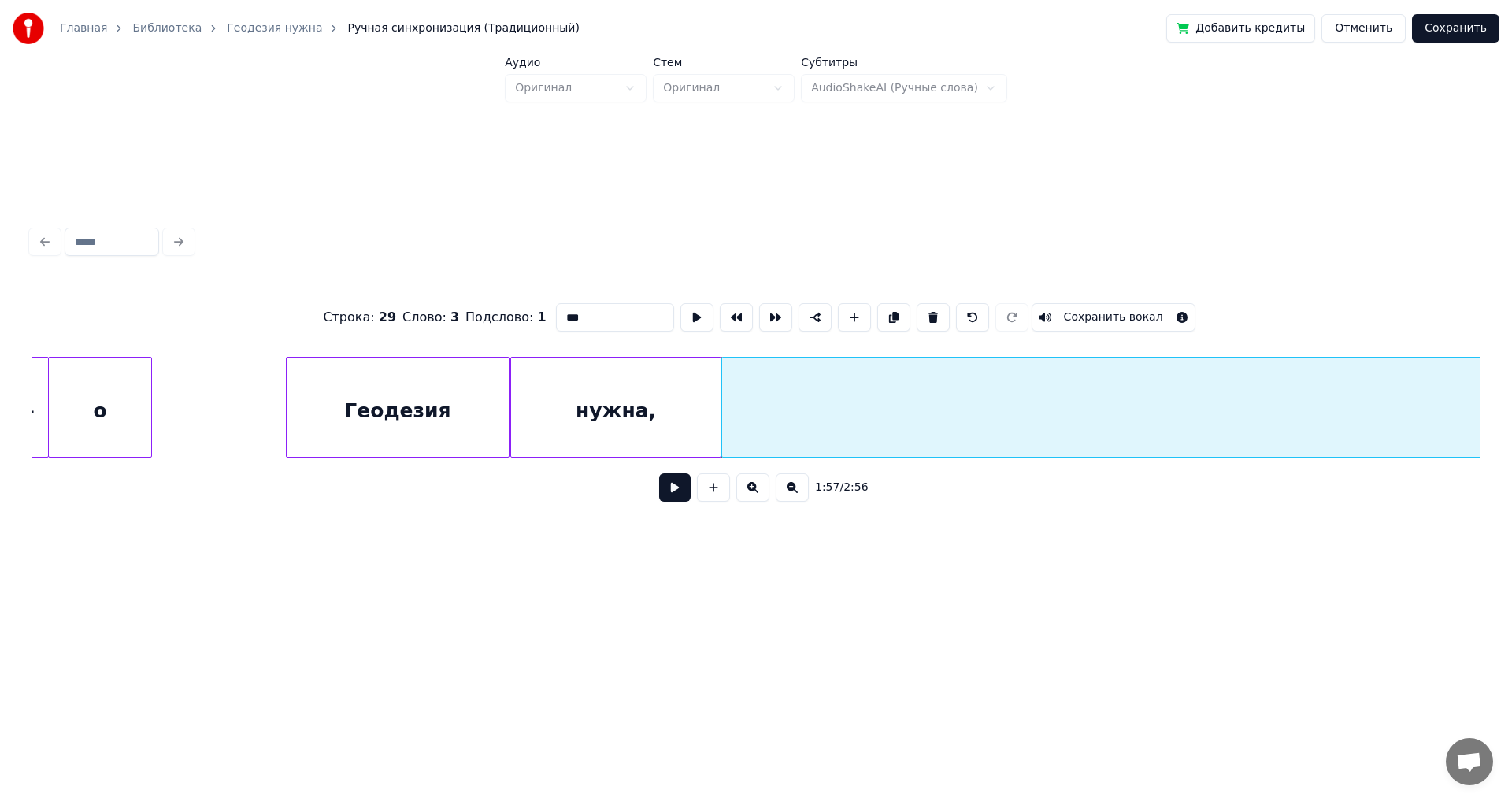
click at [678, 406] on div "нужна," at bounding box center [616, 410] width 210 height 107
type input "******"
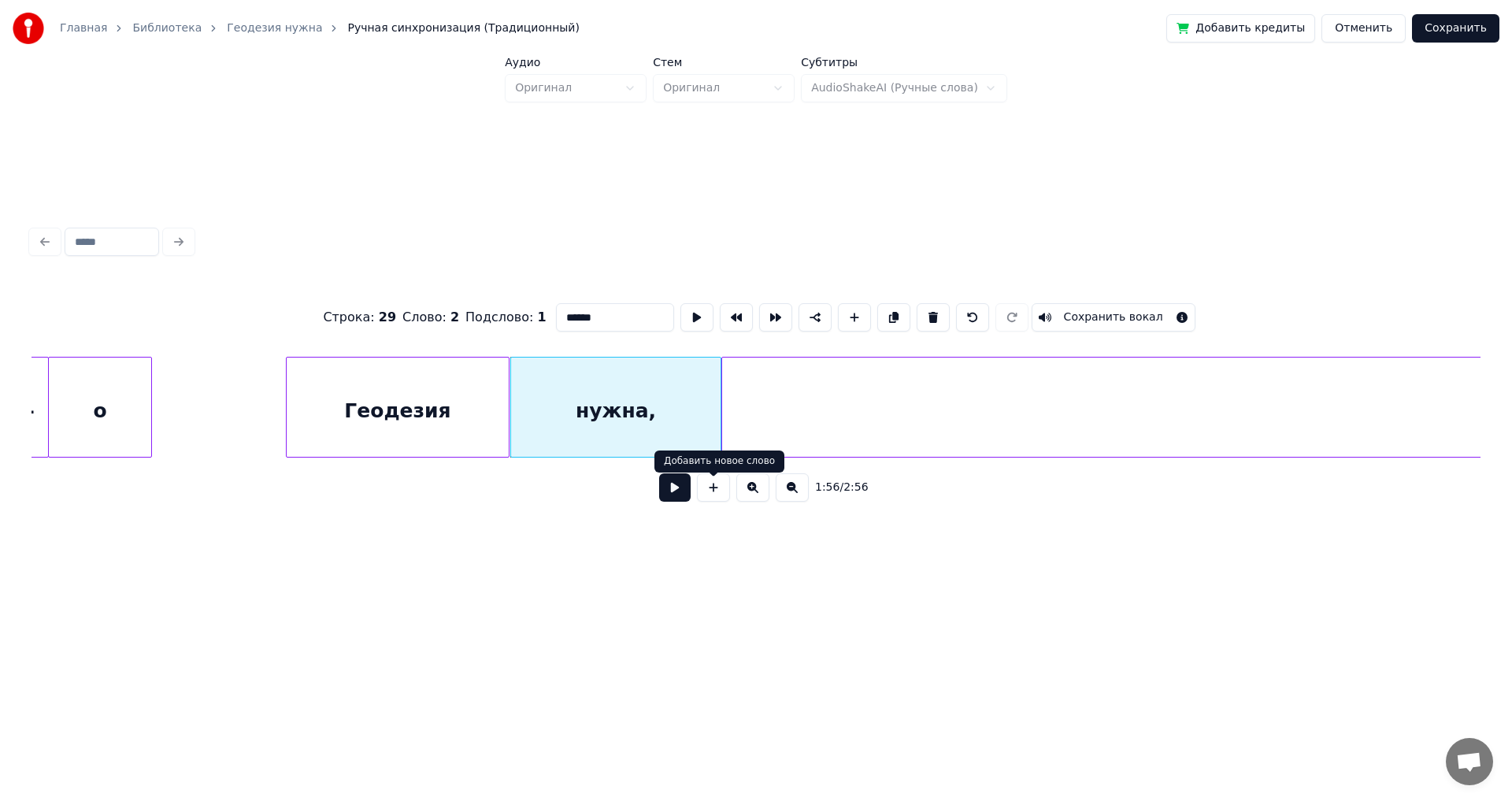
click at [675, 501] on button at bounding box center [674, 487] width 32 height 29
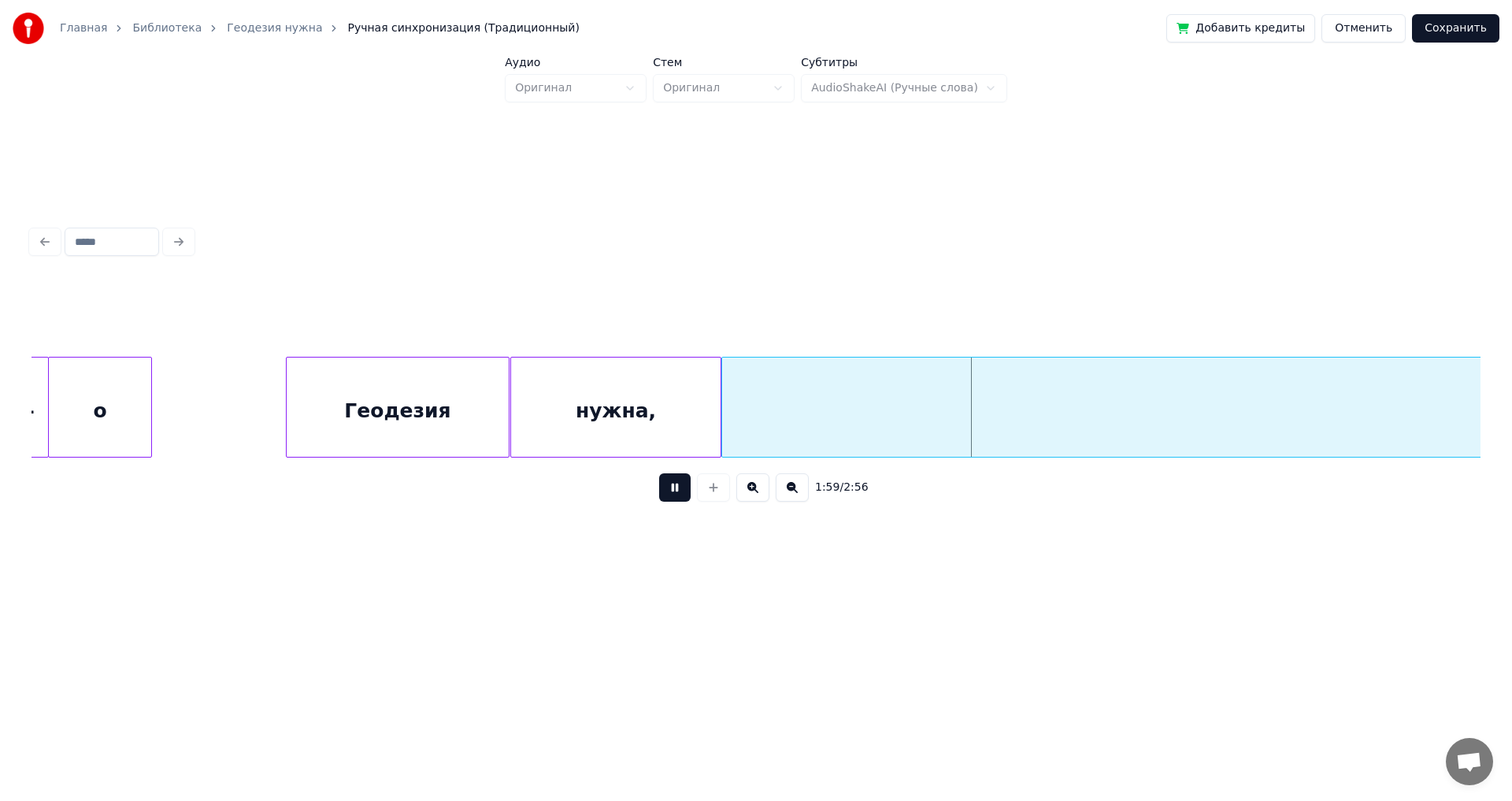
click at [674, 501] on button at bounding box center [674, 487] width 32 height 29
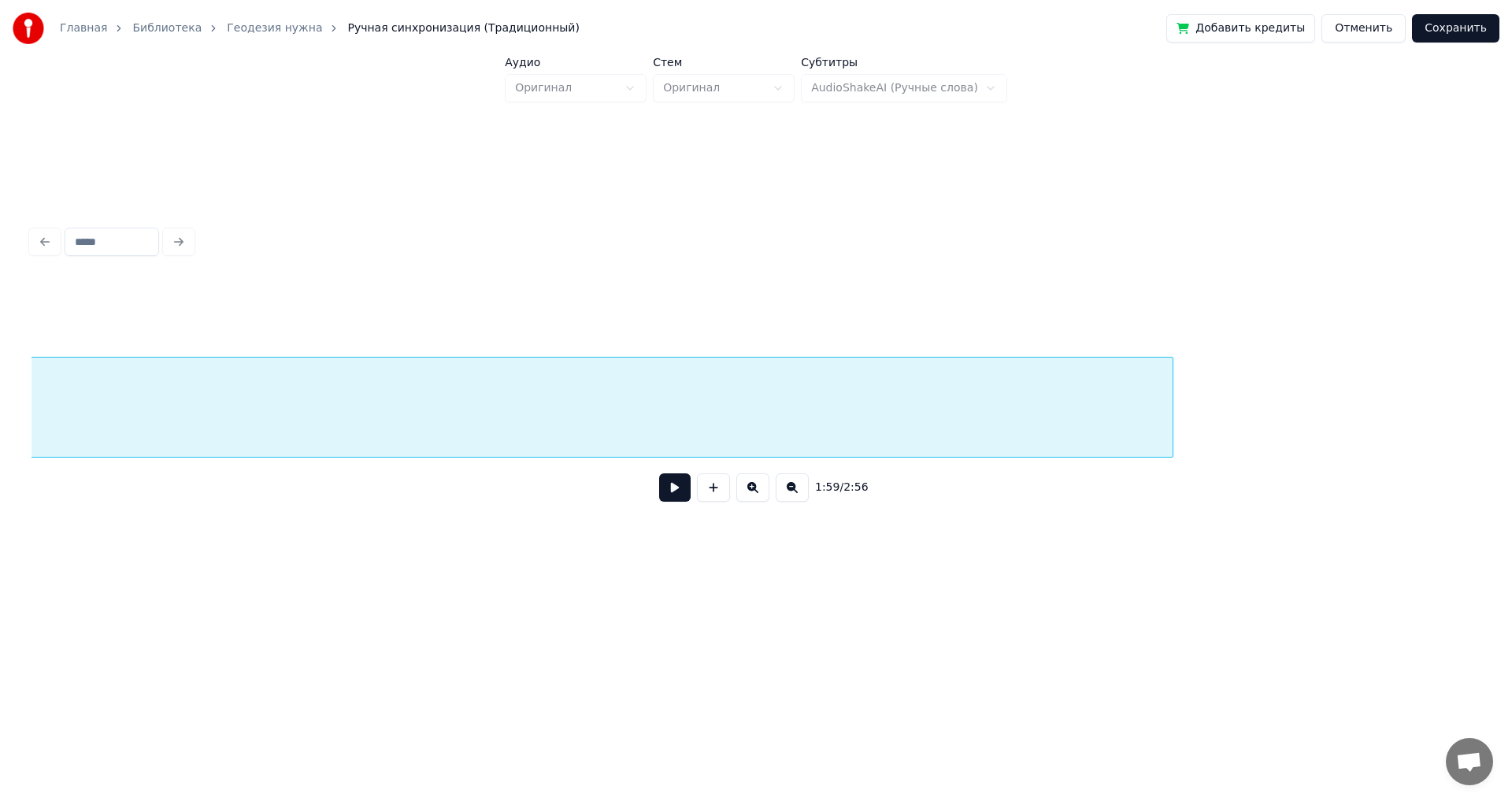
scroll to position [0, 22243]
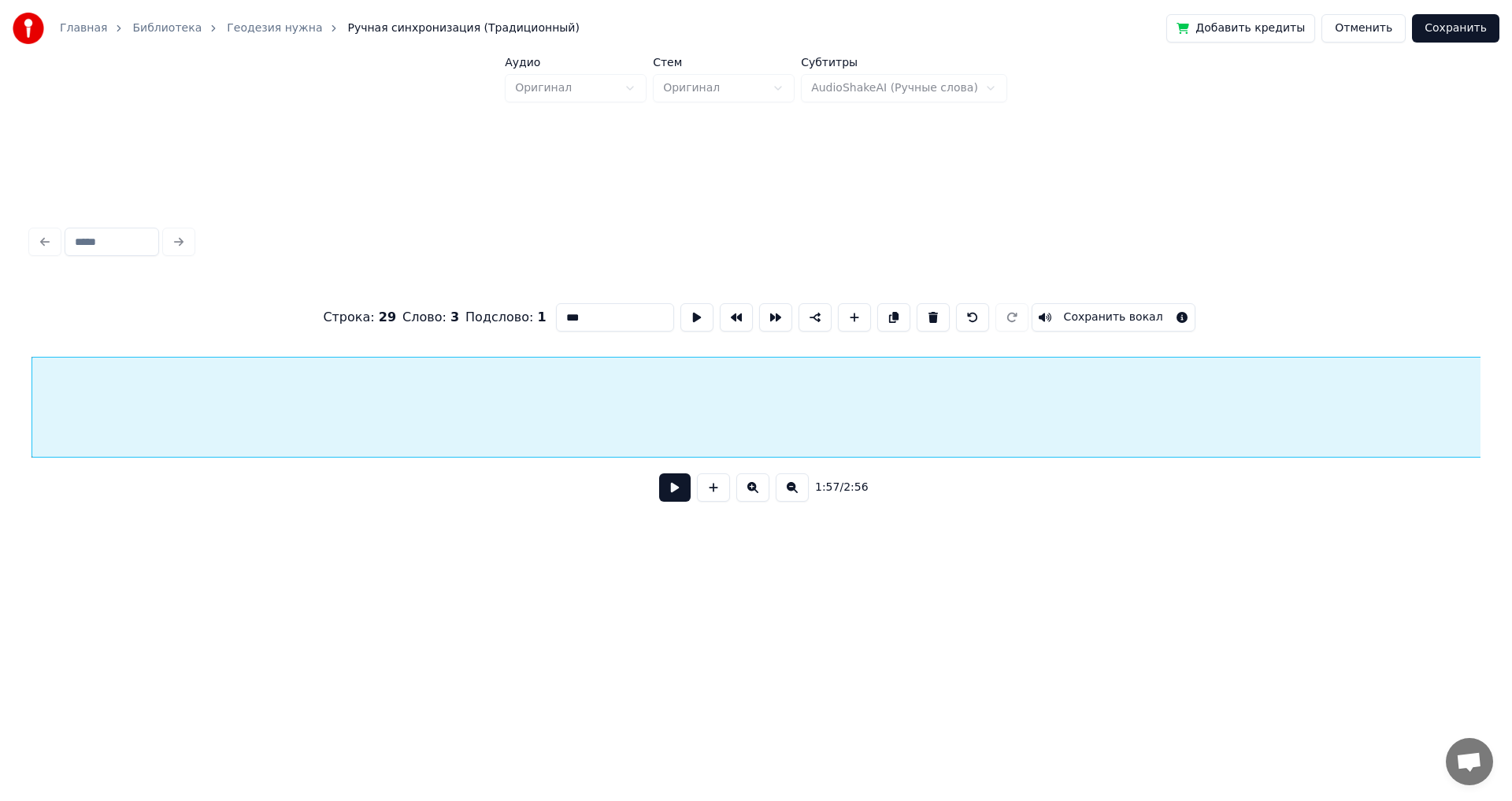
click at [1479, 32] on button "Сохранить" at bounding box center [1455, 28] width 87 height 29
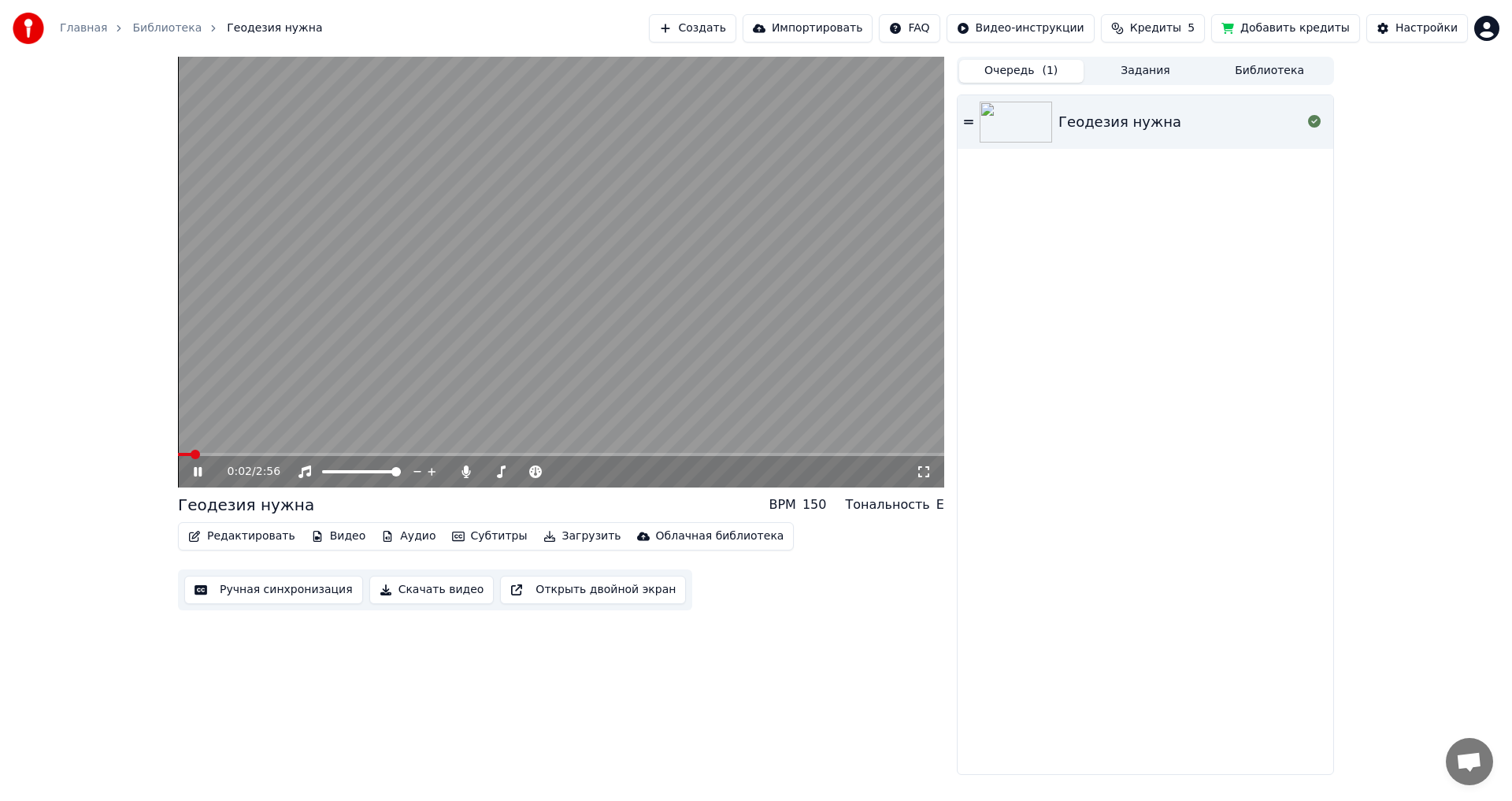
click at [614, 457] on div "0:02 / 2:56" at bounding box center [561, 472] width 766 height 32
click at [635, 446] on video at bounding box center [561, 271] width 766 height 430
click at [647, 453] on span at bounding box center [561, 454] width 766 height 3
click at [199, 477] on icon at bounding box center [209, 472] width 37 height 13
click at [194, 475] on icon at bounding box center [209, 472] width 37 height 13
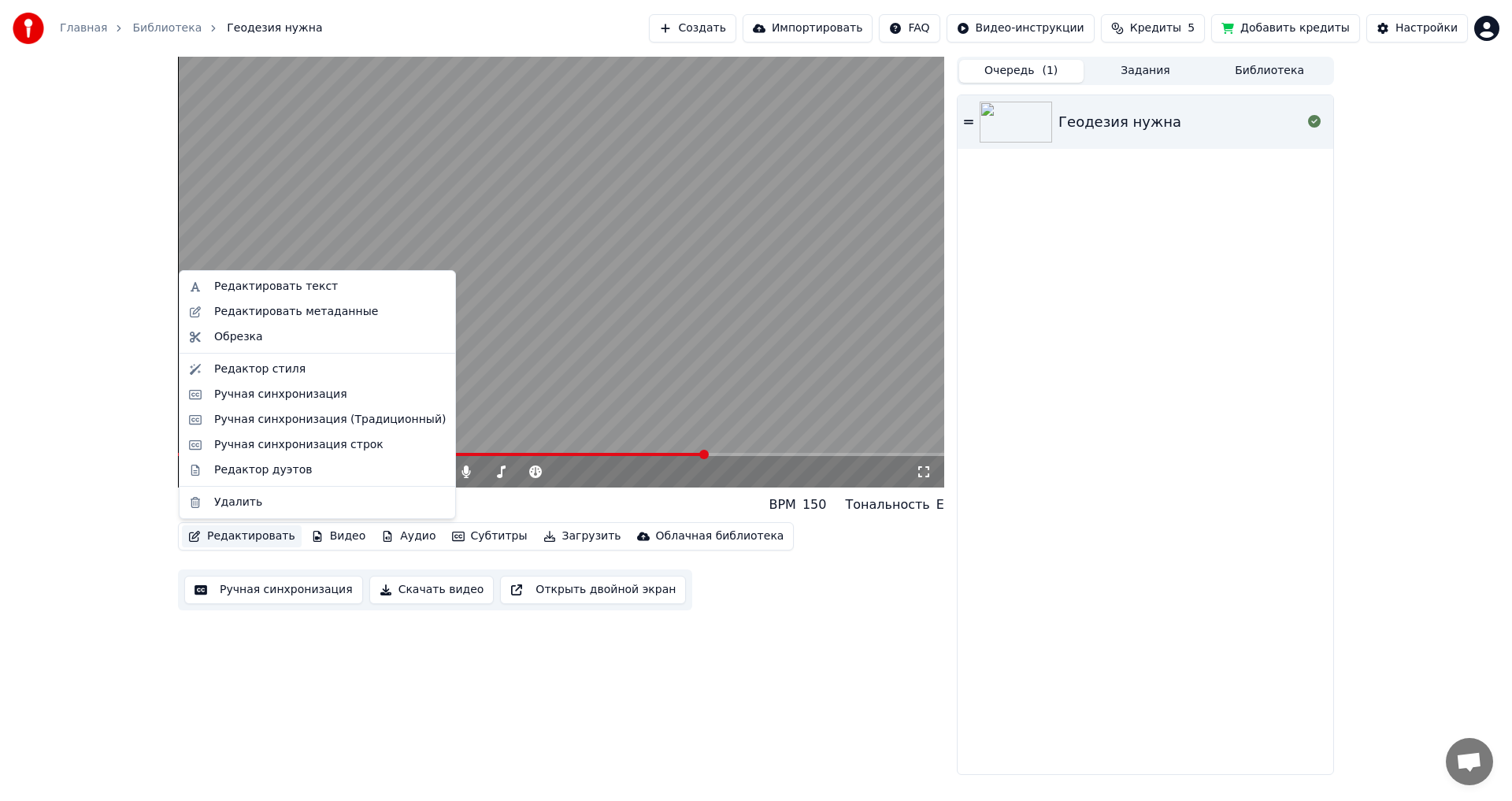
click at [244, 534] on button "Редактировать" at bounding box center [241, 536] width 120 height 22
click at [293, 449] on div "Ручная синхронизация строк" at bounding box center [299, 445] width 169 height 16
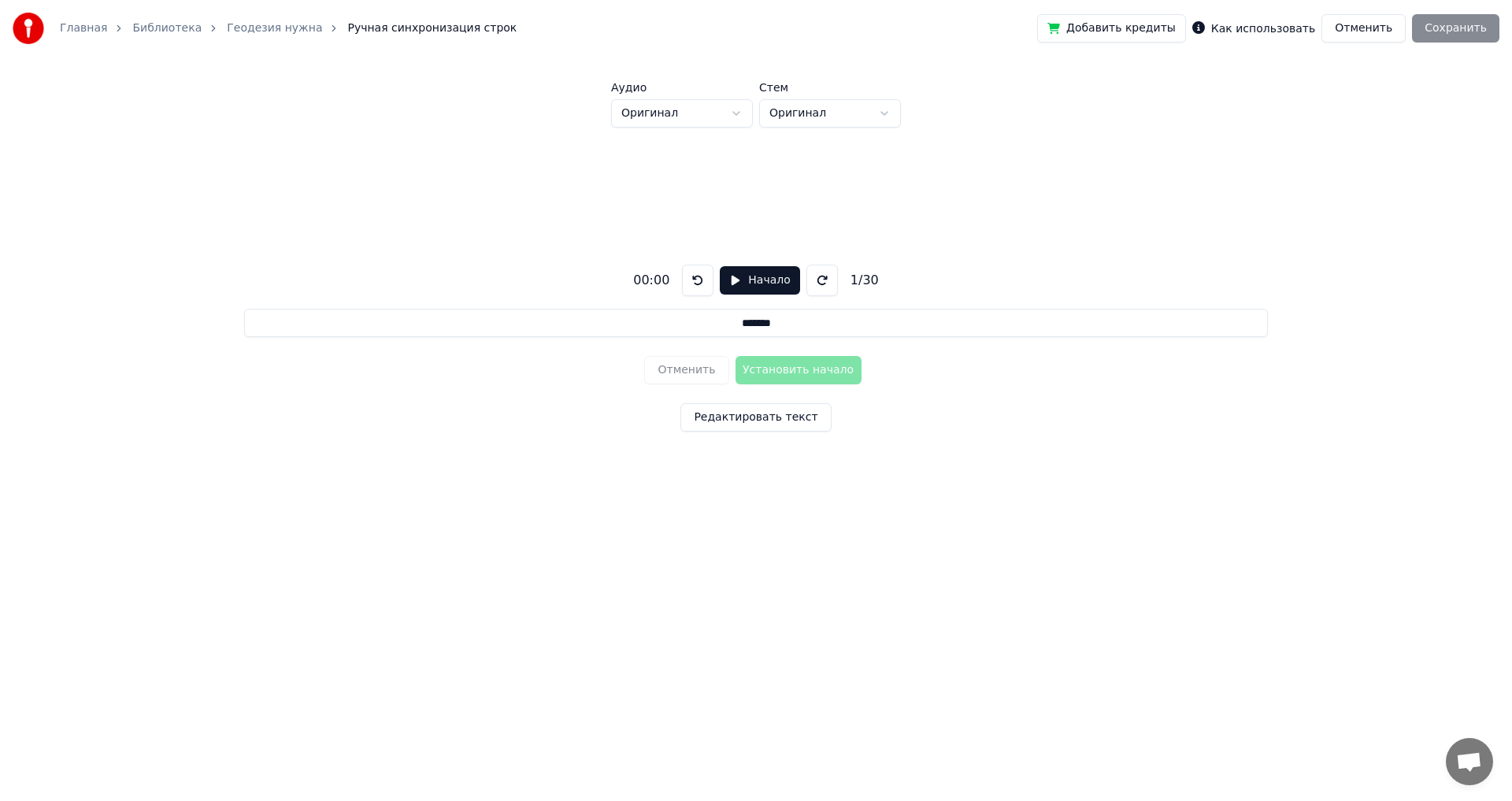
click at [746, 316] on input "*******" at bounding box center [756, 322] width 1023 height 29
drag, startPoint x: 782, startPoint y: 322, endPoint x: 794, endPoint y: 356, distance: 36.1
click at [794, 356] on div "00:00 Начало 1 / 30 ******* Отменить Установить начало Редактировать текст" at bounding box center [756, 344] width 1462 height 434
drag, startPoint x: 921, startPoint y: 331, endPoint x: 1269, endPoint y: 336, distance: 348.0
click at [1269, 336] on div "00:00 Начало 1 / 30 ******* Отменить Установить начало Редактировать текст" at bounding box center [756, 344] width 1462 height 434
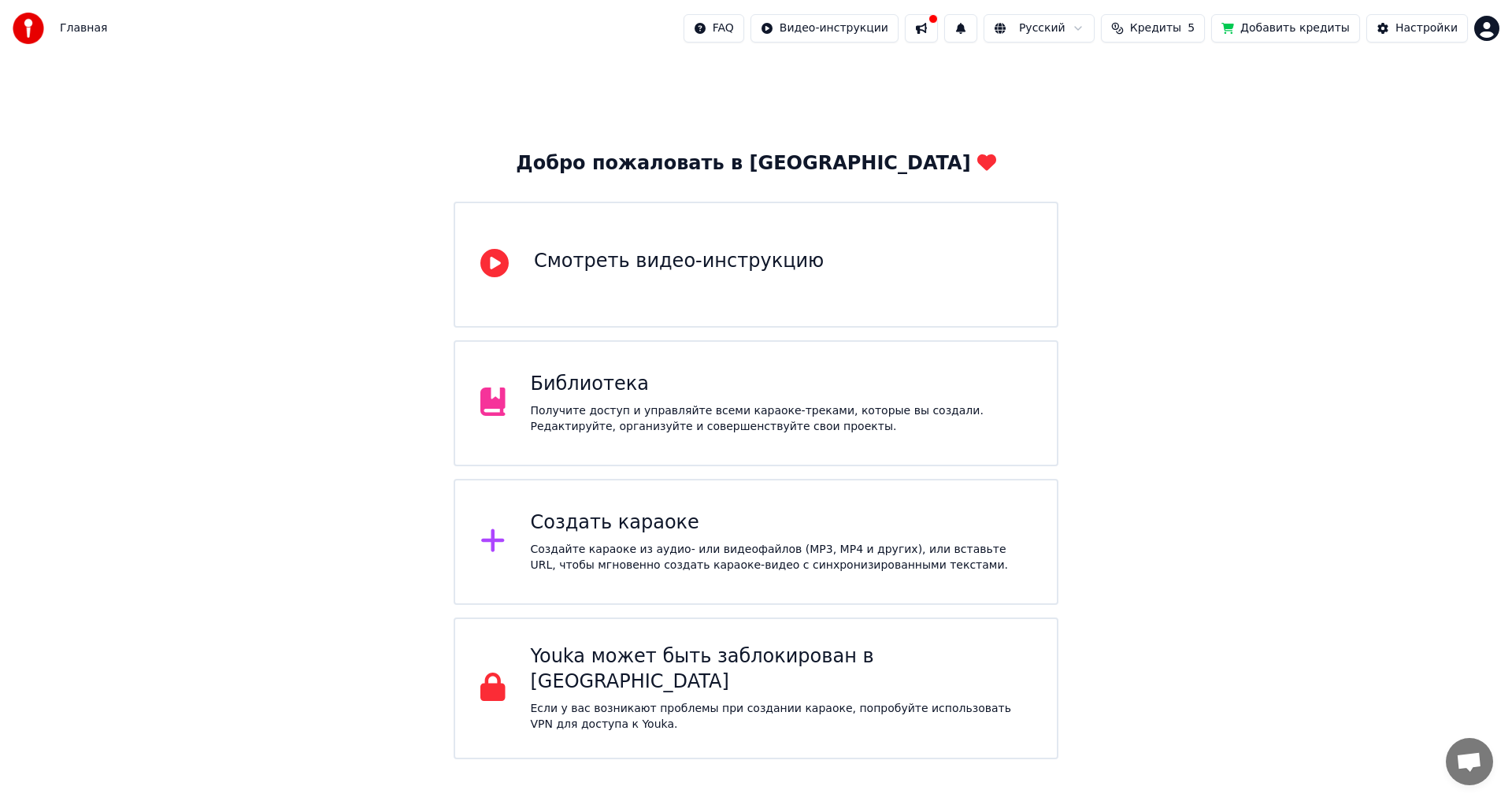
click at [664, 406] on div "Получите доступ и управляйте всеми караоке-треками, которые вы создали. Редакти…" at bounding box center [781, 419] width 501 height 32
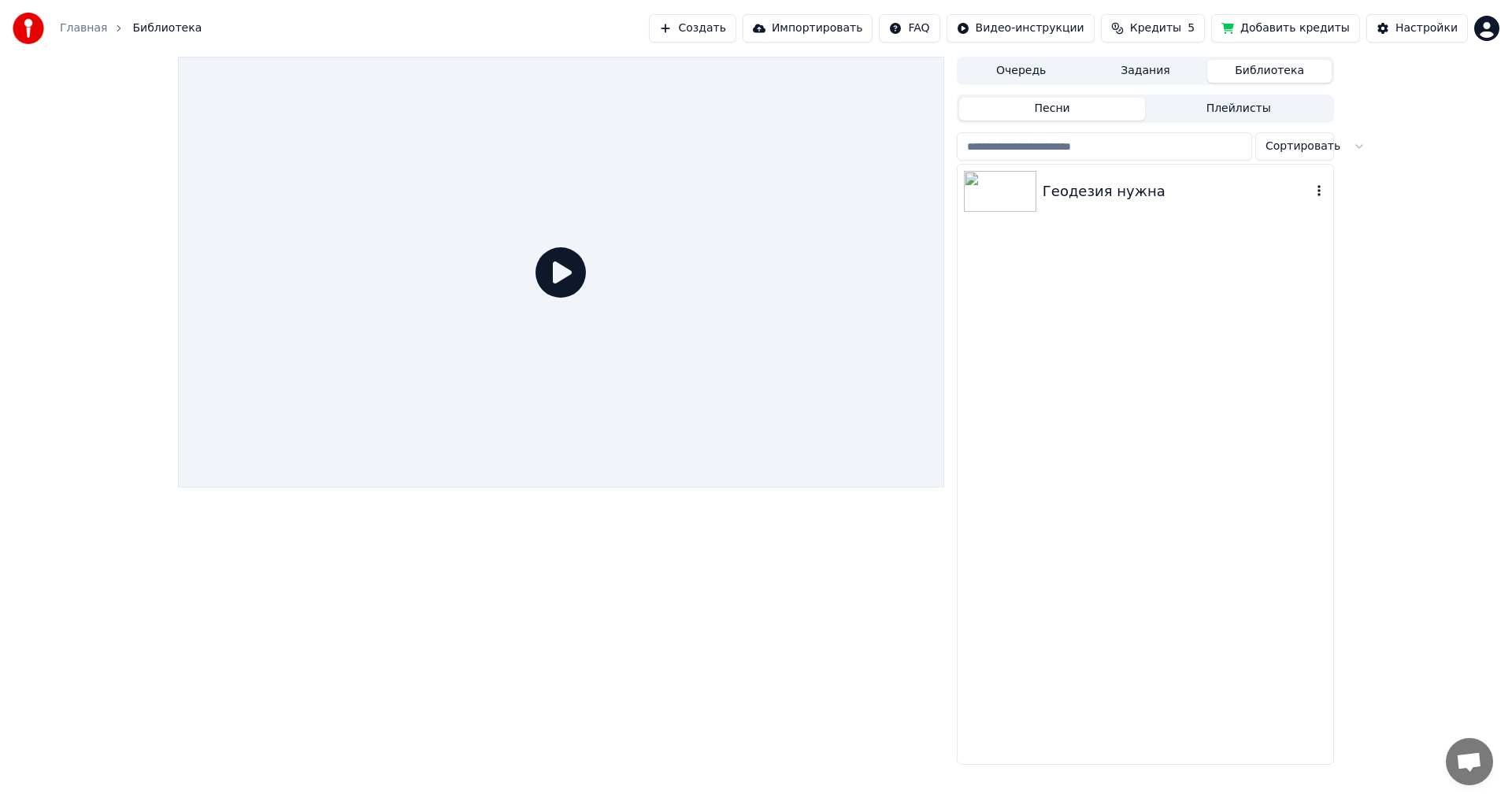
click at [1150, 189] on div "Геодезия нужна" at bounding box center [1176, 191] width 268 height 22
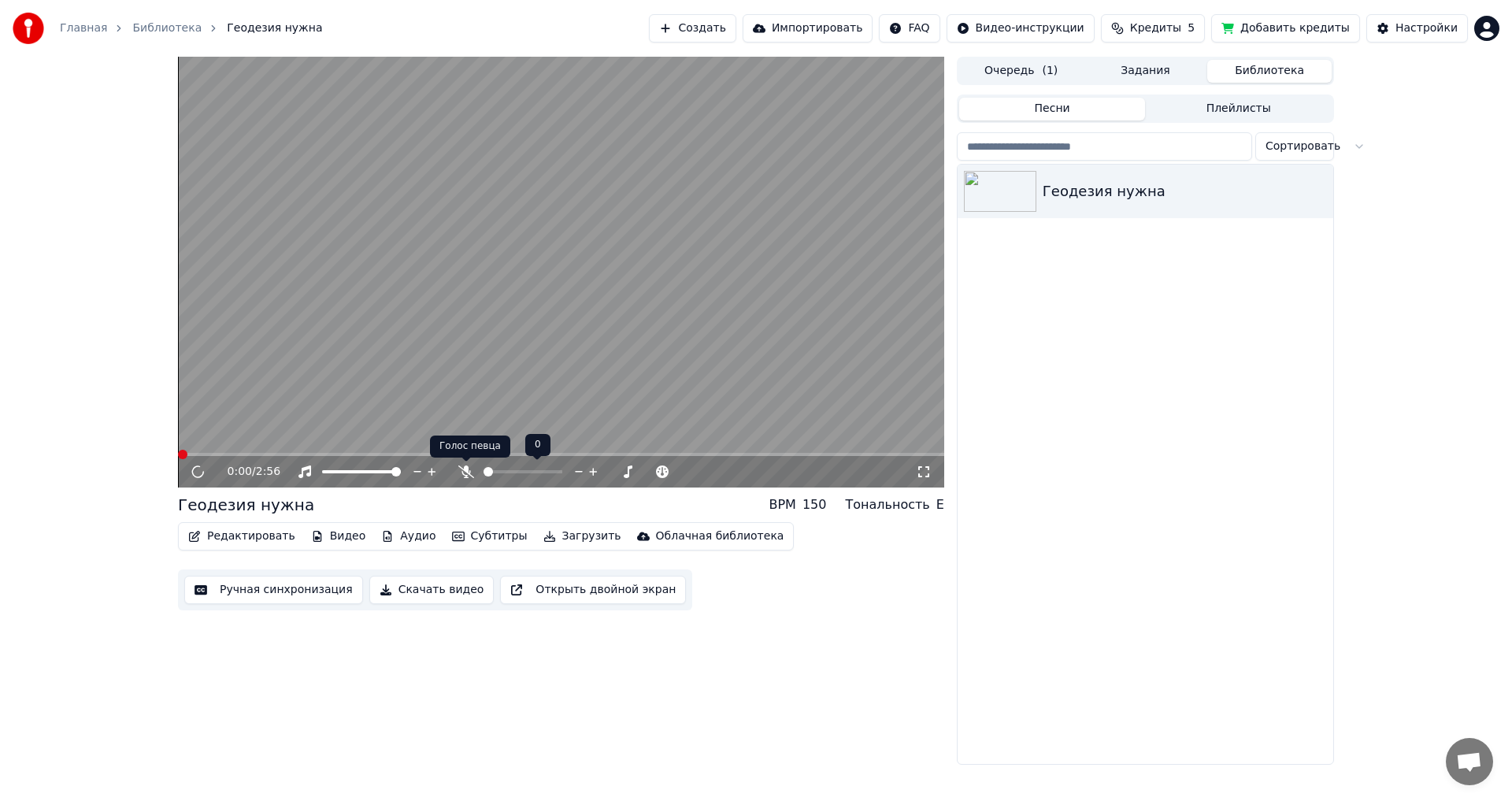
click at [462, 472] on icon at bounding box center [466, 472] width 16 height 13
click at [520, 454] on span at bounding box center [561, 454] width 766 height 3
click at [643, 454] on span at bounding box center [561, 454] width 766 height 3
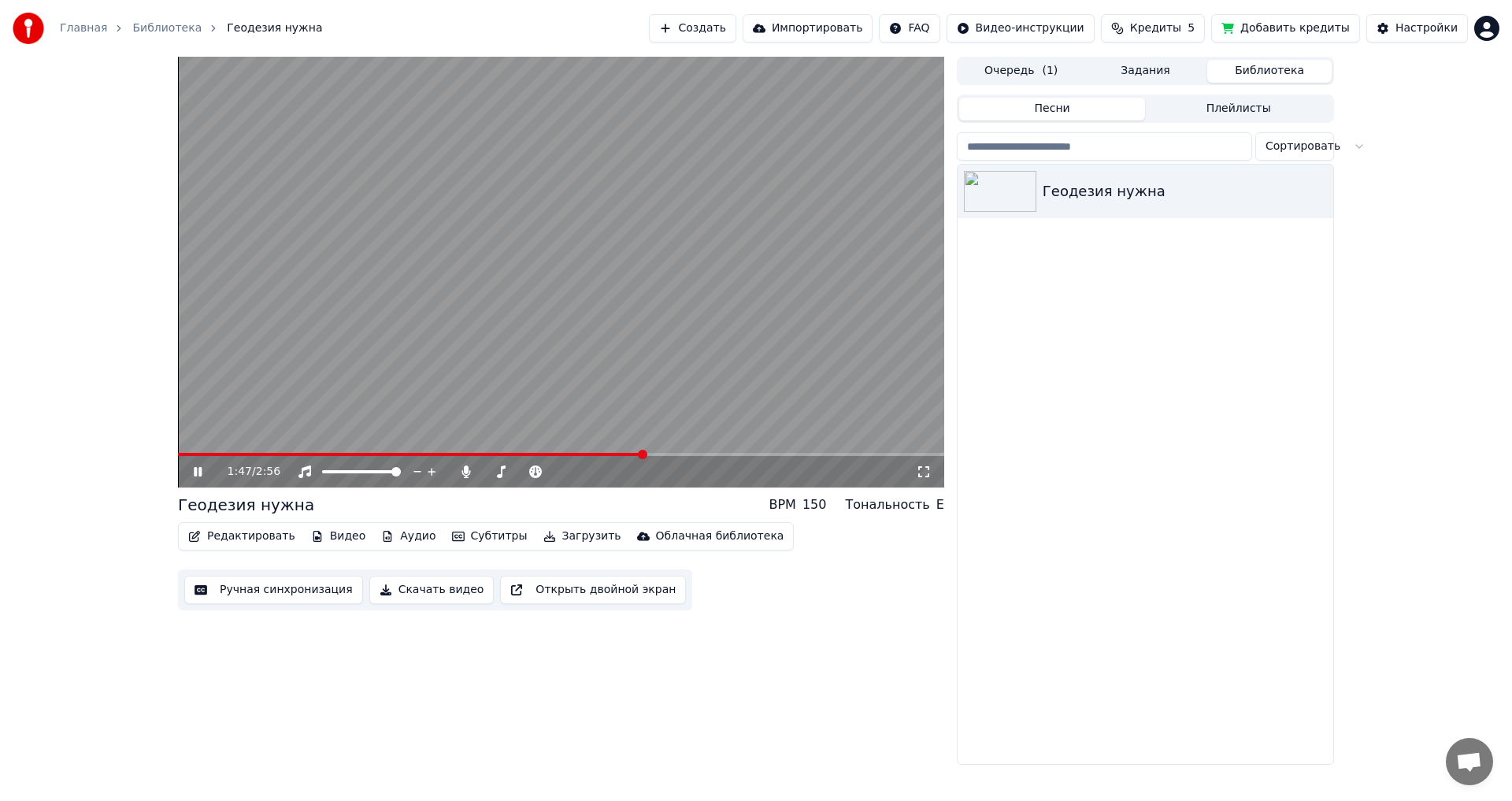
click at [197, 469] on icon at bounding box center [198, 472] width 8 height 10
click at [245, 537] on button "Редактировать" at bounding box center [241, 536] width 120 height 22
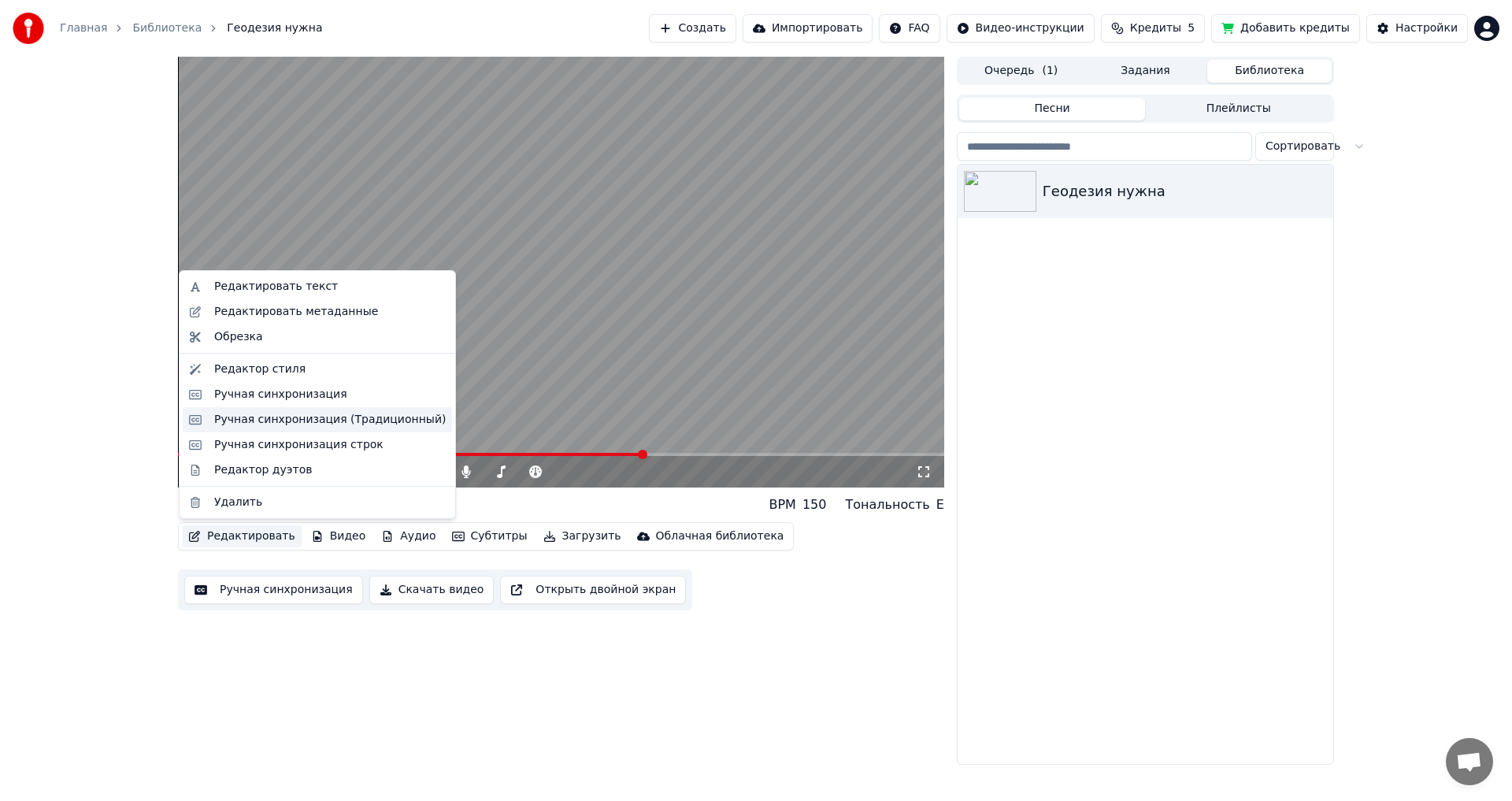
click at [283, 423] on div "Ручная синхронизация (Традиционный)" at bounding box center [330, 419] width 231 height 16
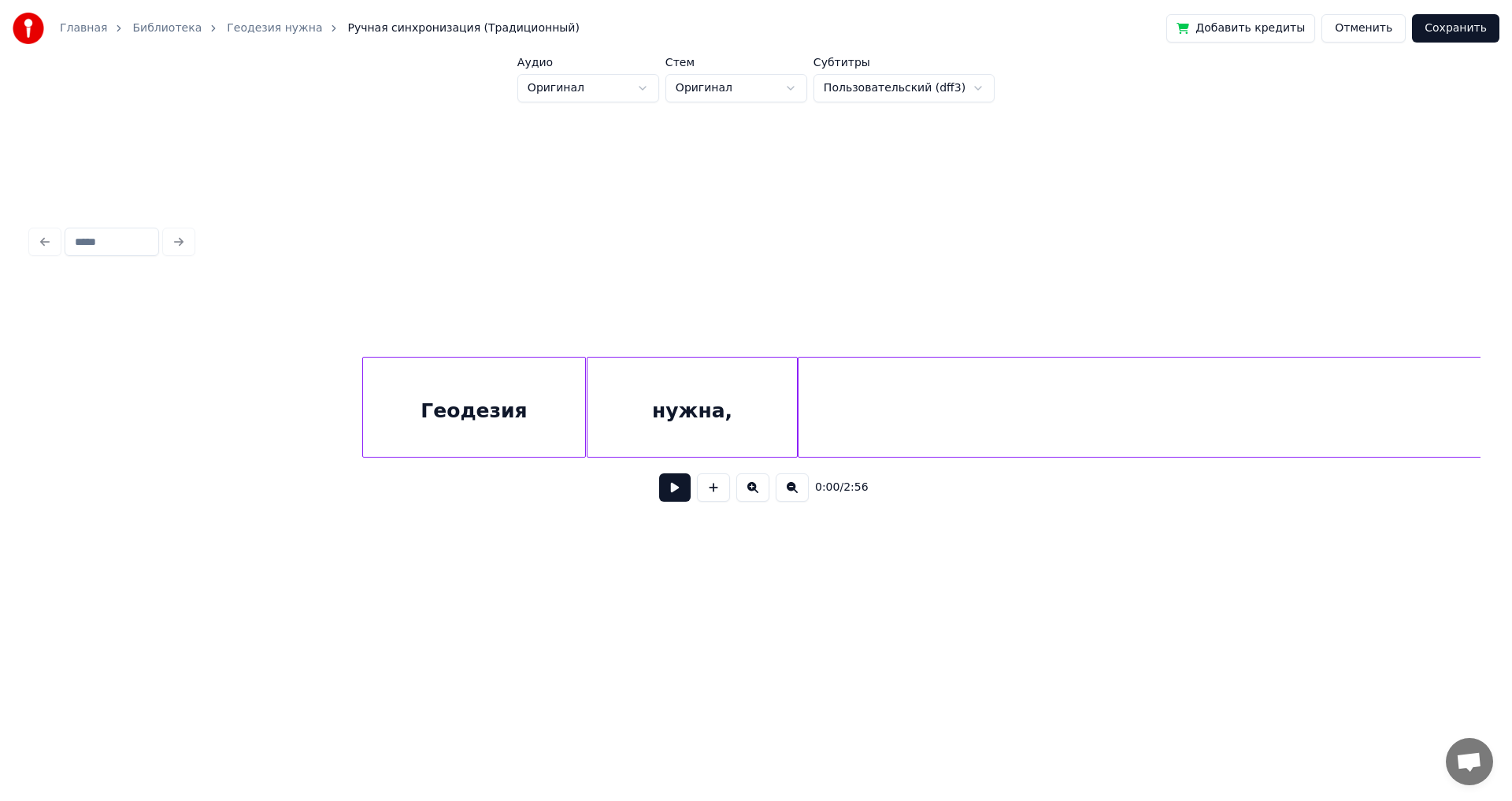
scroll to position [0, 18068]
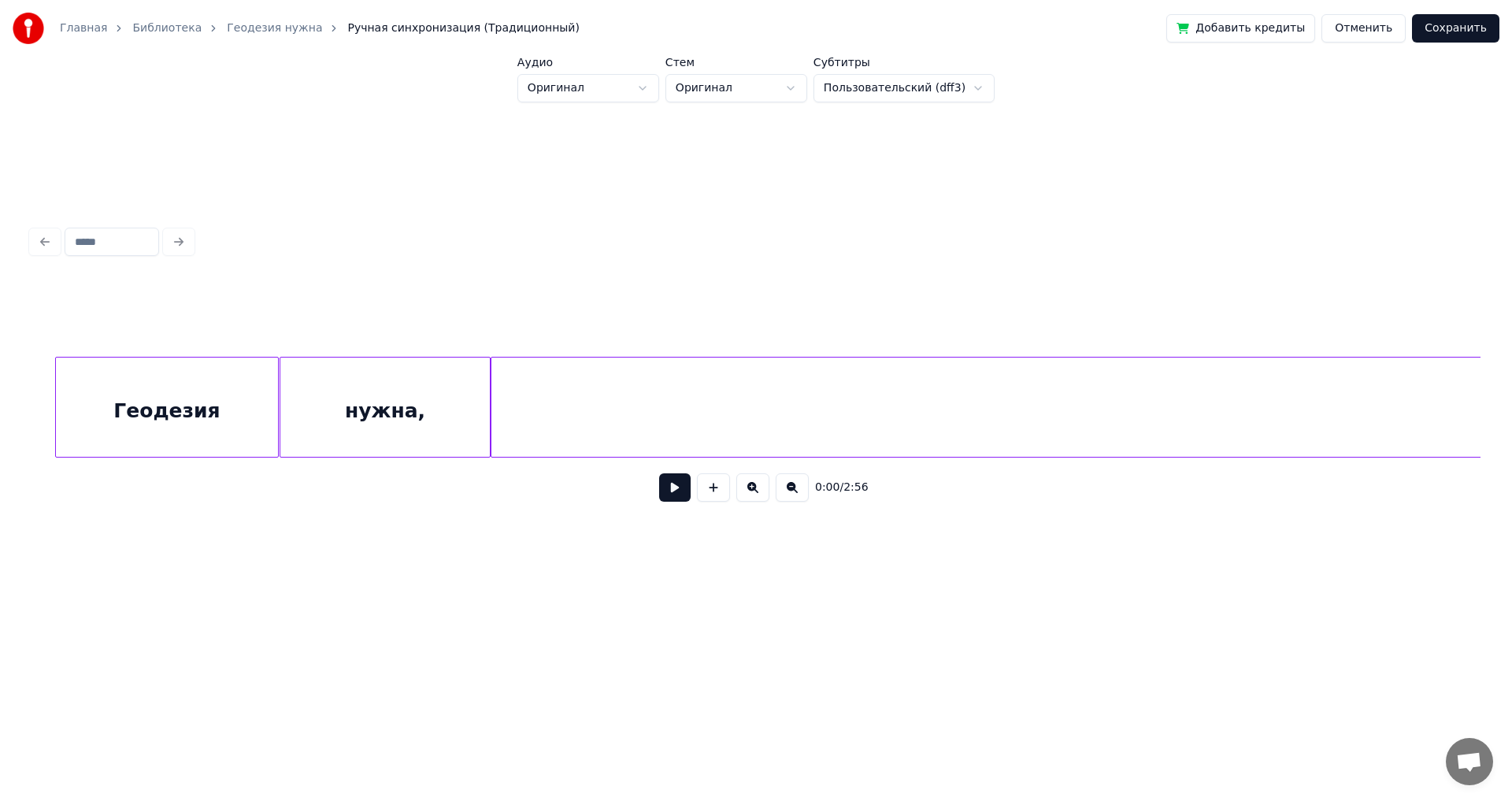
click at [408, 404] on div "нужна," at bounding box center [385, 410] width 210 height 107
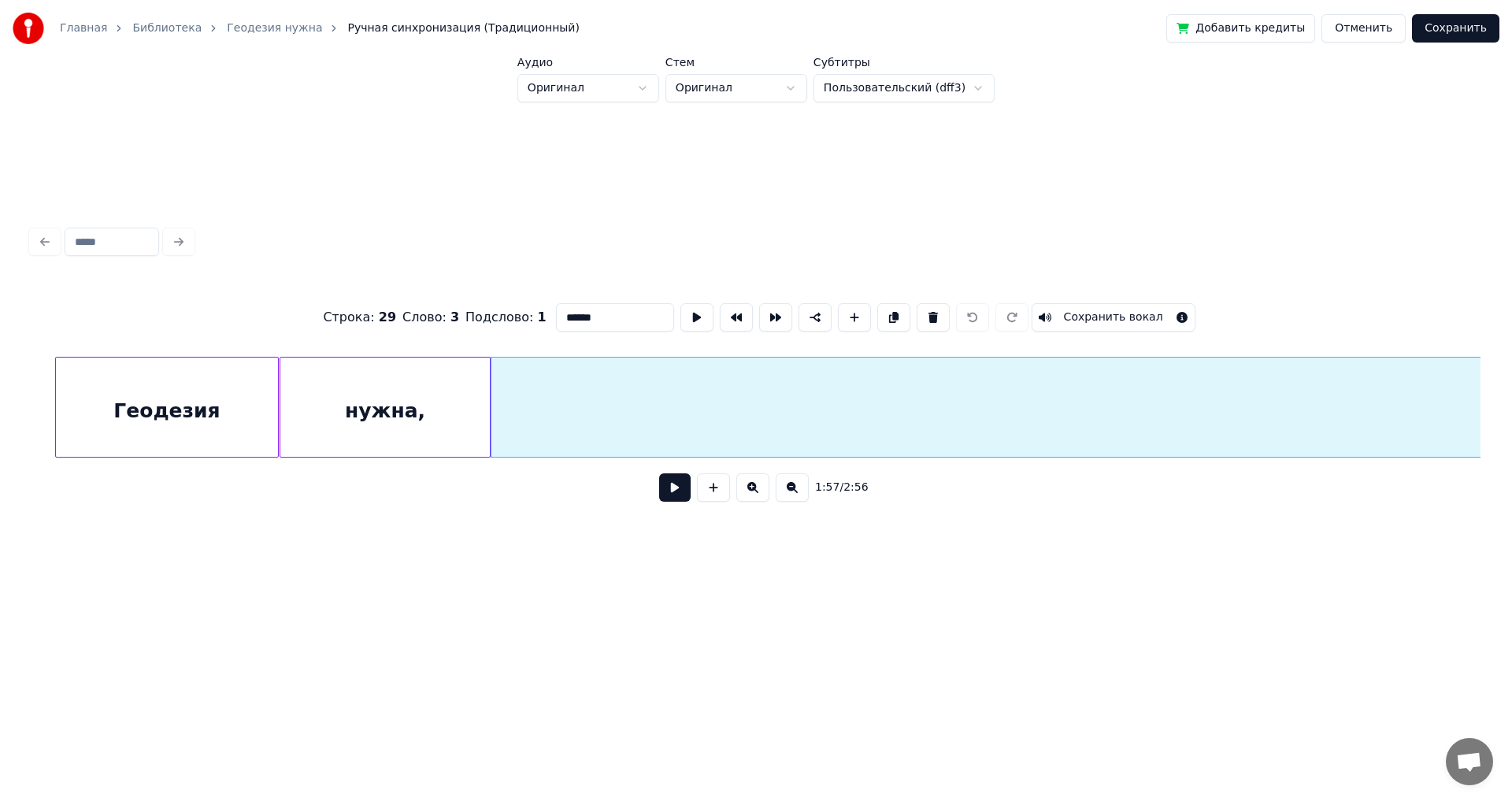
type input "***"
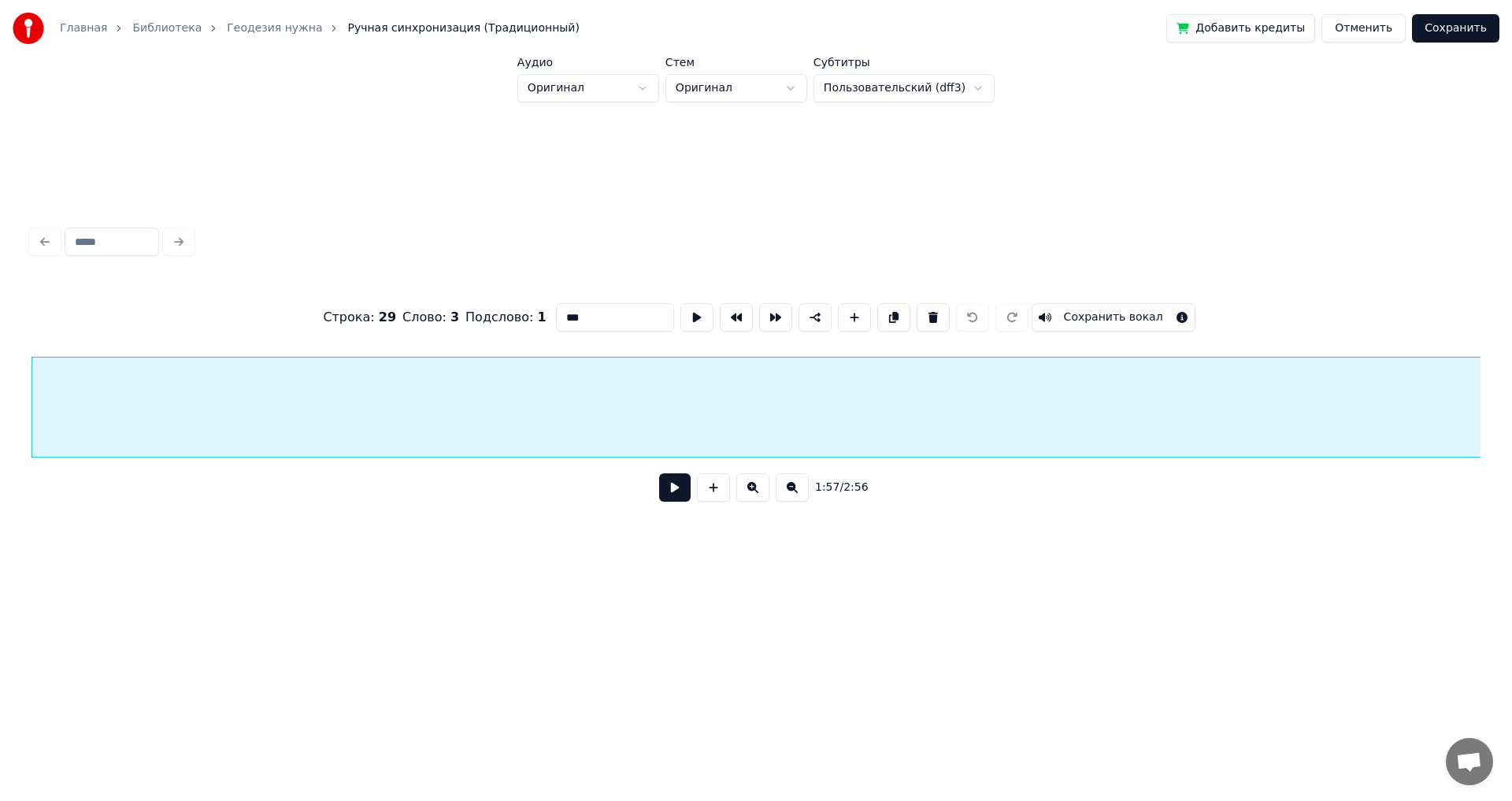
click at [1036, 469] on div "1:57 / 2:56" at bounding box center [756, 488] width 1449 height 60
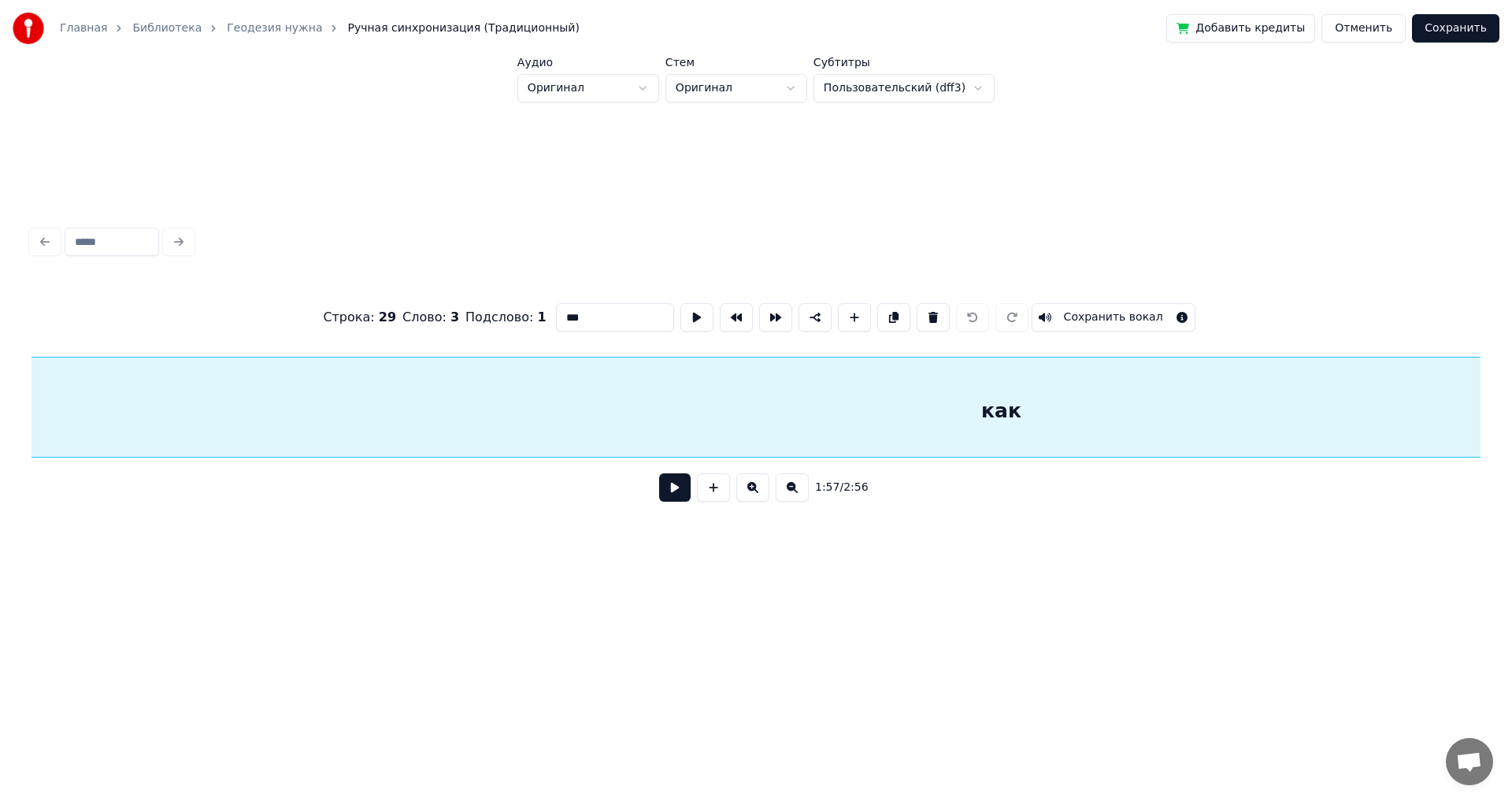
click at [1080, 465] on div "1:57 / 2:56" at bounding box center [756, 488] width 1449 height 60
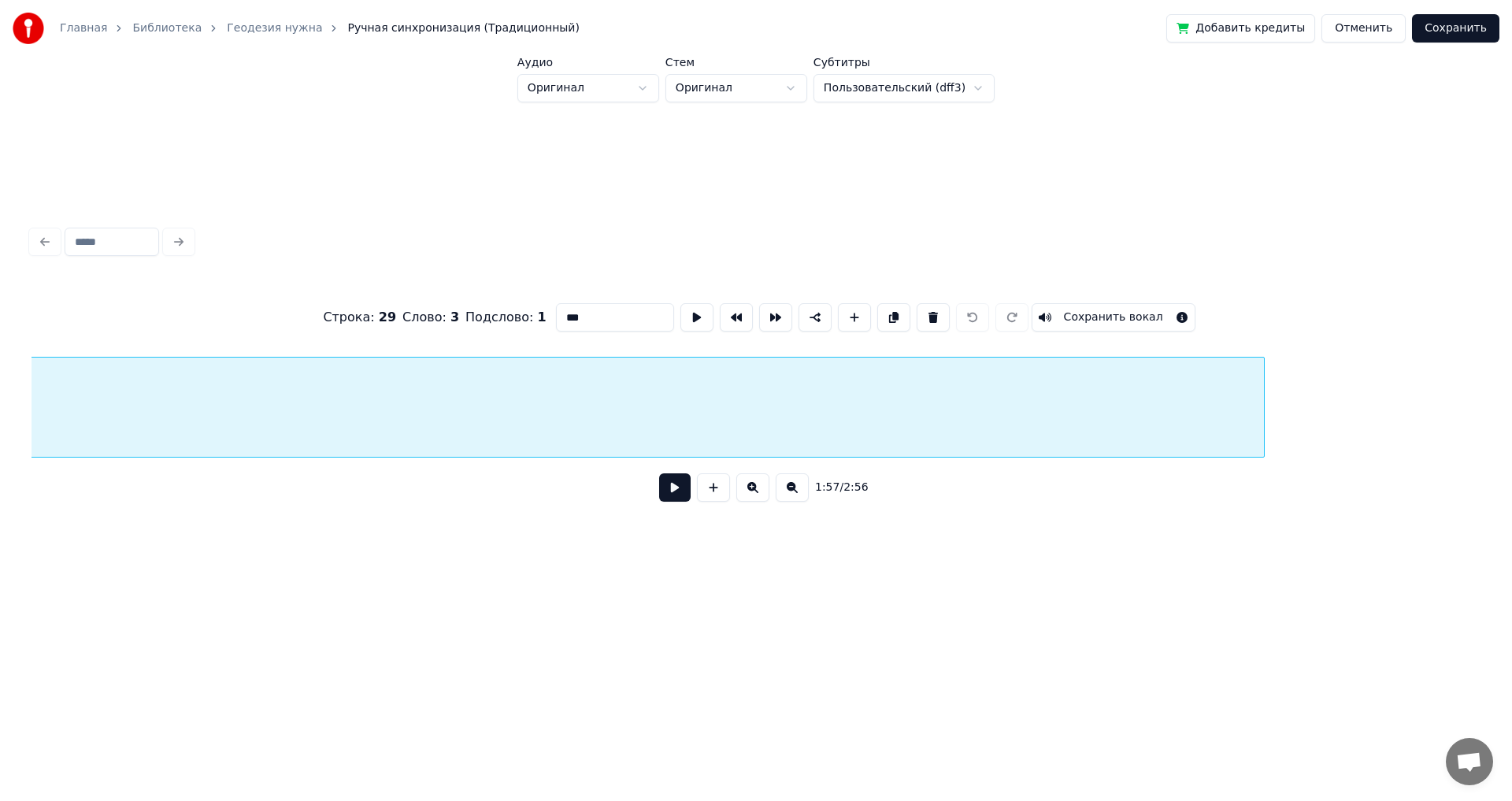
scroll to position [0, 22167]
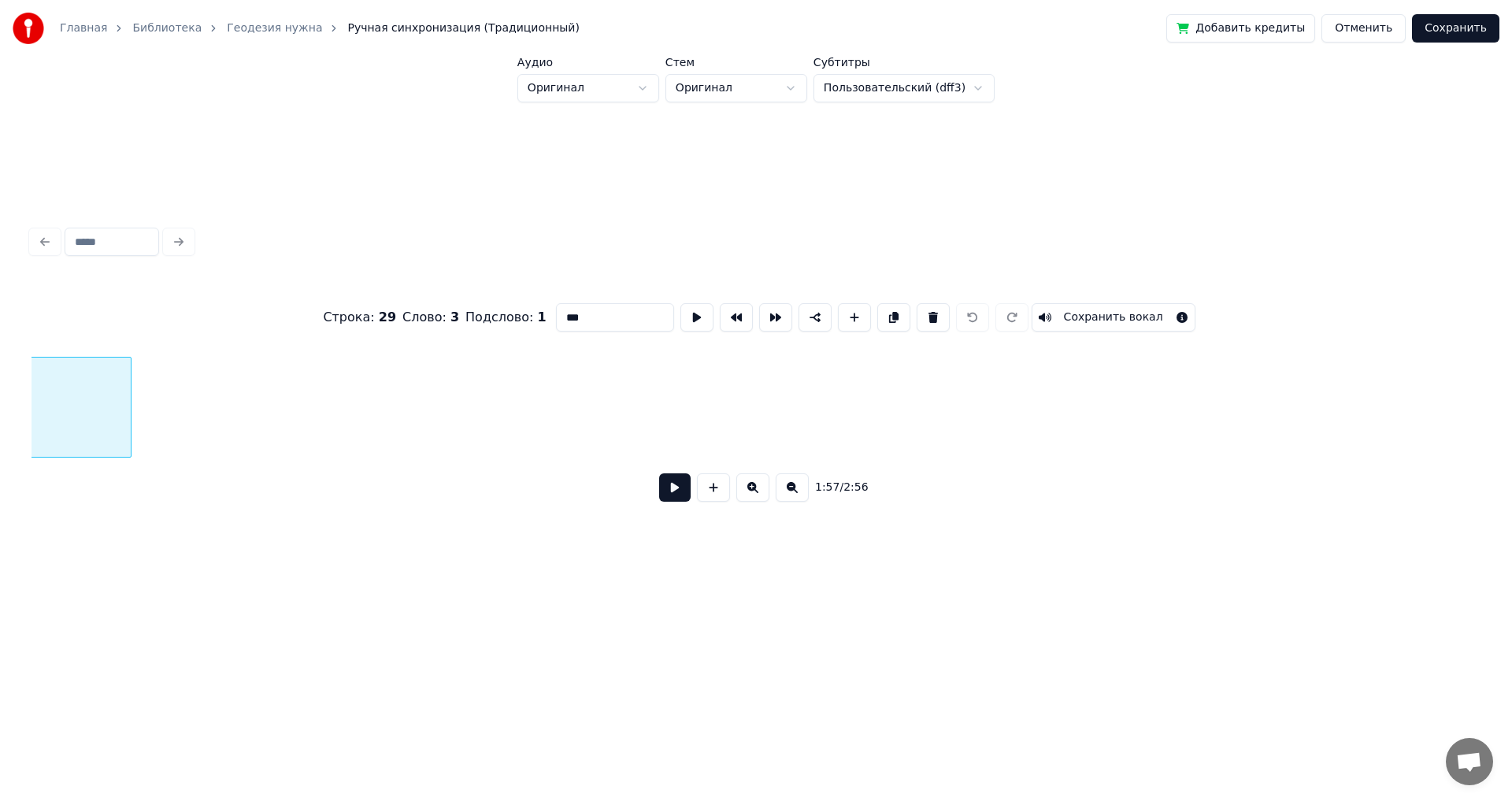
click at [130, 405] on div at bounding box center [128, 406] width 5 height 99
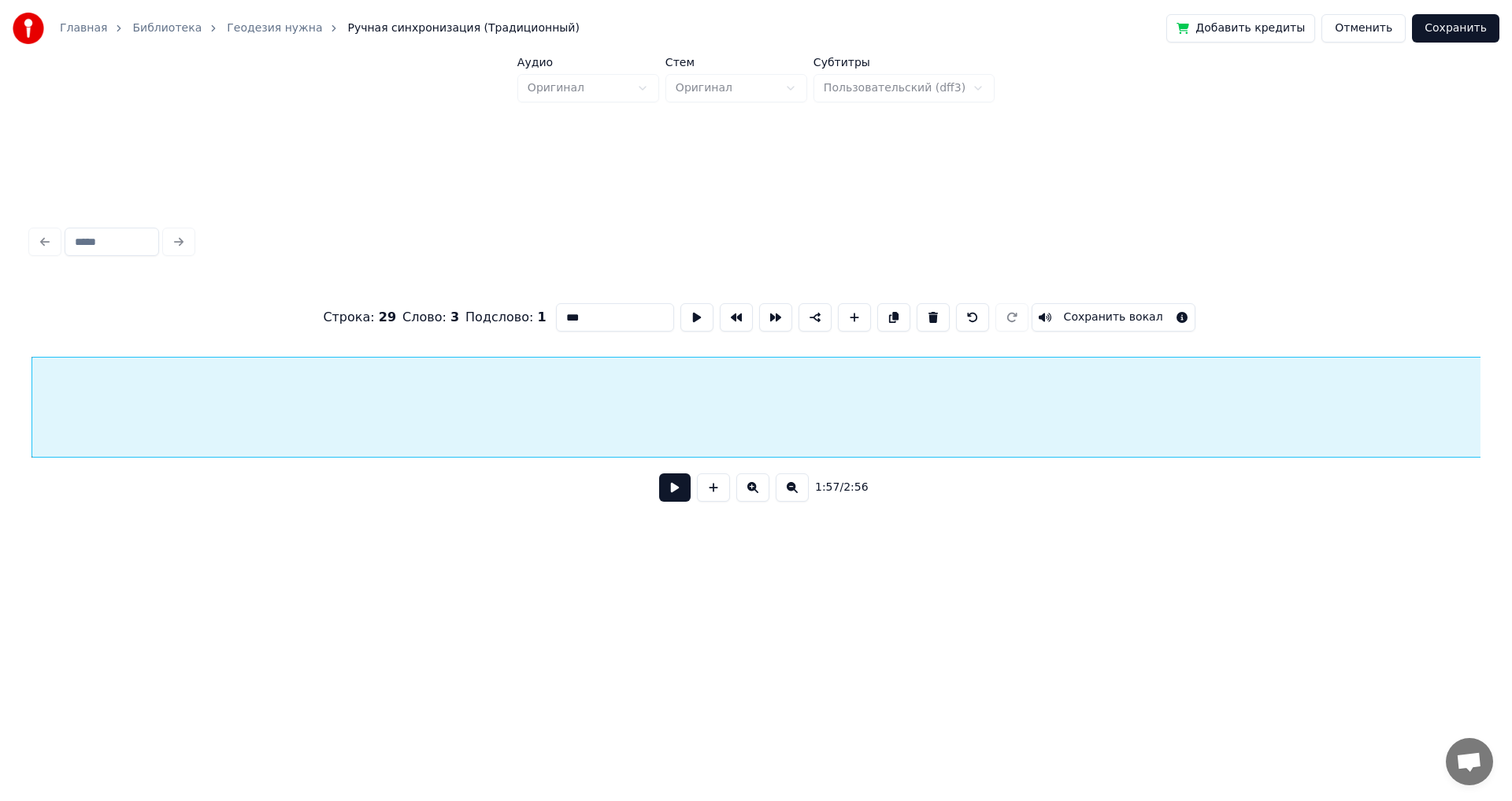
click at [1051, 465] on div "1:57 / 2:56" at bounding box center [756, 488] width 1449 height 60
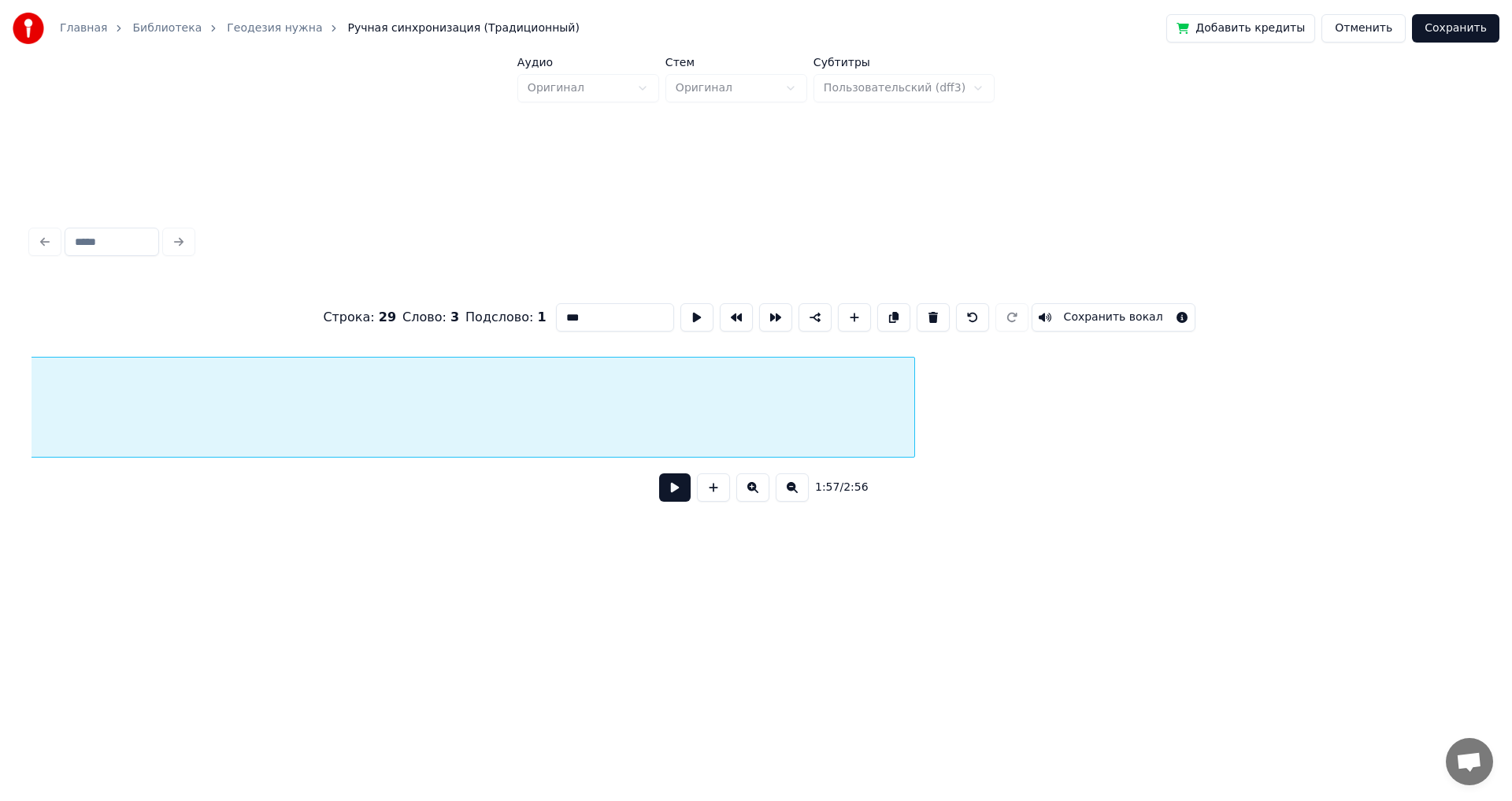
scroll to position [0, 21445]
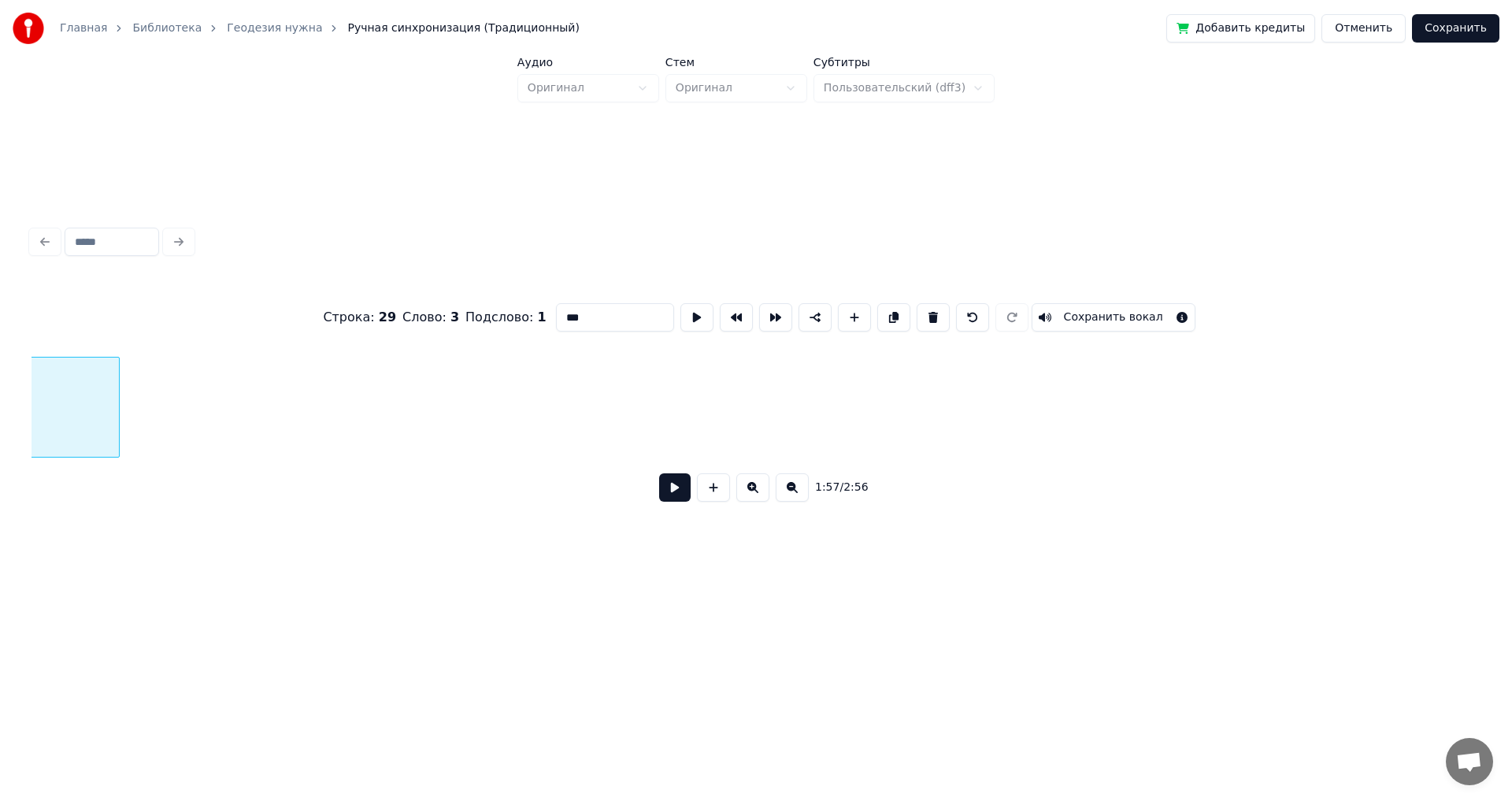
click at [116, 398] on div at bounding box center [116, 406] width 5 height 99
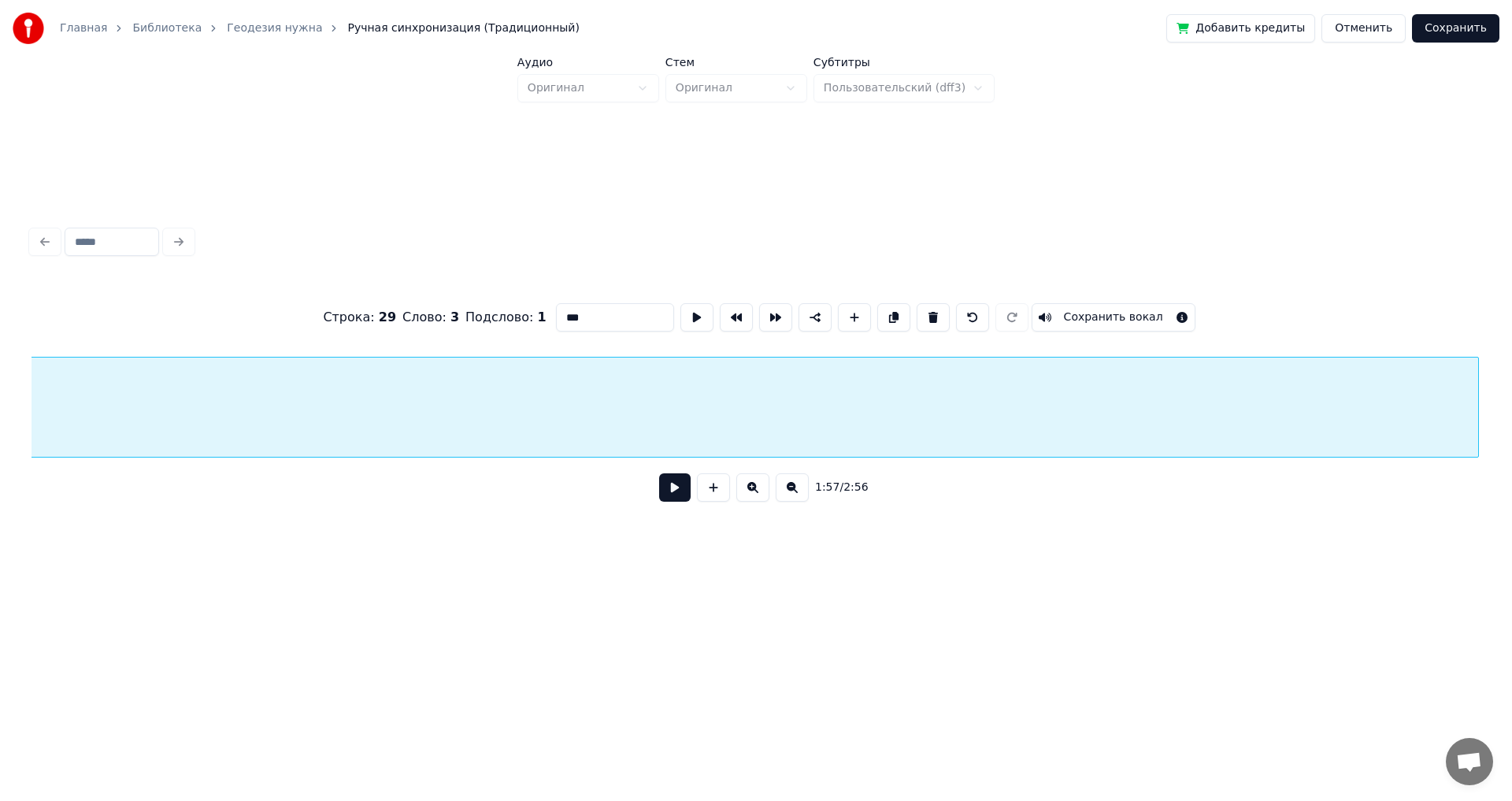
scroll to position [0, 18440]
click at [824, 409] on div "как" at bounding box center [1535, 410] width 3005 height 107
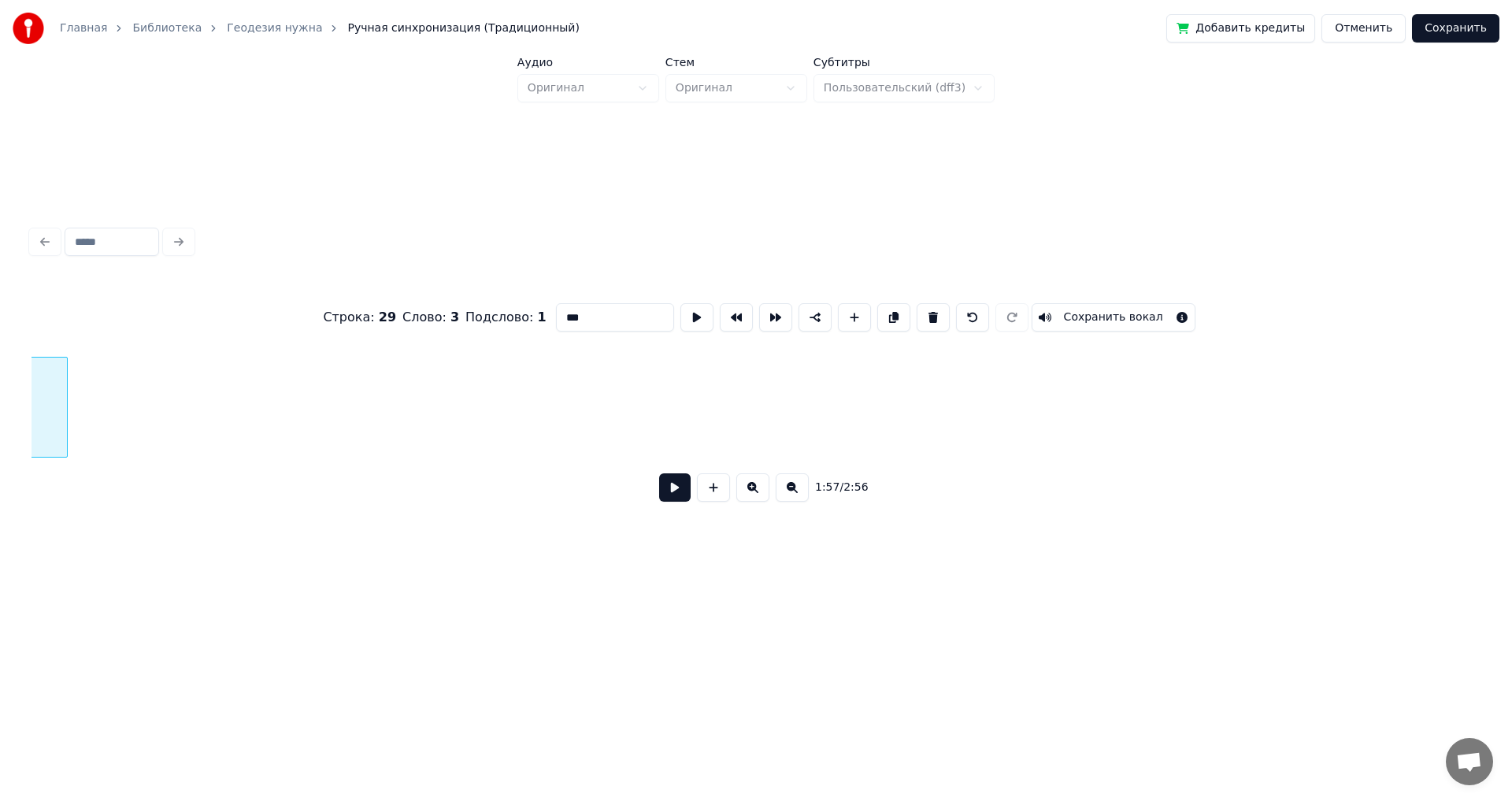
click at [64, 397] on div at bounding box center [64, 406] width 5 height 99
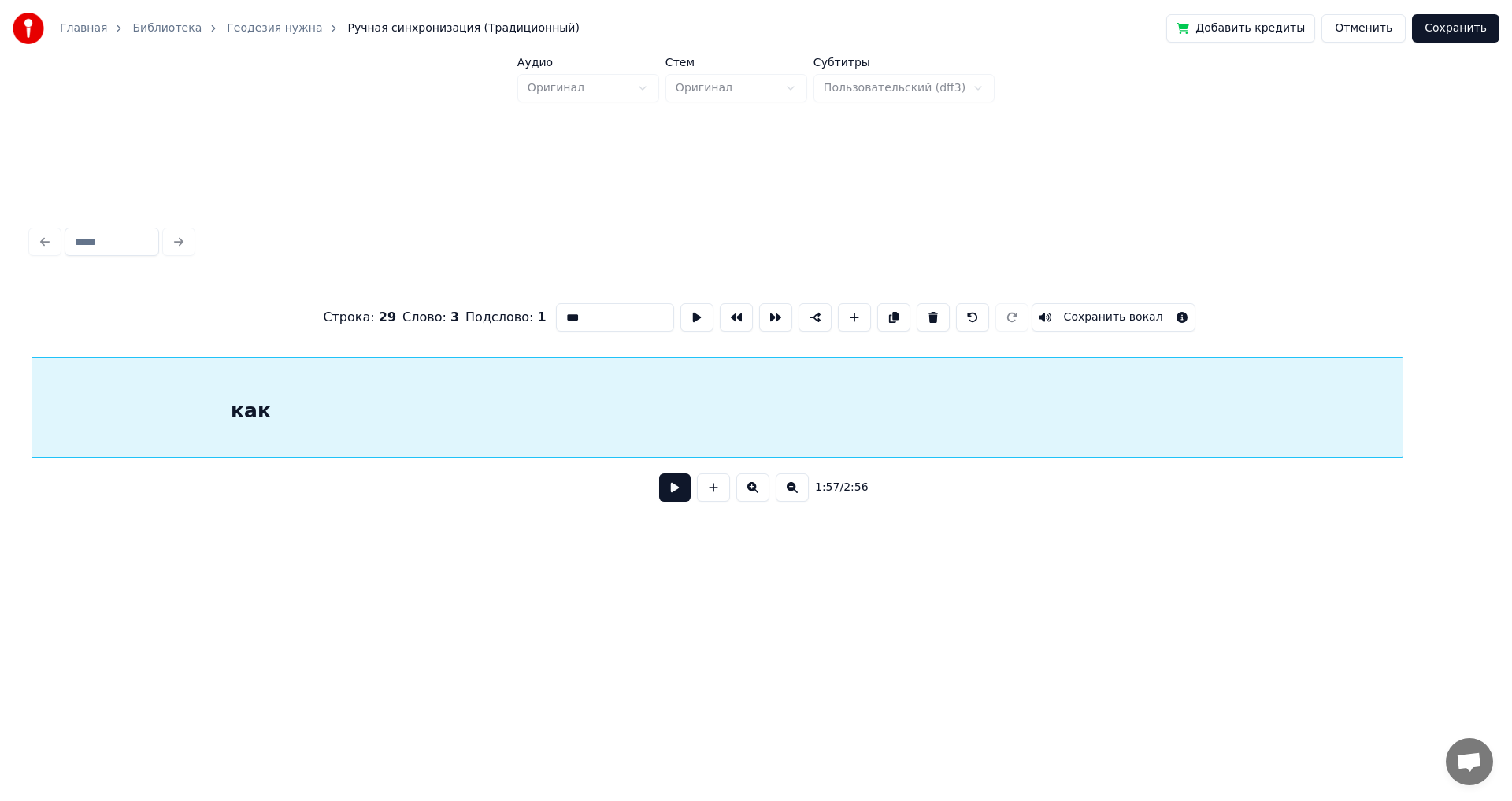
scroll to position [0, 20217]
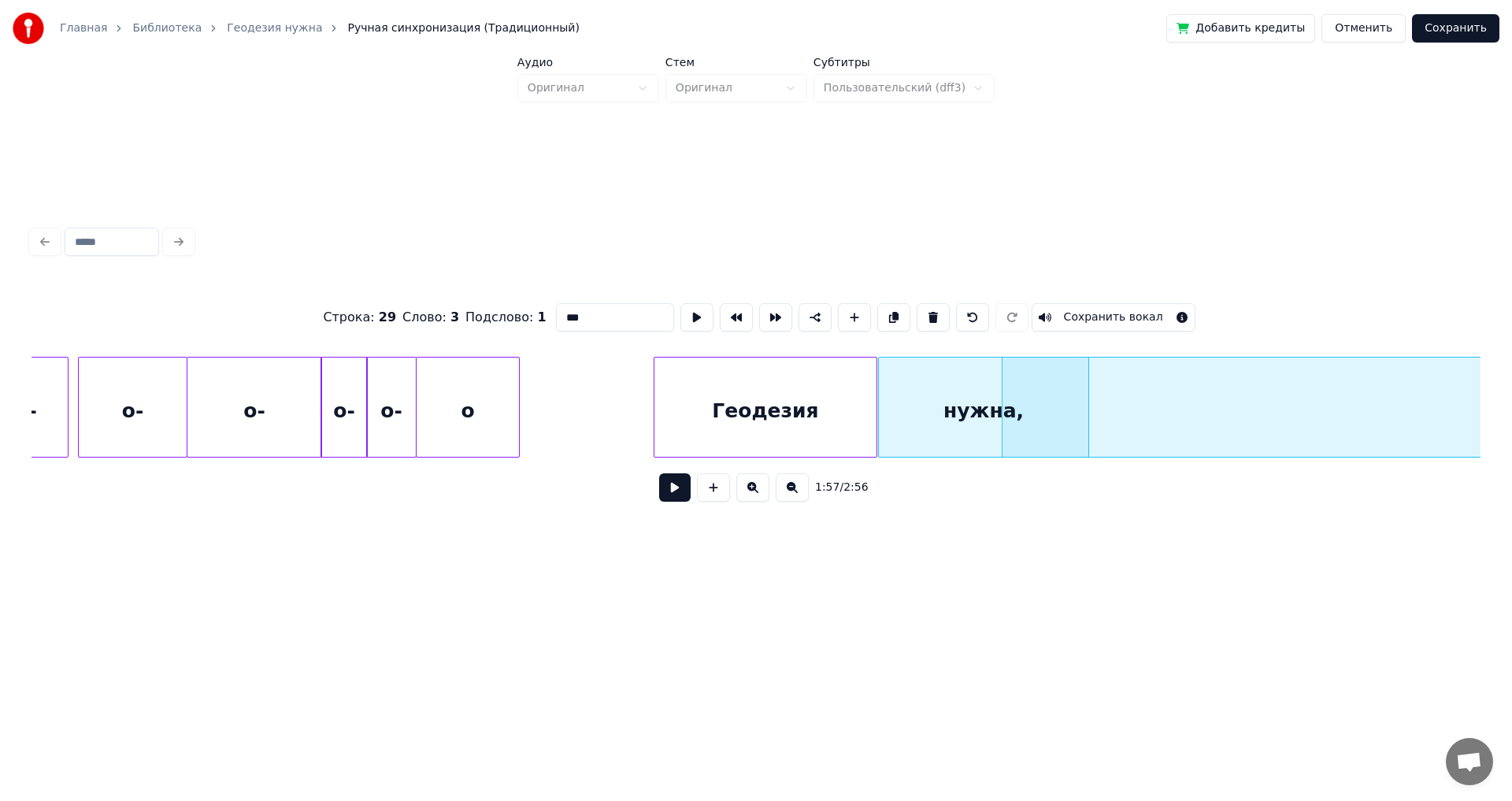
scroll to position [0, 17453]
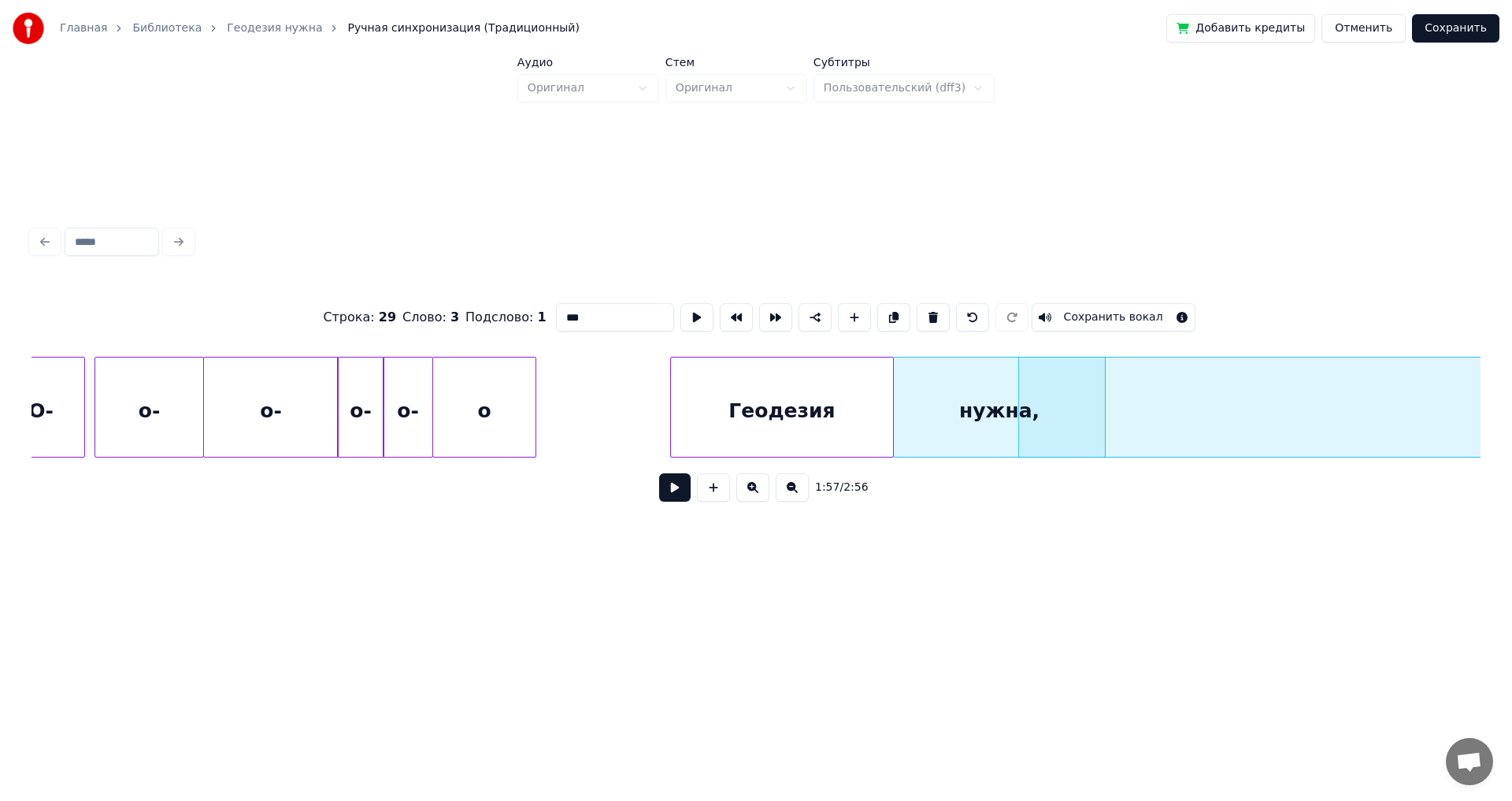
click at [898, 409] on div at bounding box center [896, 406] width 5 height 99
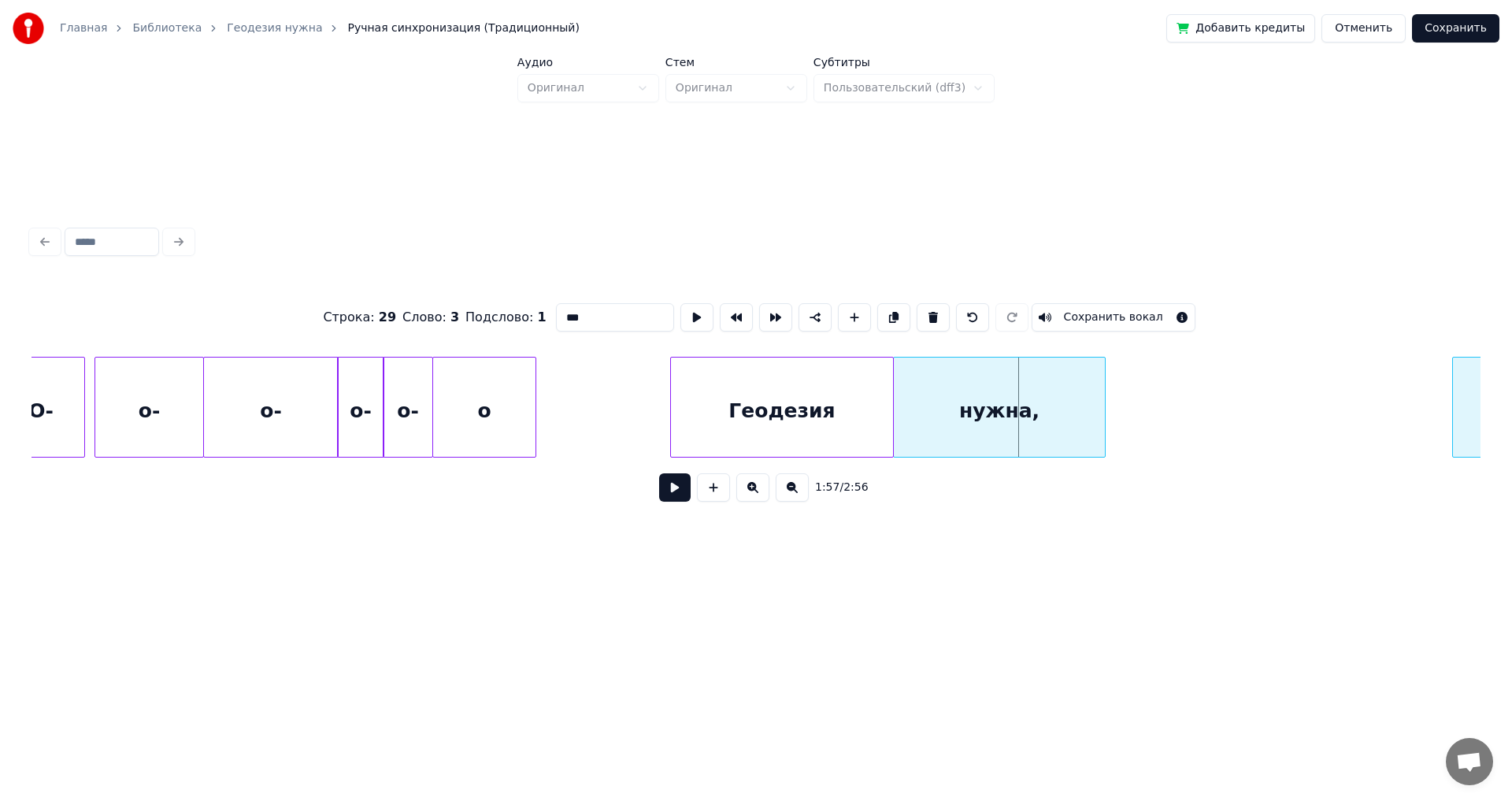
click at [1453, 416] on div at bounding box center [1455, 406] width 5 height 99
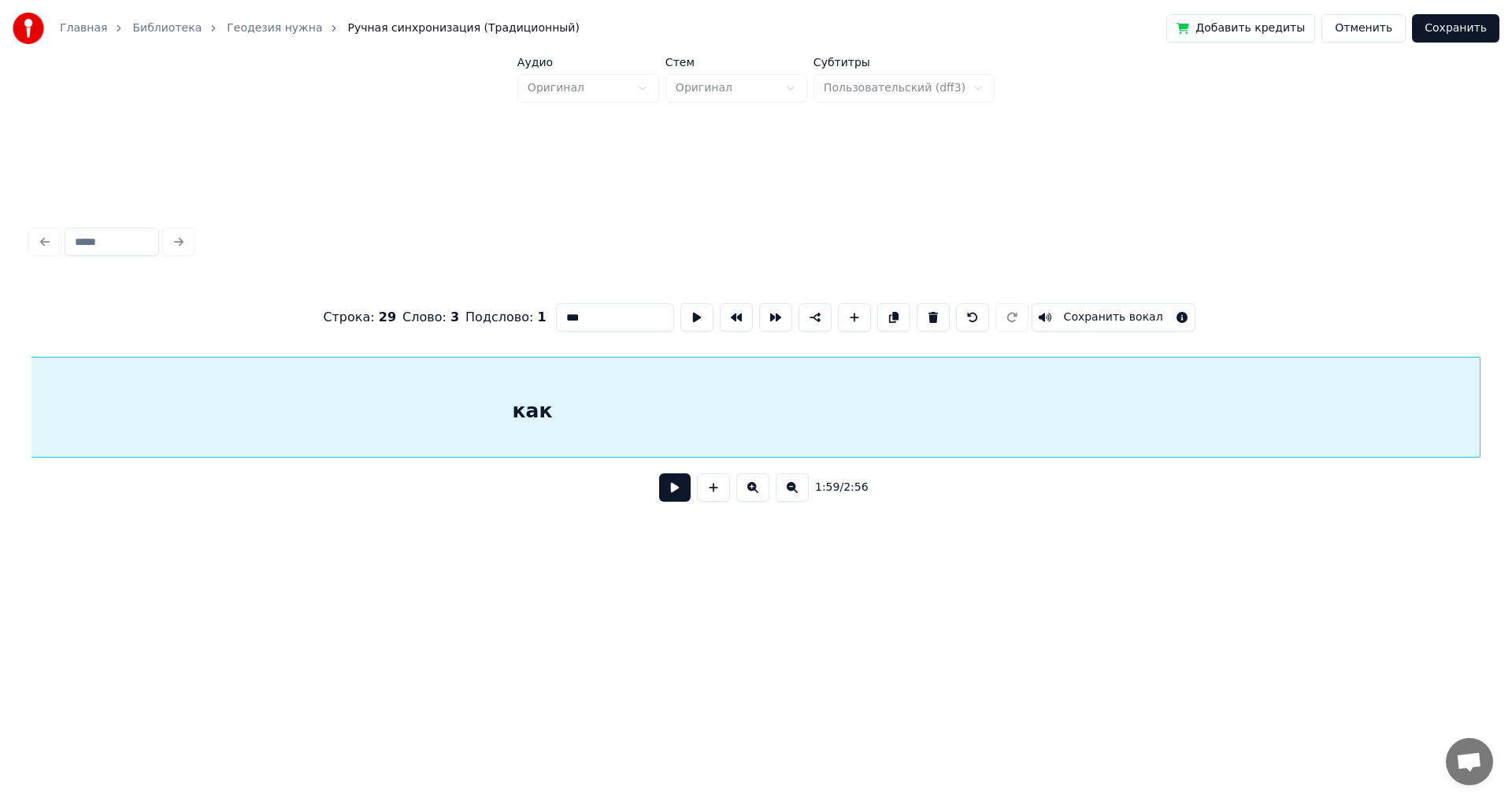
click at [1013, 408] on div "как" at bounding box center [532, 410] width 1895 height 107
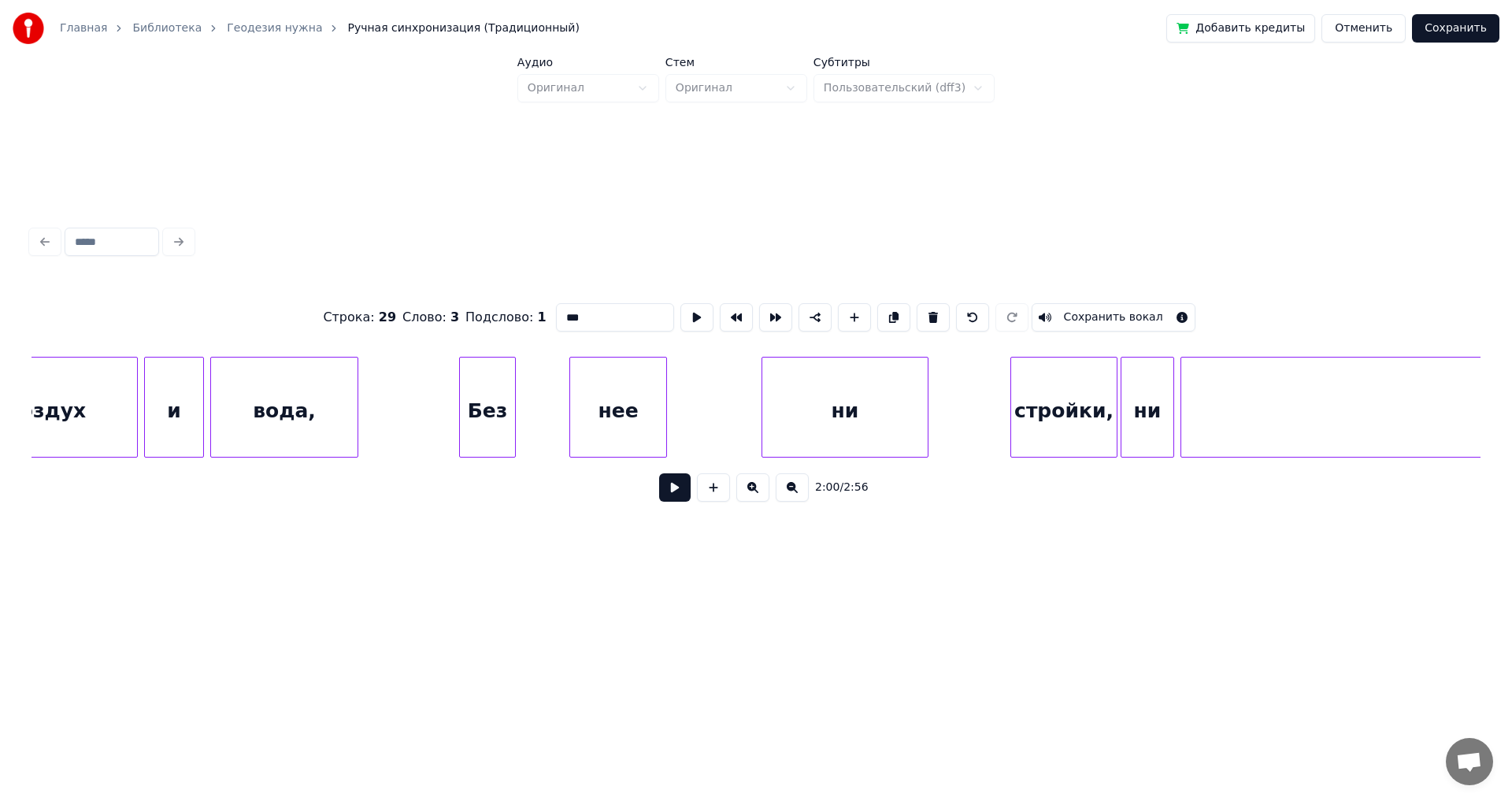
scroll to position [0, 23594]
